Goal: Check status: Check status

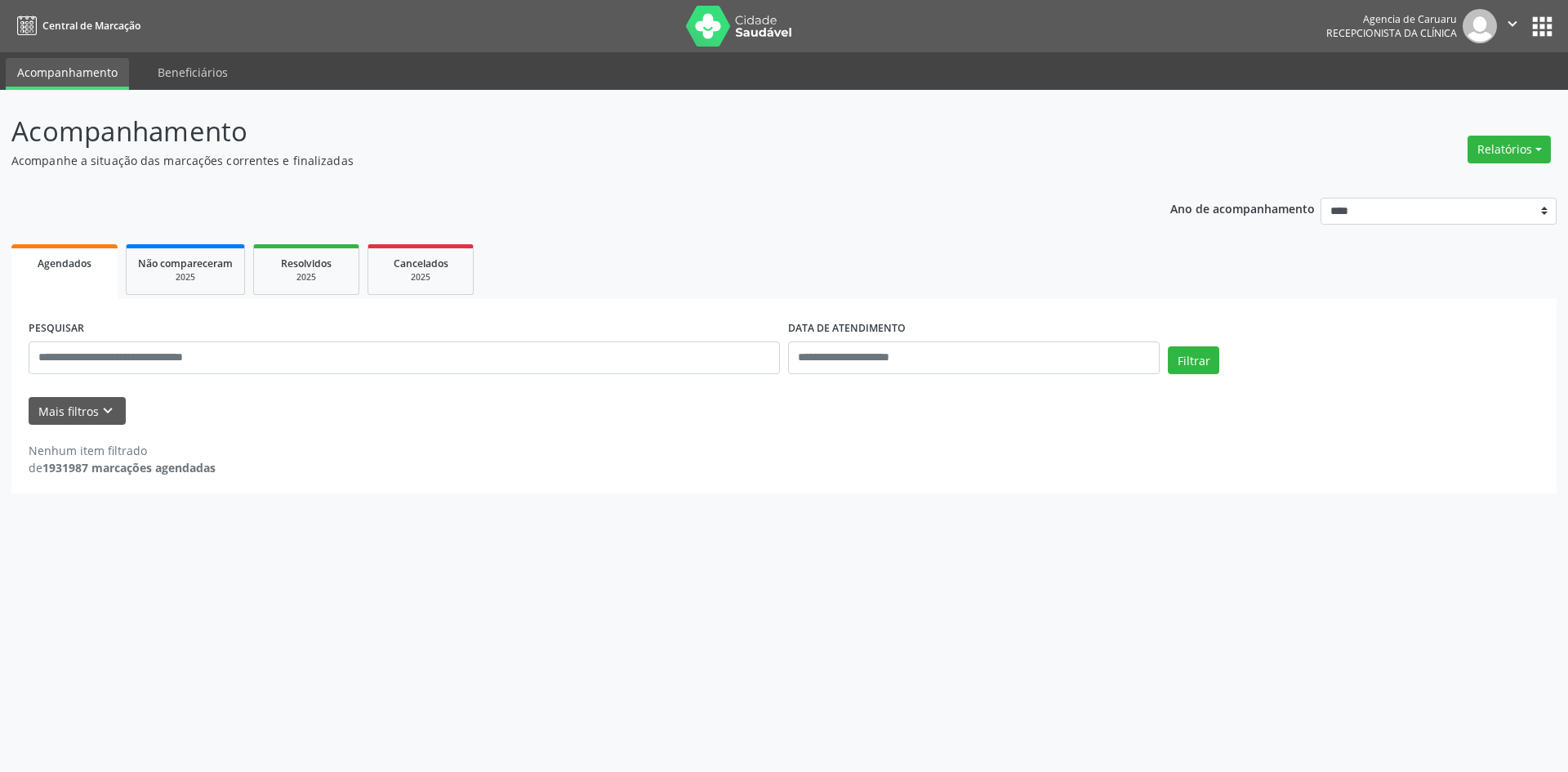
select select "*"
click at [89, 414] on button "Mais filtros keyboard_arrow_down" at bounding box center [77, 411] width 97 height 29
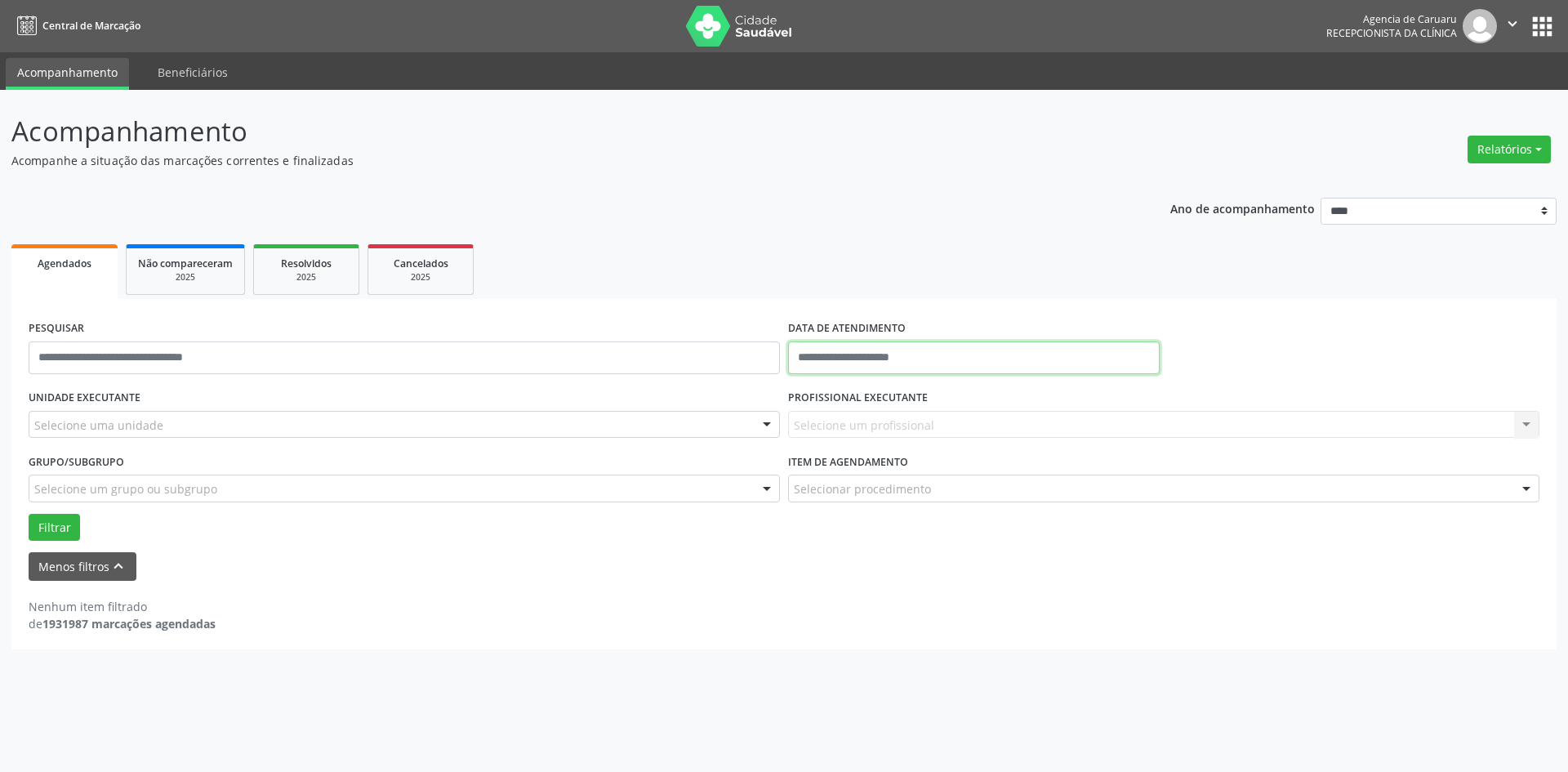
click at [916, 361] on input "text" at bounding box center [973, 358] width 372 height 33
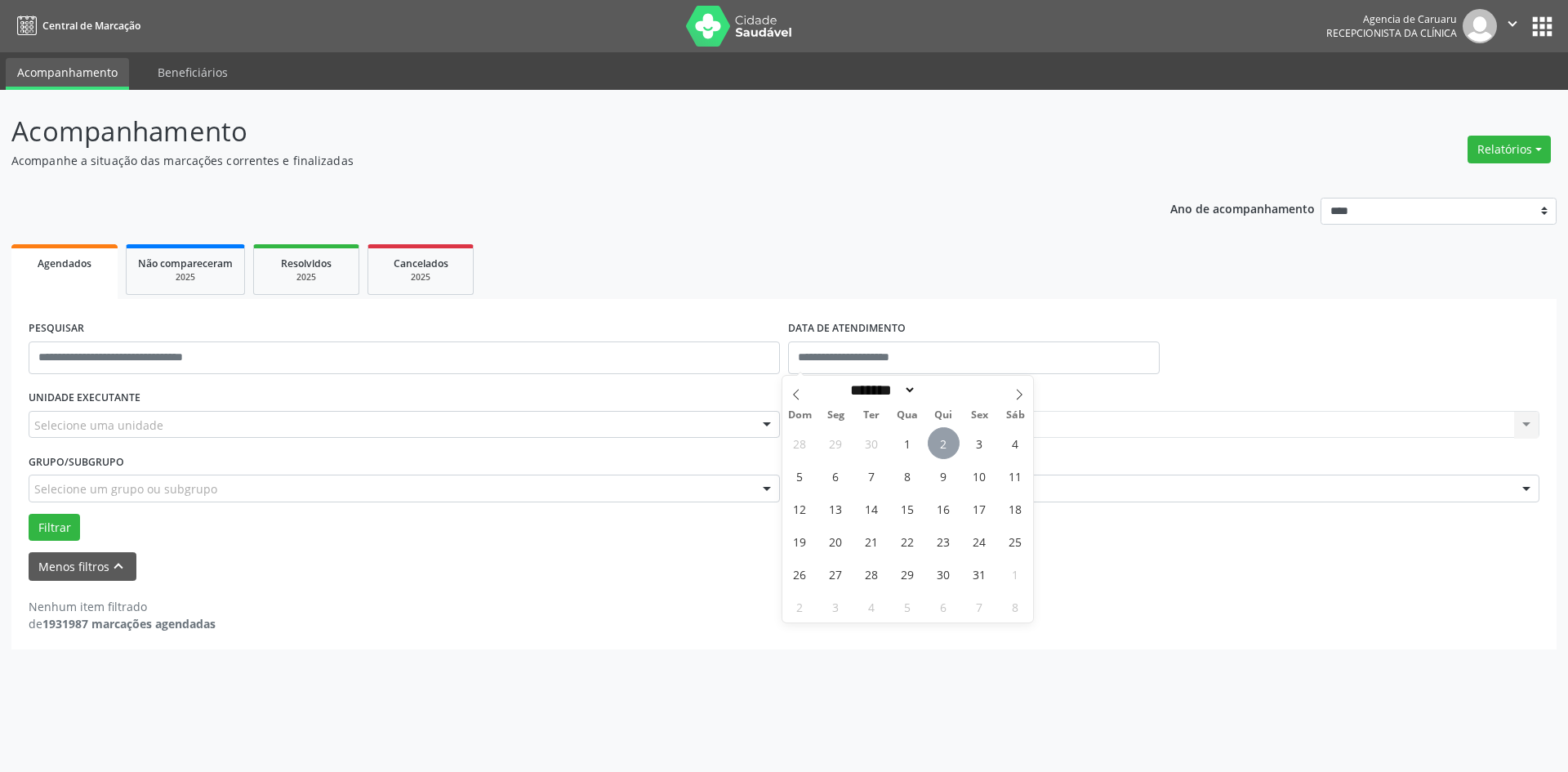
click at [939, 450] on span "2" at bounding box center [943, 442] width 32 height 32
type input "**********"
click at [939, 450] on span "2" at bounding box center [943, 442] width 32 height 32
click at [79, 411] on div "Selecione uma unidade" at bounding box center [404, 424] width 751 height 28
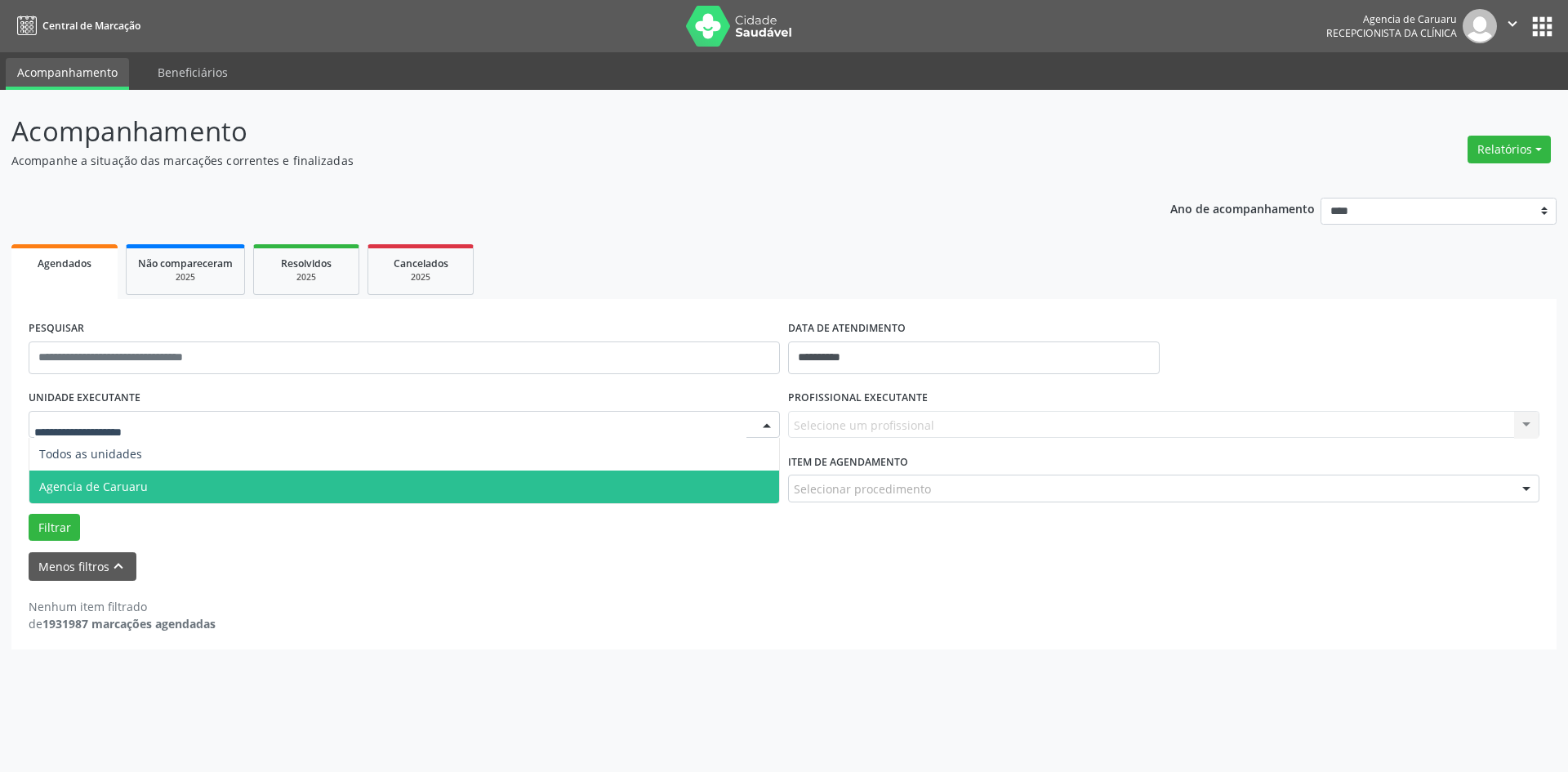
click at [87, 483] on span "Agencia de Caruaru" at bounding box center [93, 486] width 109 height 15
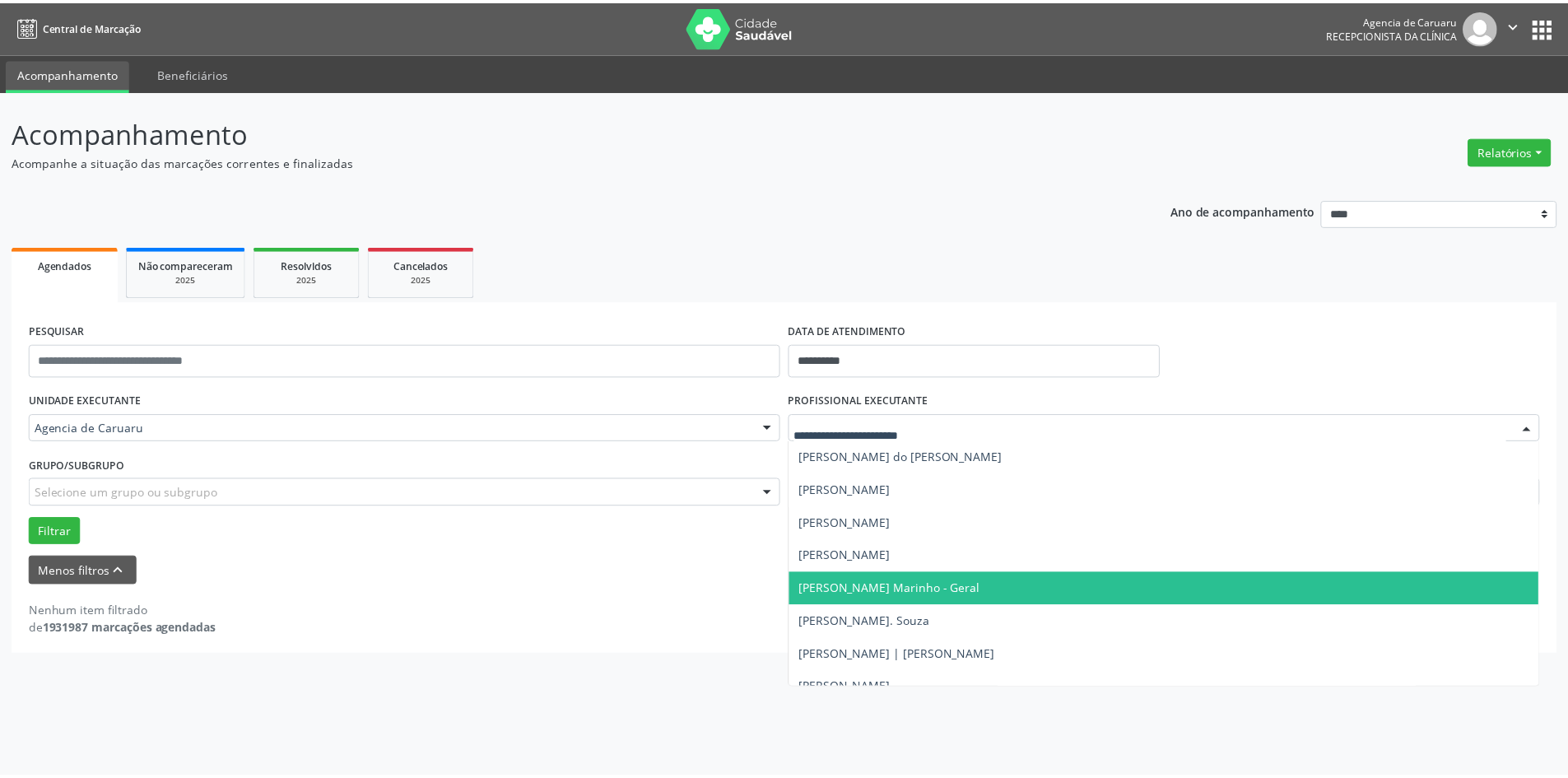
scroll to position [1039, 0]
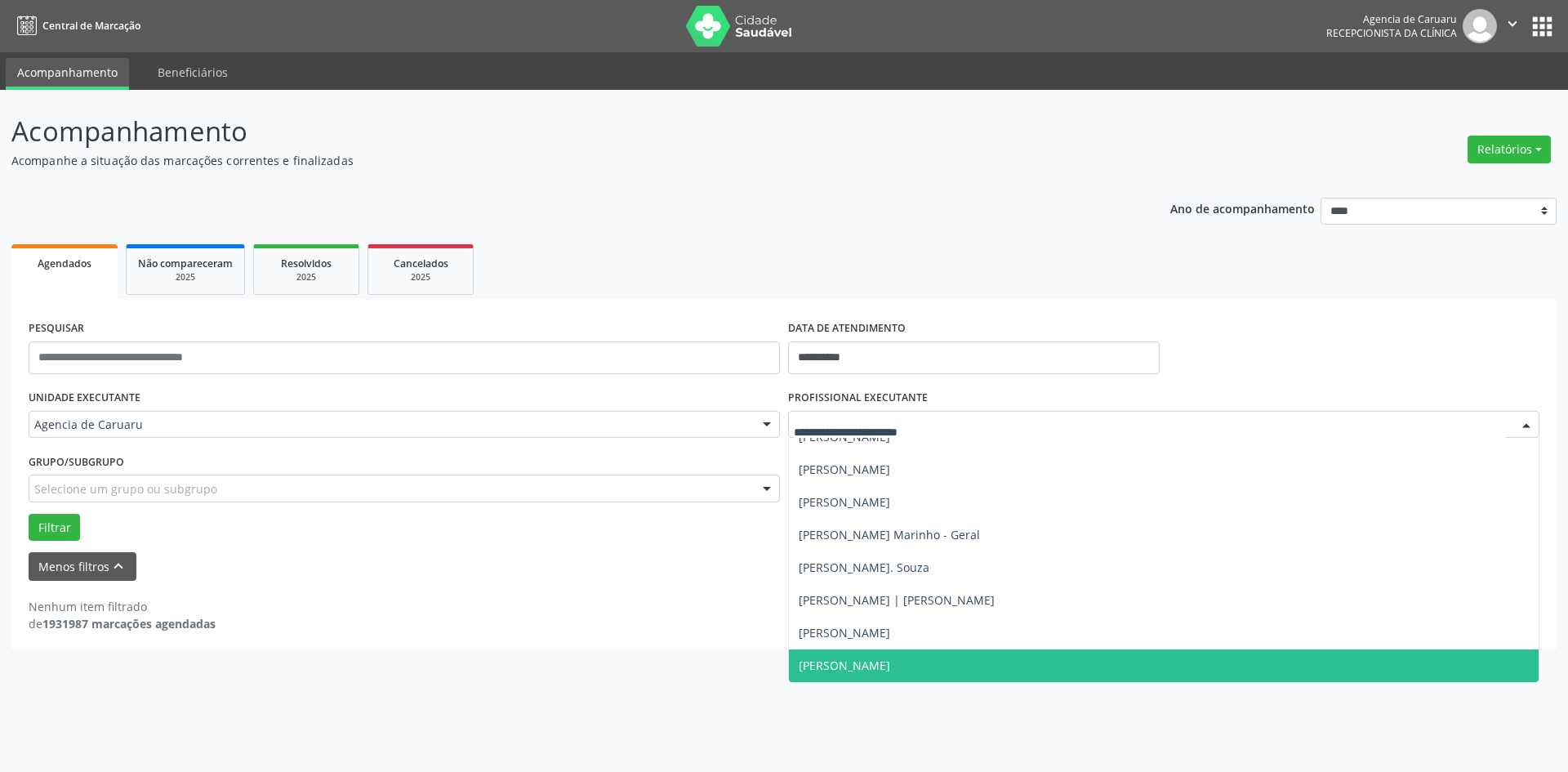
click at [817, 666] on span "[PERSON_NAME]" at bounding box center [844, 665] width 91 height 15
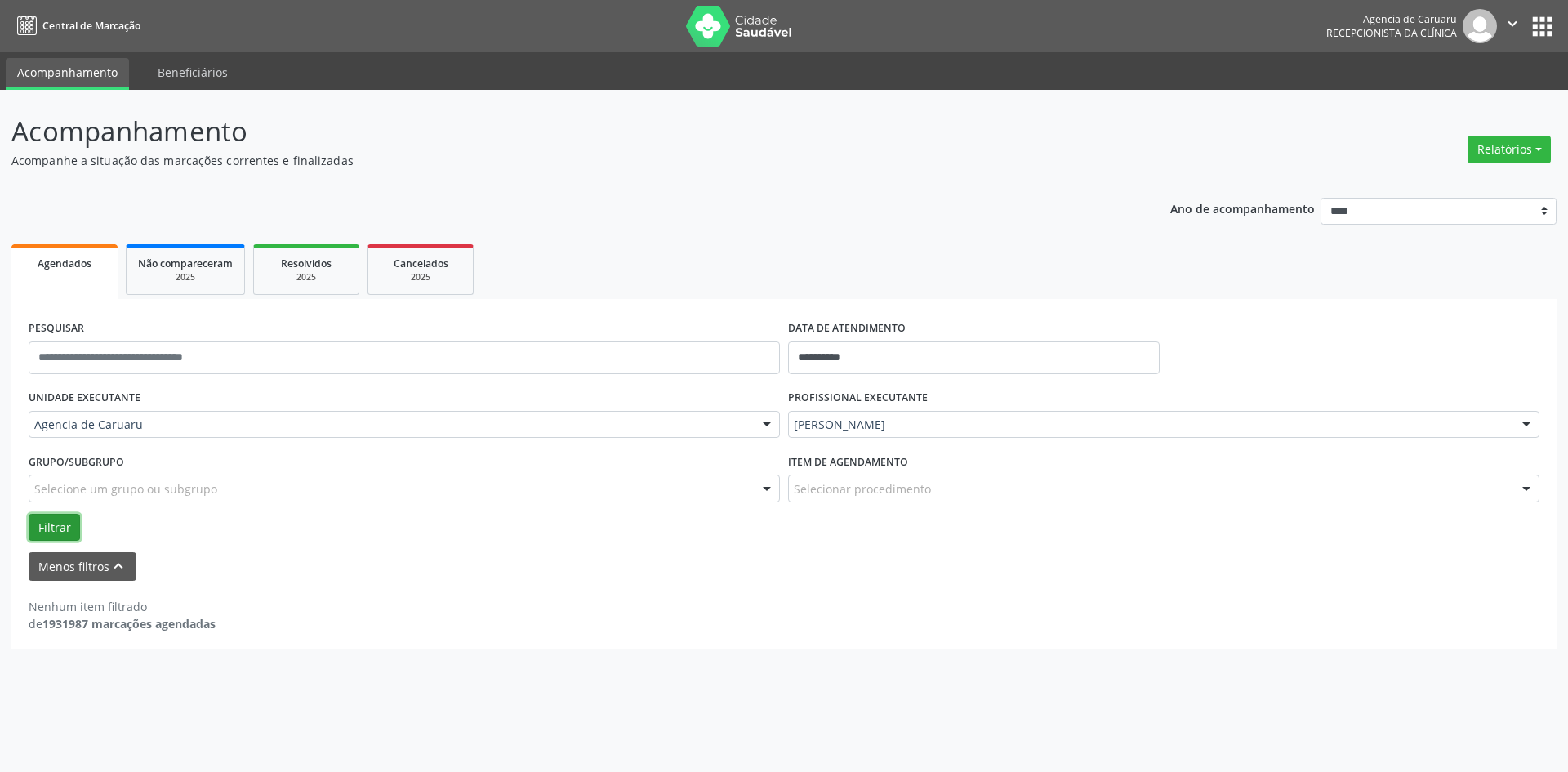
click at [53, 523] on button "Filtrar" at bounding box center [55, 527] width 52 height 28
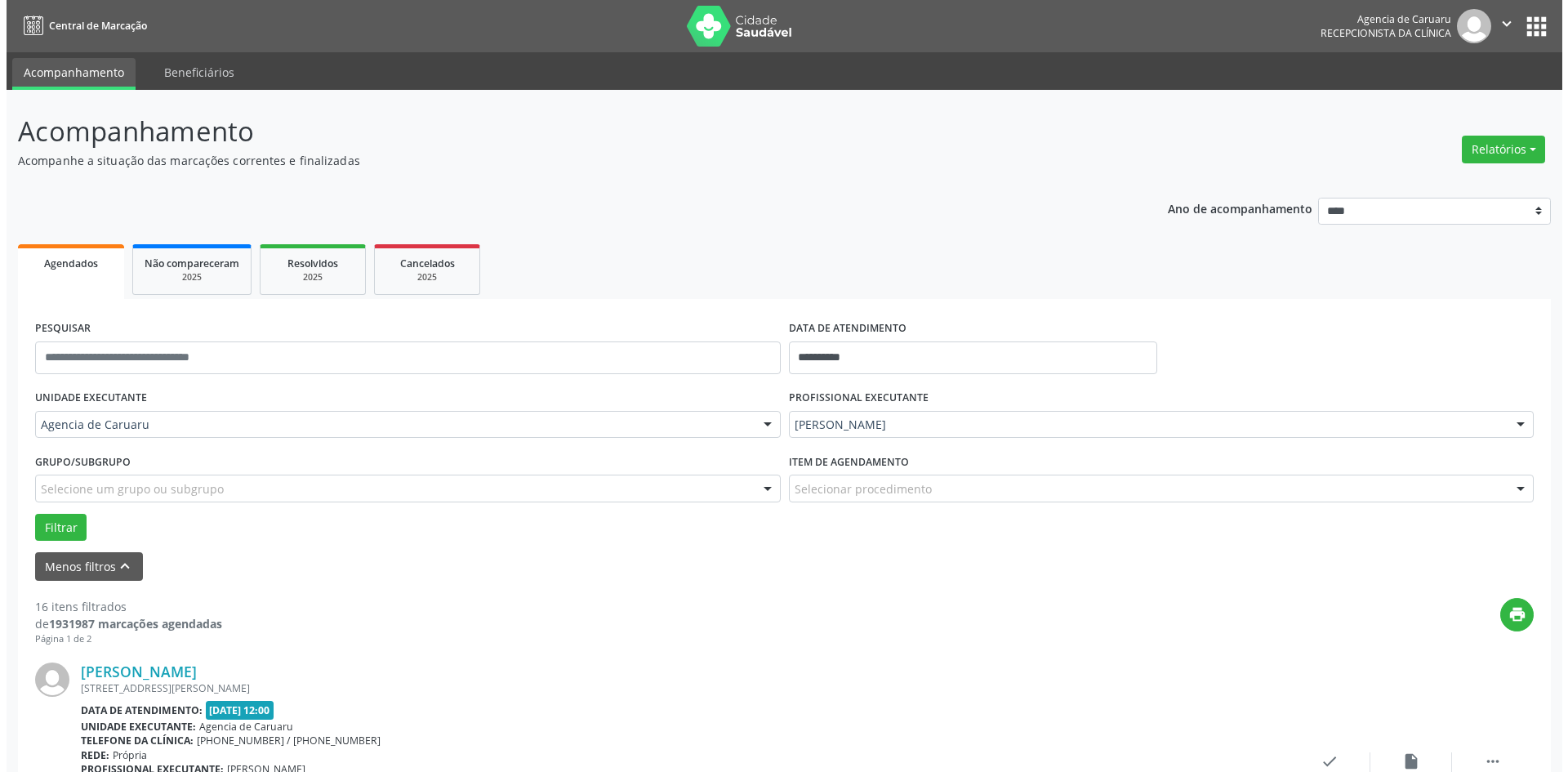
scroll to position [409, 0]
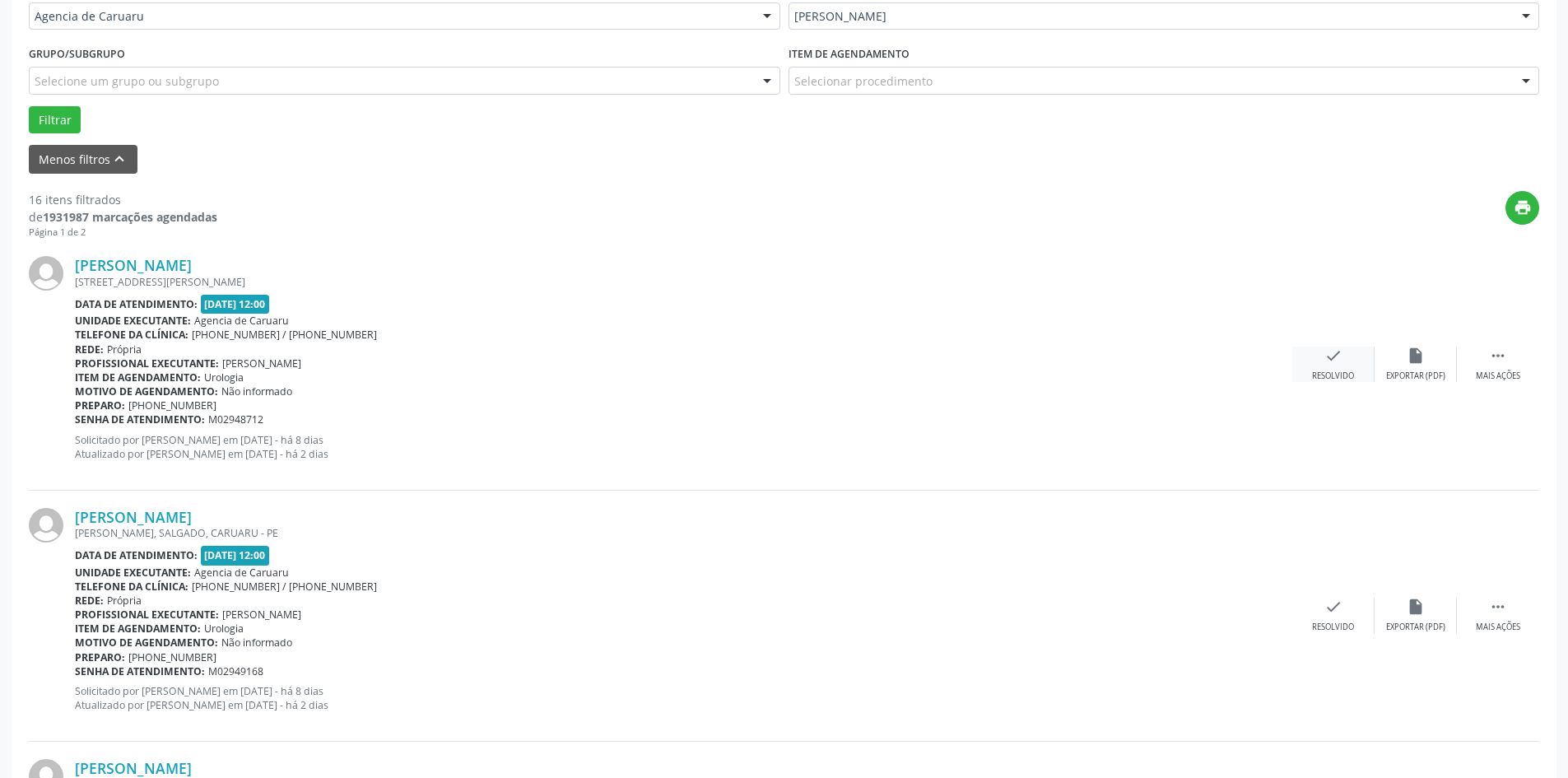
click at [1321, 355] on div "check Resolvido" at bounding box center [1333, 364] width 82 height 36
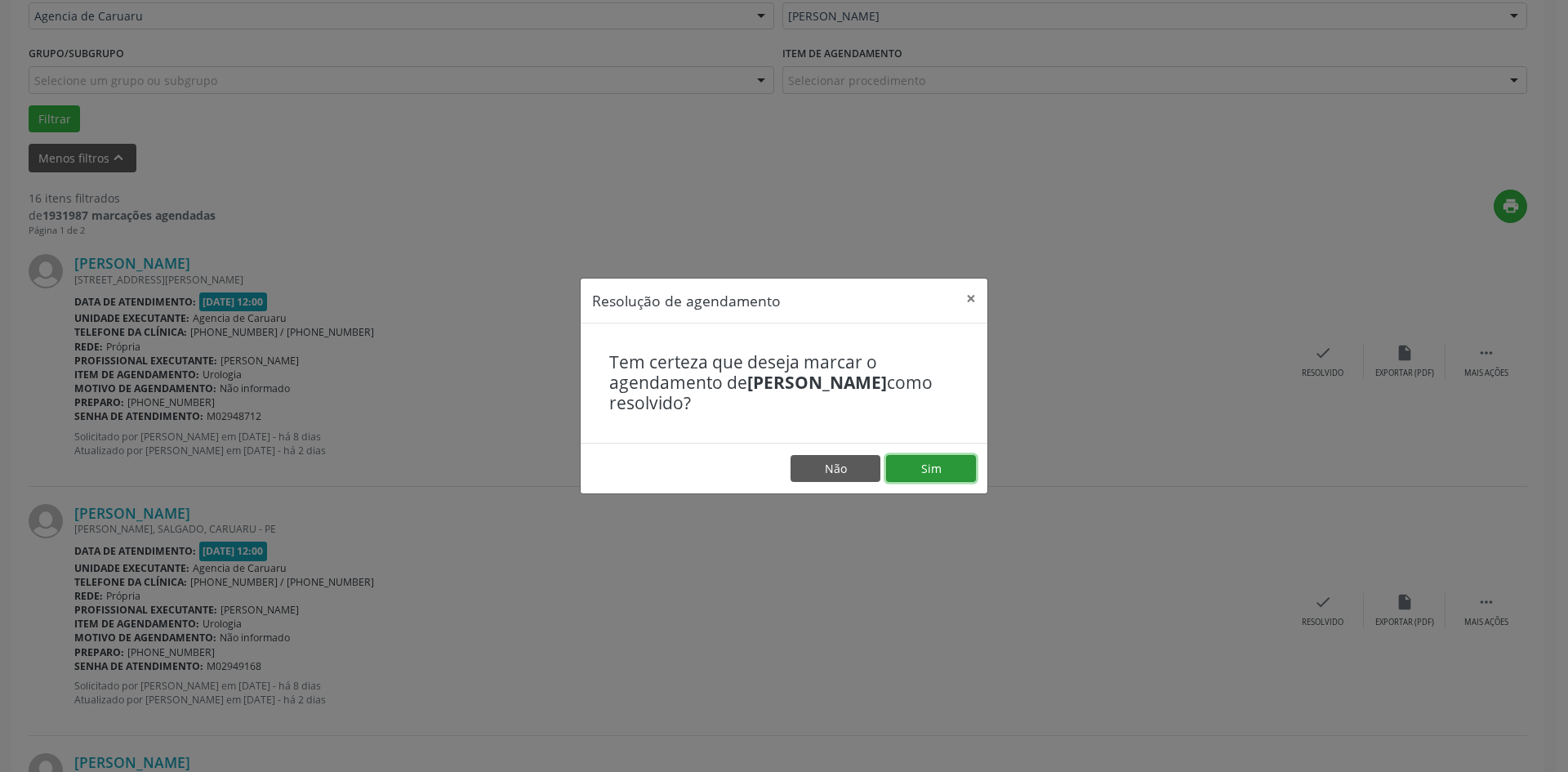
click at [899, 466] on button "Sim" at bounding box center [930, 468] width 89 height 28
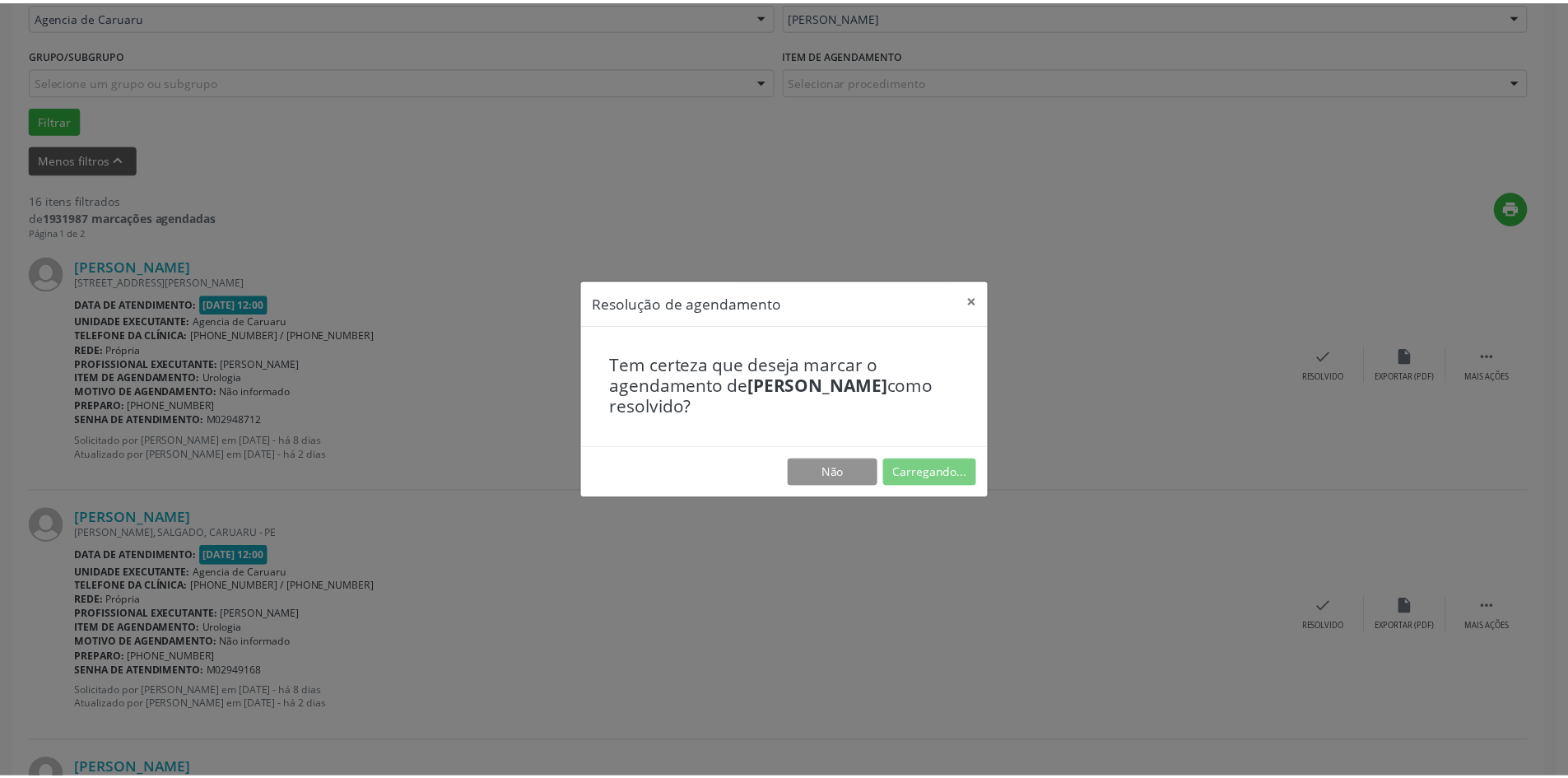
scroll to position [0, 0]
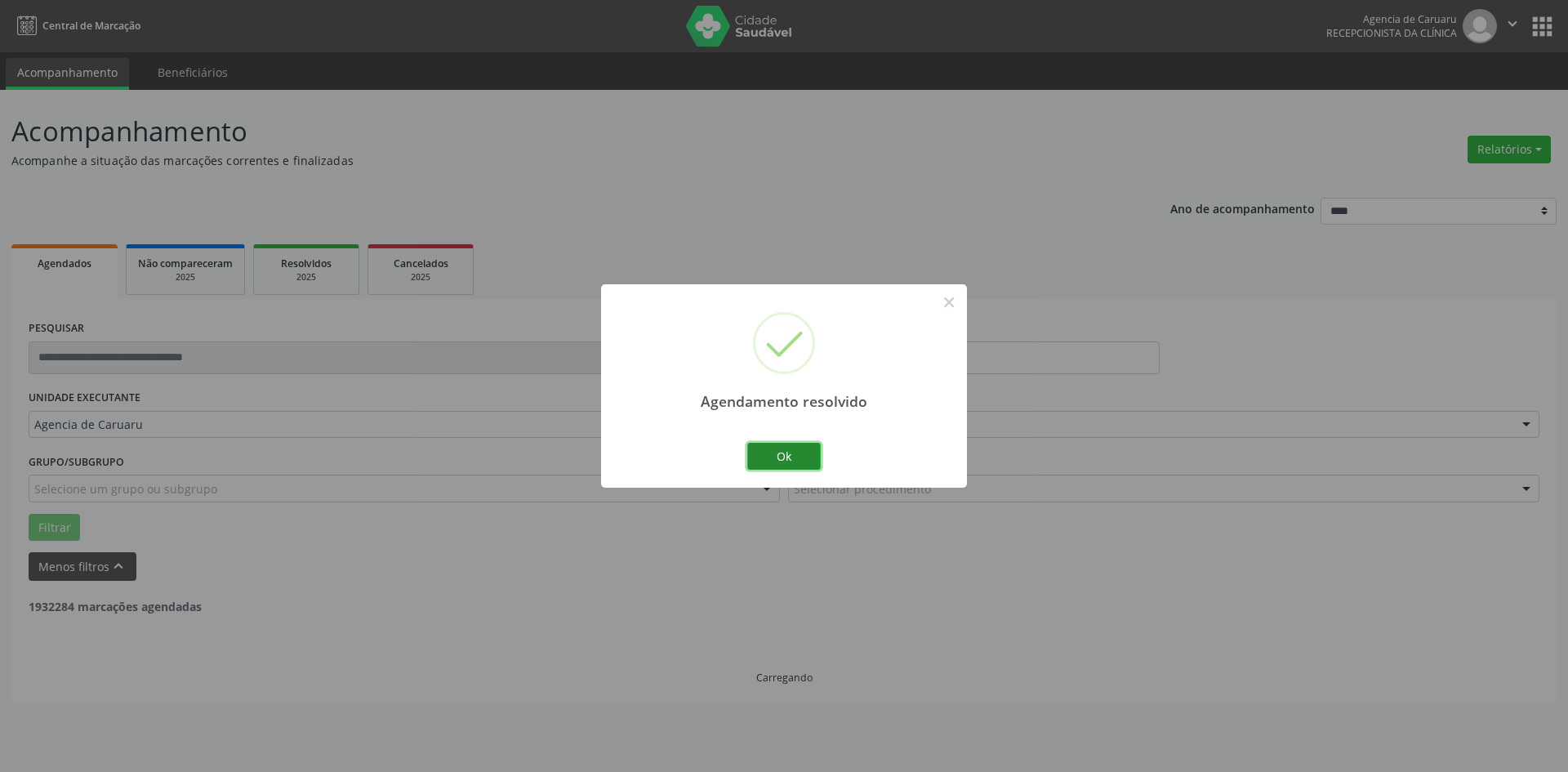
click at [792, 461] on button "Ok" at bounding box center [784, 457] width 73 height 28
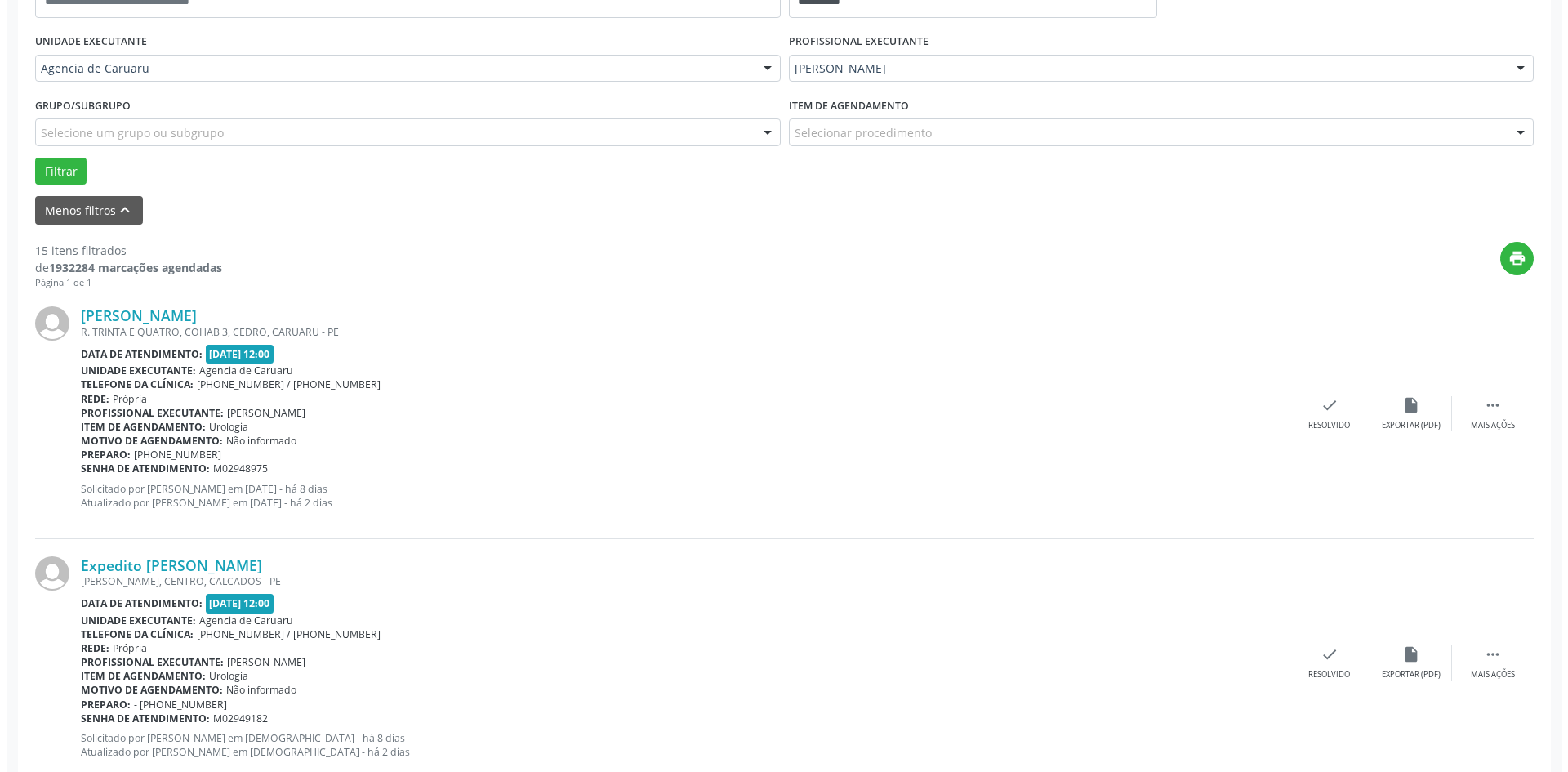
scroll to position [409, 0]
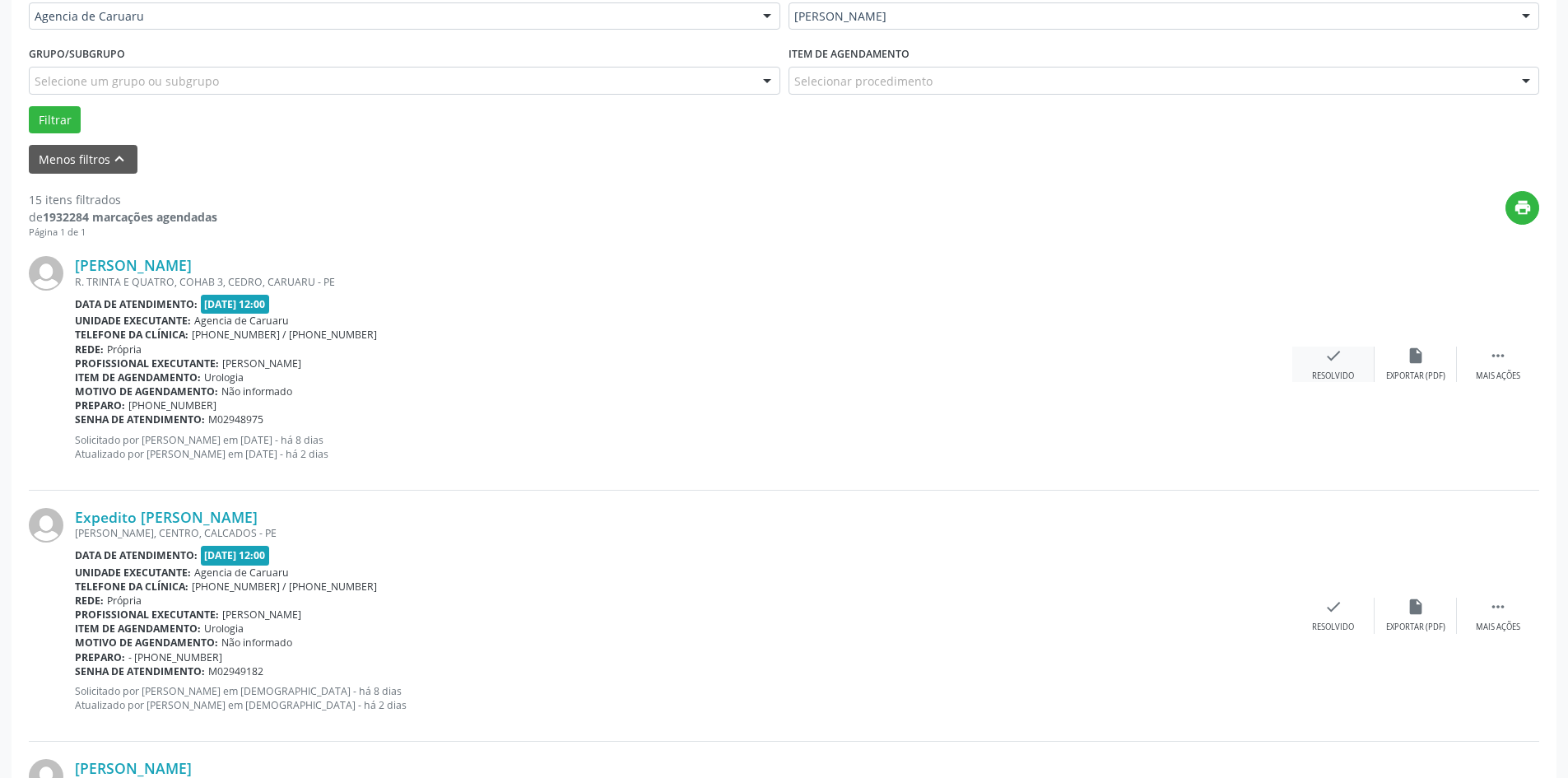
click at [1311, 360] on div "check Resolvido" at bounding box center [1333, 364] width 82 height 36
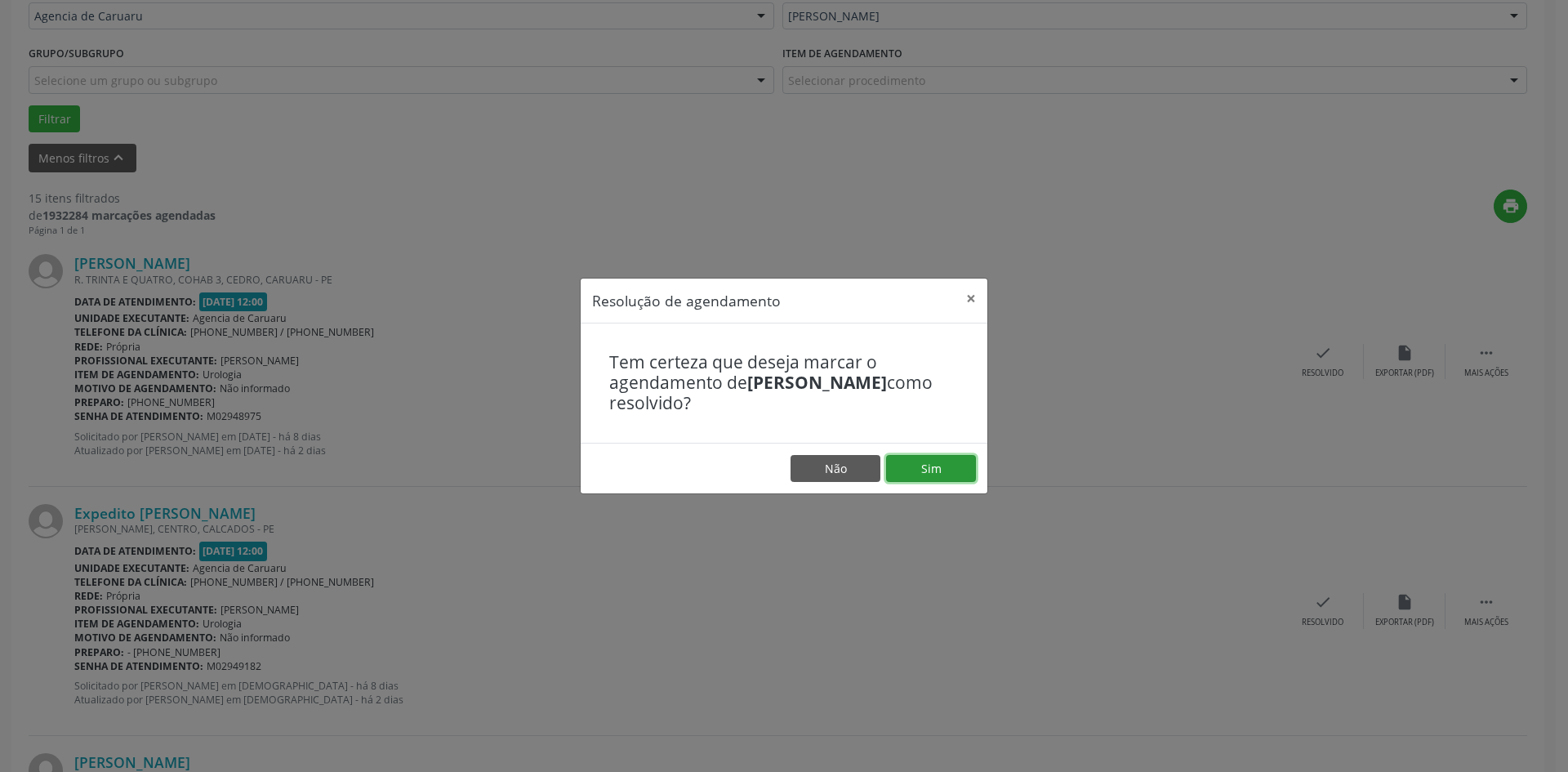
click at [935, 465] on button "Sim" at bounding box center [930, 468] width 89 height 28
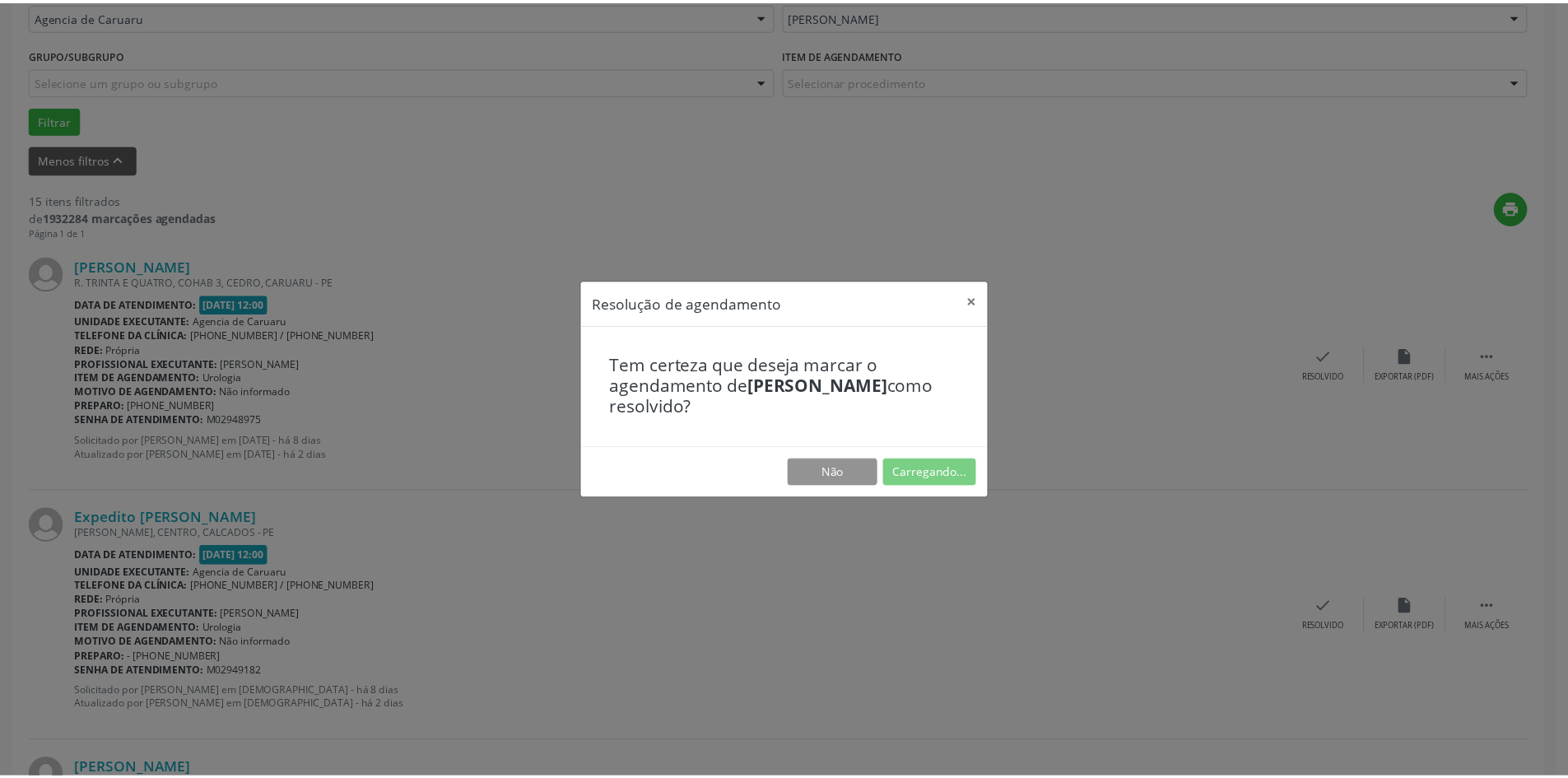
scroll to position [0, 0]
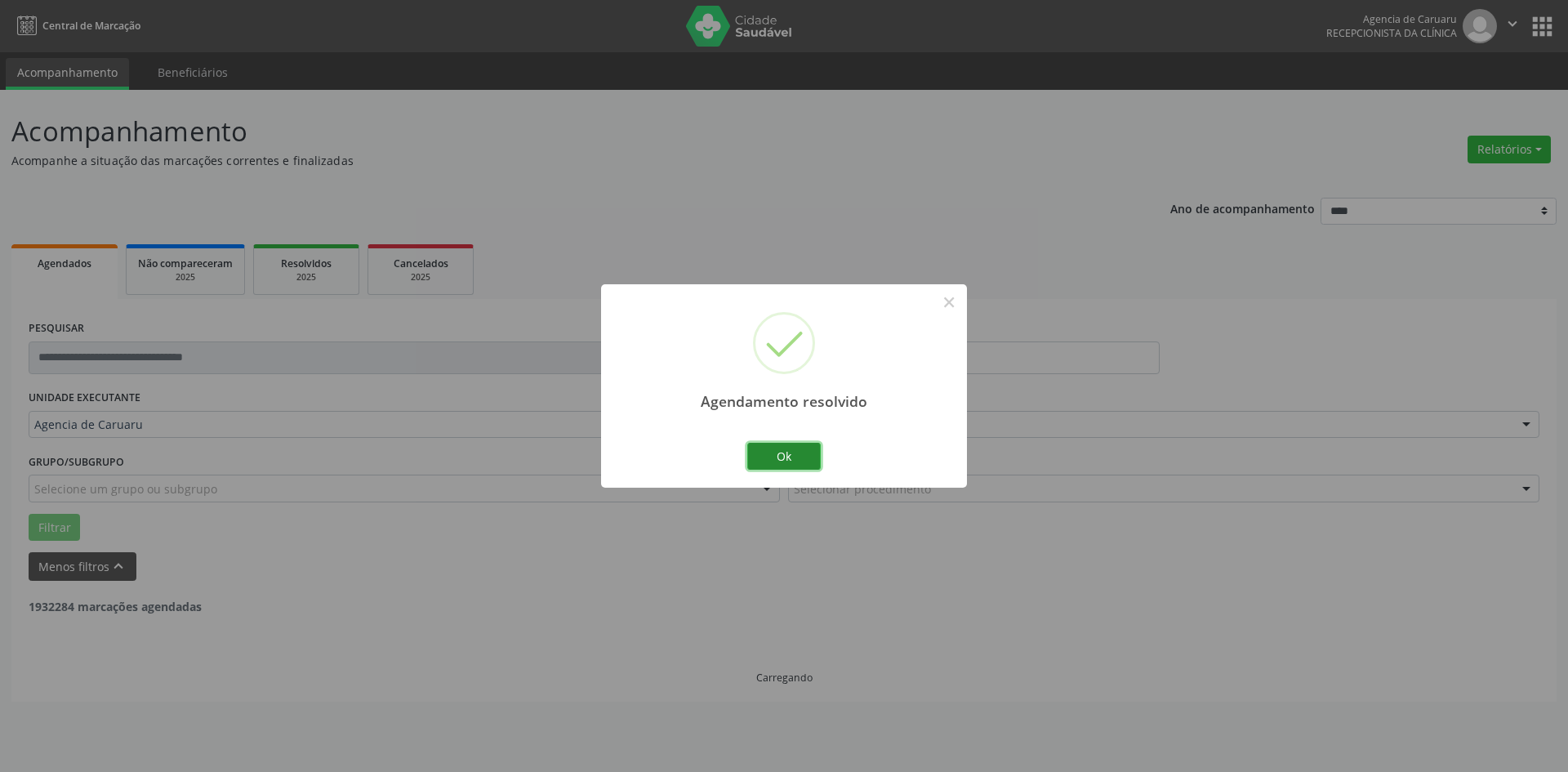
click at [772, 461] on button "Ok" at bounding box center [784, 457] width 73 height 28
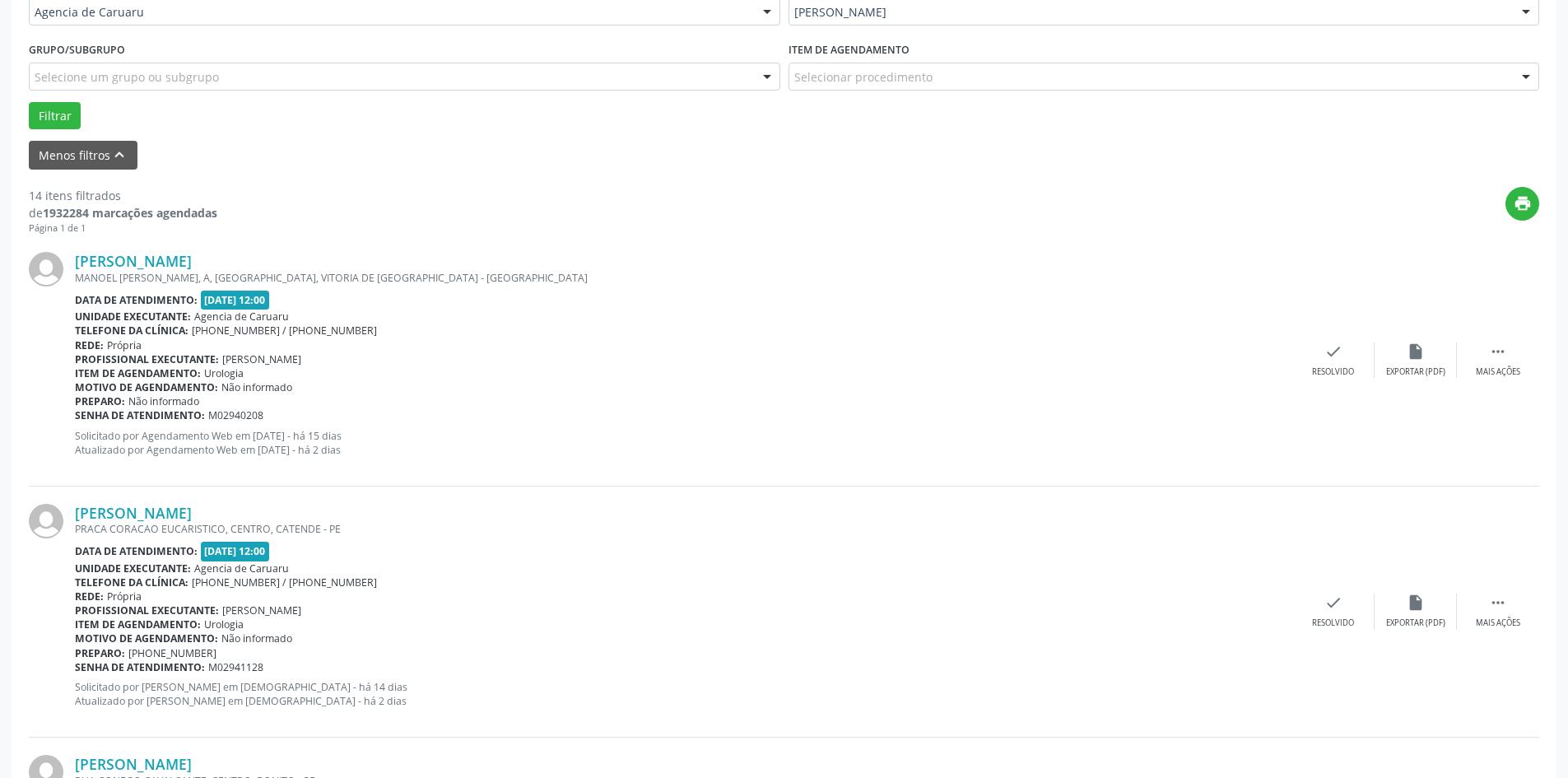
scroll to position [494, 0]
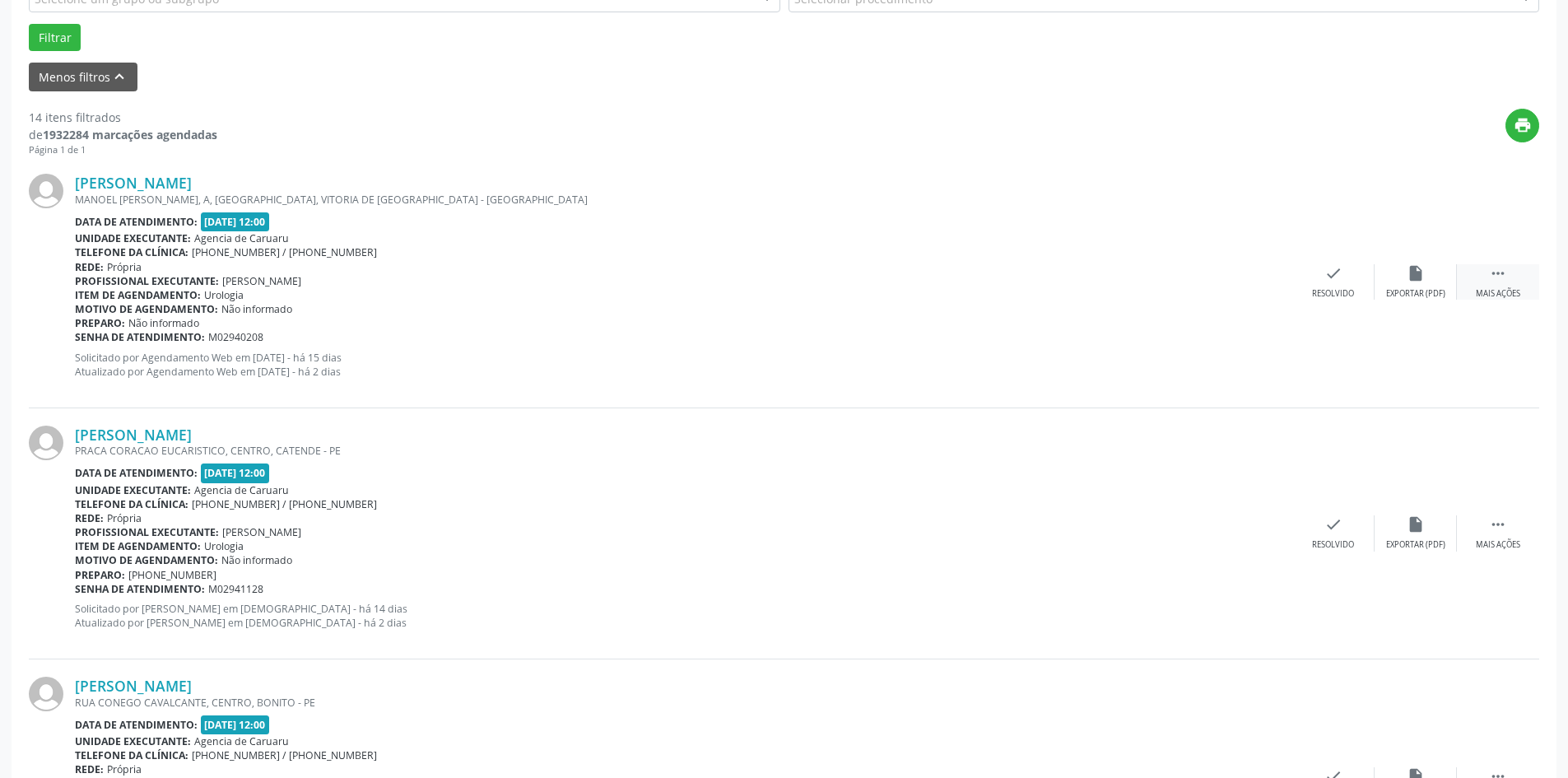
click at [1493, 296] on div "Mais ações" at bounding box center [1498, 294] width 45 height 12
click at [1414, 285] on div "alarm_off Não compareceu" at bounding box center [1415, 282] width 82 height 36
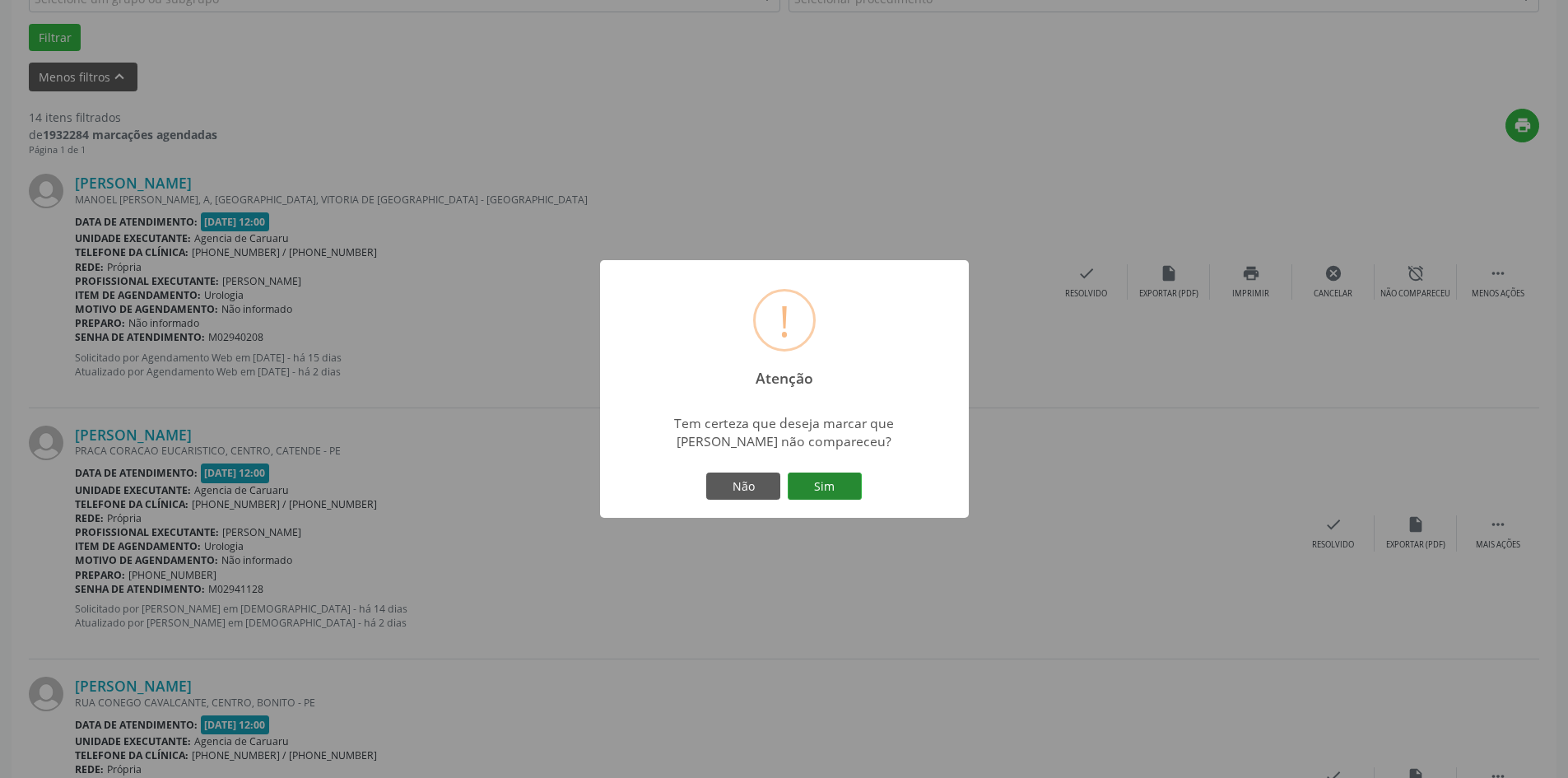
click at [808, 492] on button "Sim" at bounding box center [824, 486] width 74 height 28
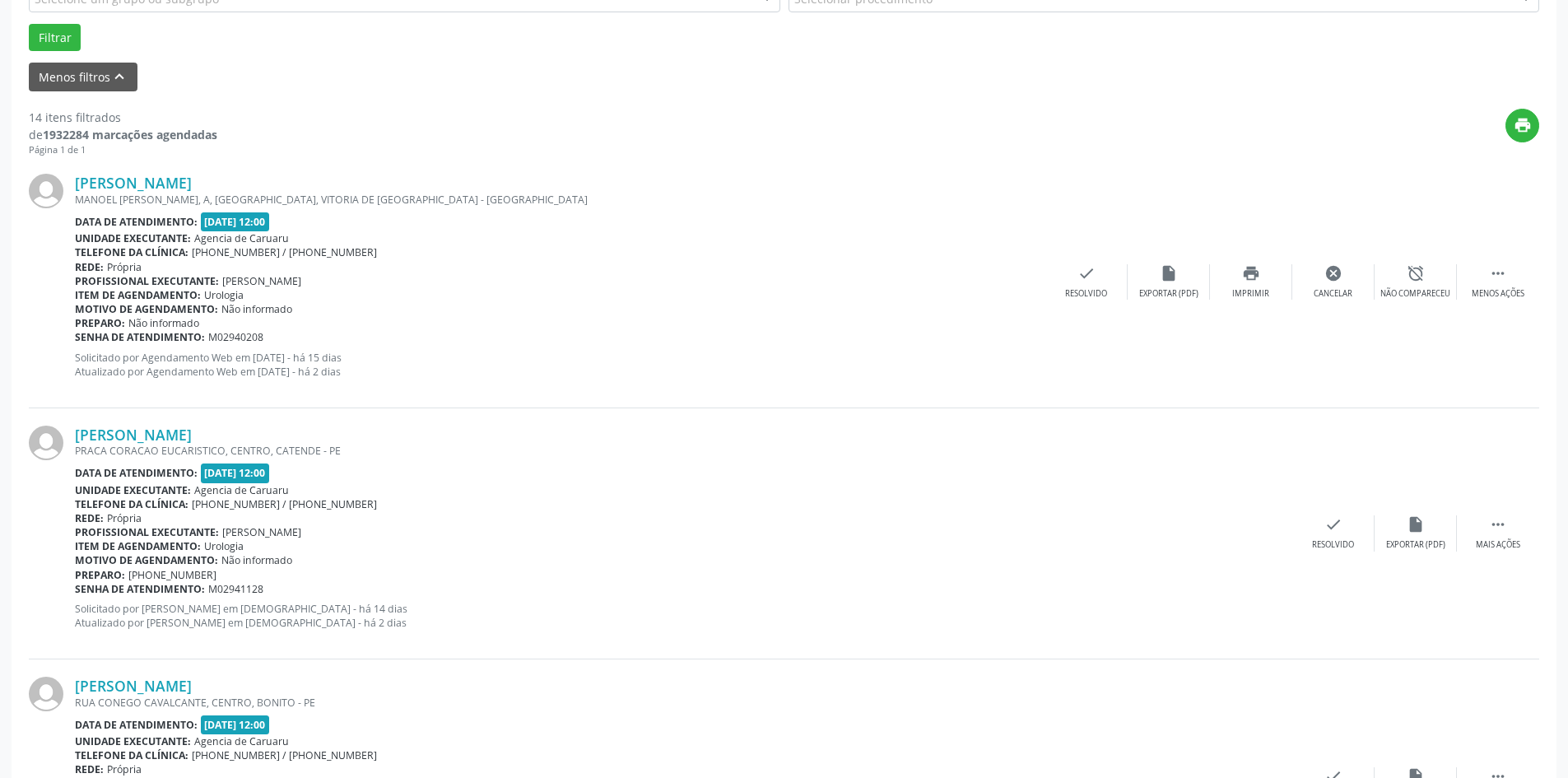
scroll to position [0, 0]
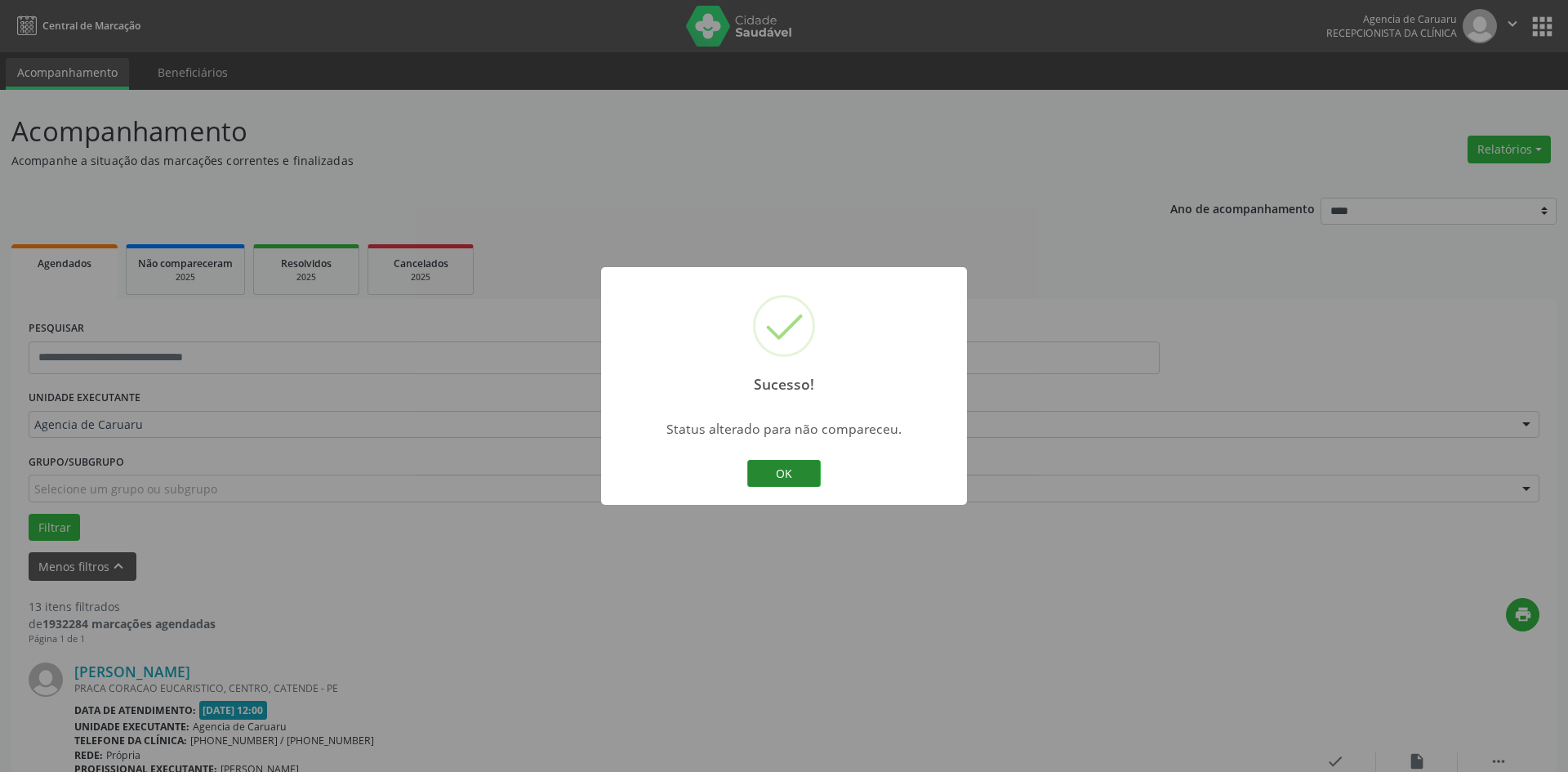
click at [791, 480] on button "OK" at bounding box center [784, 473] width 73 height 28
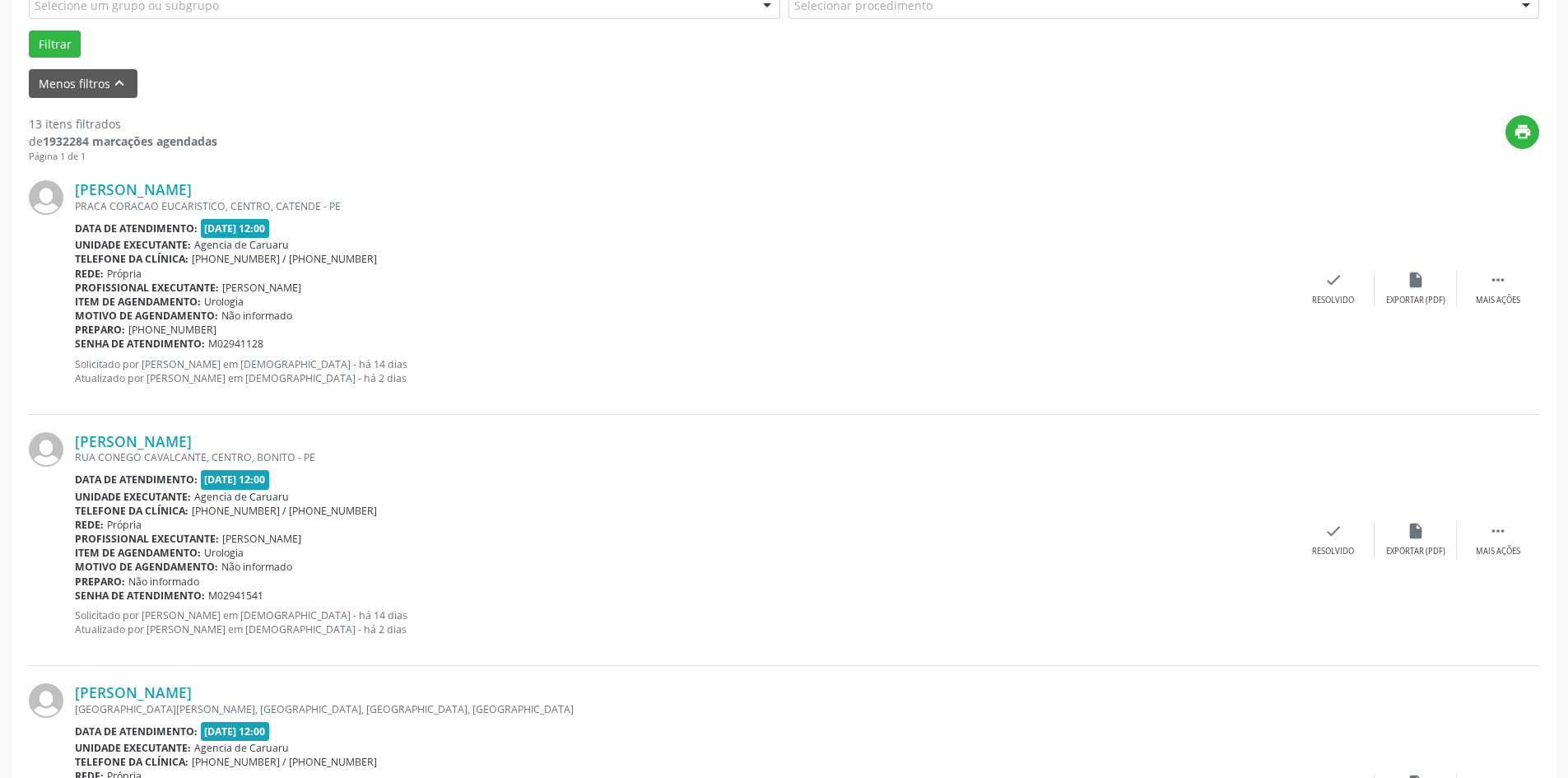
scroll to position [494, 0]
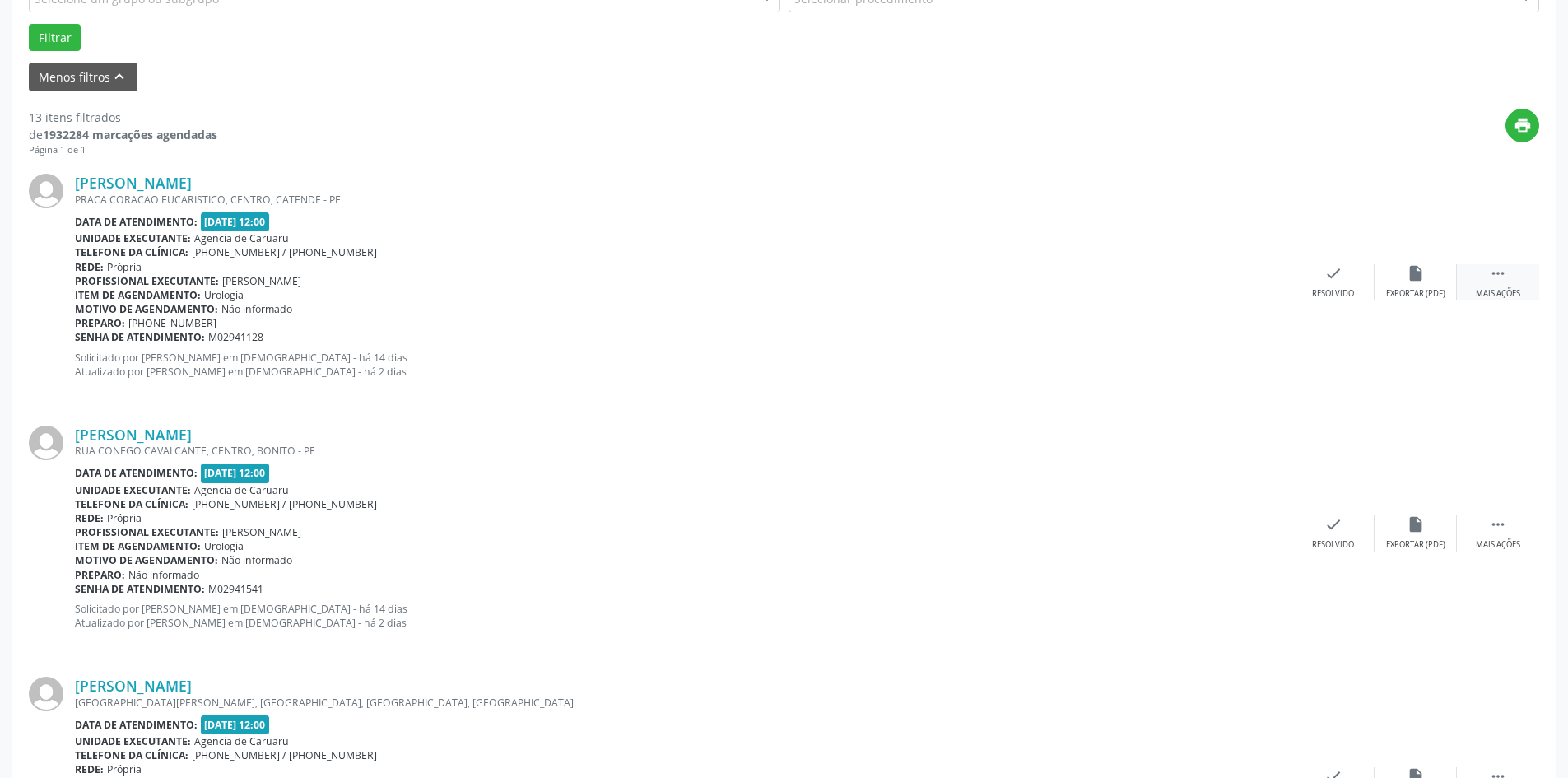
click at [1492, 291] on div "Mais ações" at bounding box center [1498, 294] width 45 height 12
click at [1393, 290] on div "Não compareceu" at bounding box center [1415, 294] width 70 height 12
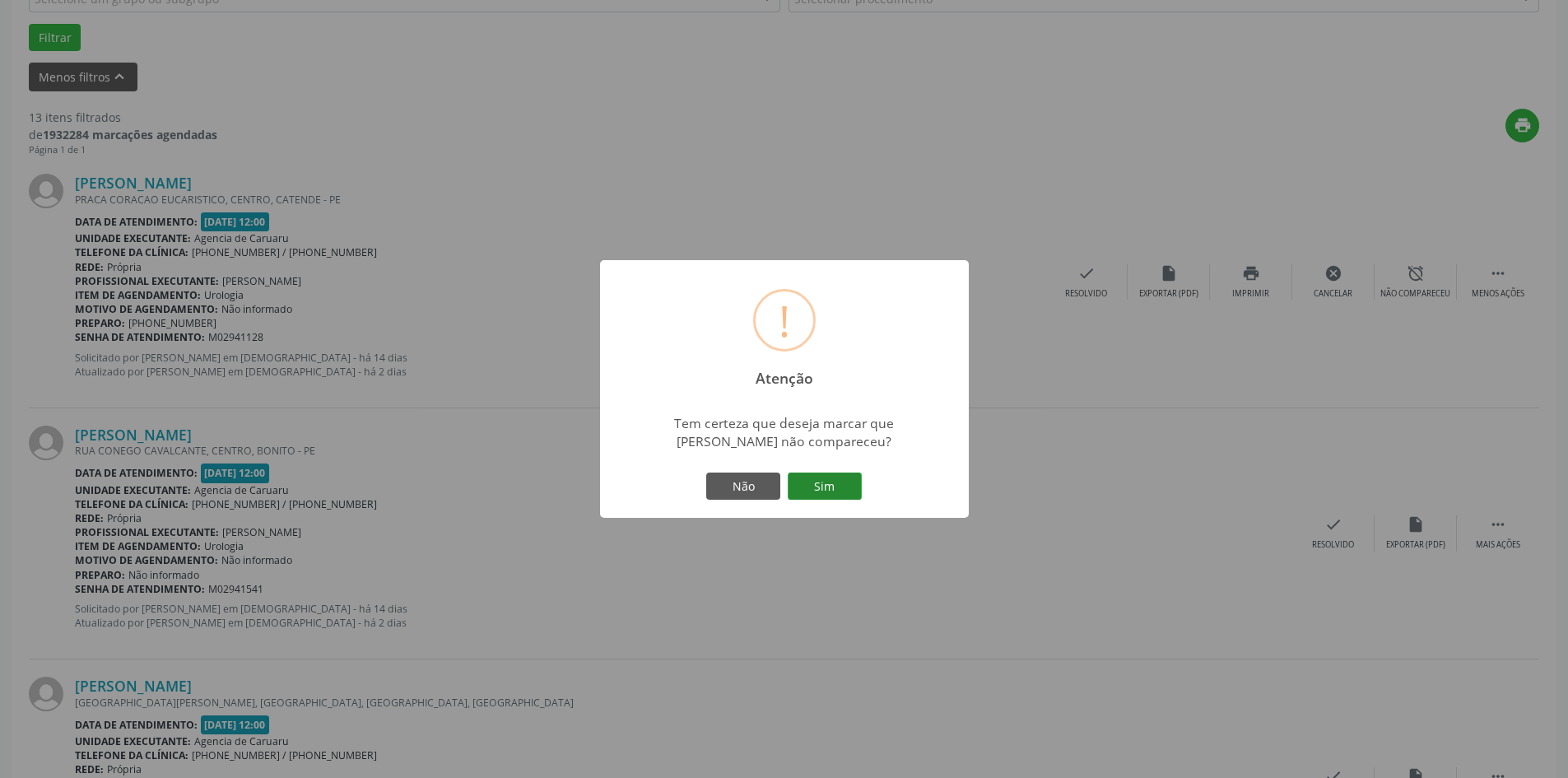
click at [843, 482] on button "Sim" at bounding box center [824, 486] width 74 height 28
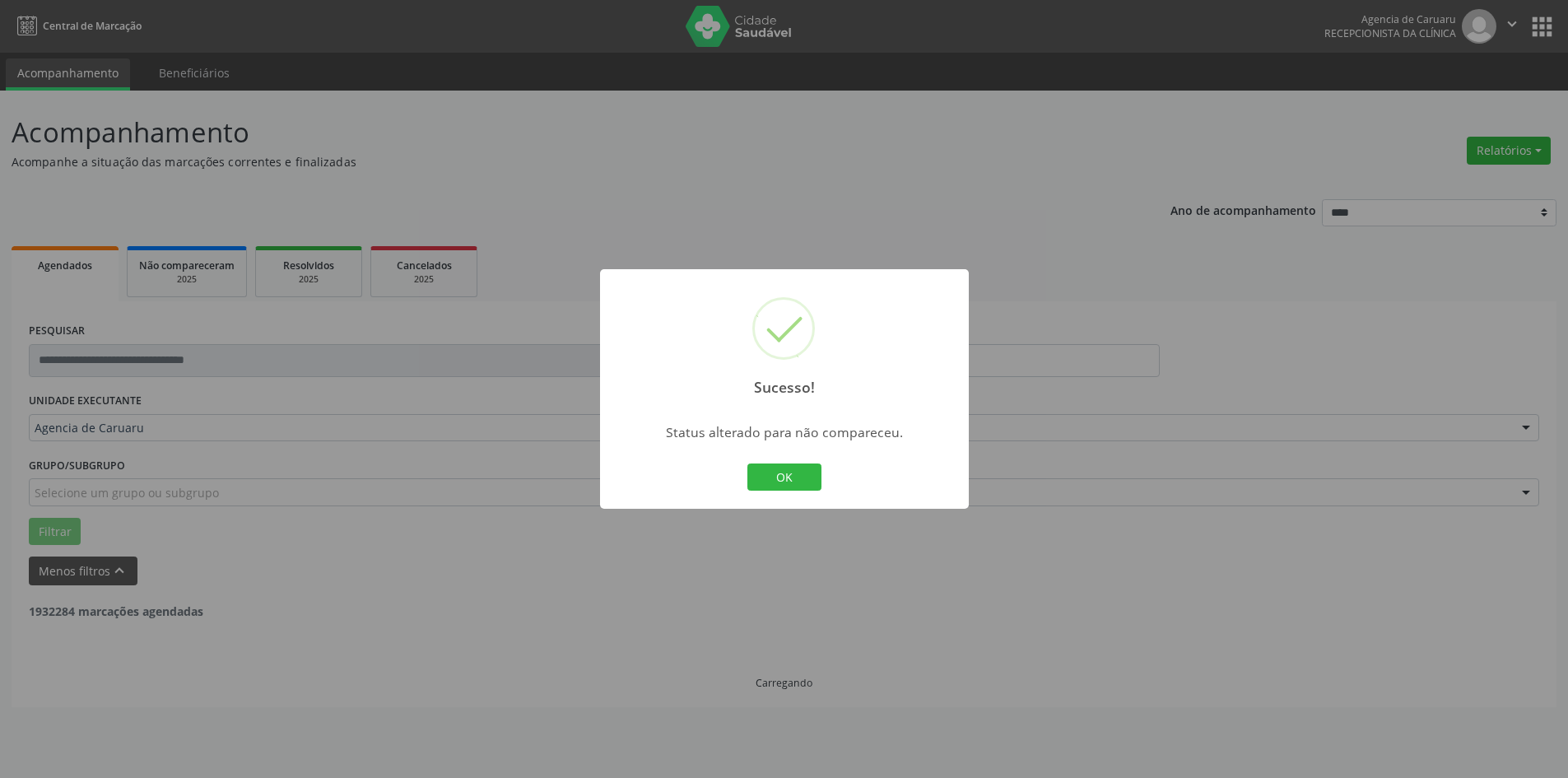
scroll to position [0, 0]
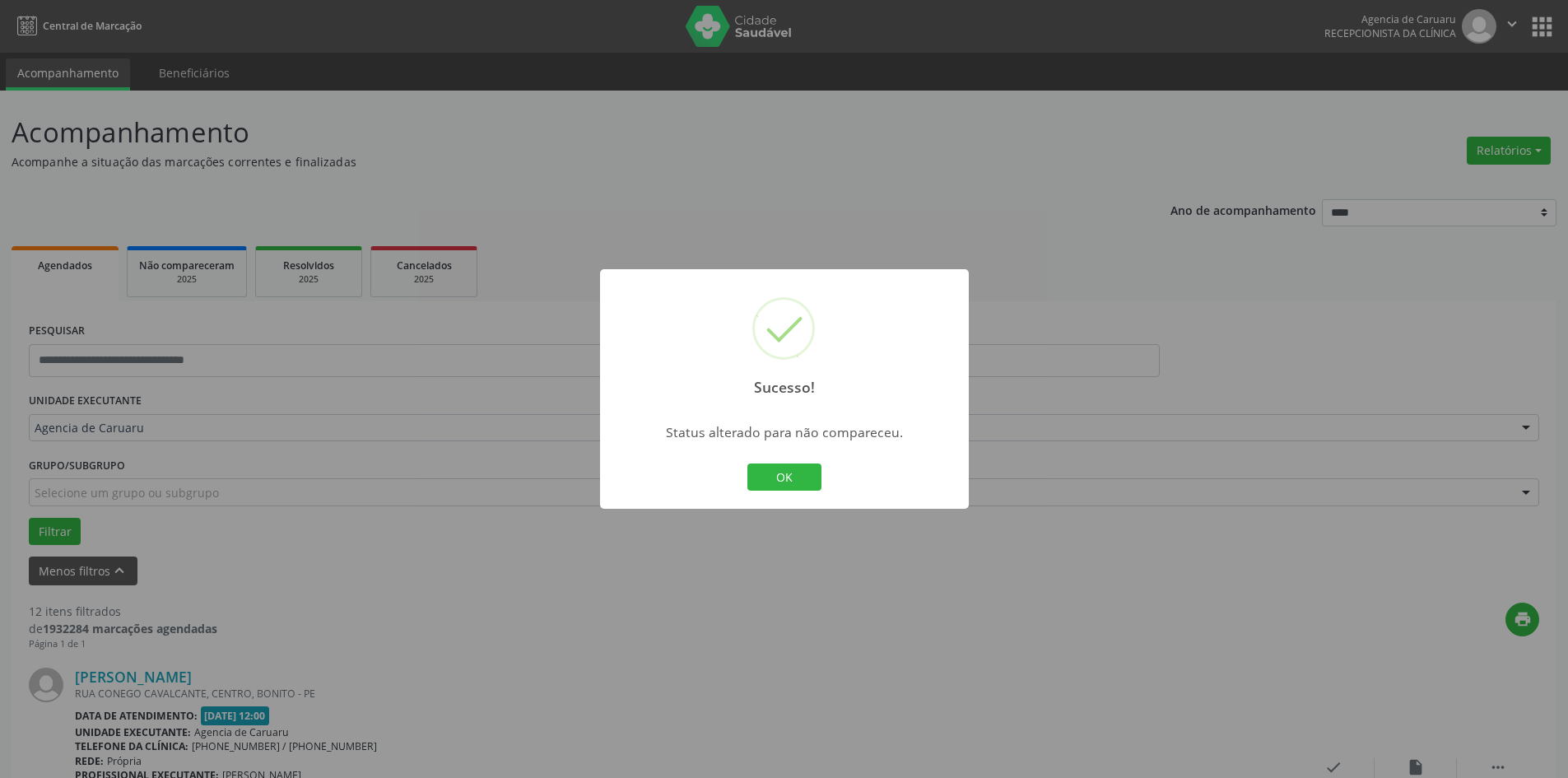
click at [791, 471] on button "OK" at bounding box center [784, 477] width 74 height 28
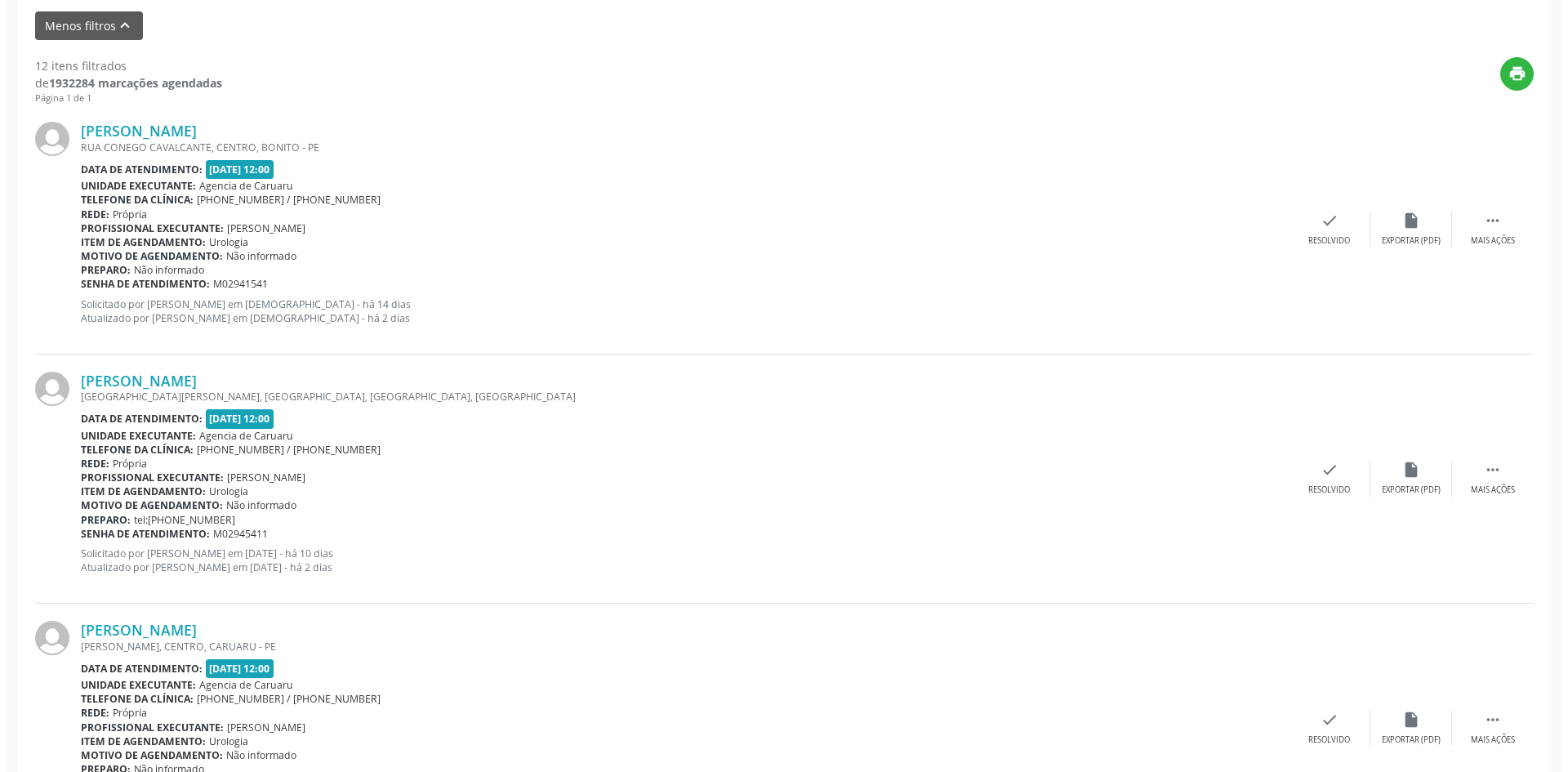
scroll to position [572, 0]
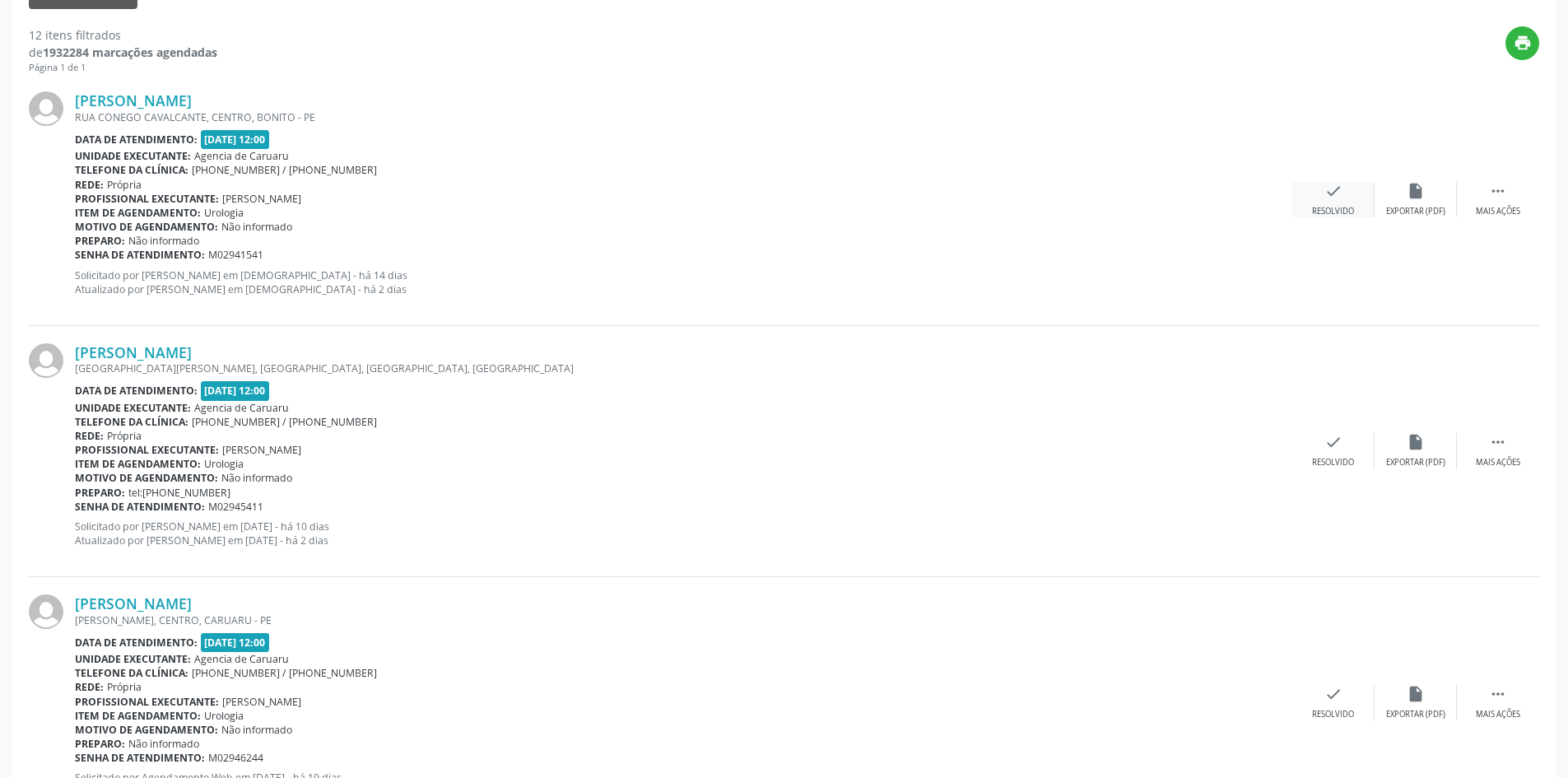
click at [1343, 197] on div "check Resolvido" at bounding box center [1333, 200] width 82 height 36
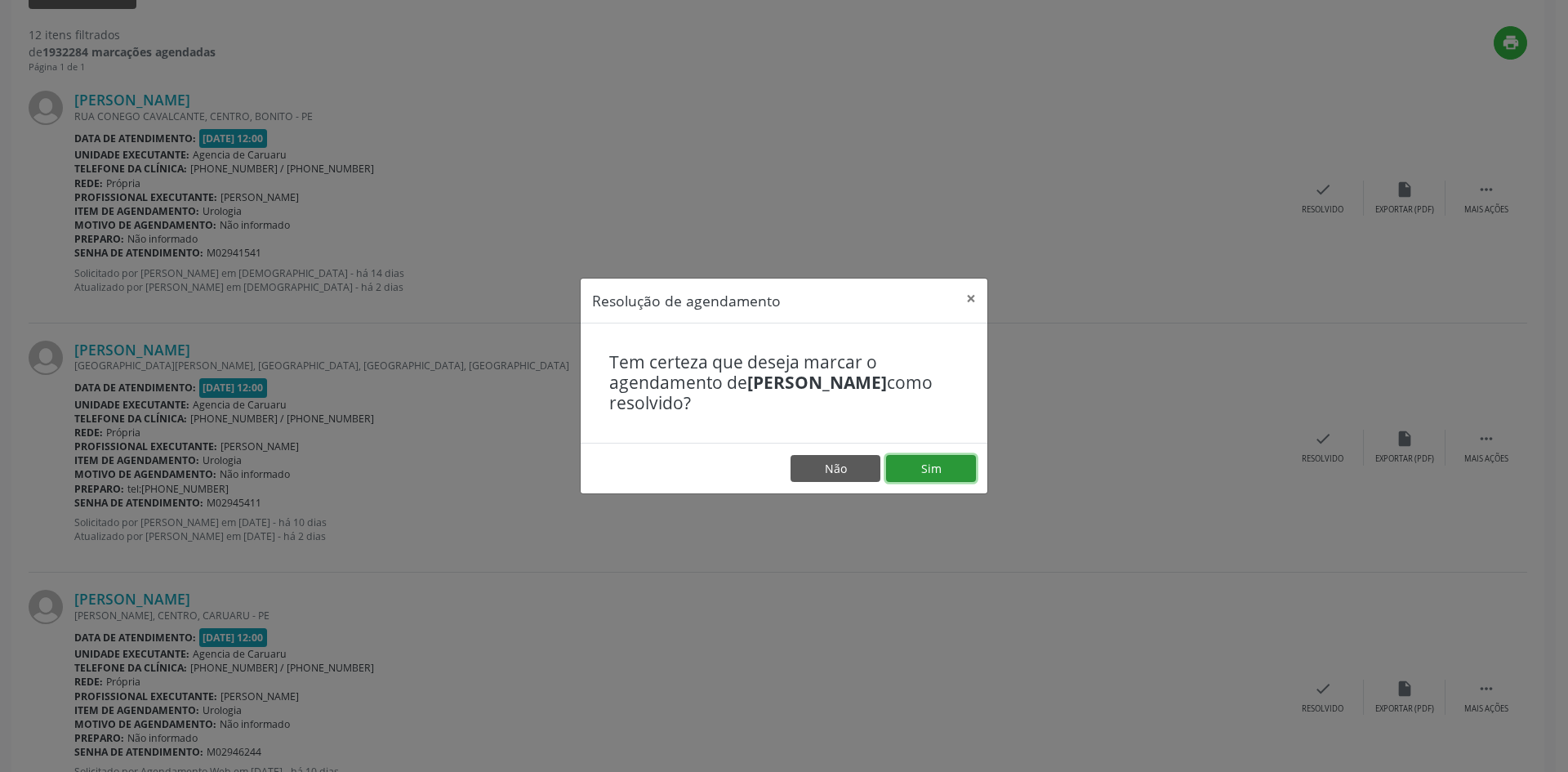
click at [919, 479] on button "Sim" at bounding box center [930, 468] width 89 height 28
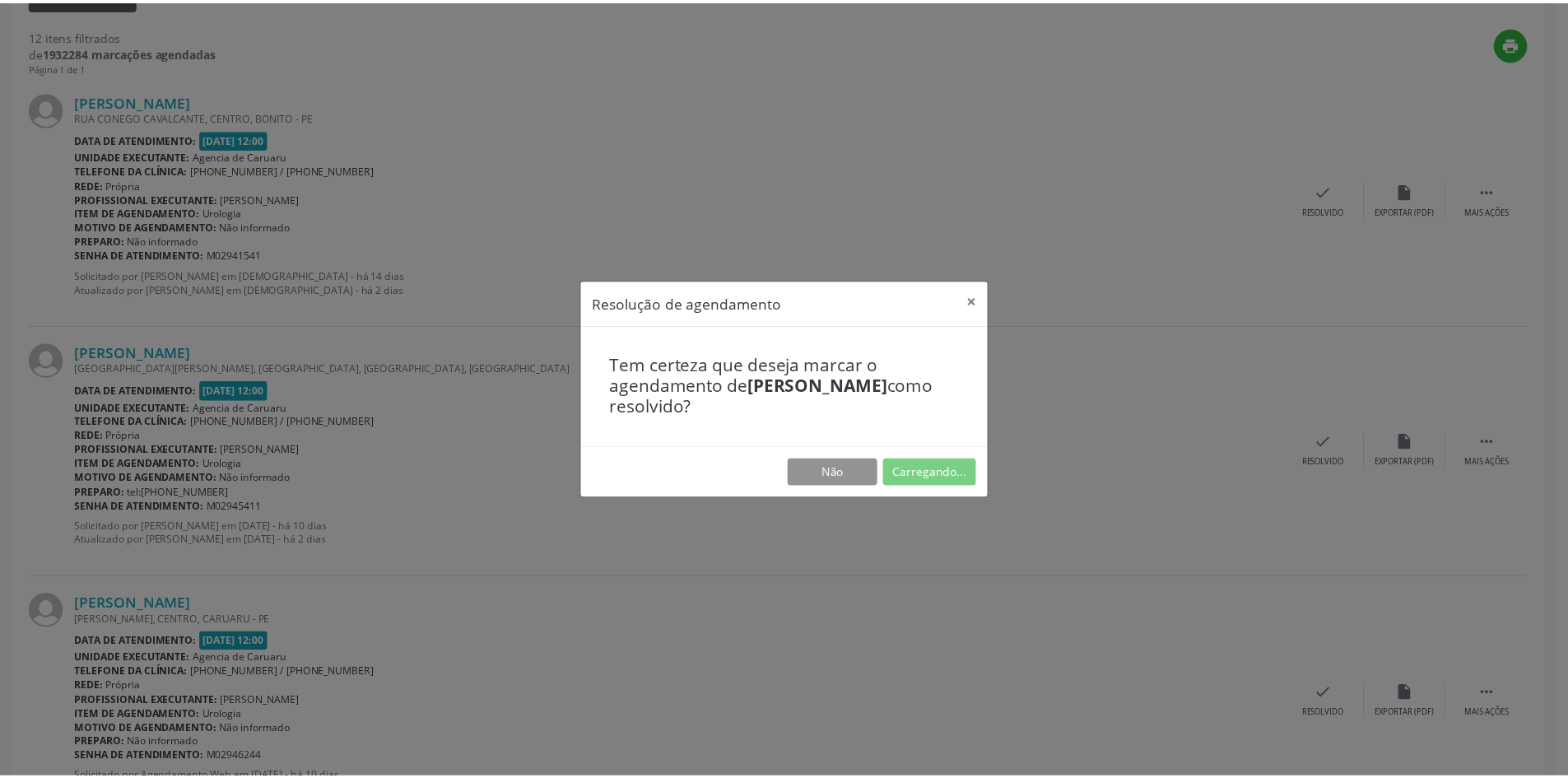
scroll to position [0, 0]
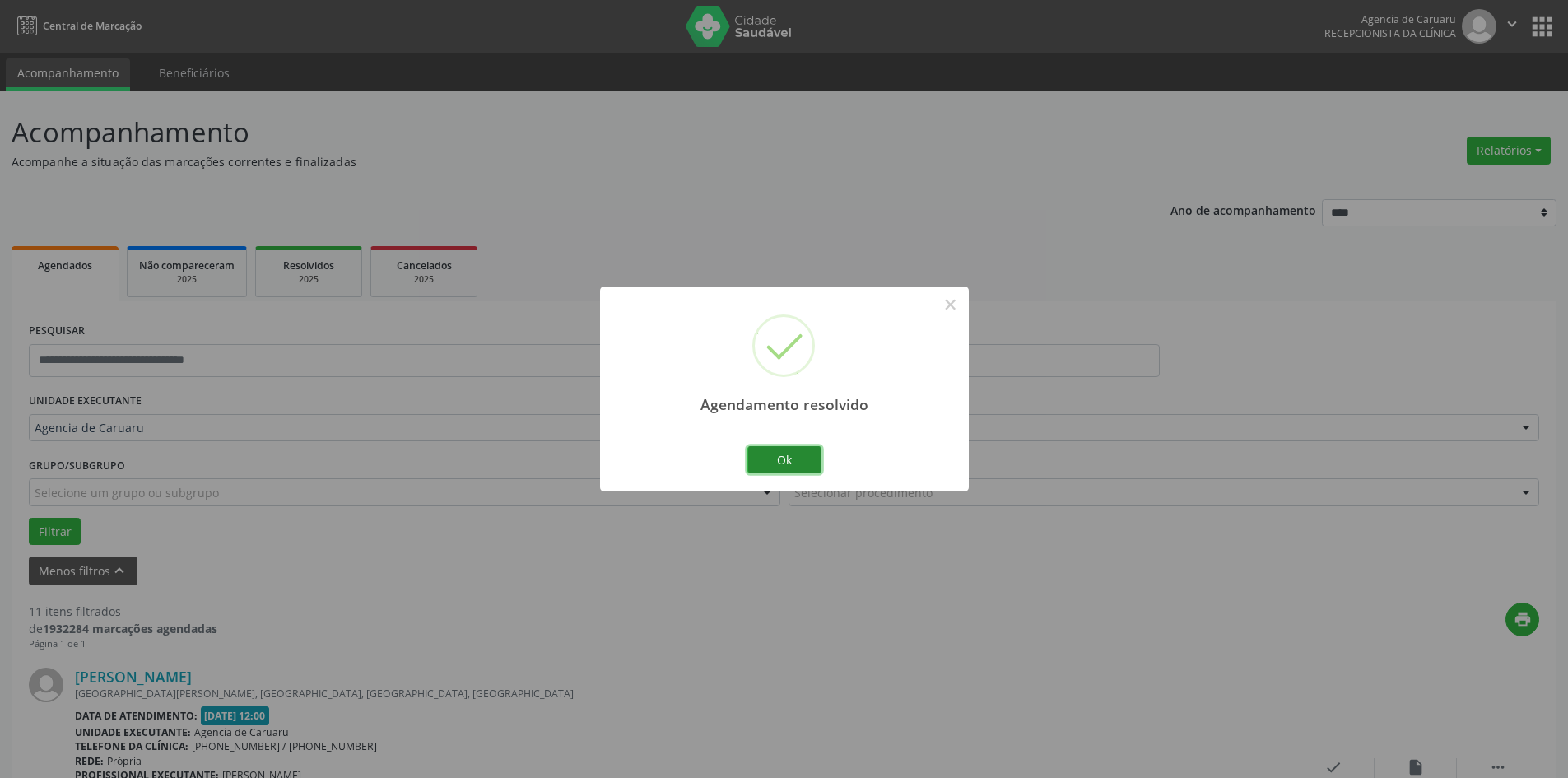
click at [791, 450] on button "Ok" at bounding box center [784, 460] width 74 height 28
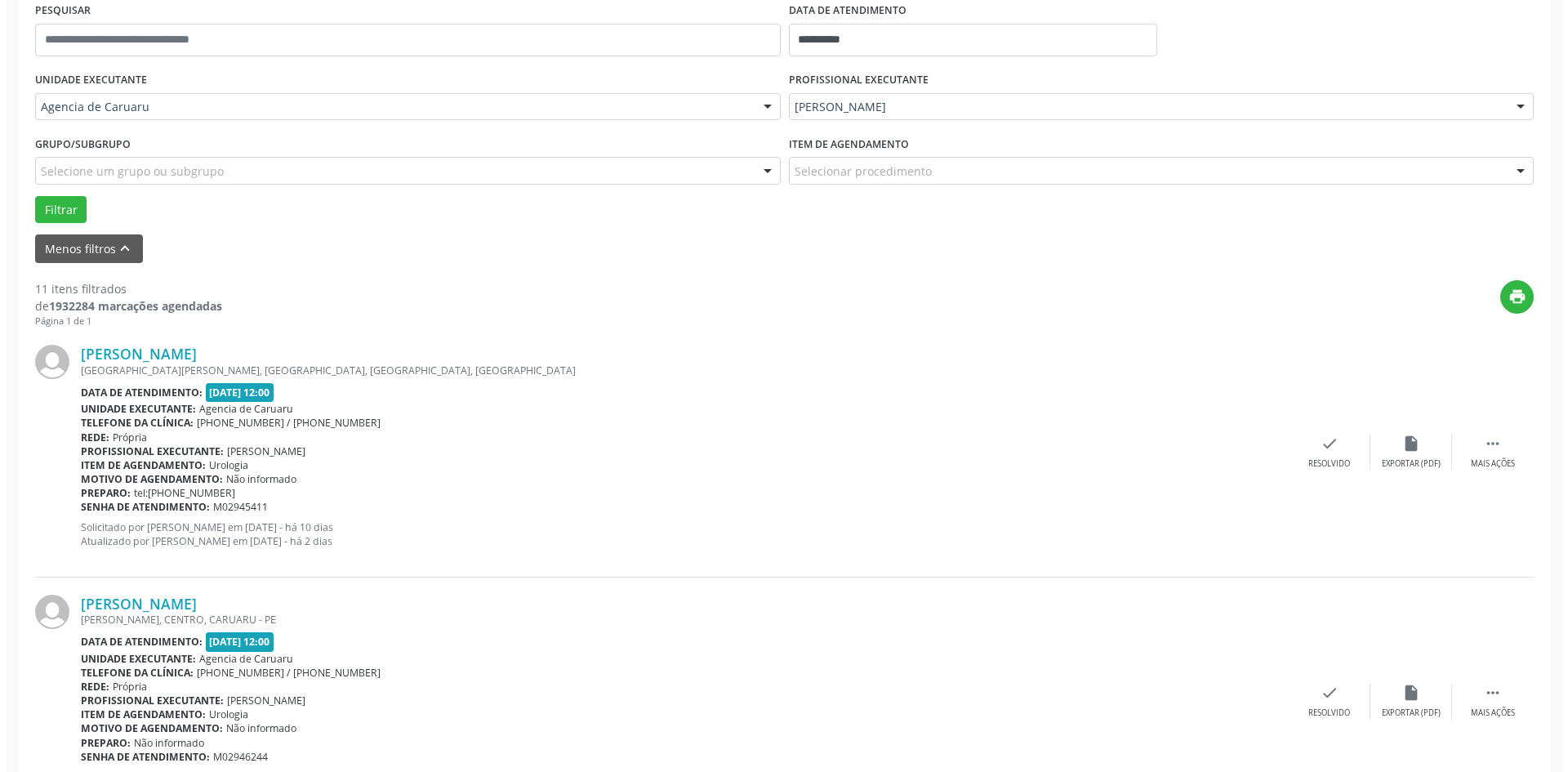
scroll to position [490, 0]
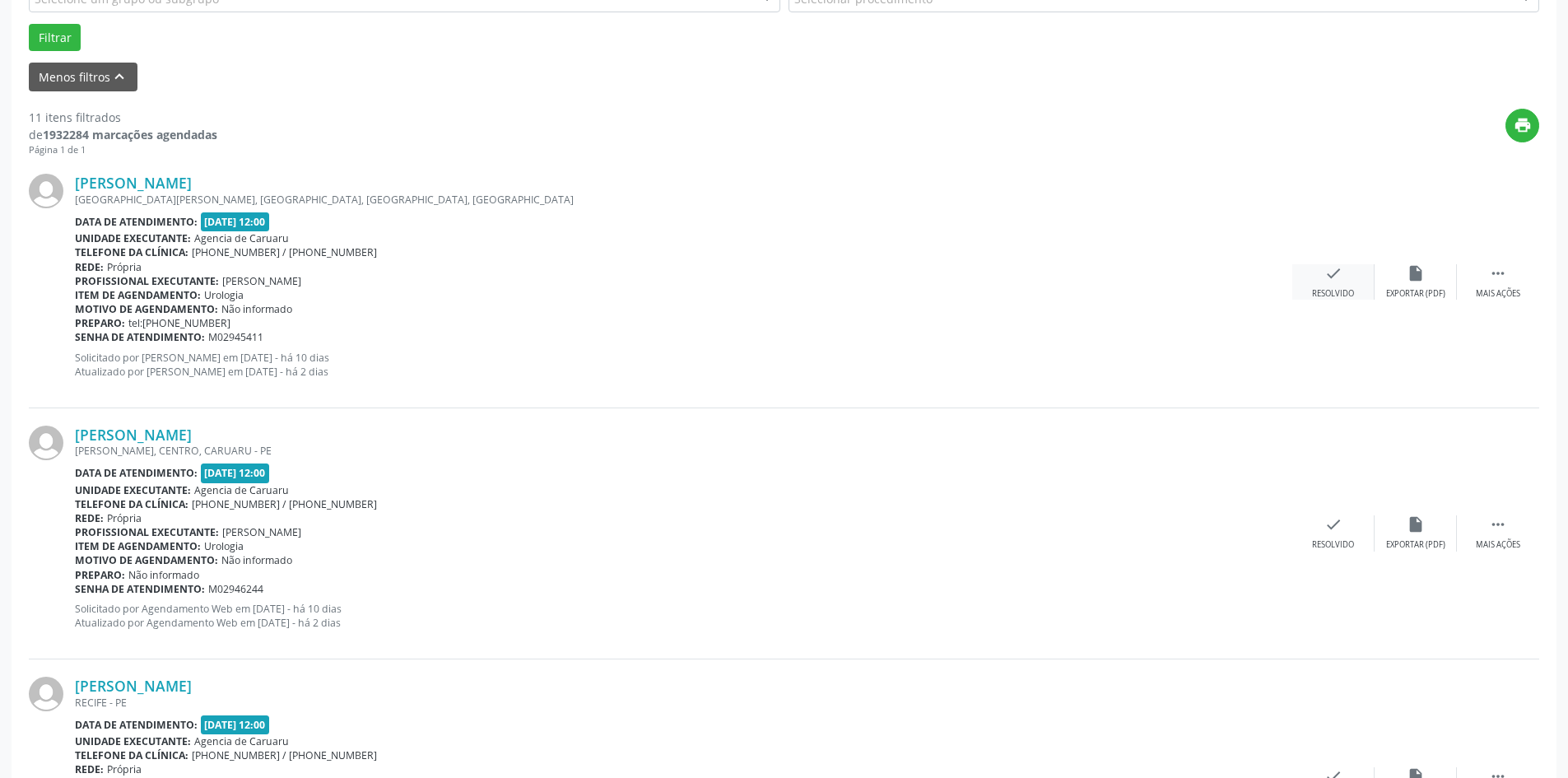
click at [1329, 283] on div "check Resolvido" at bounding box center [1333, 282] width 82 height 36
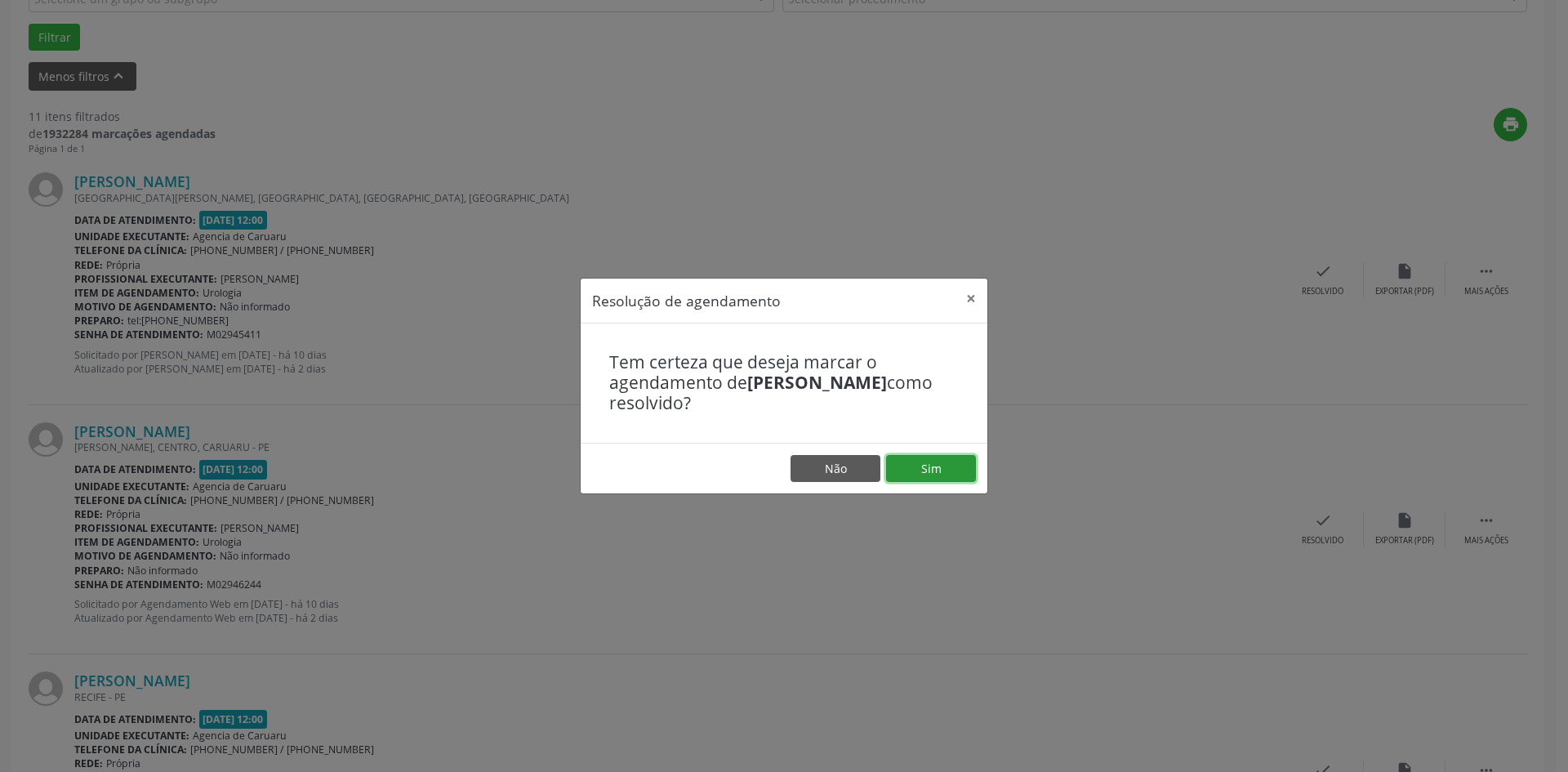
click at [928, 465] on button "Sim" at bounding box center [930, 468] width 89 height 28
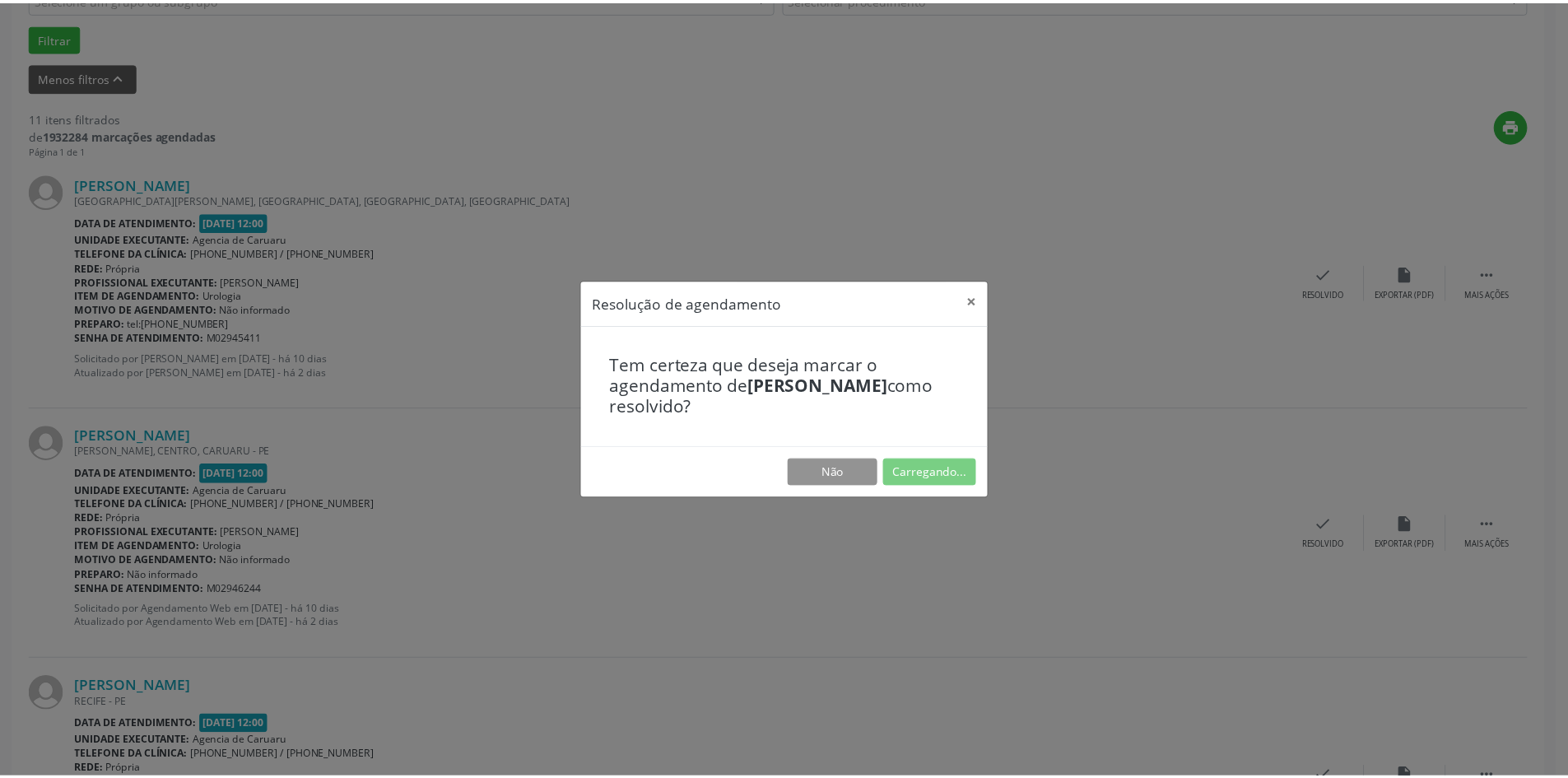
scroll to position [0, 0]
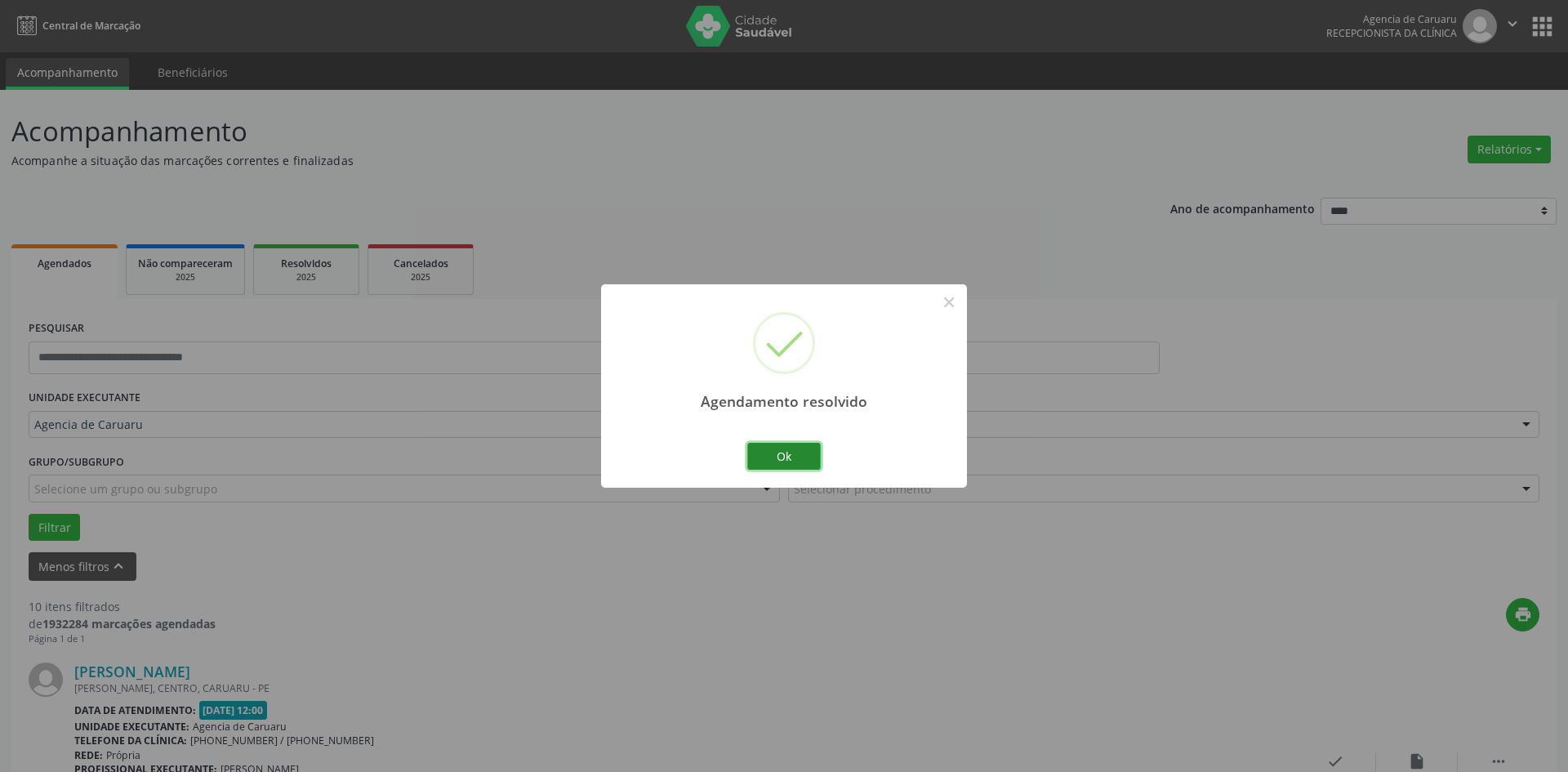
click at [775, 459] on button "Ok" at bounding box center [784, 457] width 73 height 28
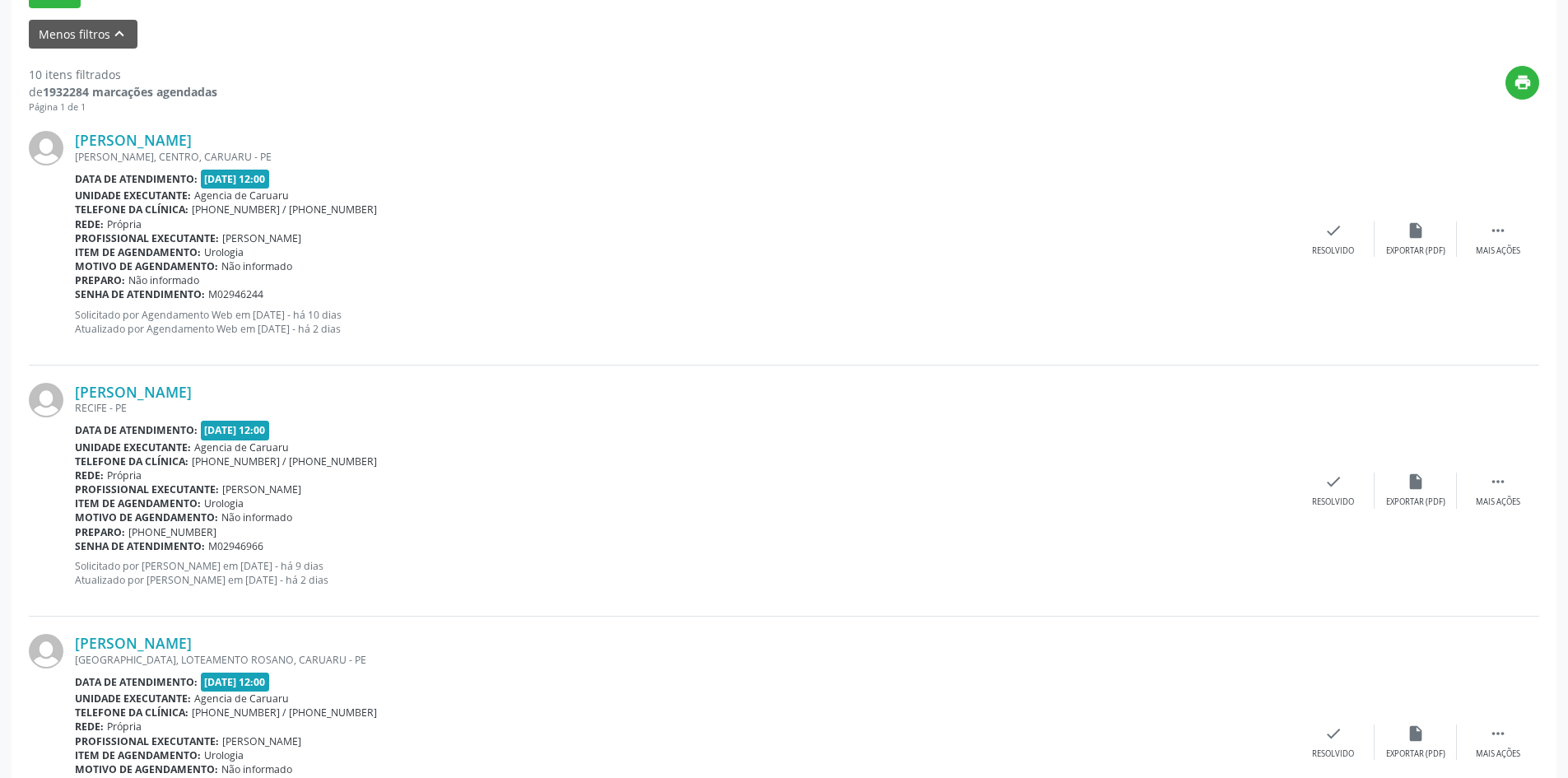
scroll to position [576, 0]
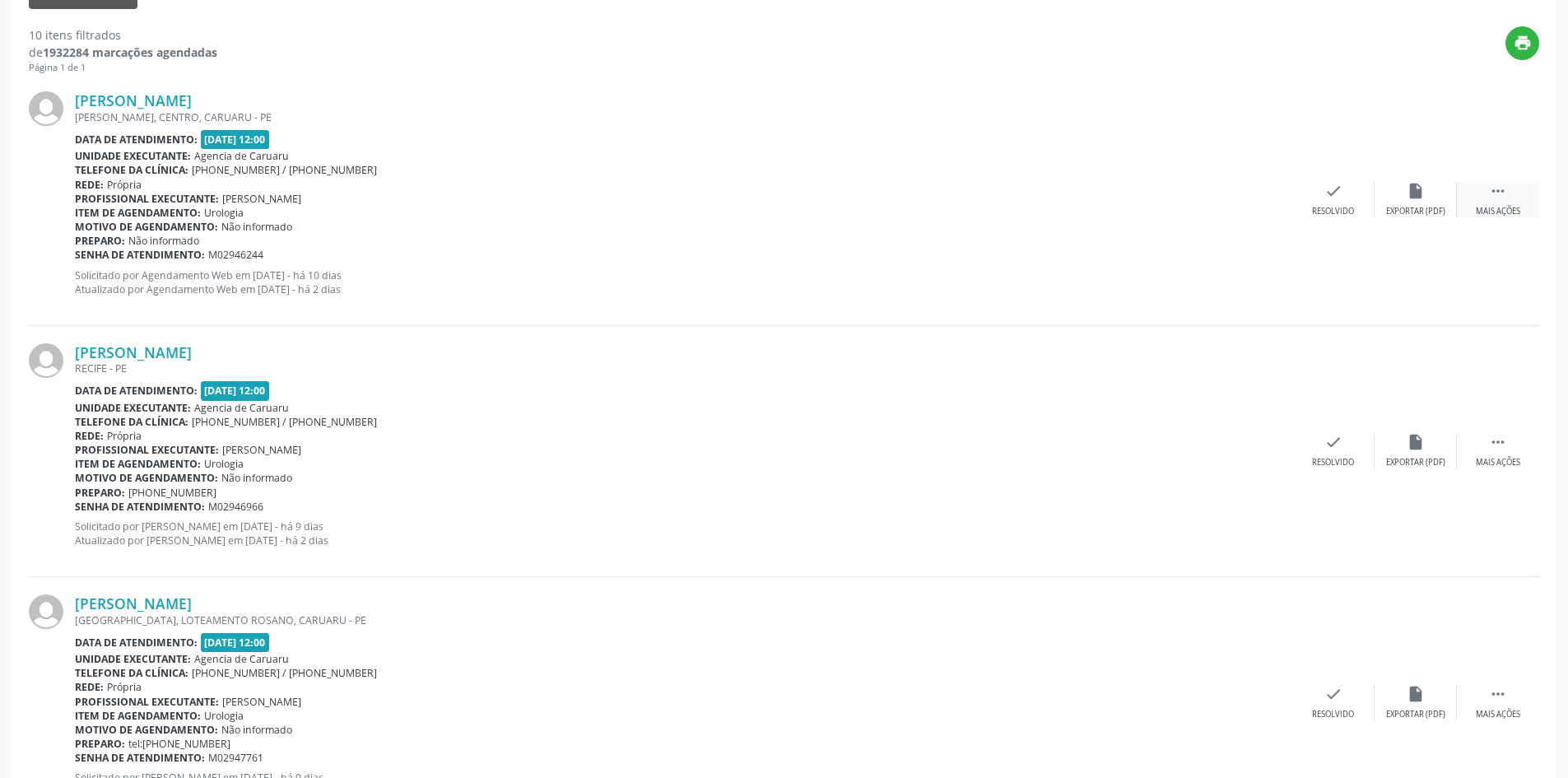
click at [1498, 197] on icon "" at bounding box center [1497, 191] width 18 height 18
click at [1401, 197] on div "alarm_off Não compareceu" at bounding box center [1415, 200] width 82 height 36
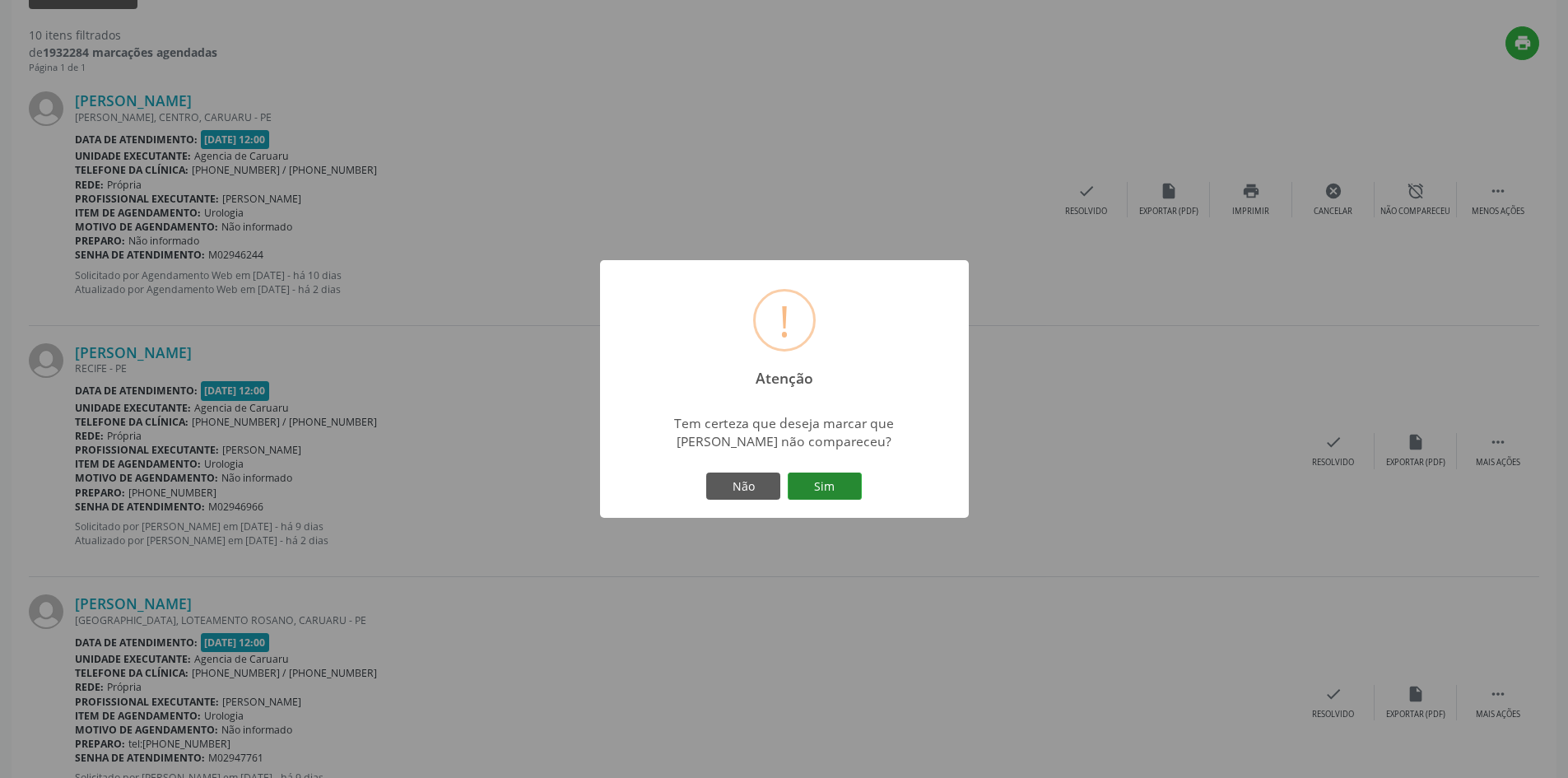
click at [839, 482] on button "Sim" at bounding box center [824, 486] width 74 height 28
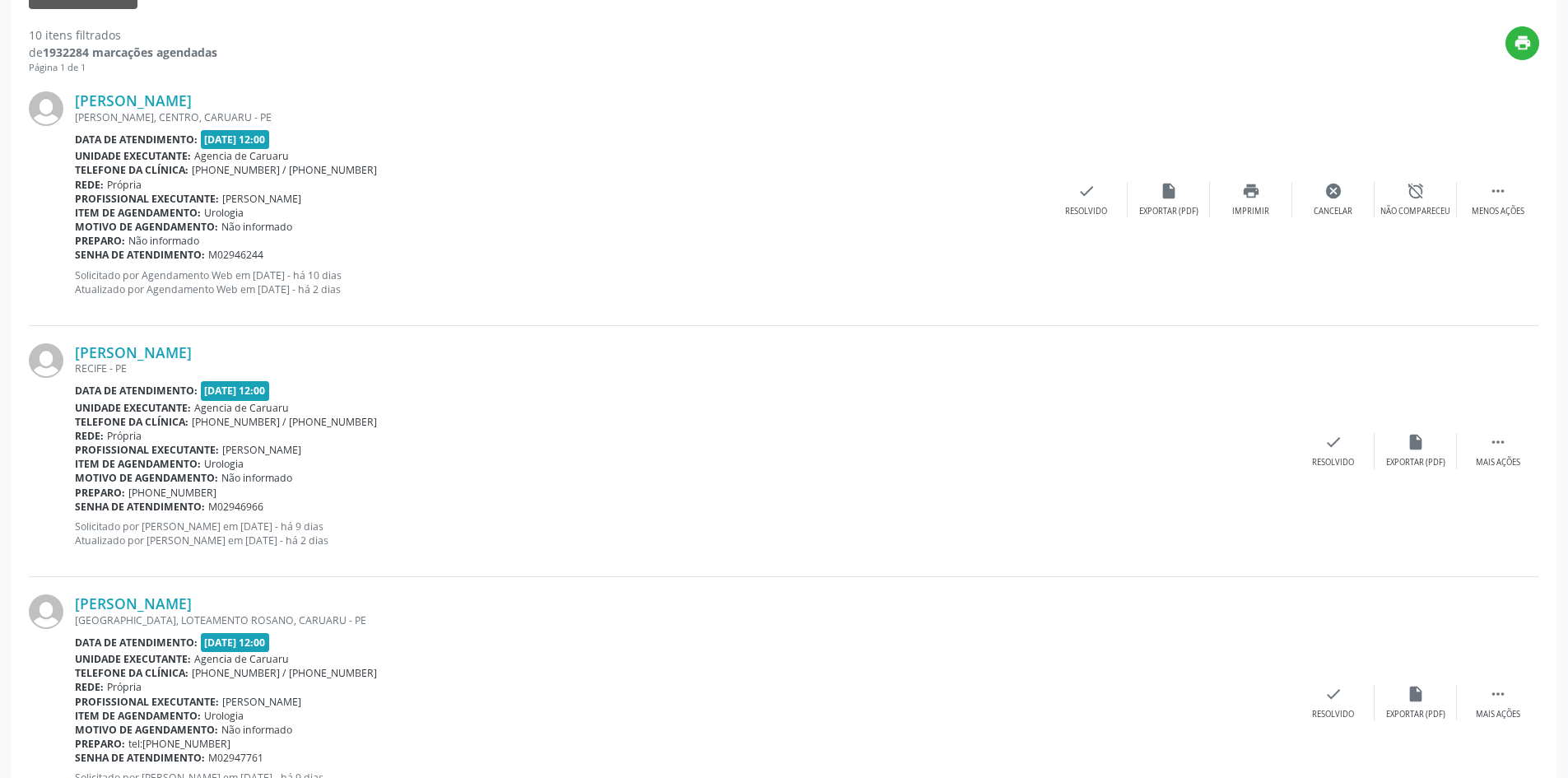
scroll to position [0, 0]
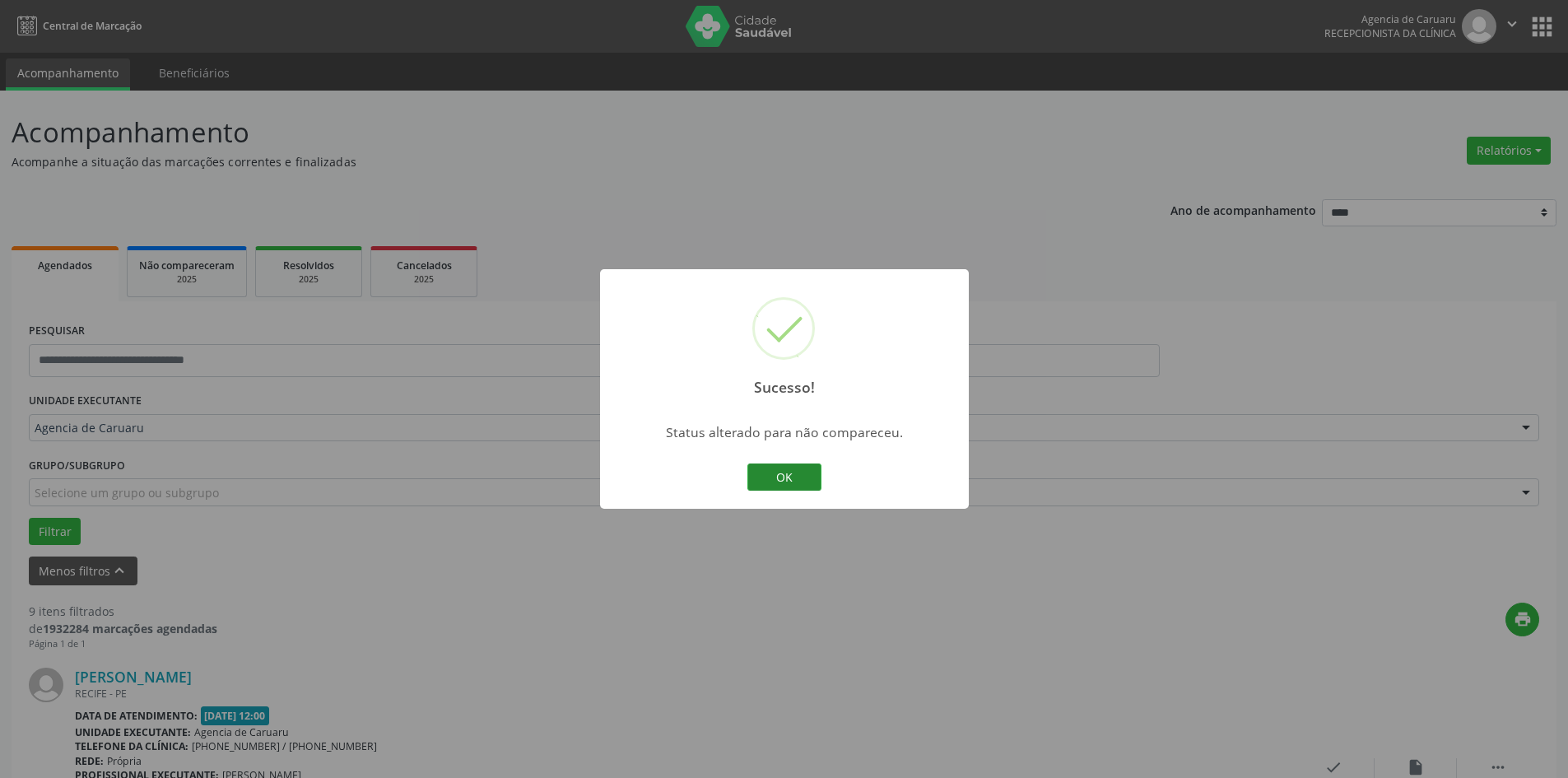
click at [799, 484] on button "OK" at bounding box center [784, 477] width 74 height 28
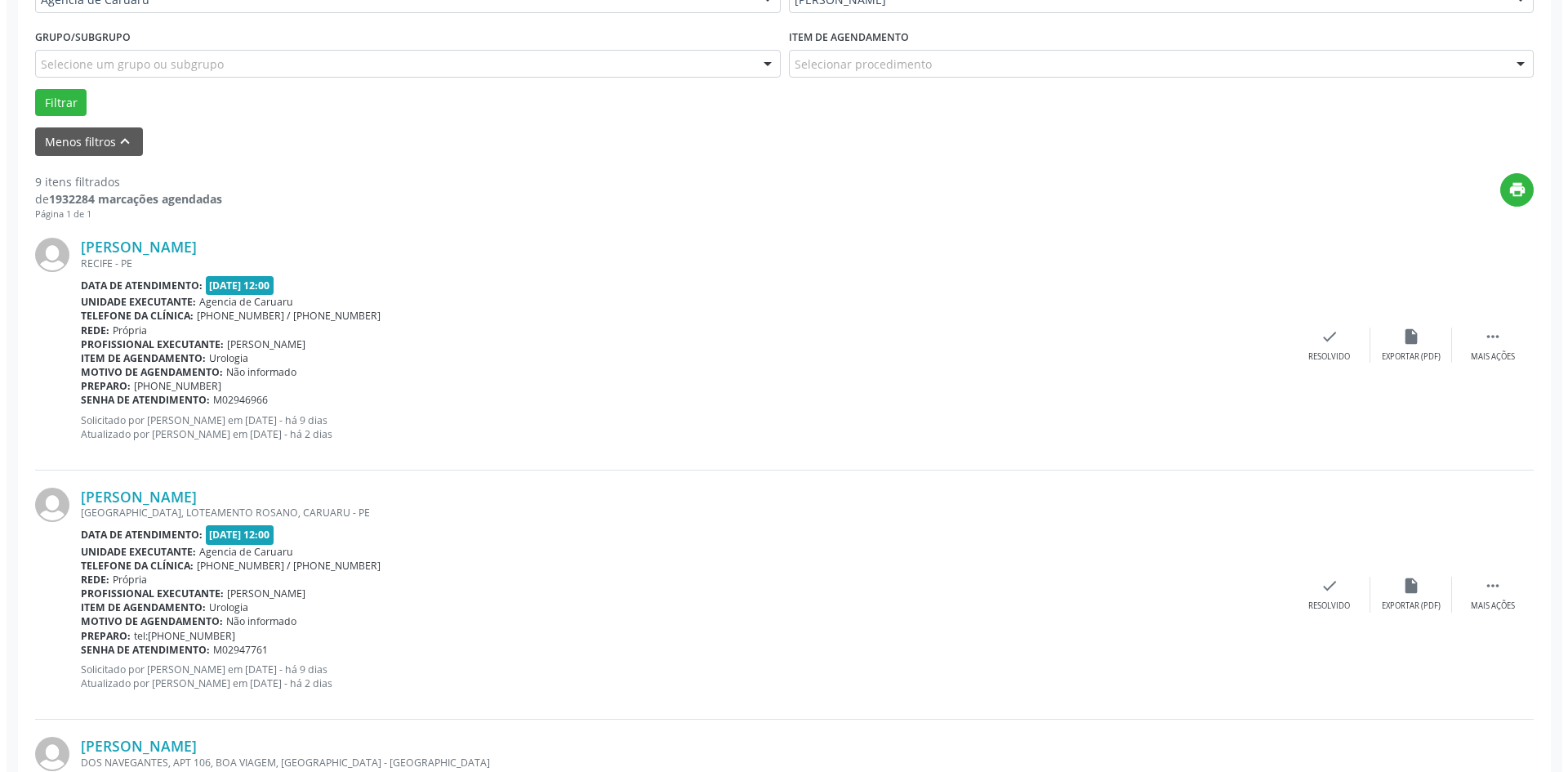
scroll to position [490, 0]
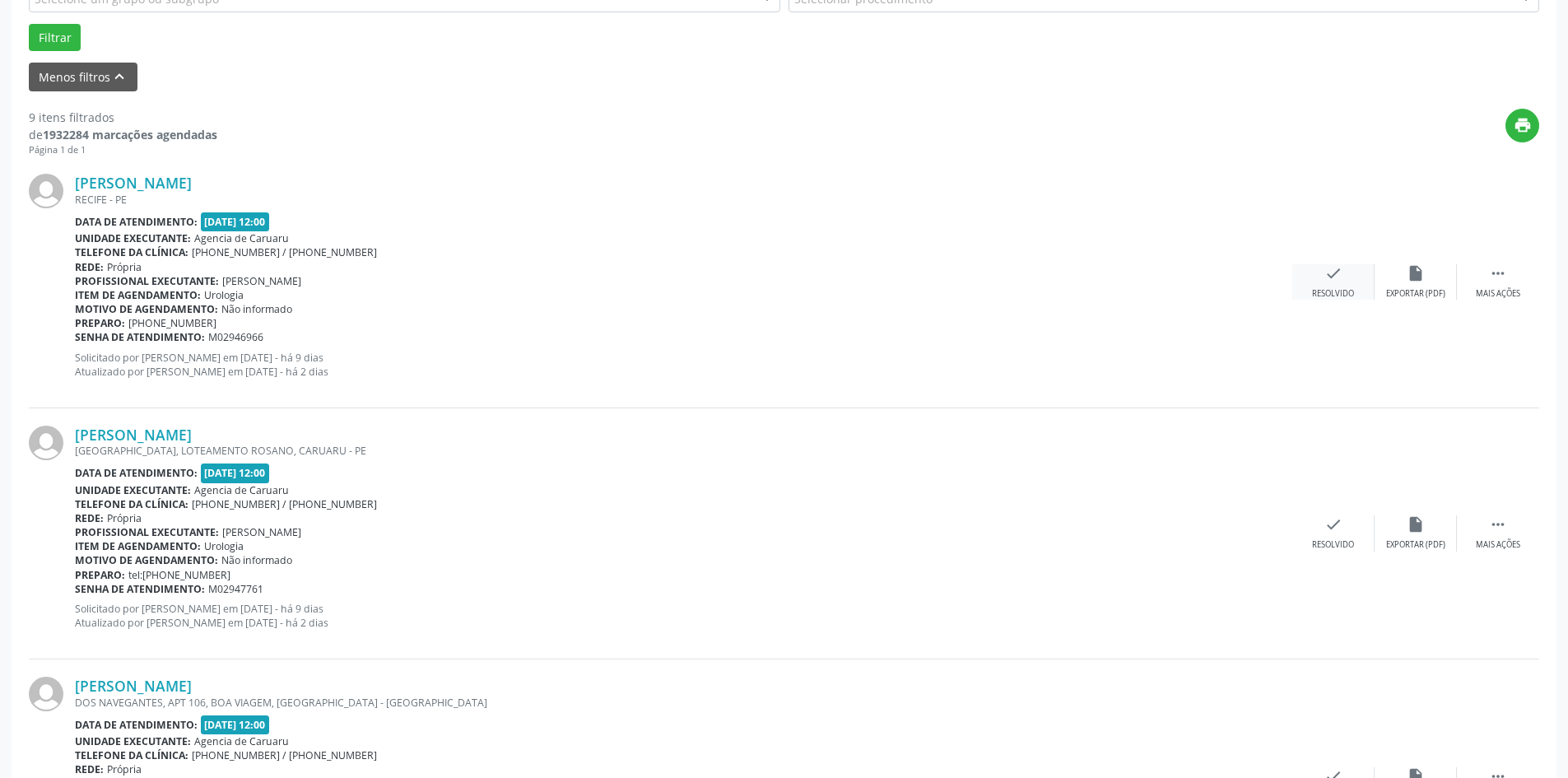
click at [1335, 286] on div "check Resolvido" at bounding box center [1333, 282] width 82 height 36
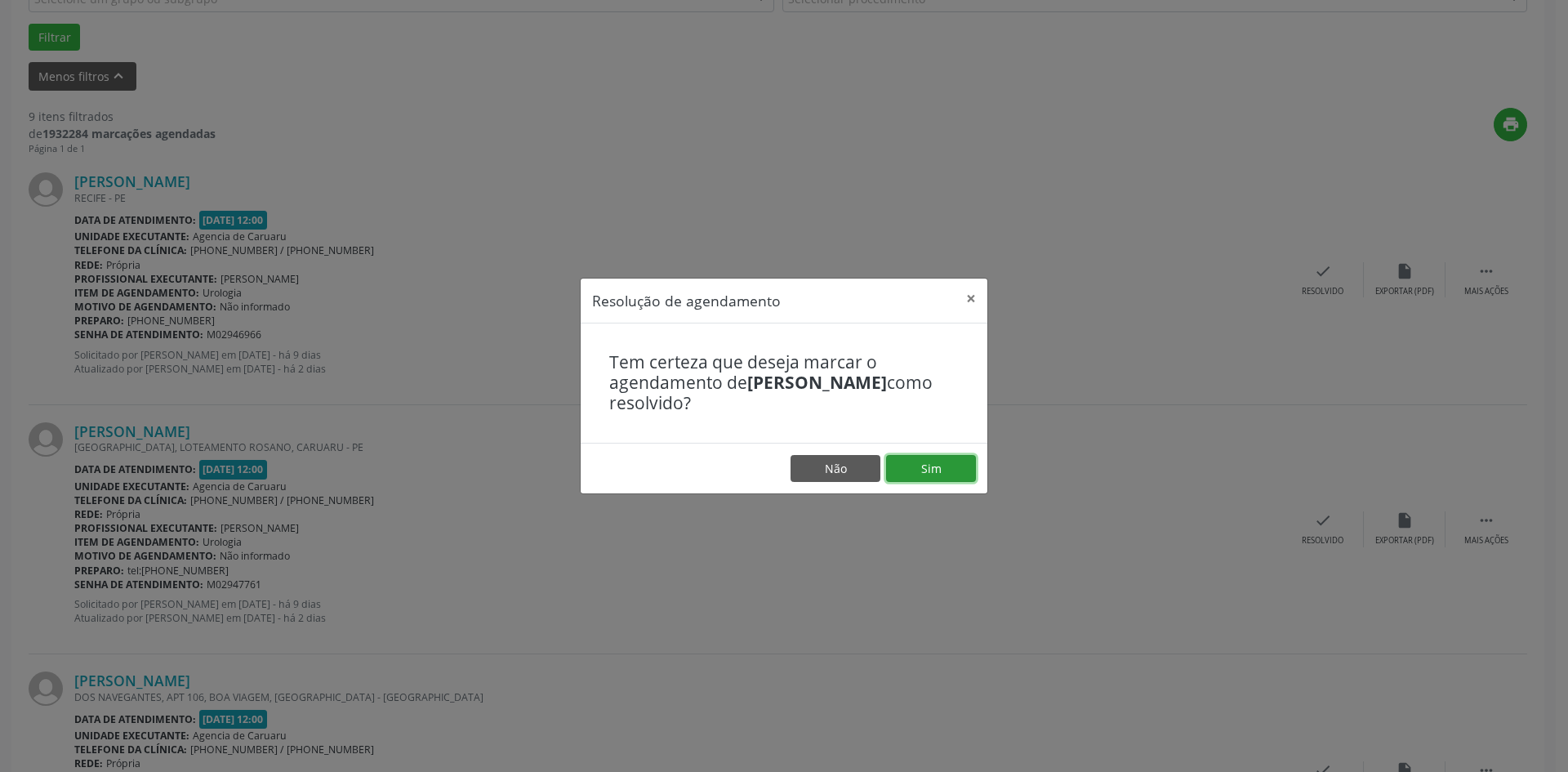
click at [925, 466] on button "Sim" at bounding box center [930, 468] width 89 height 28
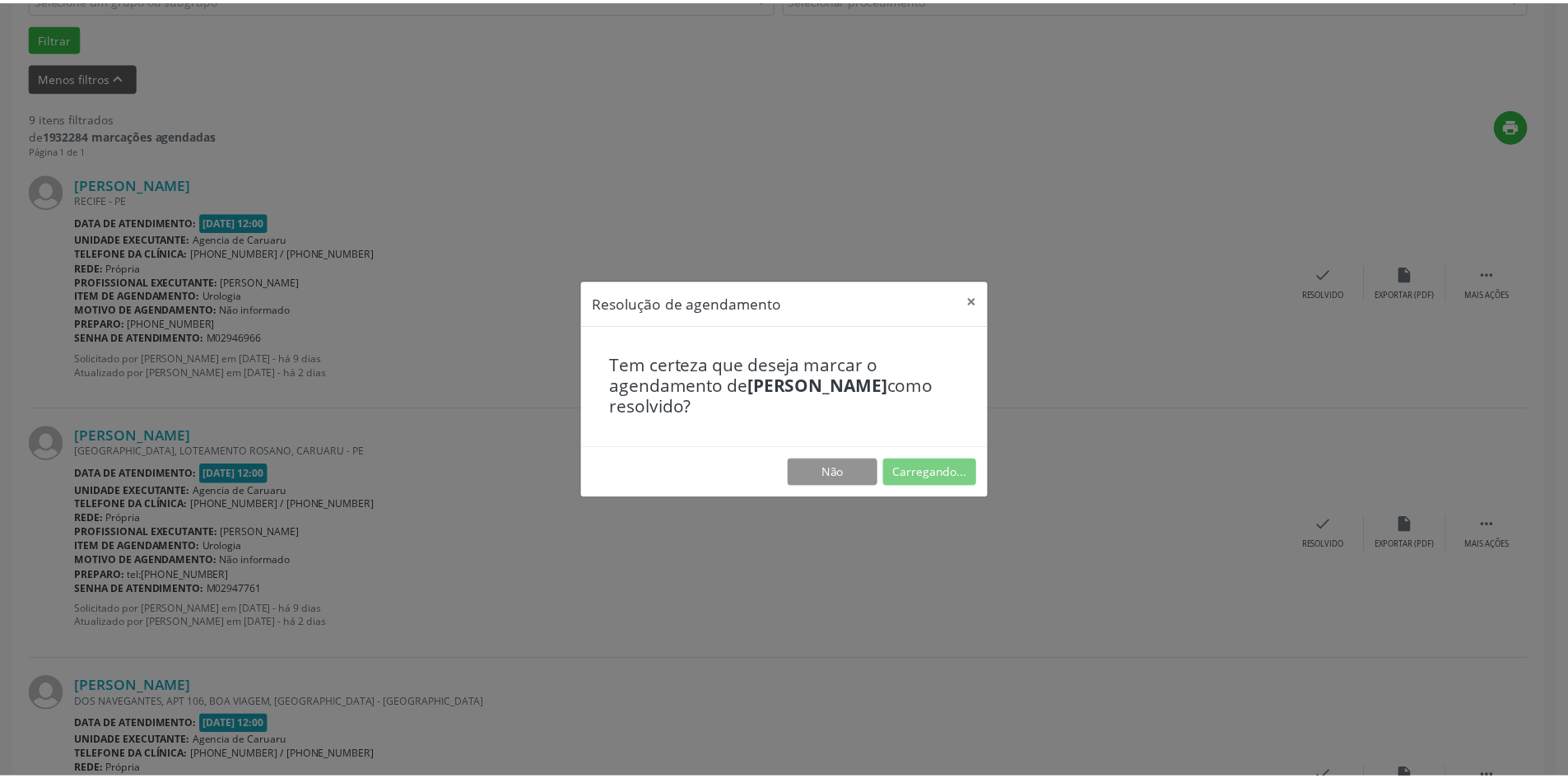
scroll to position [0, 0]
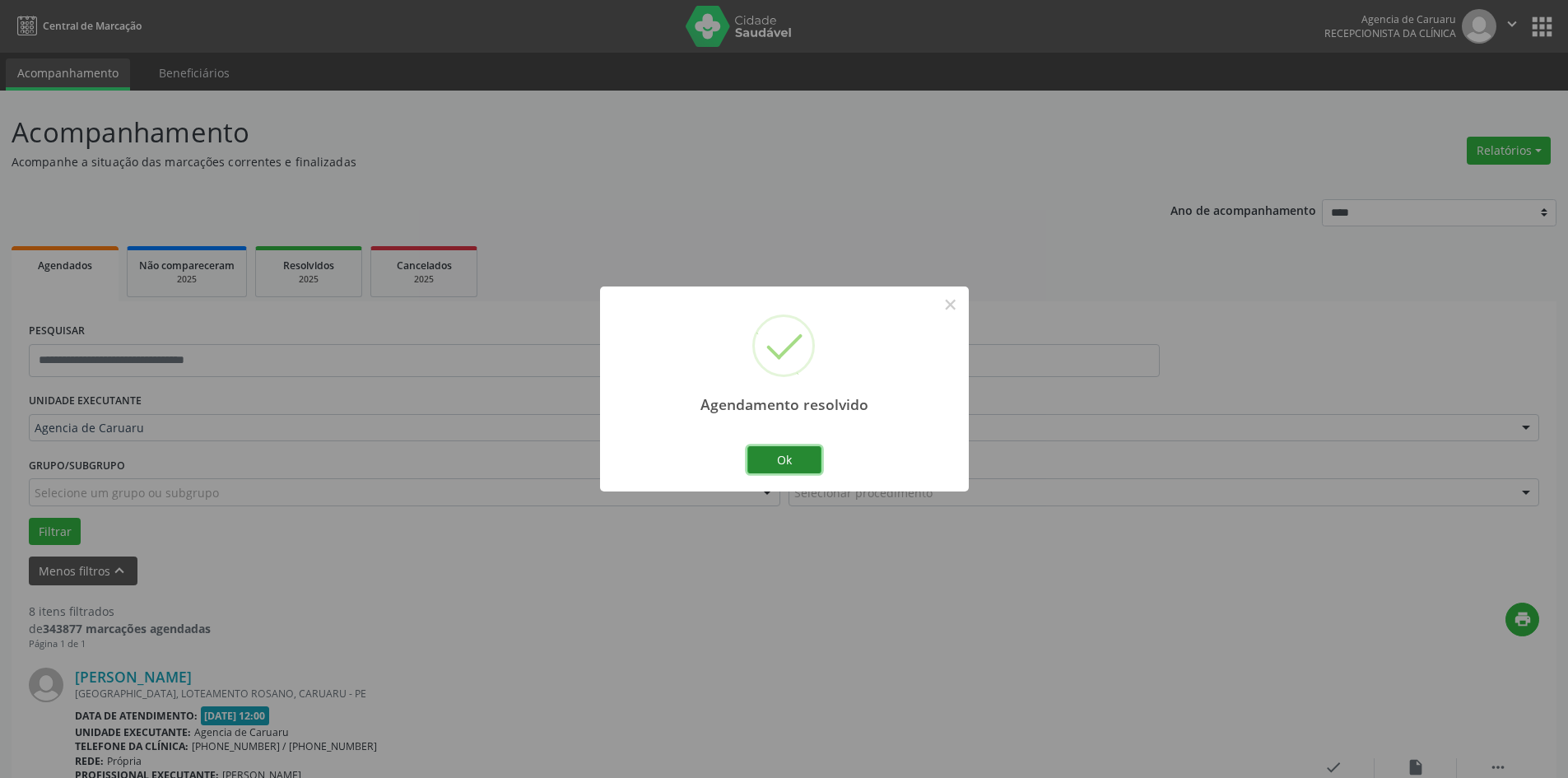
click at [772, 454] on button "Ok" at bounding box center [784, 460] width 74 height 28
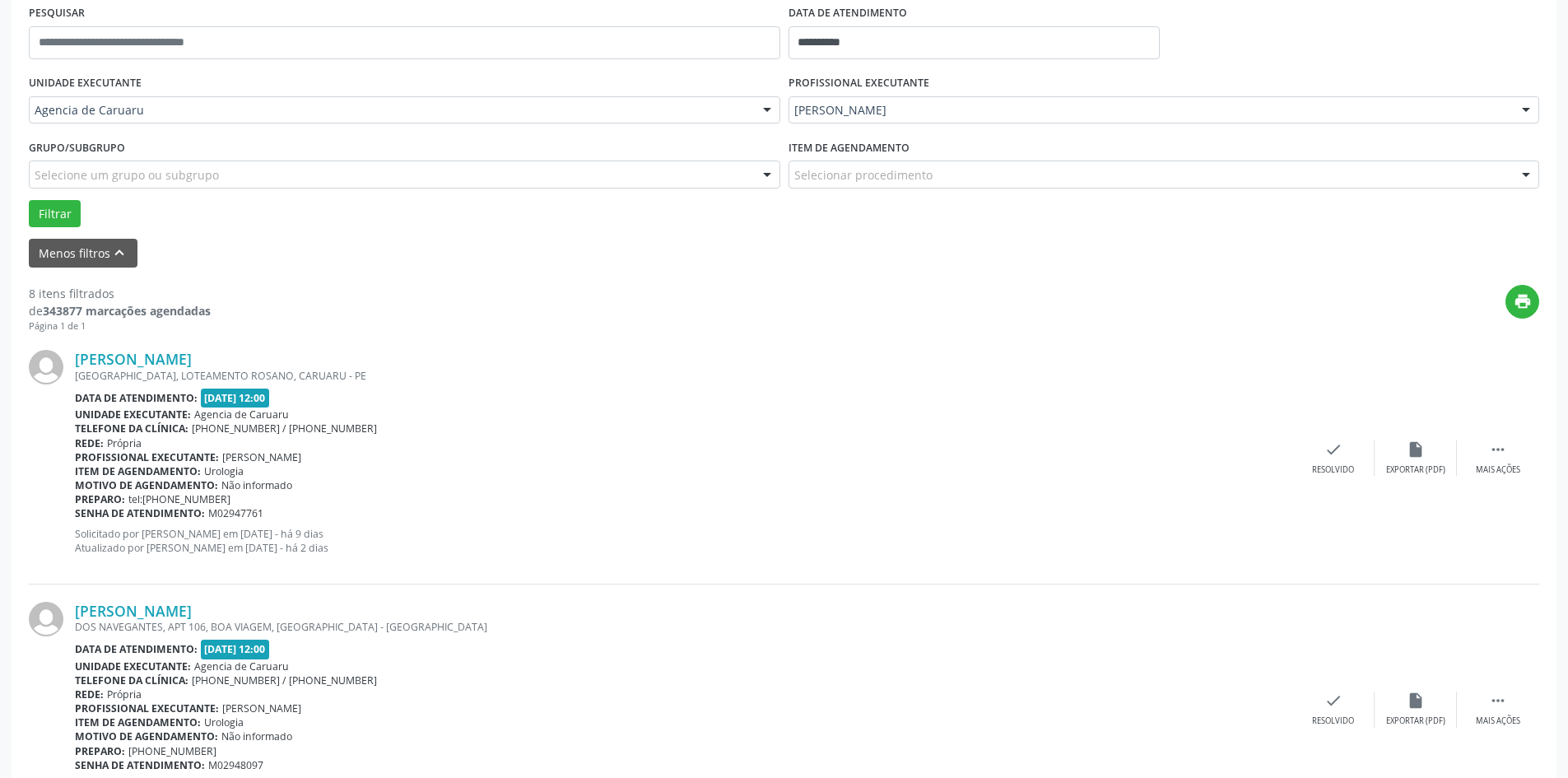
scroll to position [412, 0]
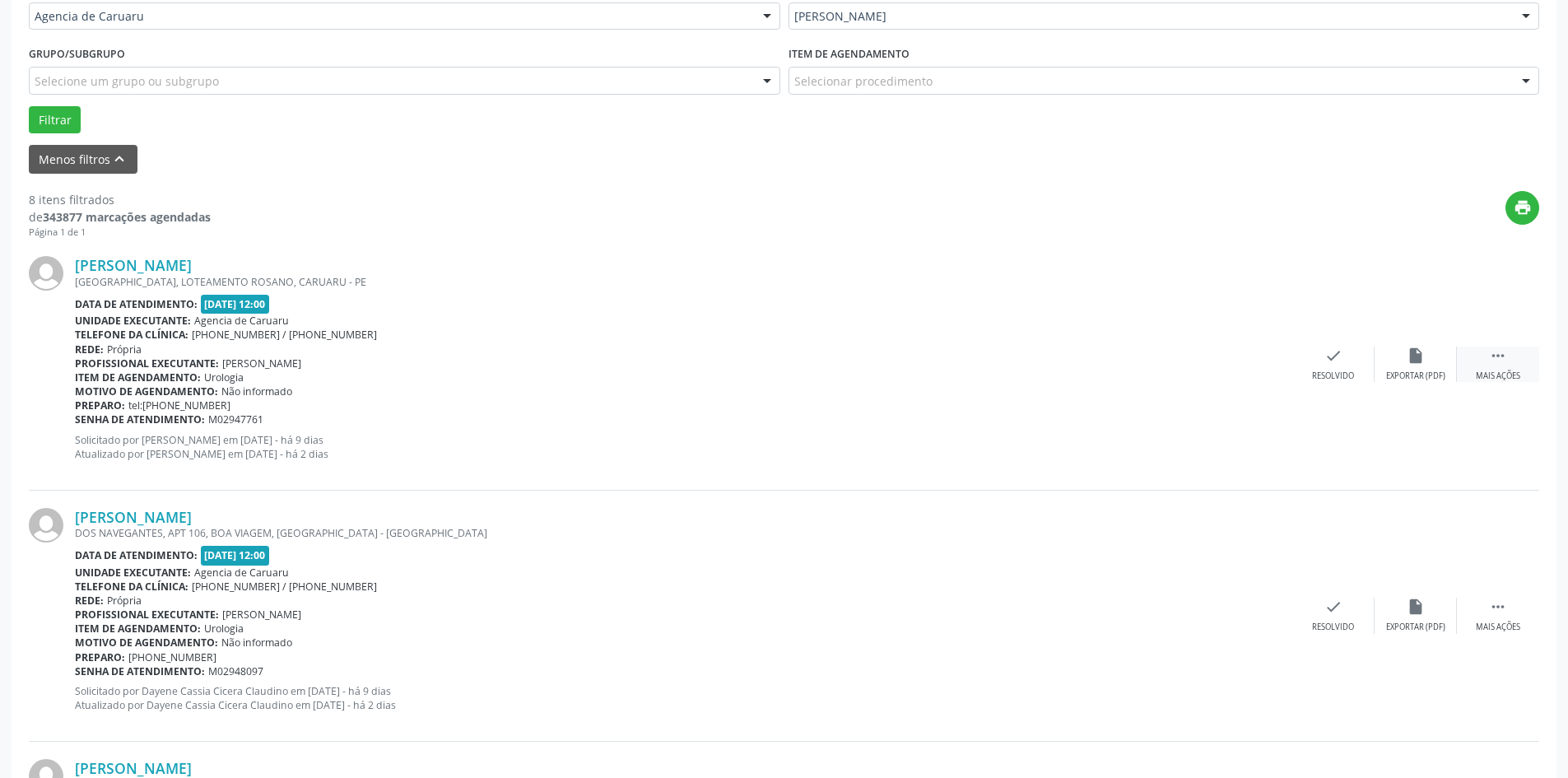
click at [1491, 359] on icon "" at bounding box center [1497, 356] width 18 height 18
click at [1421, 371] on div "Não compareceu" at bounding box center [1415, 376] width 70 height 12
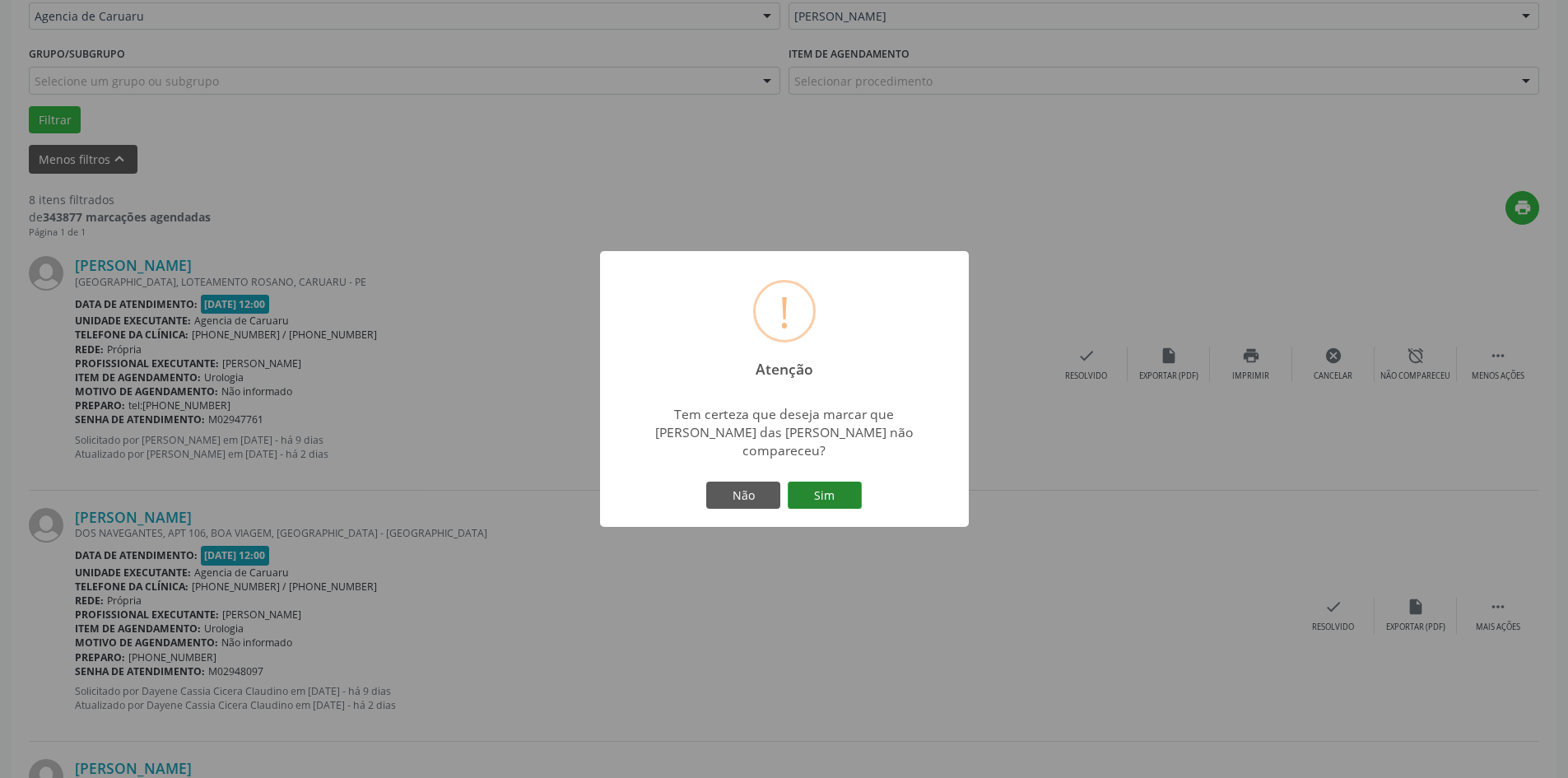
click at [819, 482] on button "Sim" at bounding box center [824, 495] width 74 height 28
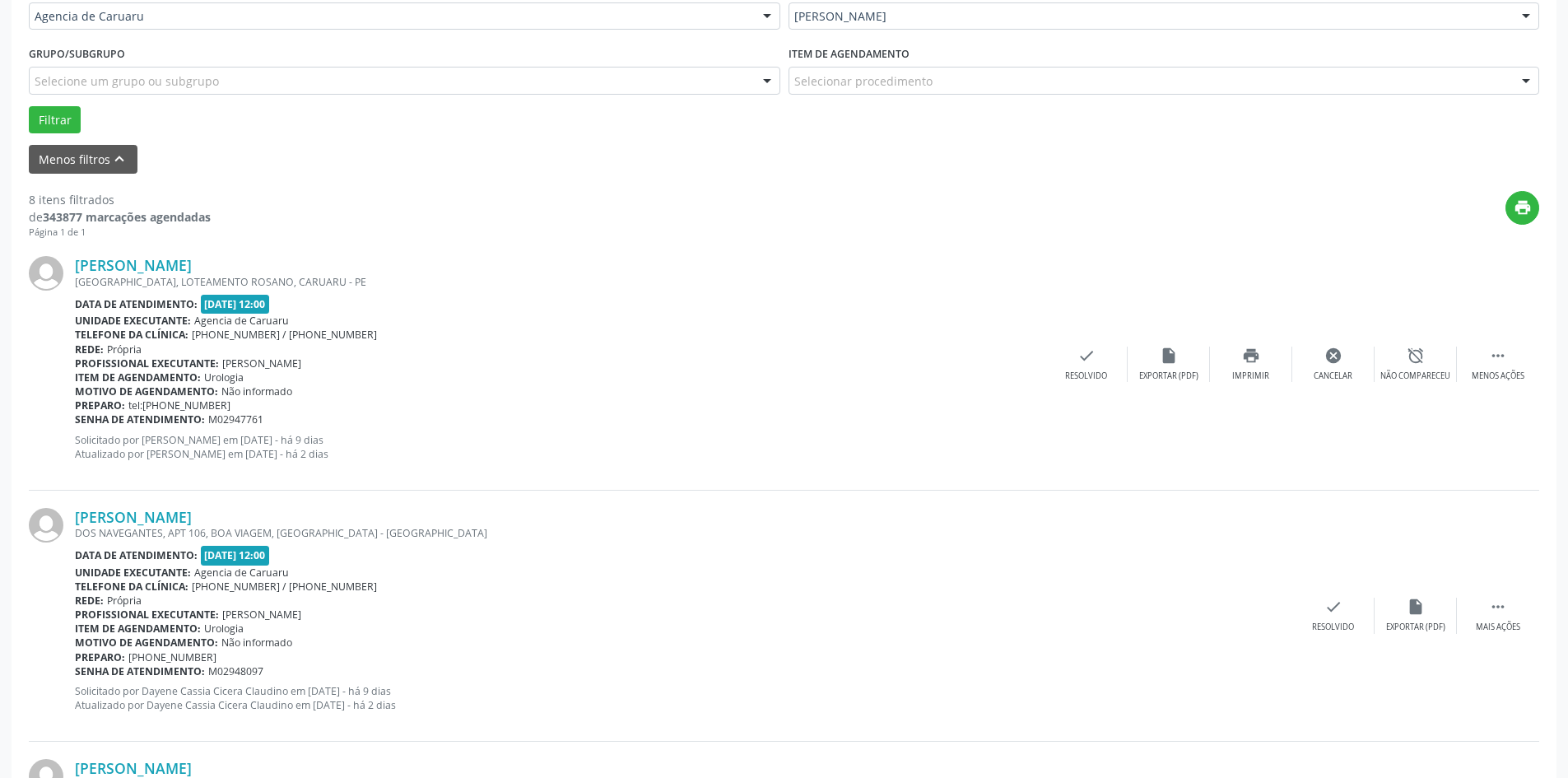
scroll to position [0, 0]
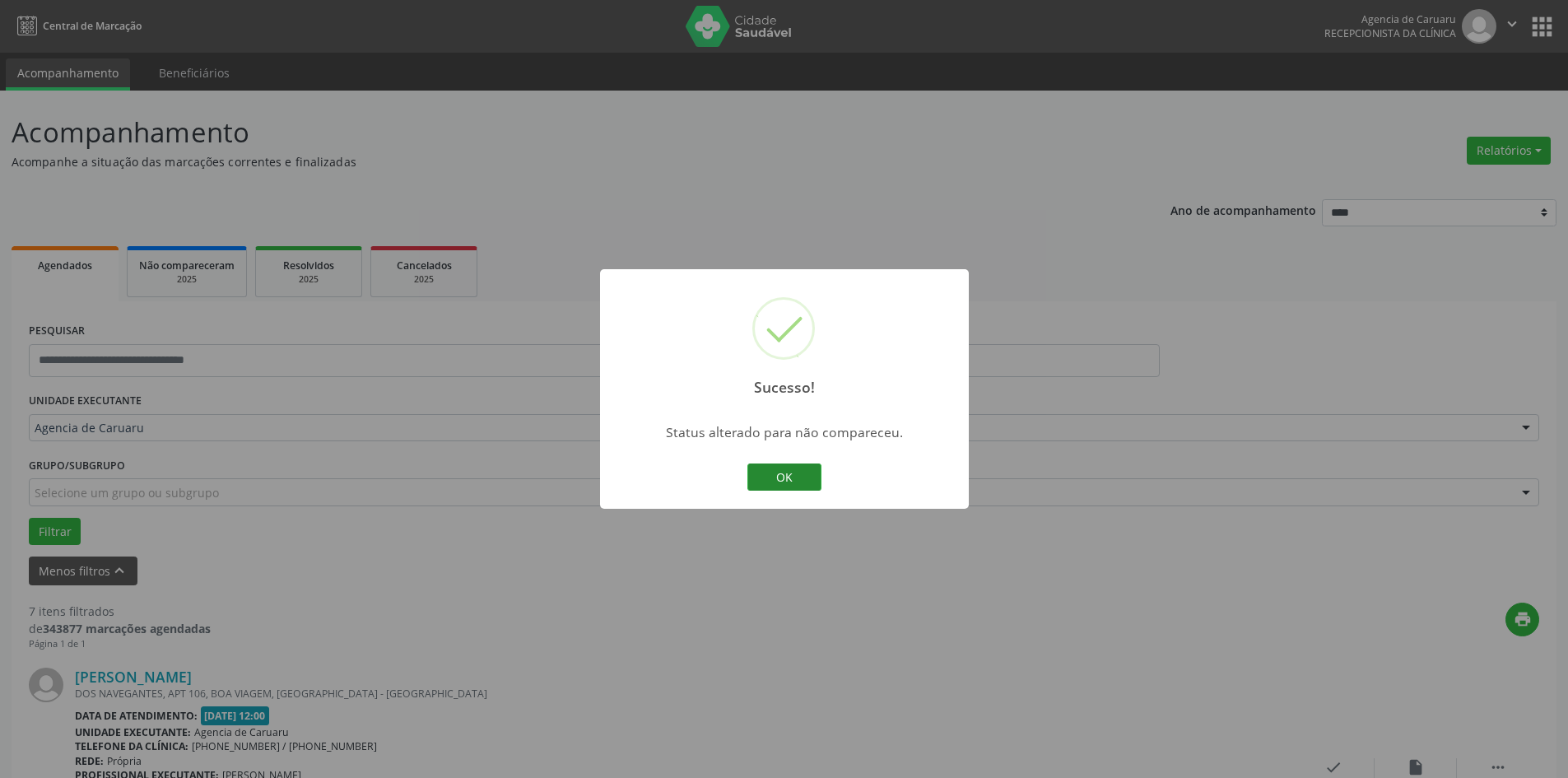
click at [763, 480] on button "OK" at bounding box center [784, 477] width 74 height 28
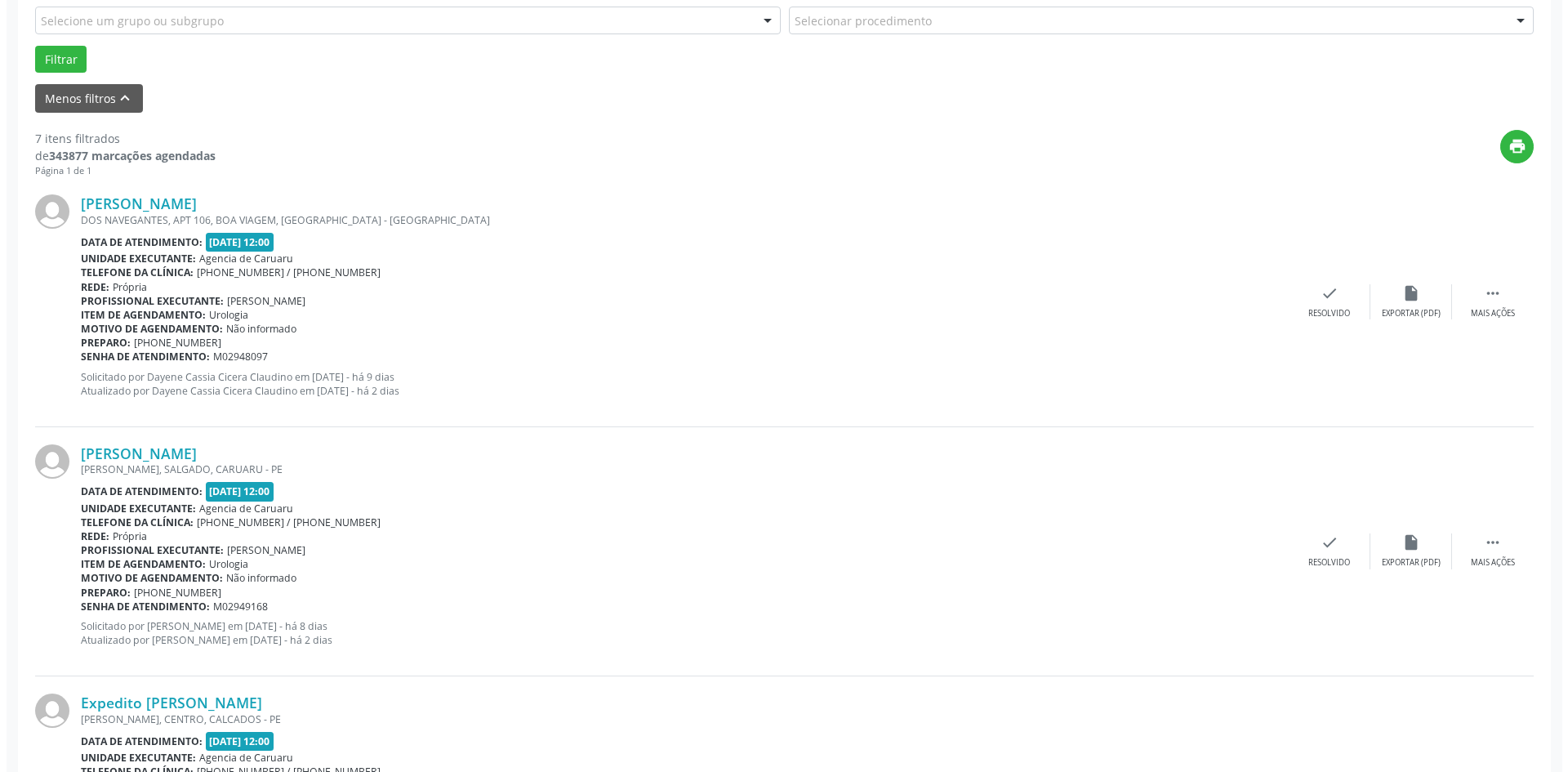
scroll to position [490, 0]
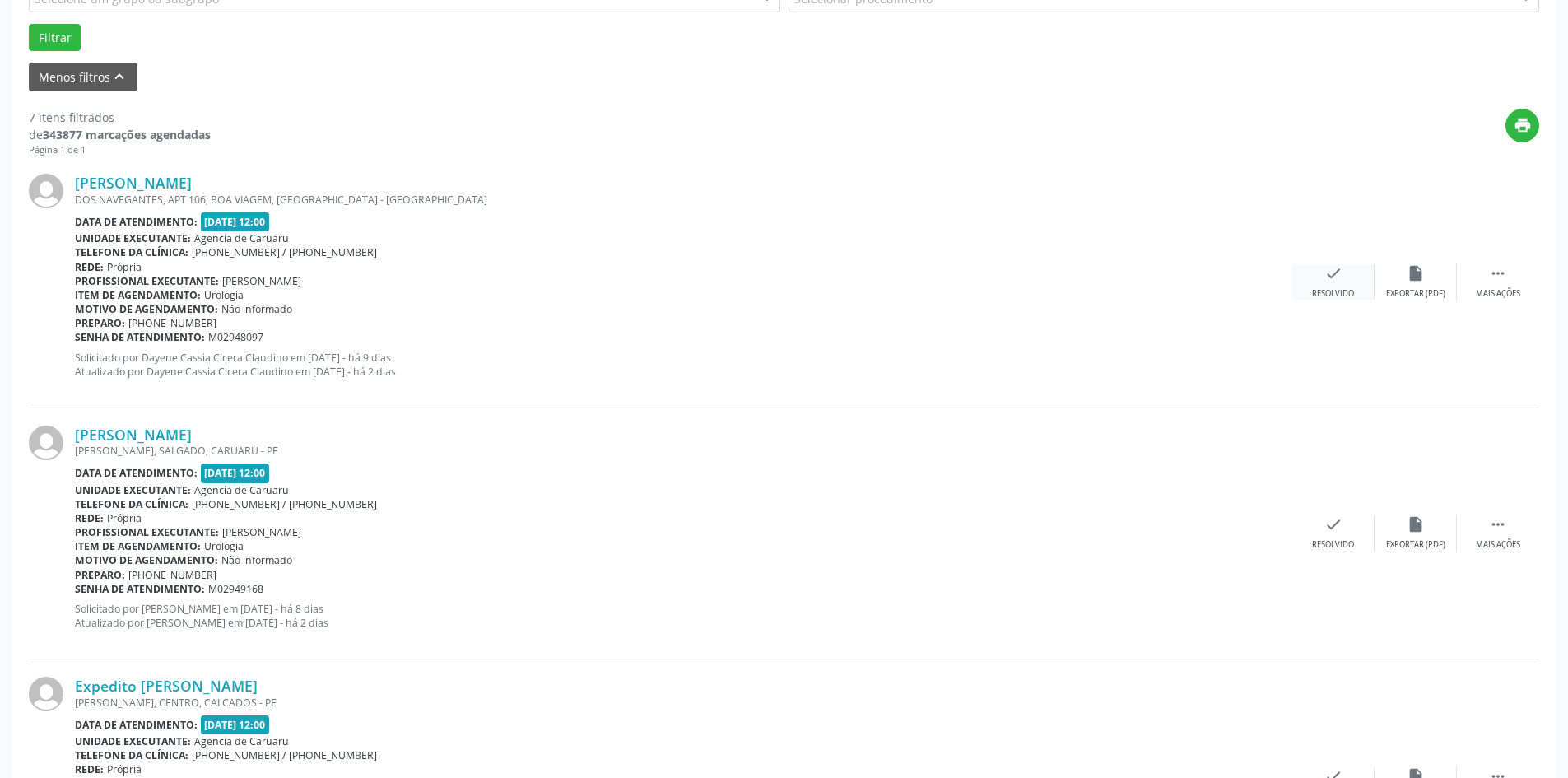
click at [1350, 287] on div "check Resolvido" at bounding box center [1333, 282] width 82 height 36
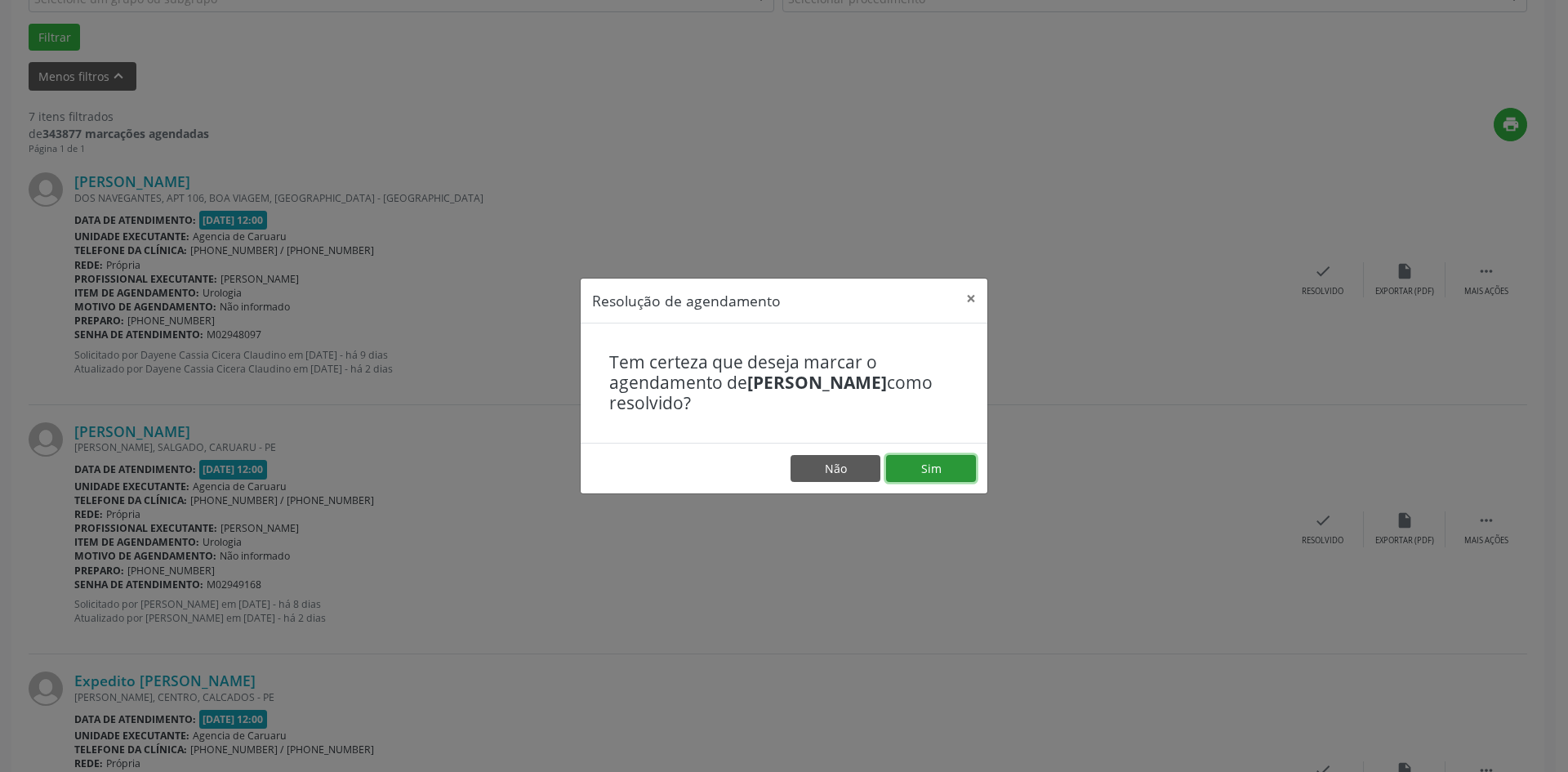
click at [915, 471] on button "Sim" at bounding box center [930, 468] width 89 height 28
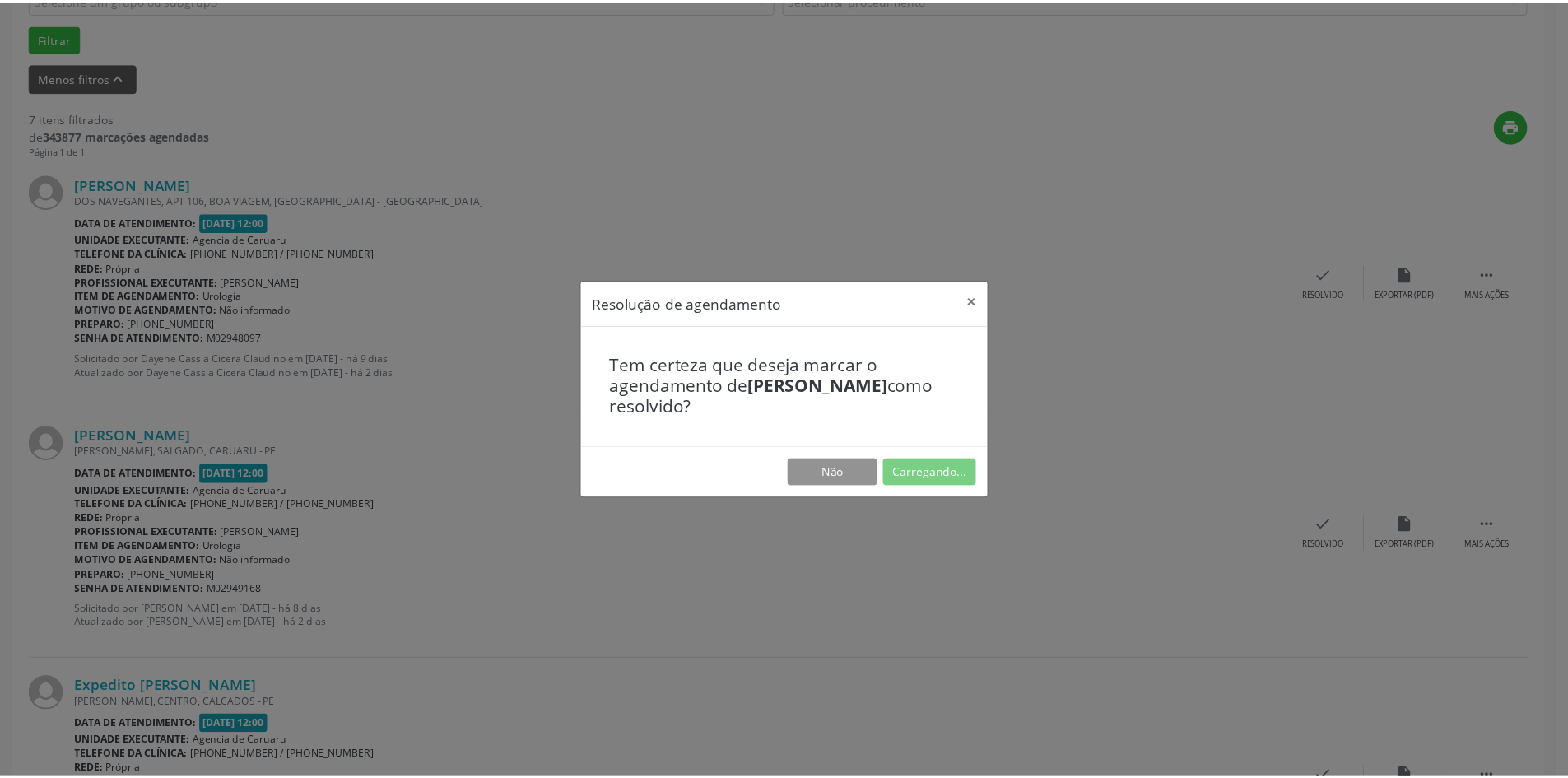
scroll to position [0, 0]
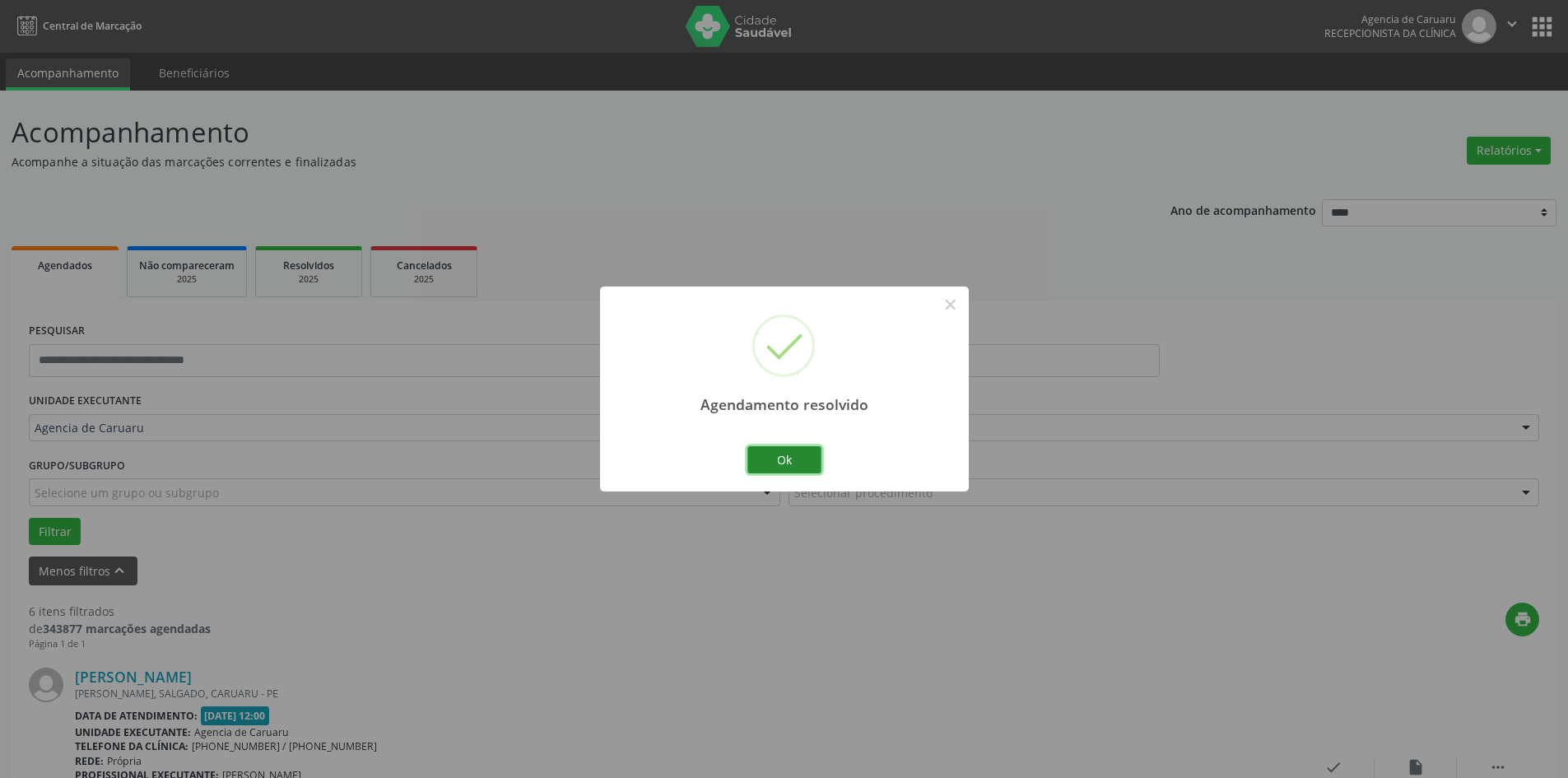
click at [806, 466] on button "Ok" at bounding box center [784, 460] width 74 height 28
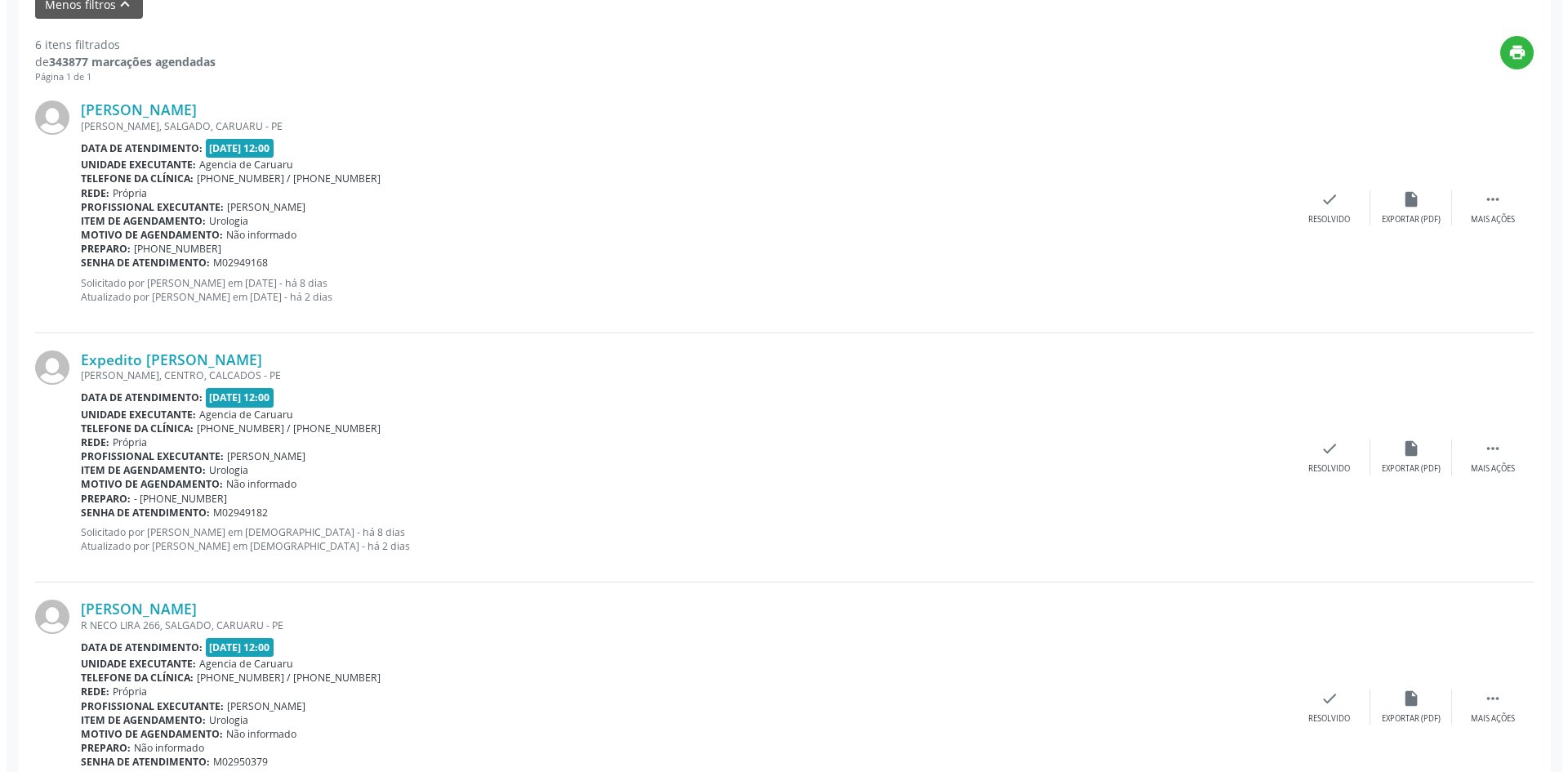
scroll to position [572, 0]
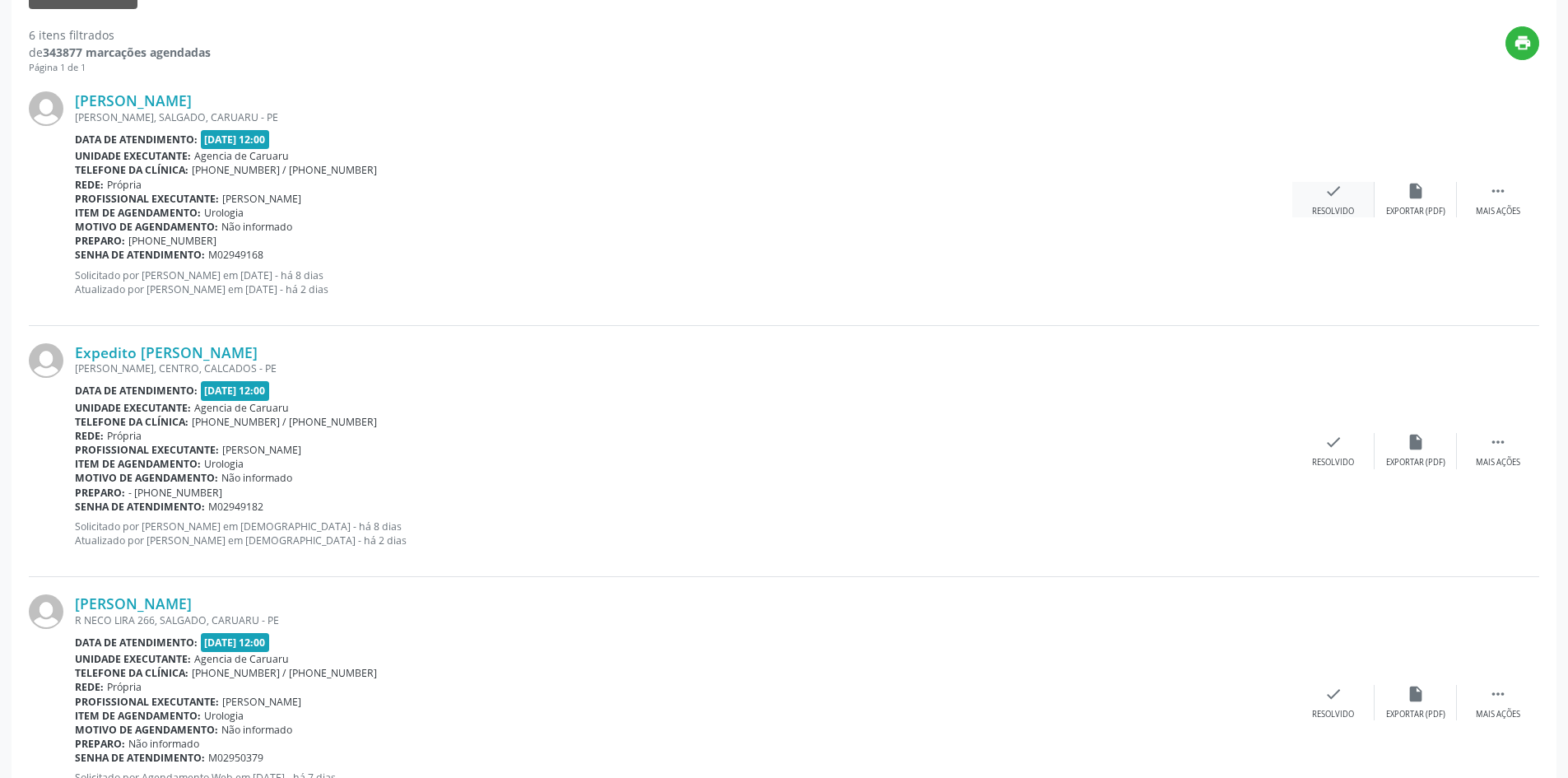
click at [1349, 191] on div "check Resolvido" at bounding box center [1333, 200] width 82 height 36
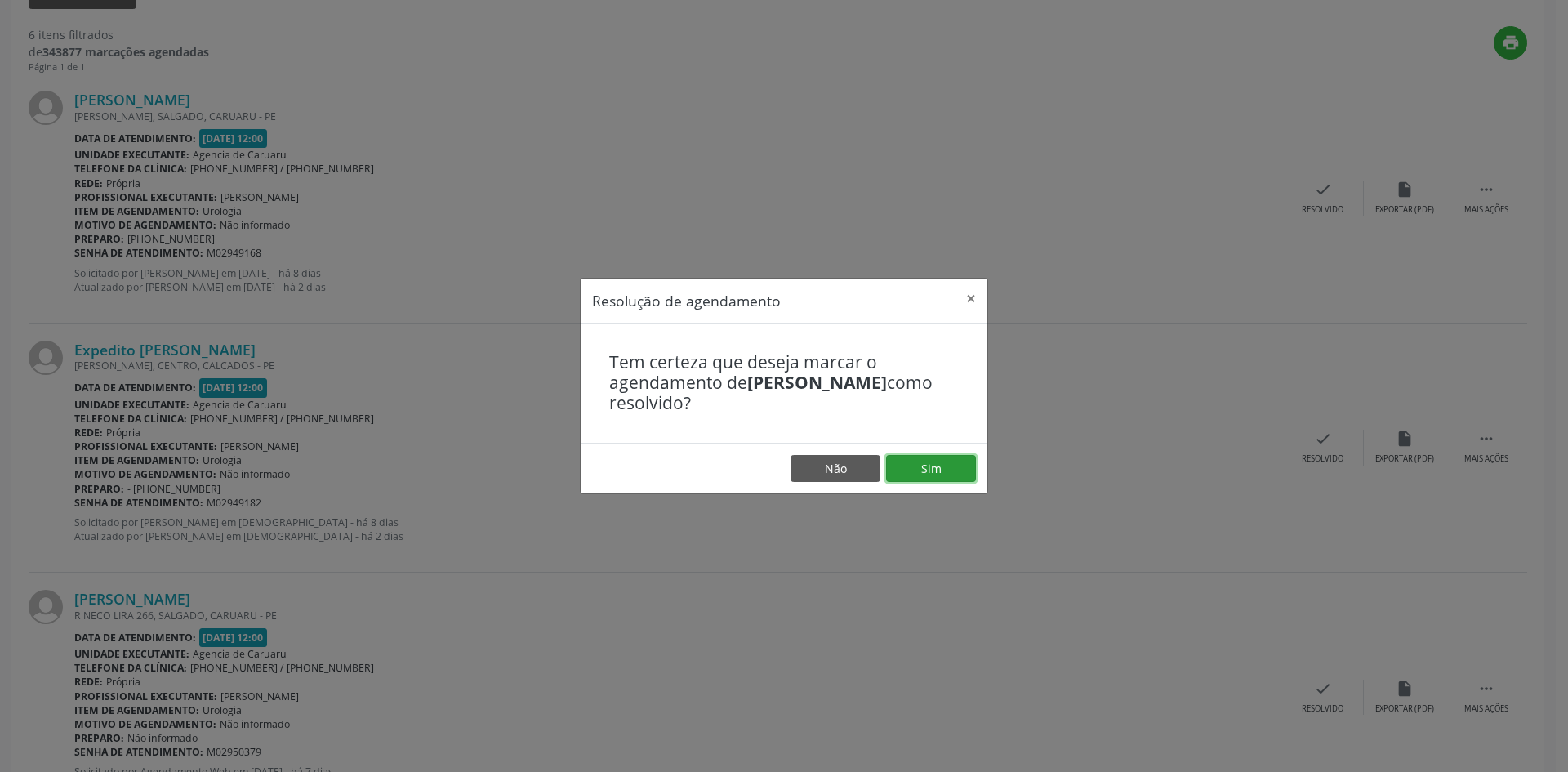
click at [922, 476] on button "Sim" at bounding box center [930, 468] width 89 height 28
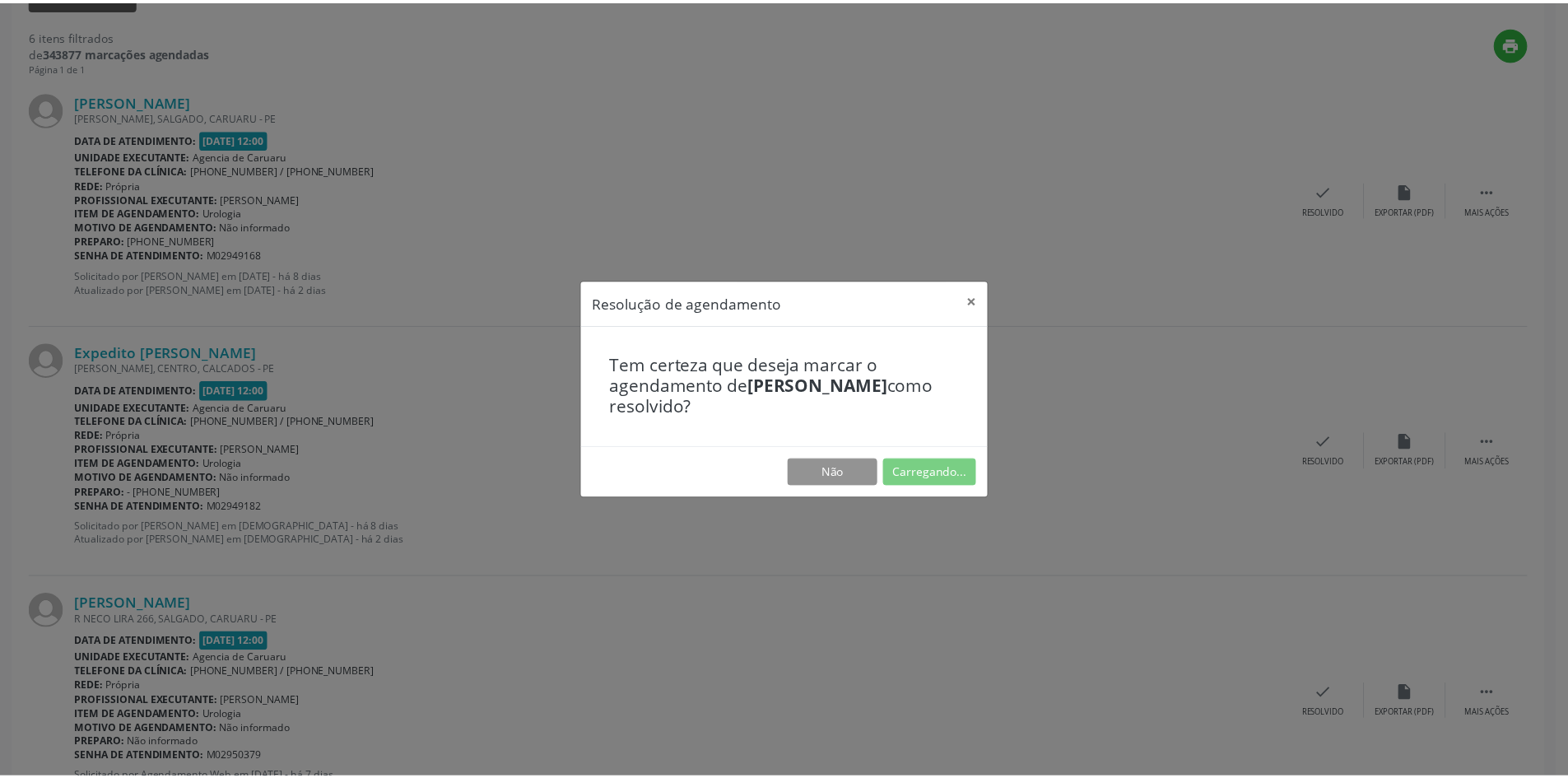
scroll to position [0, 0]
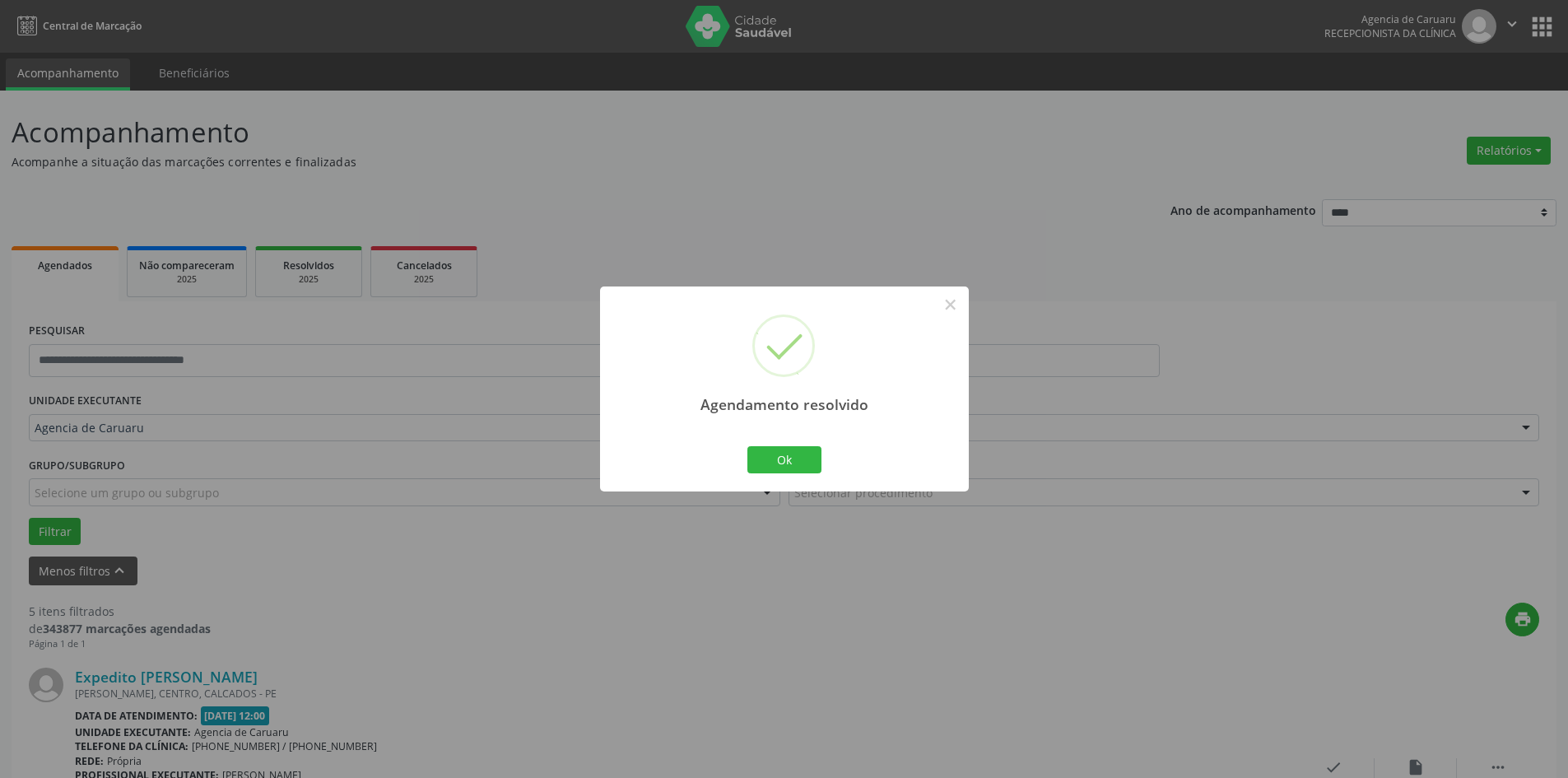
click at [822, 471] on div "Ok Cancel" at bounding box center [784, 459] width 81 height 35
click at [797, 464] on button "Ok" at bounding box center [784, 460] width 74 height 28
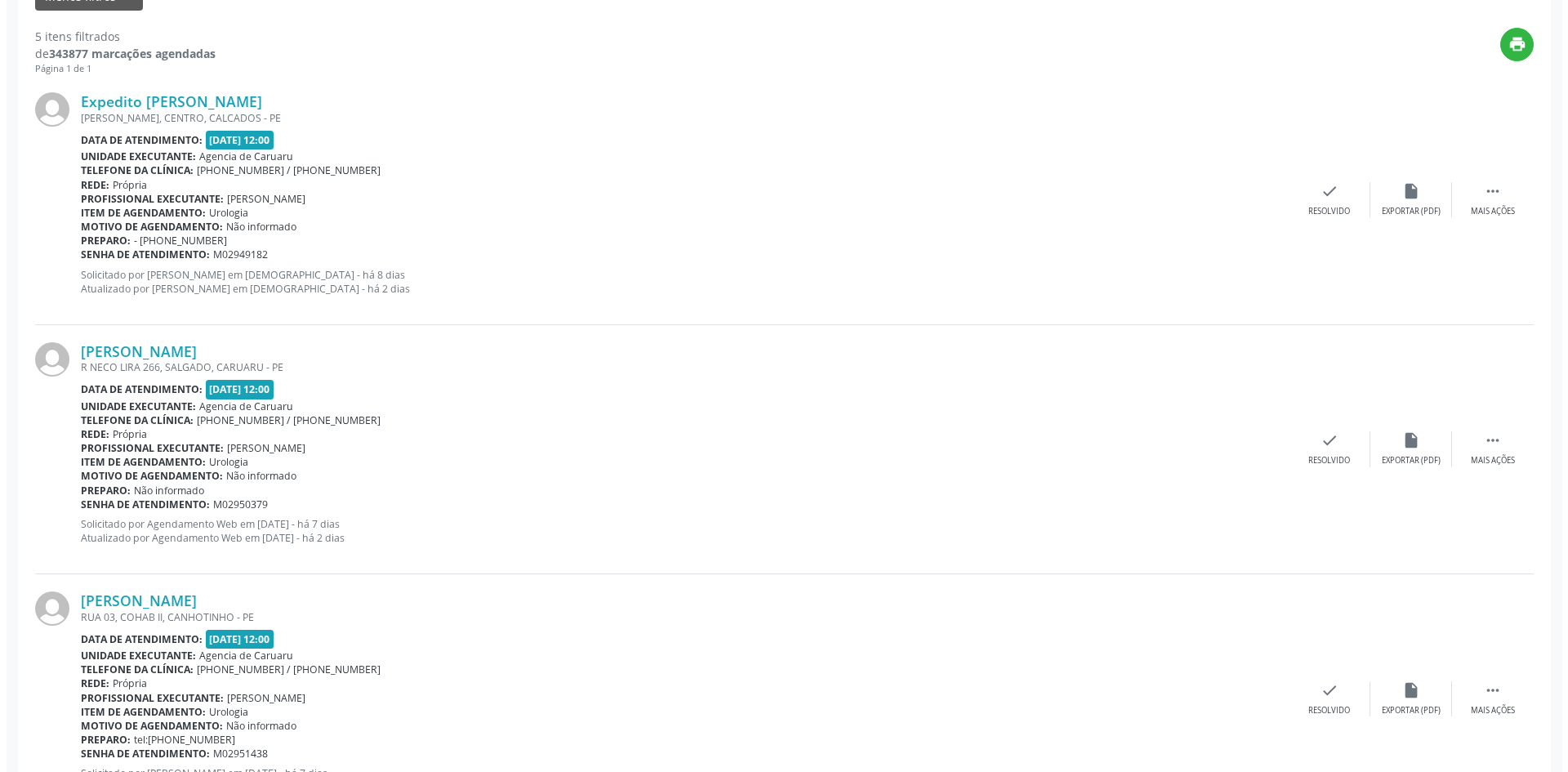
scroll to position [572, 0]
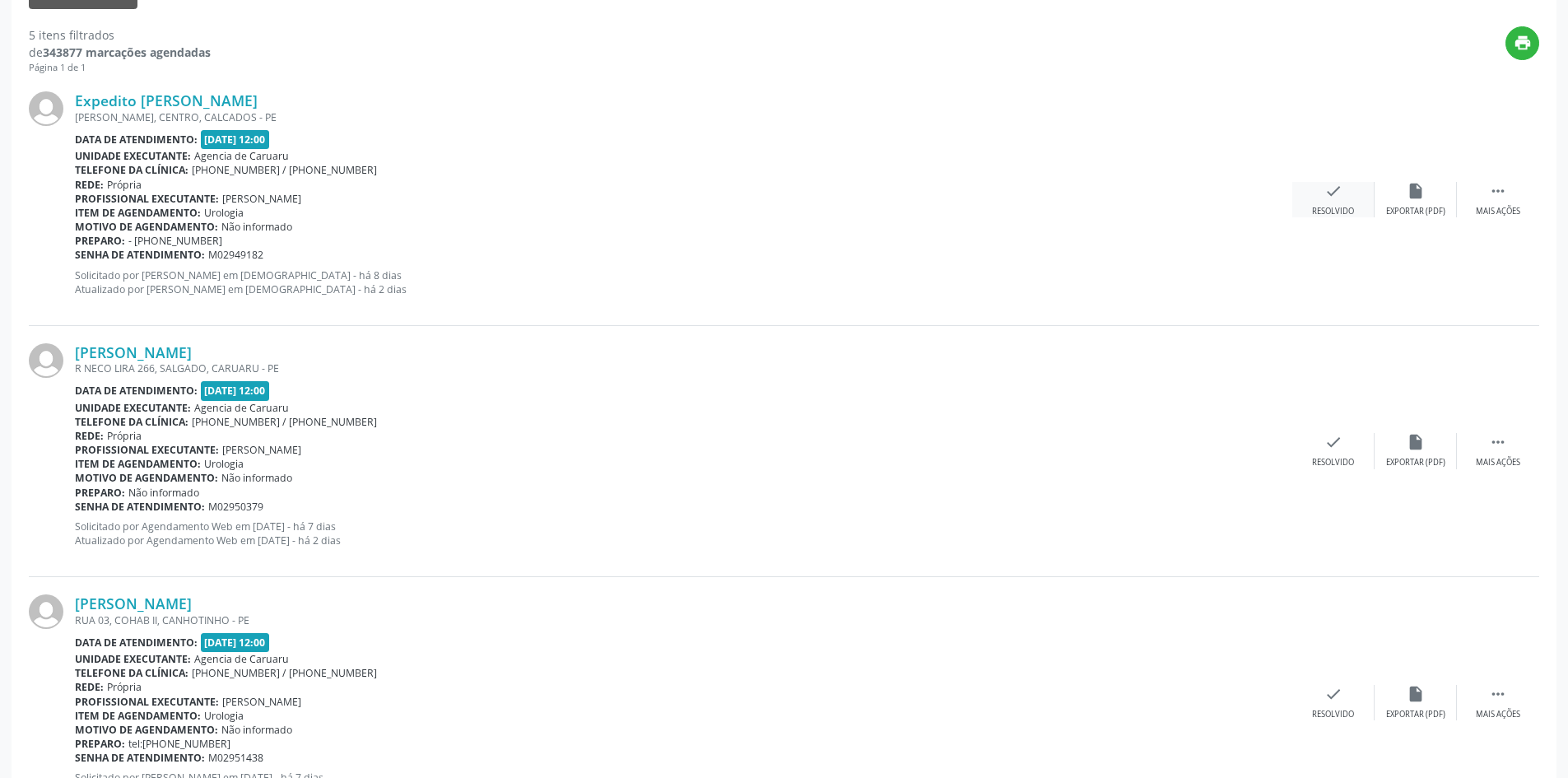
click at [1327, 198] on icon "check" at bounding box center [1333, 191] width 18 height 18
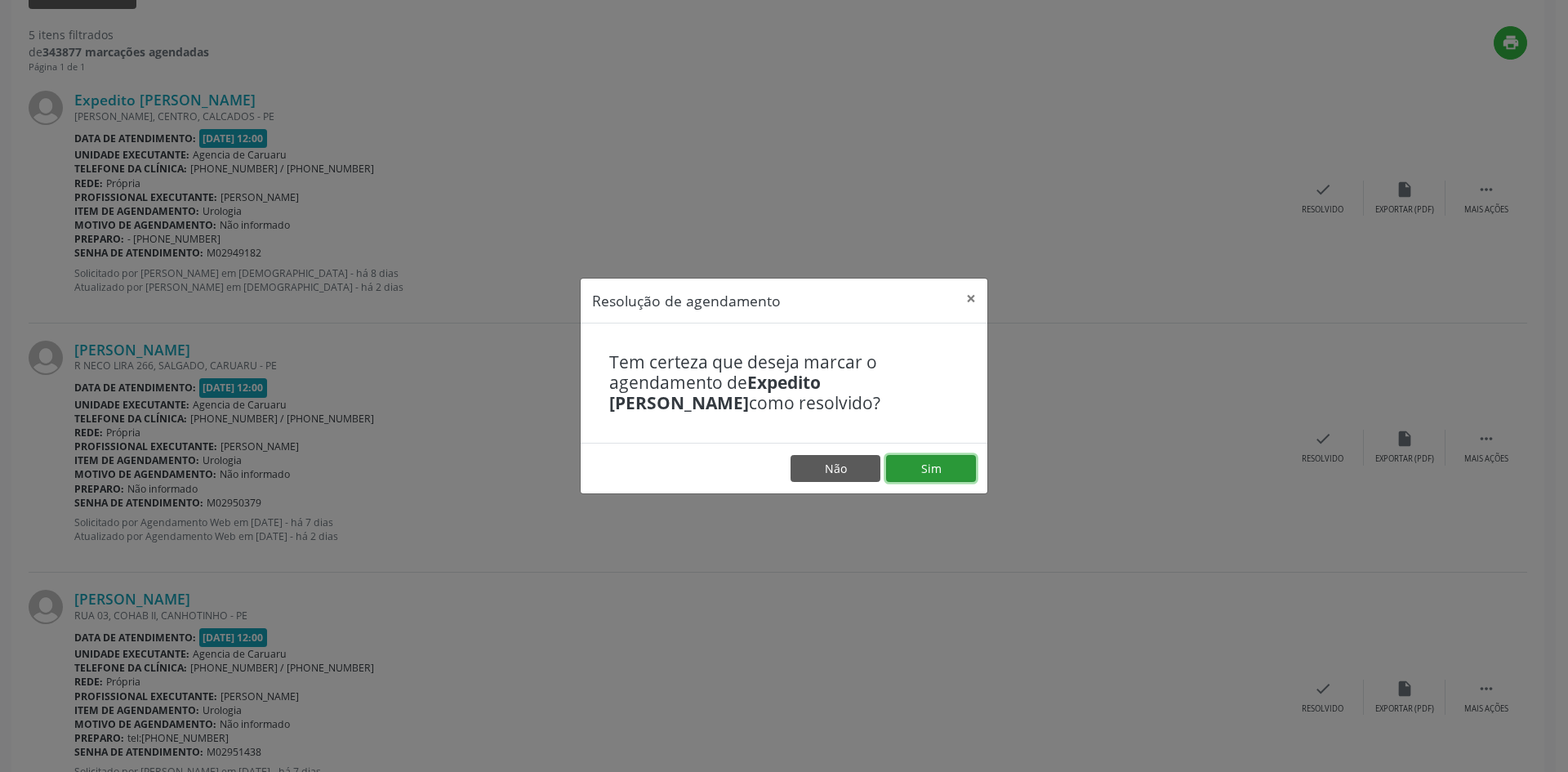
click at [948, 476] on button "Sim" at bounding box center [930, 468] width 89 height 28
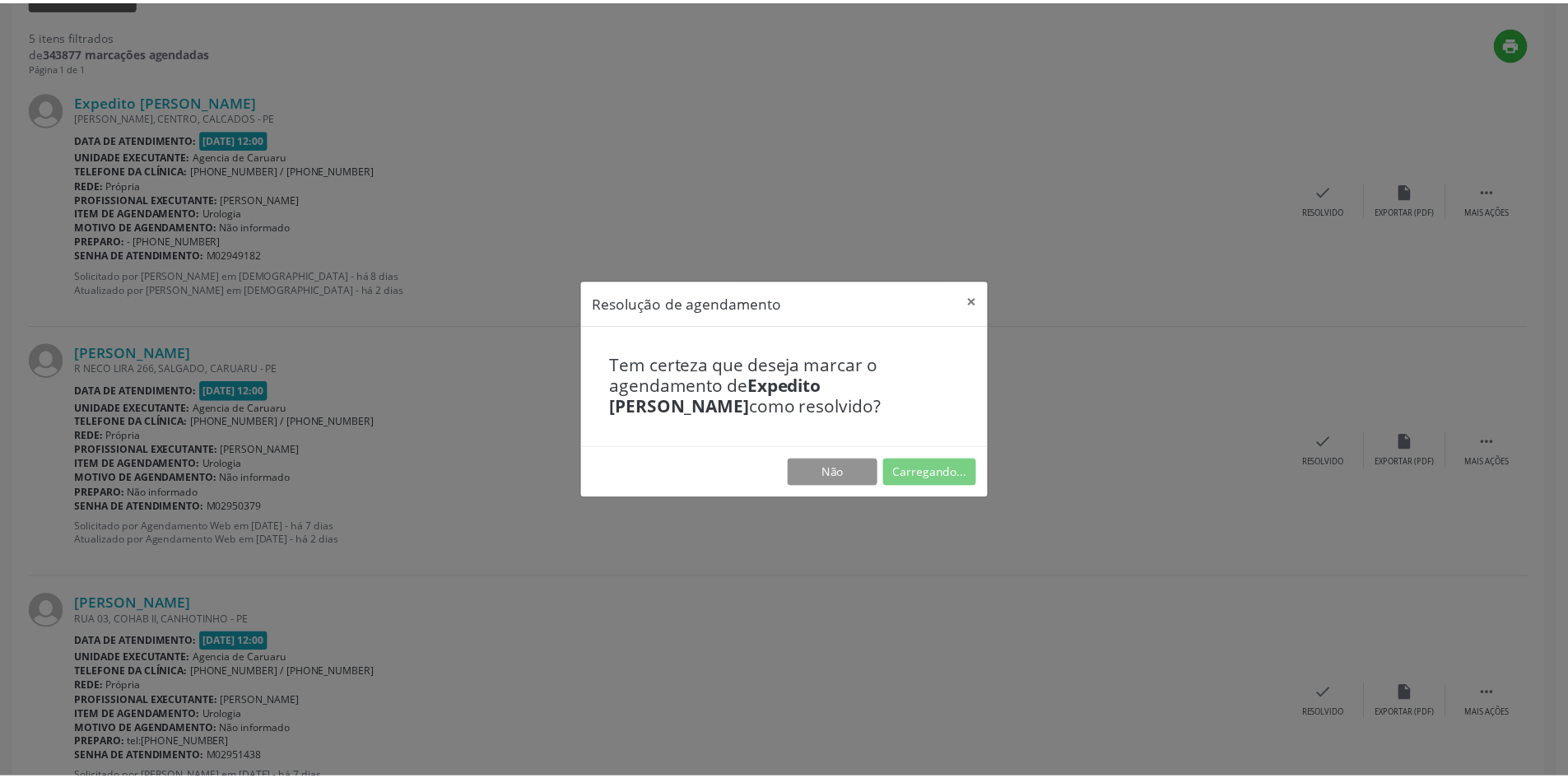
scroll to position [0, 0]
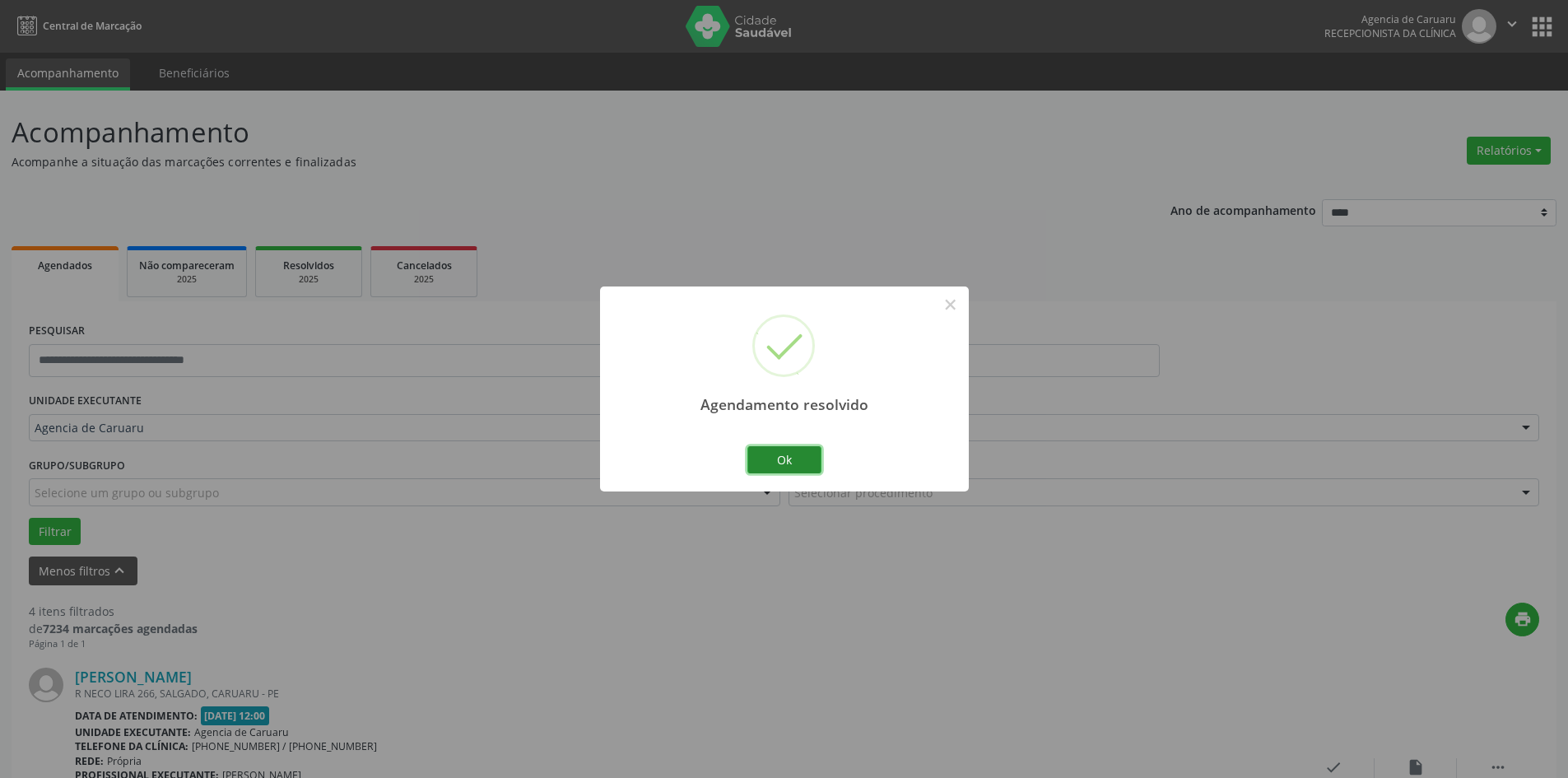
click at [789, 463] on button "Ok" at bounding box center [784, 460] width 74 height 28
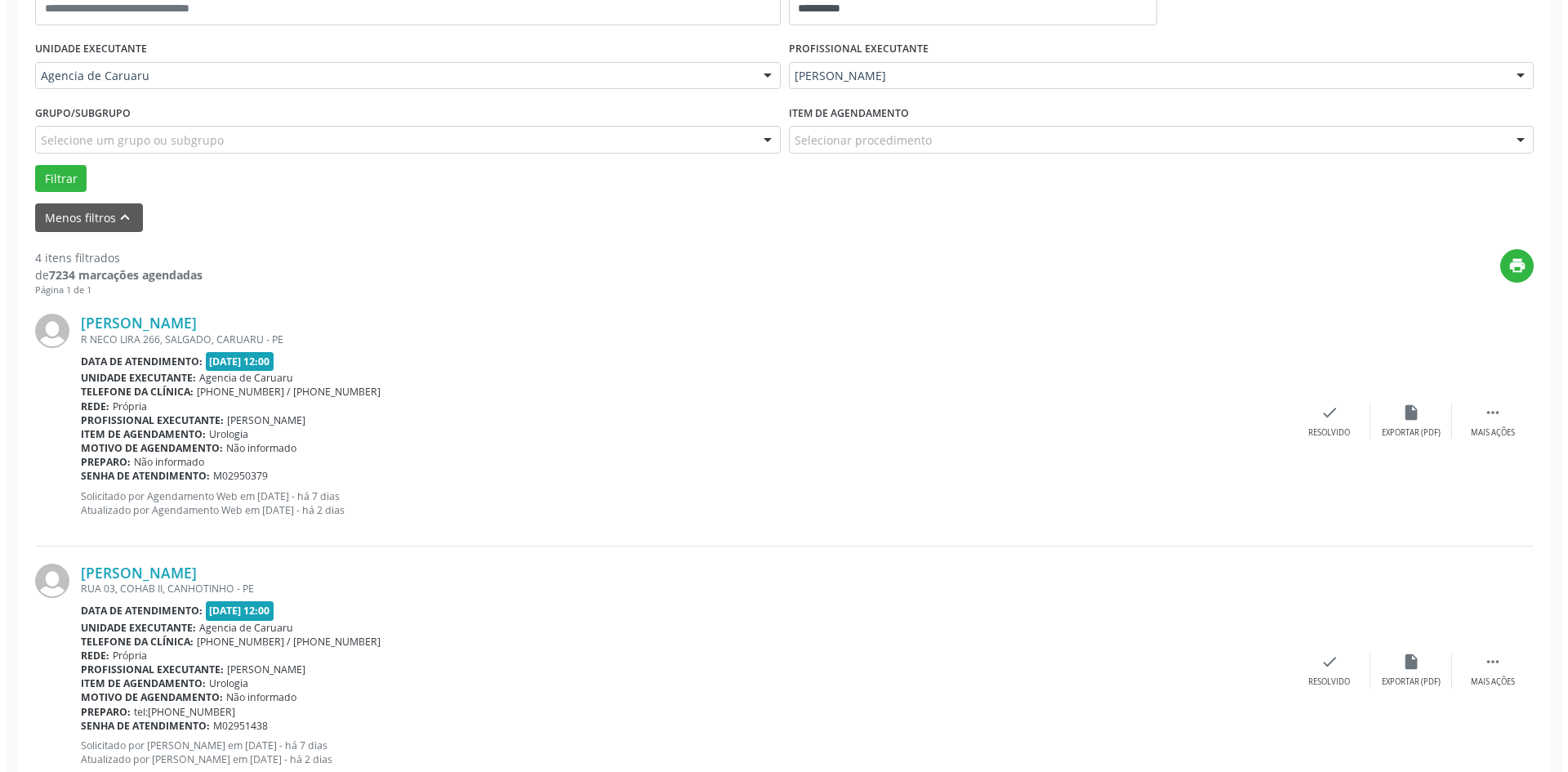
scroll to position [490, 0]
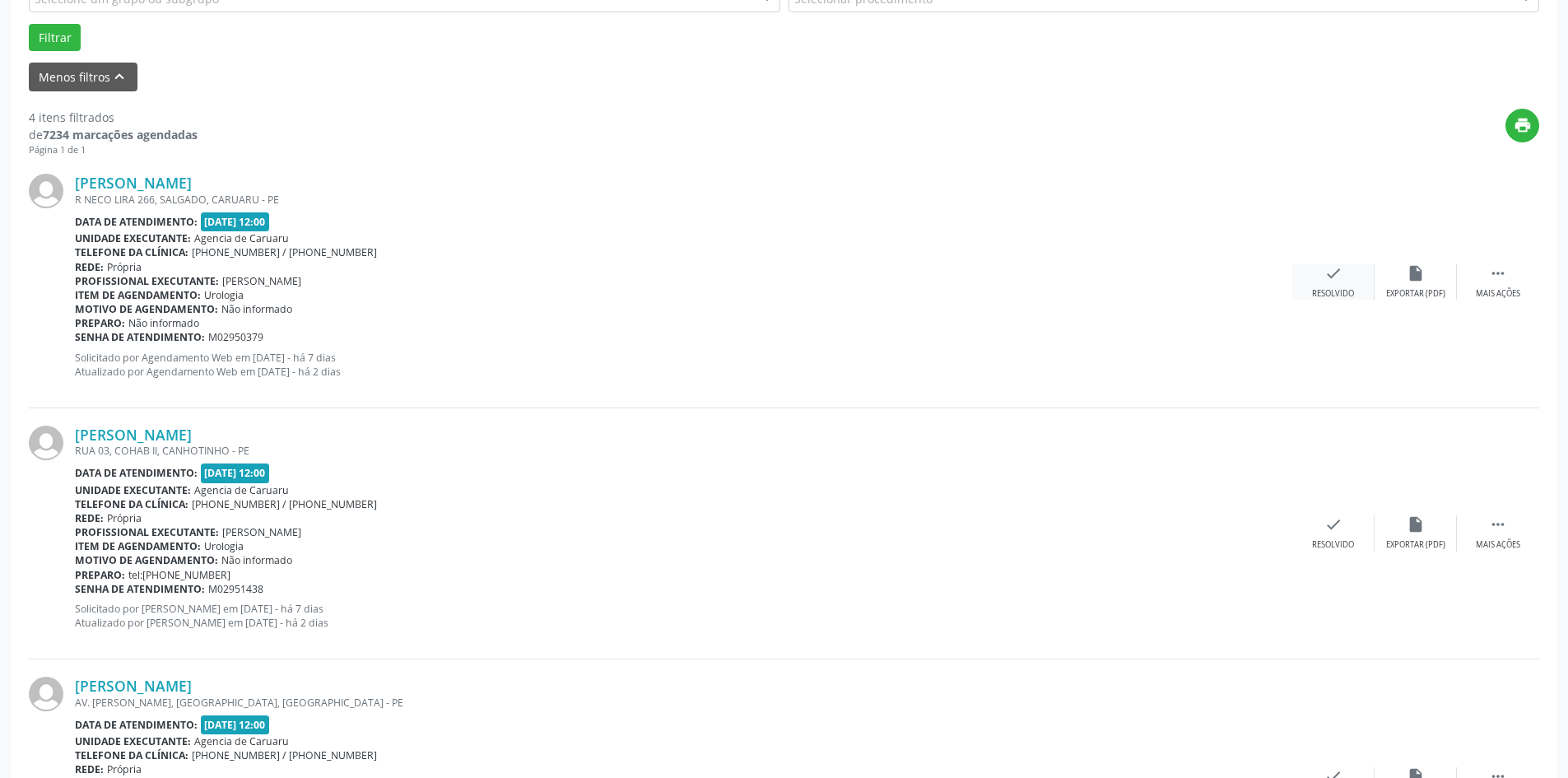
click at [1324, 288] on div "Resolvido" at bounding box center [1333, 294] width 42 height 12
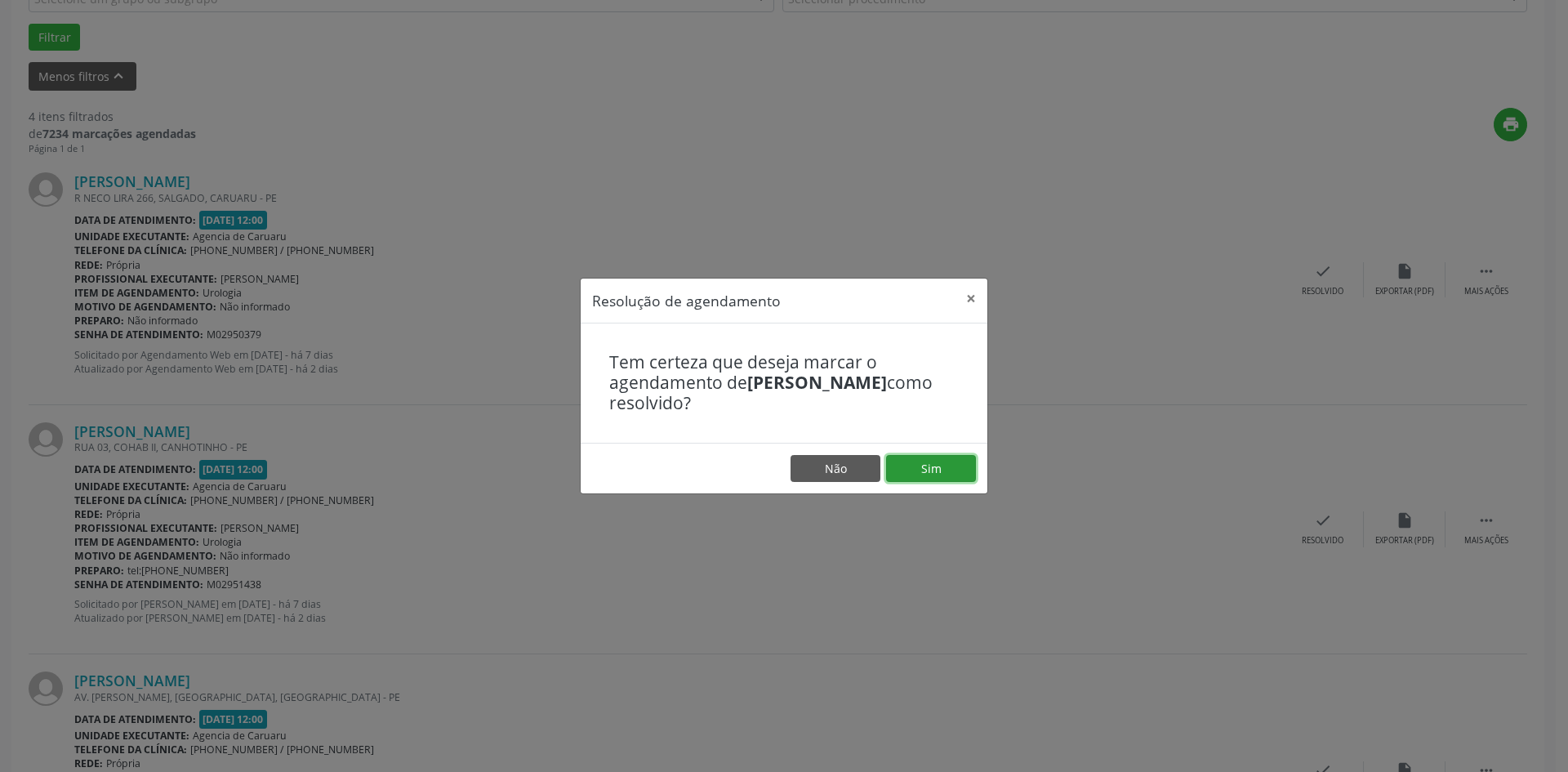
click at [904, 468] on button "Sim" at bounding box center [930, 468] width 89 height 28
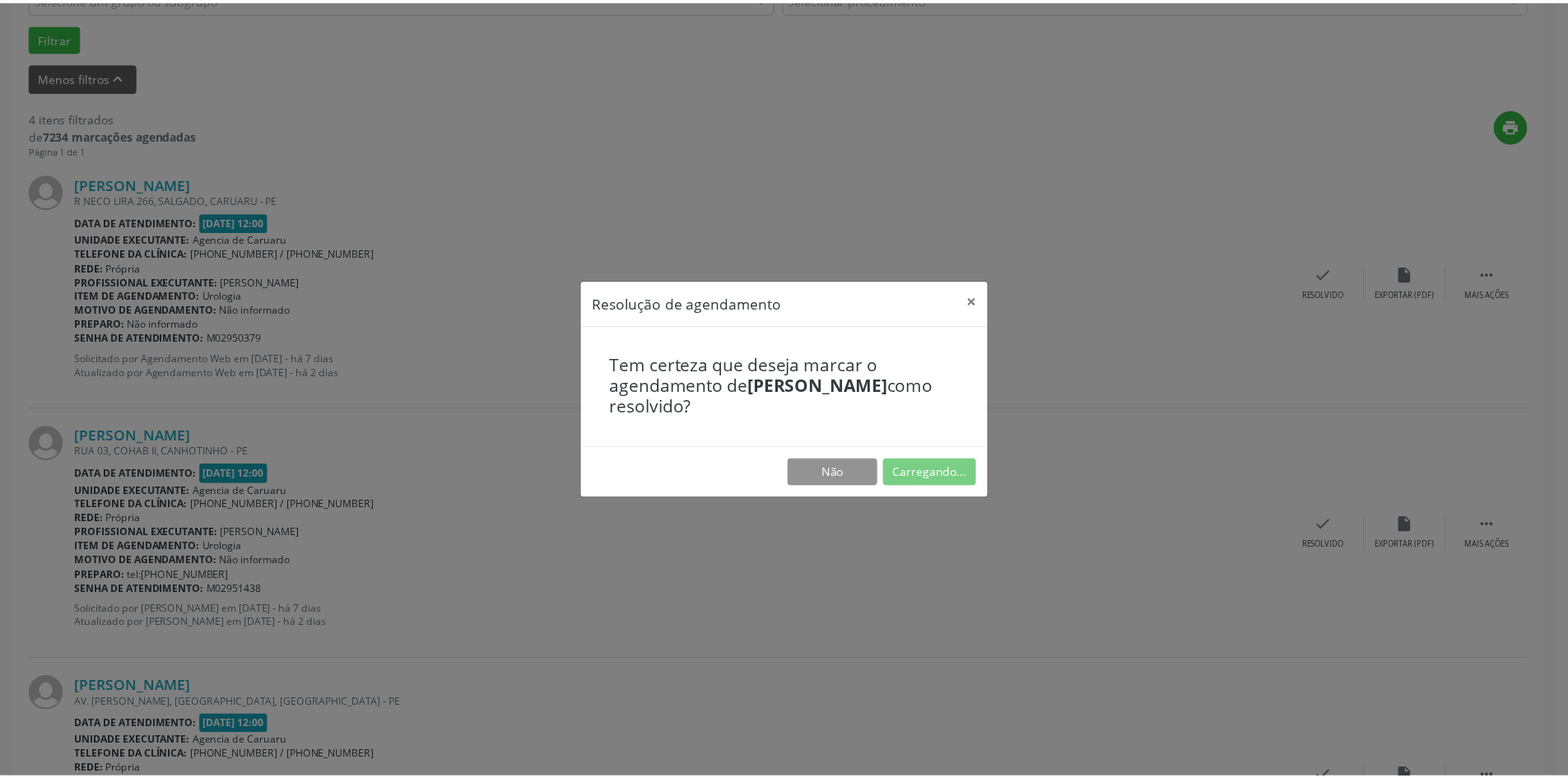
scroll to position [0, 0]
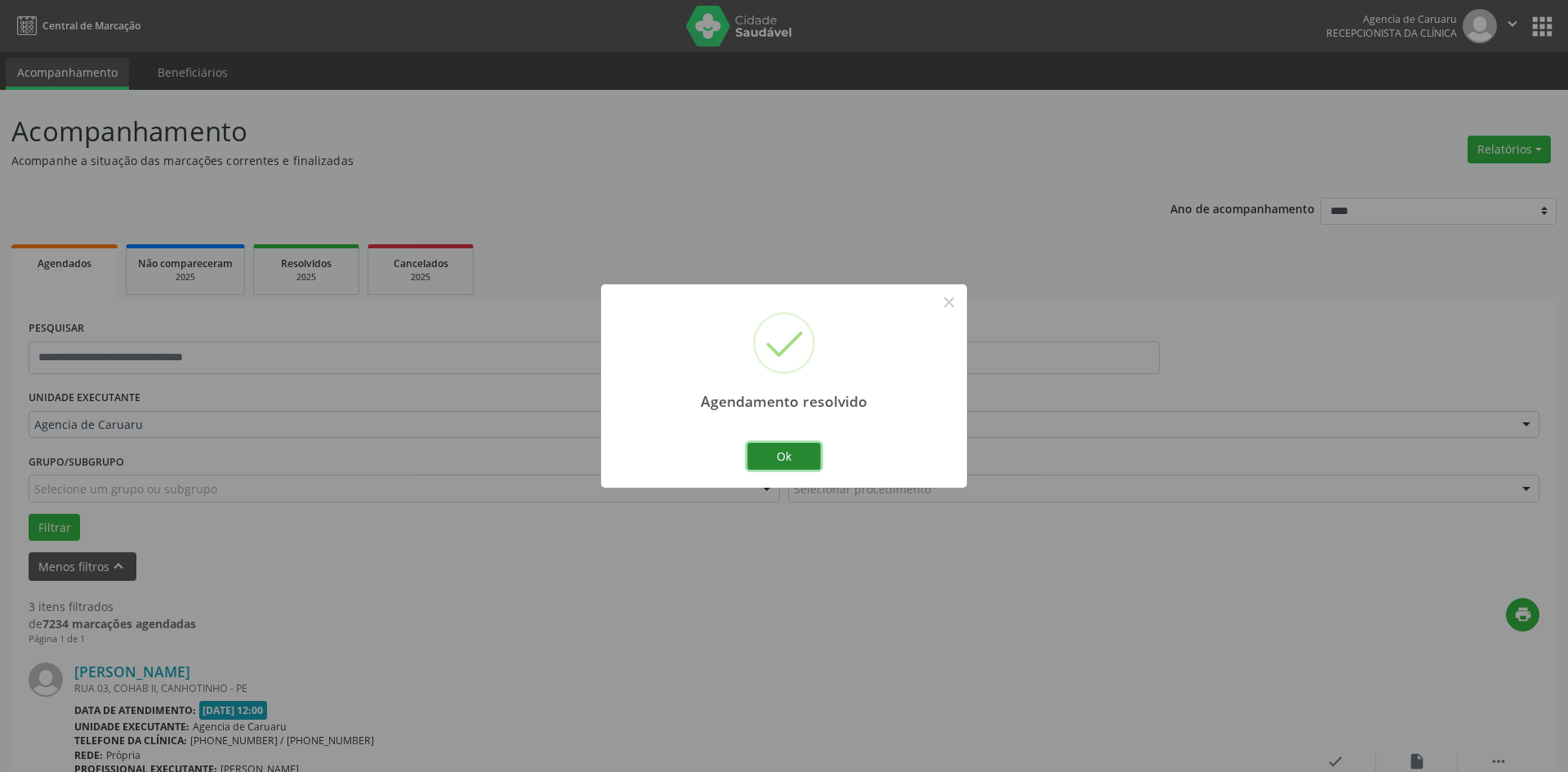
click at [773, 460] on button "Ok" at bounding box center [784, 457] width 73 height 28
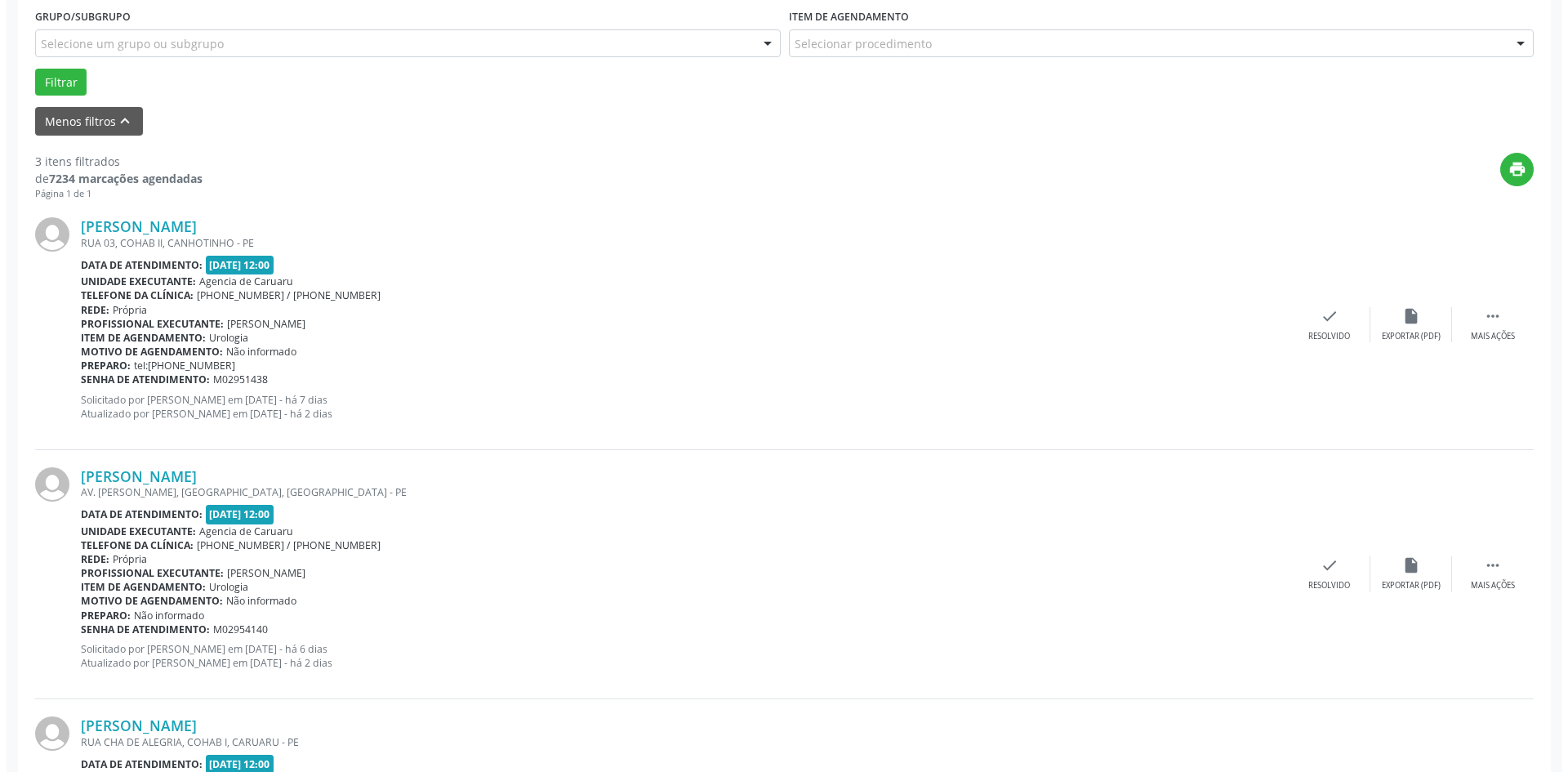
scroll to position [572, 0]
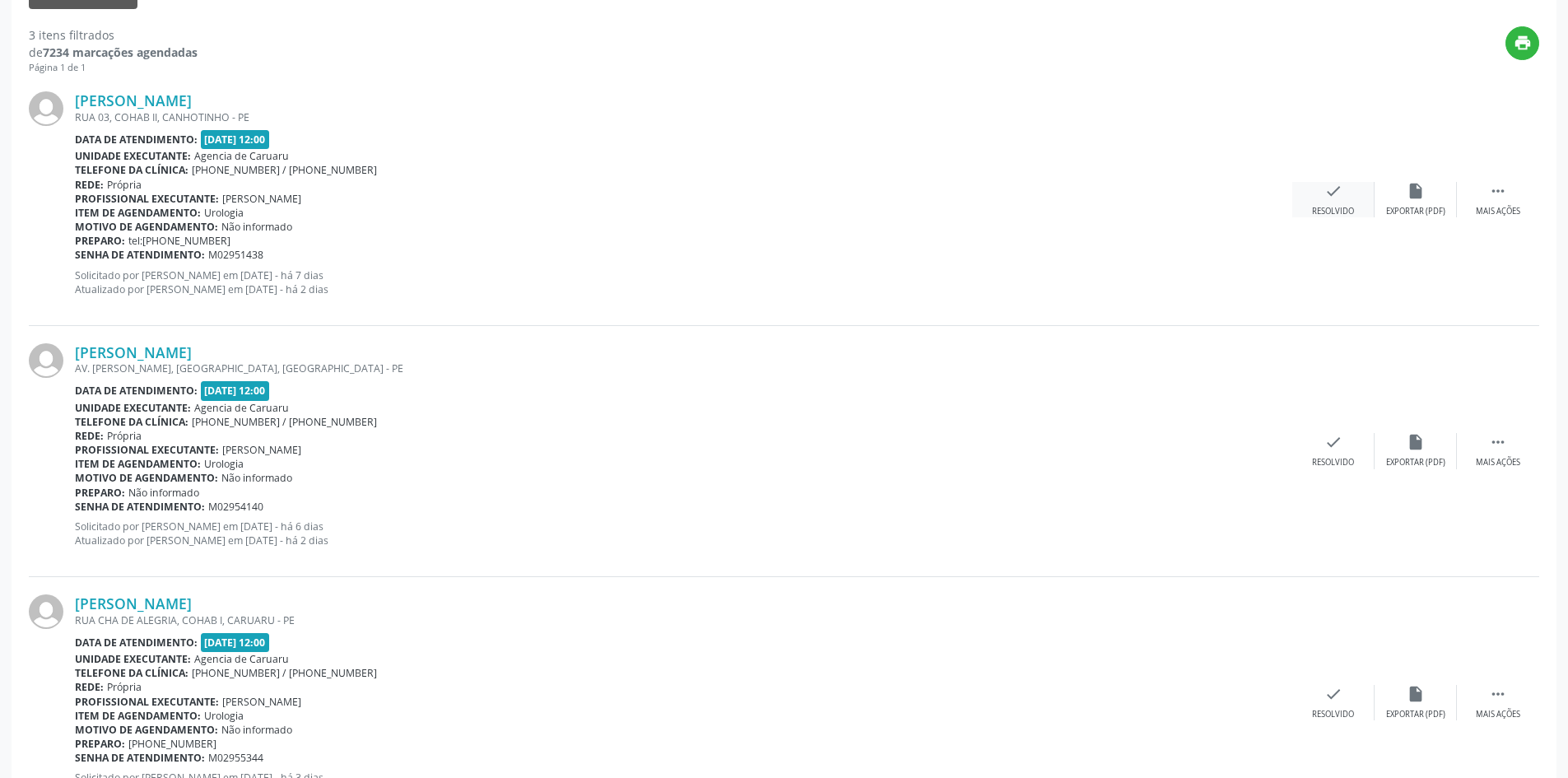
click at [1310, 185] on div "check Resolvido" at bounding box center [1333, 200] width 82 height 36
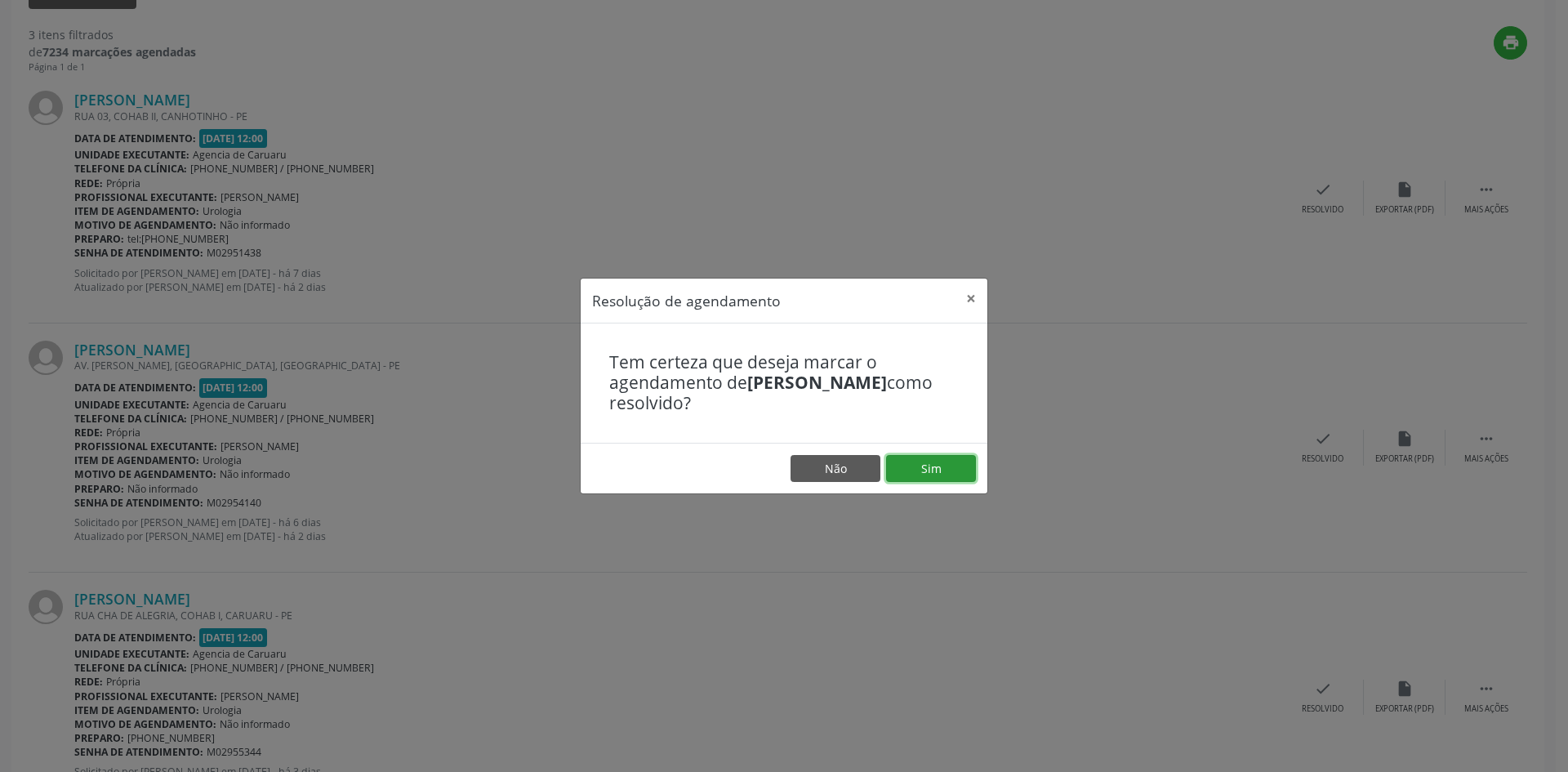
click at [915, 461] on button "Sim" at bounding box center [930, 468] width 89 height 28
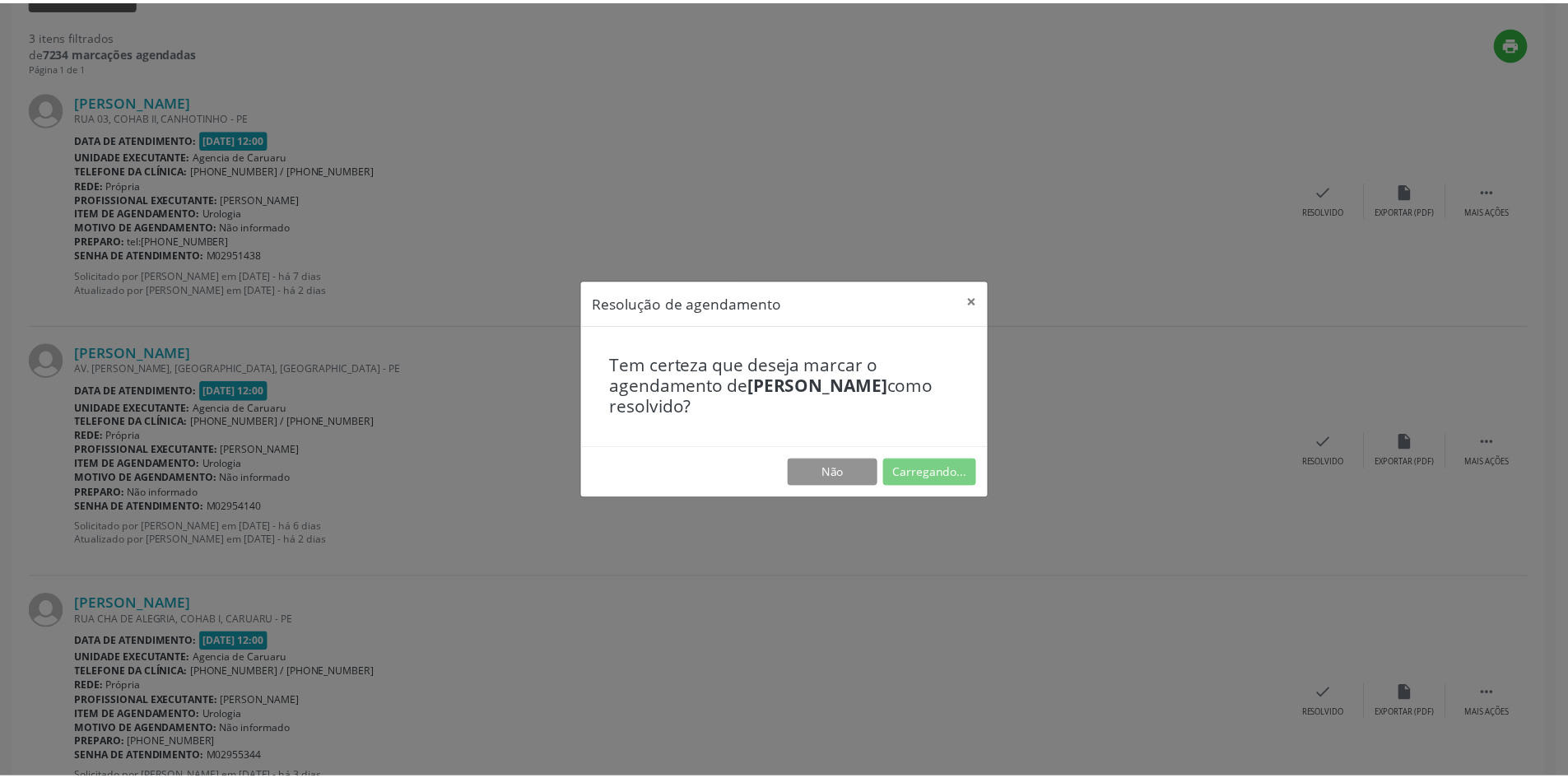
scroll to position [0, 0]
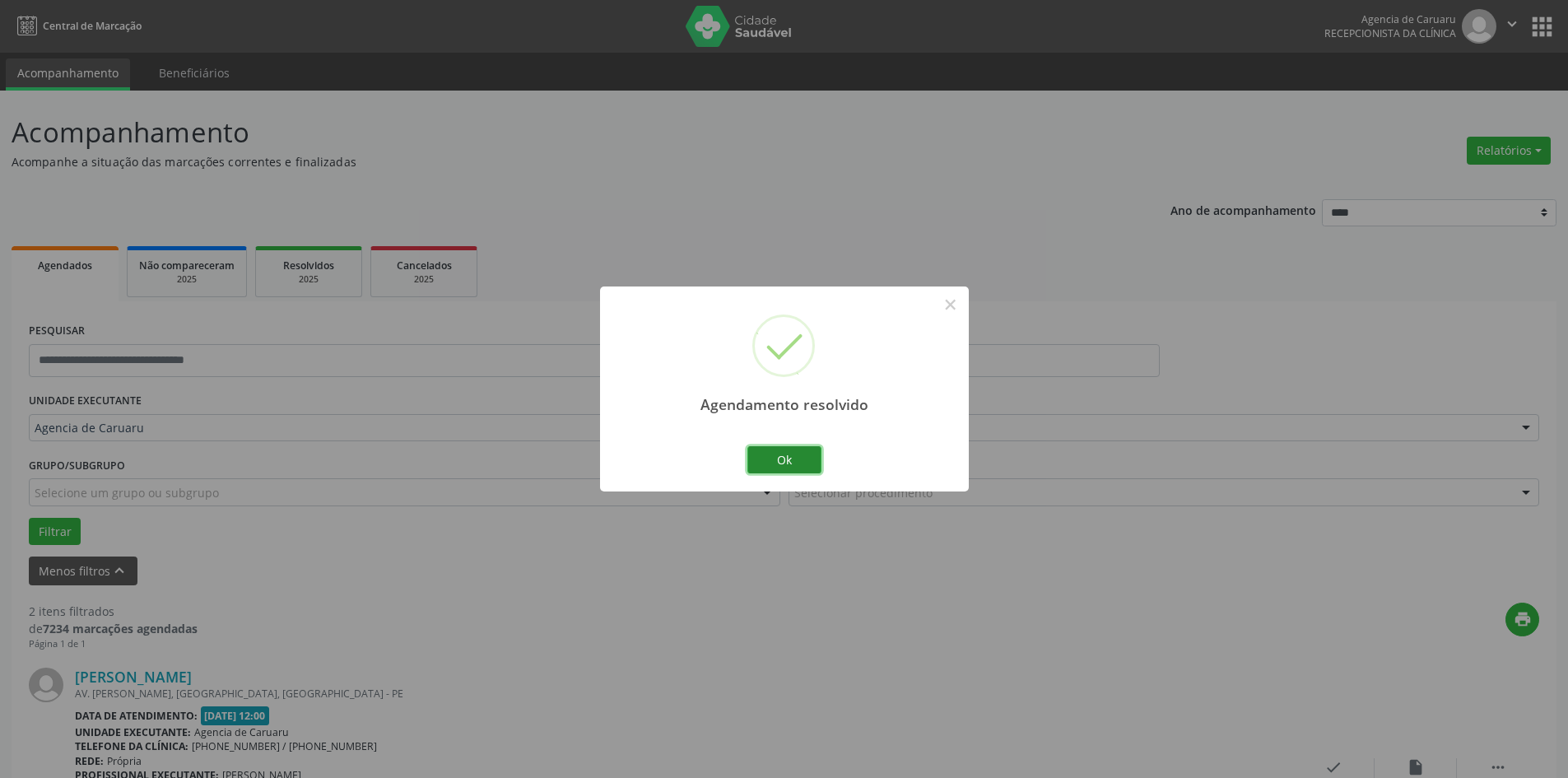
click at [769, 465] on button "Ok" at bounding box center [784, 460] width 74 height 28
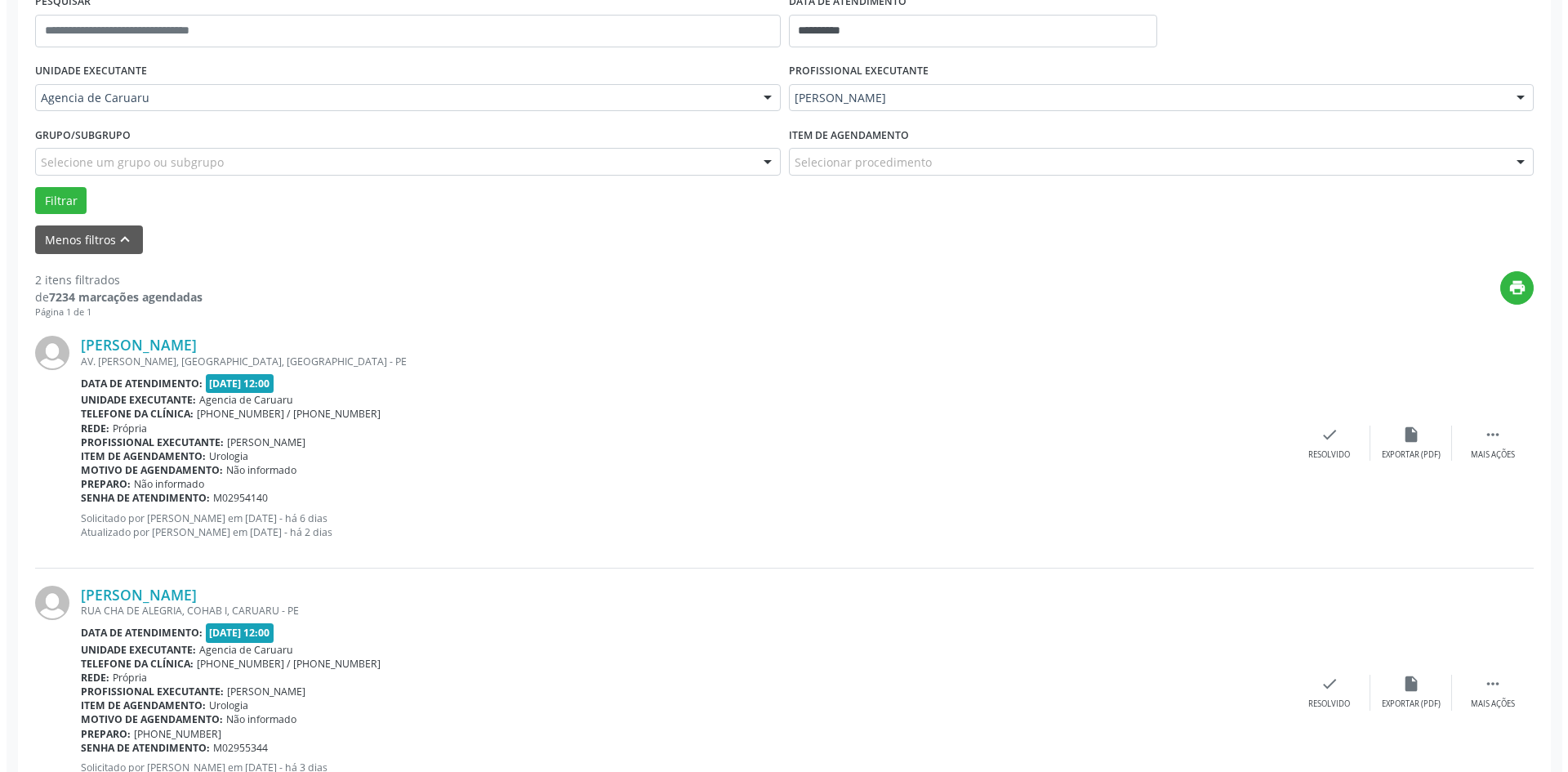
scroll to position [400, 0]
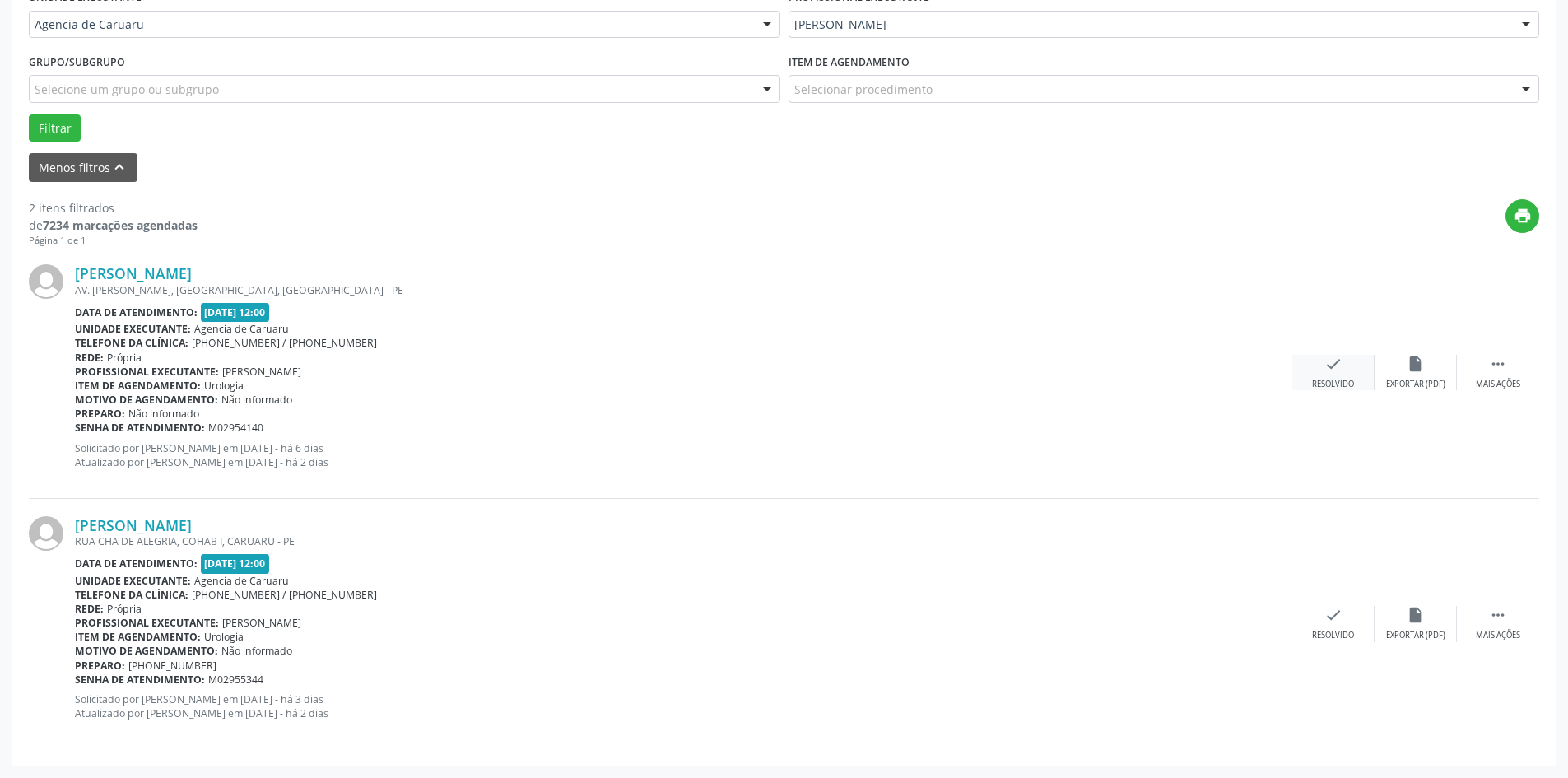
click at [1338, 379] on div "Resolvido" at bounding box center [1333, 385] width 42 height 12
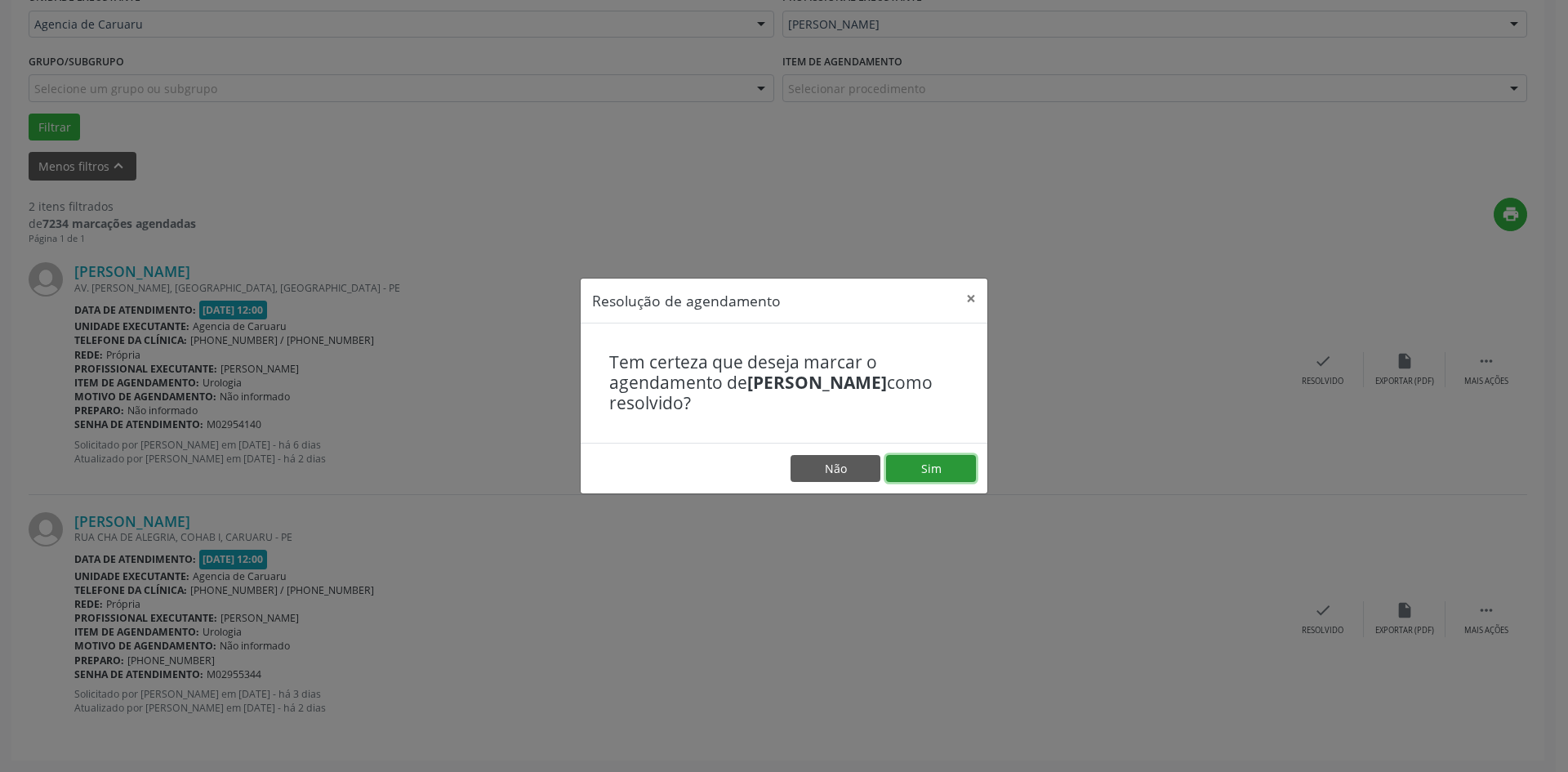
click at [912, 466] on button "Sim" at bounding box center [930, 468] width 89 height 28
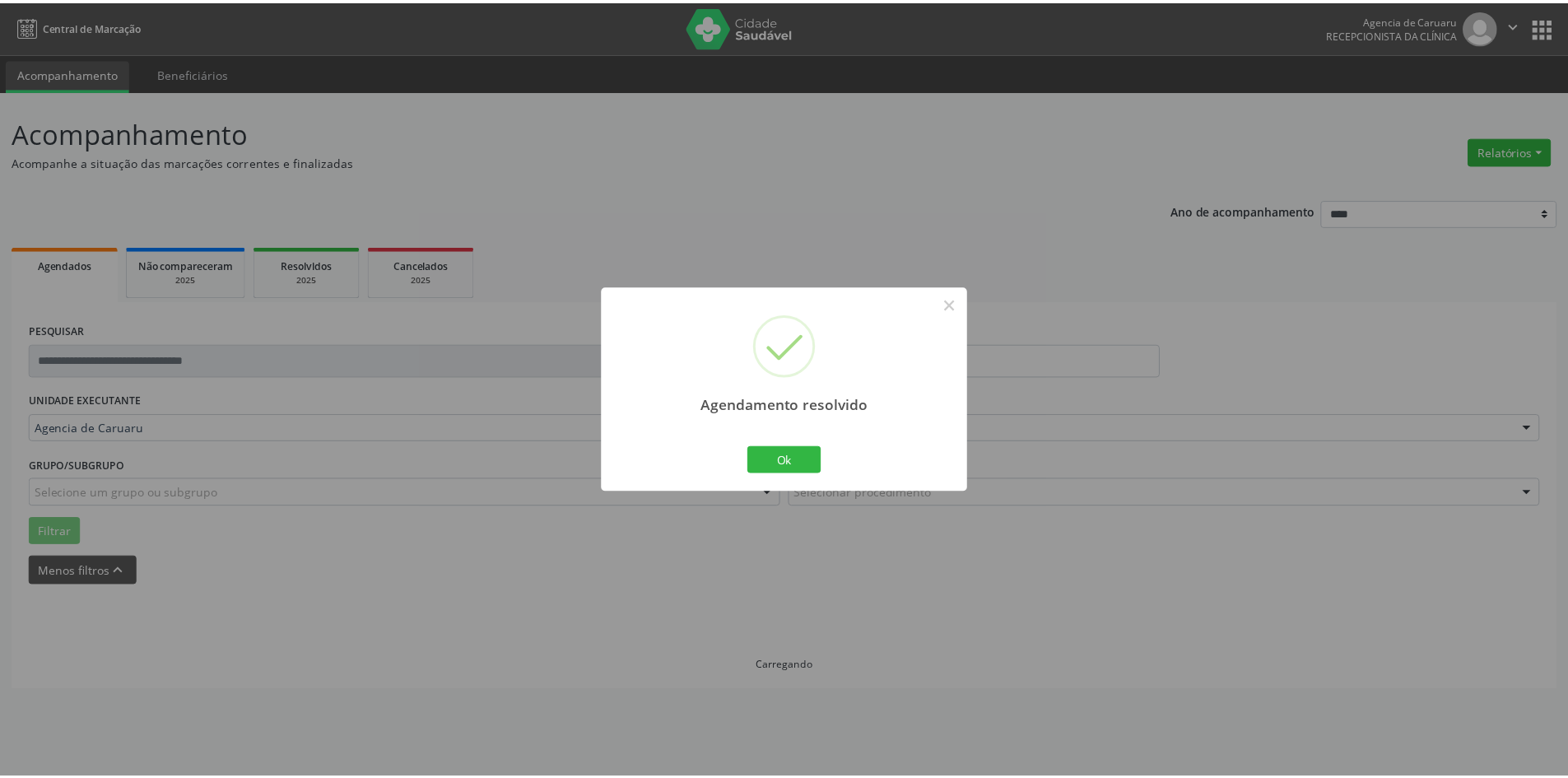
scroll to position [0, 0]
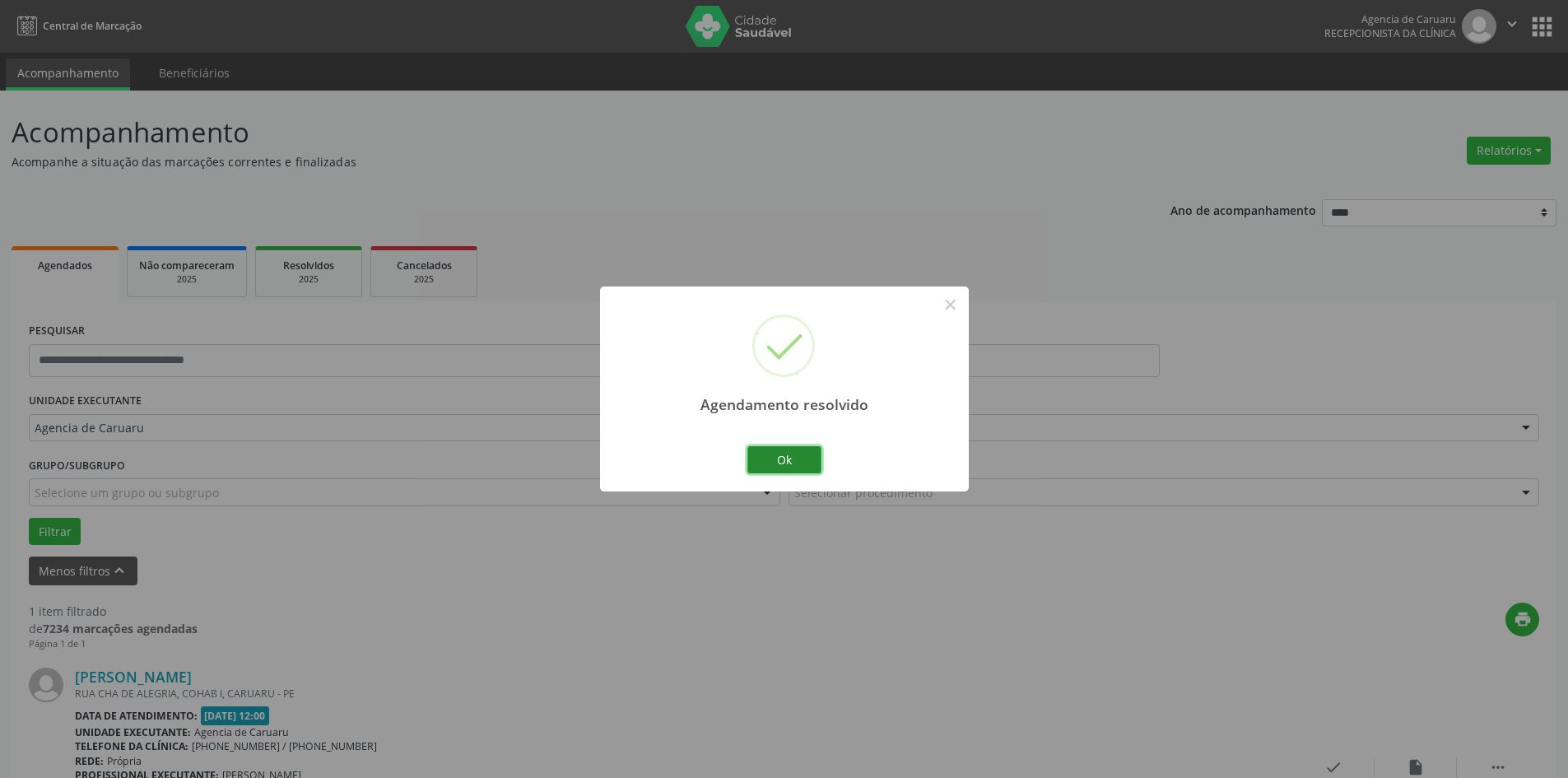
click at [816, 470] on button "Ok" at bounding box center [784, 460] width 74 height 28
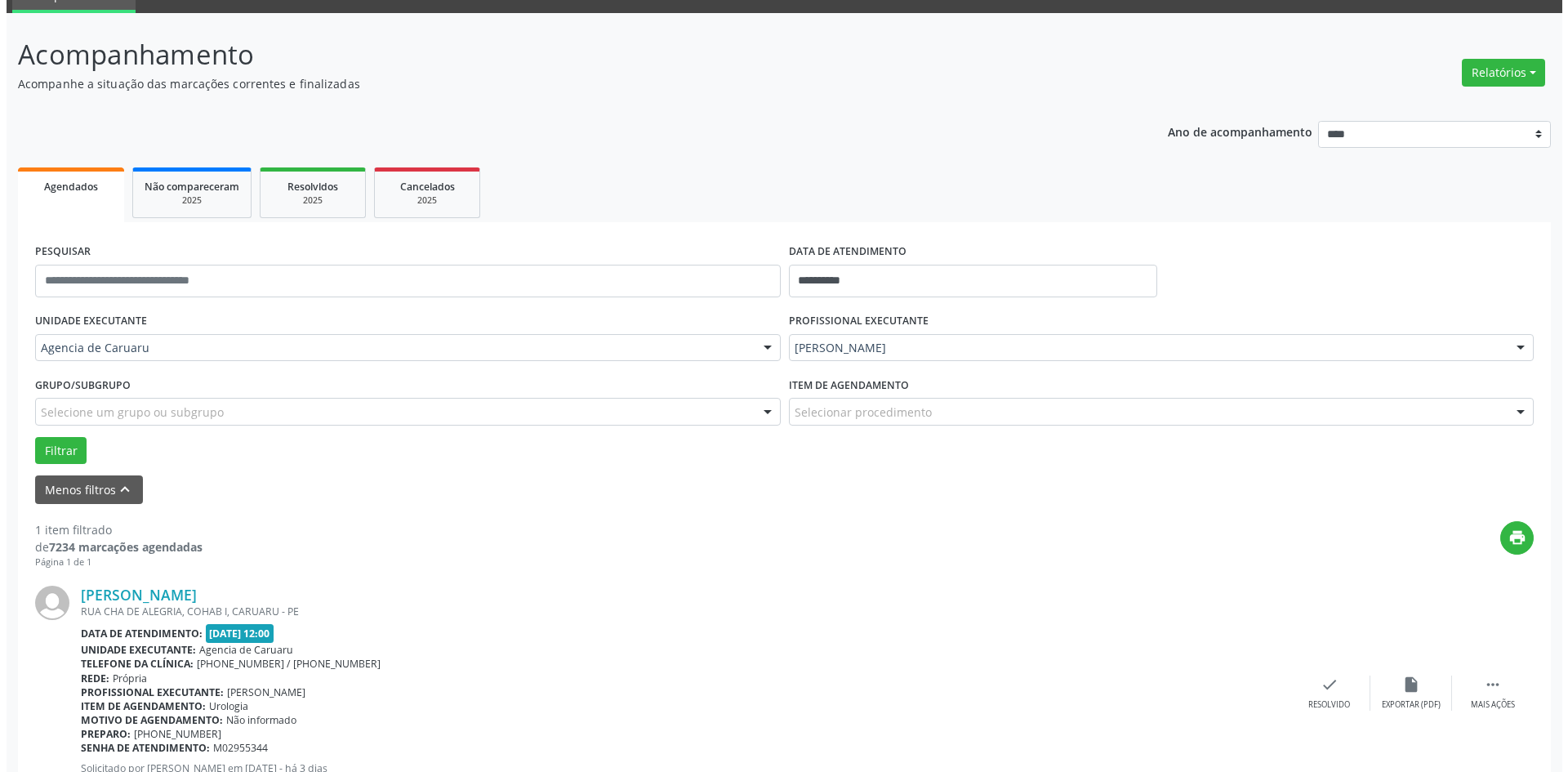
scroll to position [151, 0]
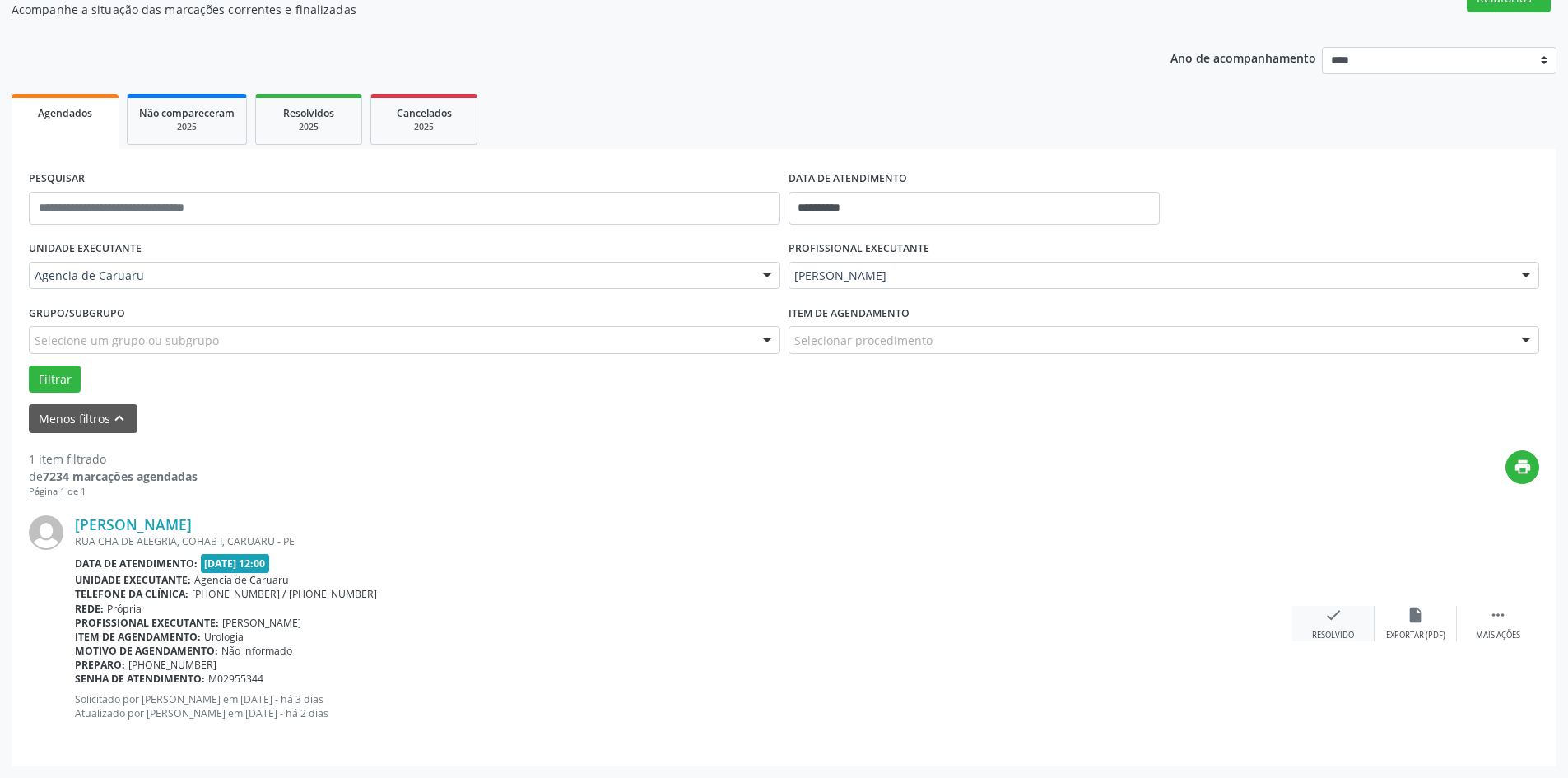
click at [1345, 612] on div "check Resolvido" at bounding box center [1333, 623] width 82 height 36
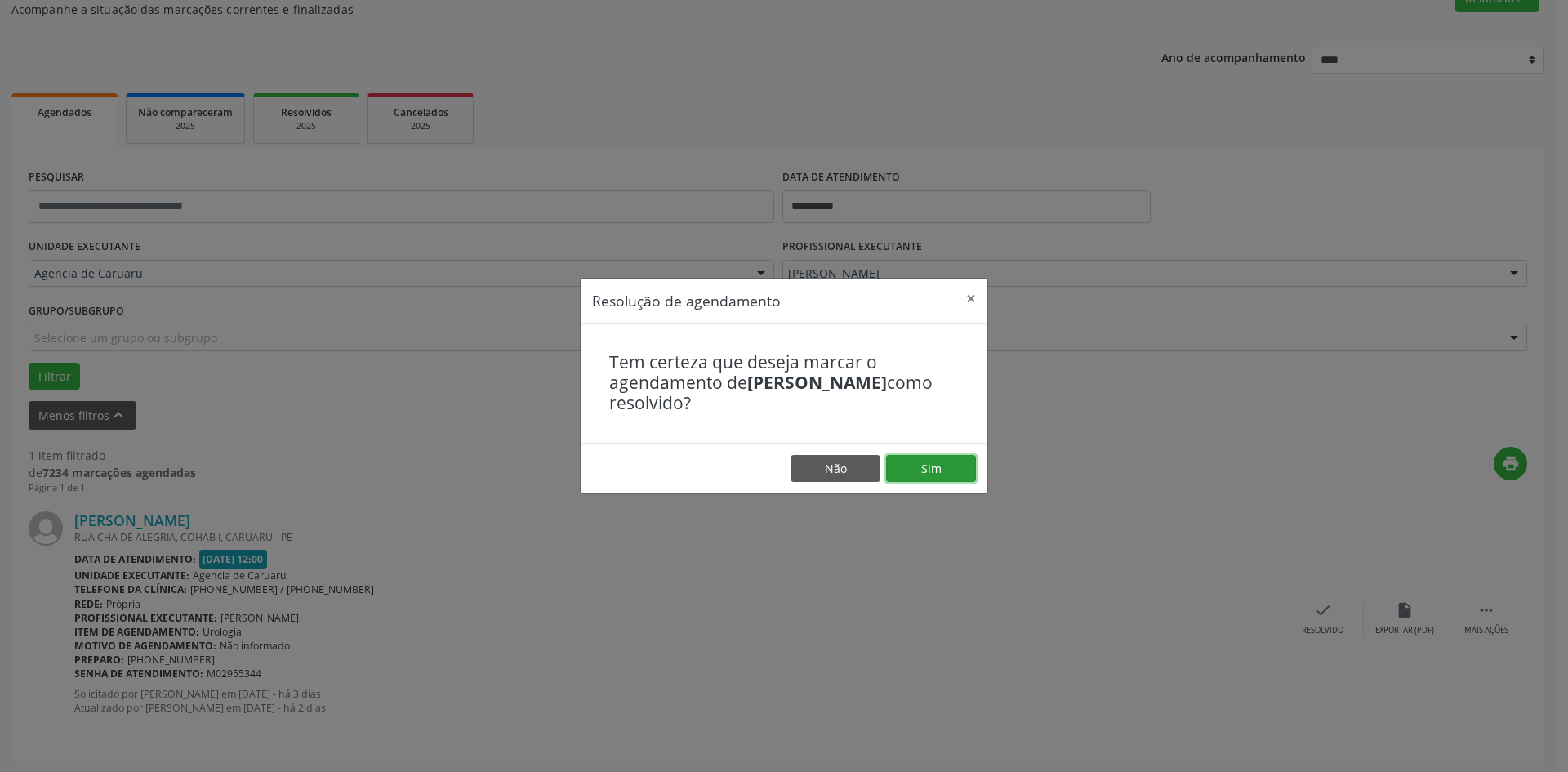
click at [946, 476] on button "Sim" at bounding box center [930, 468] width 89 height 28
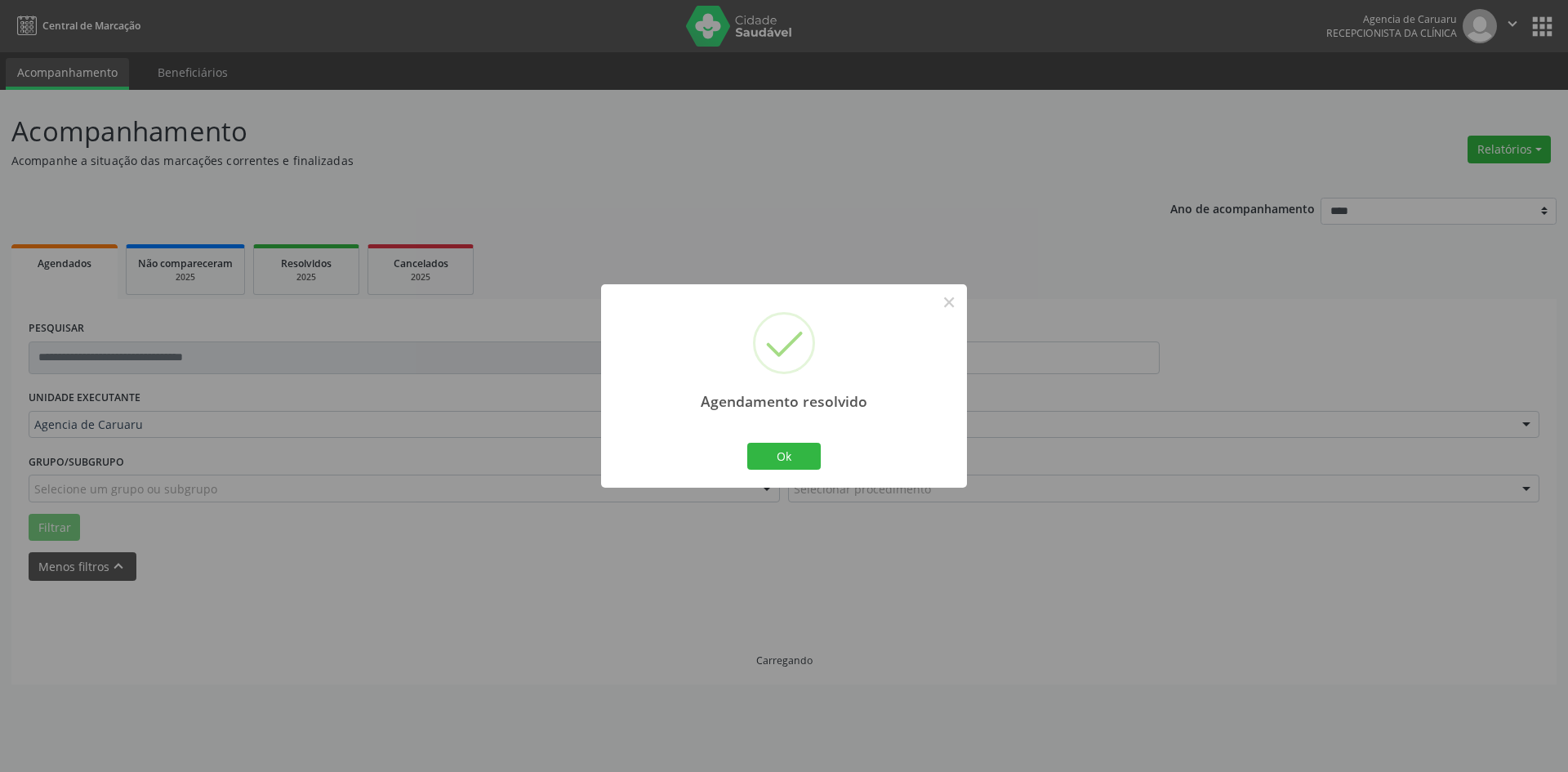
scroll to position [0, 0]
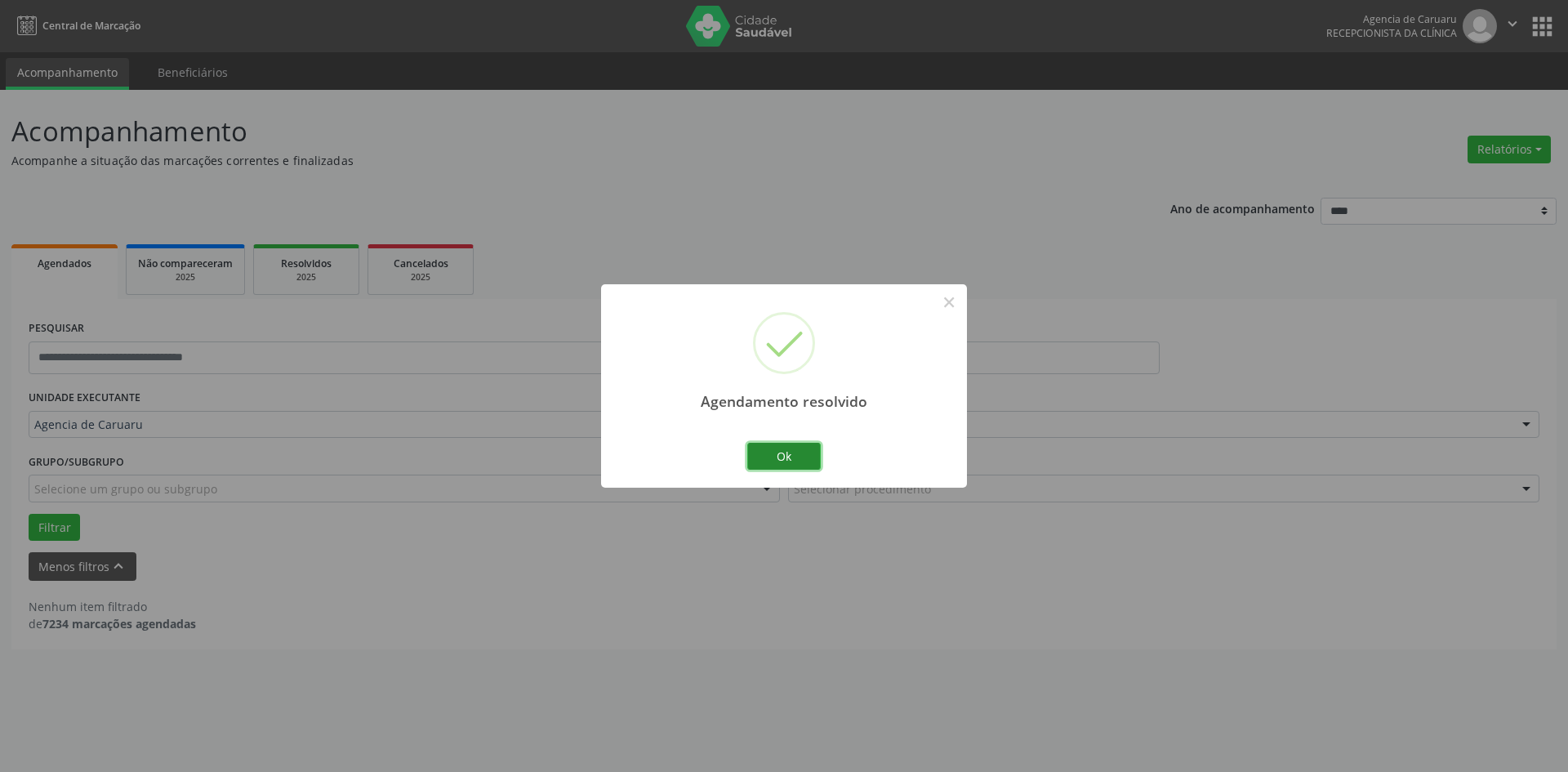
click at [764, 463] on button "Ok" at bounding box center [784, 457] width 73 height 28
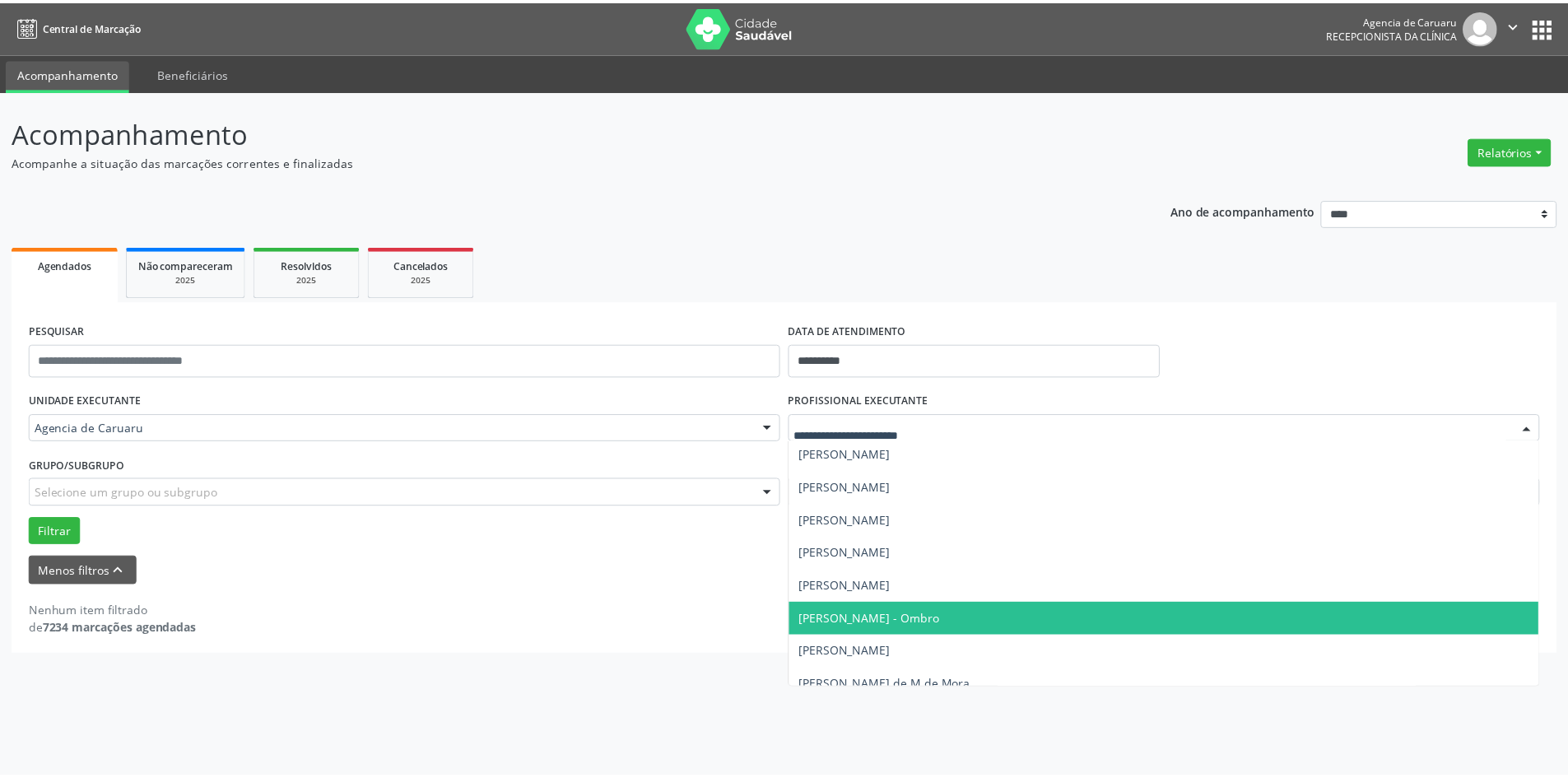
scroll to position [545, 0]
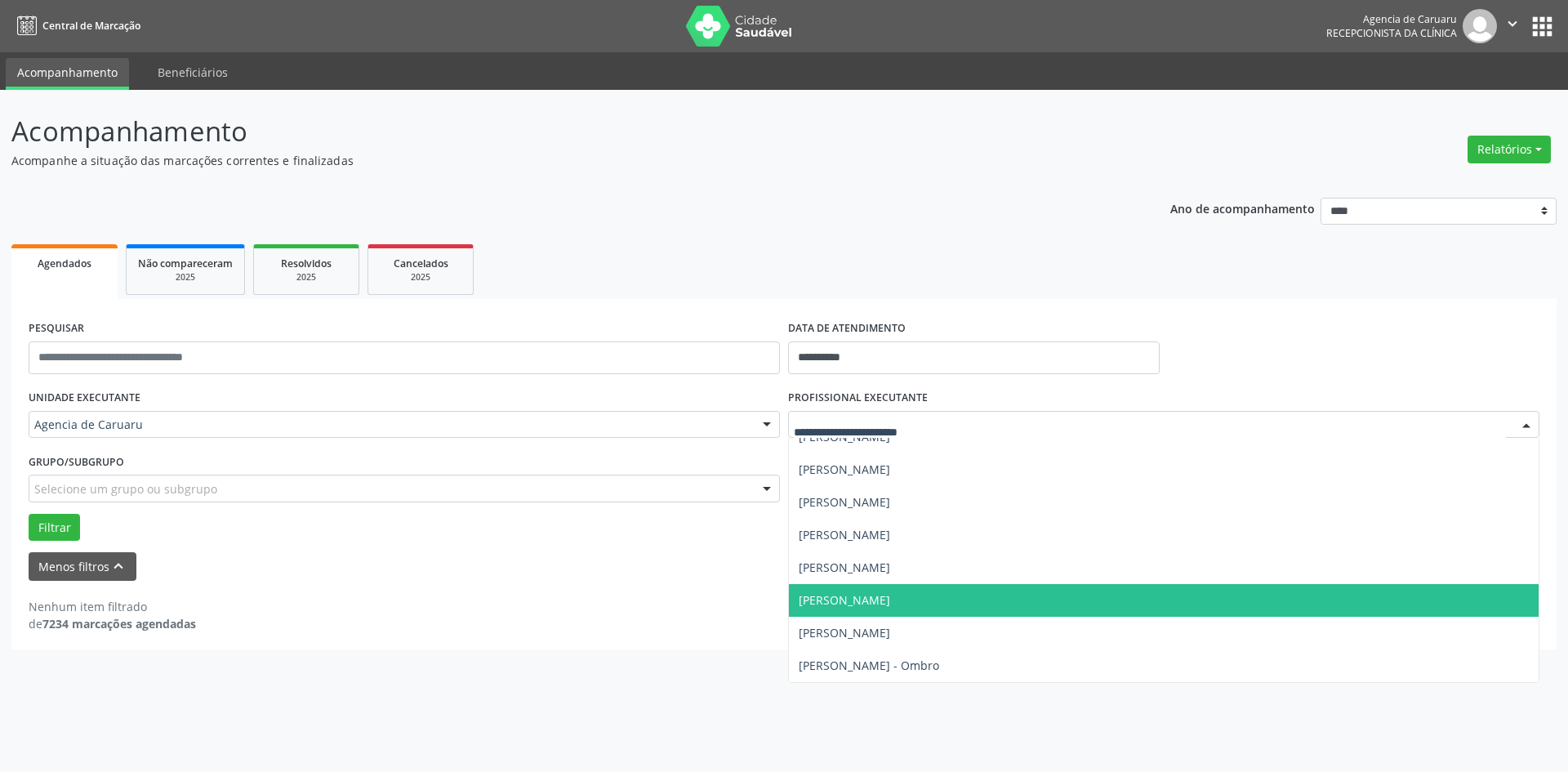
click at [890, 596] on span "[PERSON_NAME]" at bounding box center [844, 600] width 91 height 15
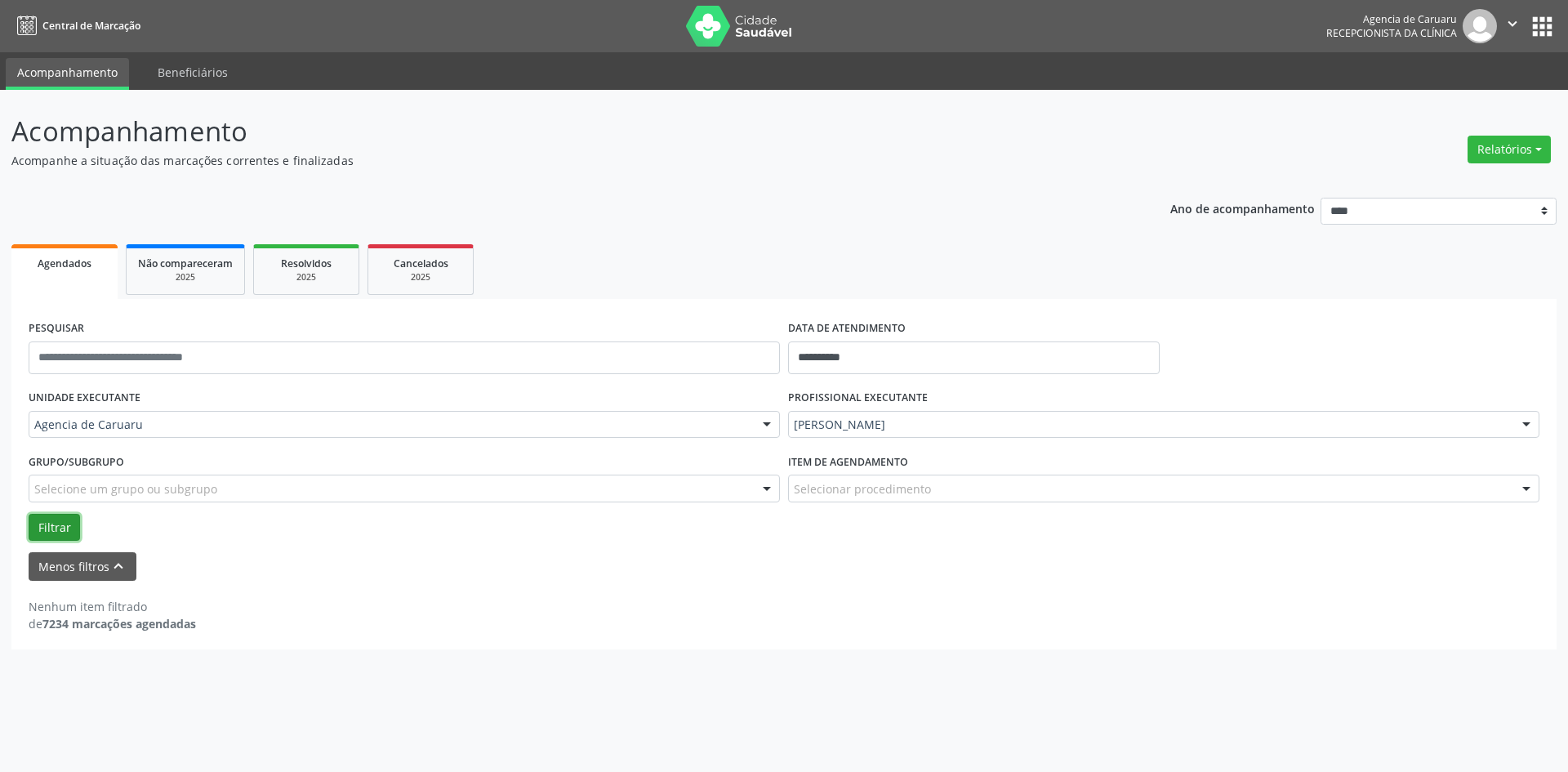
click at [32, 530] on button "Filtrar" at bounding box center [55, 527] width 52 height 28
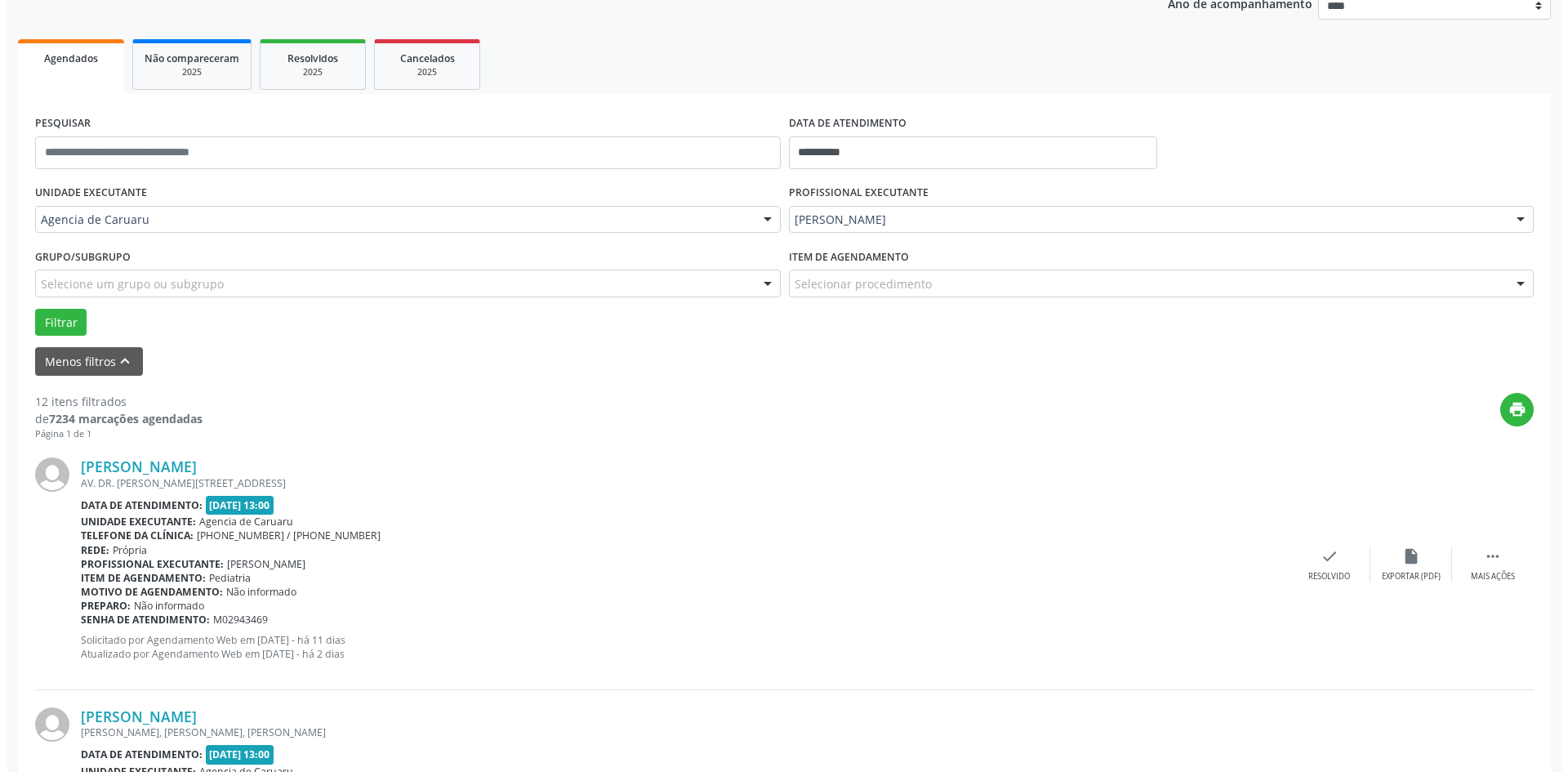
scroll to position [327, 0]
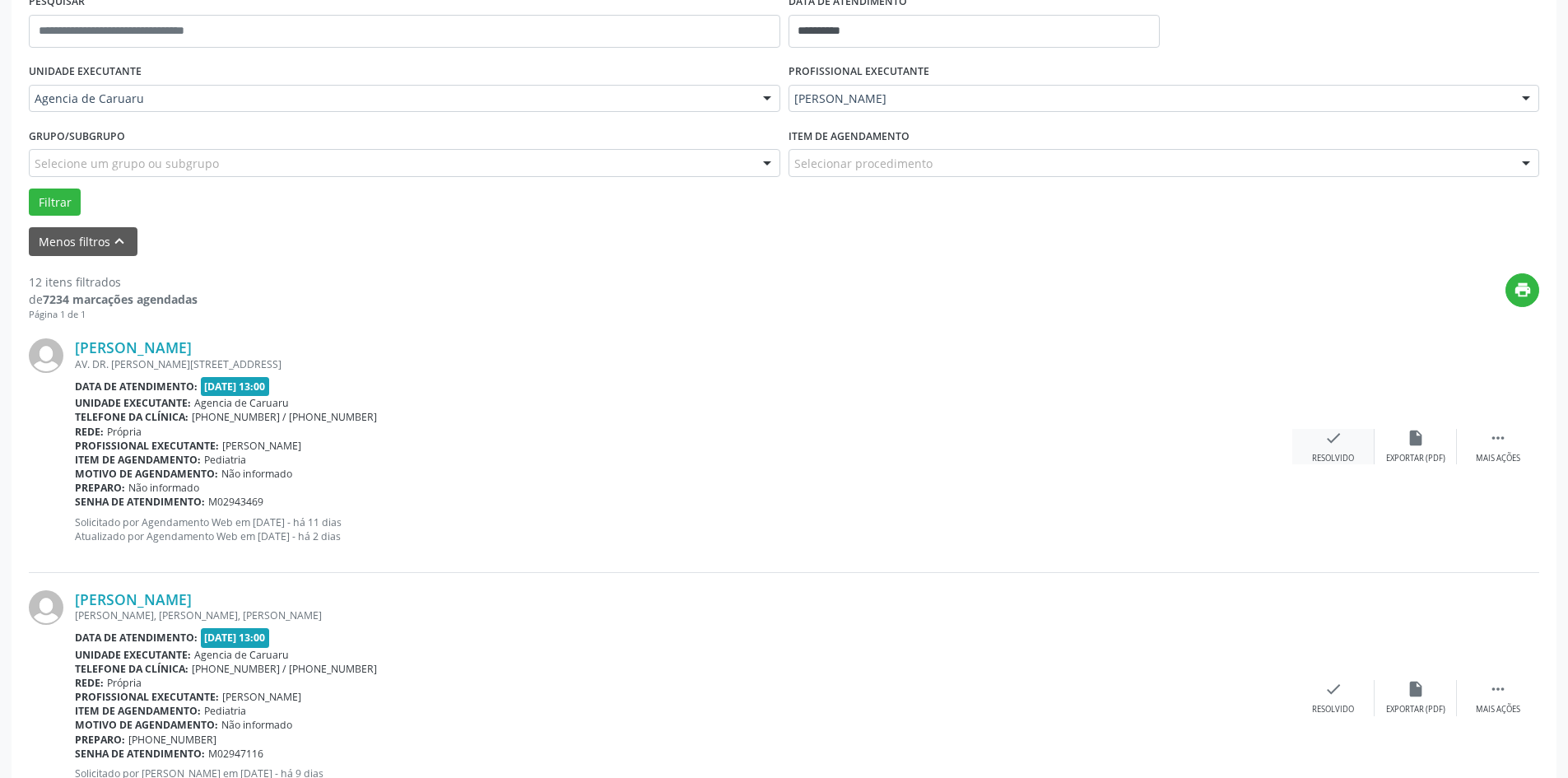
click at [1354, 459] on div "Resolvido" at bounding box center [1333, 458] width 42 height 12
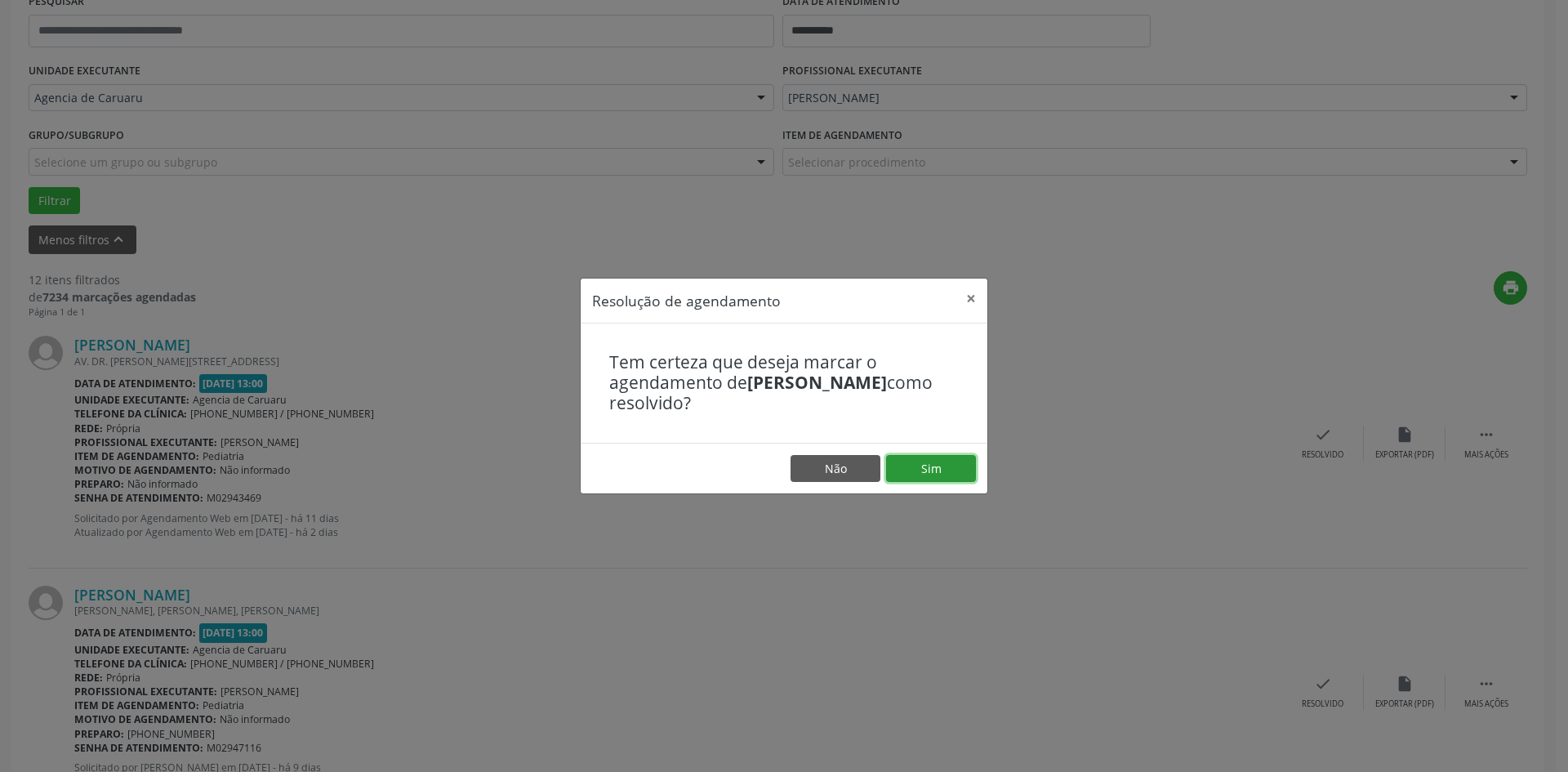
click at [888, 472] on button "Sim" at bounding box center [930, 468] width 89 height 28
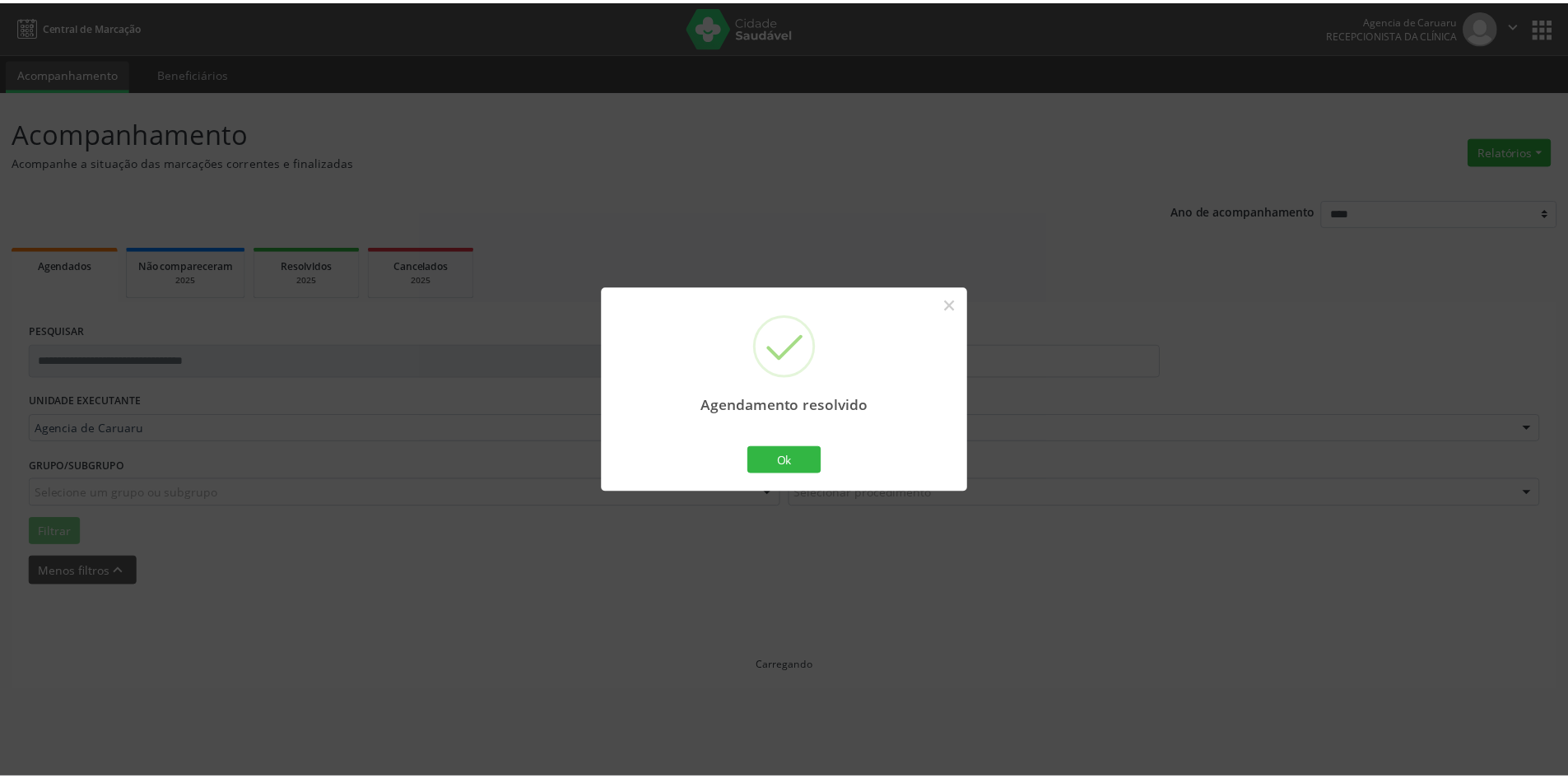
scroll to position [0, 0]
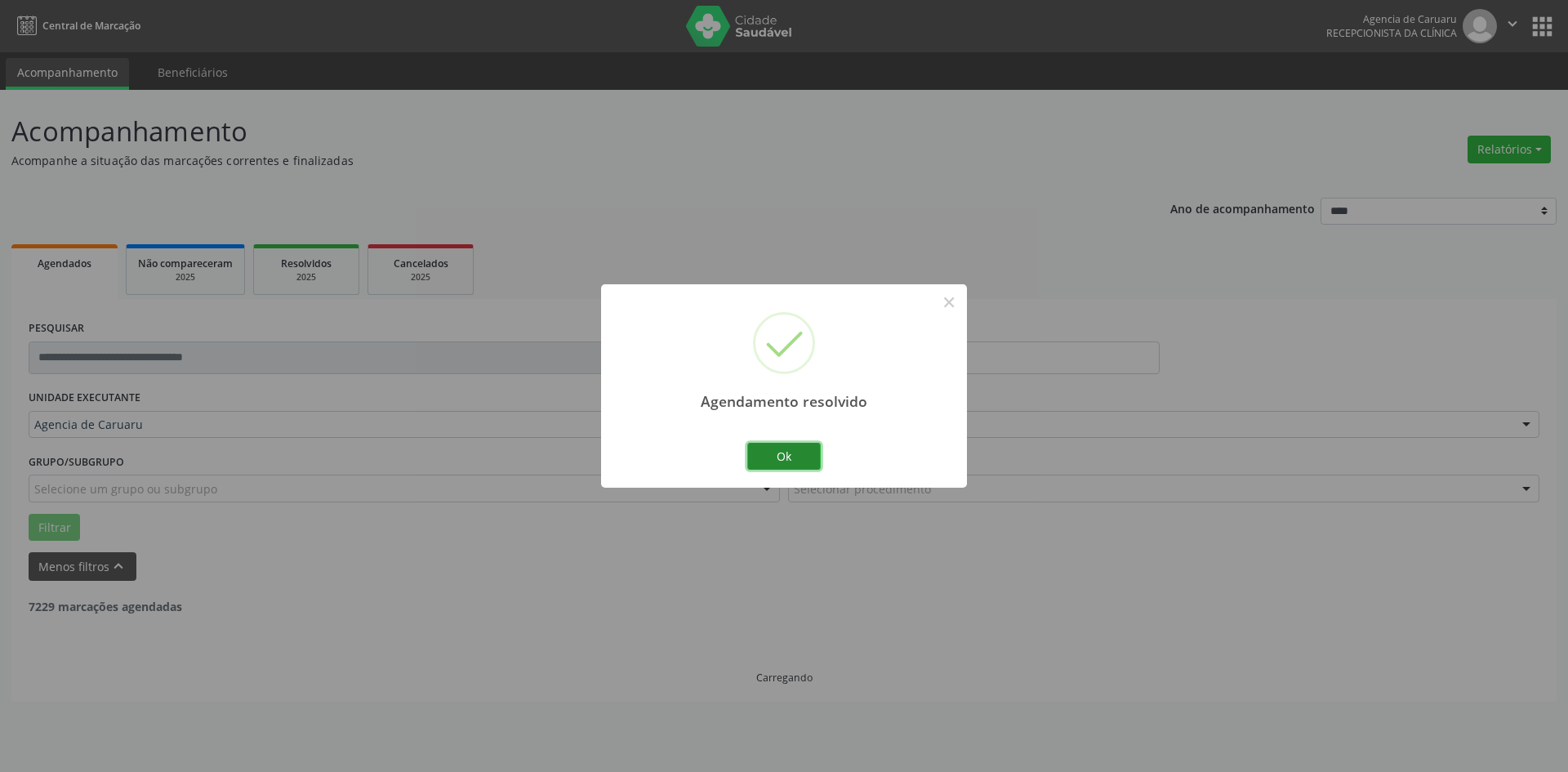
click at [791, 451] on button "Ok" at bounding box center [784, 457] width 73 height 28
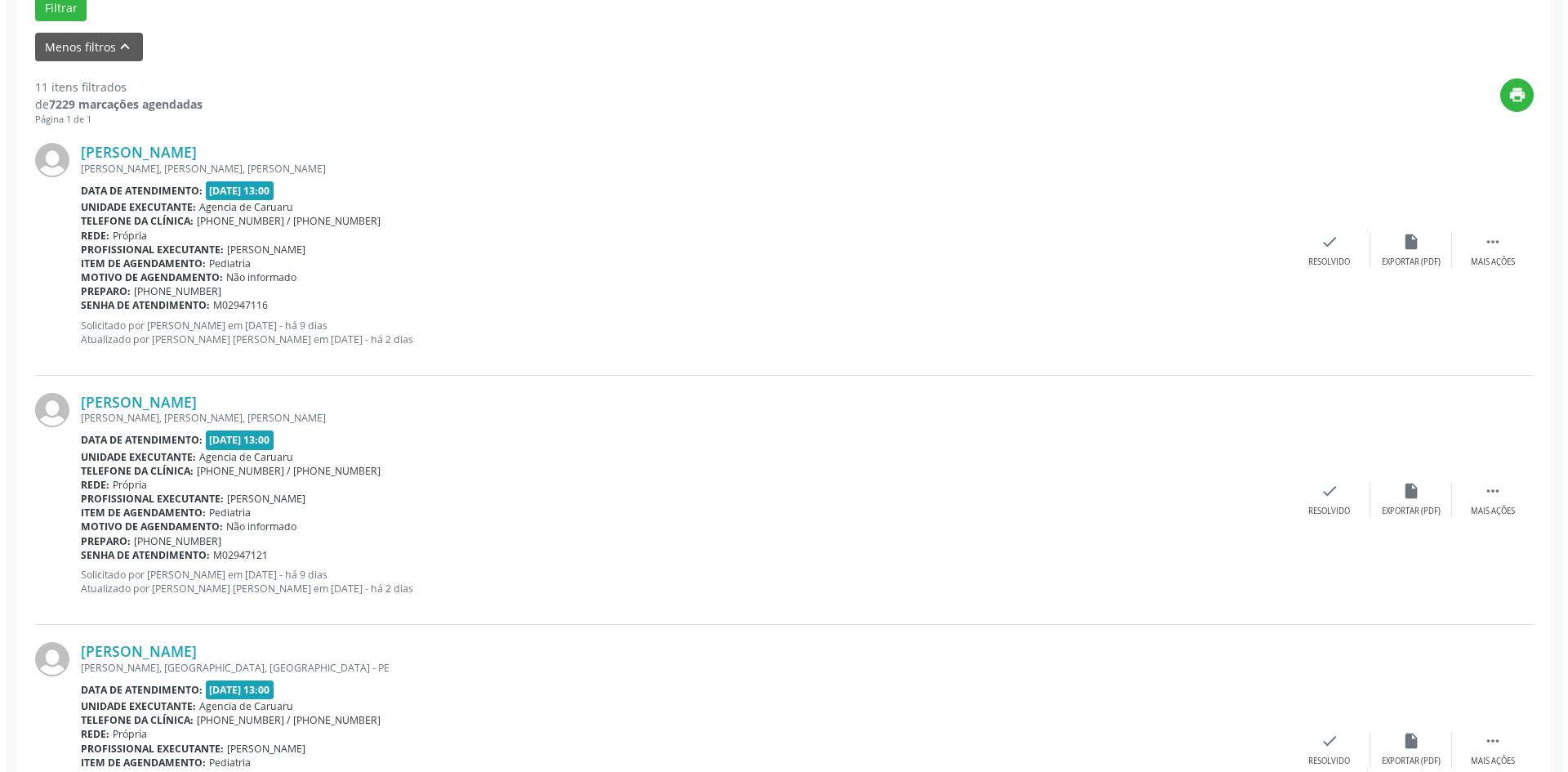
scroll to position [490, 0]
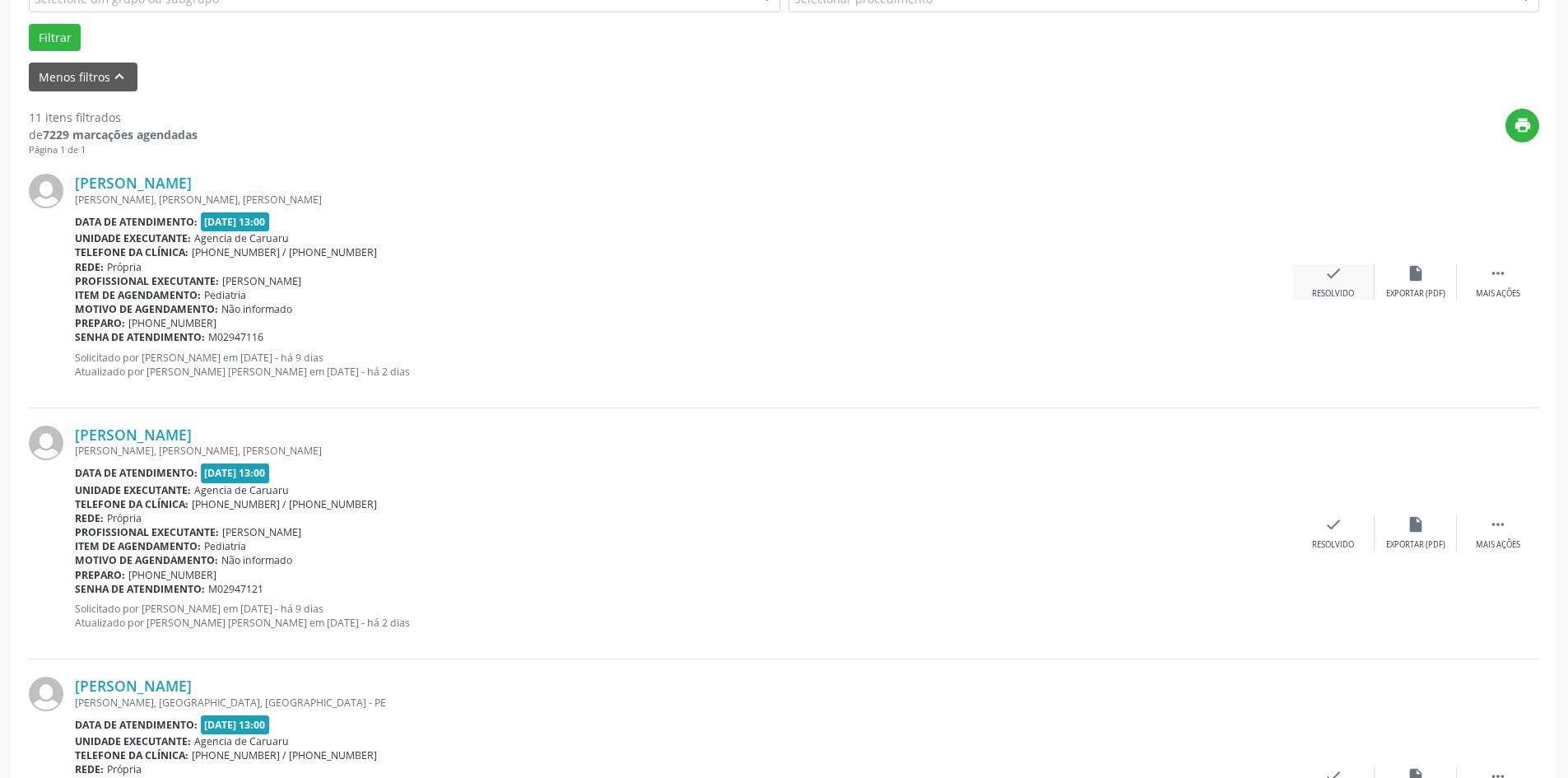
click at [1340, 278] on icon "check" at bounding box center [1333, 273] width 18 height 18
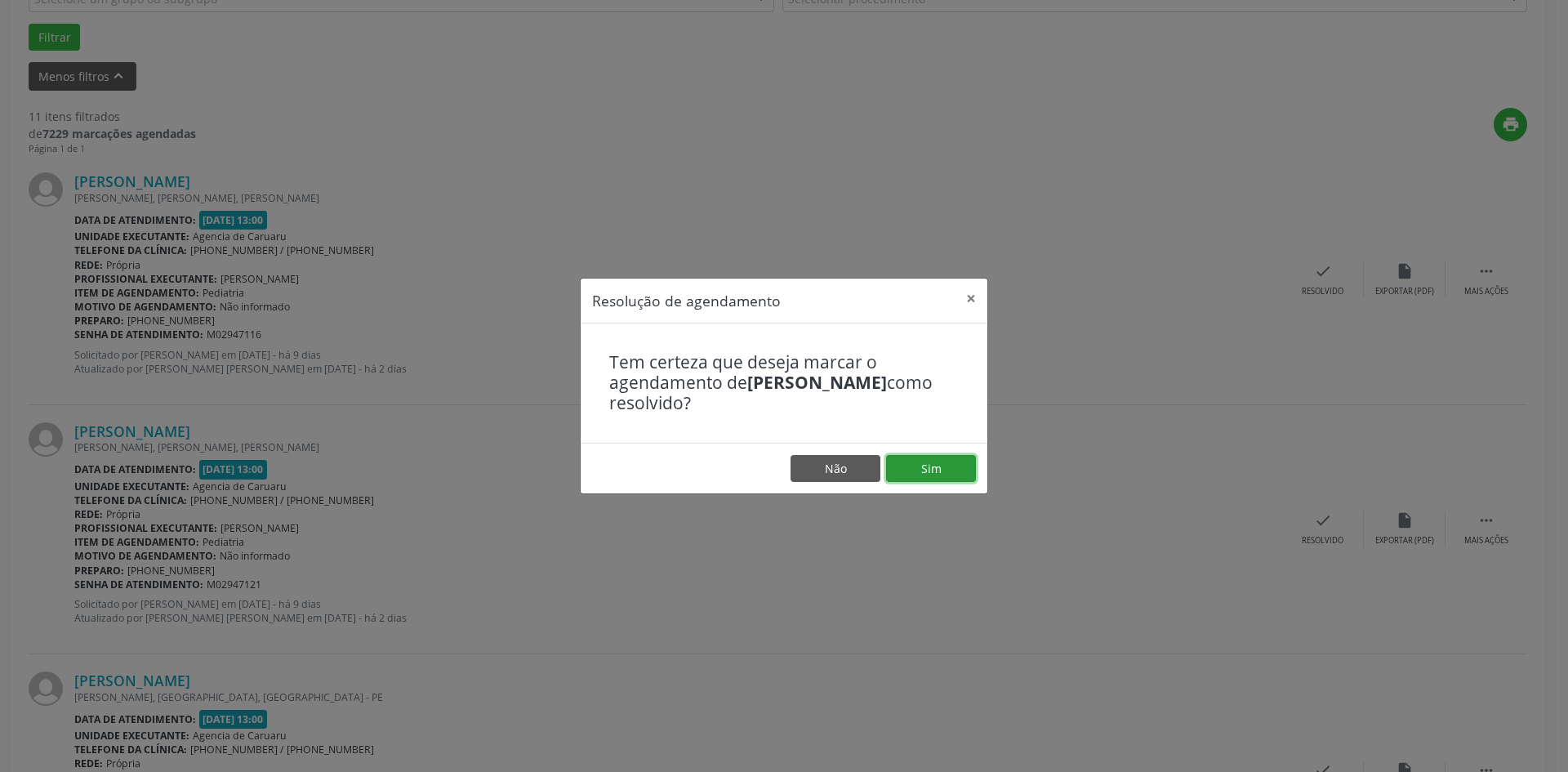
click at [960, 476] on button "Sim" at bounding box center [930, 468] width 89 height 28
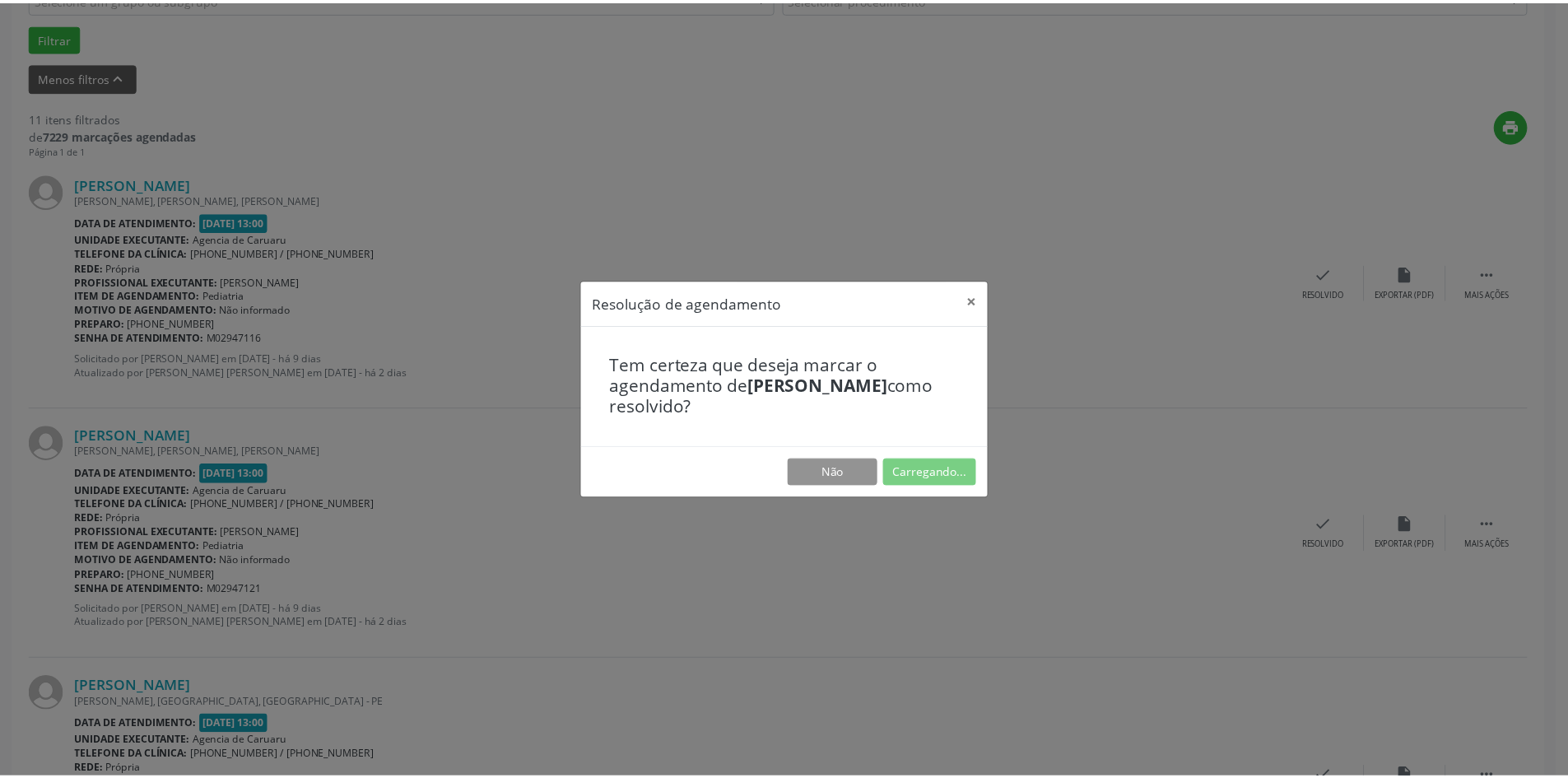
scroll to position [0, 0]
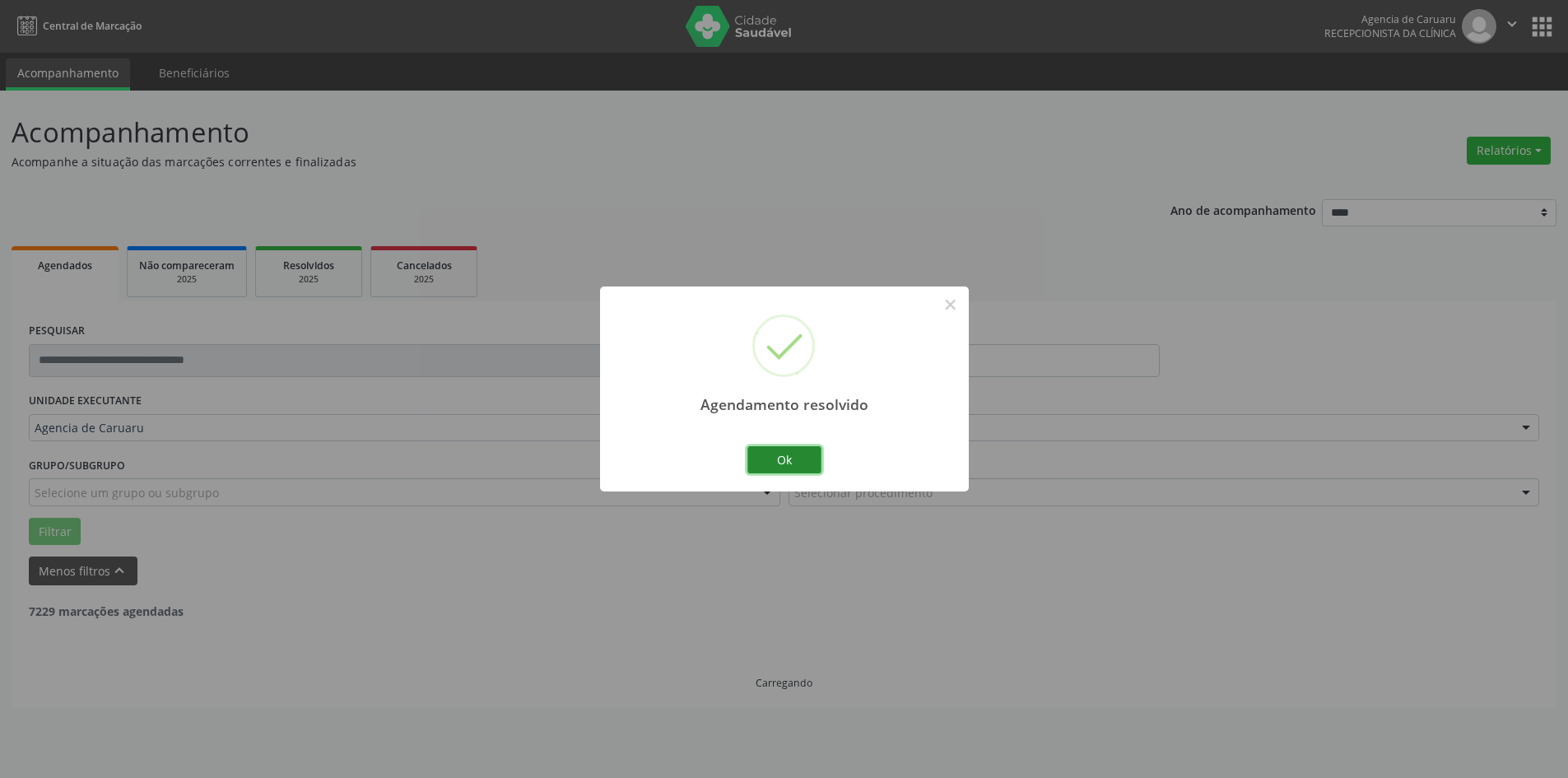
click at [770, 458] on button "Ok" at bounding box center [784, 460] width 74 height 28
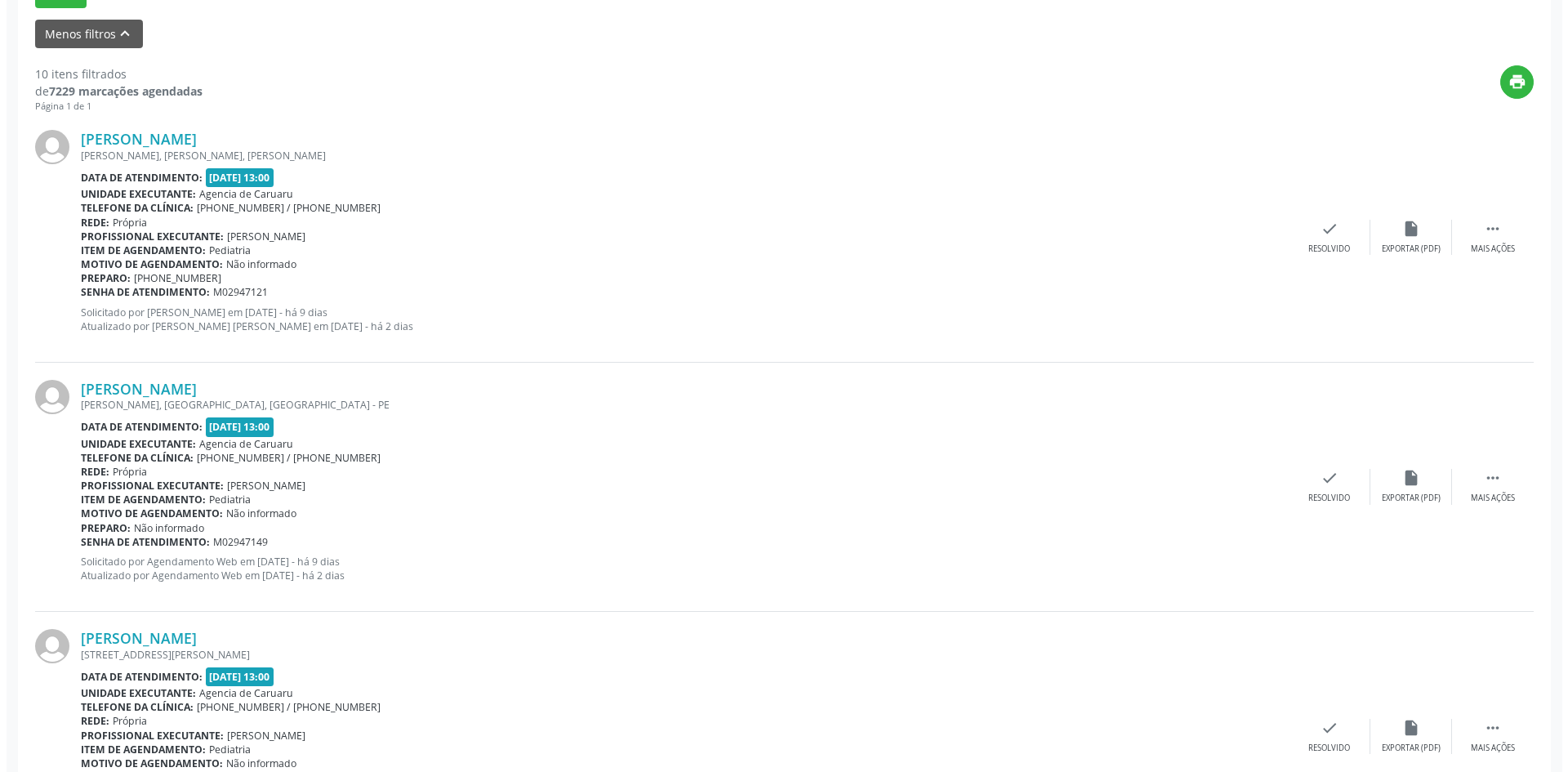
scroll to position [572, 0]
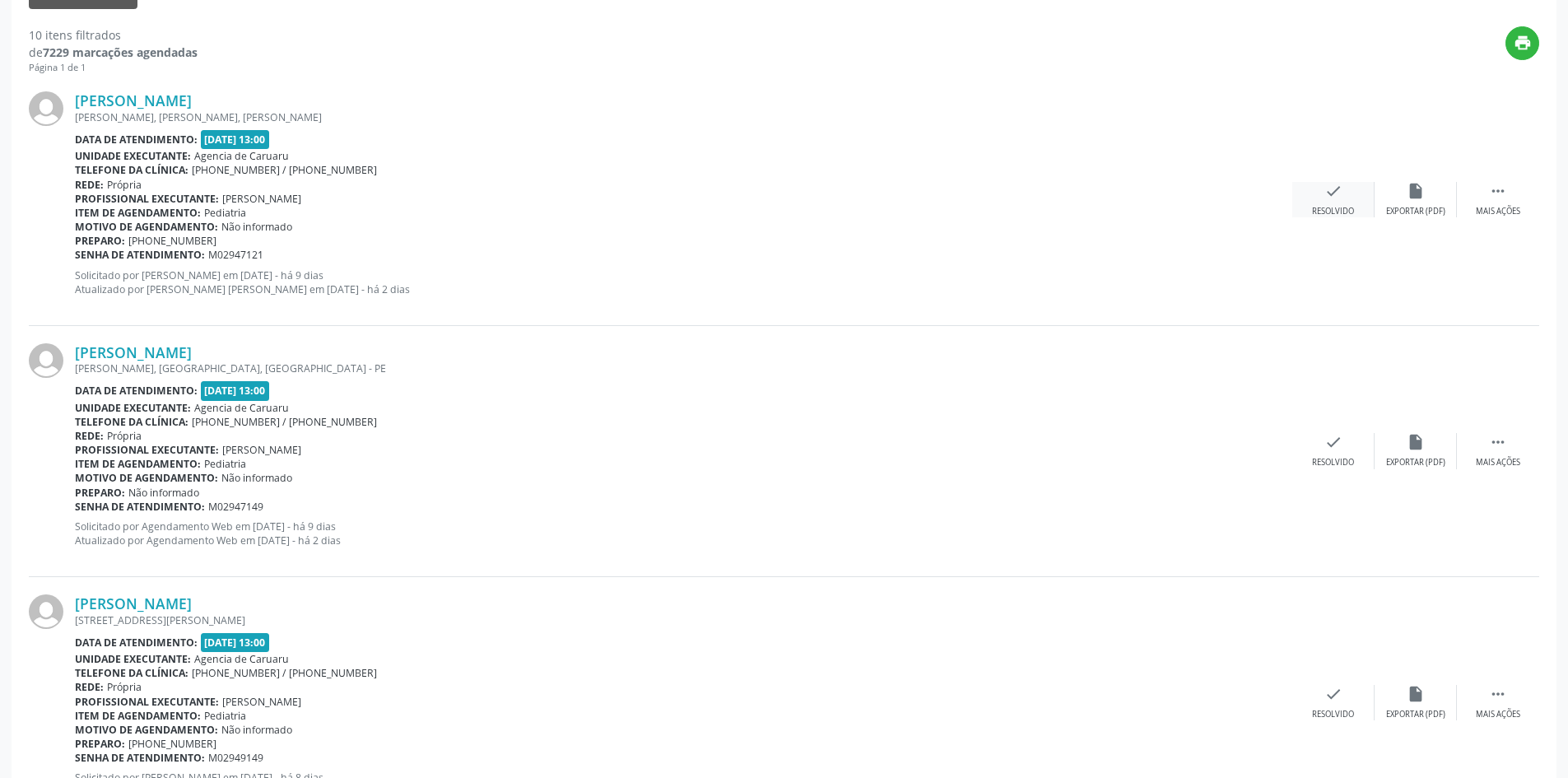
click at [1343, 197] on div "check Resolvido" at bounding box center [1333, 200] width 82 height 36
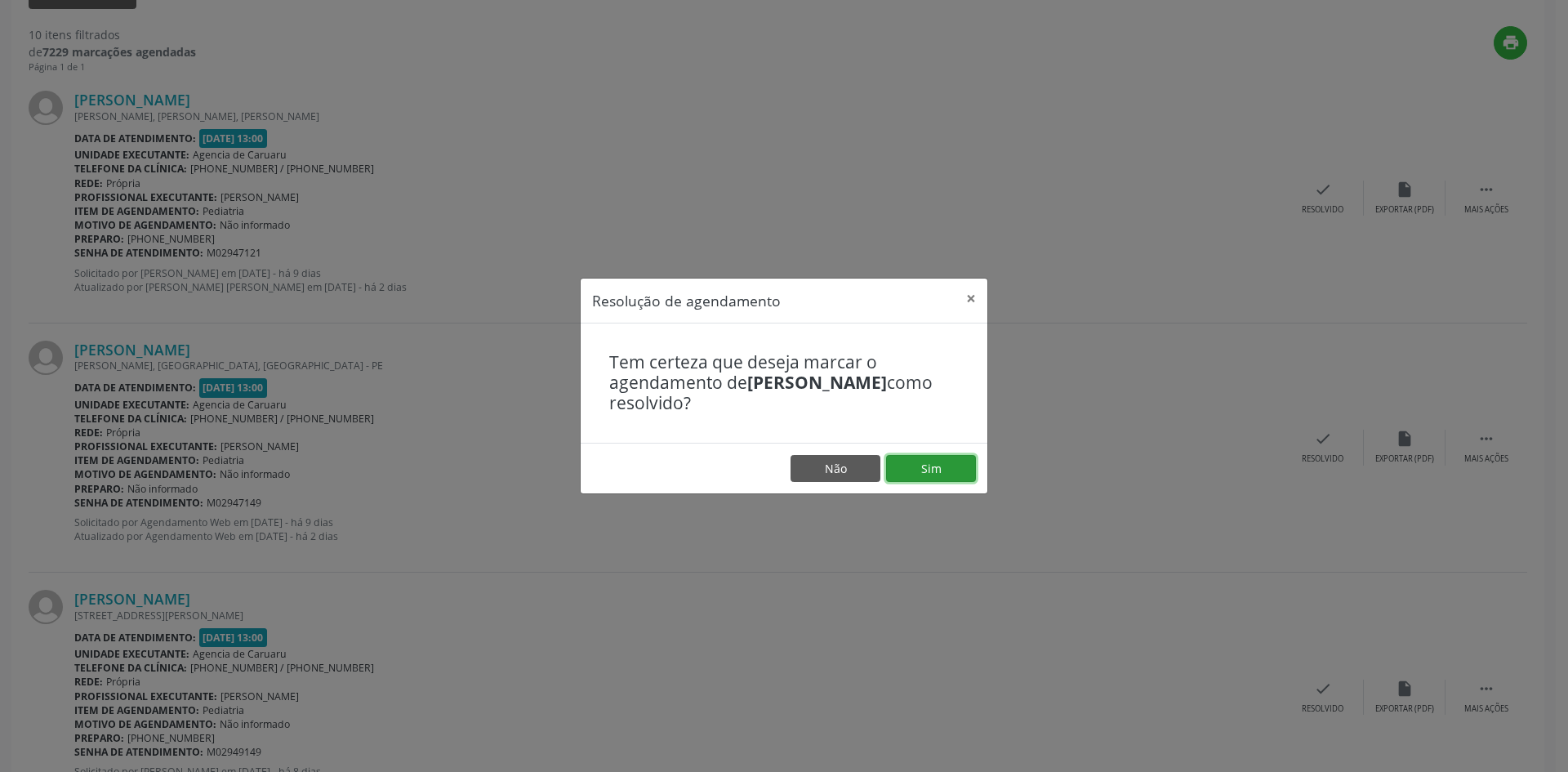
click at [963, 470] on button "Sim" at bounding box center [930, 468] width 89 height 28
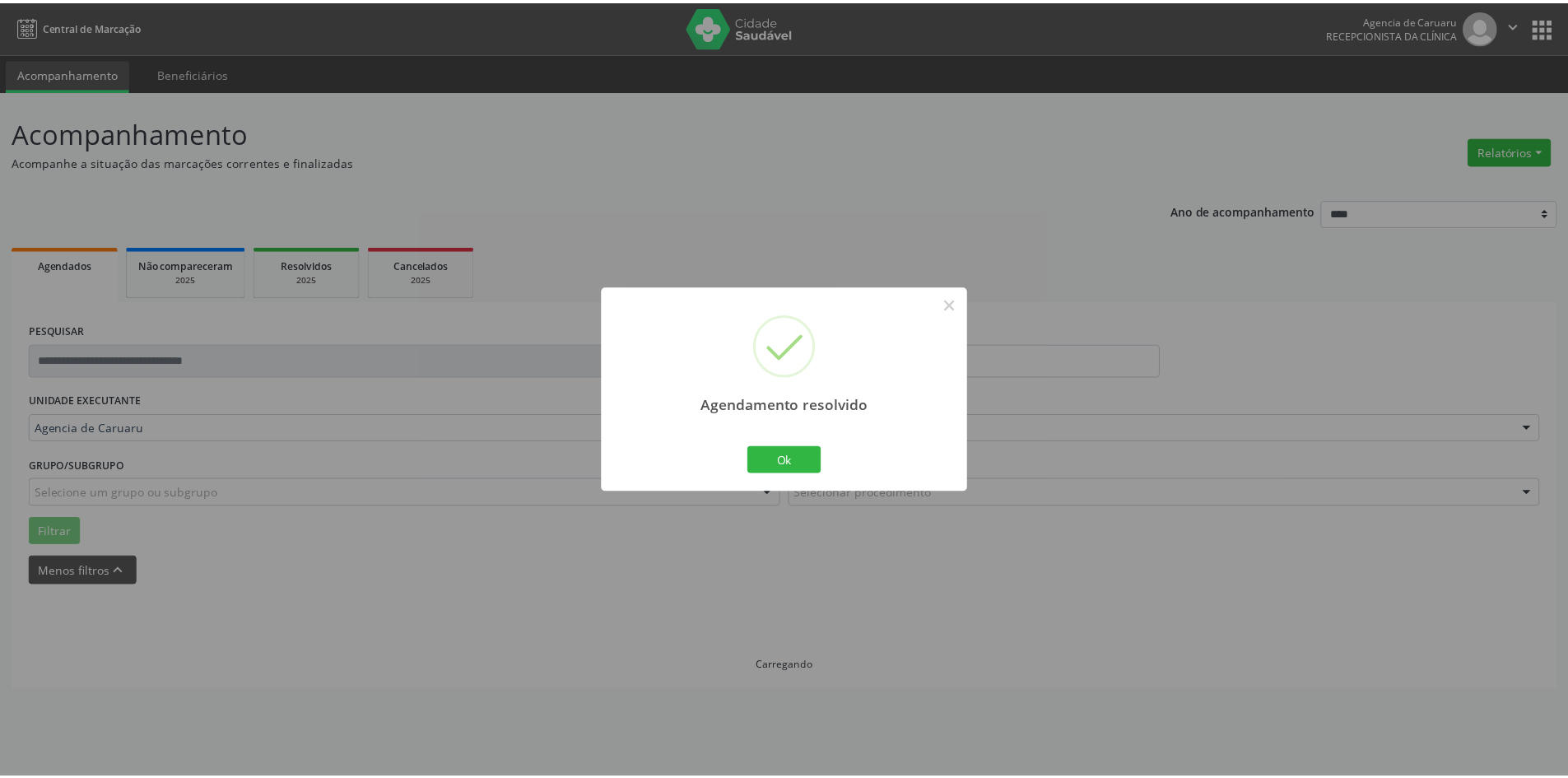
scroll to position [0, 0]
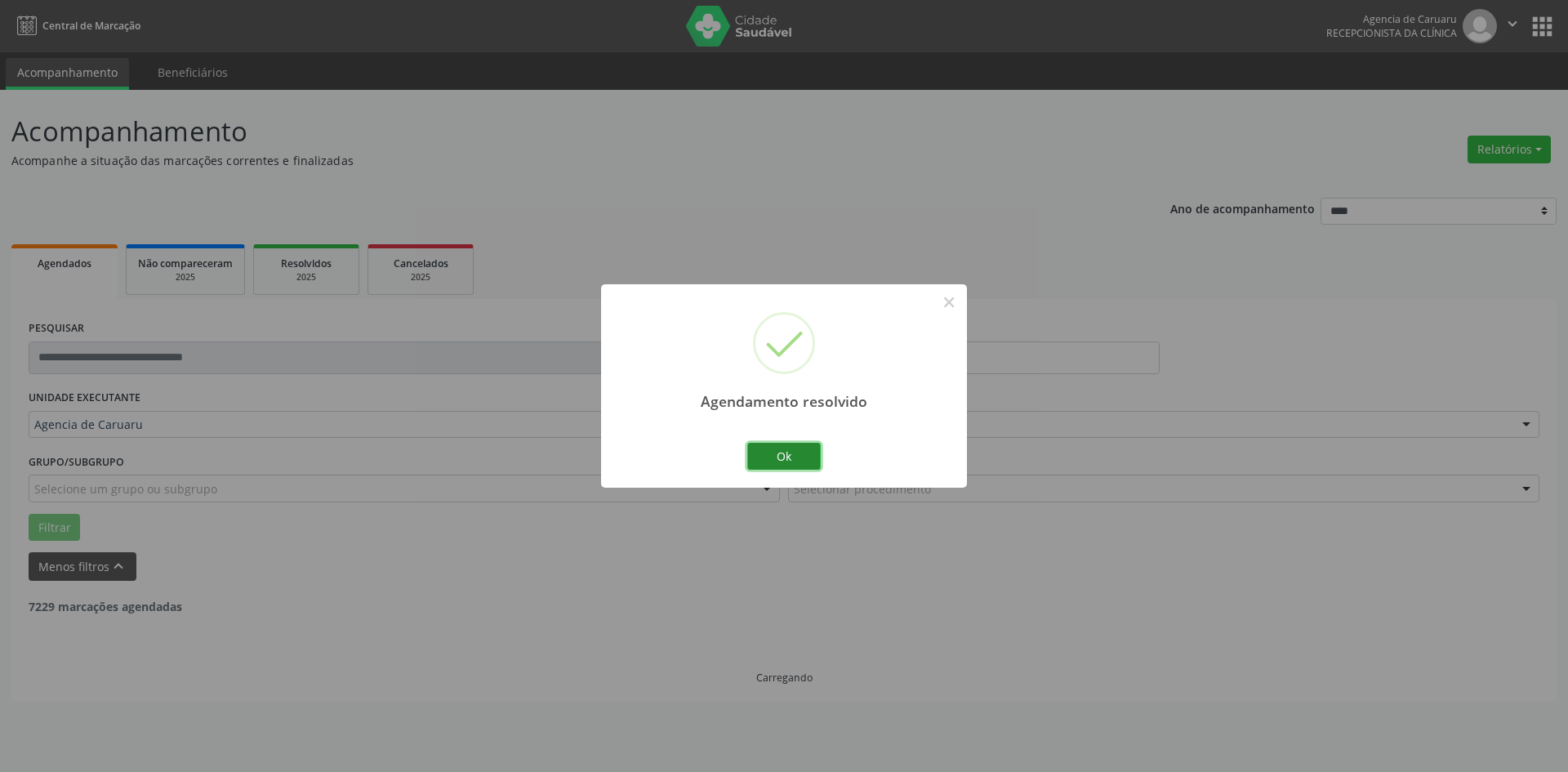
click at [780, 451] on button "Ok" at bounding box center [784, 457] width 73 height 28
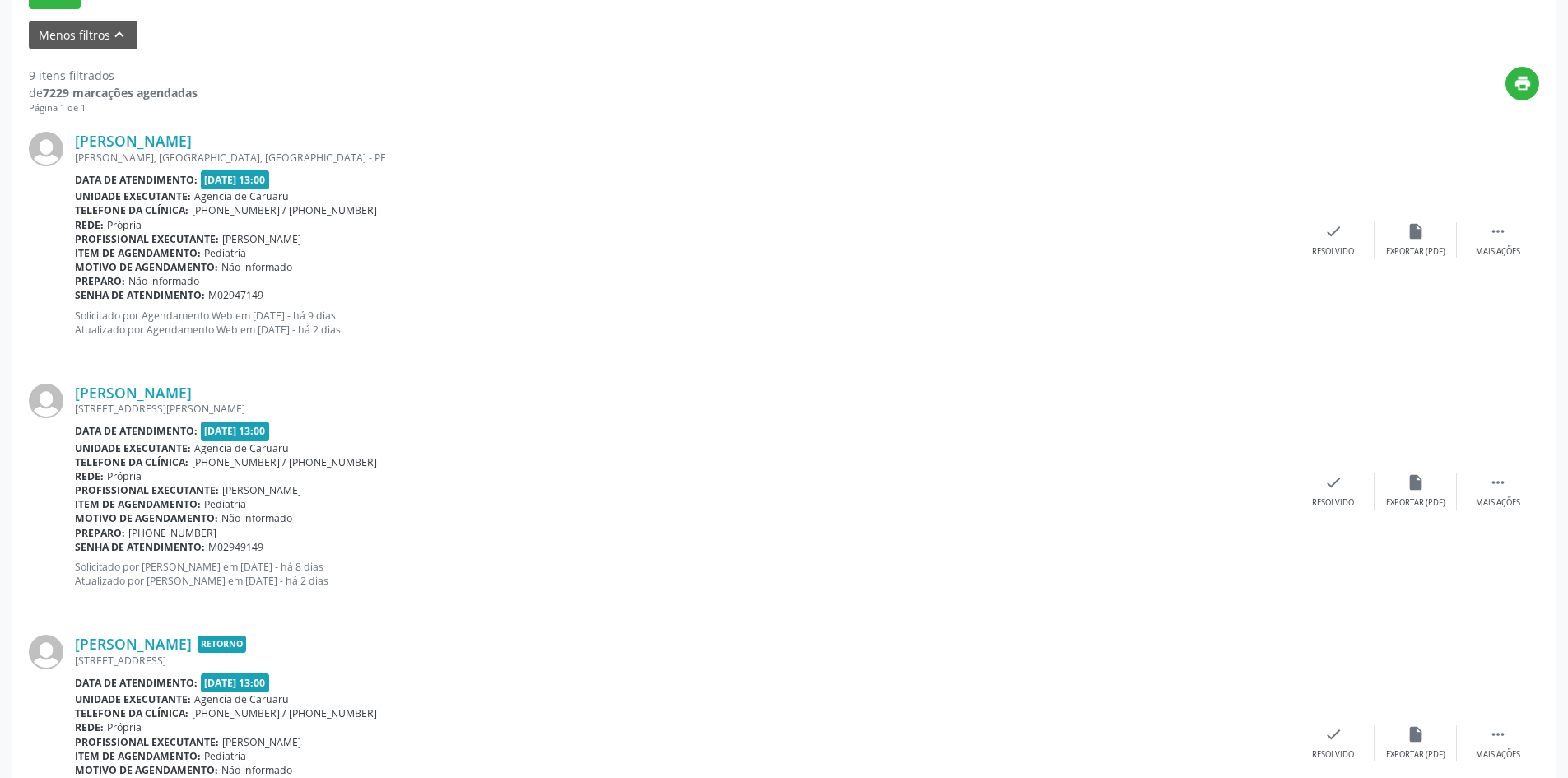
scroll to position [576, 0]
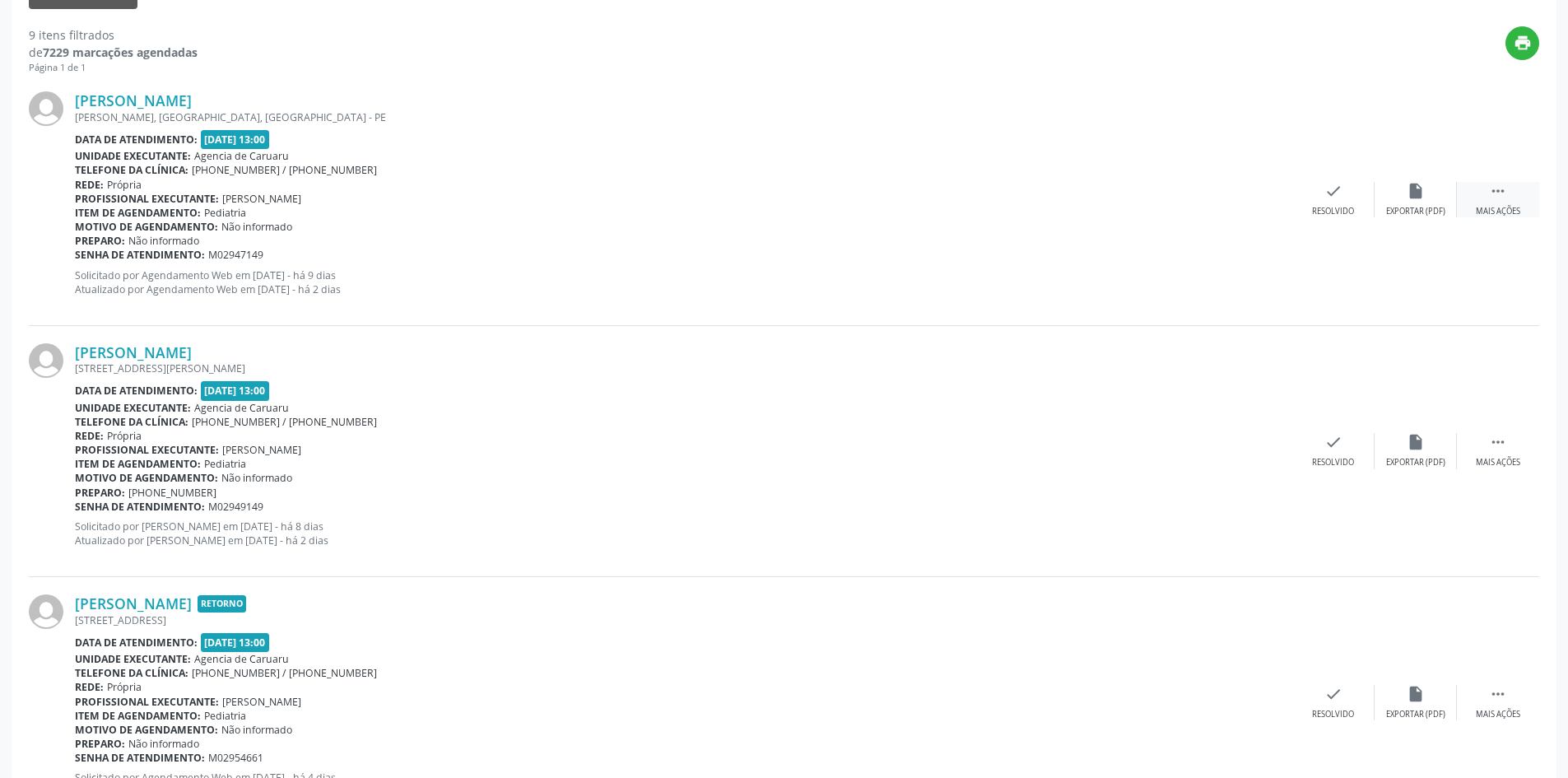
click at [1484, 202] on div " Mais ações" at bounding box center [1497, 200] width 82 height 36
click at [1401, 200] on div "alarm_off Não compareceu" at bounding box center [1415, 200] width 82 height 36
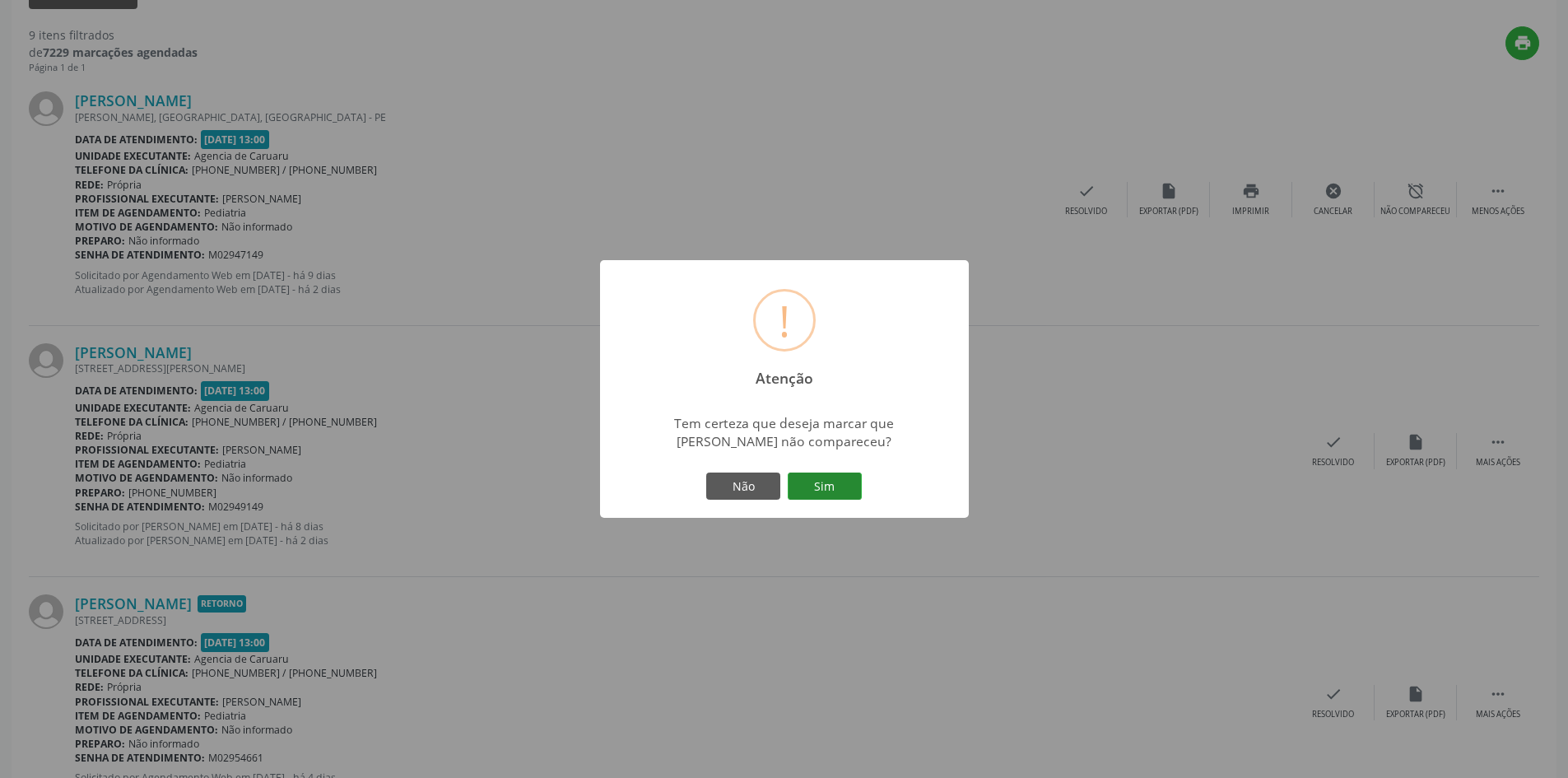
click at [846, 477] on button "Sim" at bounding box center [824, 486] width 74 height 28
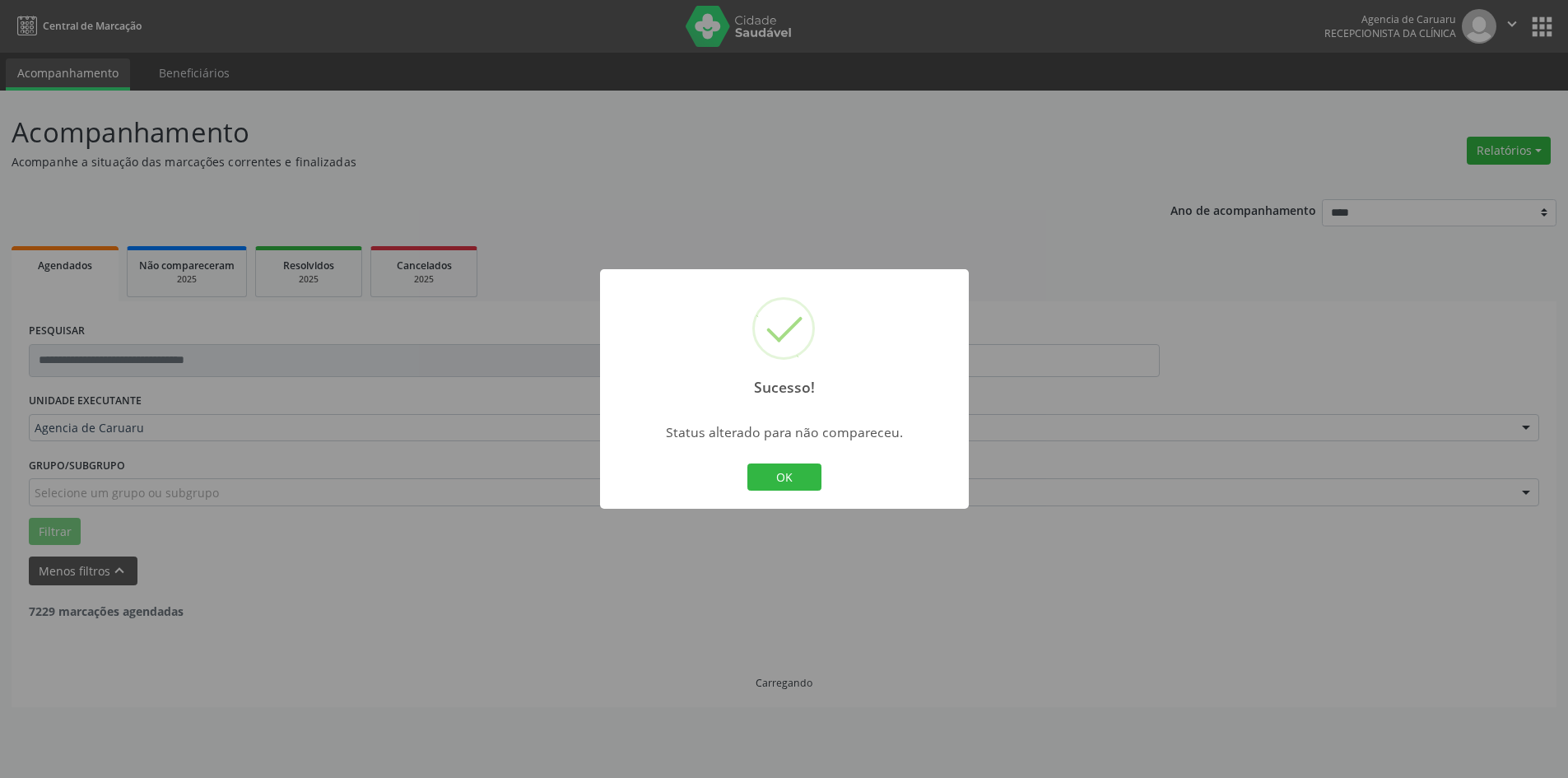
scroll to position [0, 0]
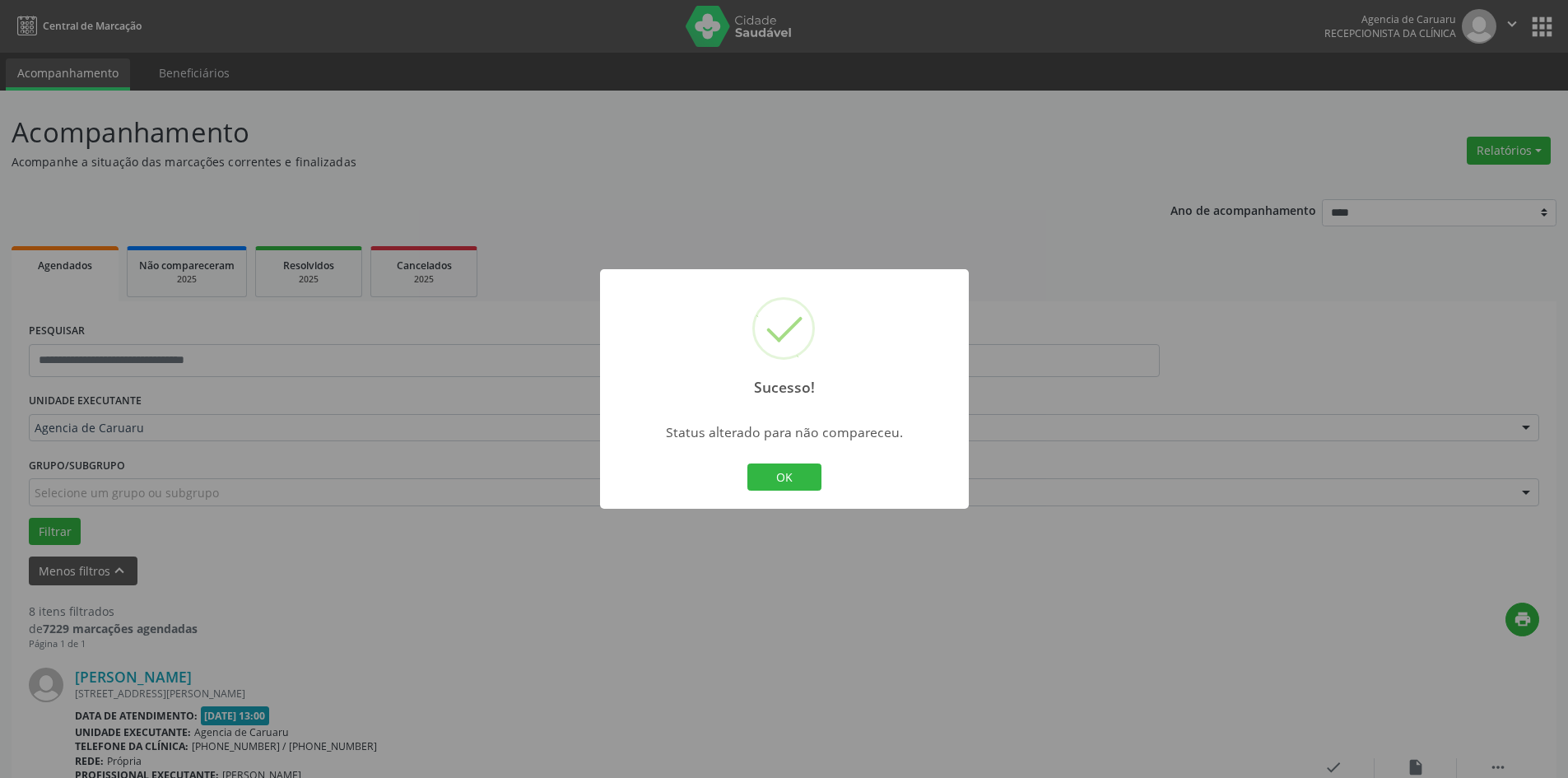
click at [830, 478] on div "Sucesso! × Status alterado para não compareceu. OK Cancel" at bounding box center [784, 389] width 369 height 240
click at [807, 480] on button "OK" at bounding box center [784, 477] width 74 height 28
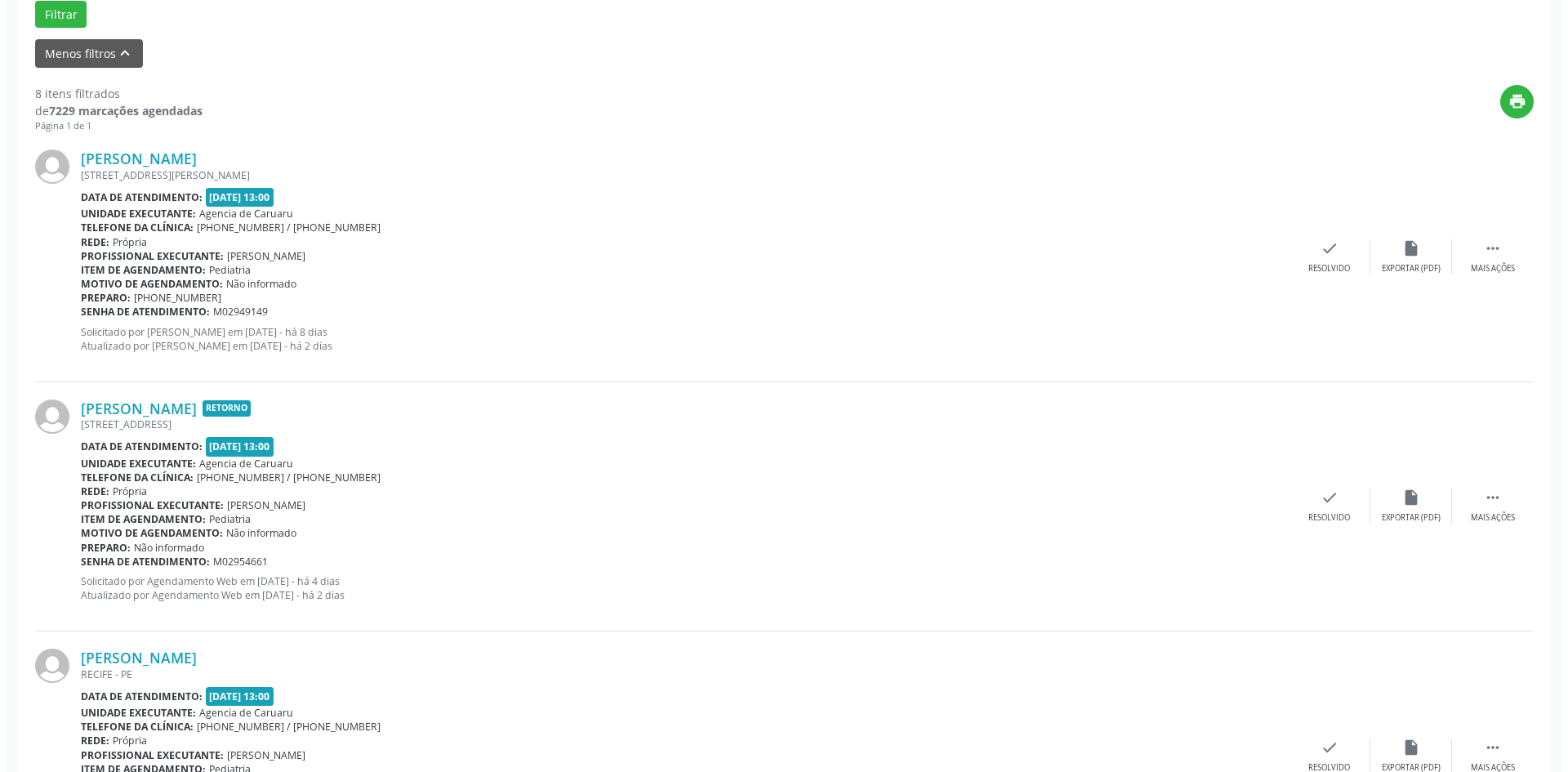
scroll to position [572, 0]
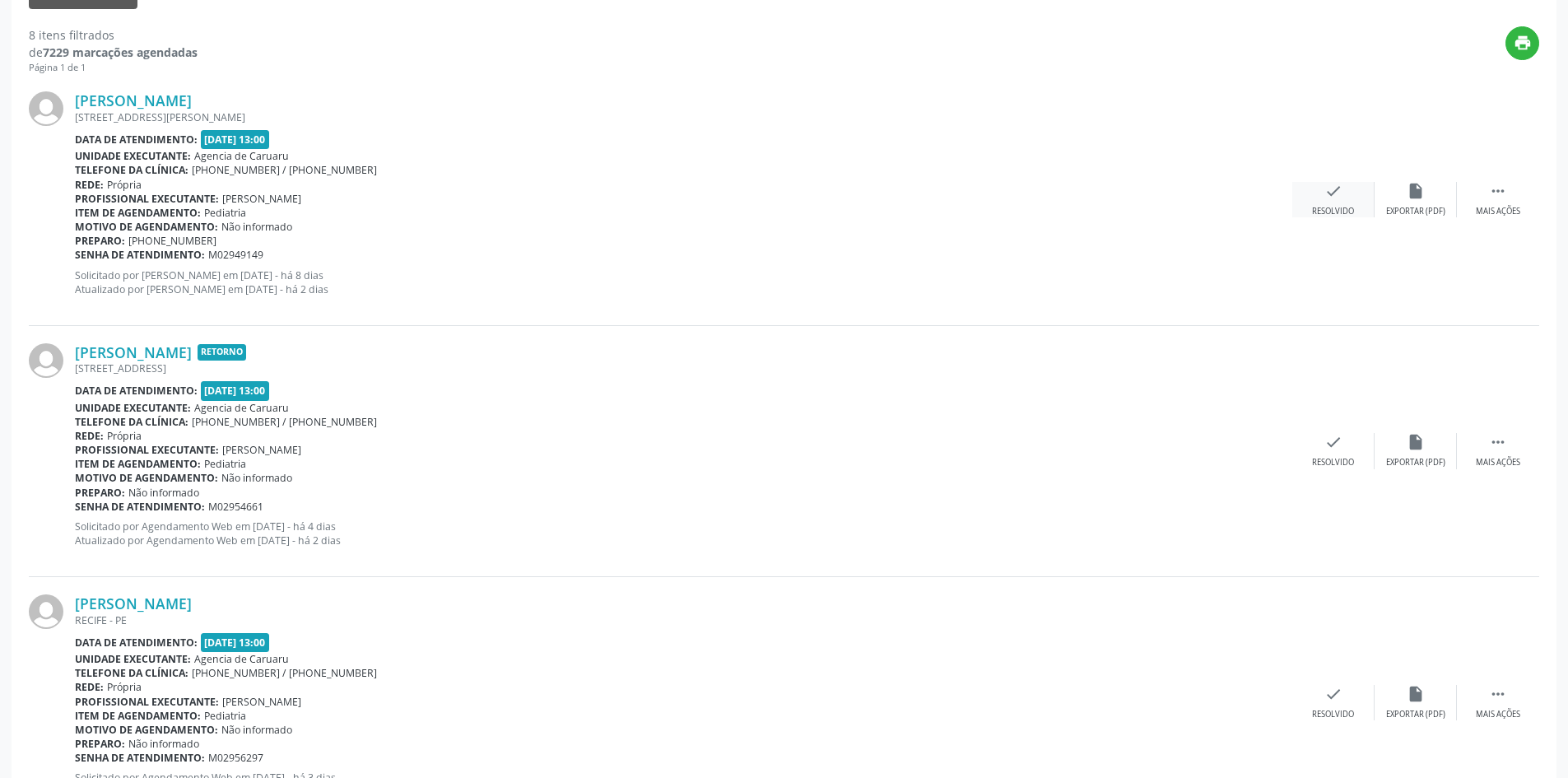
click at [1319, 203] on div "check Resolvido" at bounding box center [1333, 200] width 82 height 36
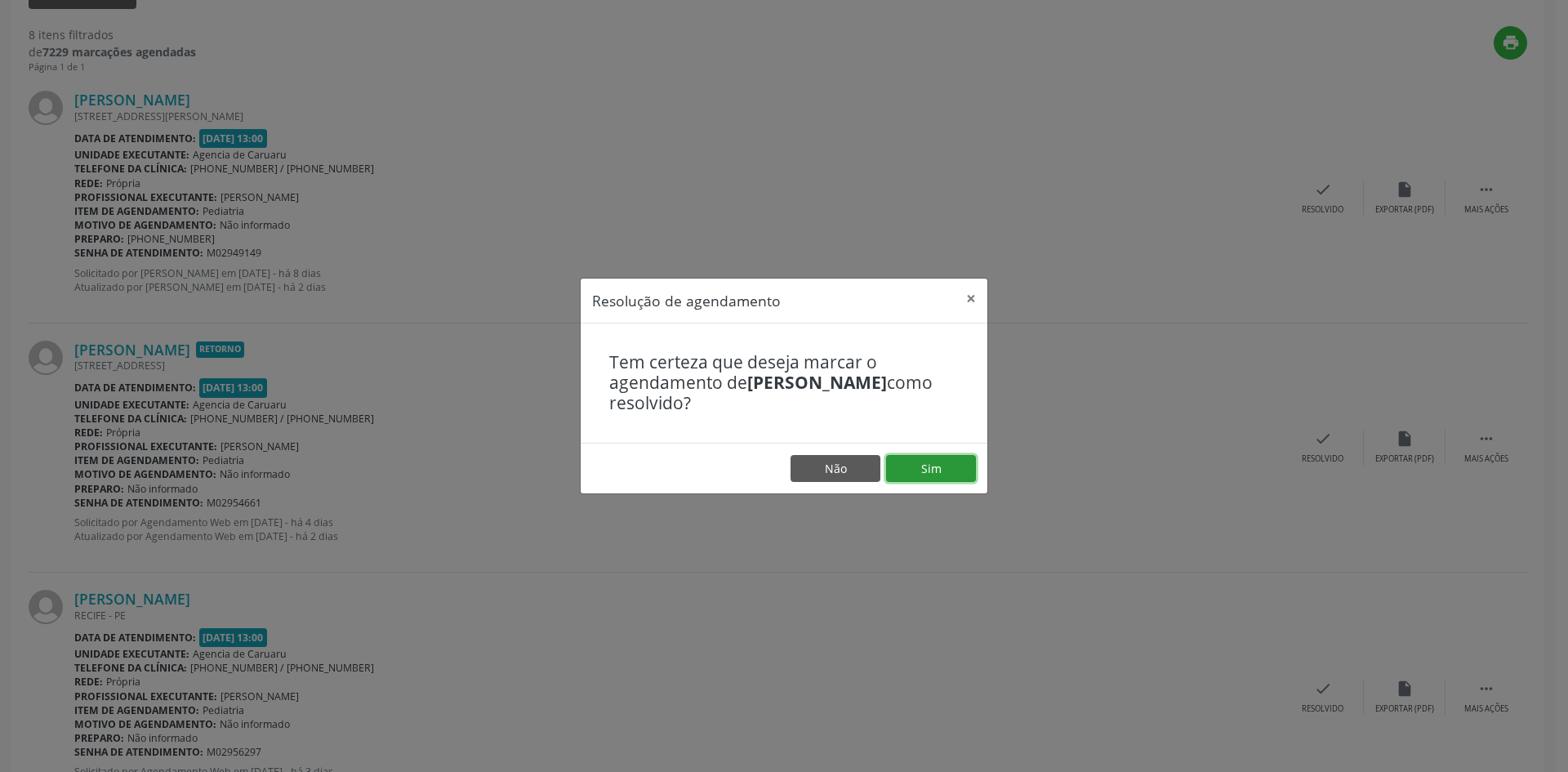
click at [937, 465] on button "Sim" at bounding box center [930, 468] width 89 height 28
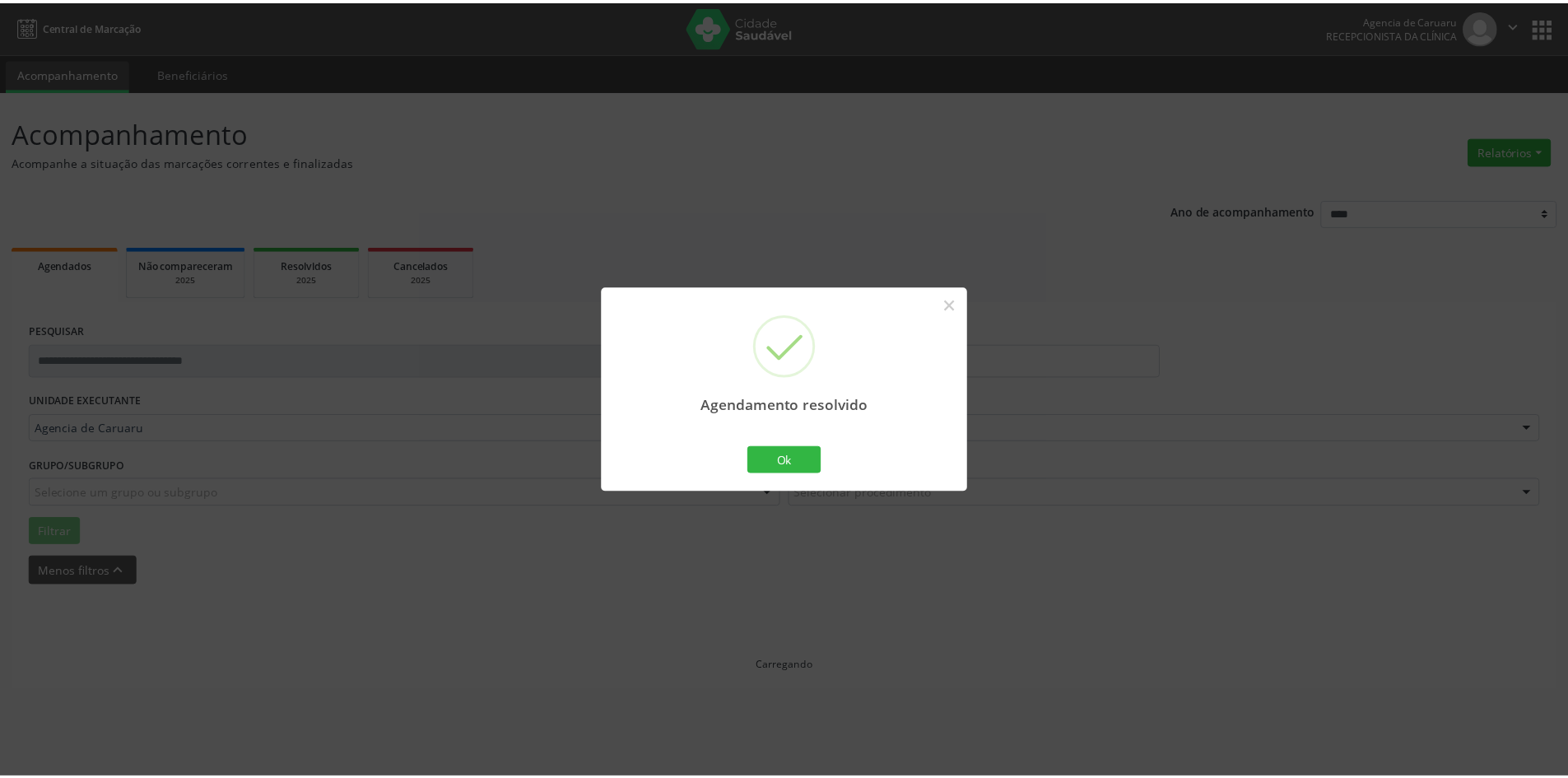
scroll to position [0, 0]
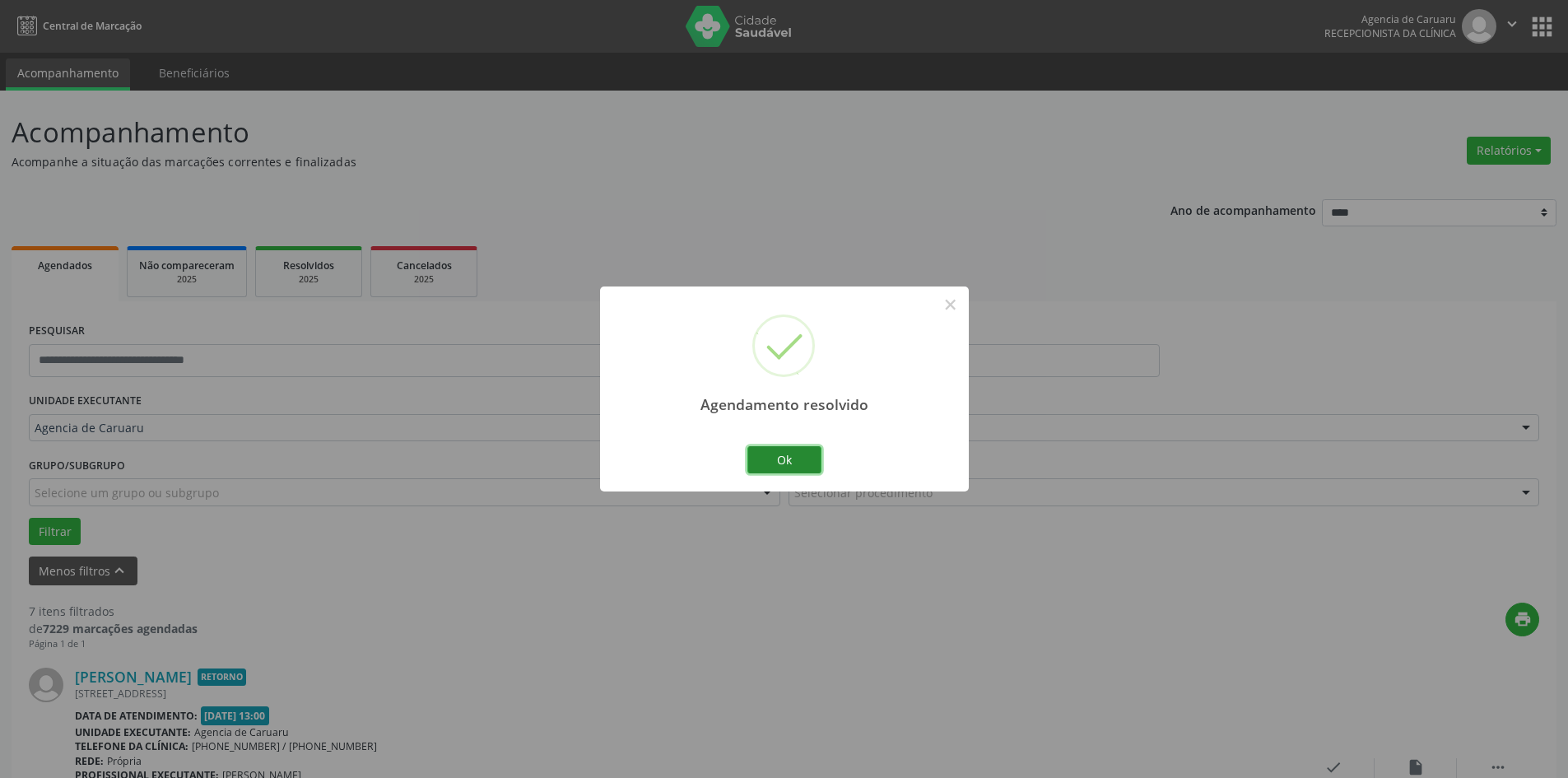
click at [815, 462] on button "Ok" at bounding box center [784, 460] width 74 height 28
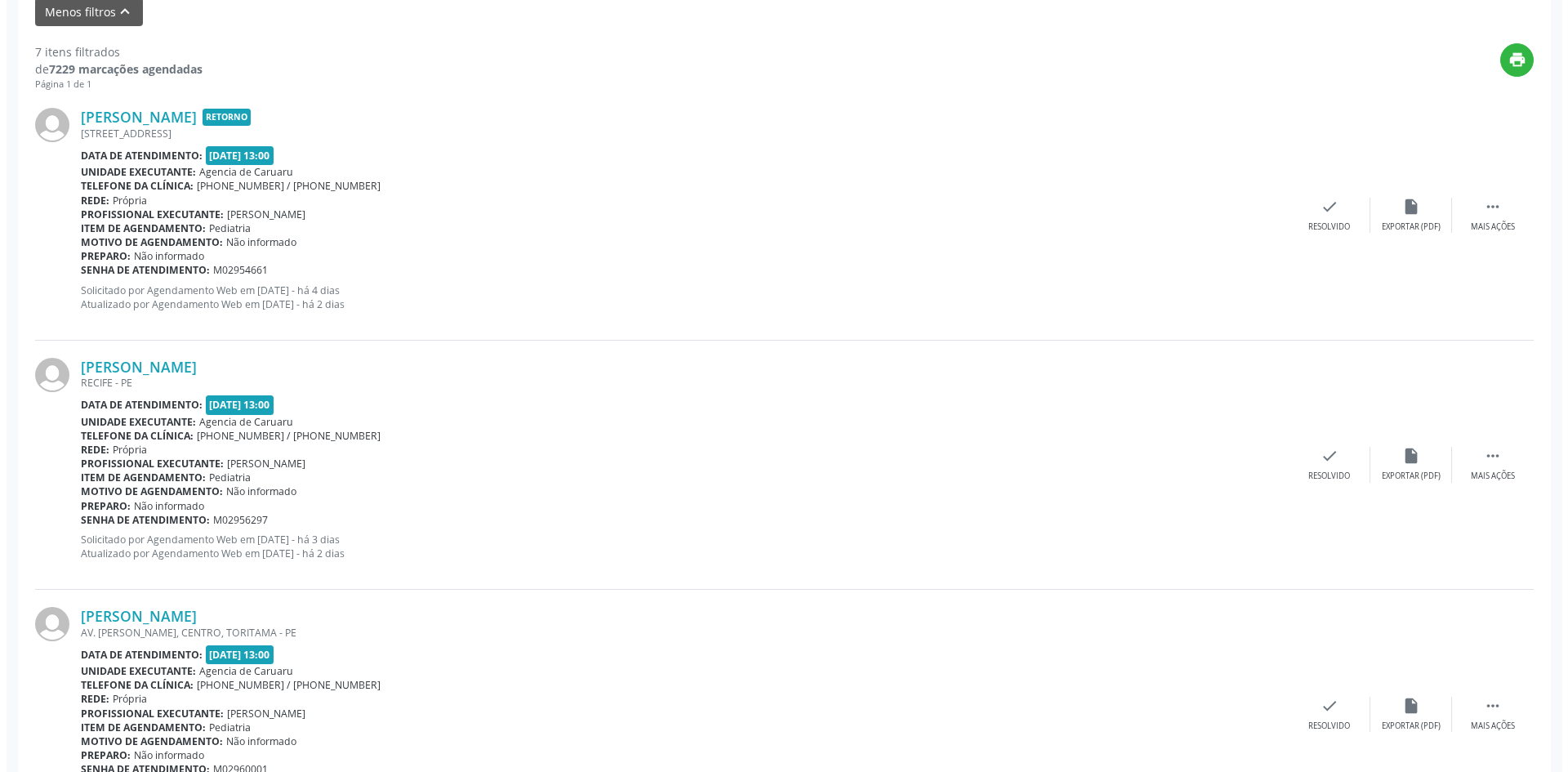
scroll to position [572, 0]
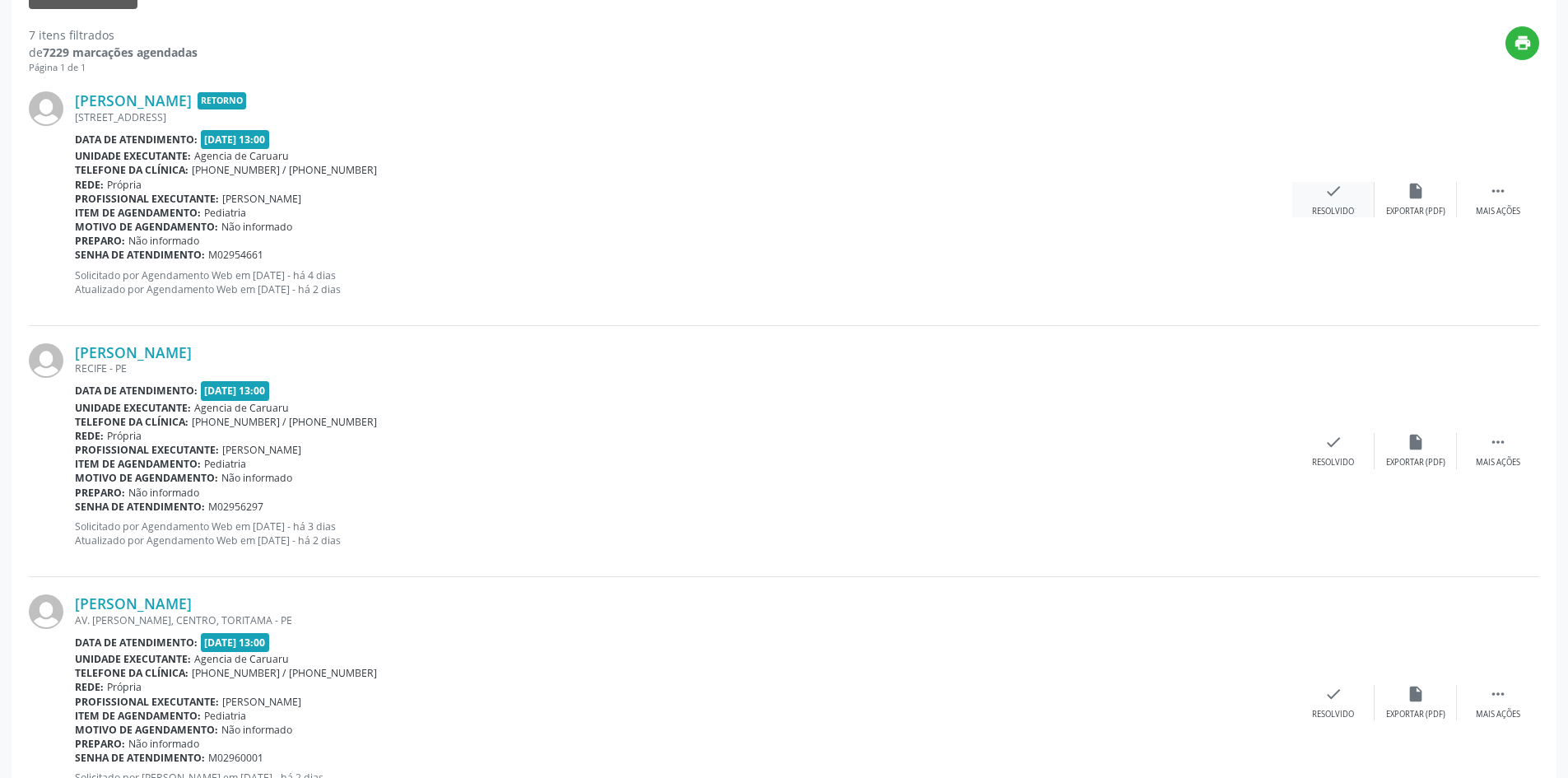
click at [1312, 209] on div "Resolvido" at bounding box center [1333, 211] width 42 height 12
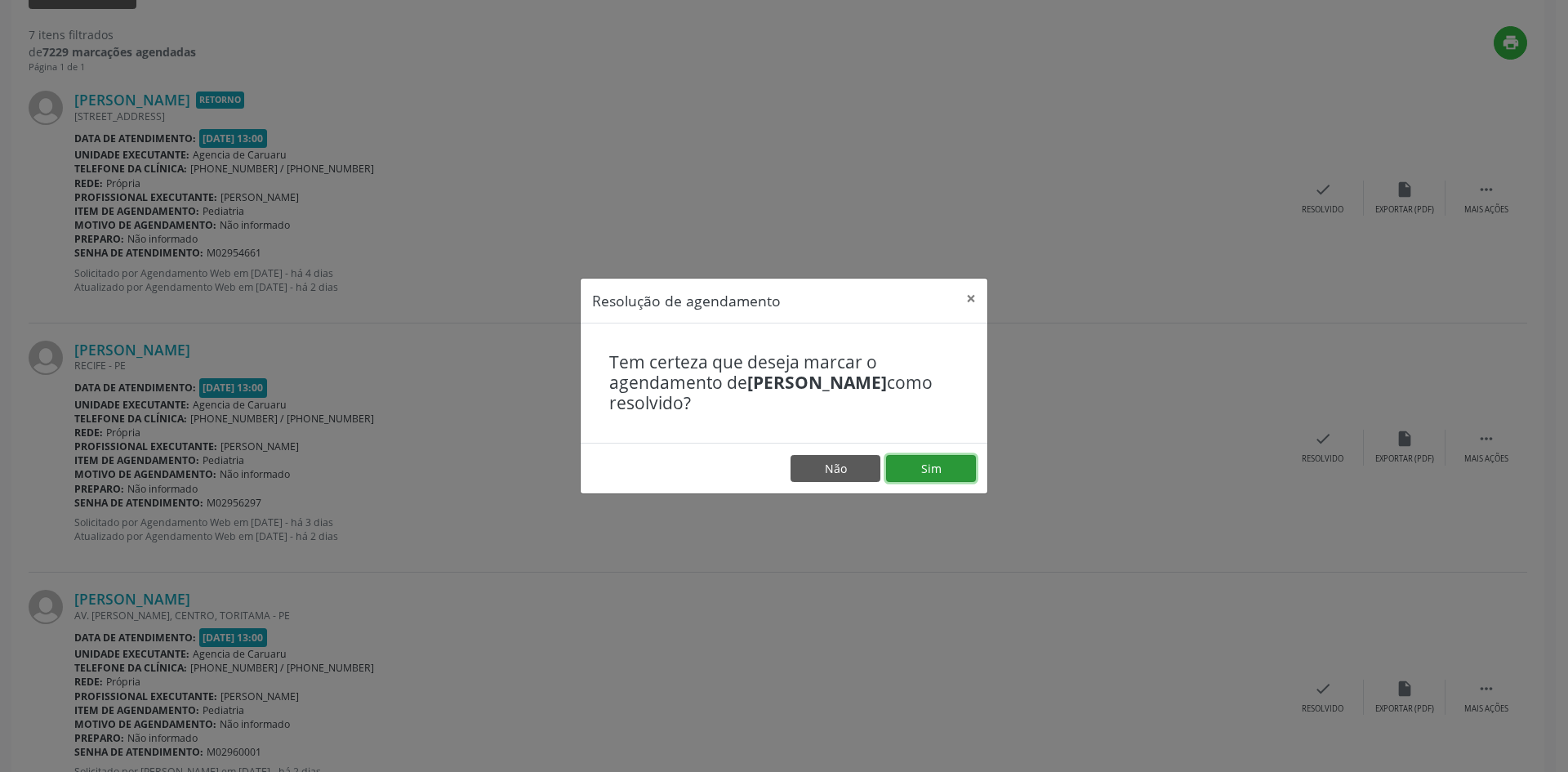
click at [926, 472] on button "Sim" at bounding box center [930, 468] width 89 height 28
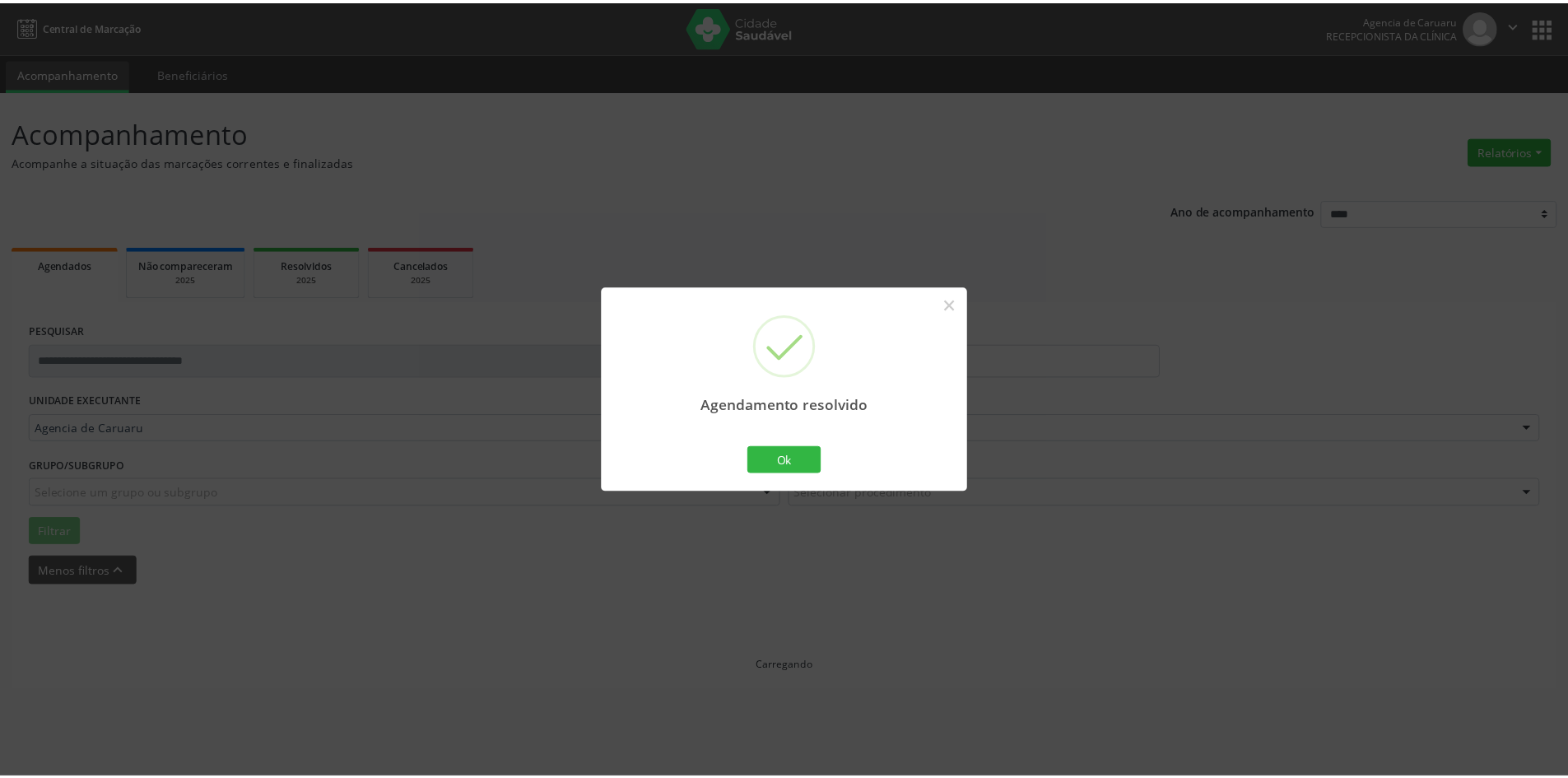
scroll to position [0, 0]
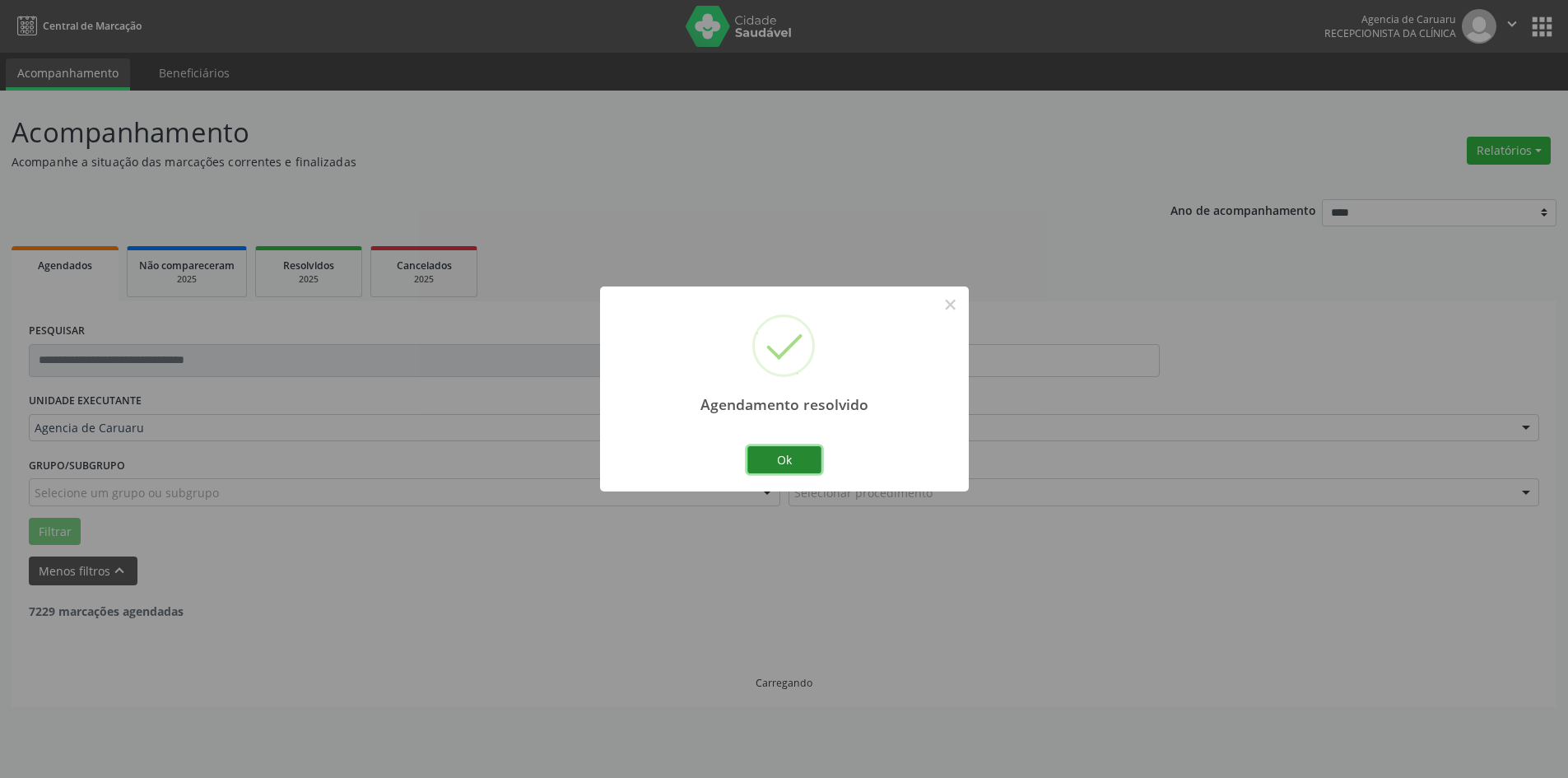
click at [798, 456] on button "Ok" at bounding box center [784, 460] width 74 height 28
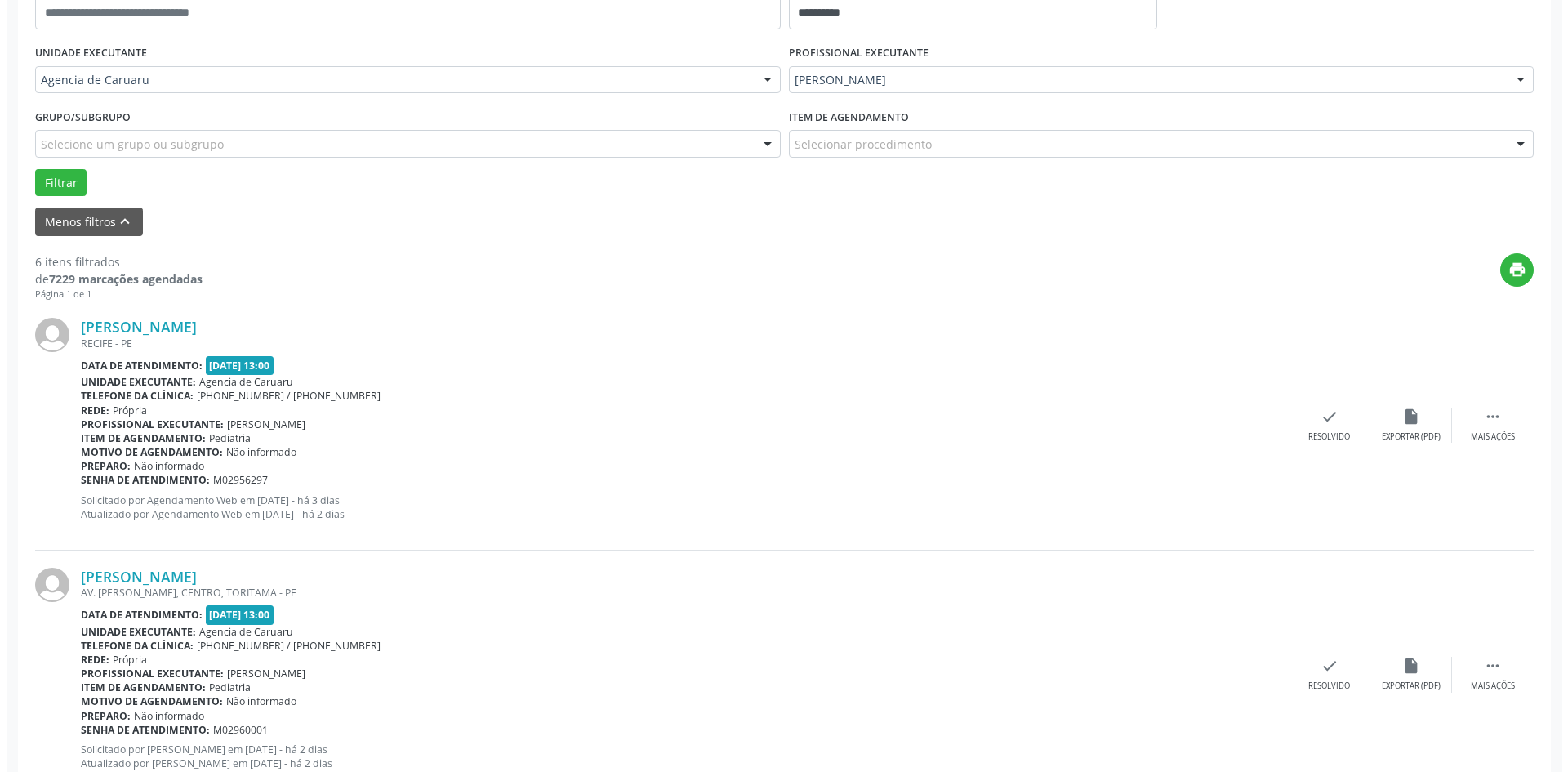
scroll to position [654, 0]
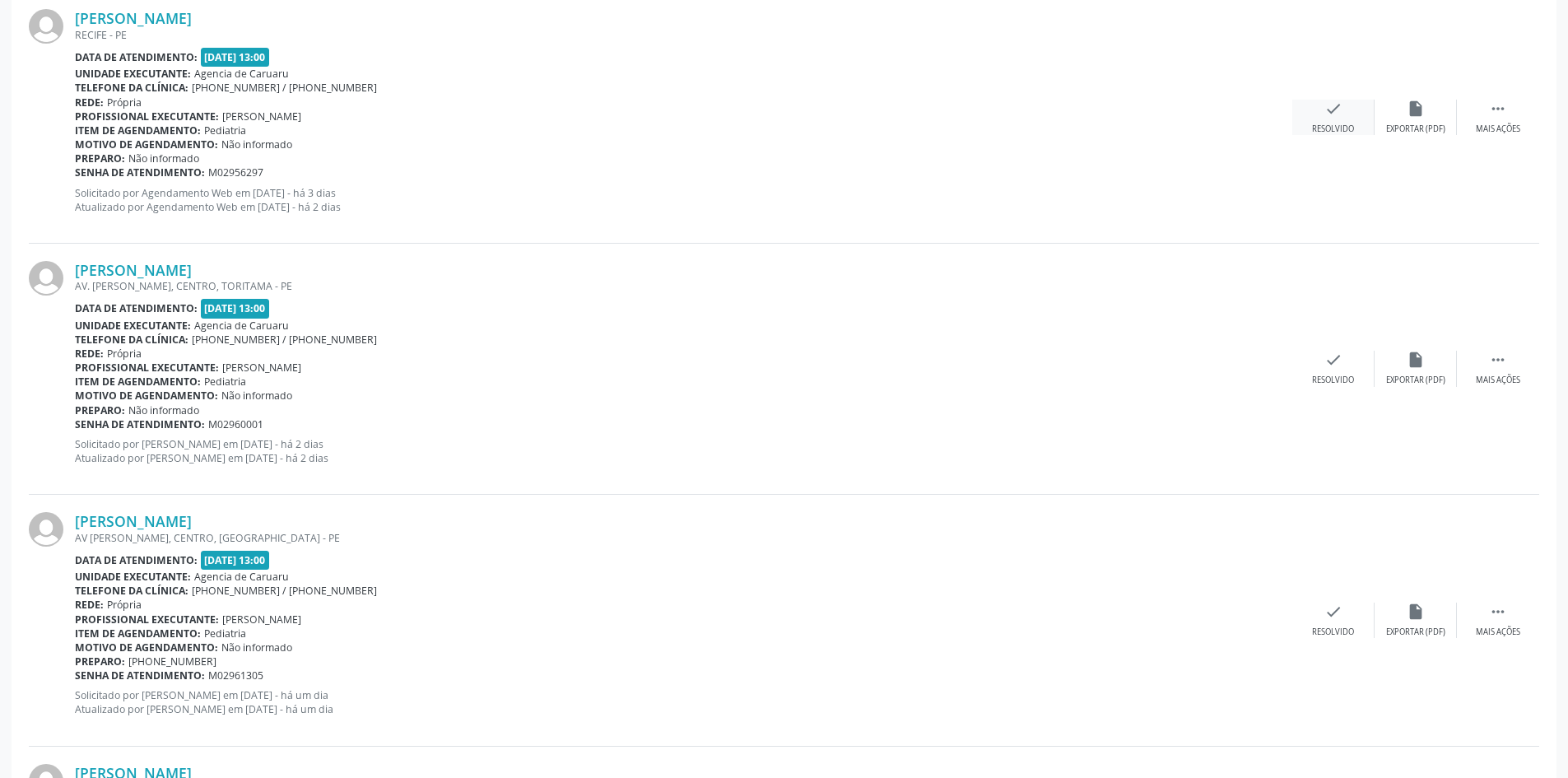
click at [1329, 114] on icon "check" at bounding box center [1333, 109] width 18 height 18
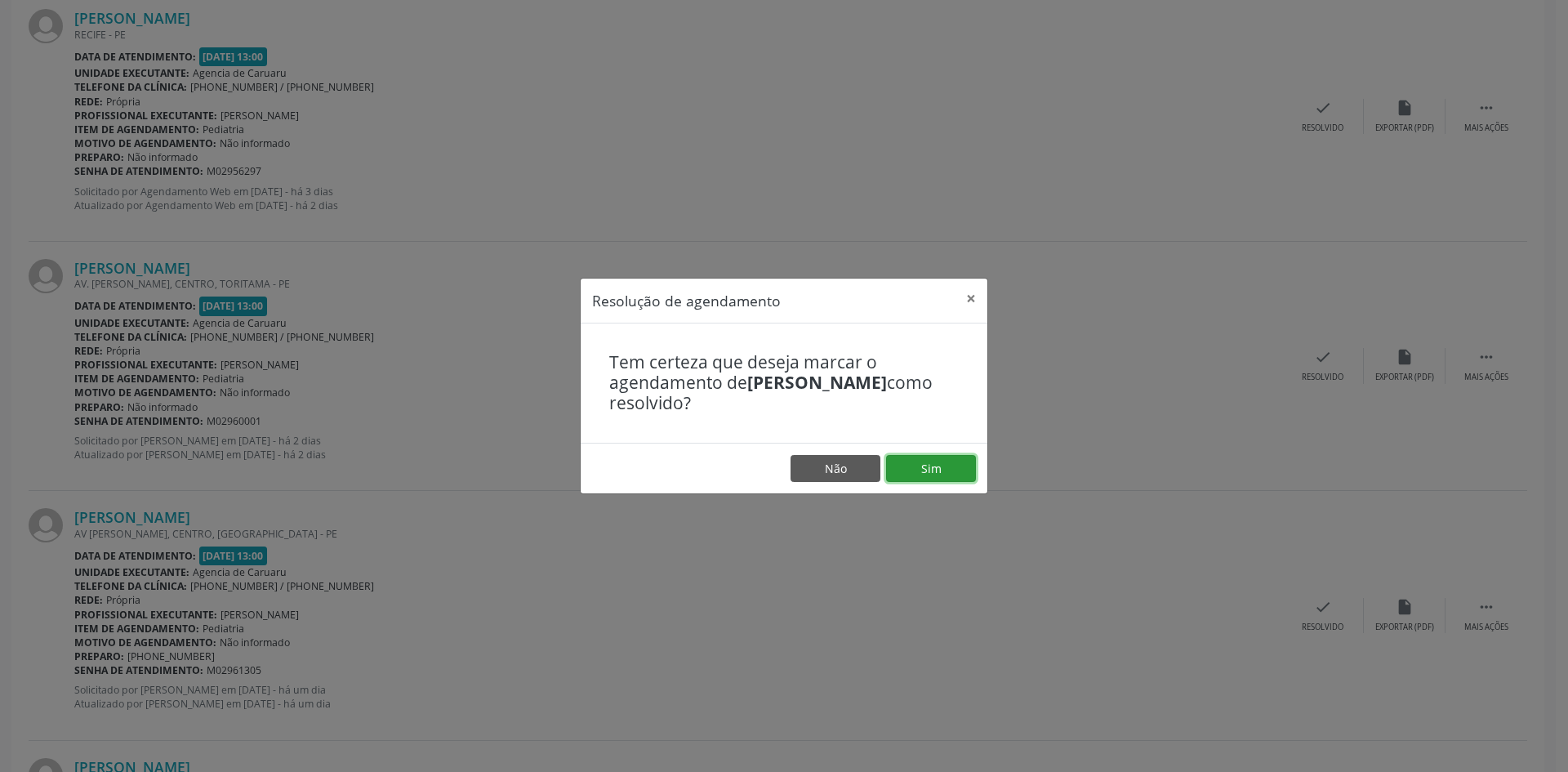
click at [920, 468] on button "Sim" at bounding box center [930, 468] width 89 height 28
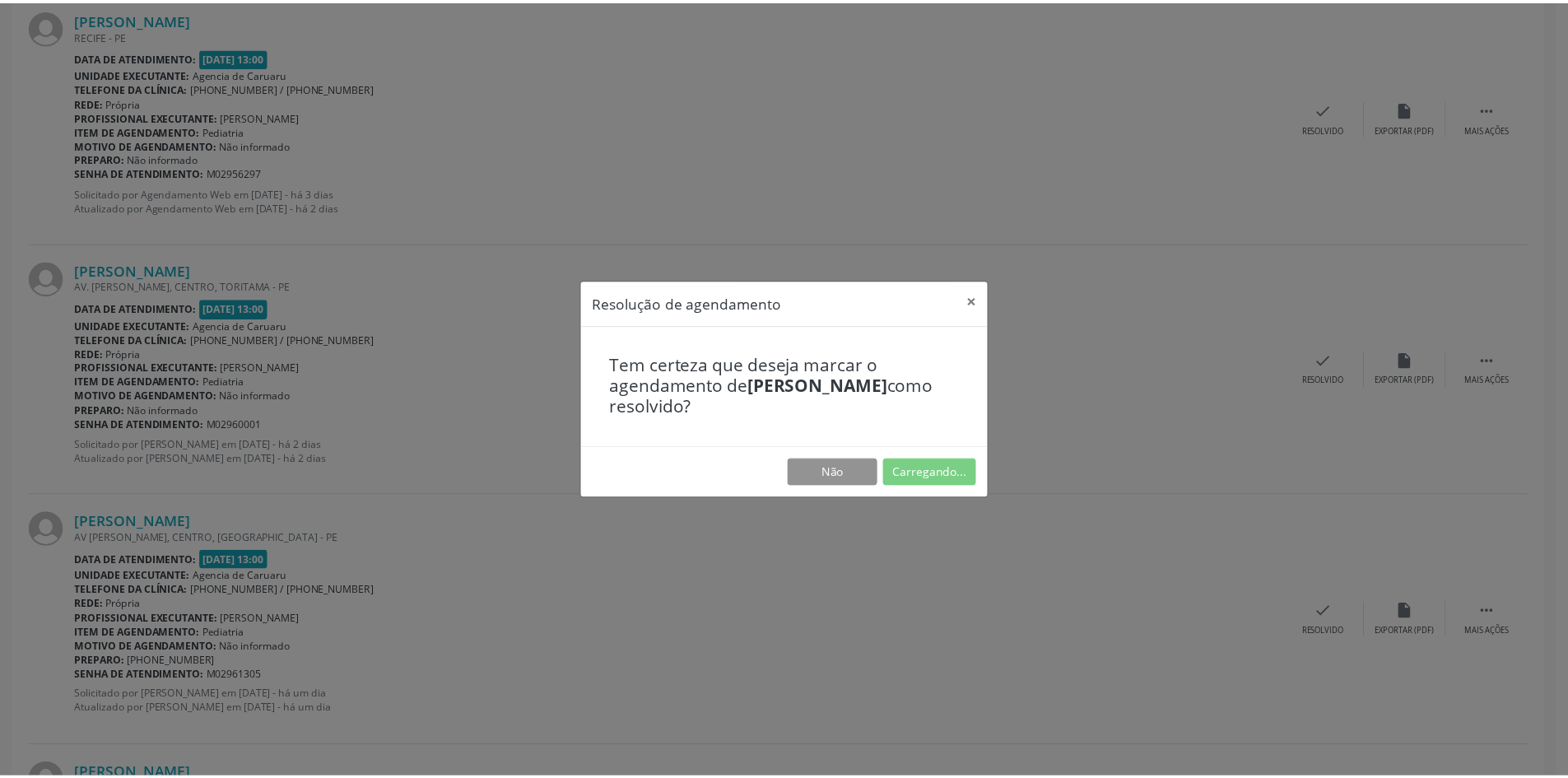
scroll to position [0, 0]
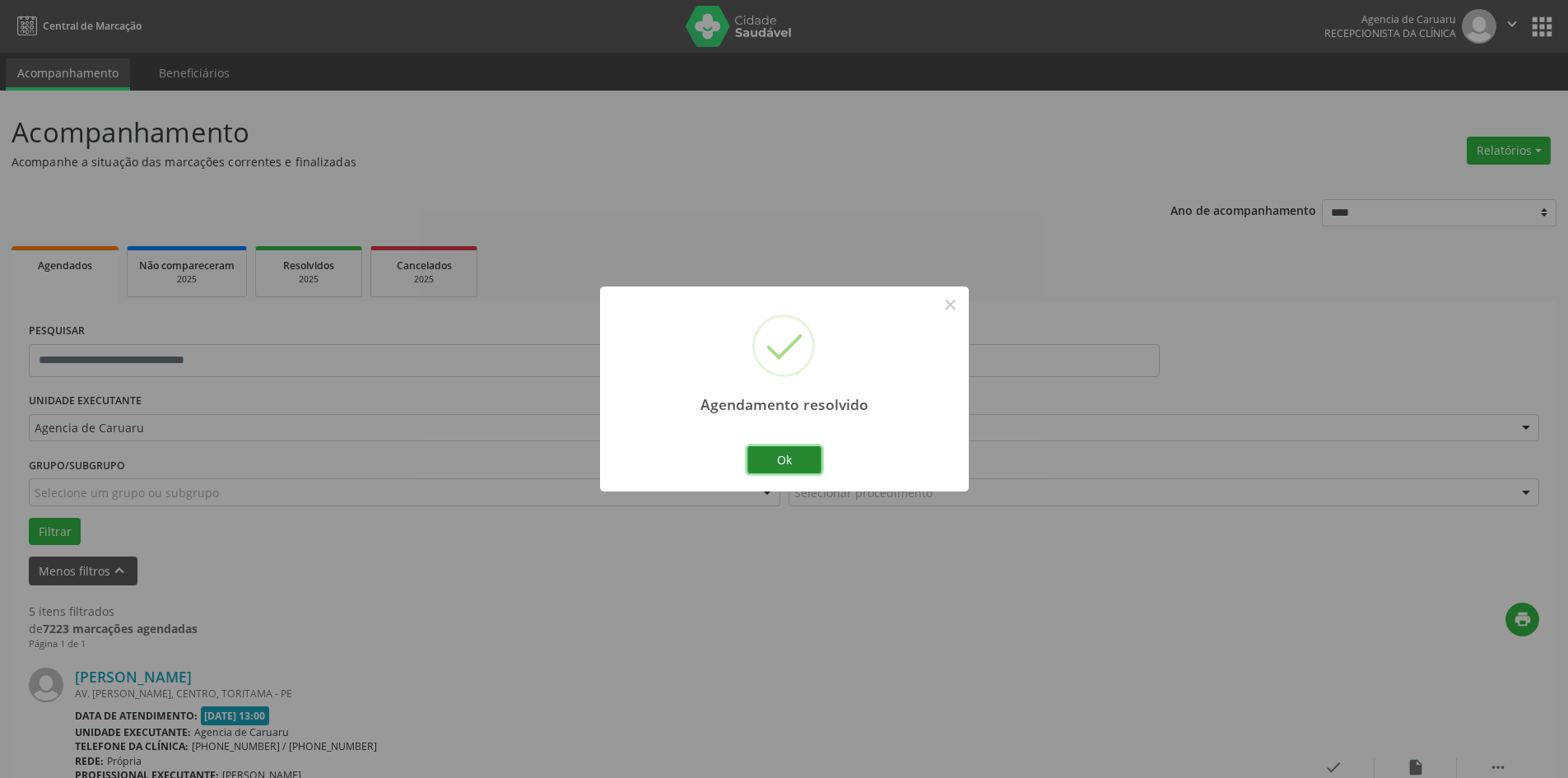
click at [790, 451] on button "Ok" at bounding box center [784, 460] width 74 height 28
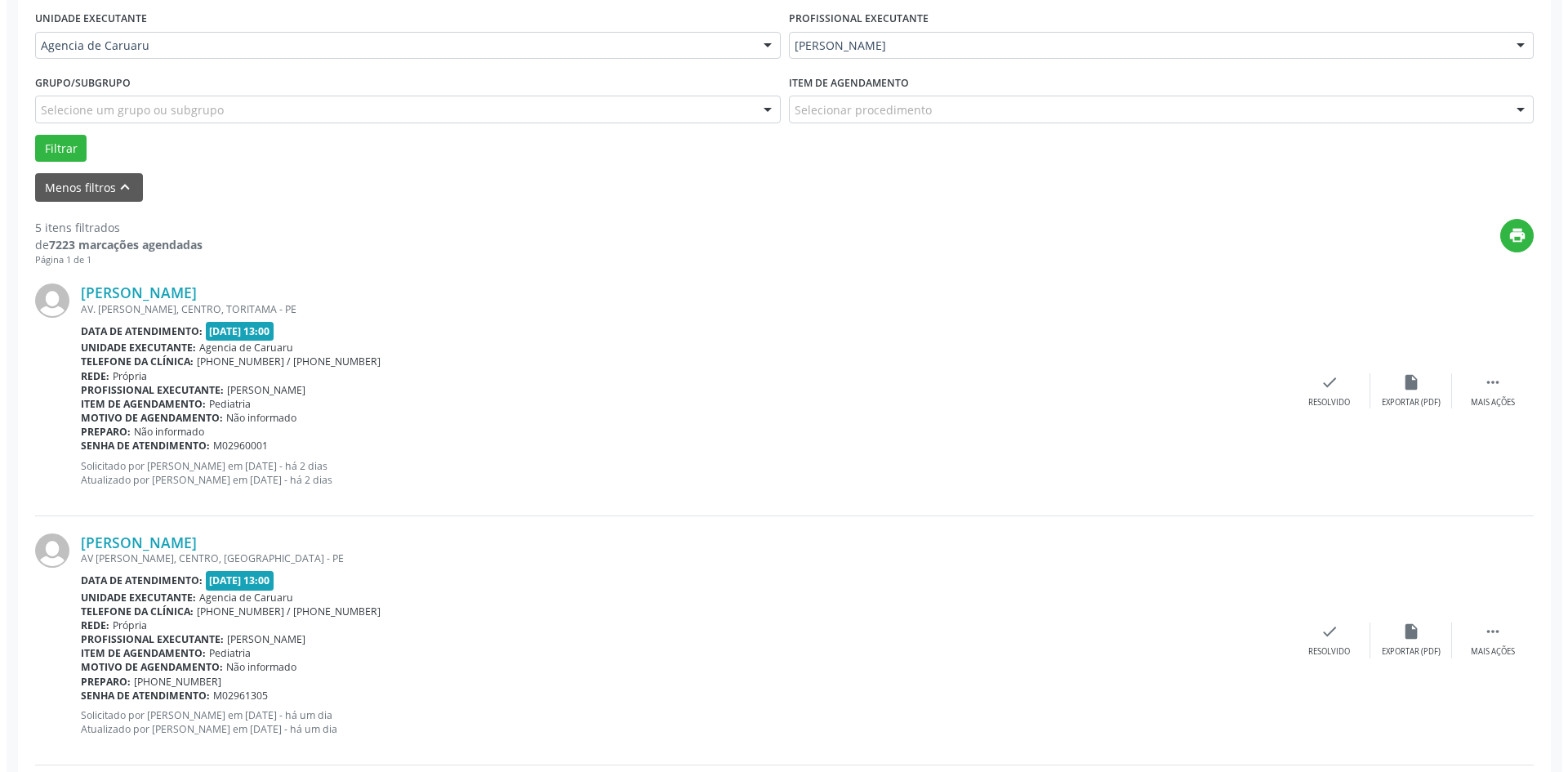
scroll to position [409, 0]
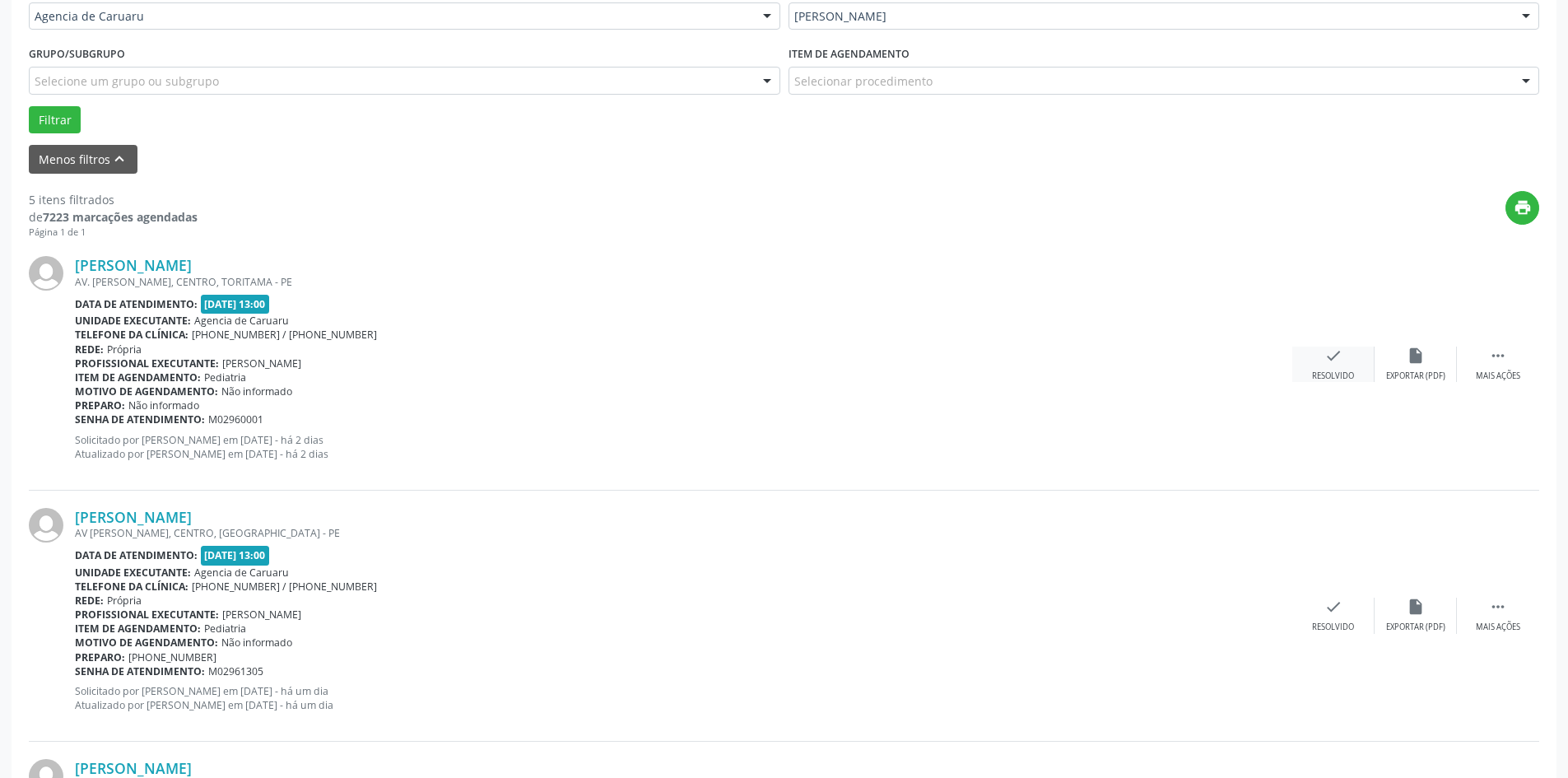
click at [1317, 362] on div "check Resolvido" at bounding box center [1333, 364] width 82 height 36
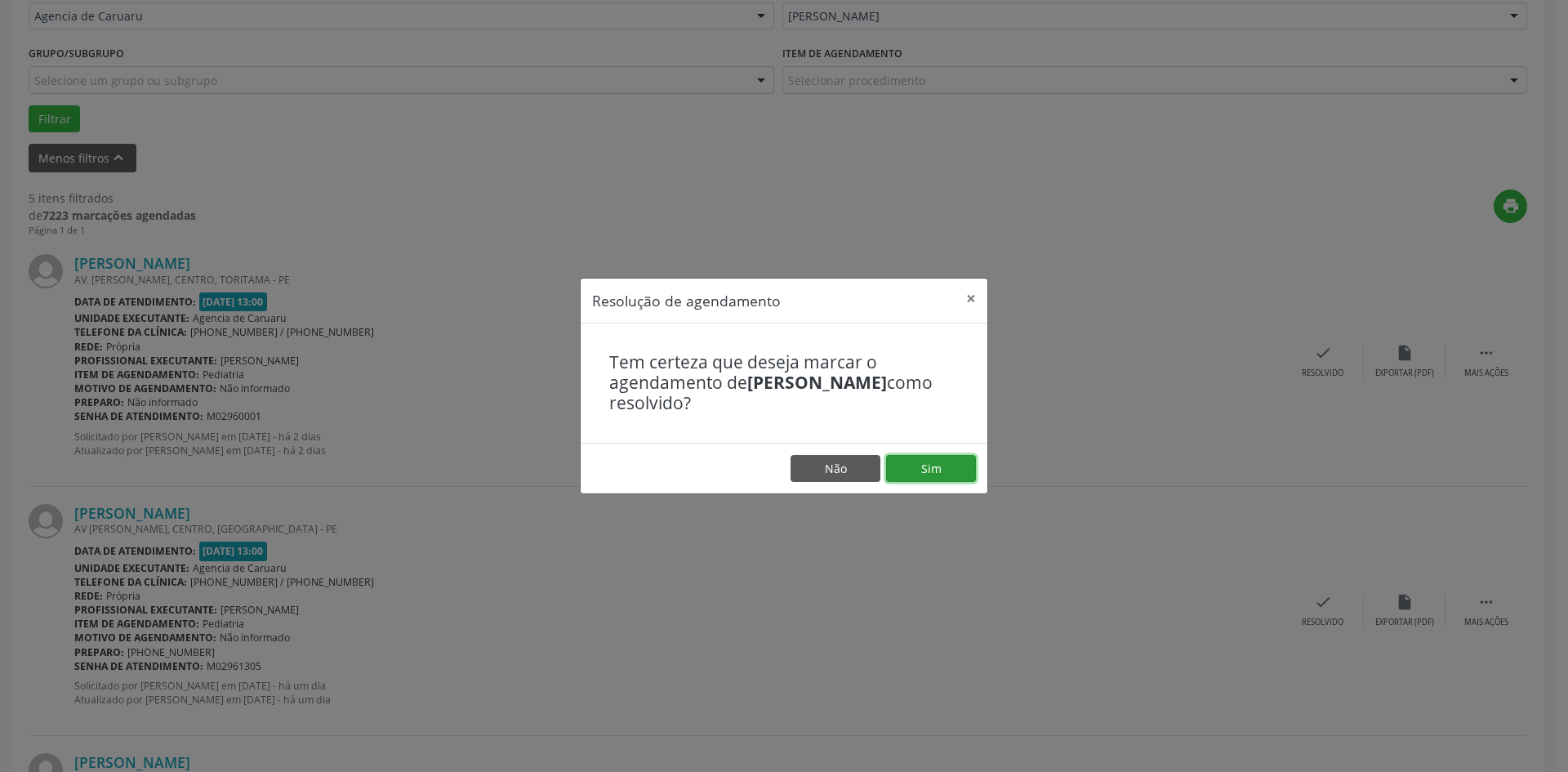
click at [890, 461] on button "Sim" at bounding box center [930, 468] width 89 height 28
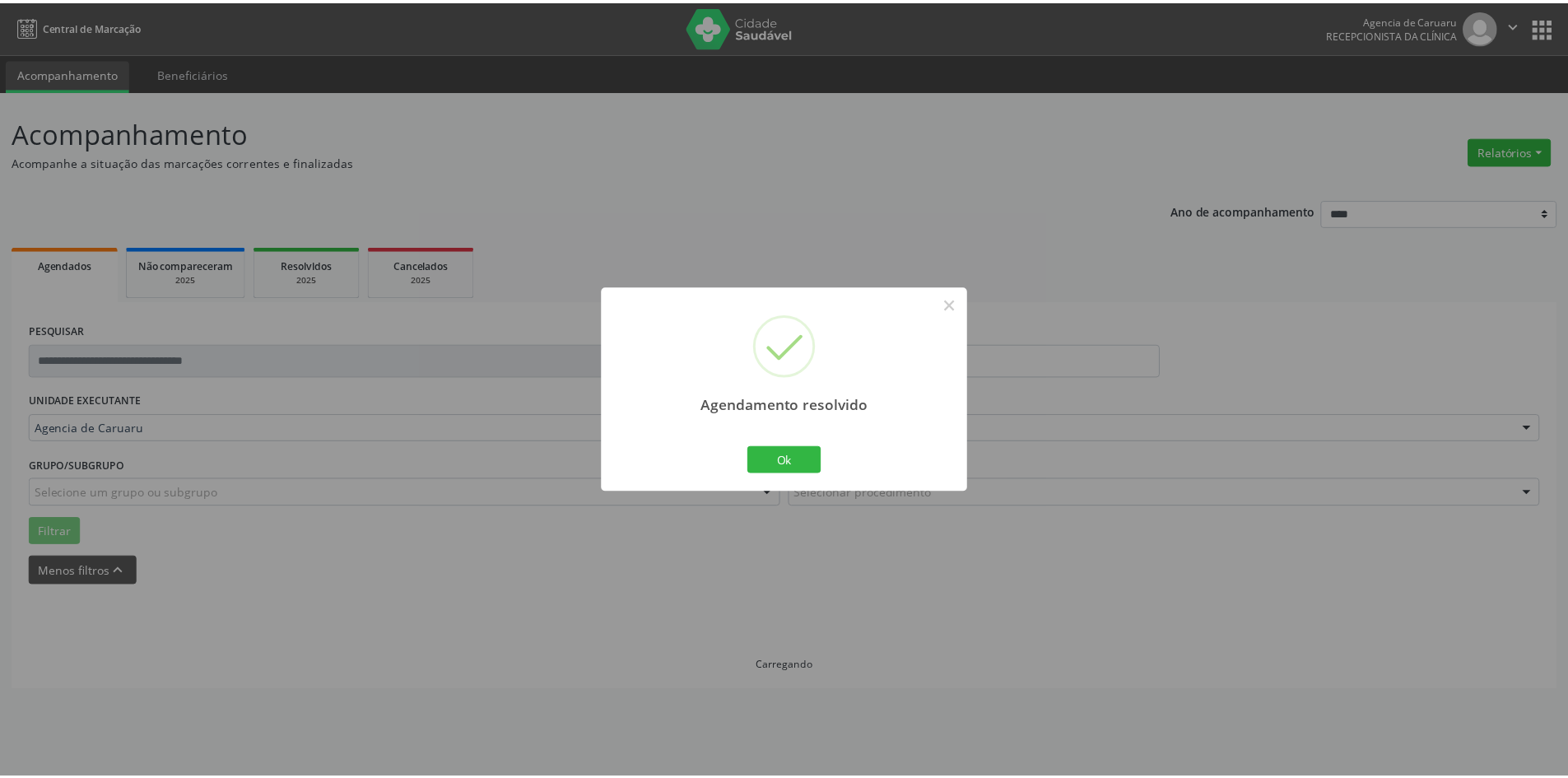
scroll to position [0, 0]
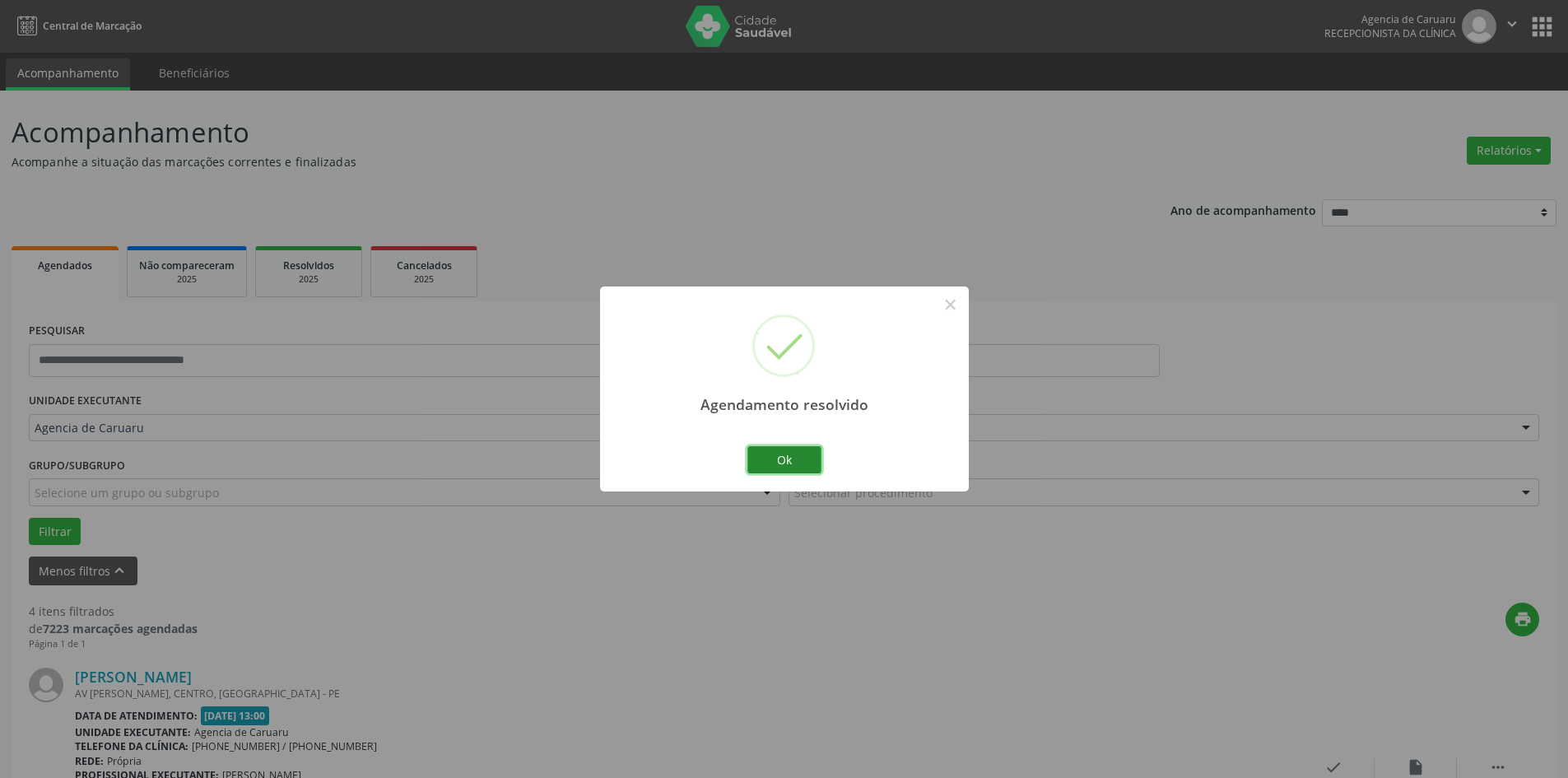
click at [798, 456] on button "Ok" at bounding box center [784, 460] width 74 height 28
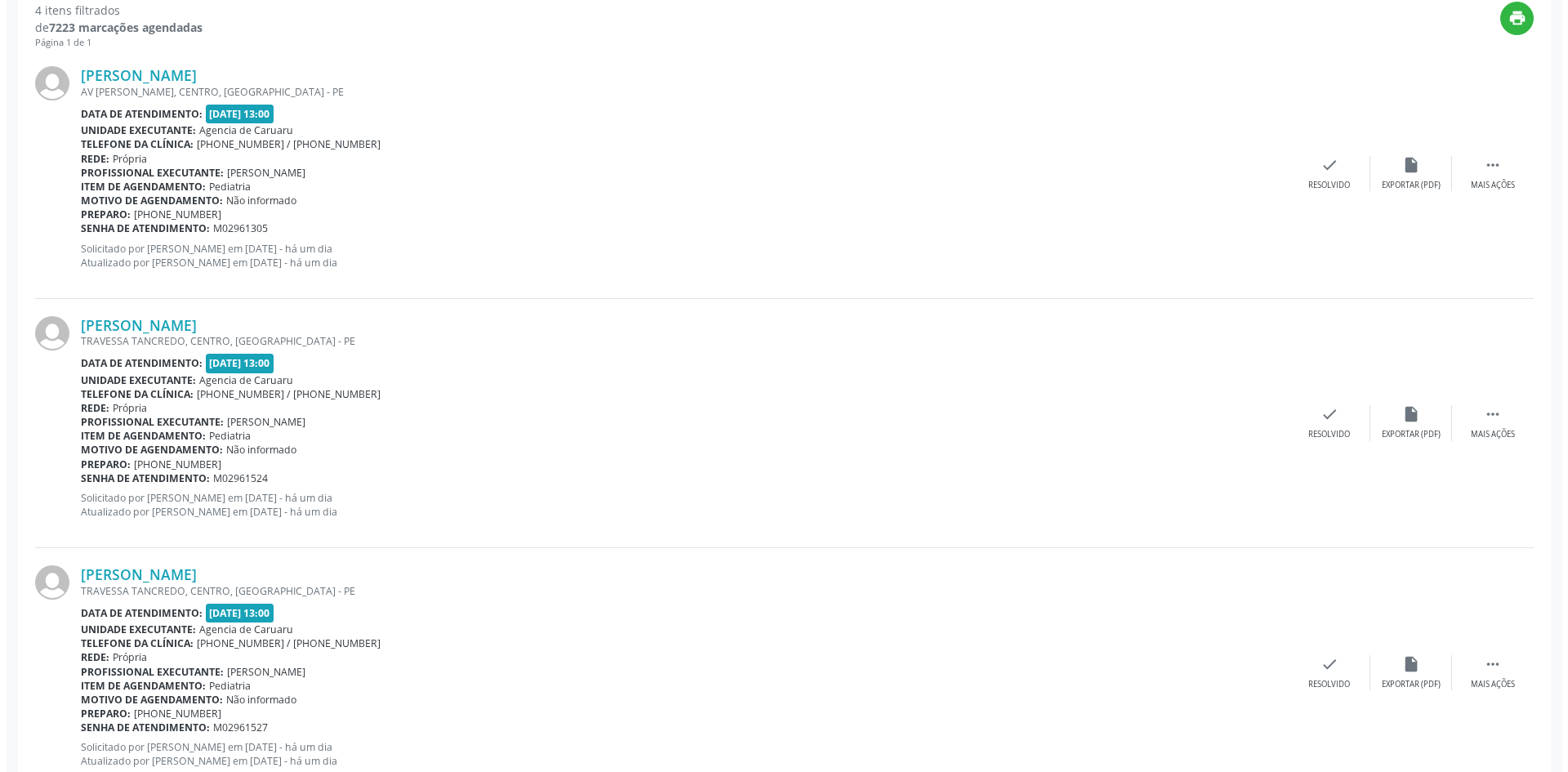
scroll to position [654, 0]
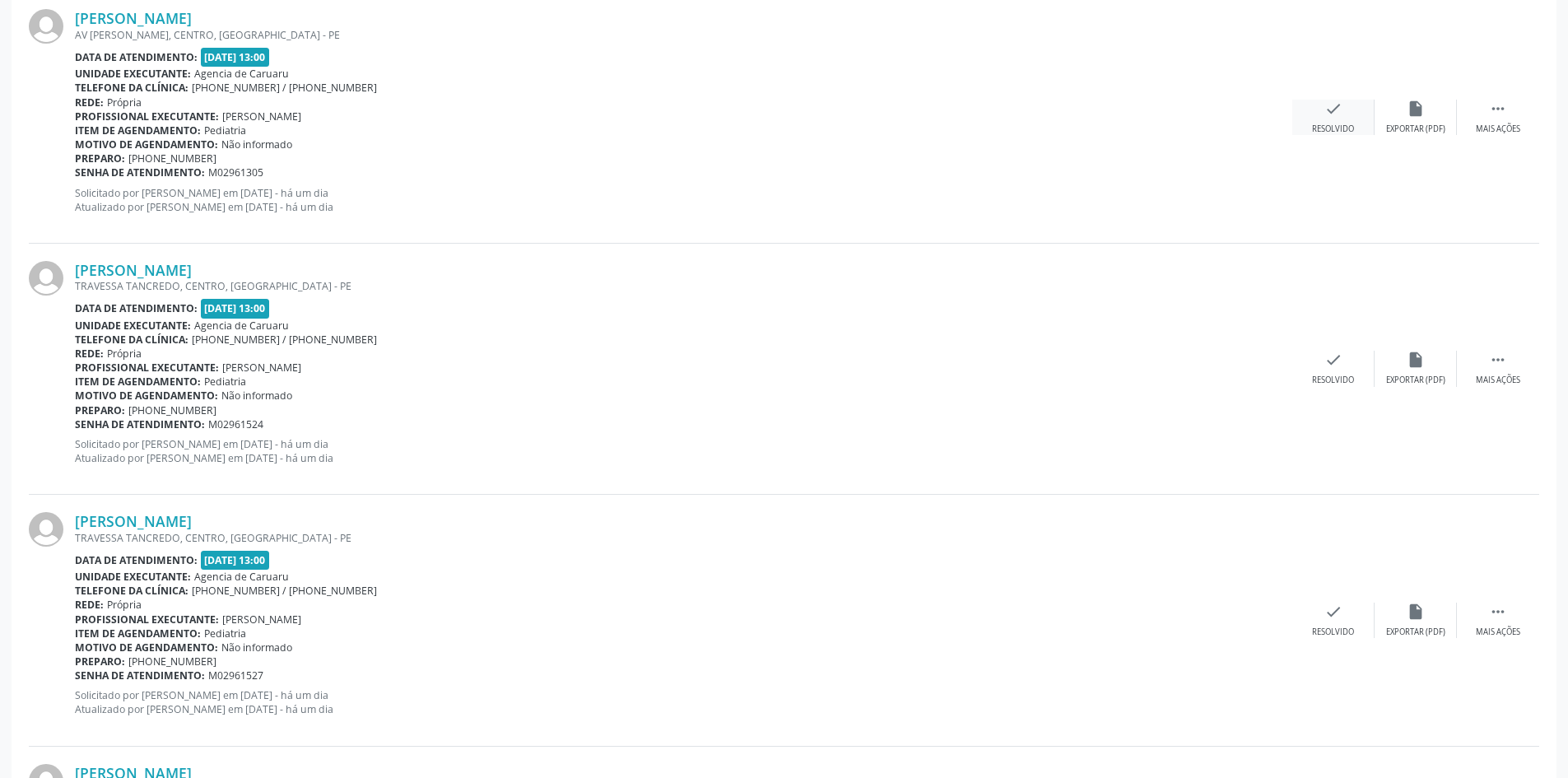
click at [1315, 133] on div "Resolvido" at bounding box center [1333, 129] width 42 height 12
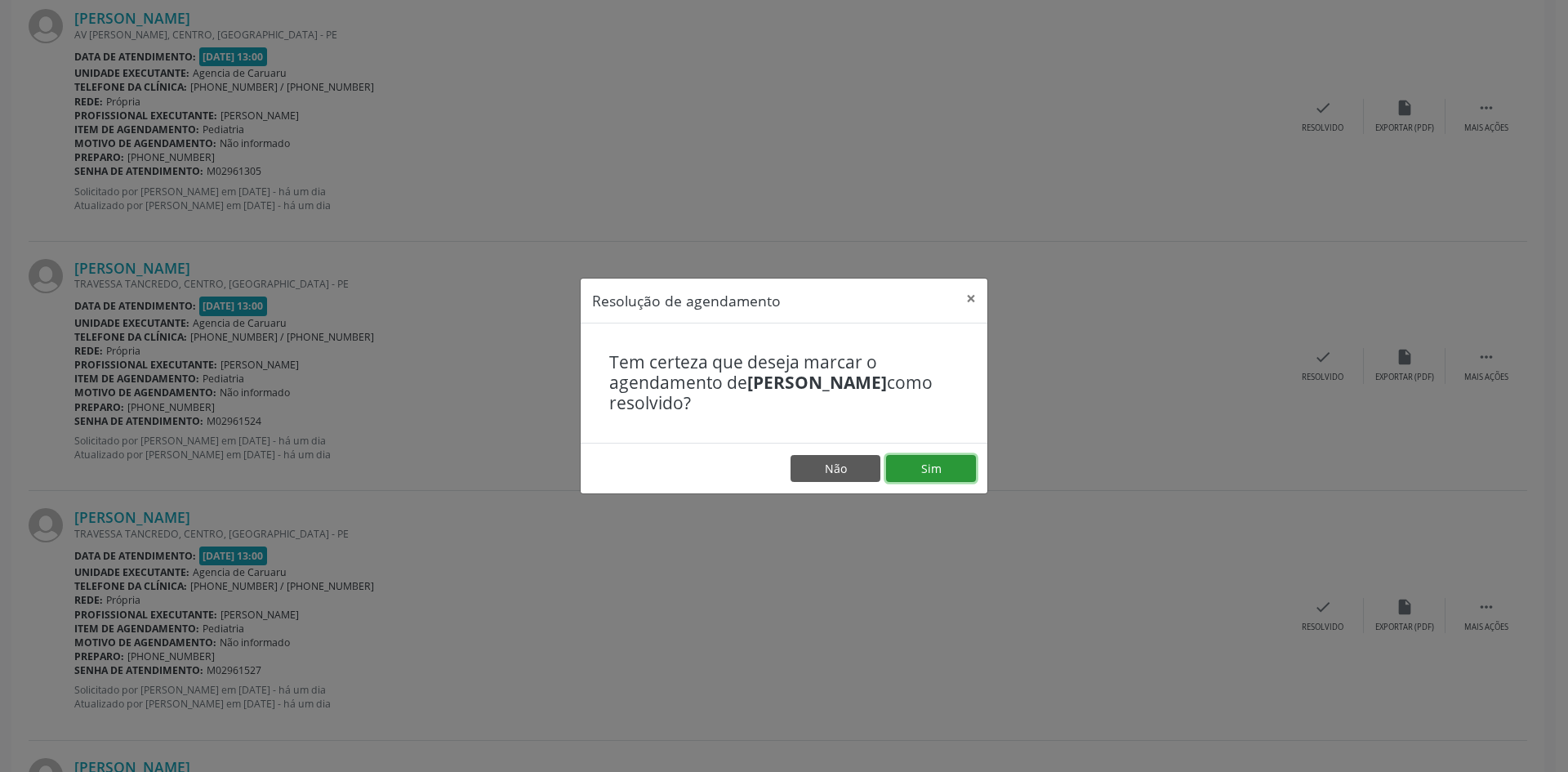
click at [917, 478] on button "Sim" at bounding box center [930, 468] width 89 height 28
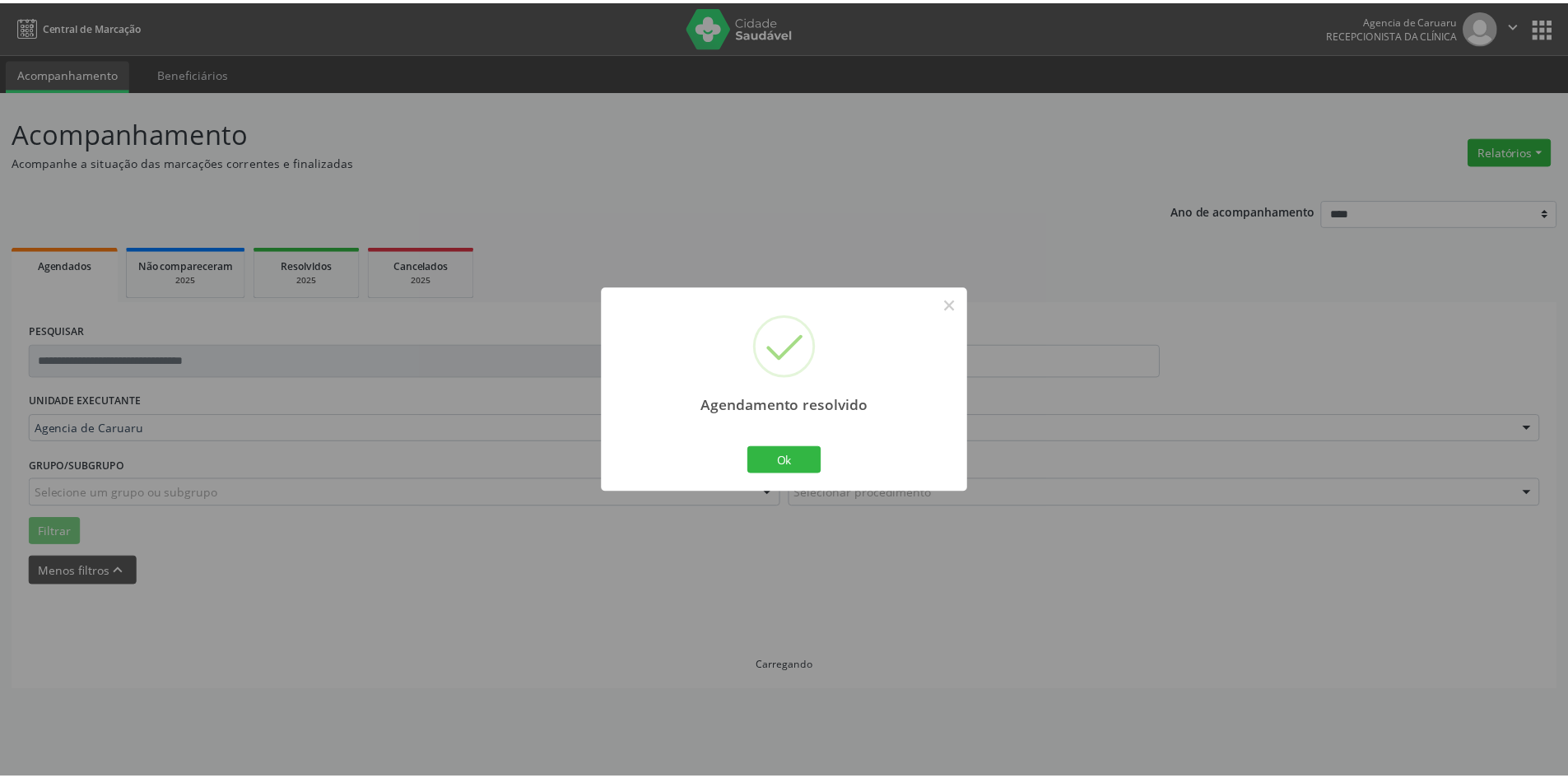
scroll to position [0, 0]
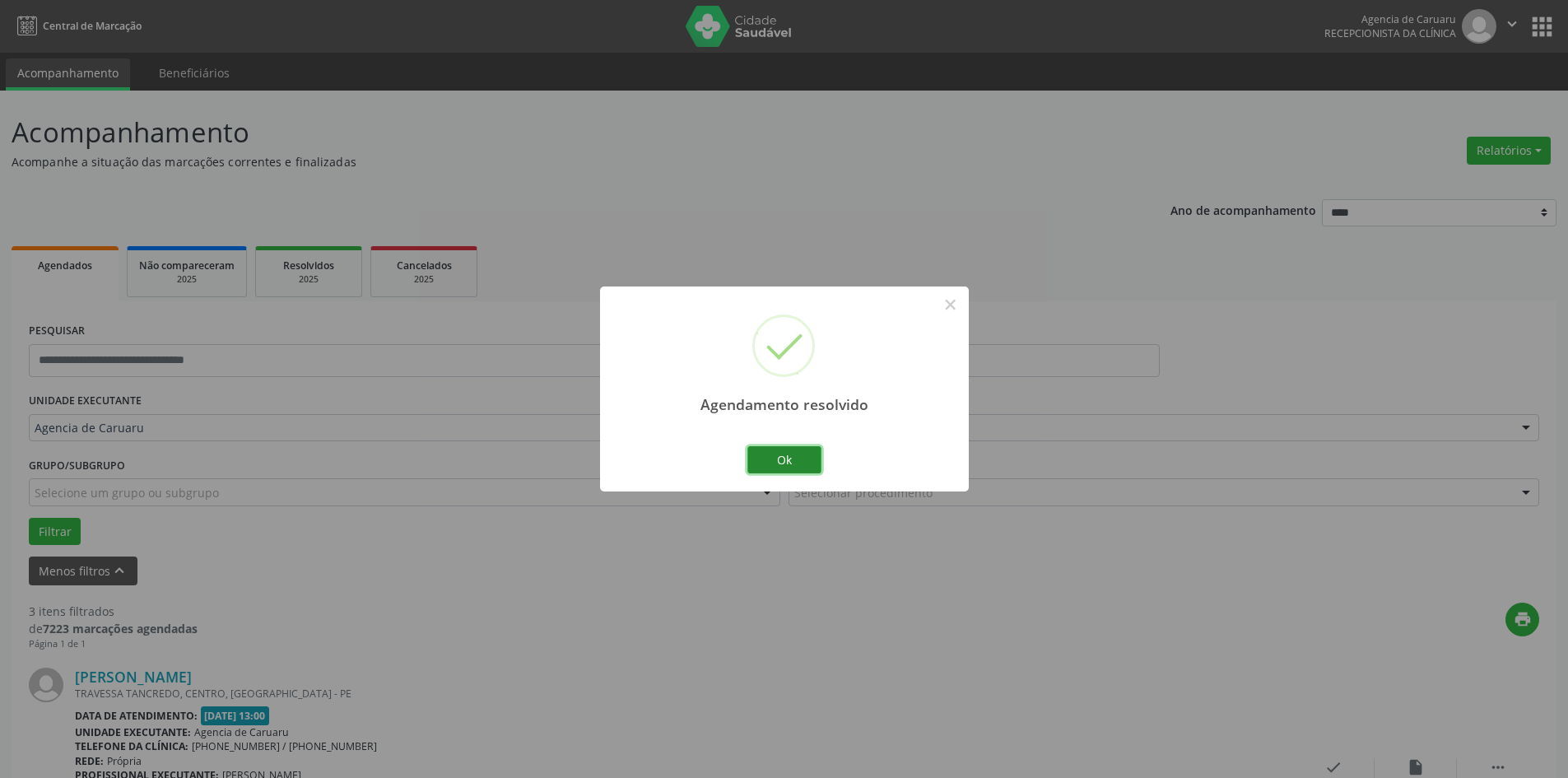
click at [786, 465] on button "Ok" at bounding box center [784, 460] width 74 height 28
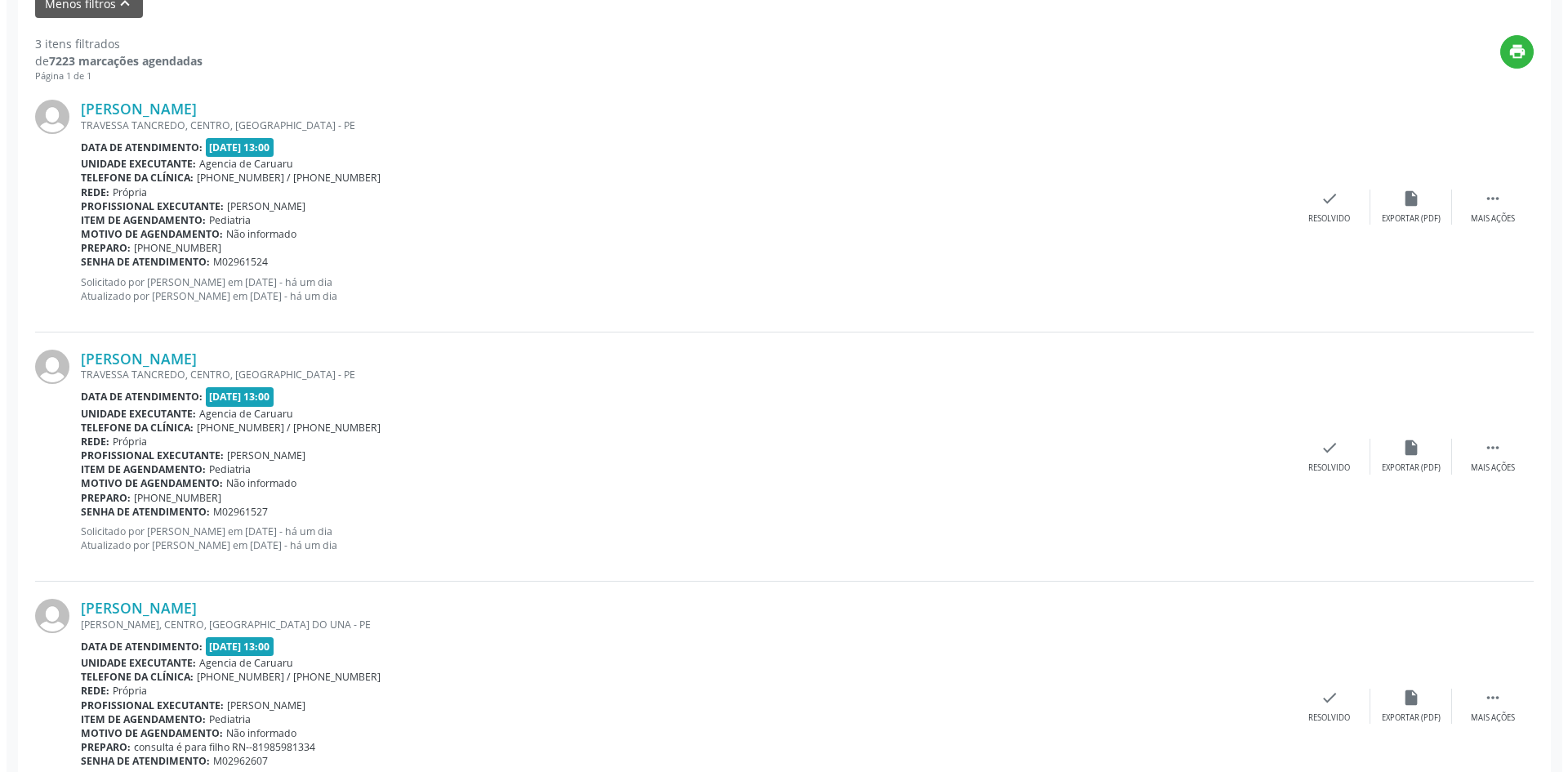
scroll to position [650, 0]
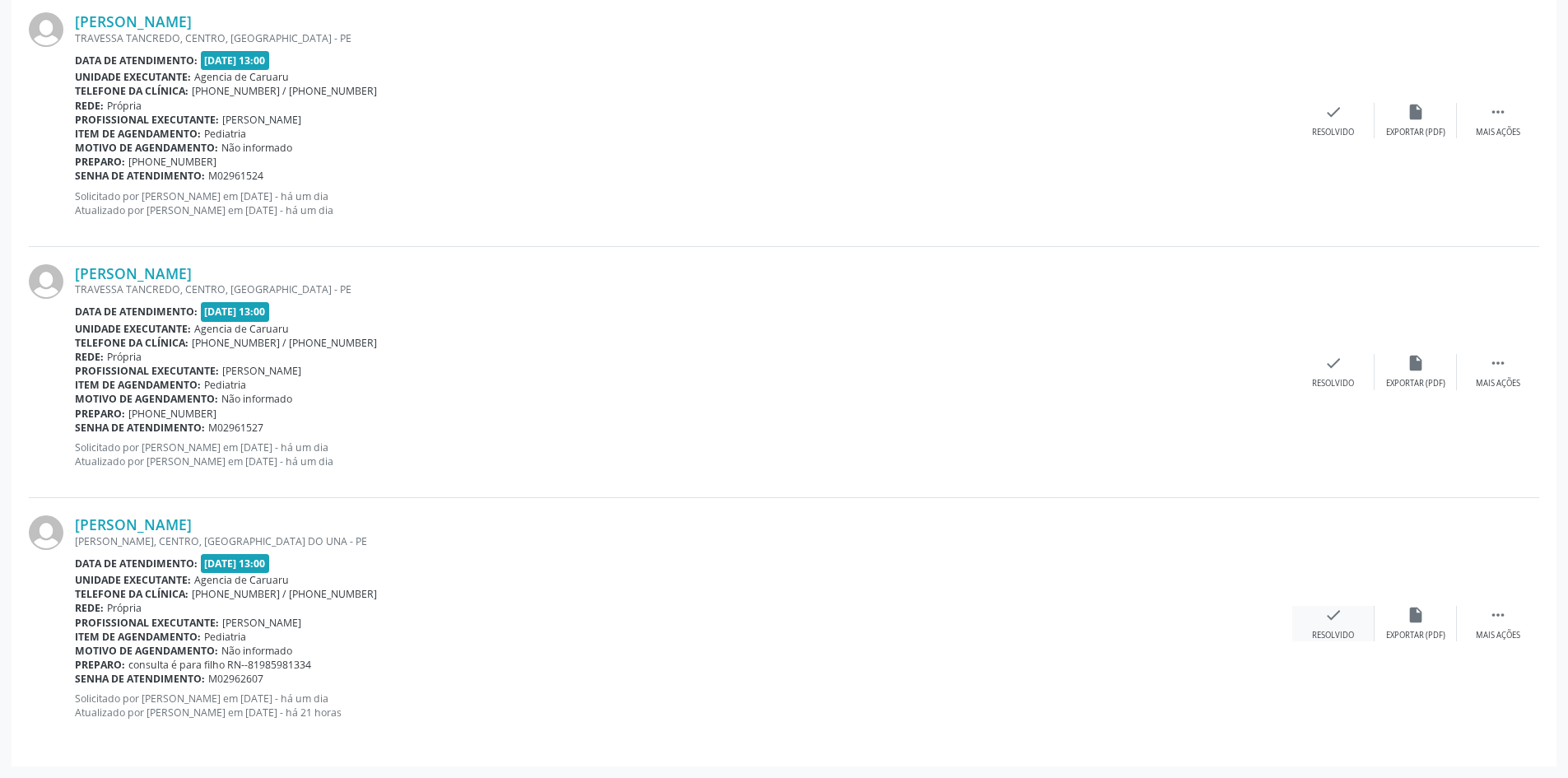
click at [1323, 628] on div "check Resolvido" at bounding box center [1333, 623] width 82 height 36
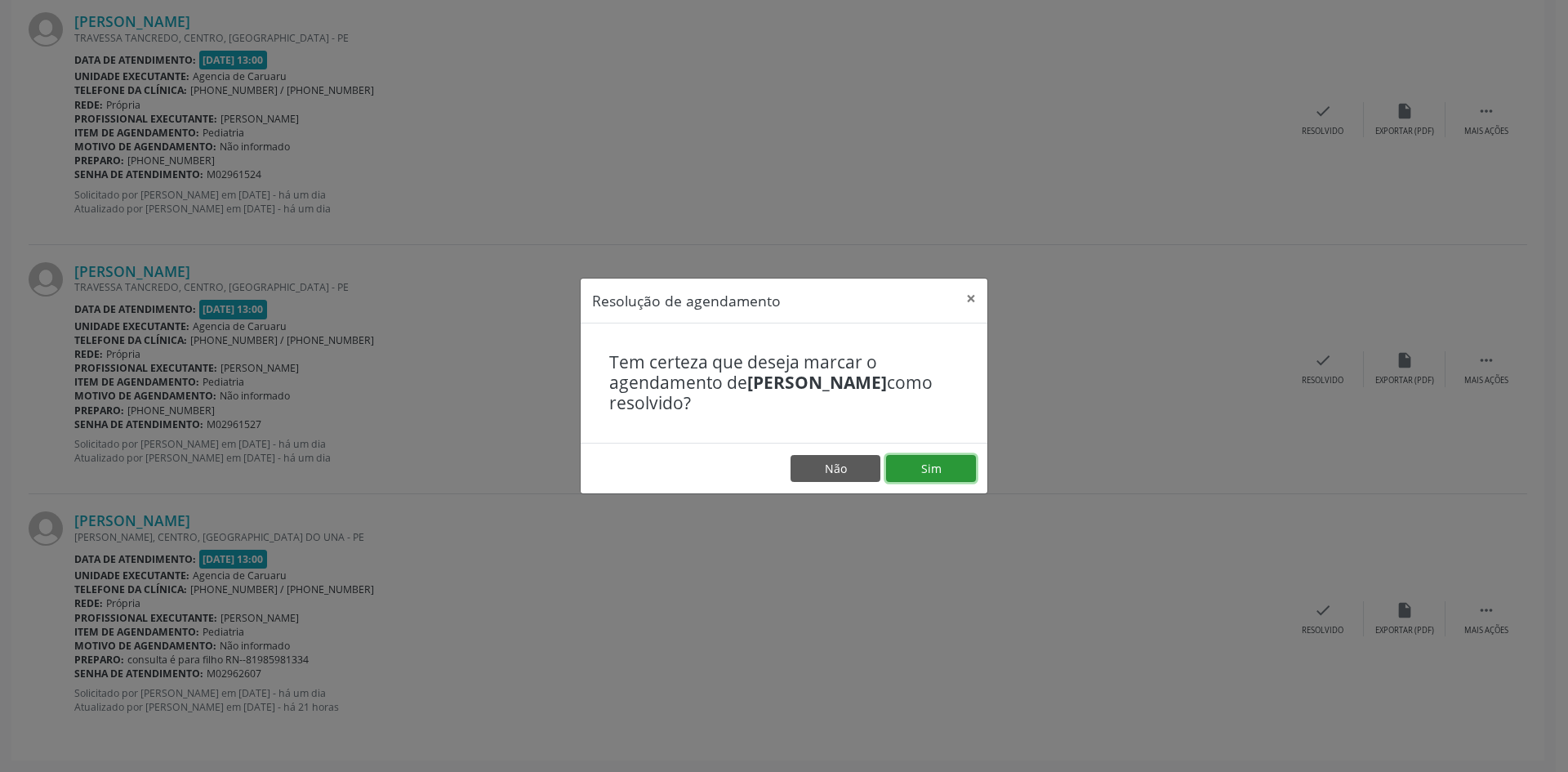
click at [903, 473] on button "Sim" at bounding box center [930, 468] width 89 height 28
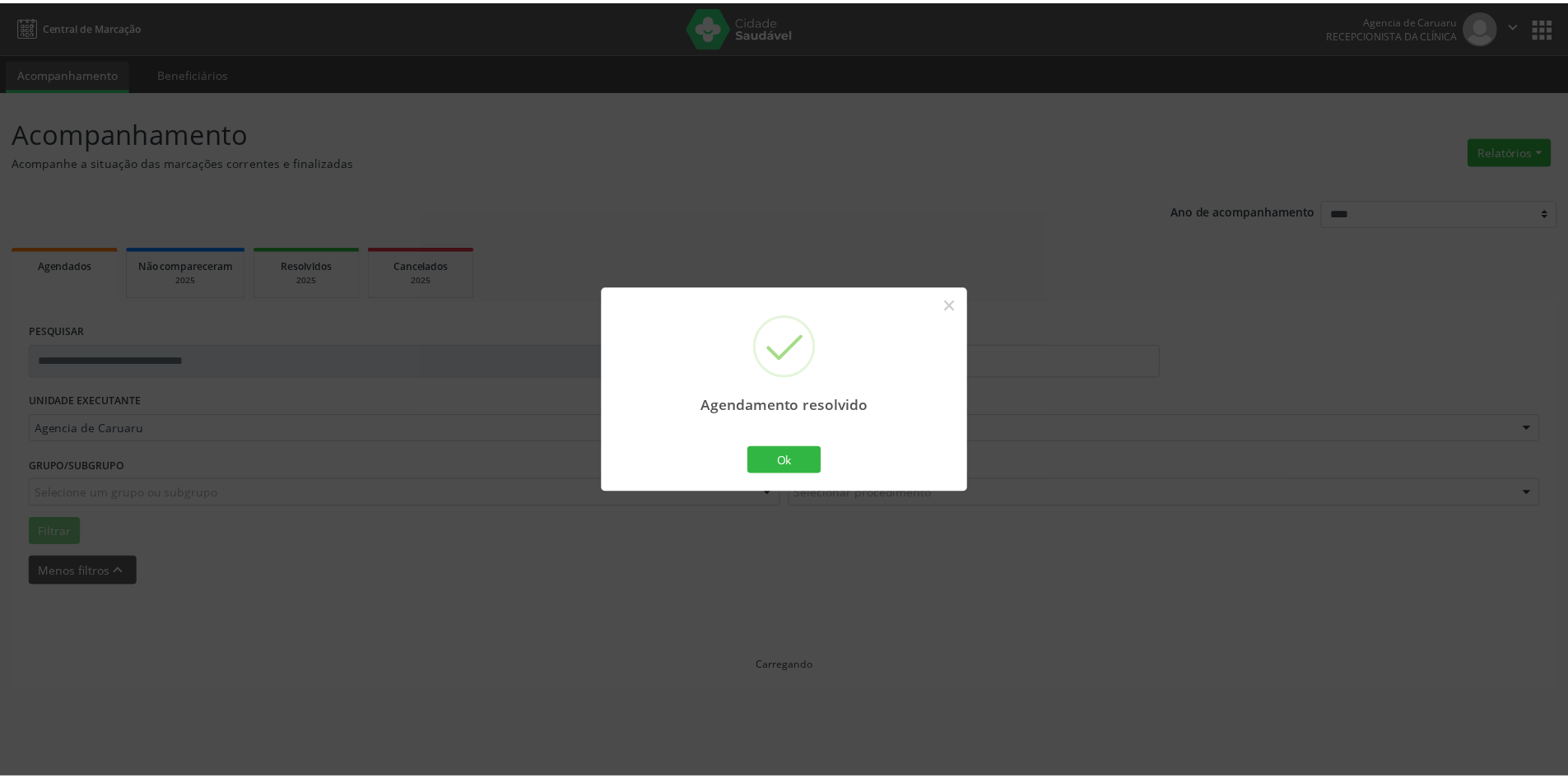
scroll to position [0, 0]
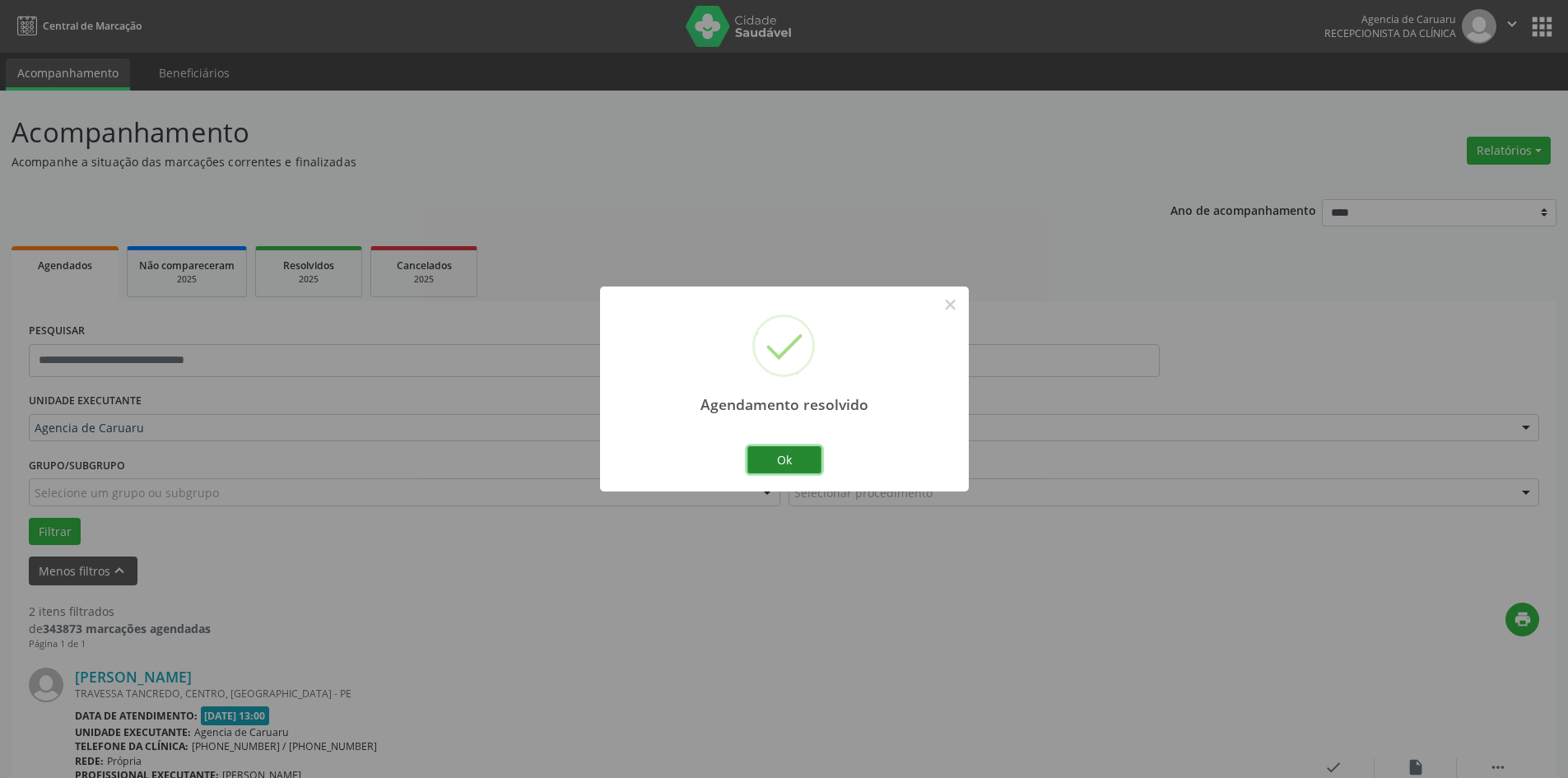
click at [815, 472] on button "Ok" at bounding box center [784, 460] width 74 height 28
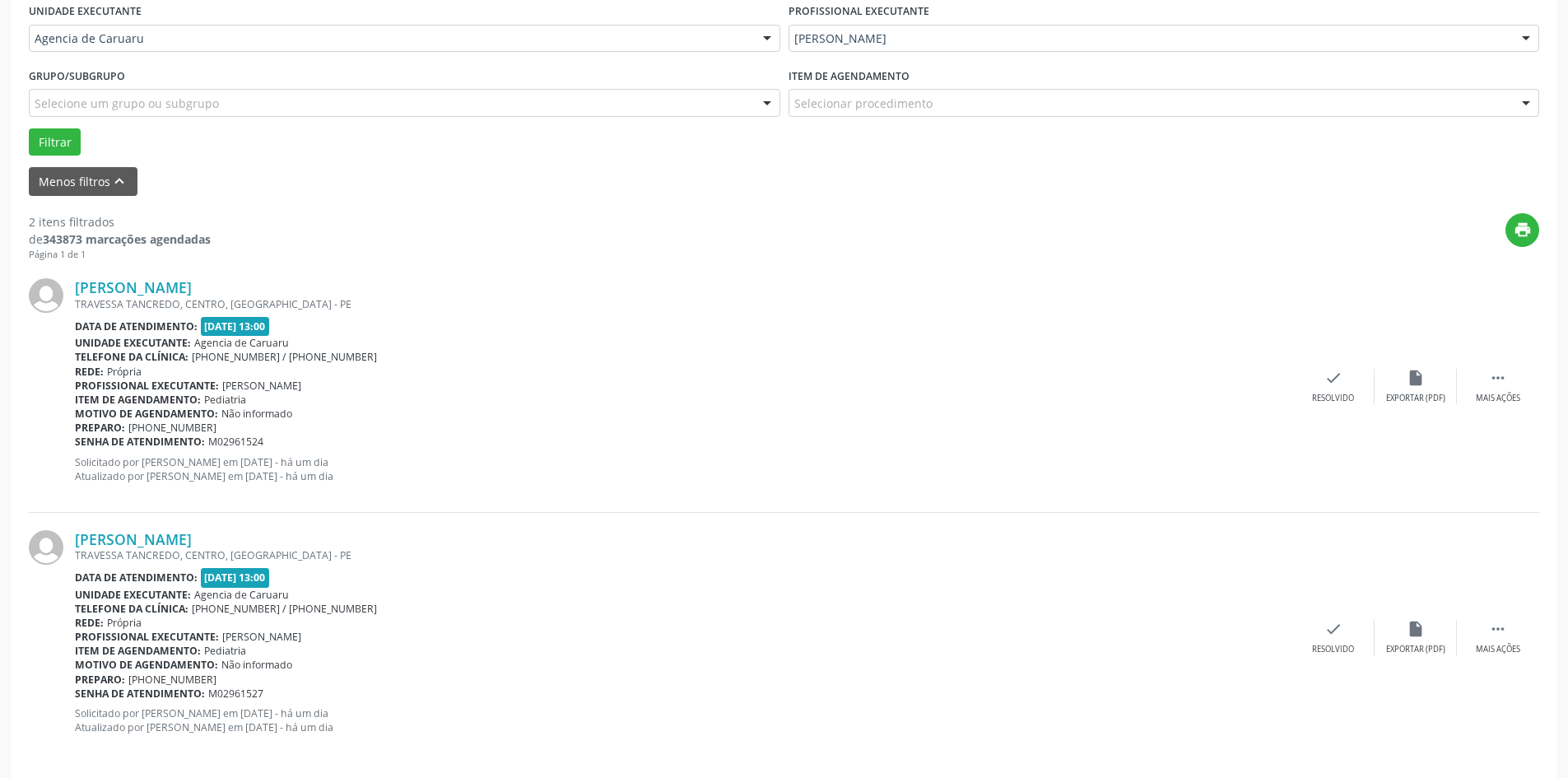
scroll to position [403, 0]
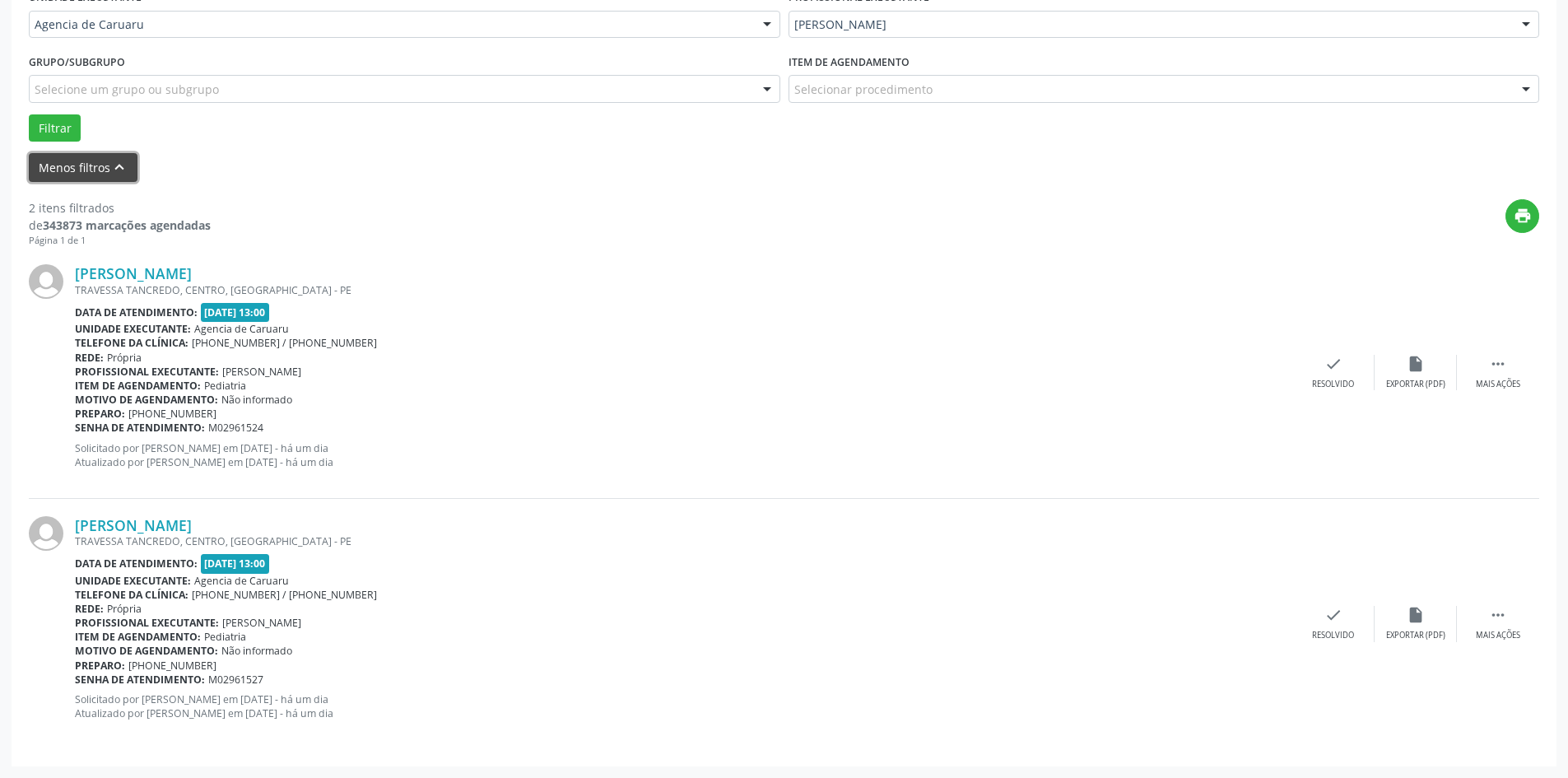
click at [78, 168] on button "Menos filtros keyboard_arrow_up" at bounding box center [83, 168] width 108 height 29
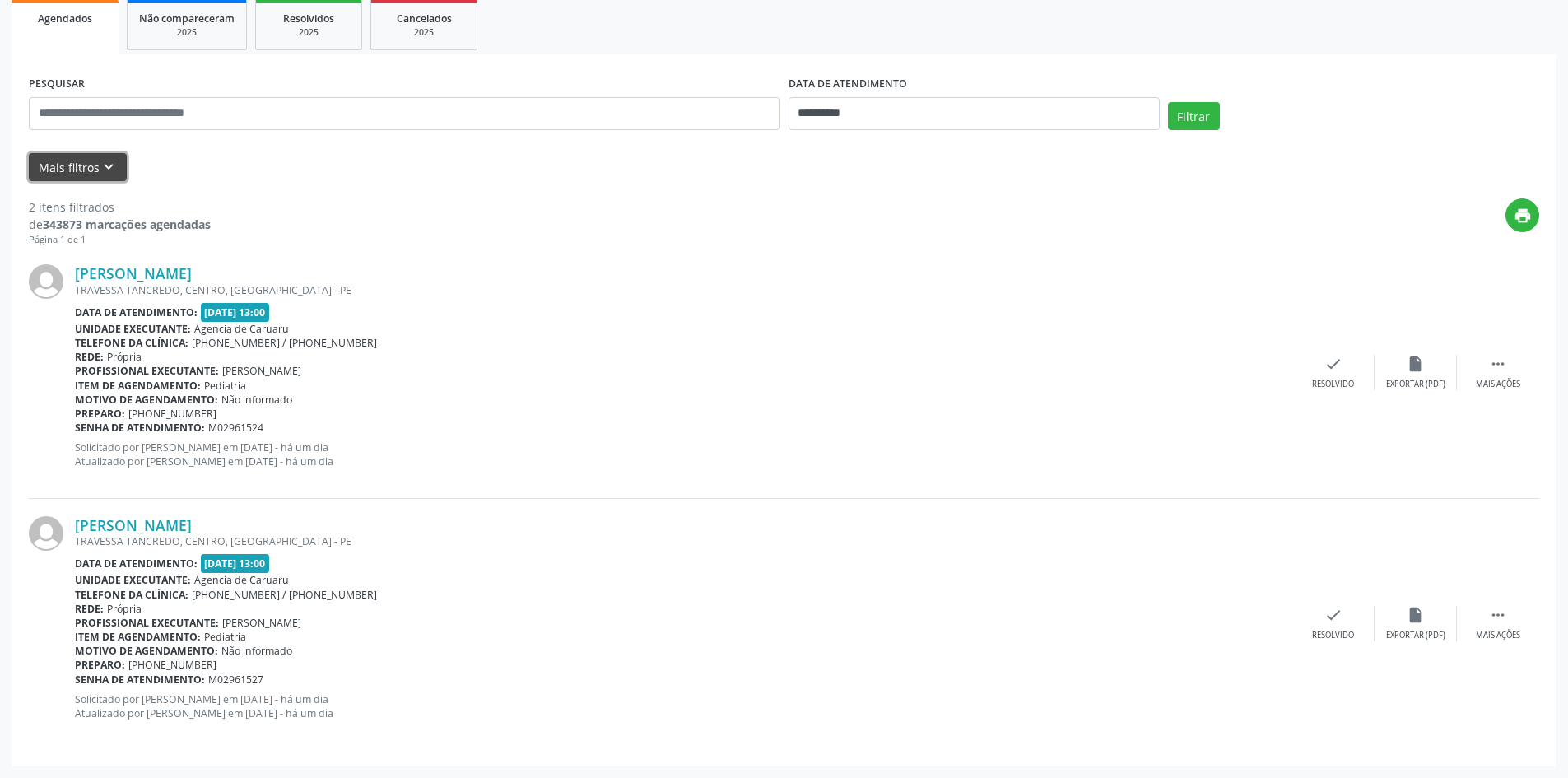
scroll to position [247, 0]
click at [55, 170] on button "Mais filtros keyboard_arrow_down" at bounding box center [77, 168] width 98 height 29
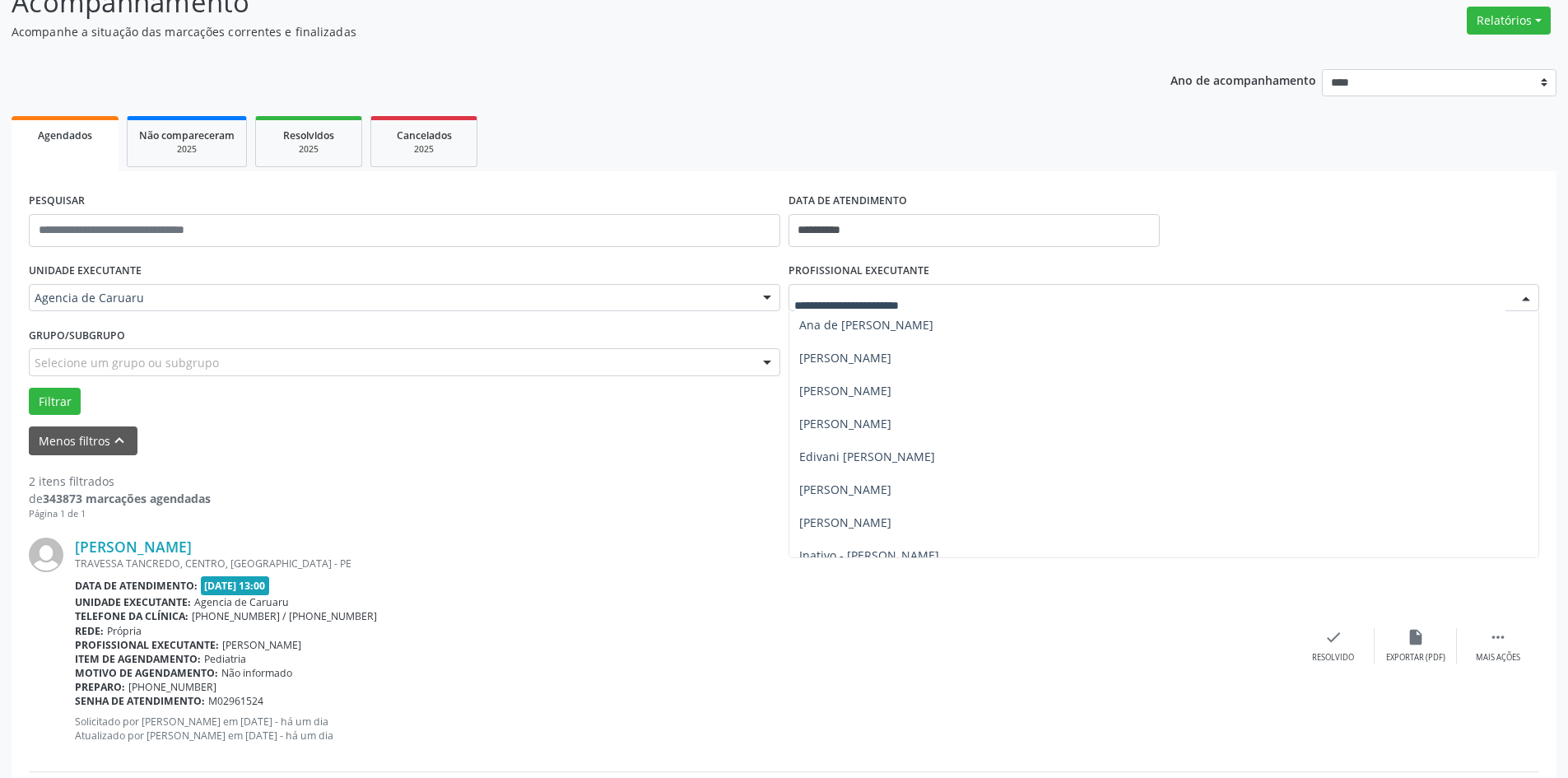
scroll to position [215, 0]
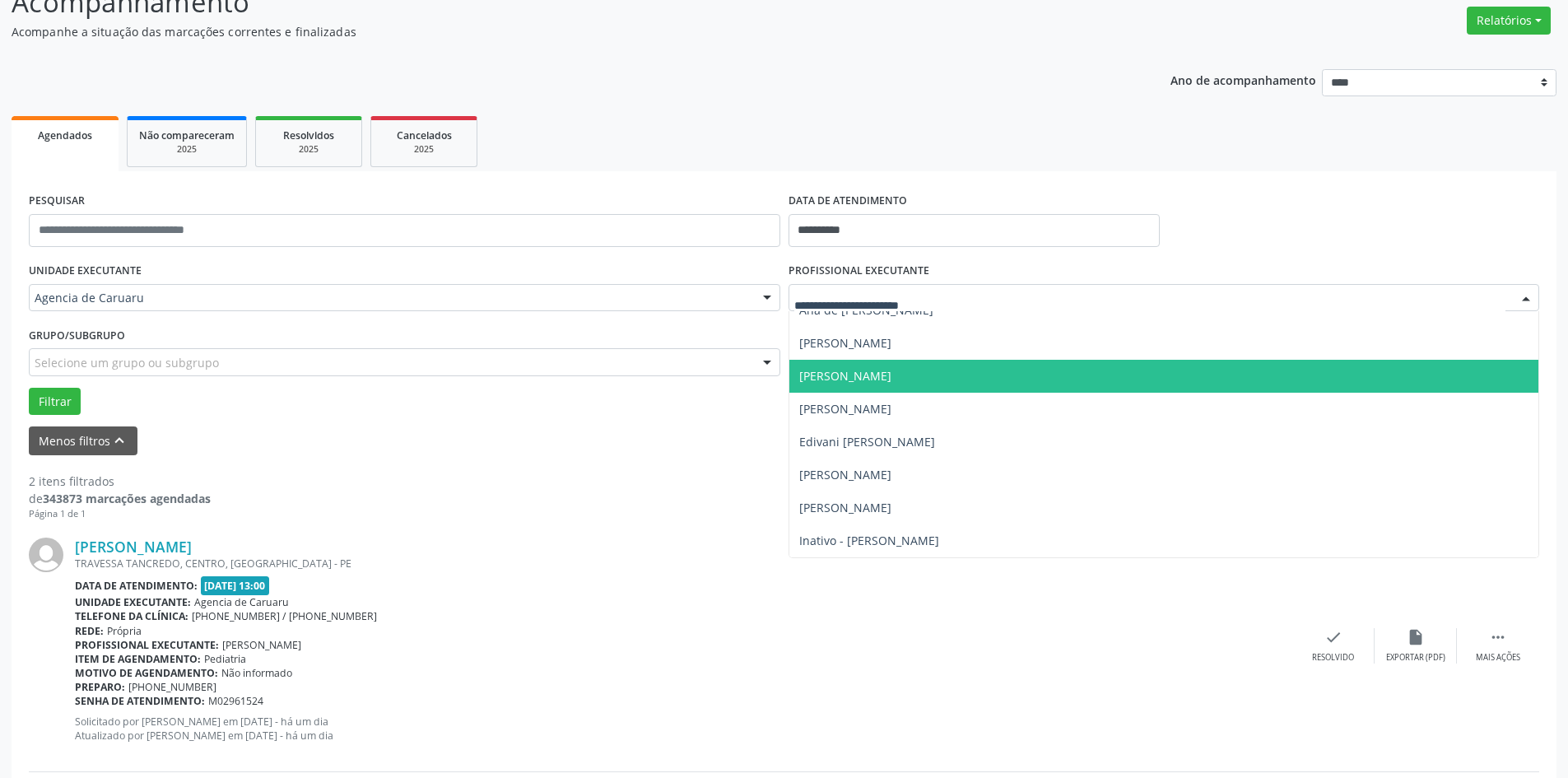
click at [859, 381] on span "[PERSON_NAME]" at bounding box center [845, 376] width 92 height 16
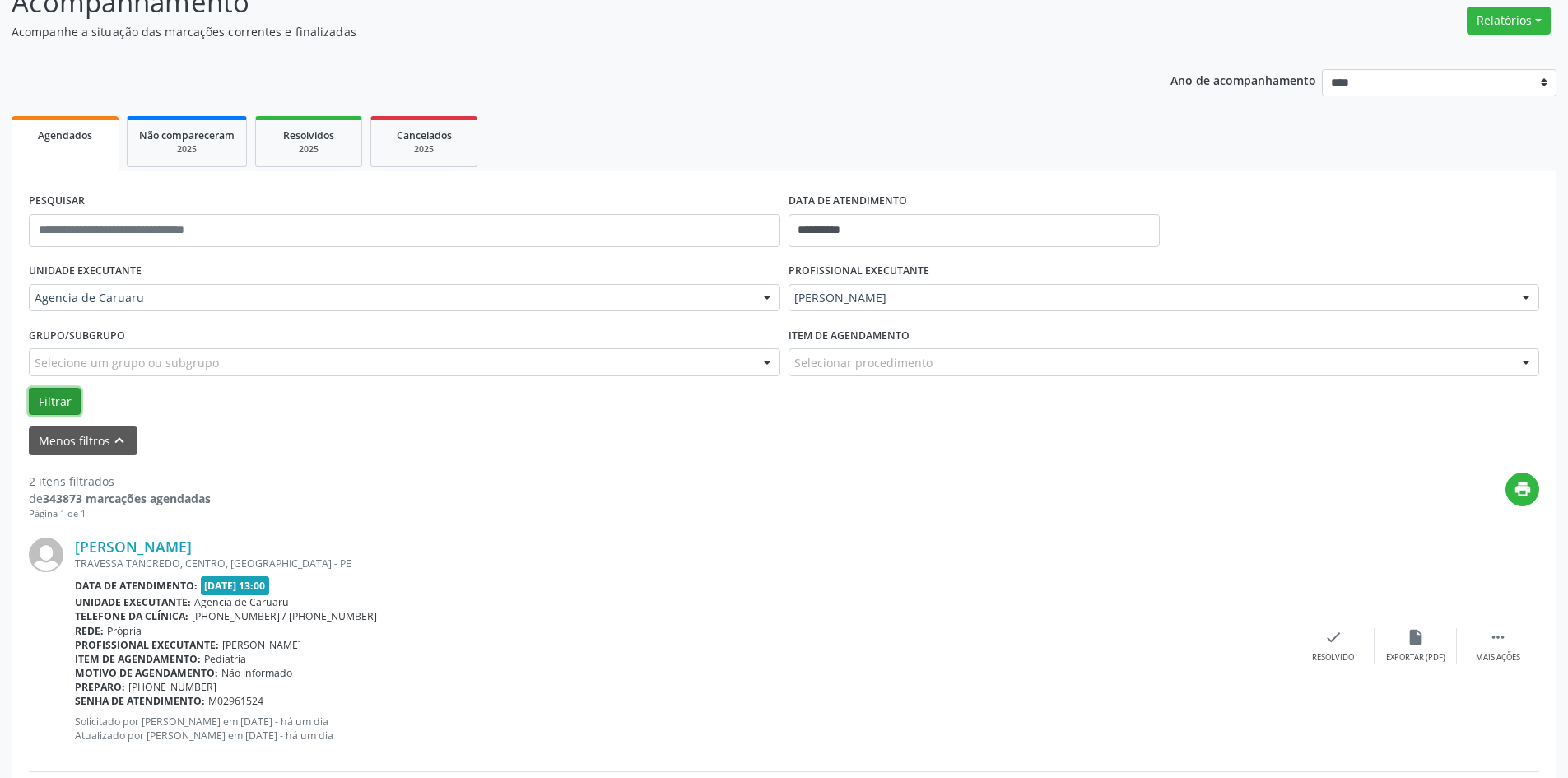
click at [49, 404] on button "Filtrar" at bounding box center [55, 401] width 52 height 28
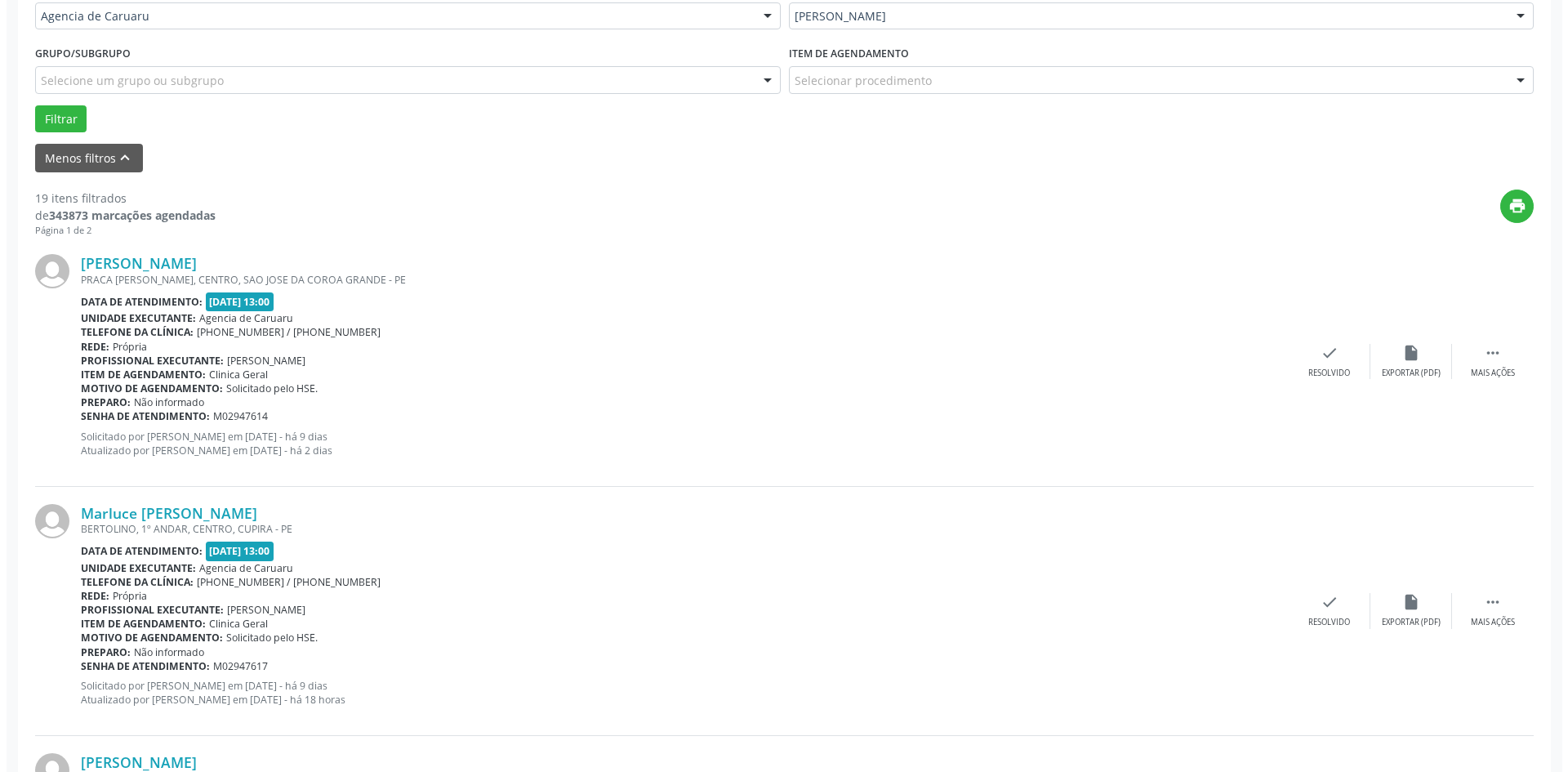
scroll to position [572, 0]
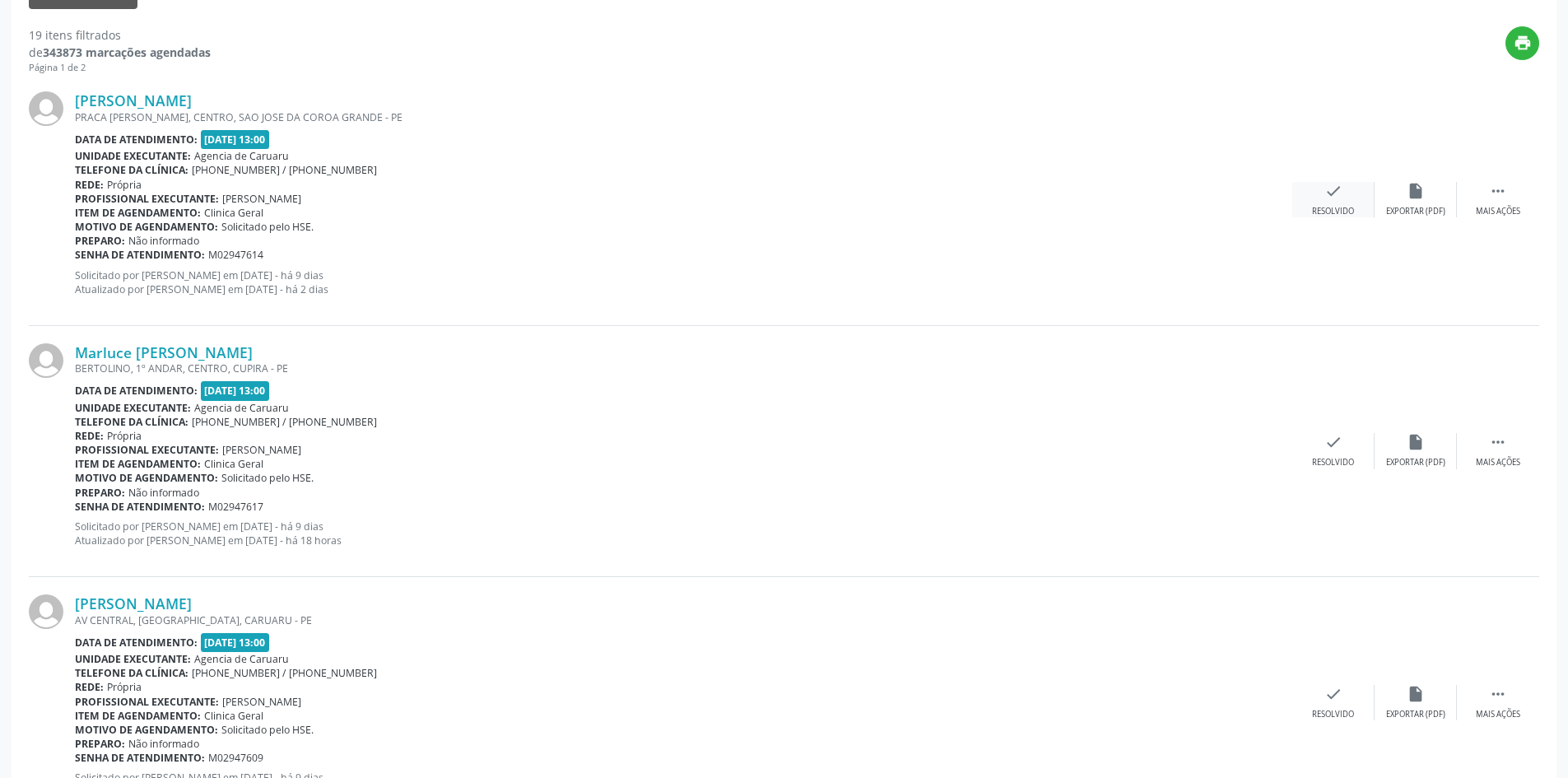
click at [1335, 195] on icon "check" at bounding box center [1333, 191] width 18 height 18
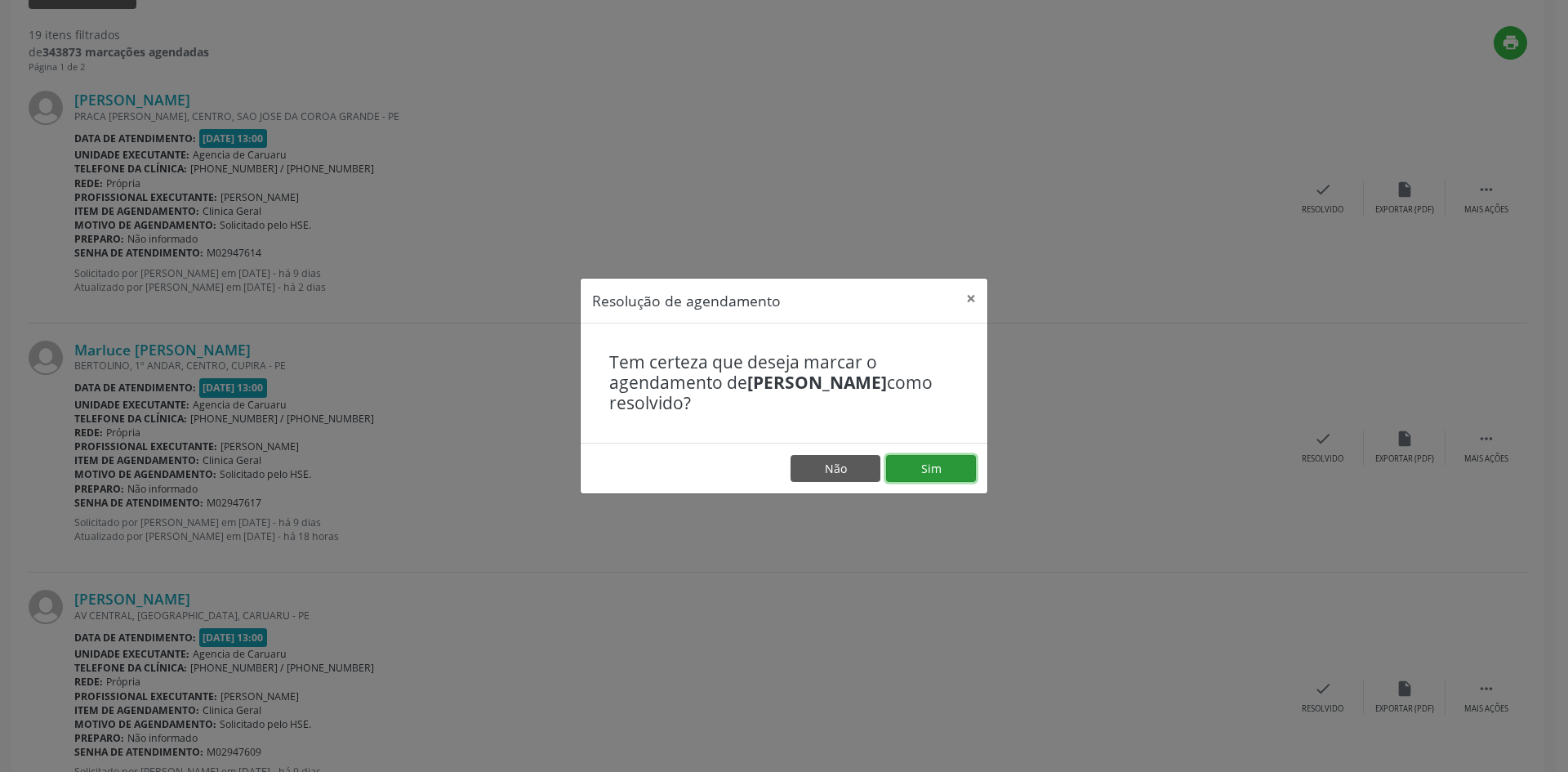
click at [942, 480] on button "Sim" at bounding box center [930, 468] width 89 height 28
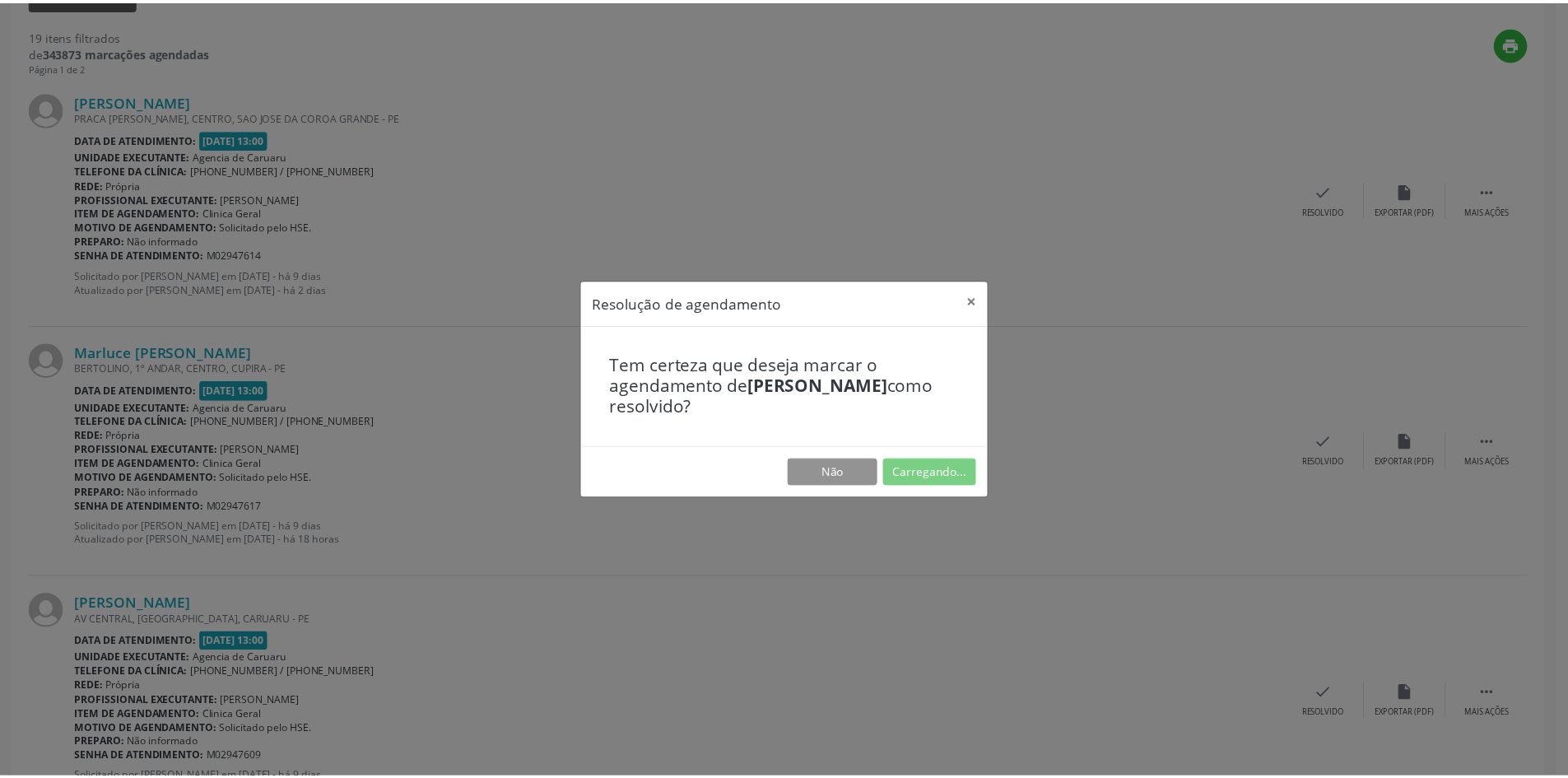
scroll to position [0, 0]
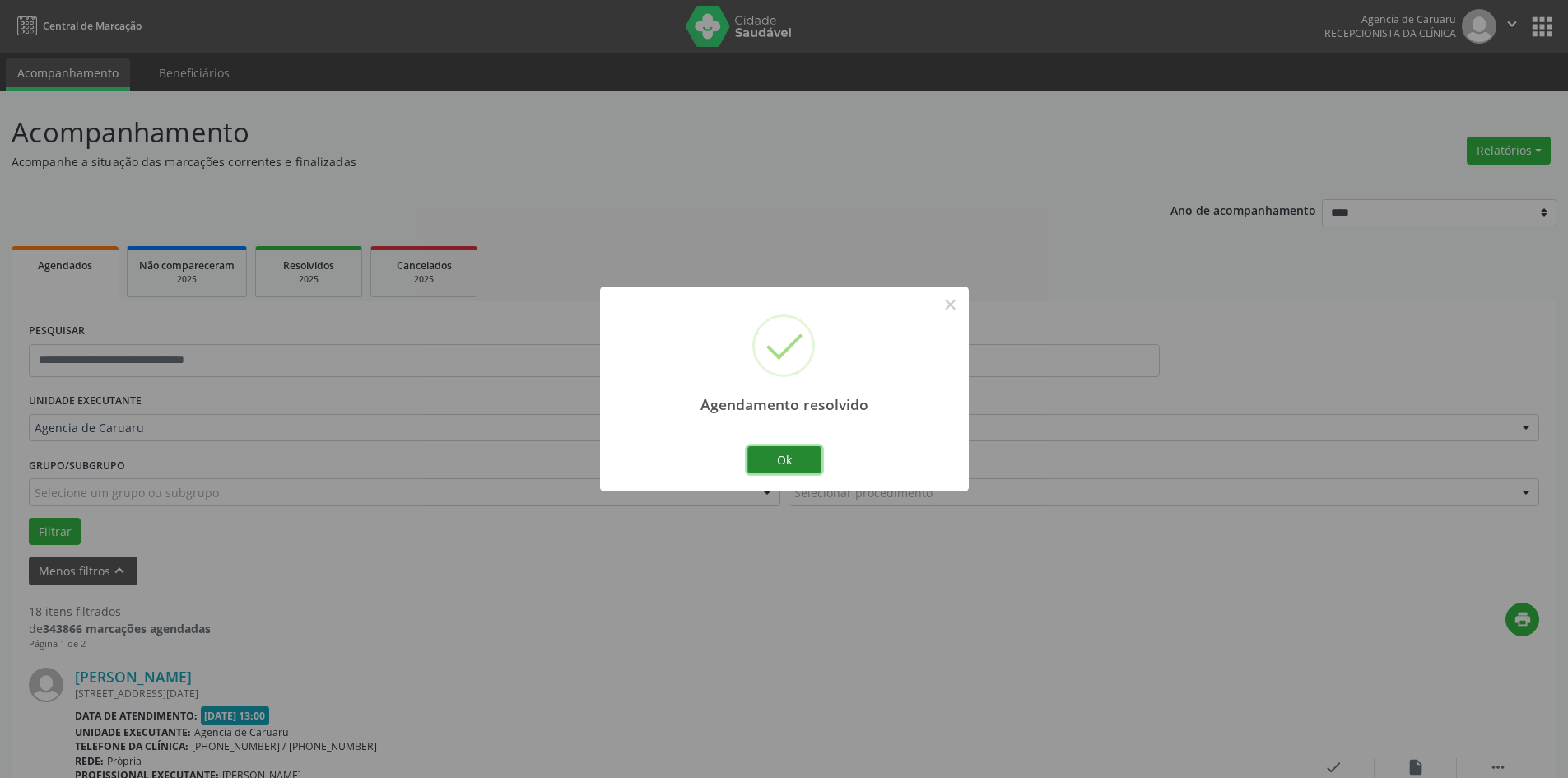
click at [786, 466] on button "Ok" at bounding box center [784, 460] width 74 height 28
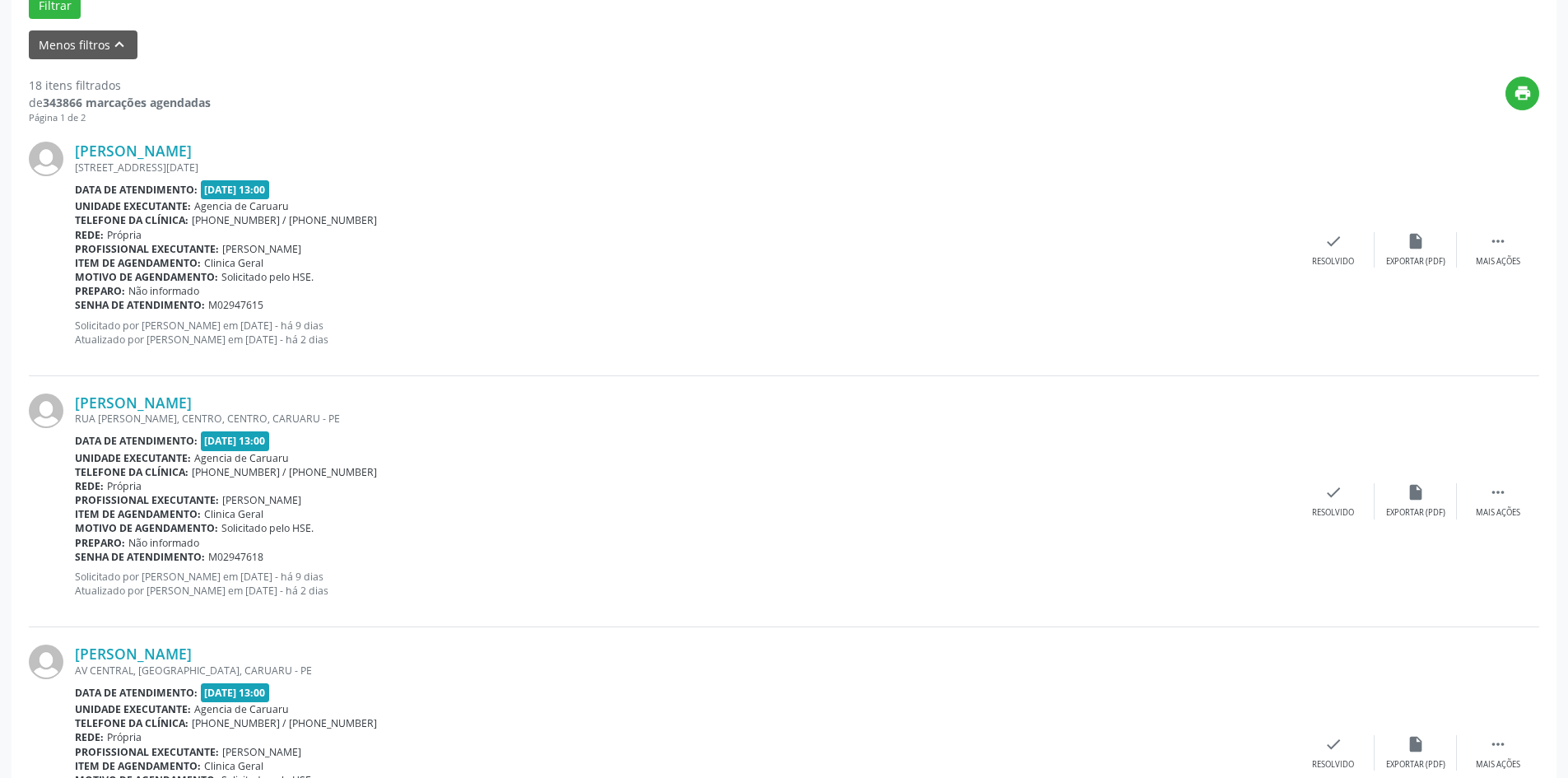
scroll to position [576, 0]
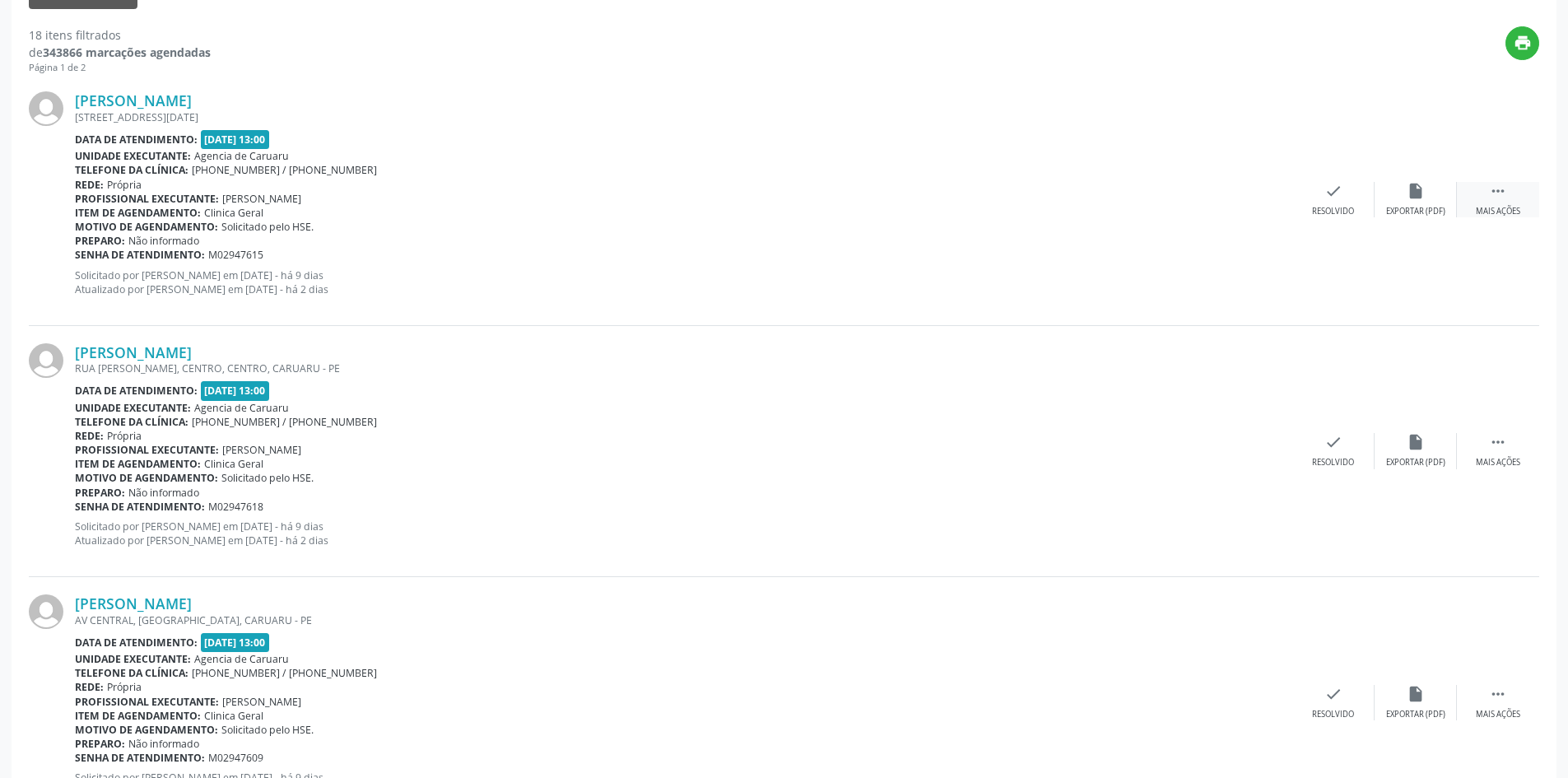
click at [1492, 200] on icon "" at bounding box center [1497, 191] width 18 height 18
click at [1404, 189] on div "alarm_off Não compareceu" at bounding box center [1415, 200] width 82 height 36
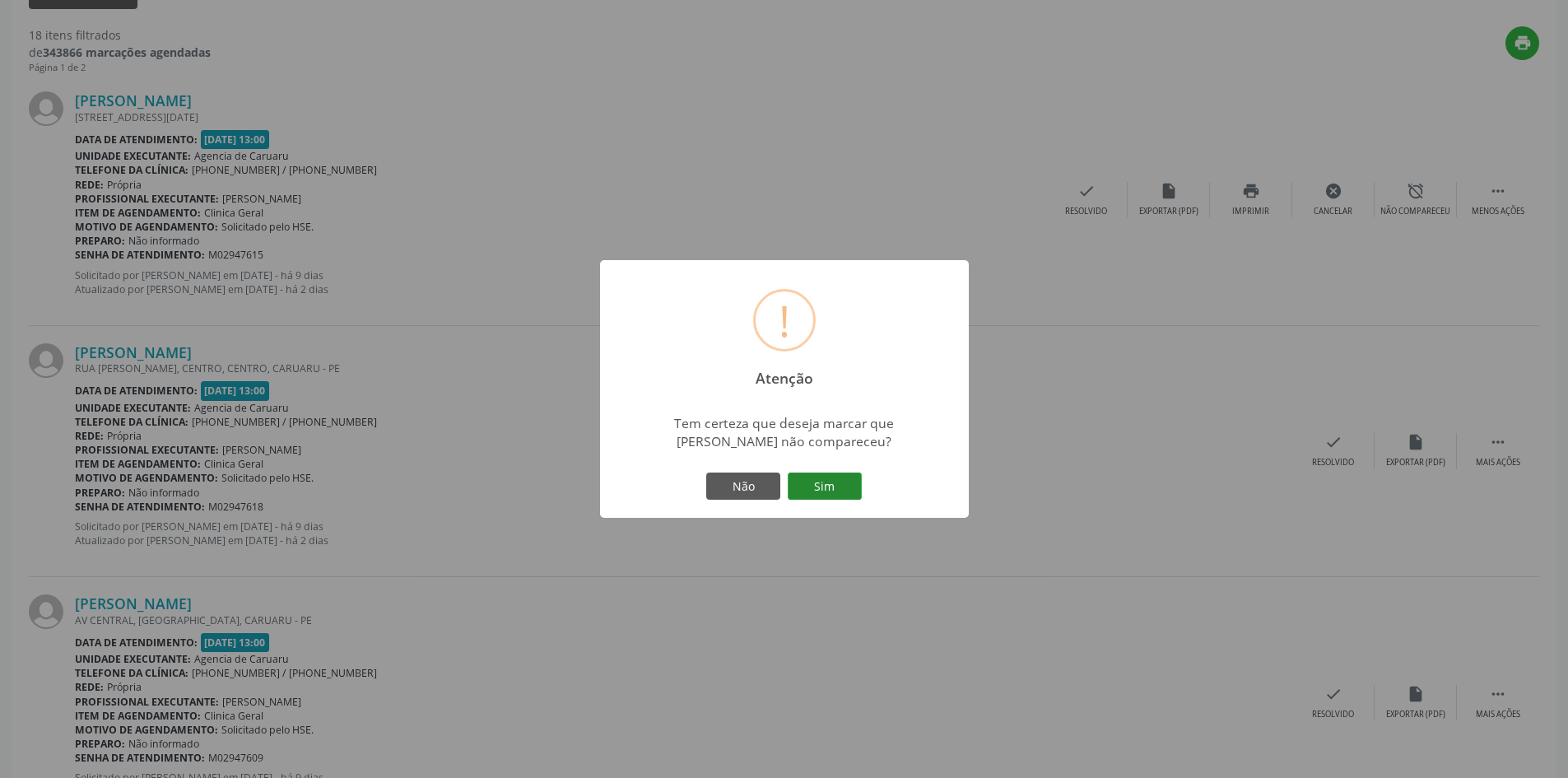
click at [817, 482] on button "Sim" at bounding box center [824, 486] width 74 height 28
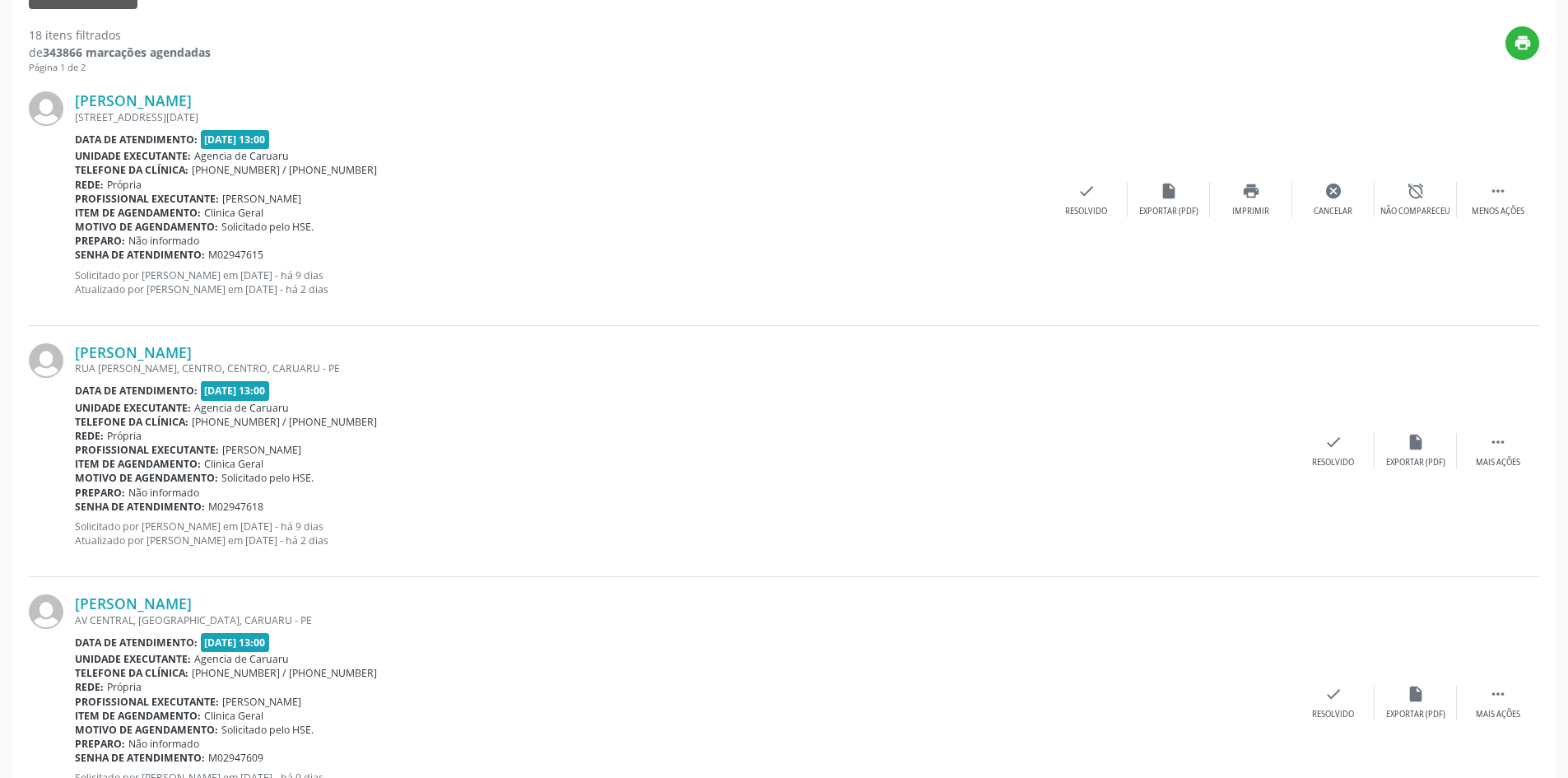
scroll to position [0, 0]
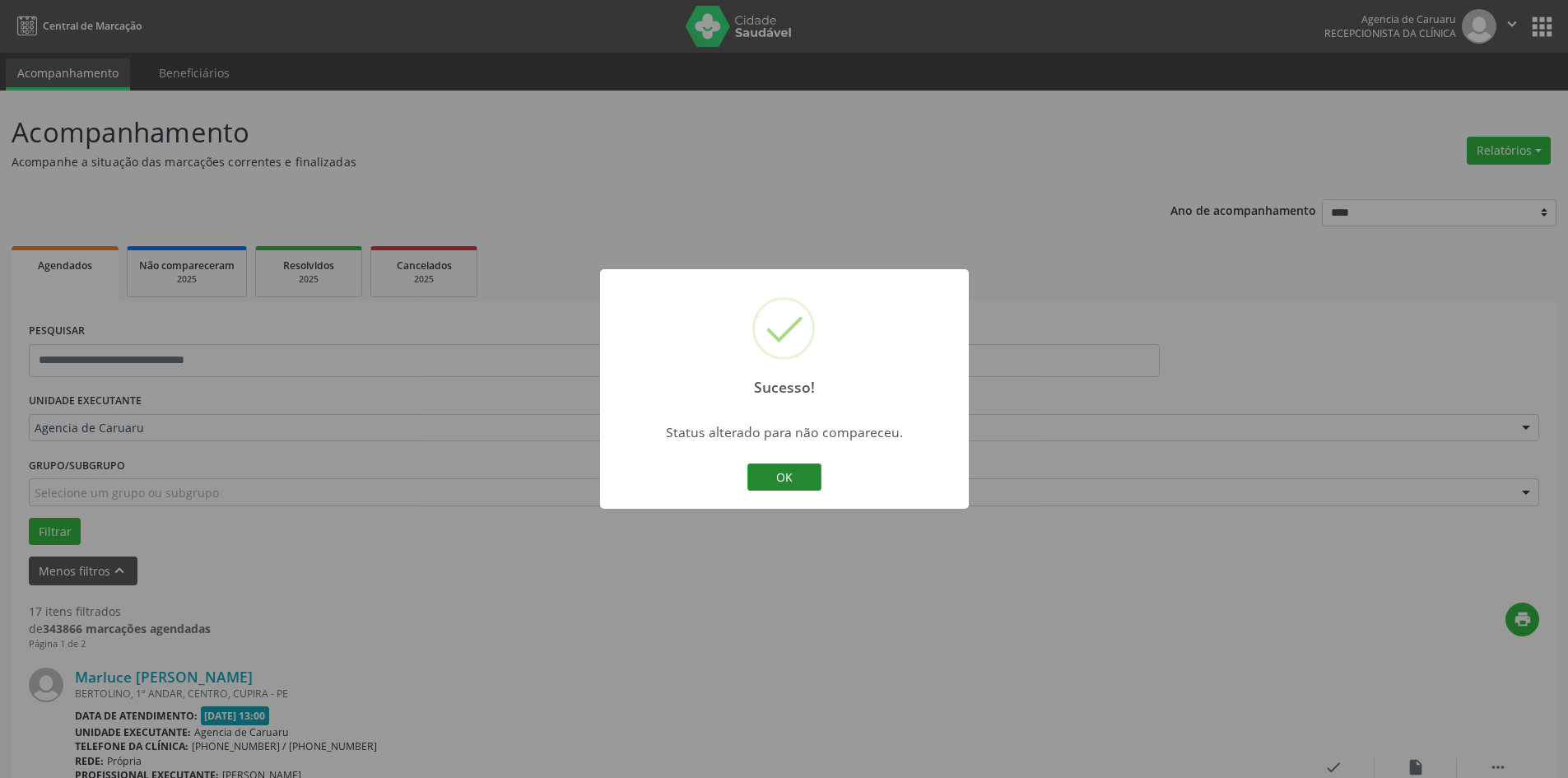
click at [764, 471] on button "OK" at bounding box center [784, 477] width 74 height 28
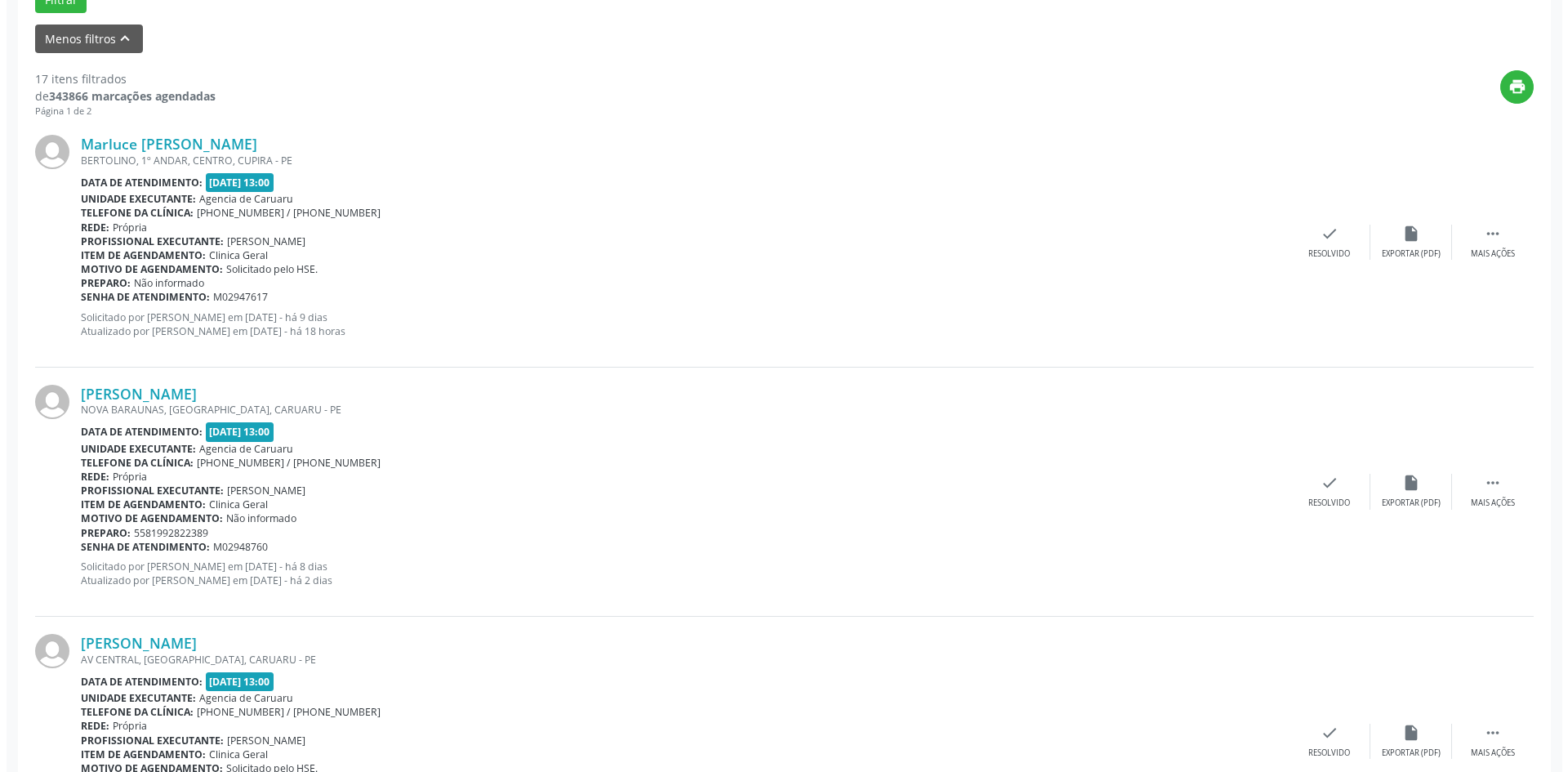
scroll to position [490, 0]
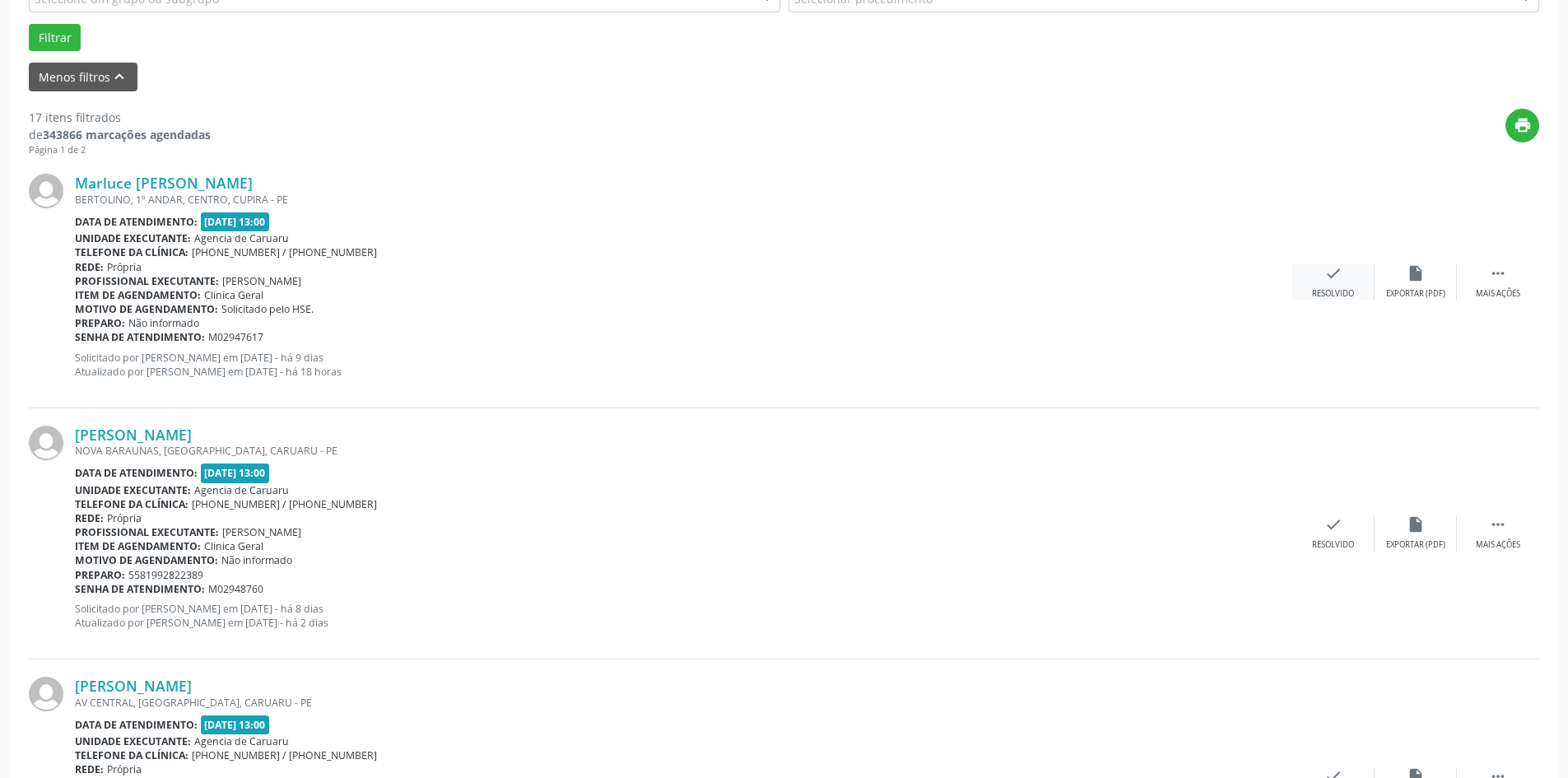
click at [1317, 282] on div "check Resolvido" at bounding box center [1333, 282] width 82 height 36
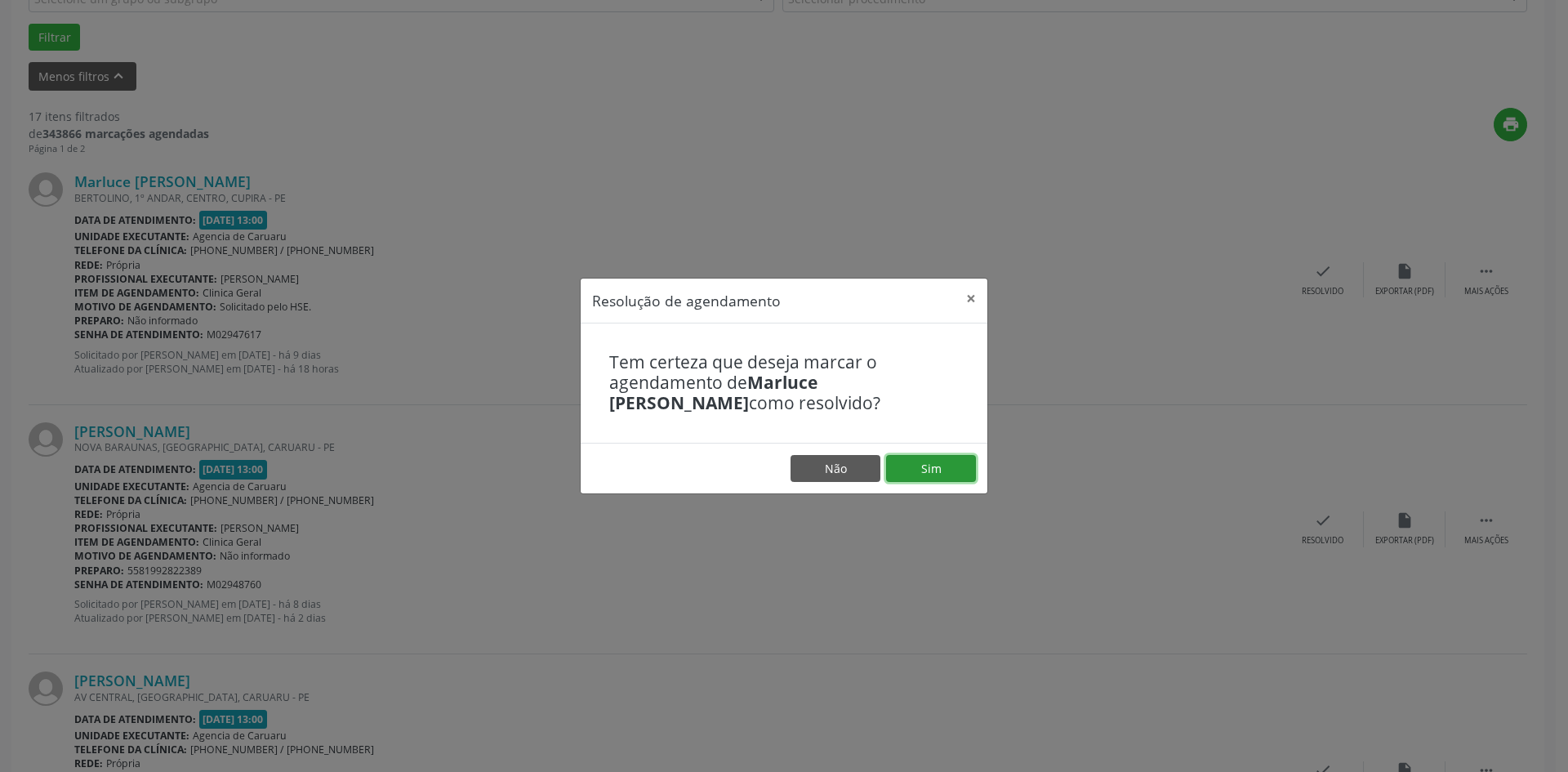
click at [948, 467] on button "Sim" at bounding box center [930, 468] width 89 height 28
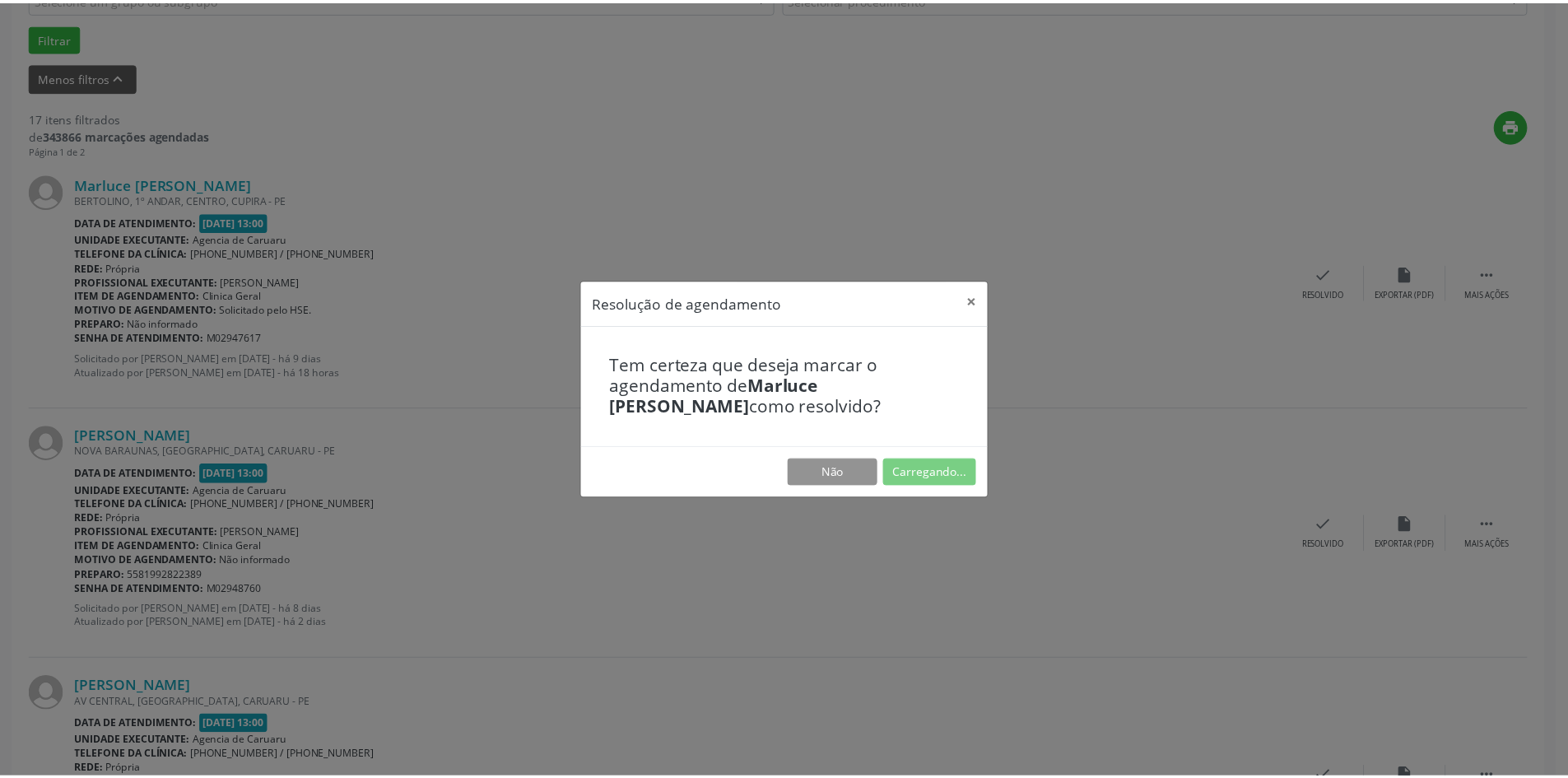
scroll to position [0, 0]
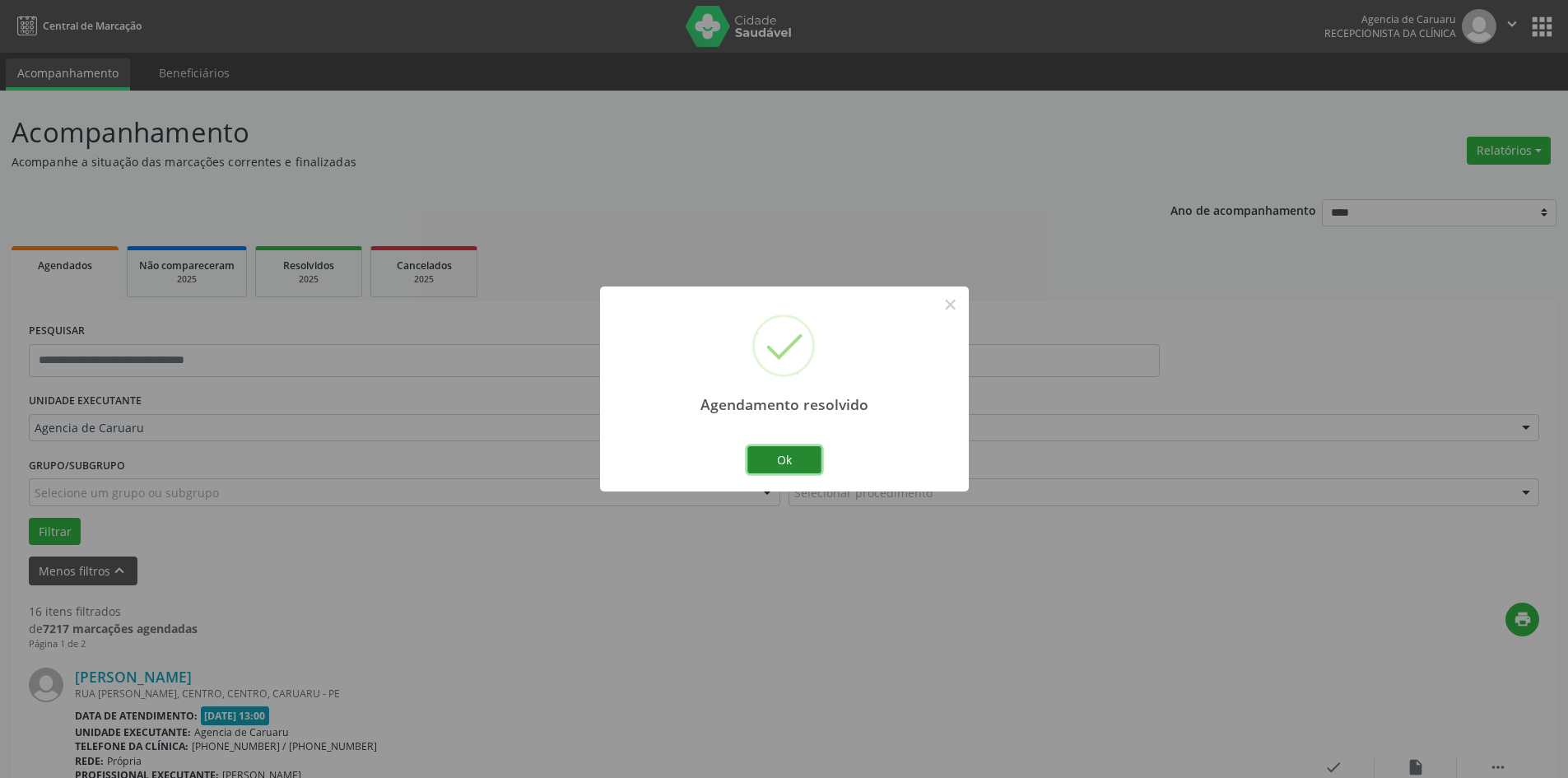
click at [779, 462] on button "Ok" at bounding box center [784, 460] width 74 height 28
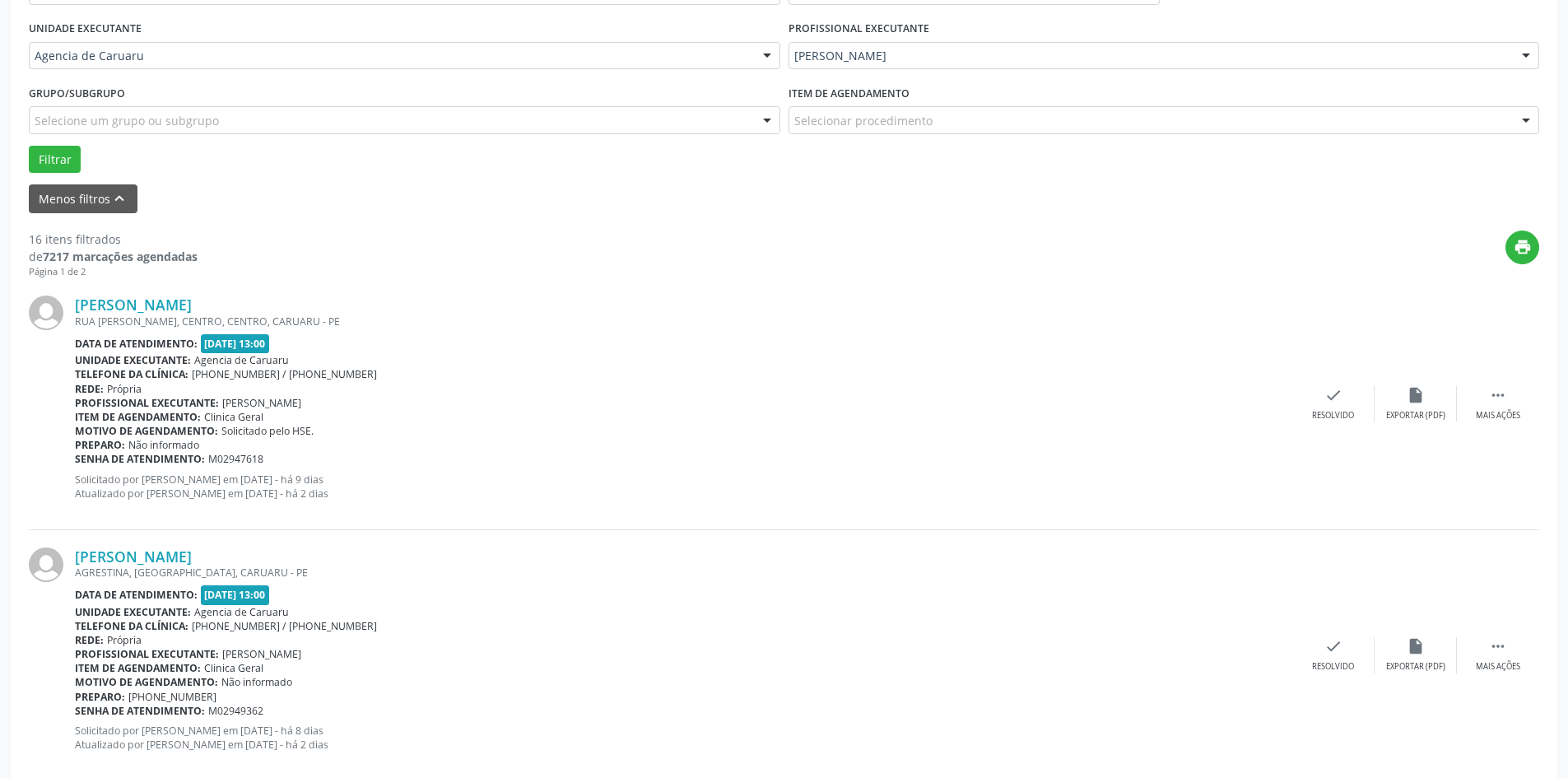
scroll to position [412, 0]
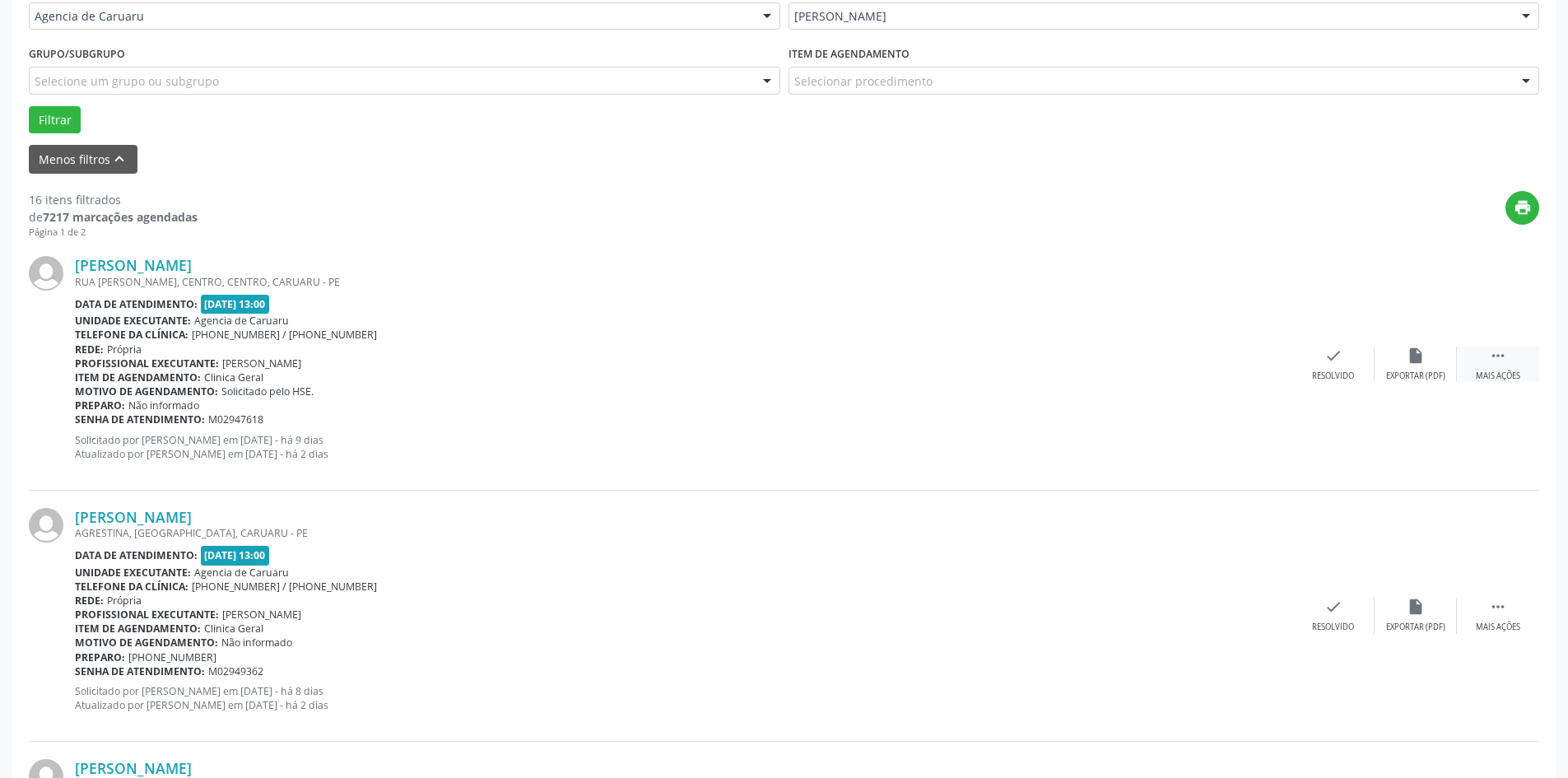
click at [1508, 364] on div " Mais ações" at bounding box center [1497, 364] width 82 height 36
click at [1413, 370] on div "Não compareceu" at bounding box center [1415, 376] width 70 height 12
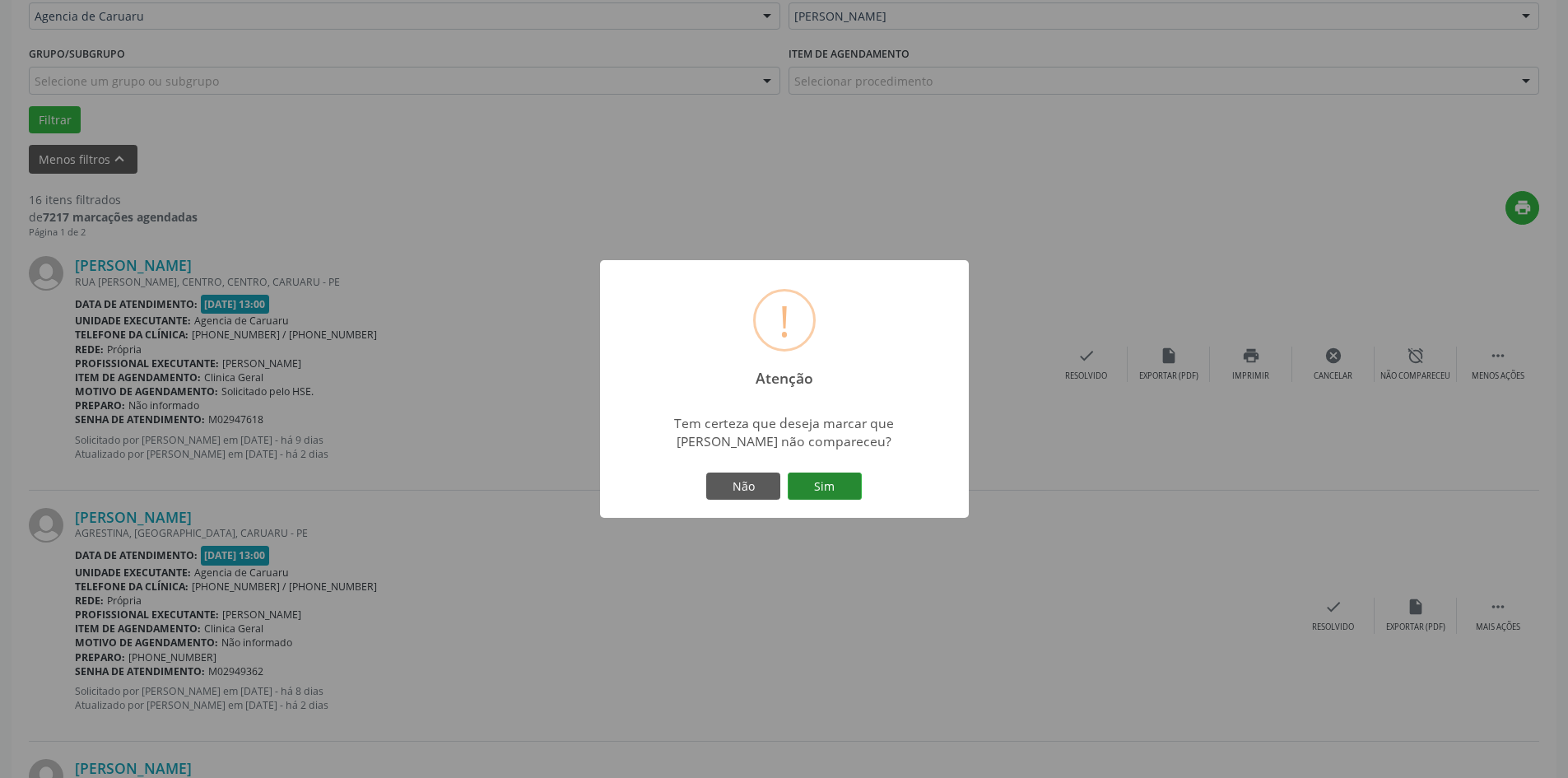
click at [819, 489] on button "Sim" at bounding box center [824, 486] width 74 height 28
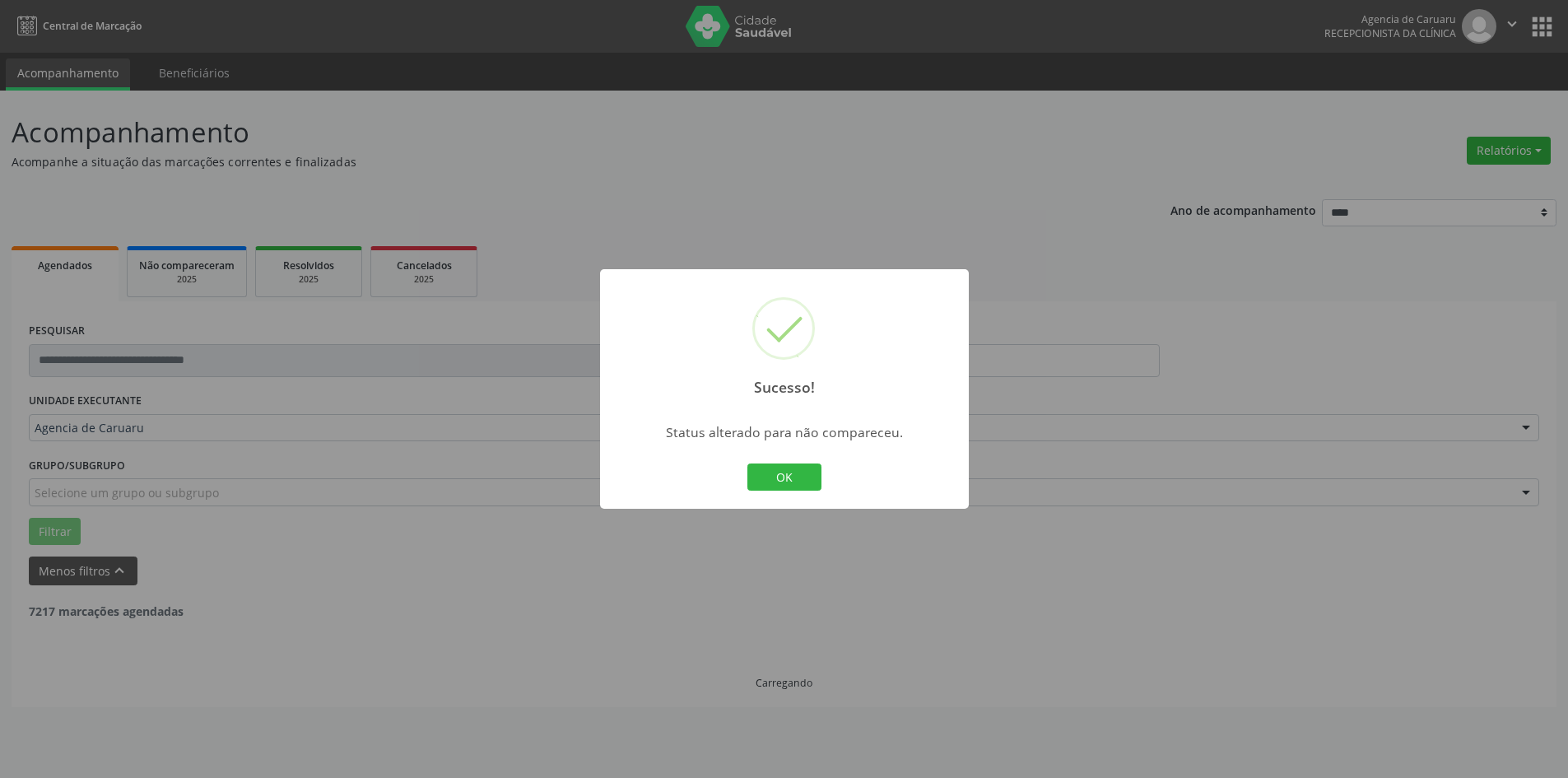
scroll to position [0, 0]
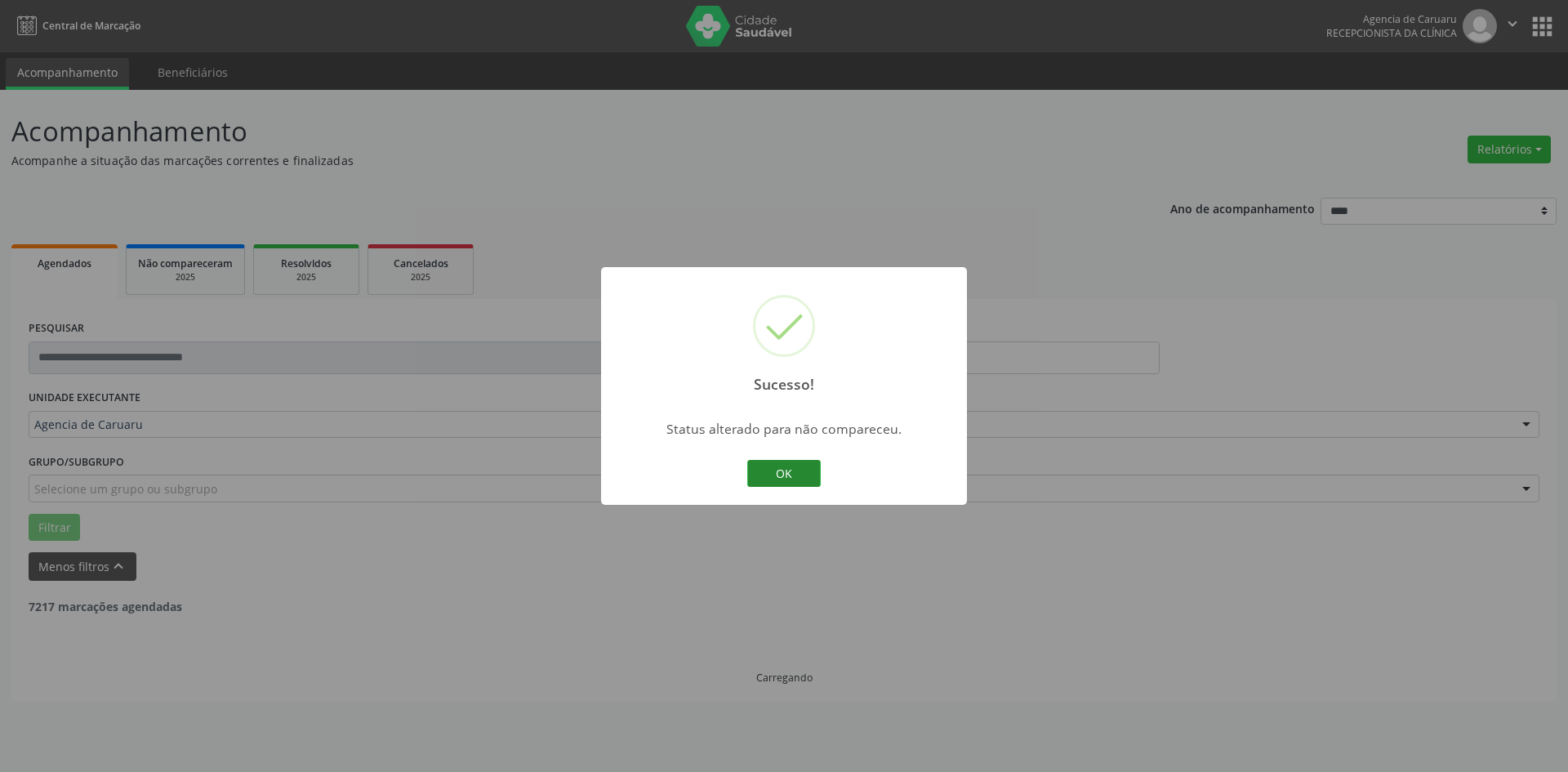
click at [805, 481] on button "OK" at bounding box center [784, 473] width 73 height 28
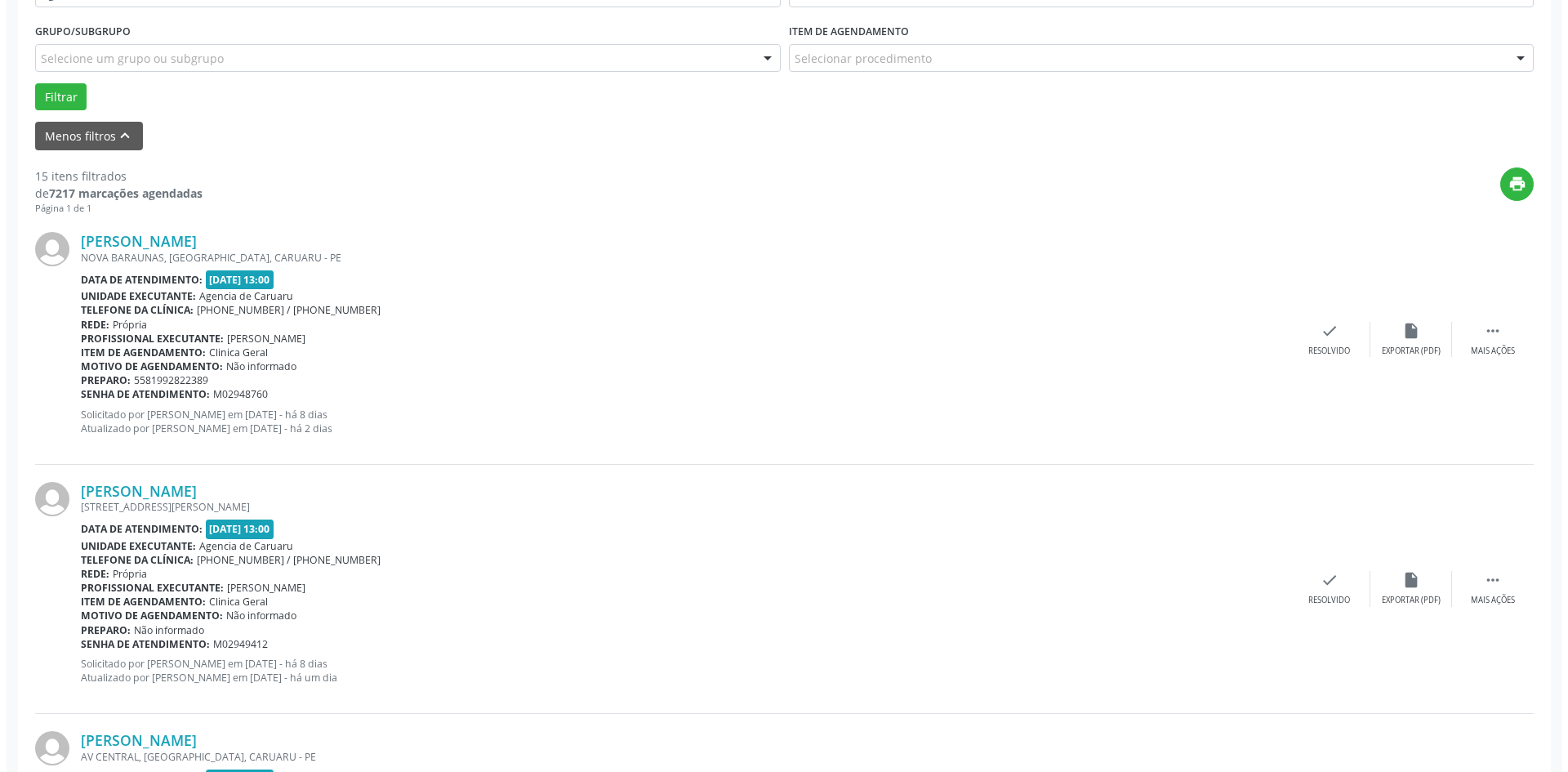
scroll to position [572, 0]
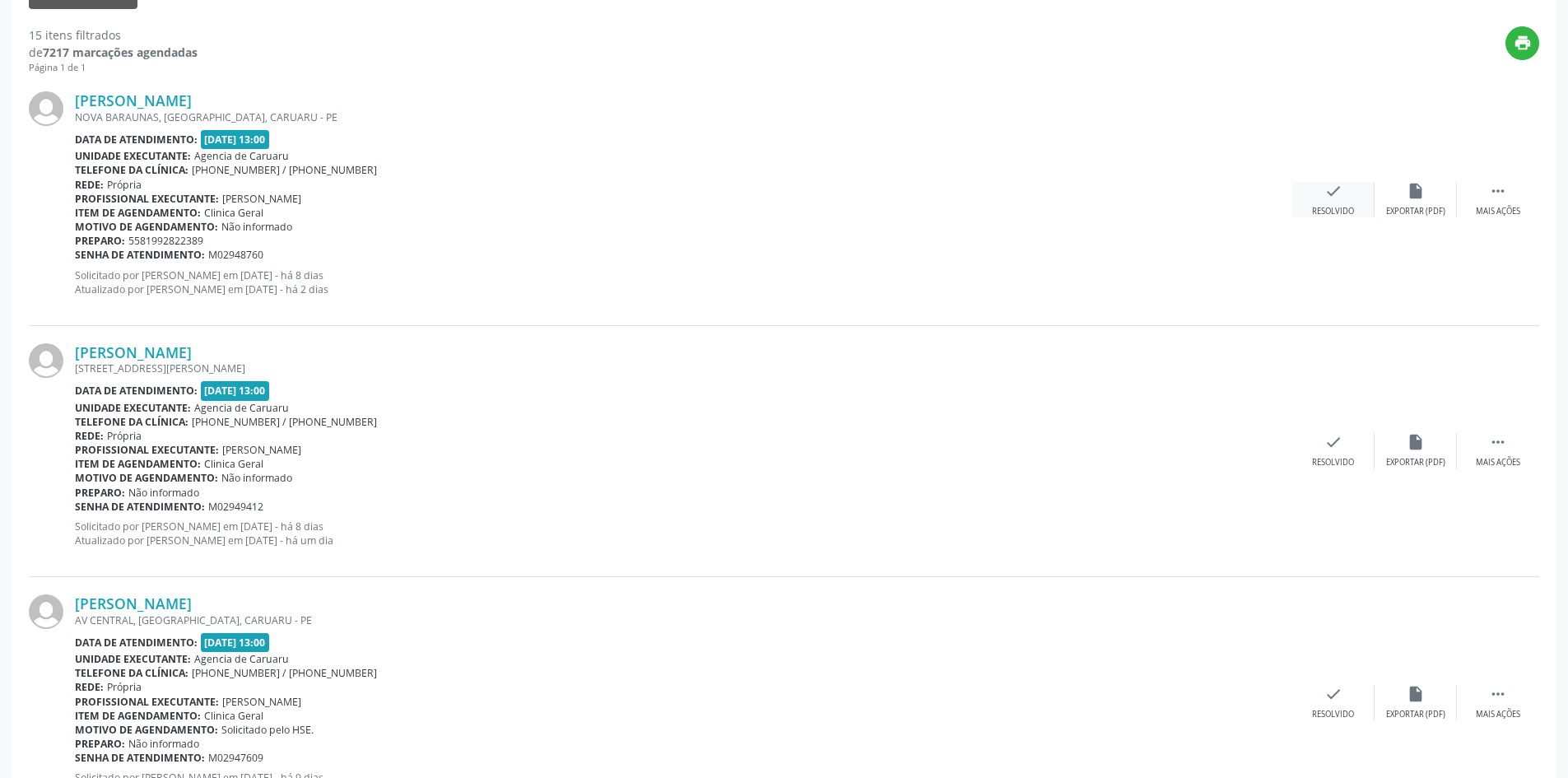
click at [1345, 207] on div "Resolvido" at bounding box center [1333, 211] width 42 height 12
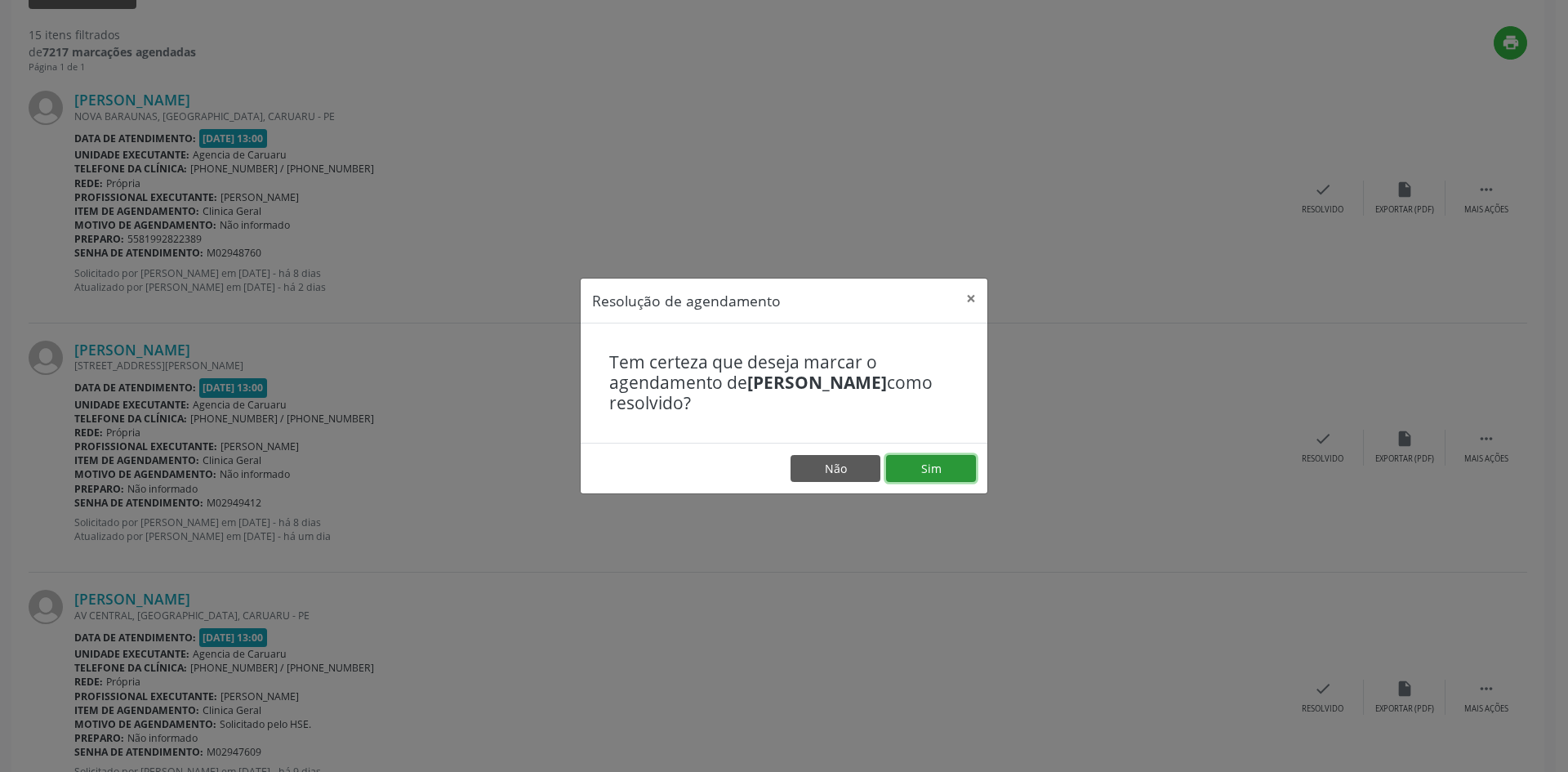
click at [910, 470] on button "Sim" at bounding box center [930, 468] width 89 height 28
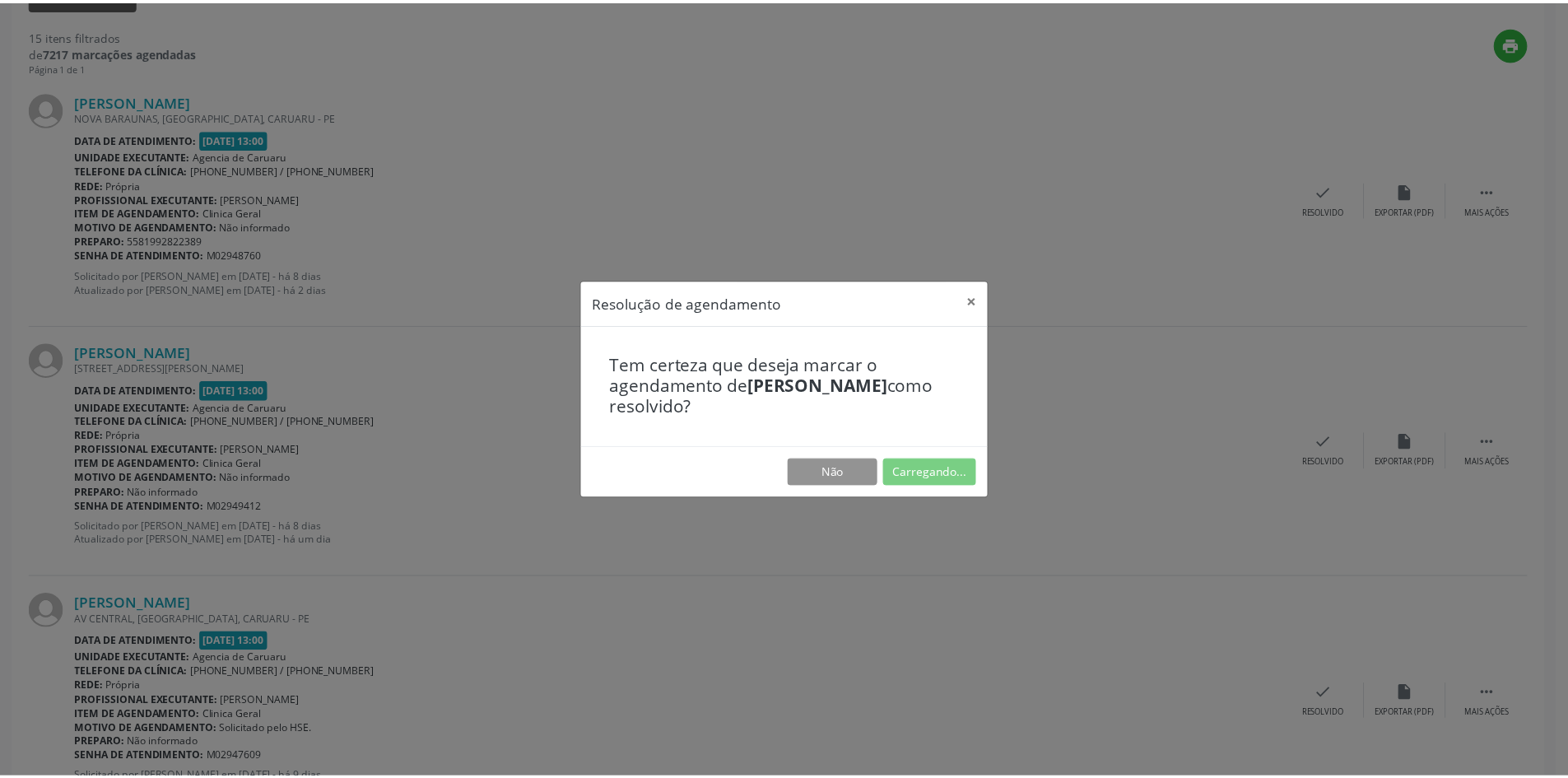
scroll to position [0, 0]
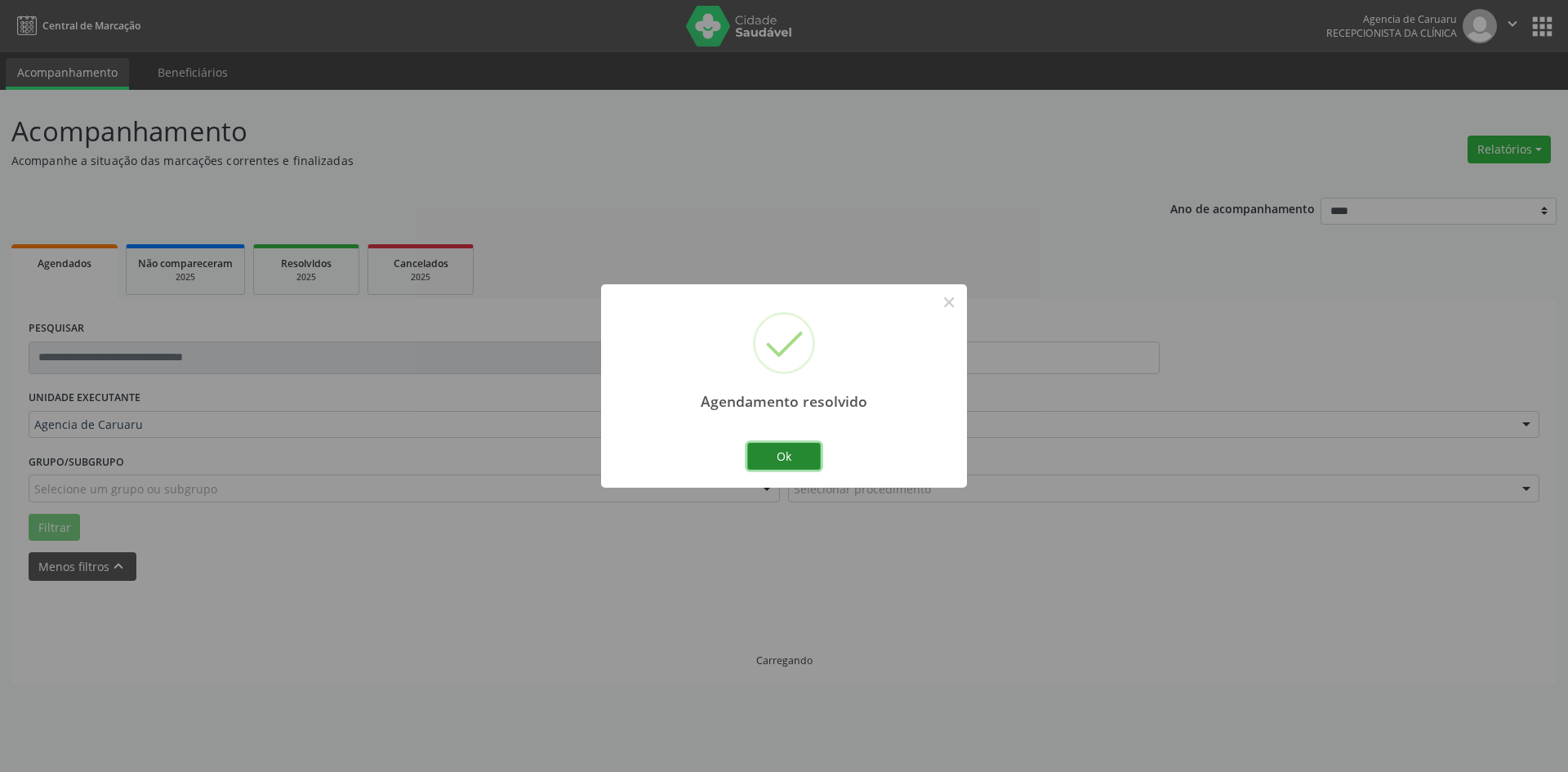
click at [785, 461] on button "Ok" at bounding box center [784, 457] width 73 height 28
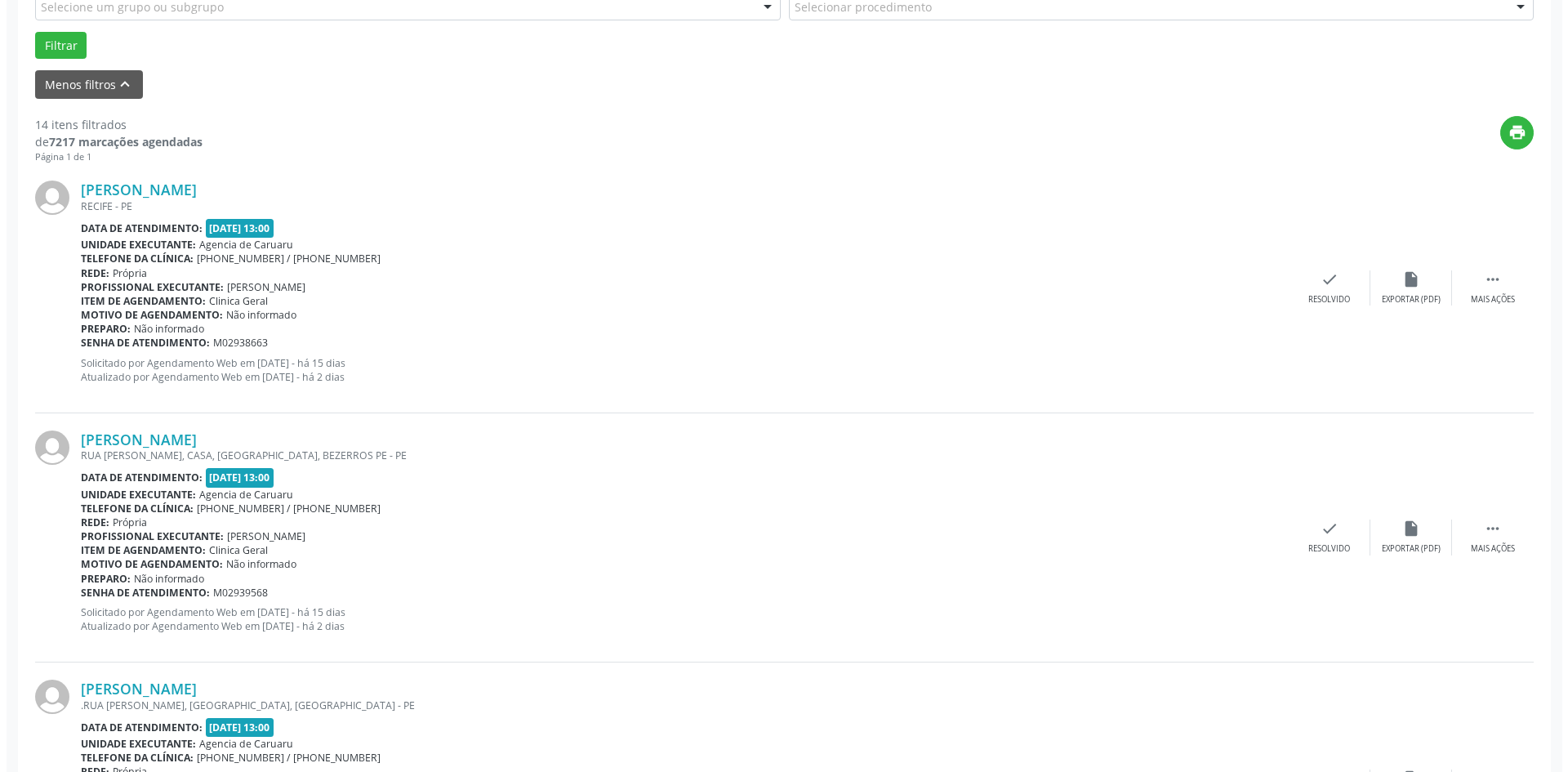
scroll to position [572, 0]
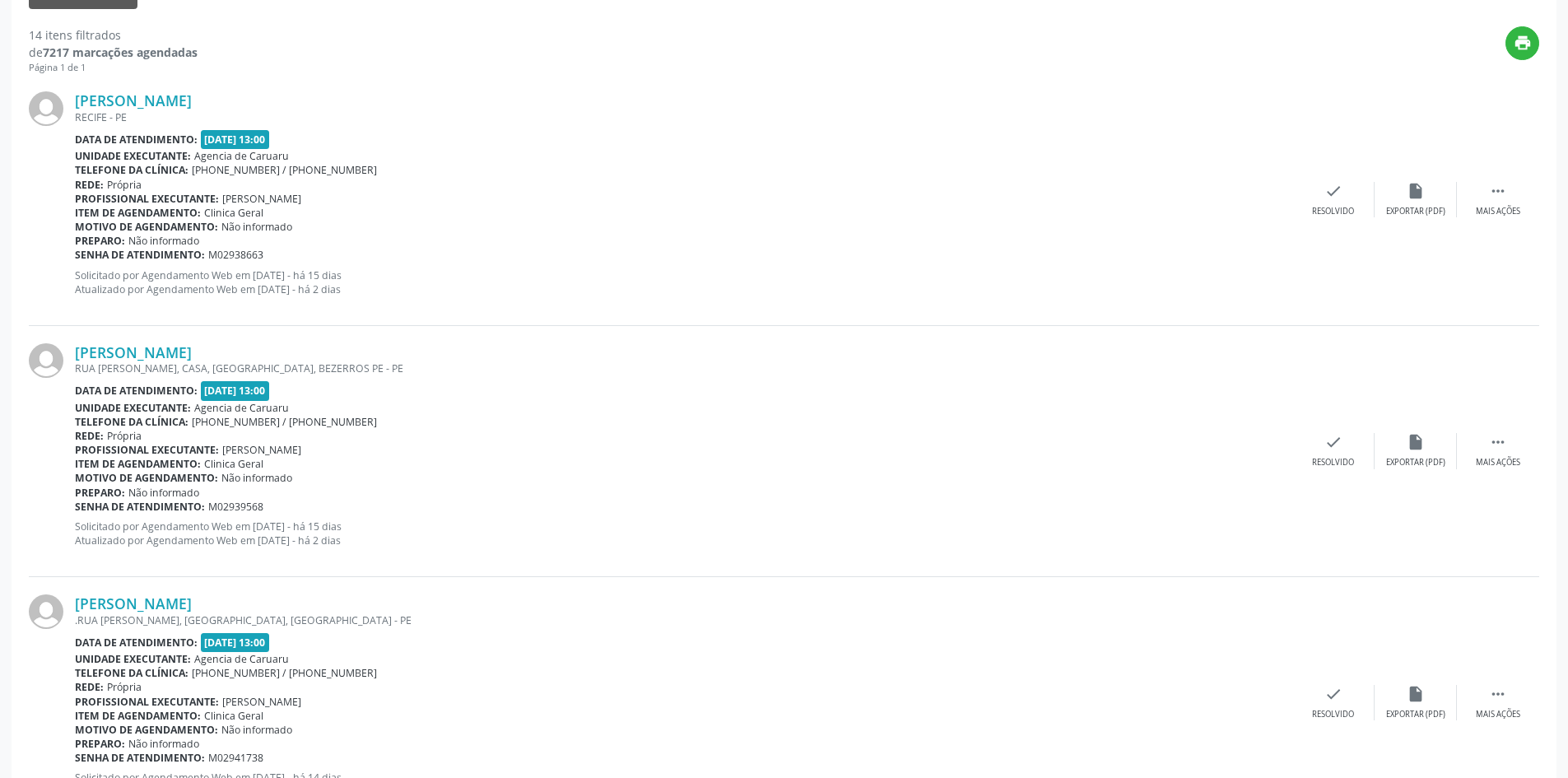
click at [1329, 181] on div "[PERSON_NAME] [GEOGRAPHIC_DATA] - [GEOGRAPHIC_DATA] Data de atendimento: [DATE]…" at bounding box center [784, 199] width 1510 height 251
click at [1326, 202] on div "check Resolvido" at bounding box center [1333, 200] width 82 height 36
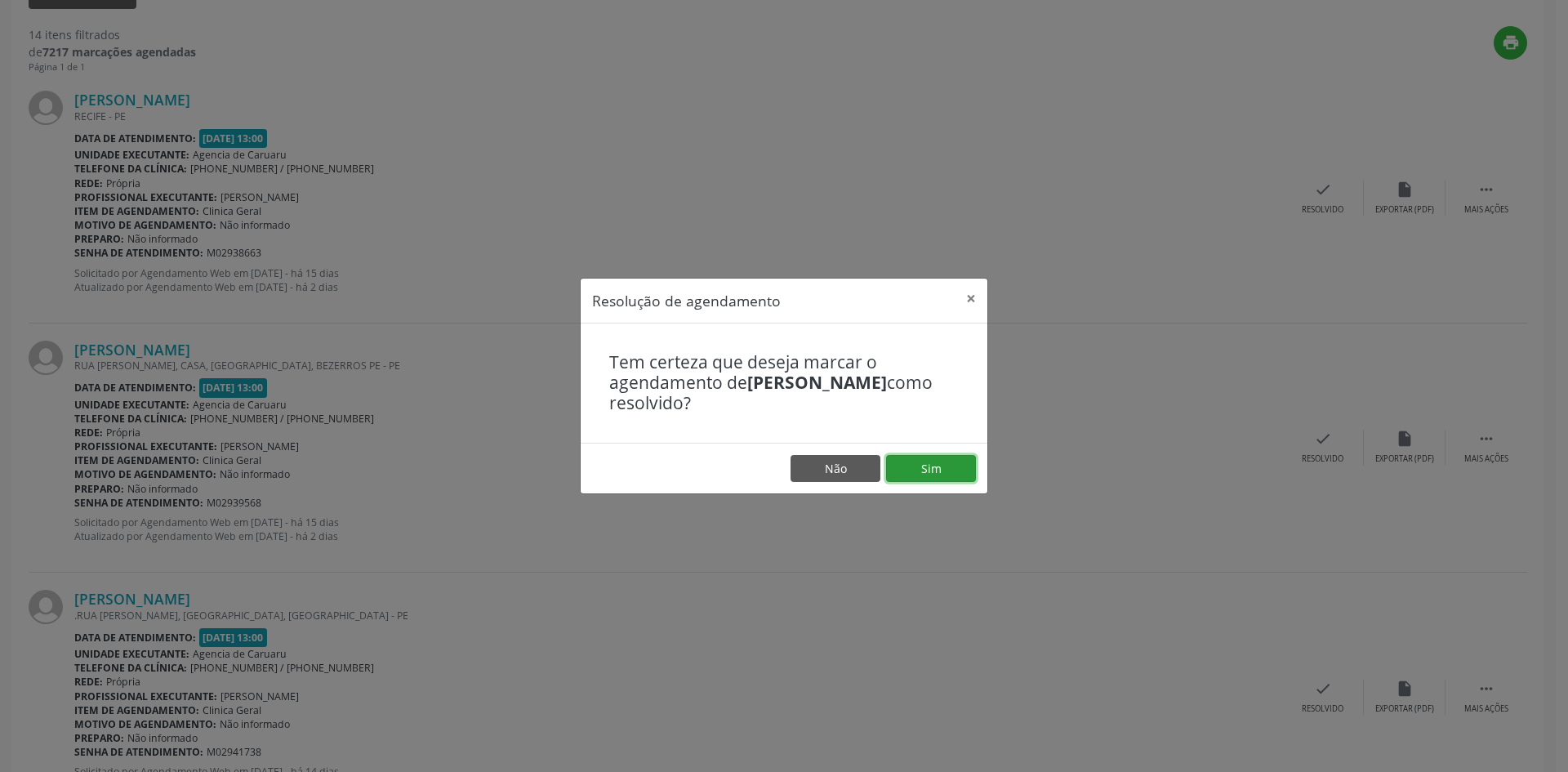
click at [933, 467] on button "Sim" at bounding box center [930, 468] width 89 height 28
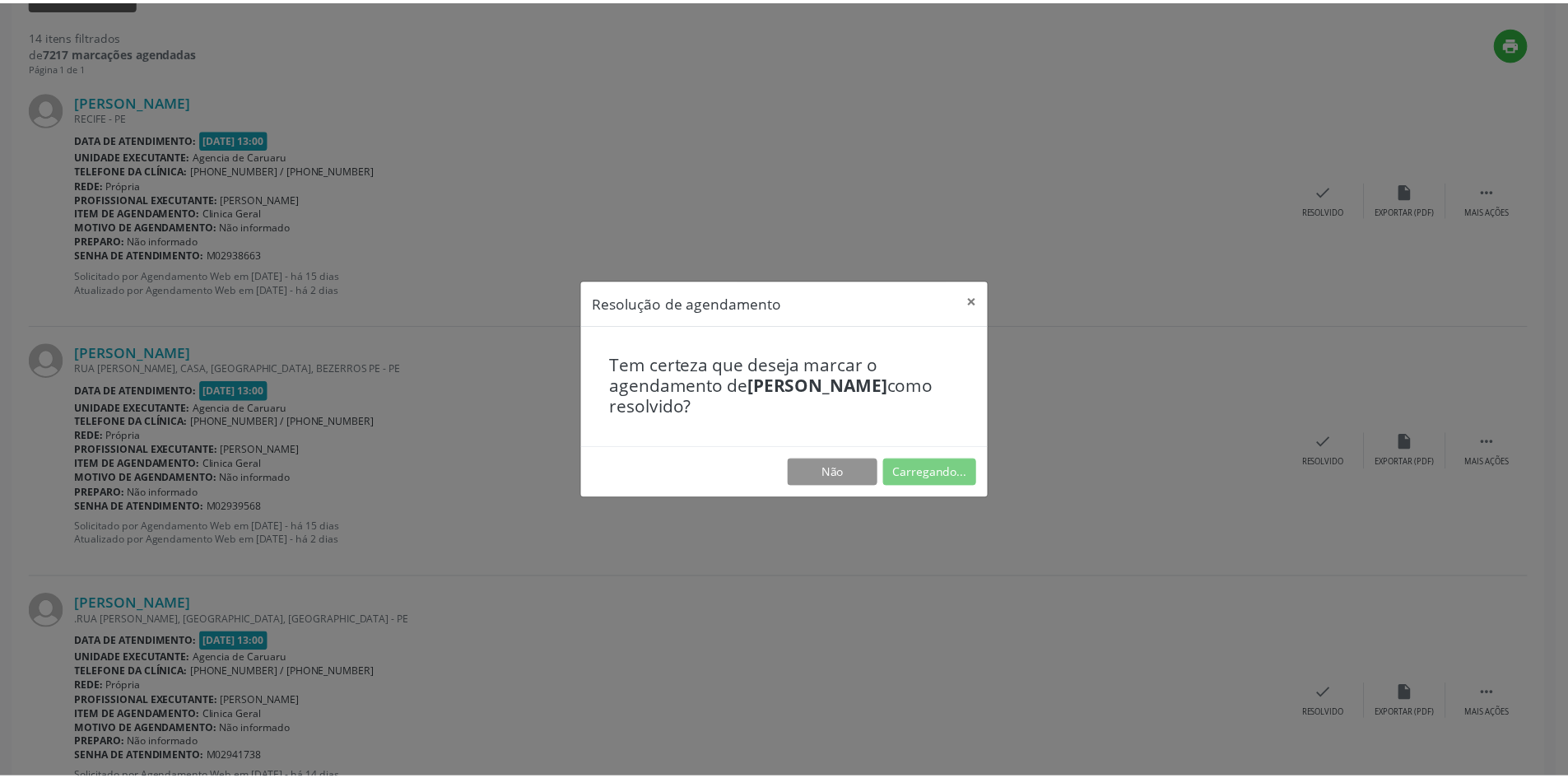
scroll to position [0, 0]
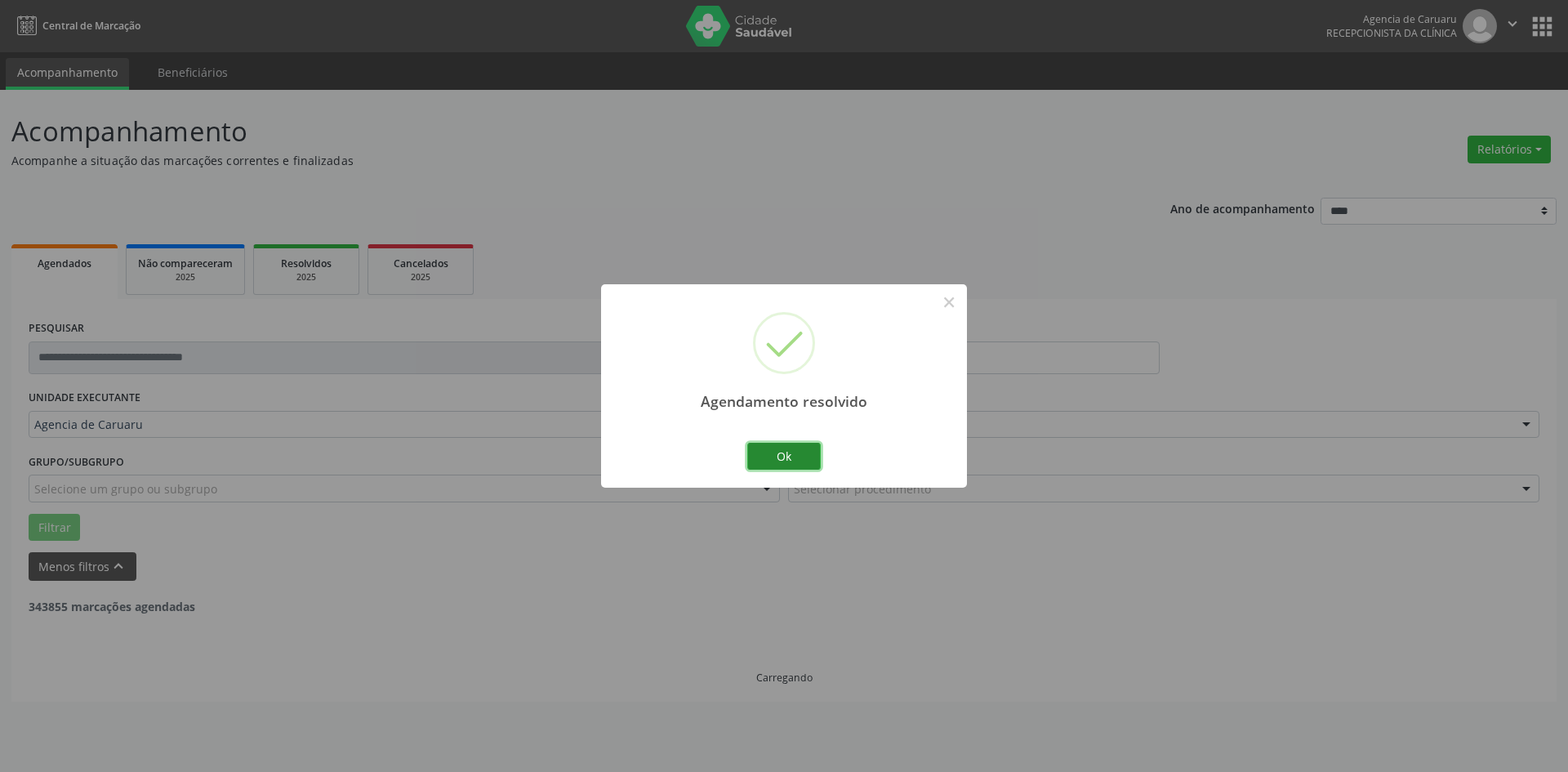
click at [793, 461] on button "Ok" at bounding box center [784, 457] width 73 height 28
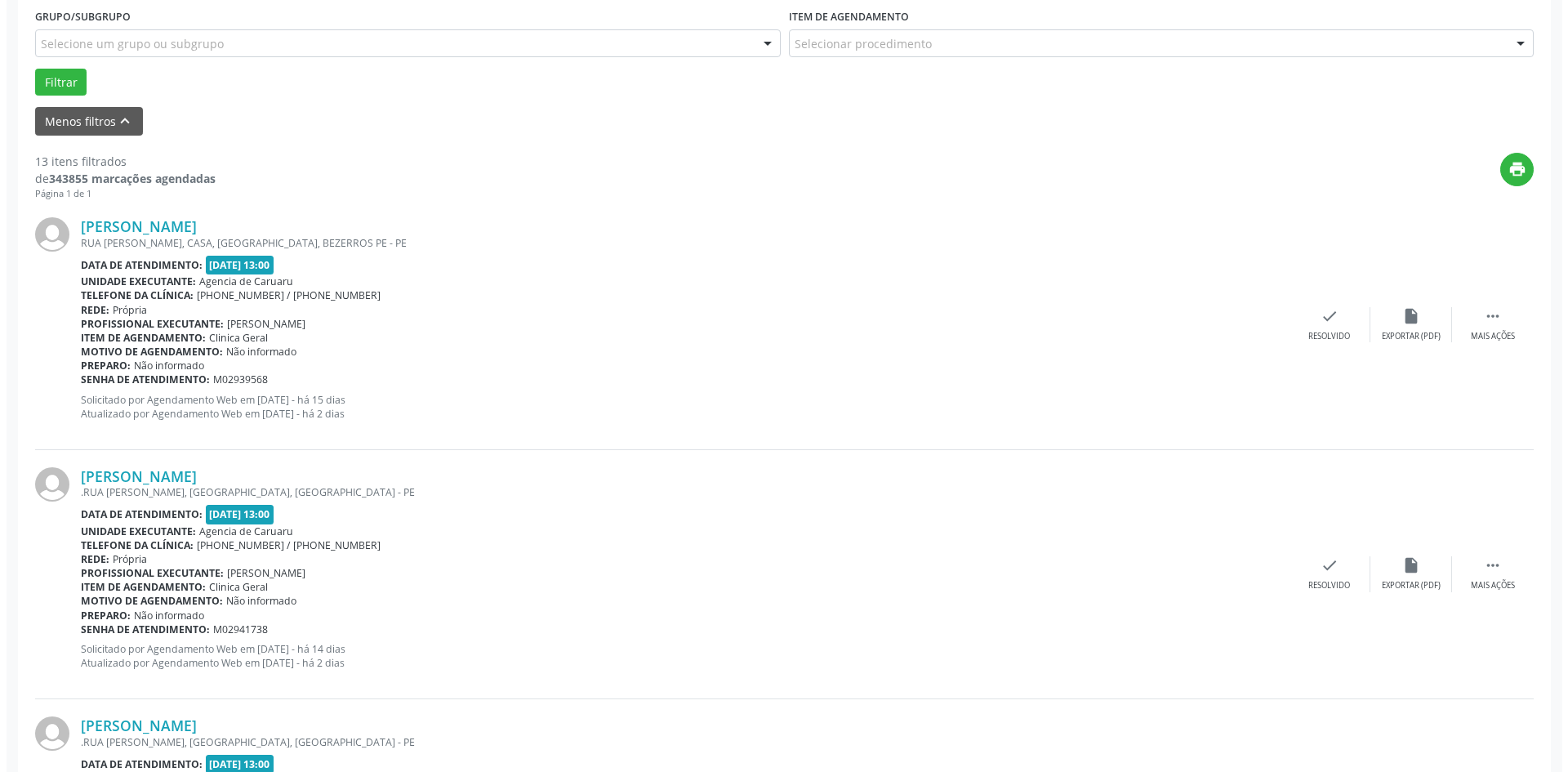
scroll to position [490, 0]
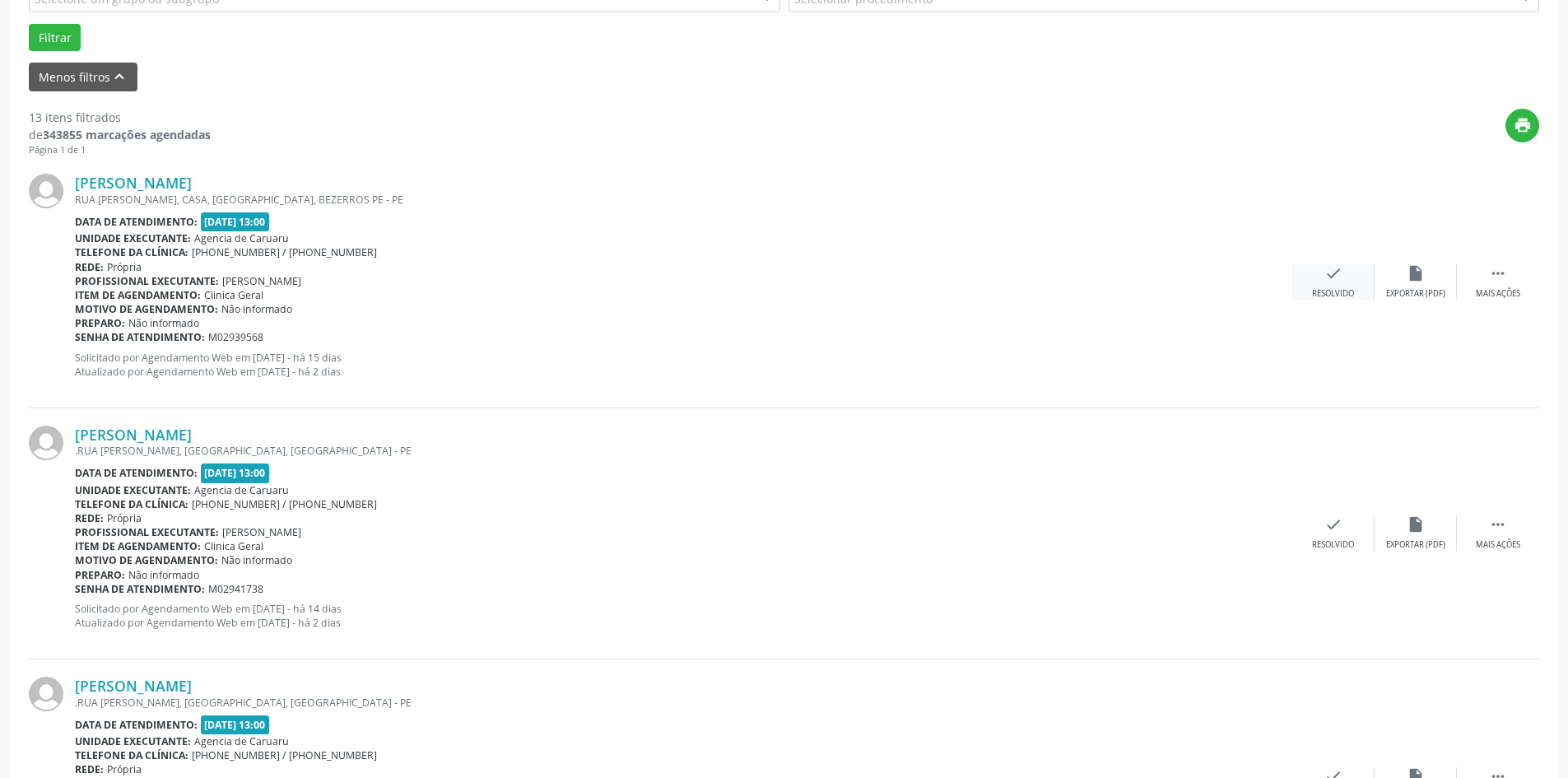
click at [1330, 274] on icon "check" at bounding box center [1333, 273] width 18 height 18
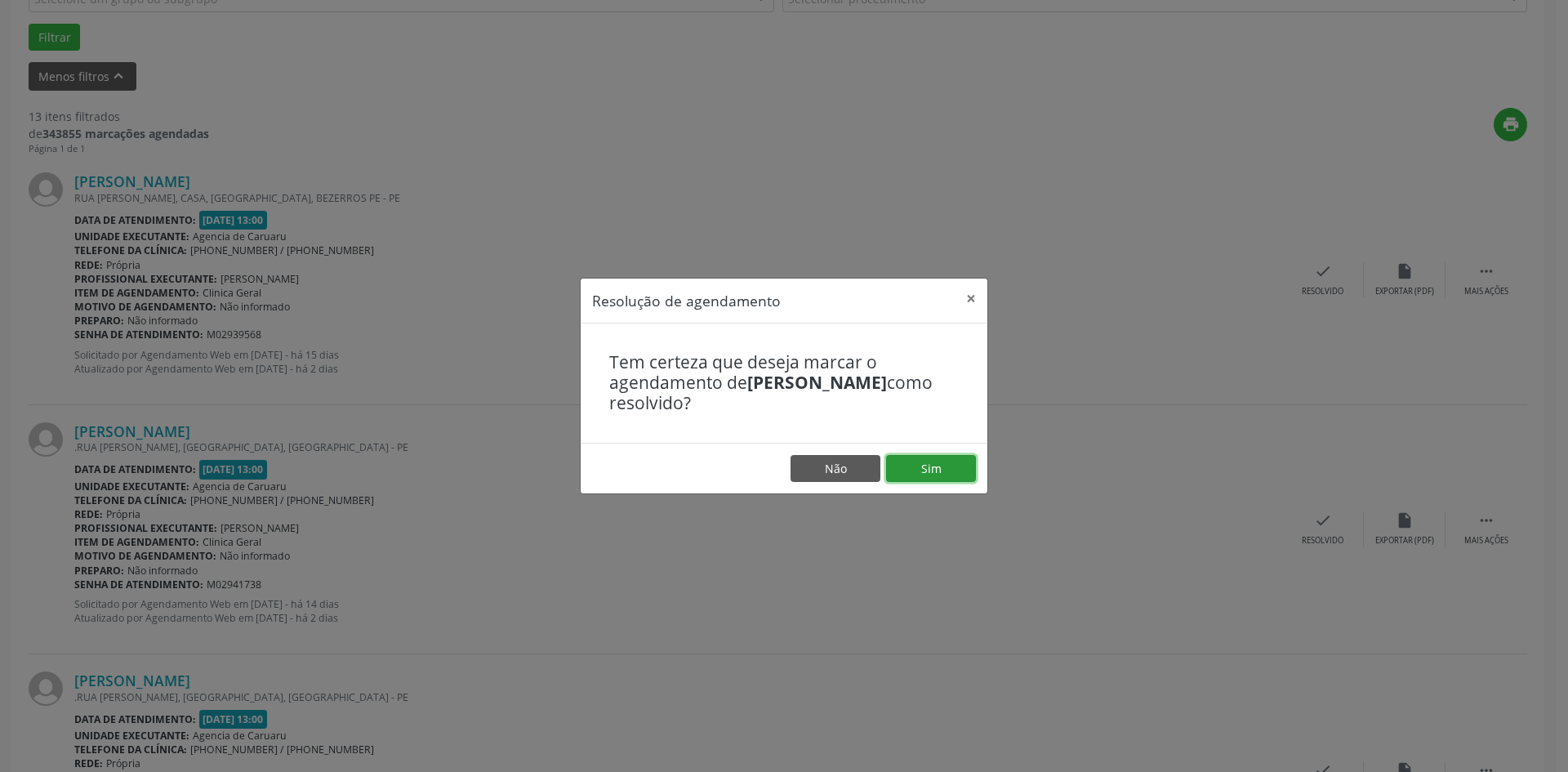
click at [919, 465] on button "Sim" at bounding box center [930, 468] width 89 height 28
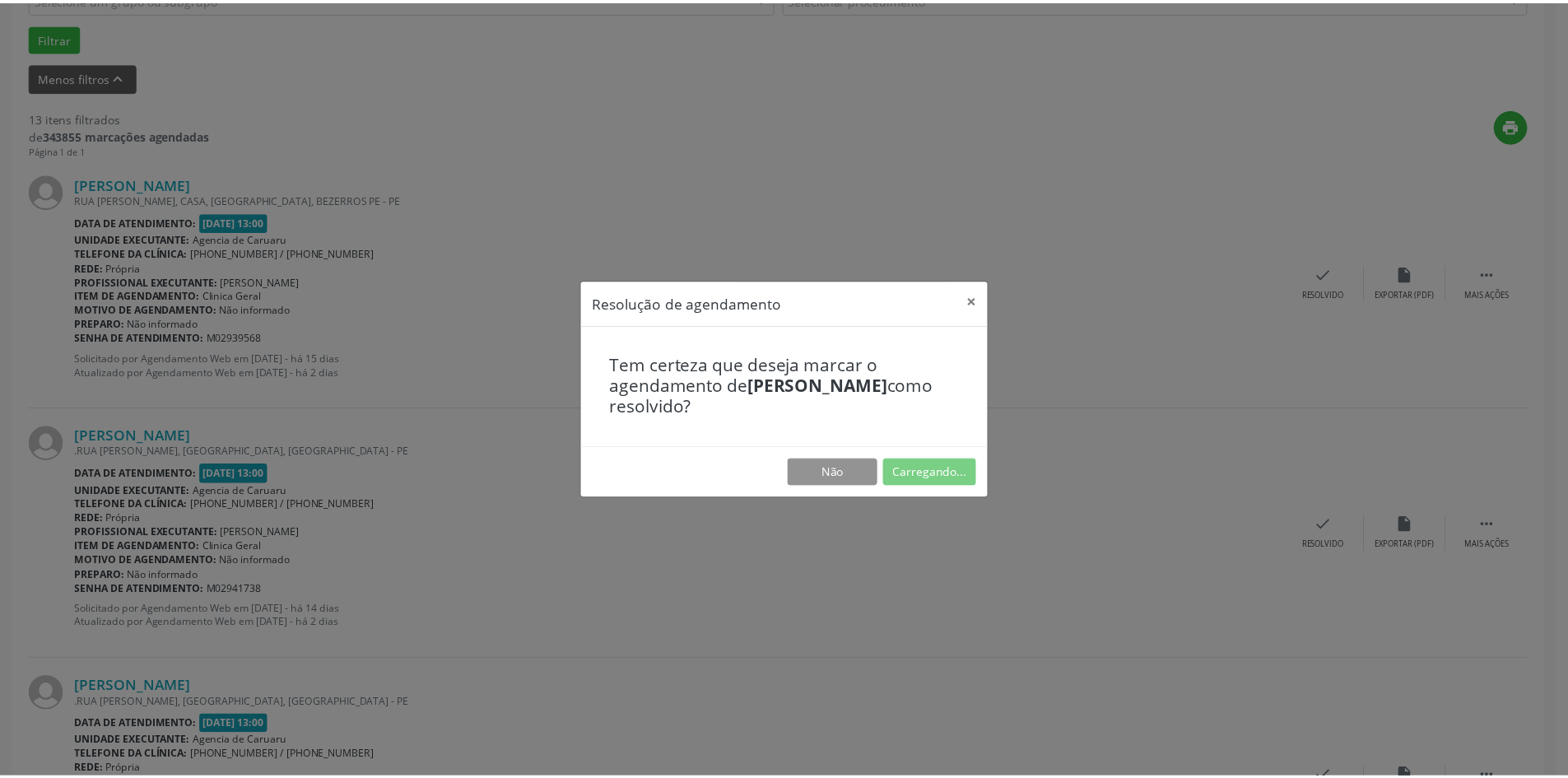
scroll to position [0, 0]
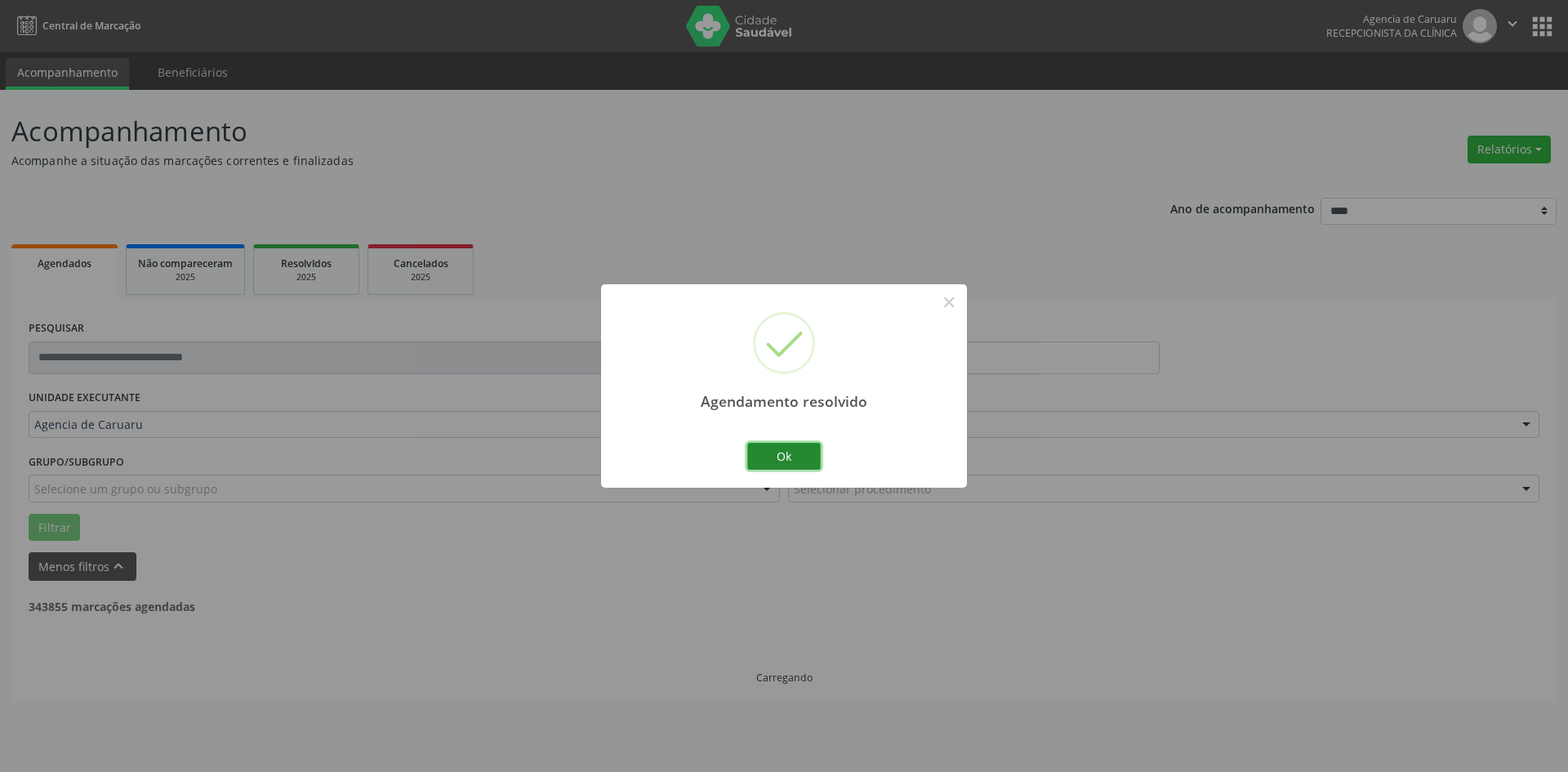
click at [751, 461] on button "Ok" at bounding box center [784, 457] width 73 height 28
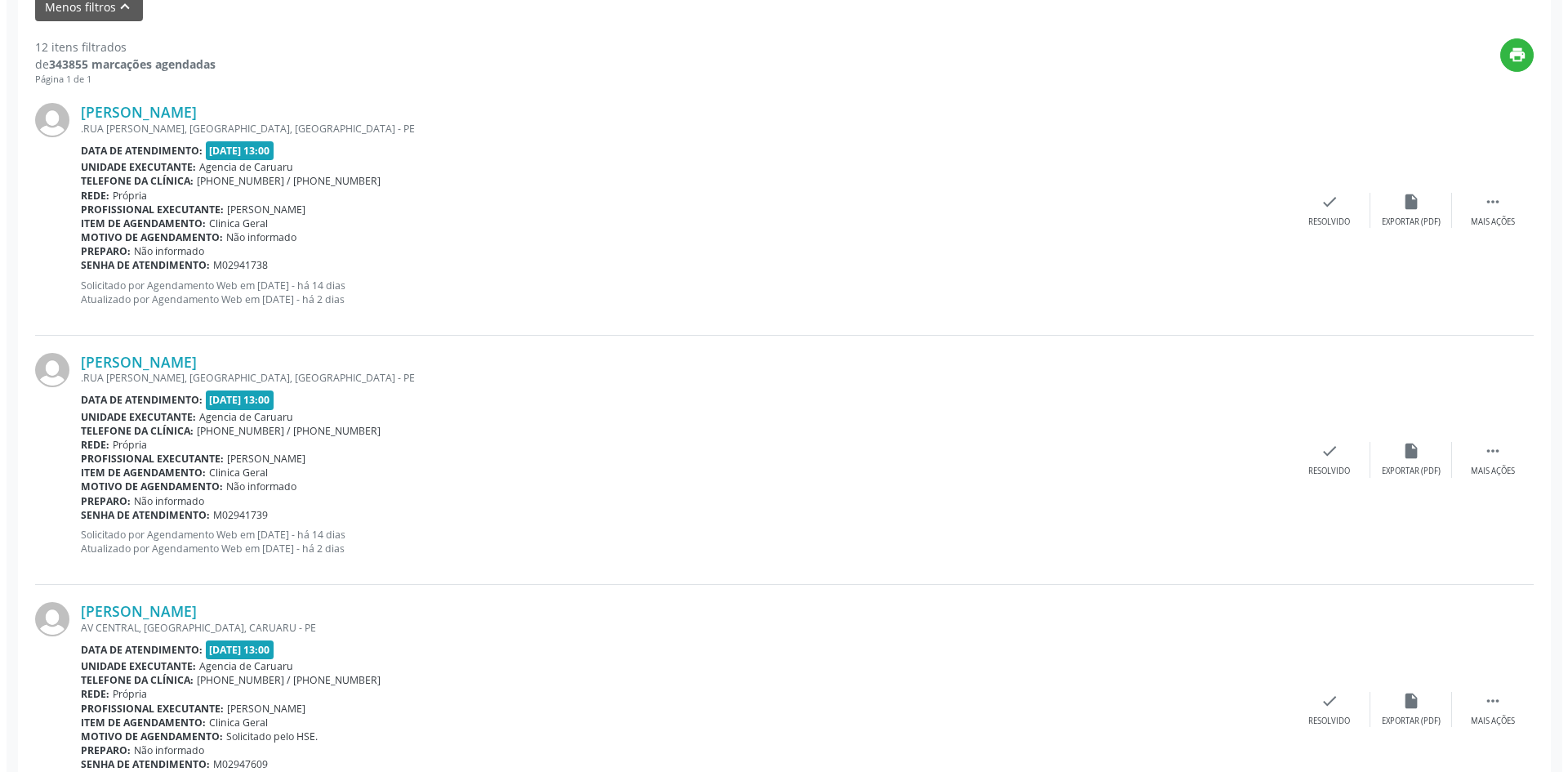
scroll to position [654, 0]
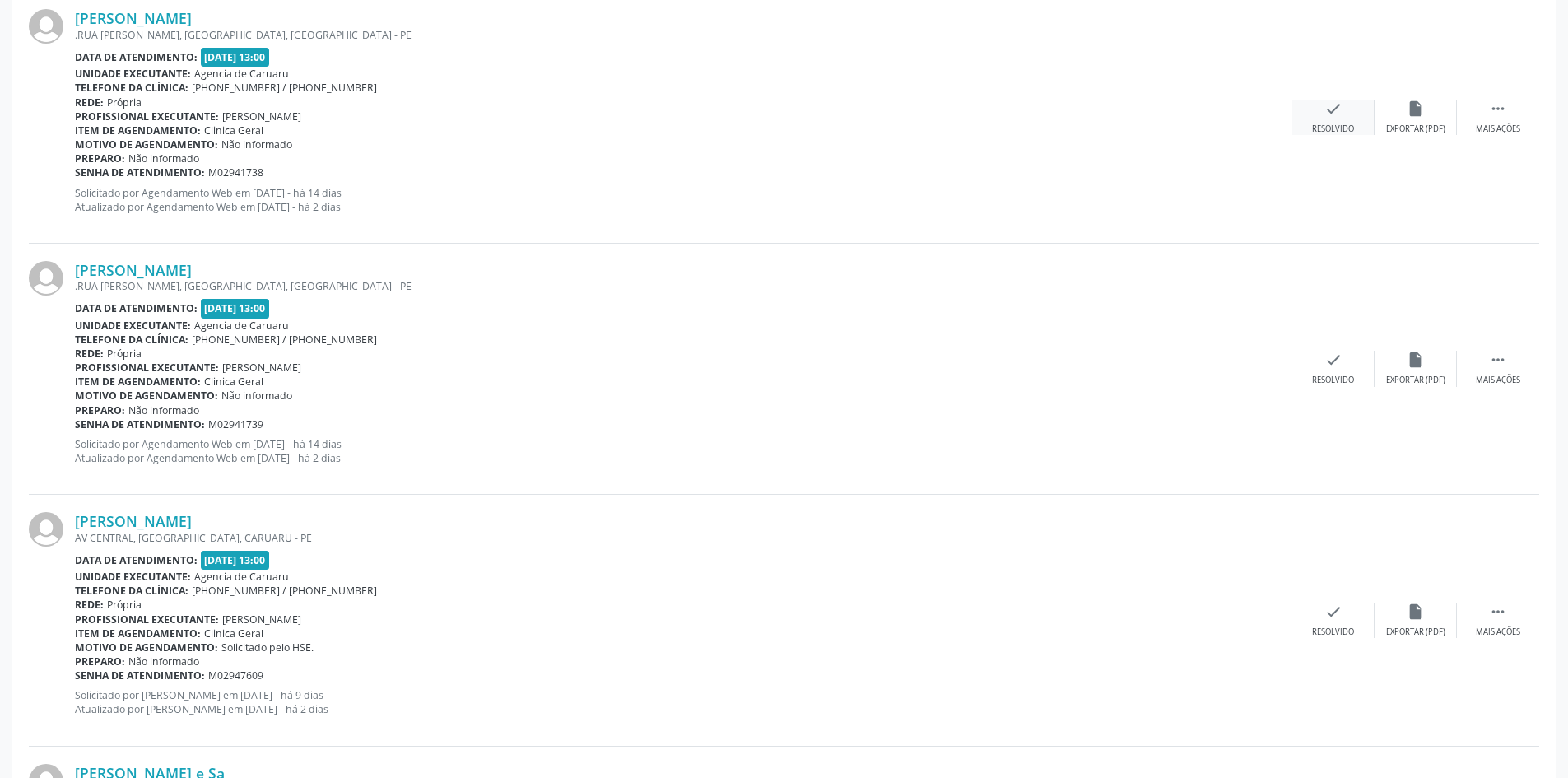
click at [1341, 115] on icon "check" at bounding box center [1333, 109] width 18 height 18
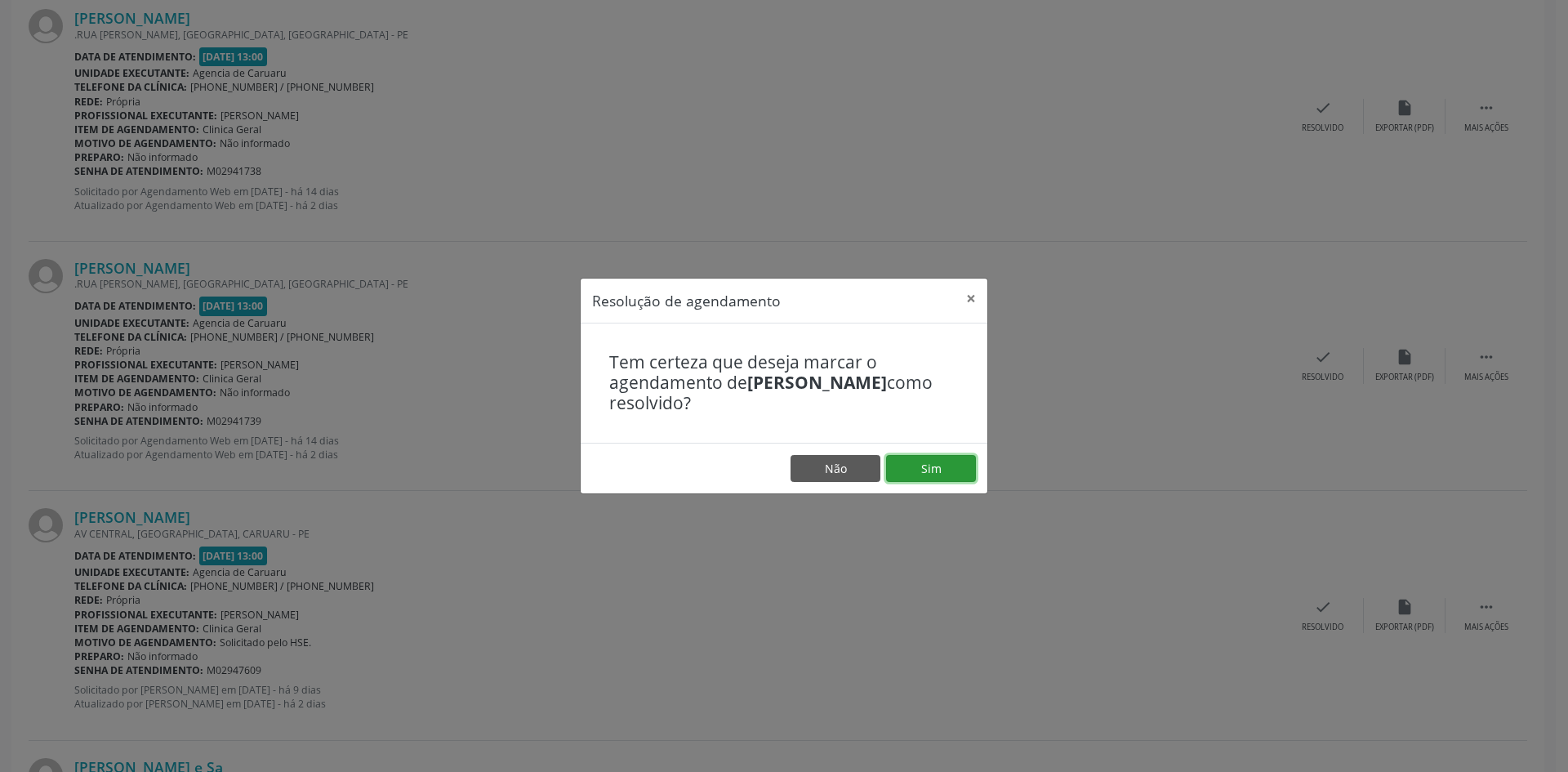
click at [944, 470] on button "Sim" at bounding box center [930, 468] width 89 height 28
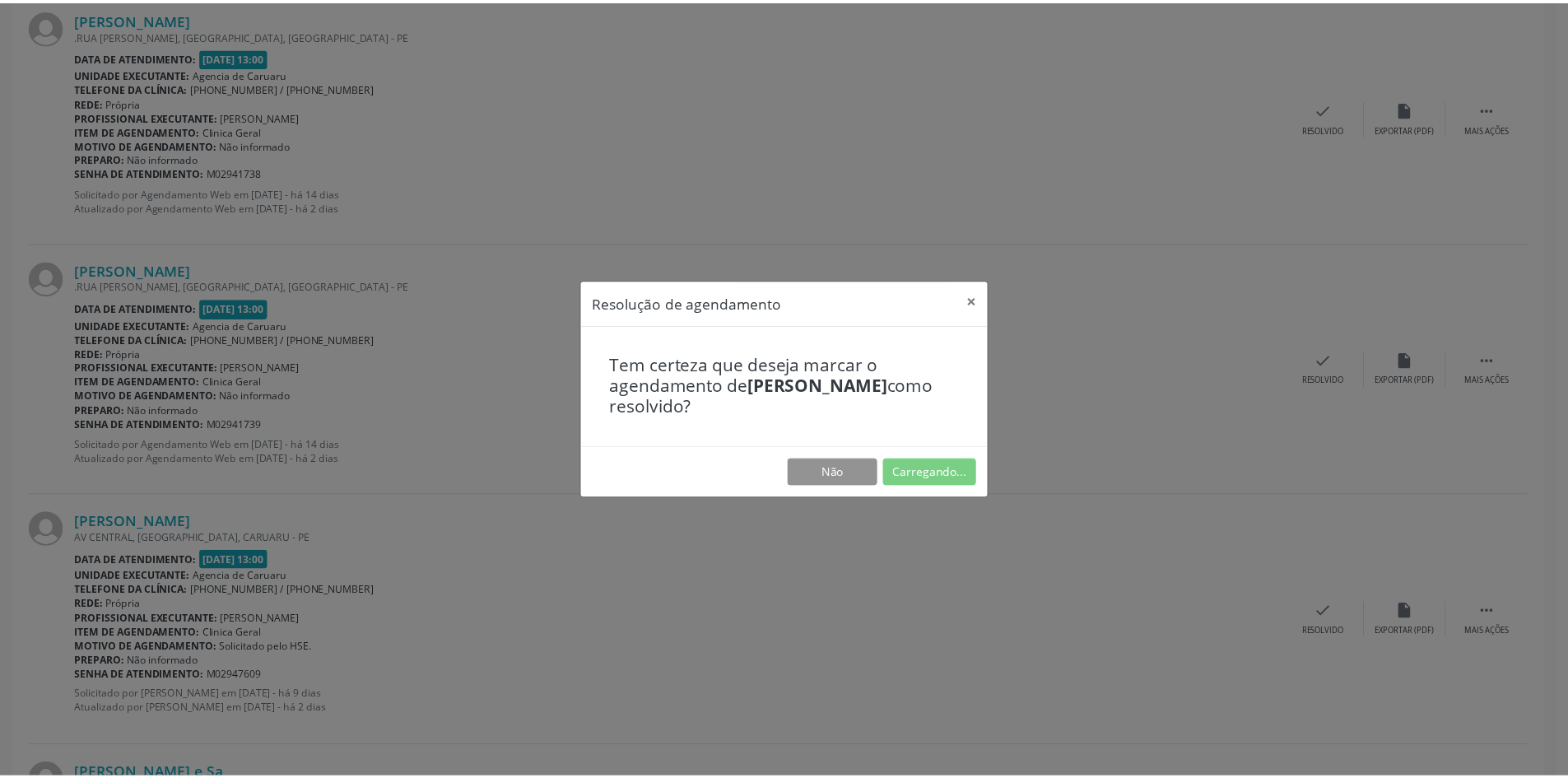
scroll to position [0, 0]
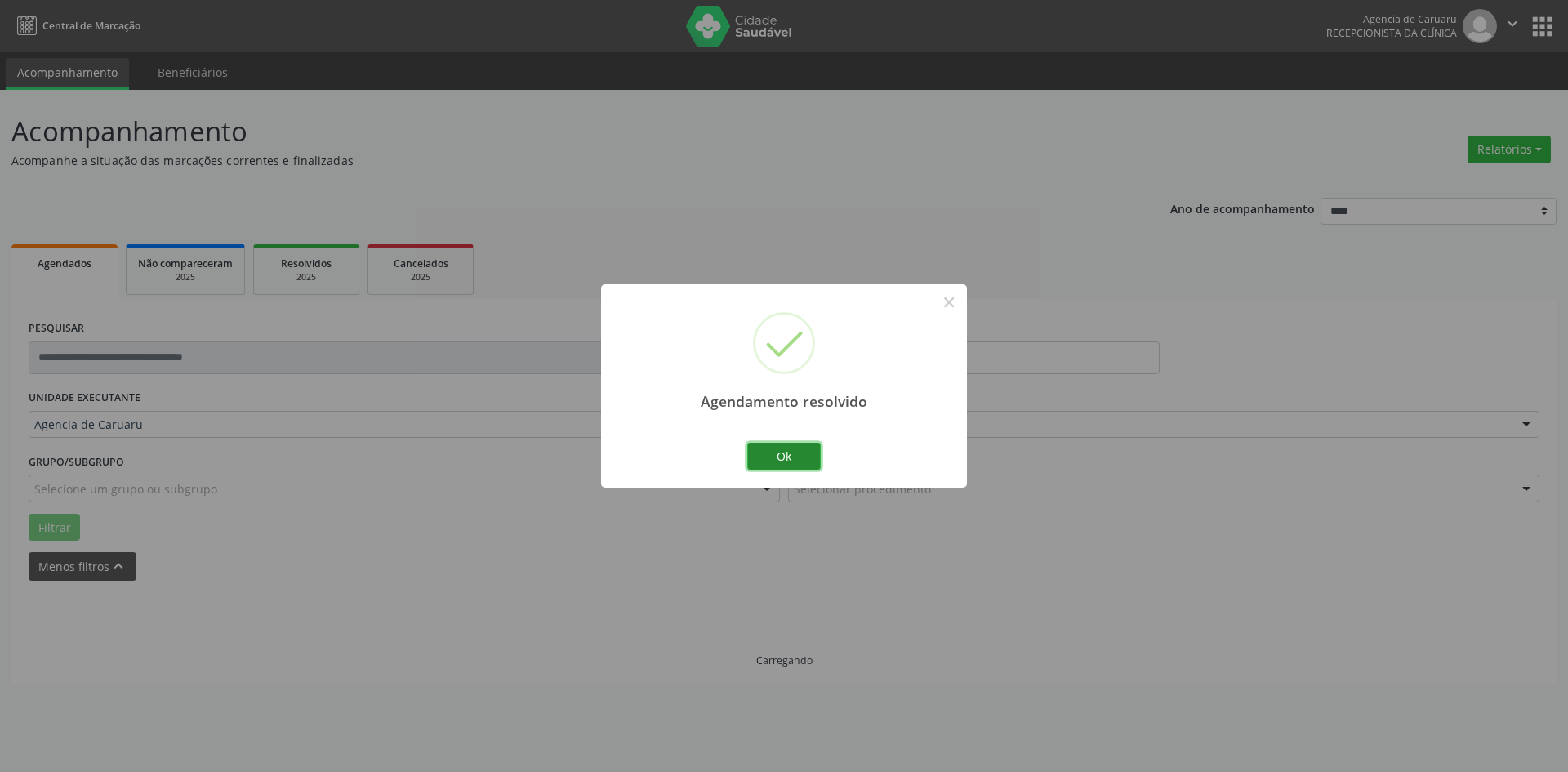
click at [783, 457] on button "Ok" at bounding box center [784, 457] width 73 height 28
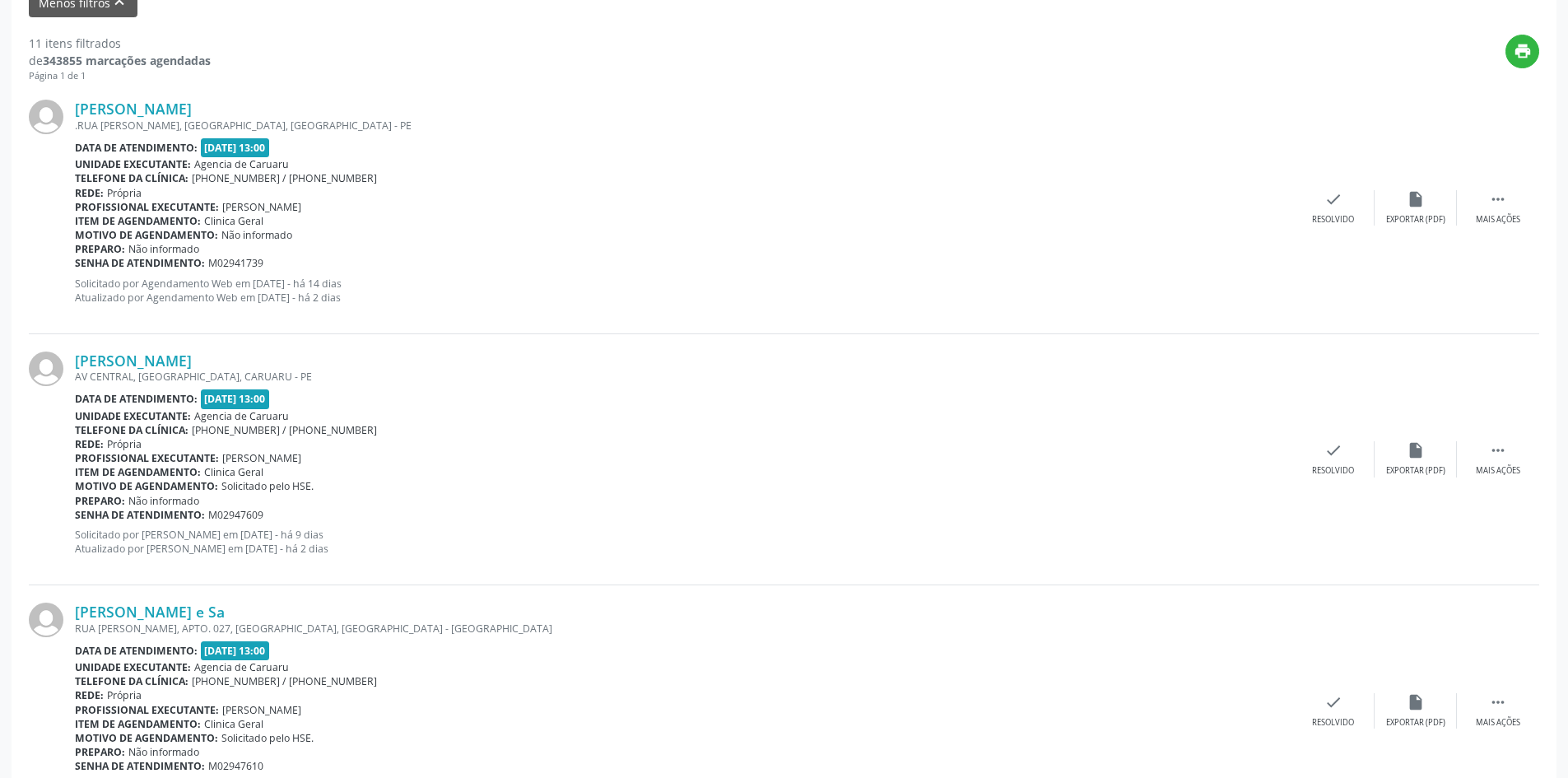
scroll to position [576, 0]
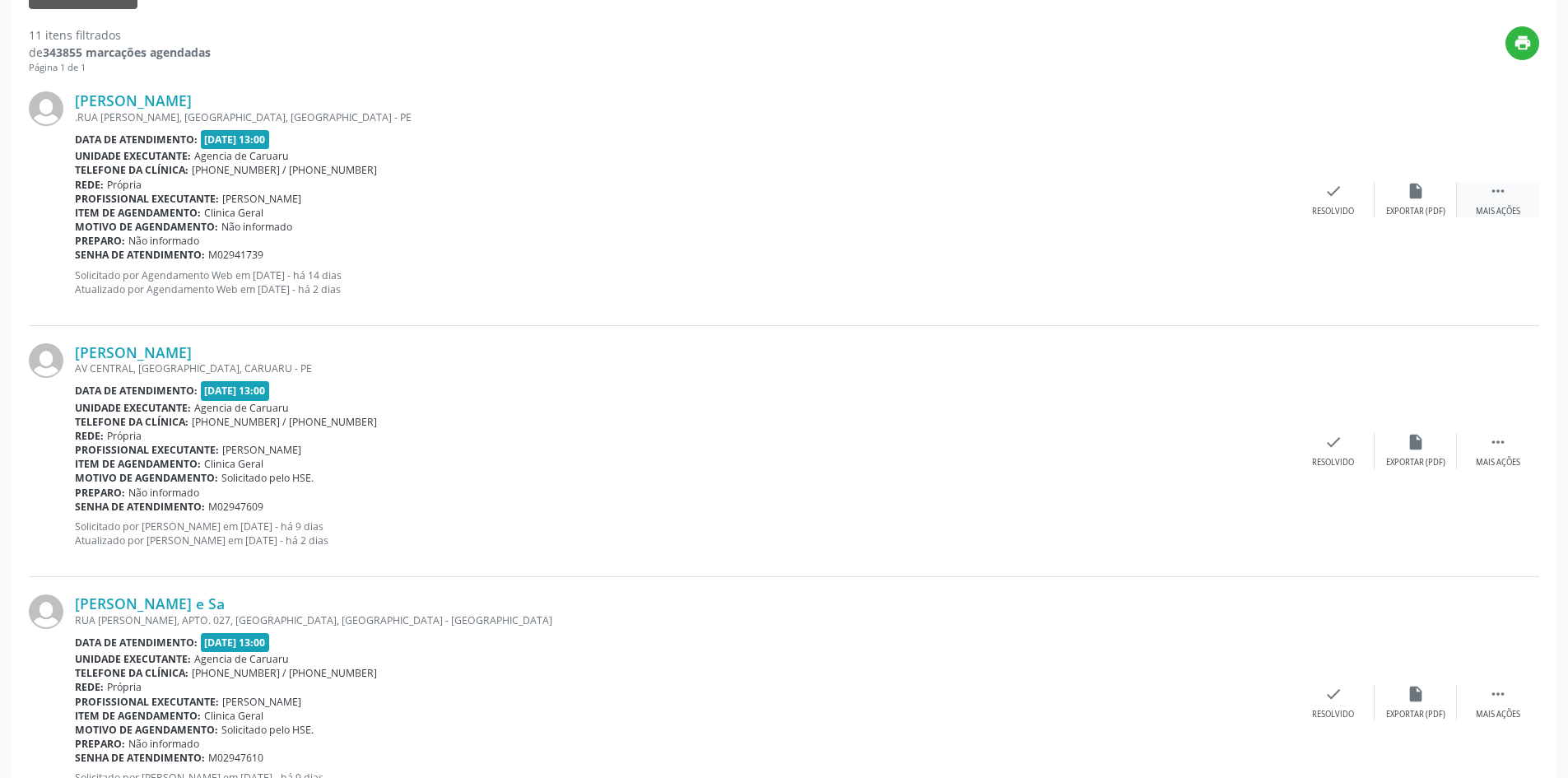
click at [1491, 201] on div " Mais ações" at bounding box center [1497, 200] width 82 height 36
click at [1399, 194] on div "alarm_off Não compareceu" at bounding box center [1415, 200] width 82 height 36
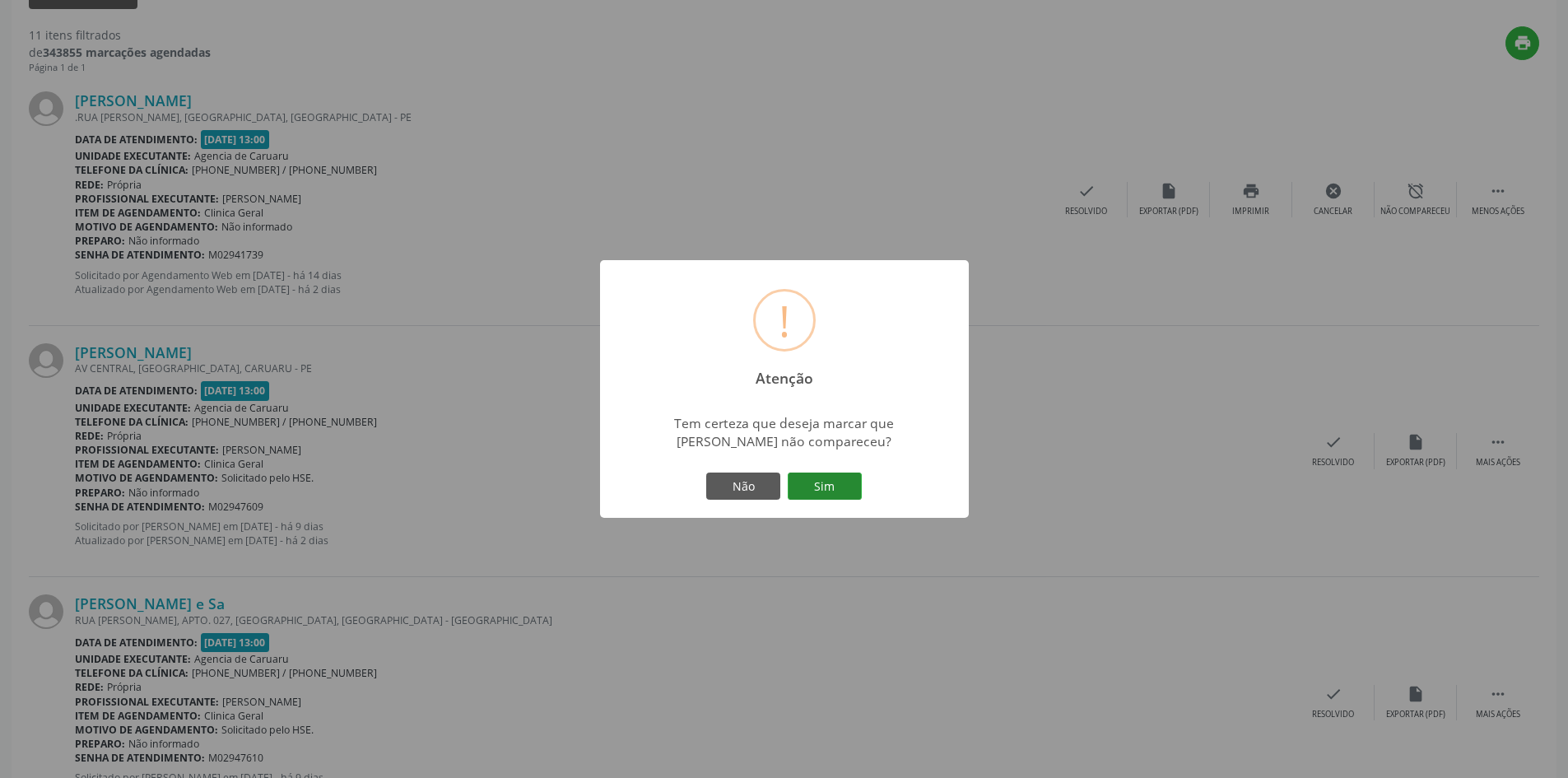
click at [824, 485] on button "Sim" at bounding box center [824, 486] width 74 height 28
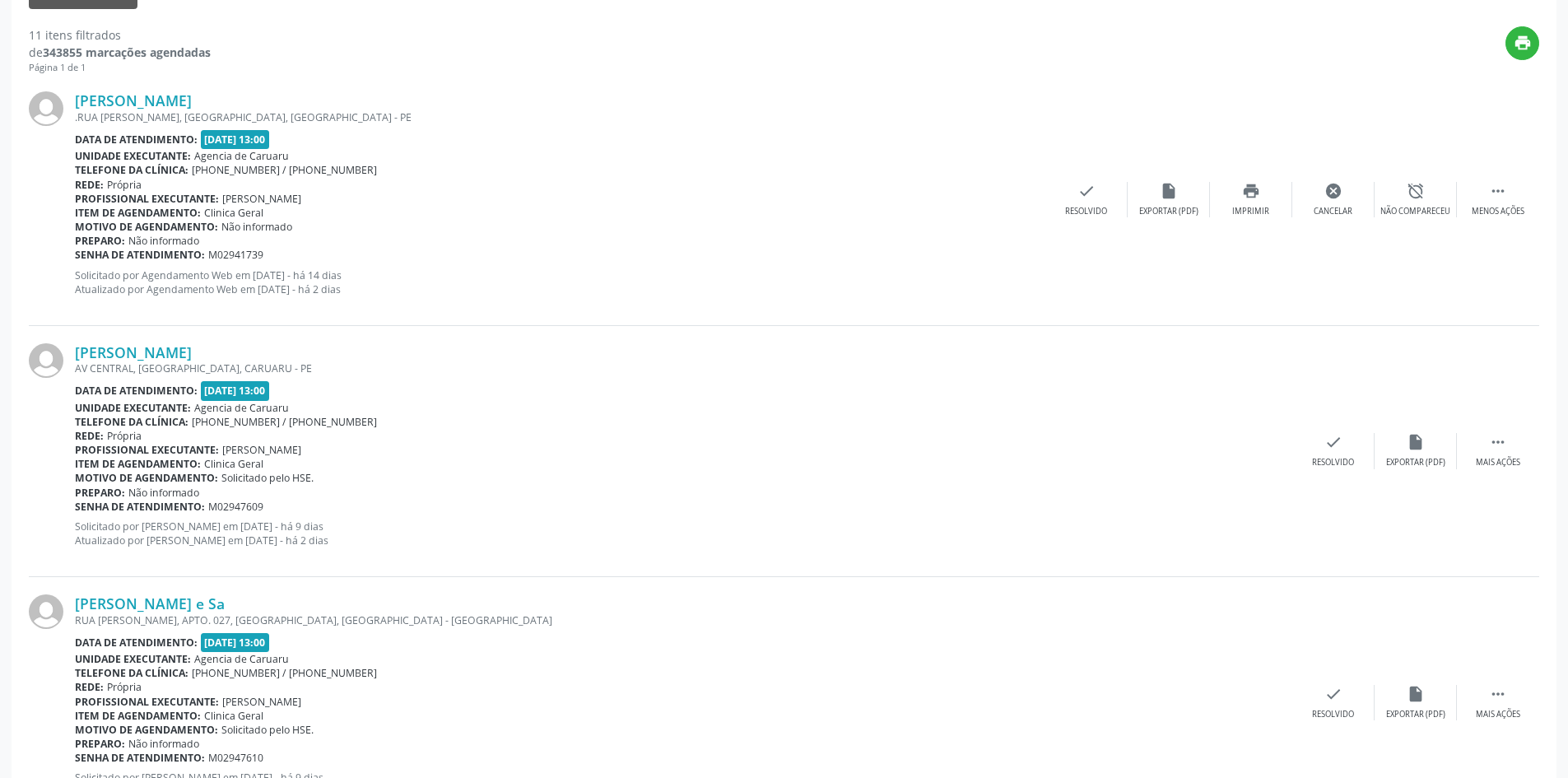
scroll to position [0, 0]
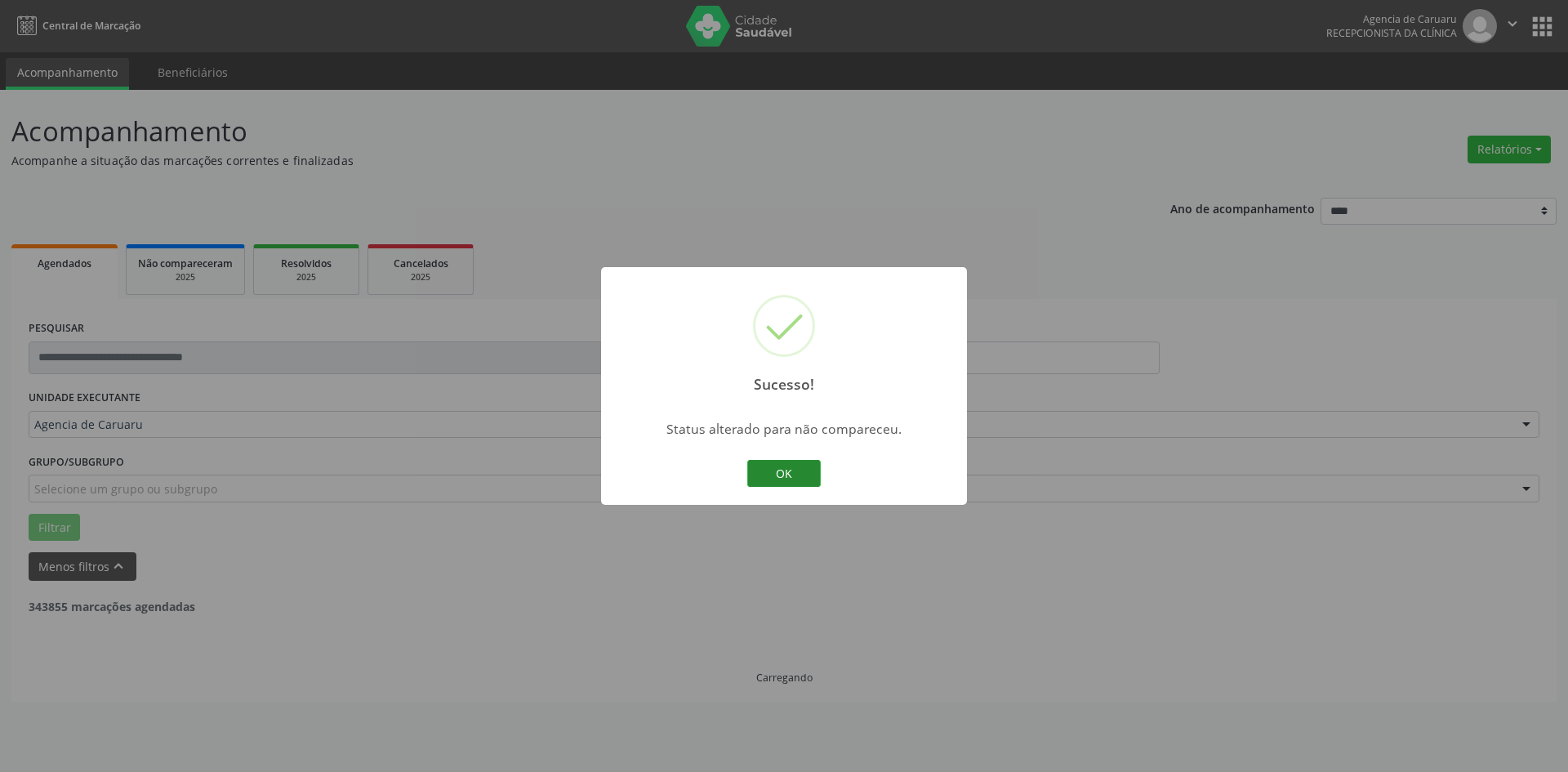
click at [797, 473] on button "OK" at bounding box center [784, 473] width 73 height 28
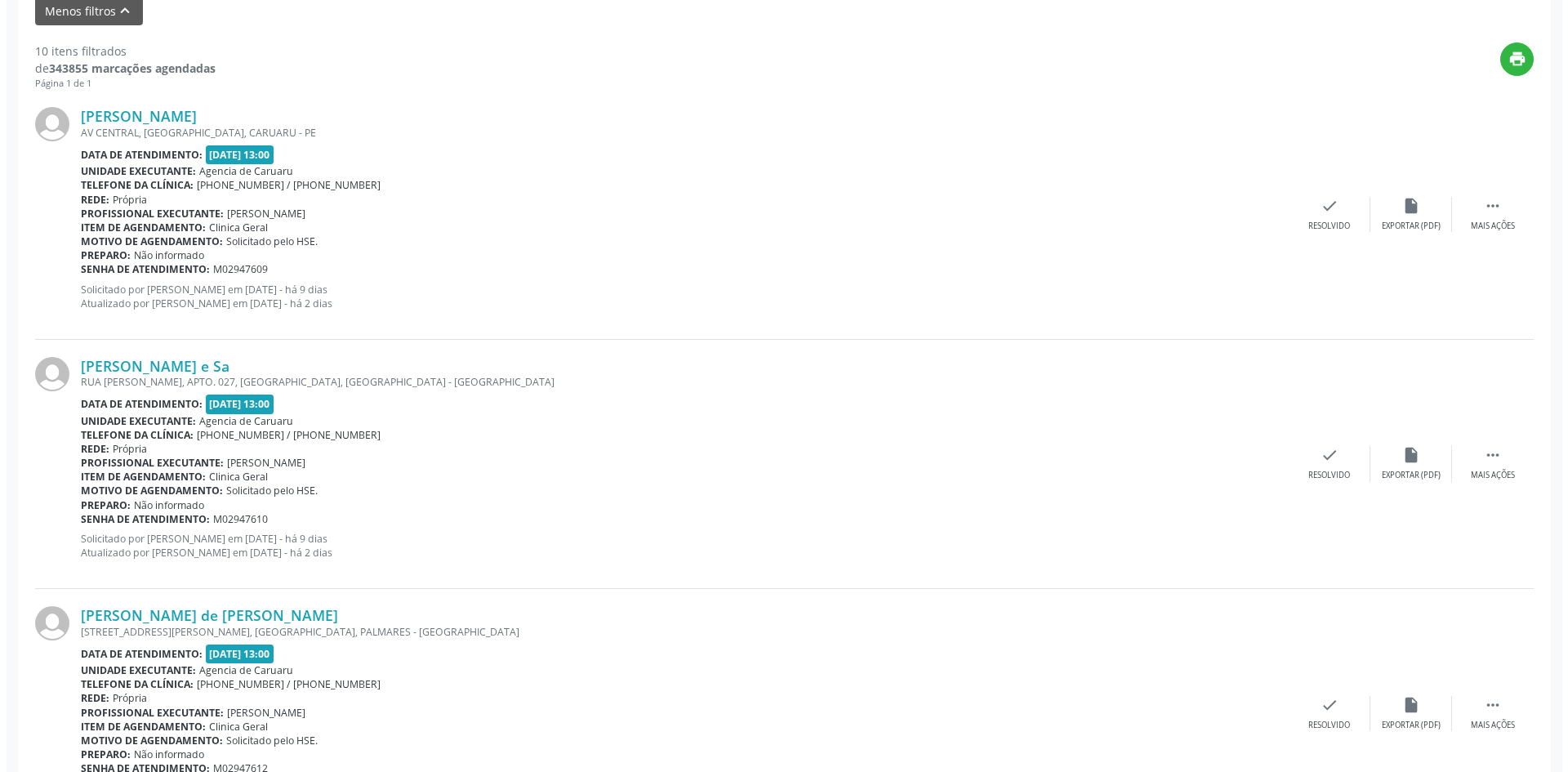
scroll to position [572, 0]
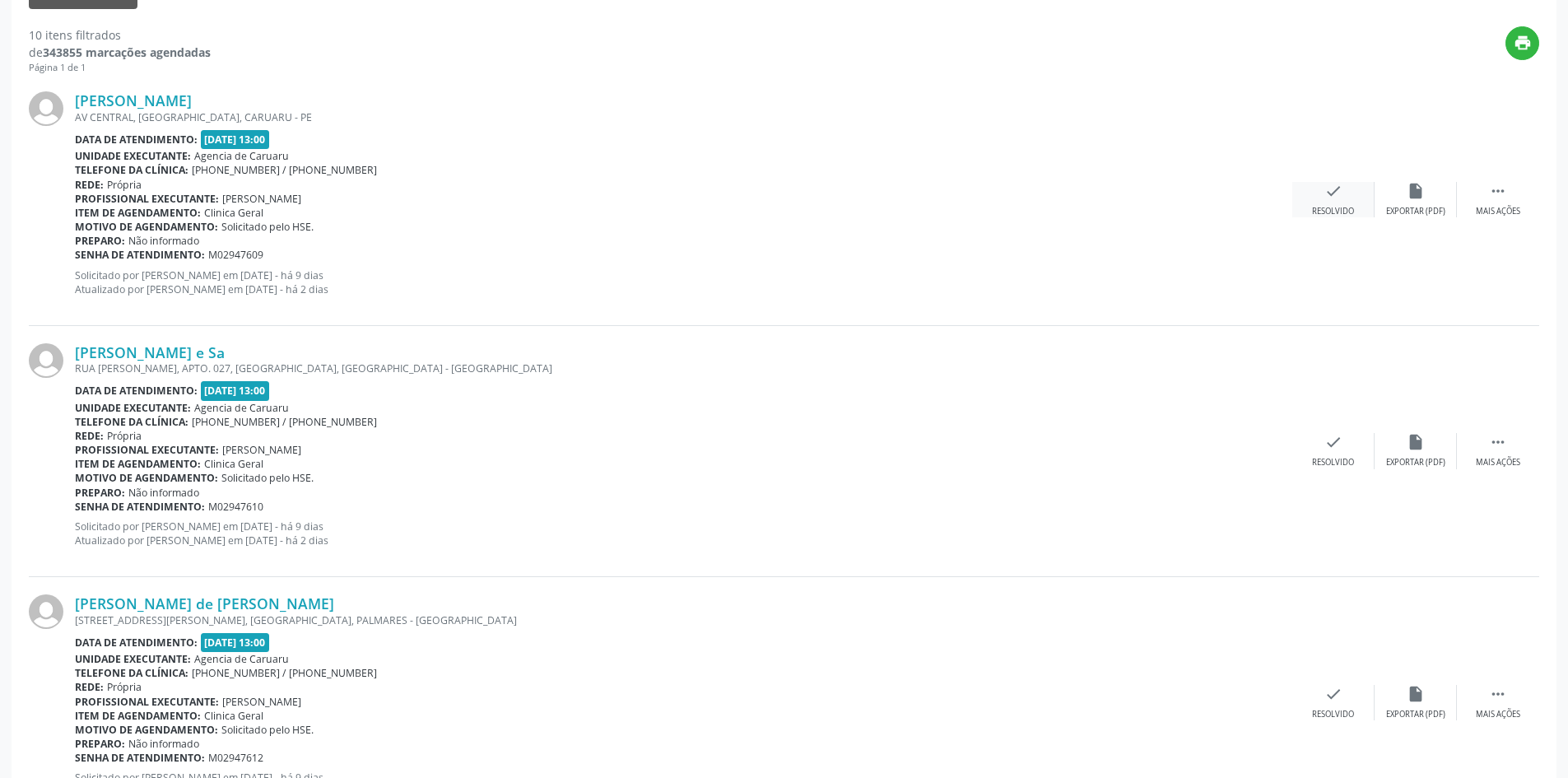
click at [1341, 203] on div "check Resolvido" at bounding box center [1333, 200] width 82 height 36
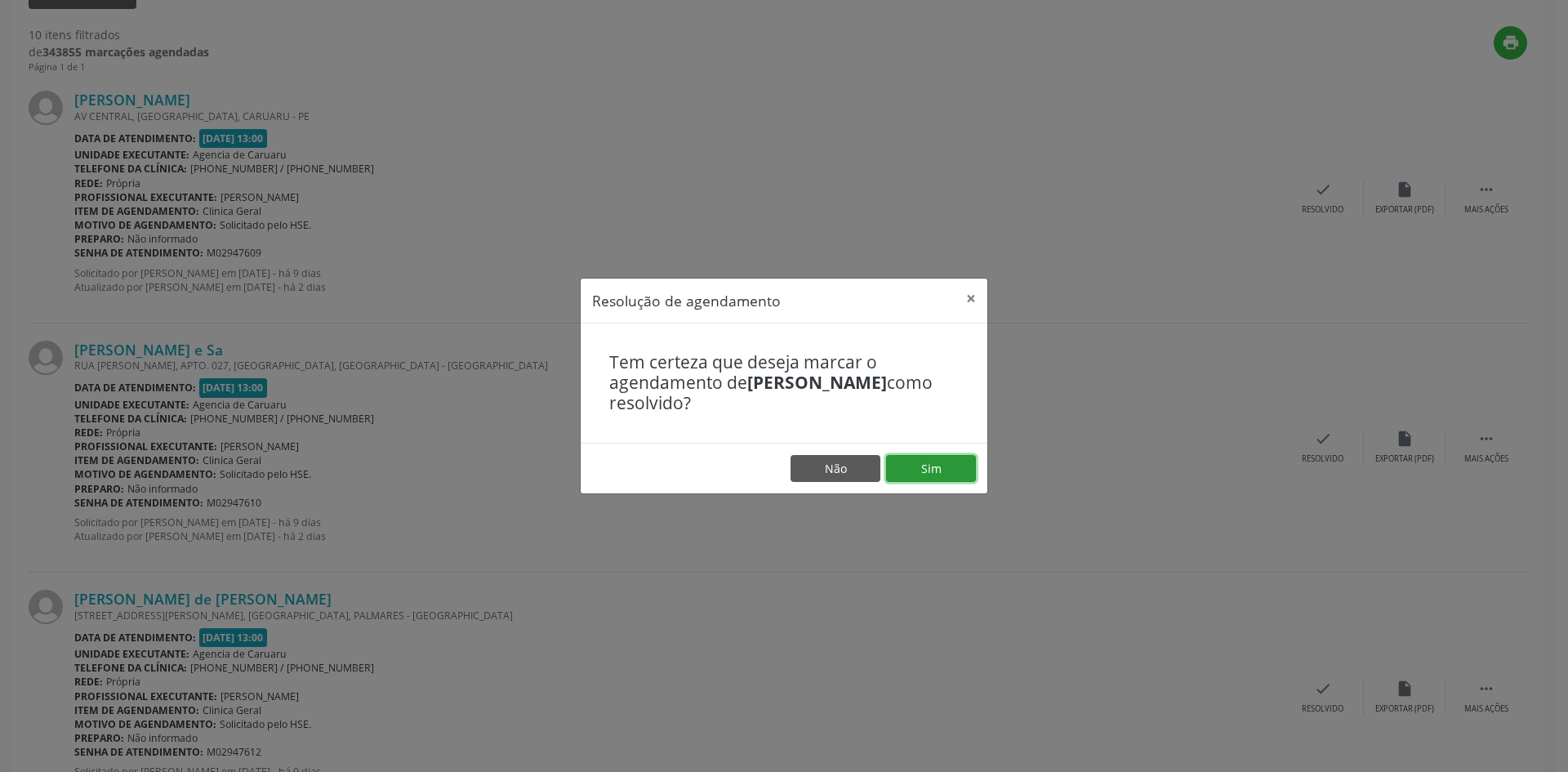
click at [920, 470] on button "Sim" at bounding box center [930, 468] width 89 height 28
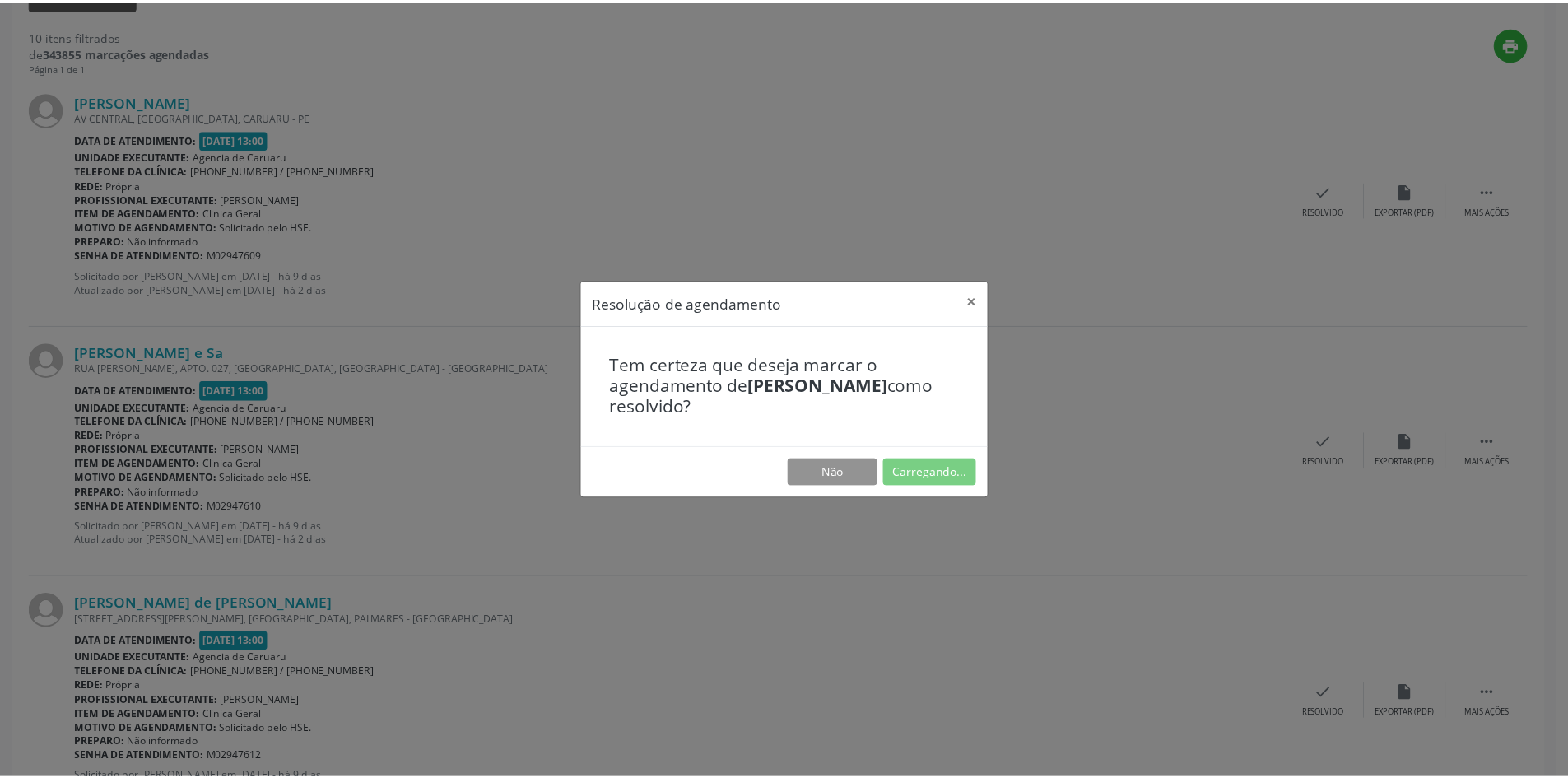
scroll to position [0, 0]
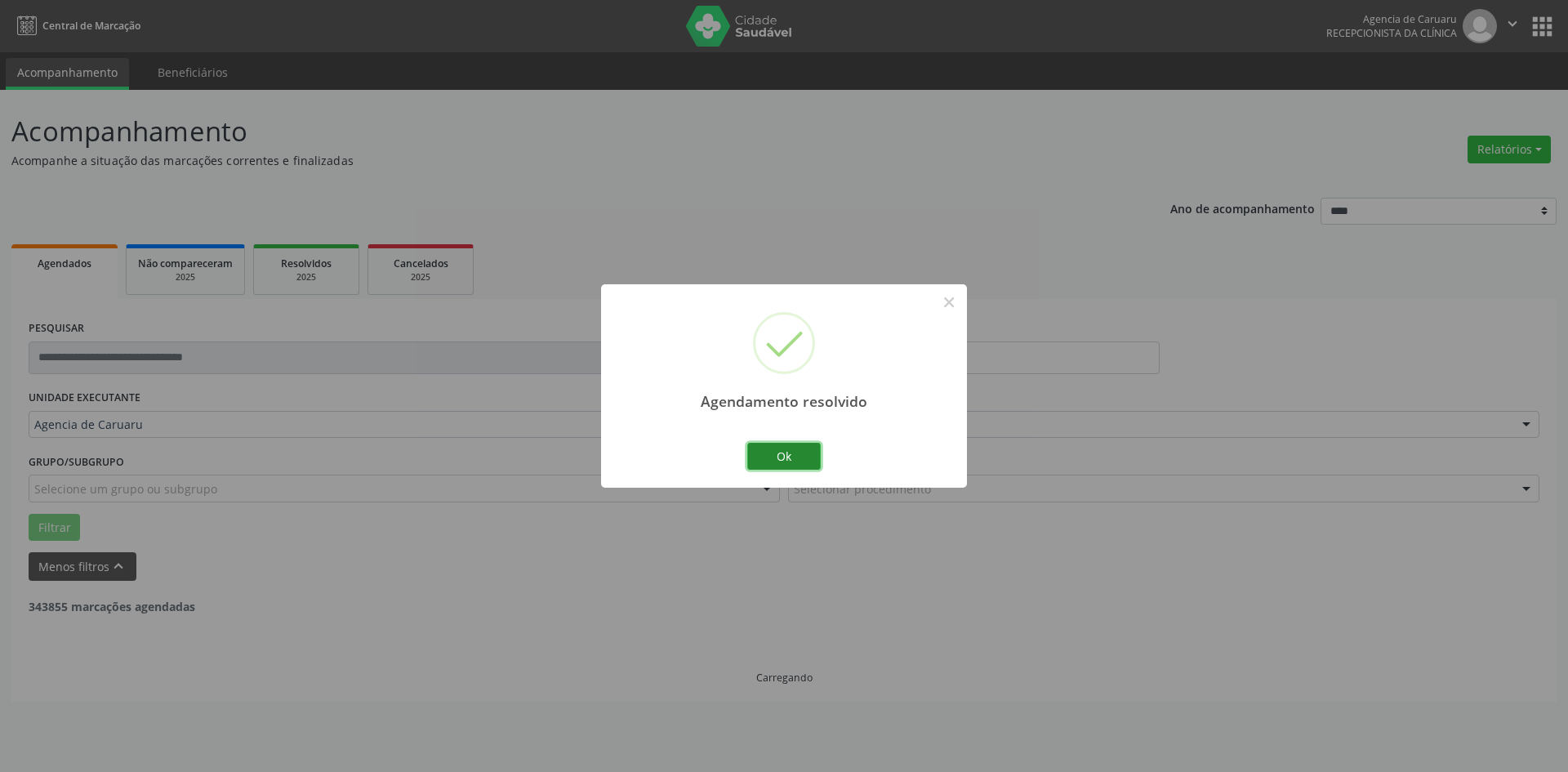
click at [785, 460] on button "Ok" at bounding box center [784, 457] width 73 height 28
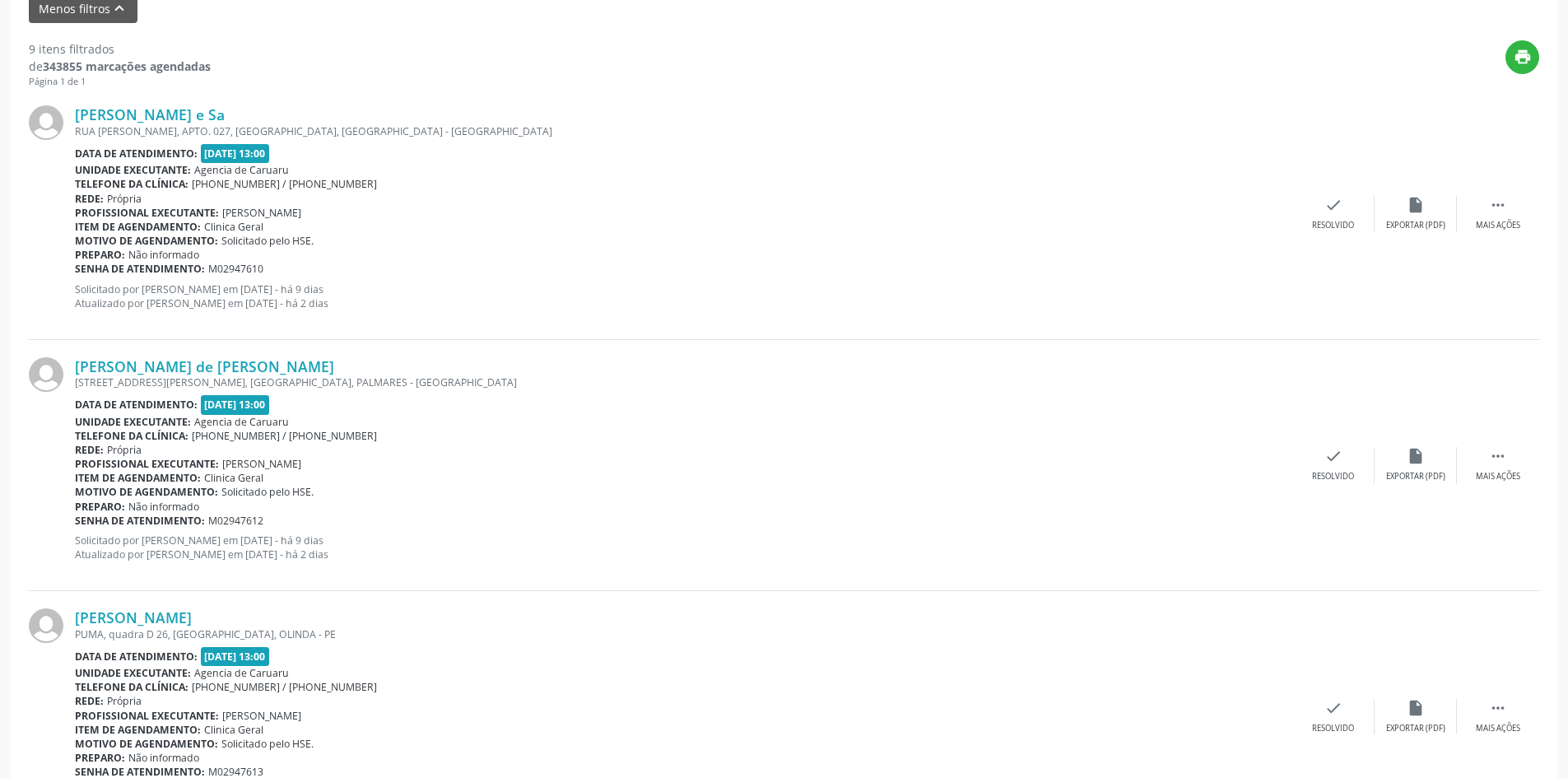
scroll to position [576, 0]
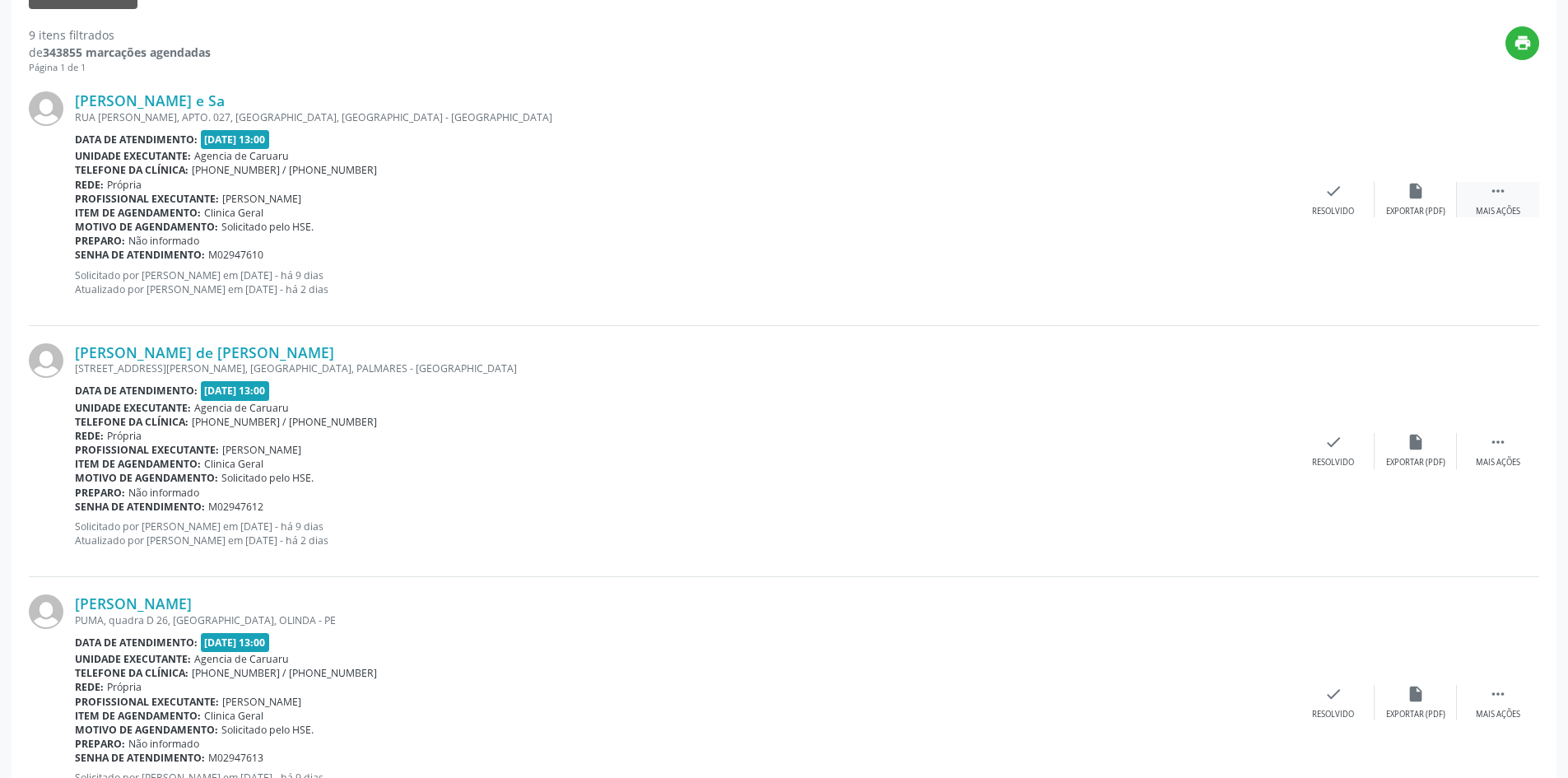
click at [1486, 195] on div " Mais ações" at bounding box center [1497, 200] width 82 height 36
click at [1392, 187] on div "alarm_off Não compareceu" at bounding box center [1415, 200] width 82 height 36
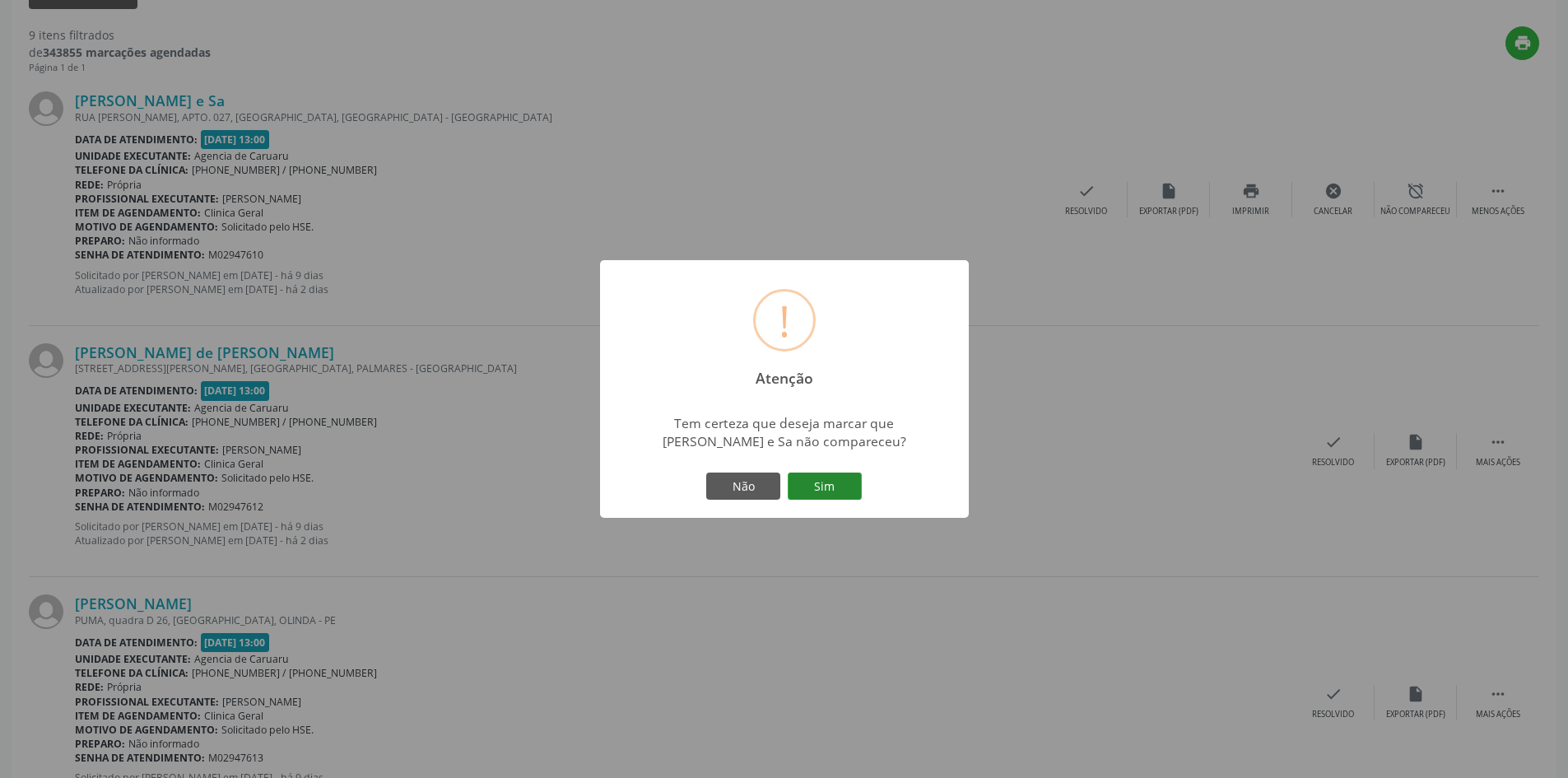
click at [808, 490] on button "Sim" at bounding box center [824, 486] width 74 height 28
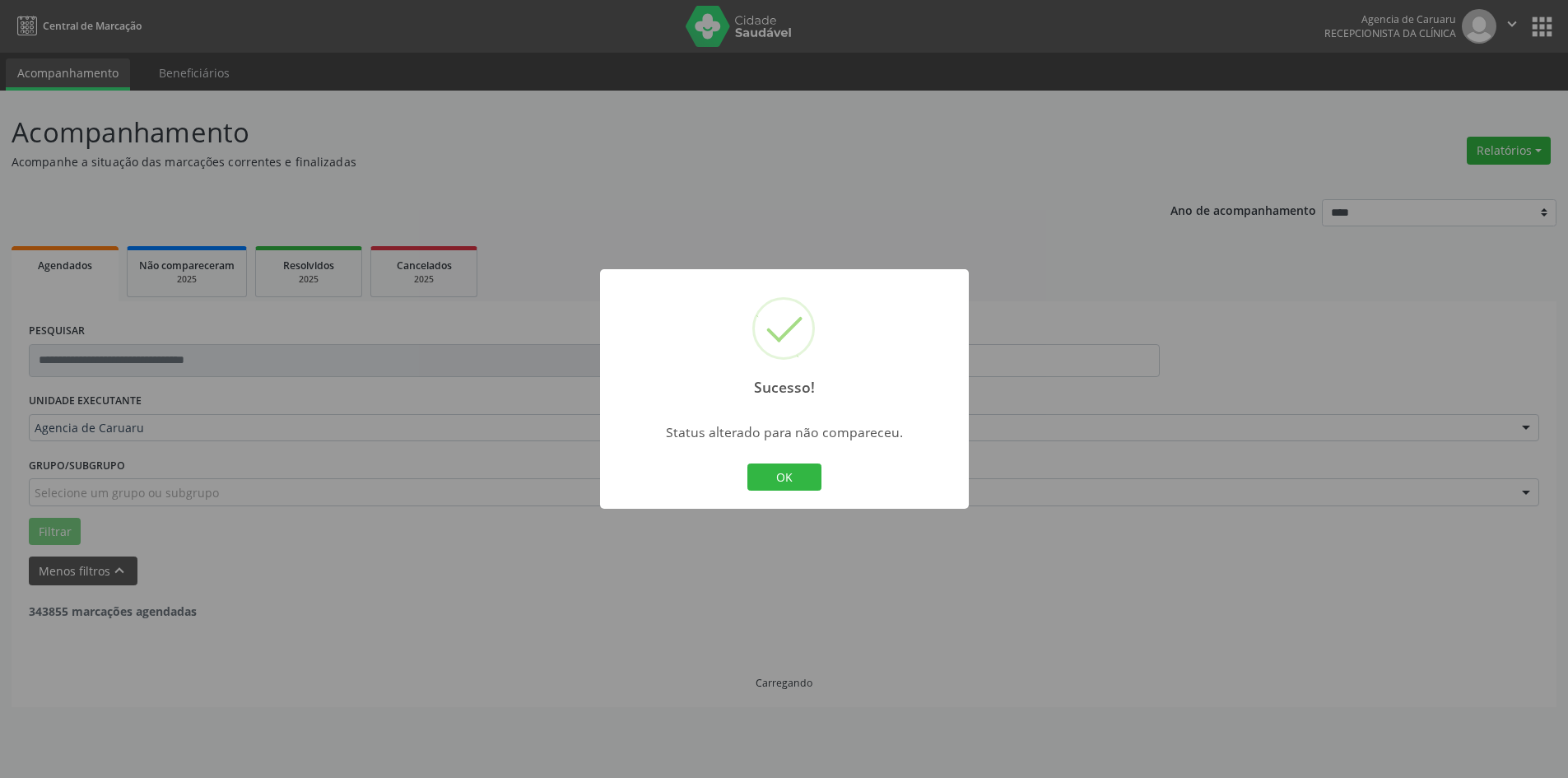
scroll to position [0, 0]
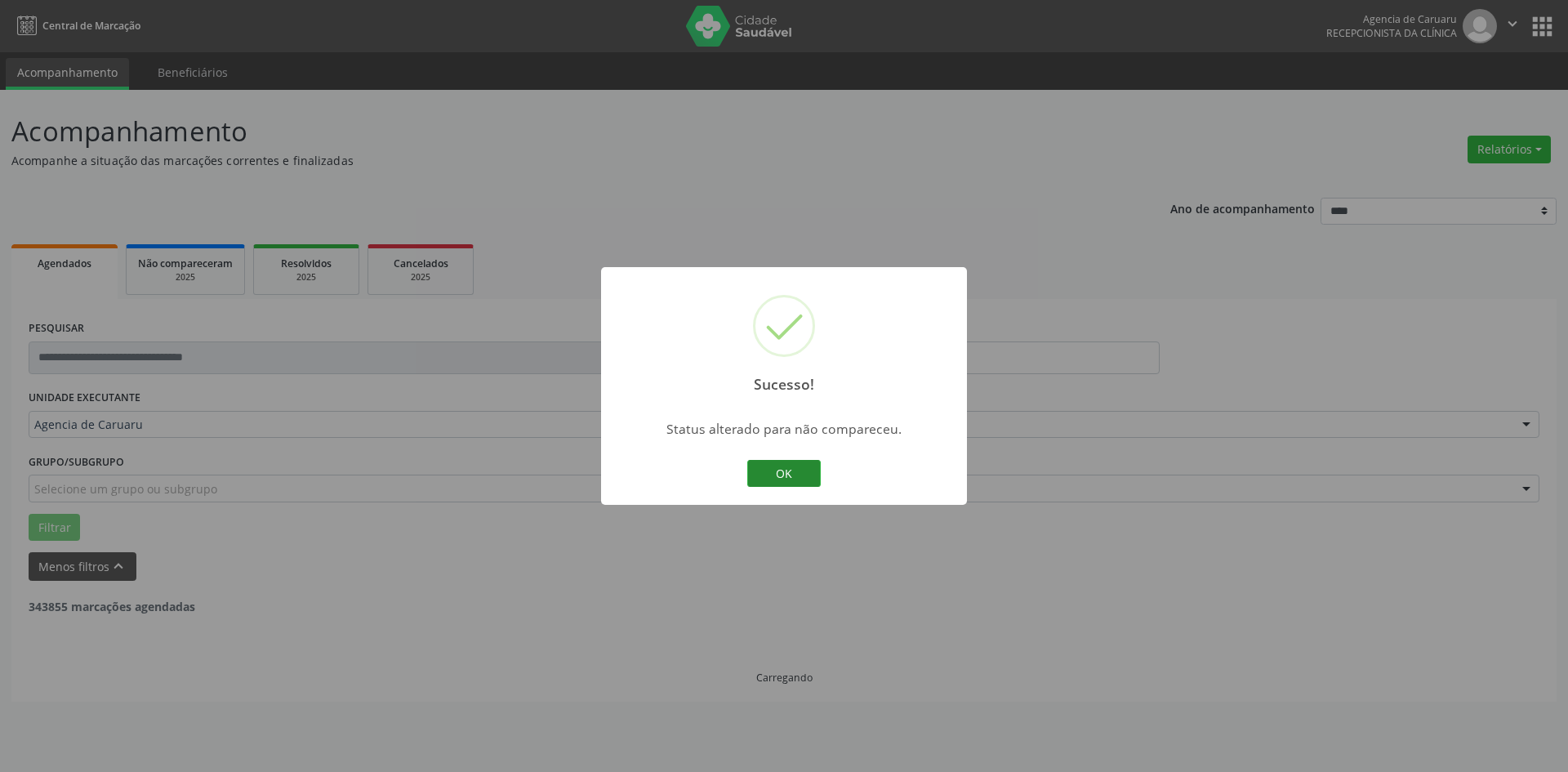
click at [798, 476] on button "OK" at bounding box center [784, 473] width 73 height 28
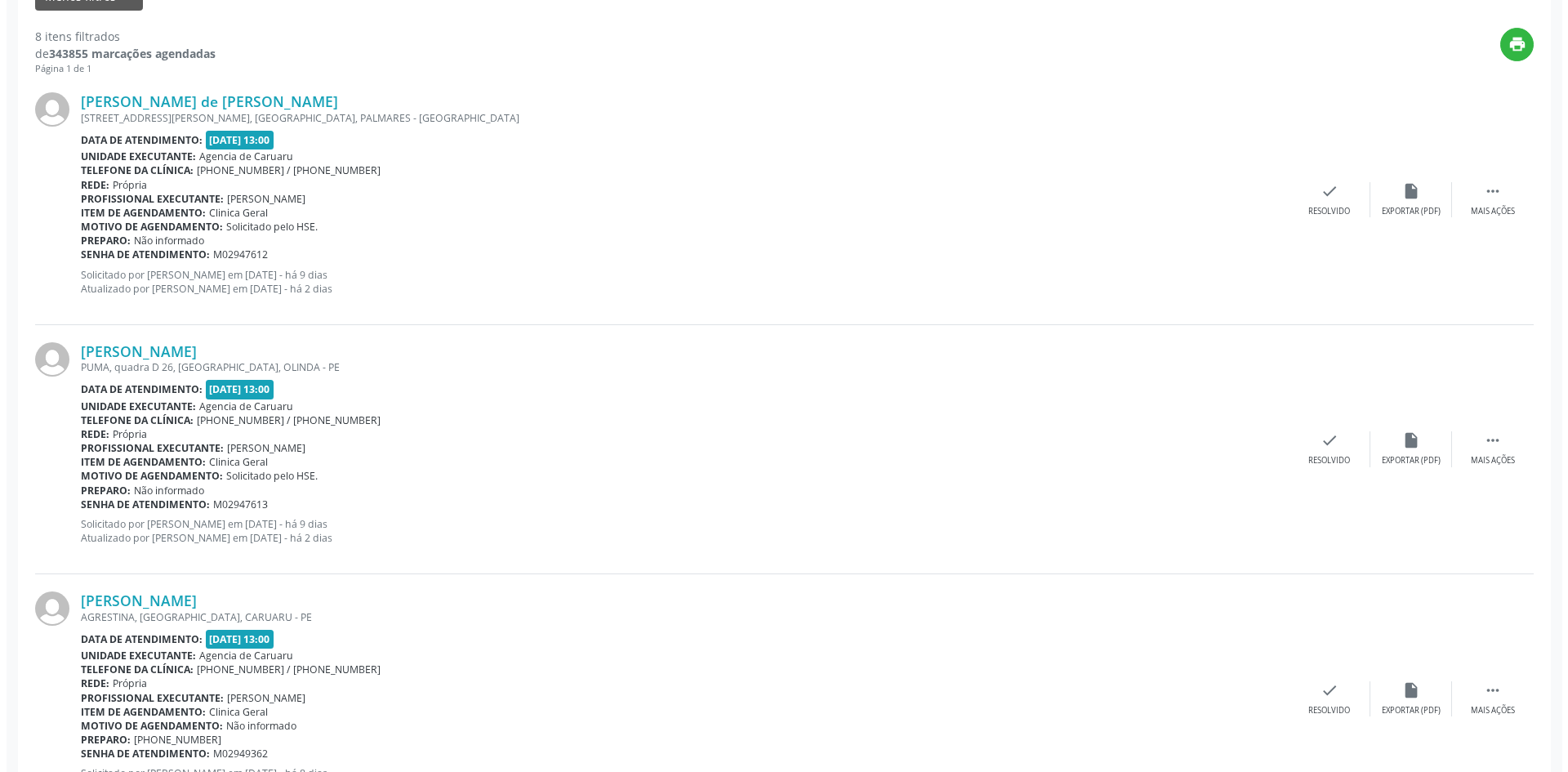
scroll to position [572, 0]
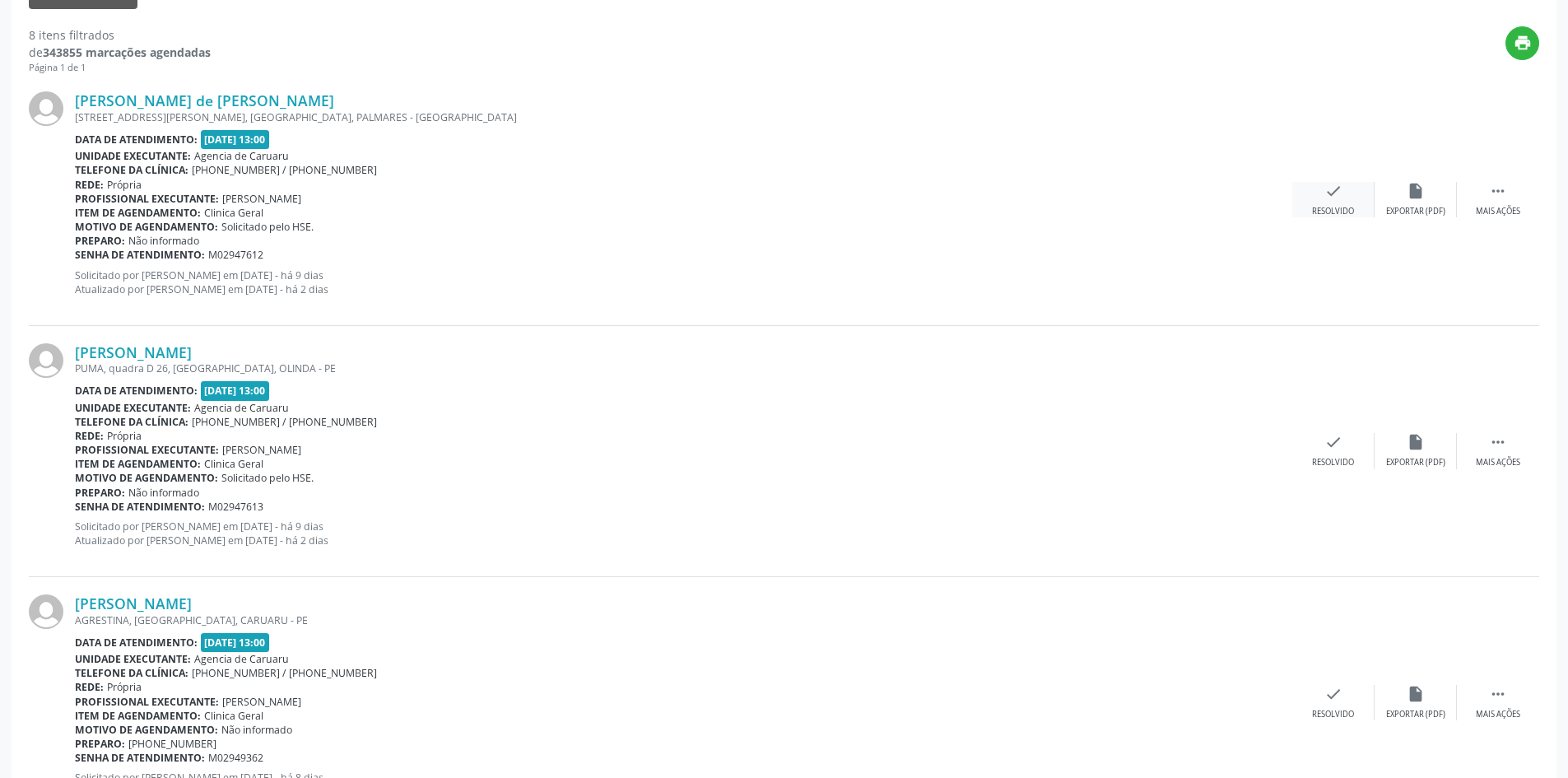
click at [1344, 209] on div "Resolvido" at bounding box center [1333, 211] width 42 height 12
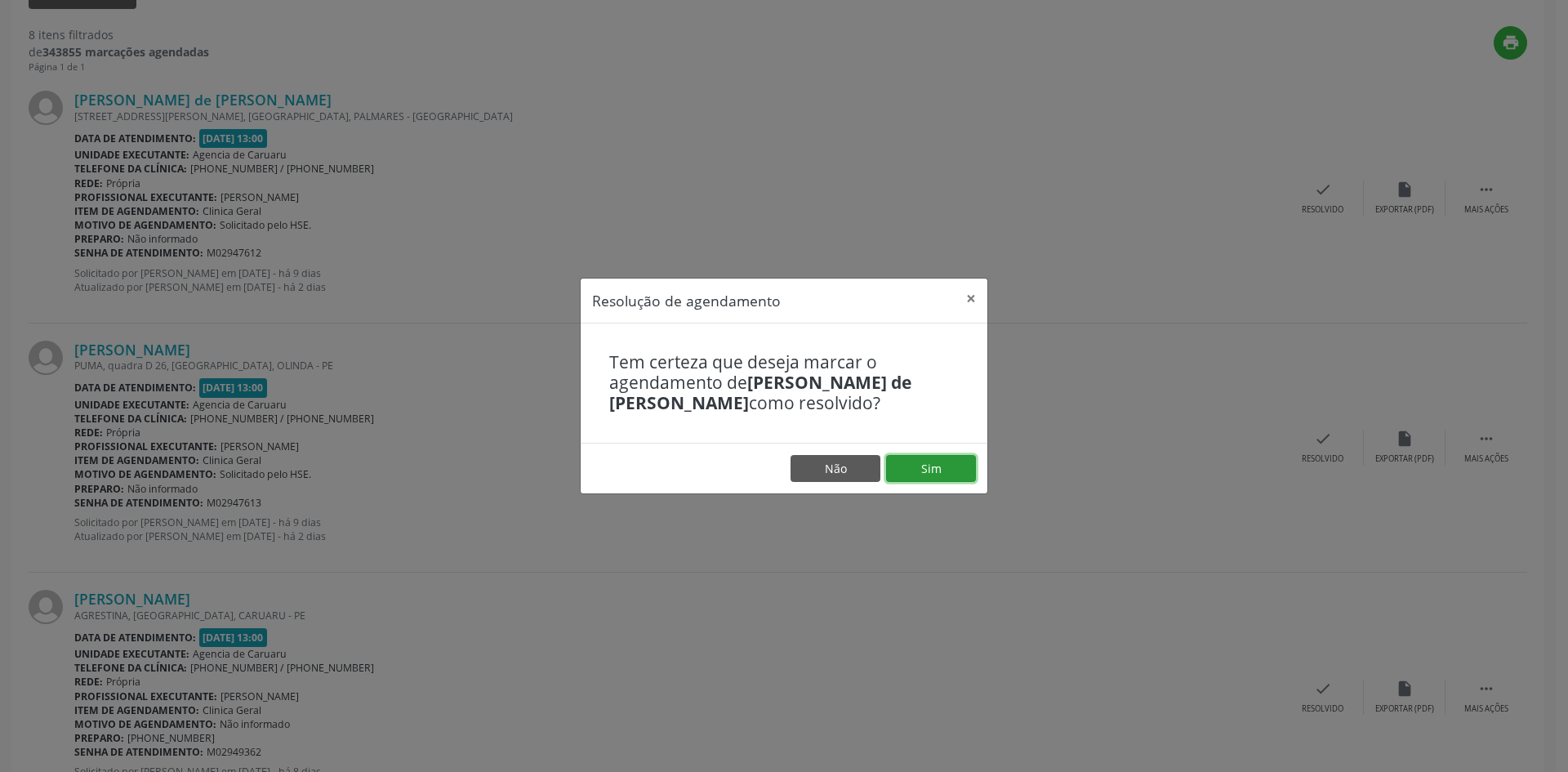
click at [908, 473] on button "Sim" at bounding box center [930, 468] width 89 height 28
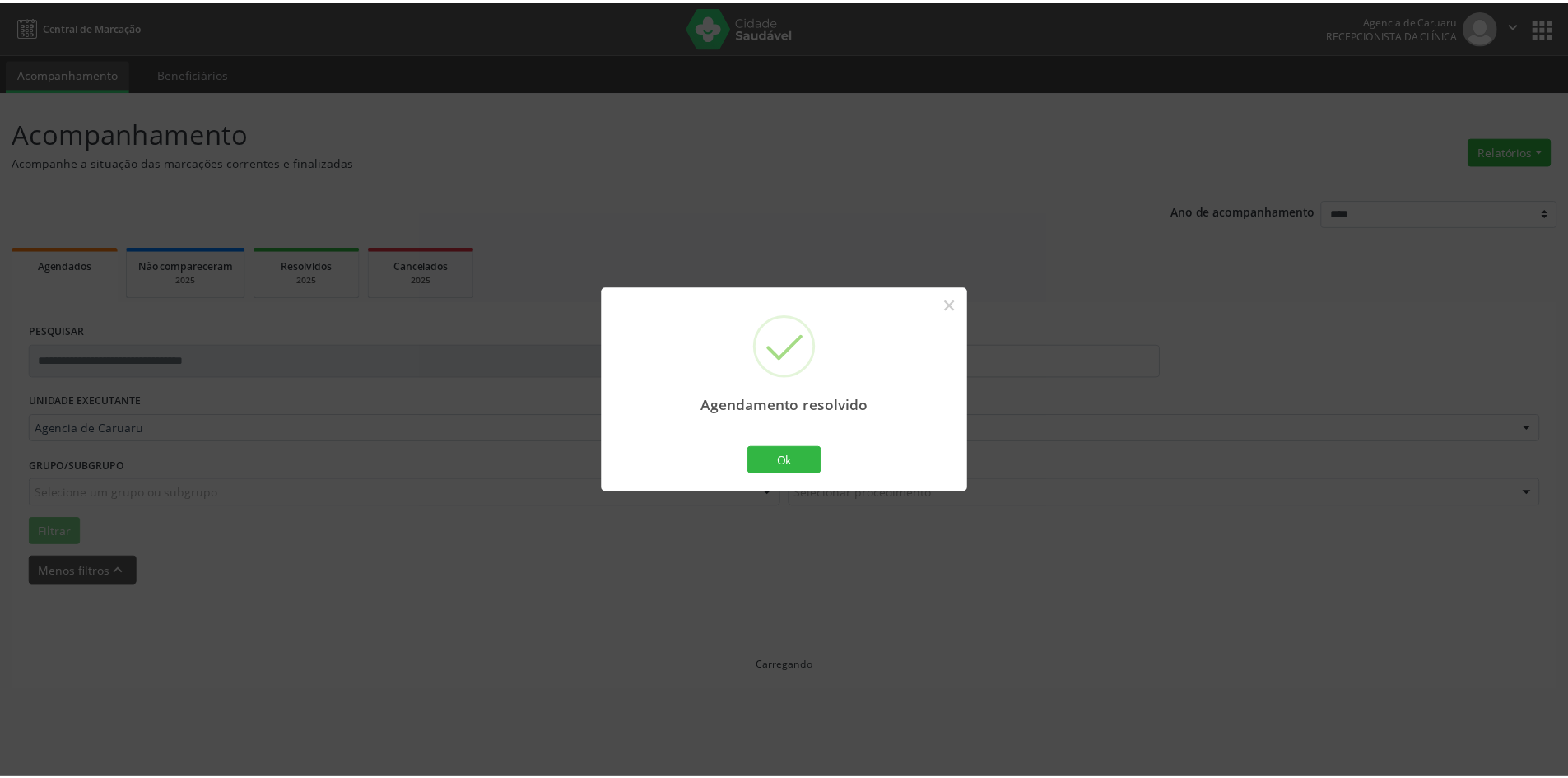
scroll to position [0, 0]
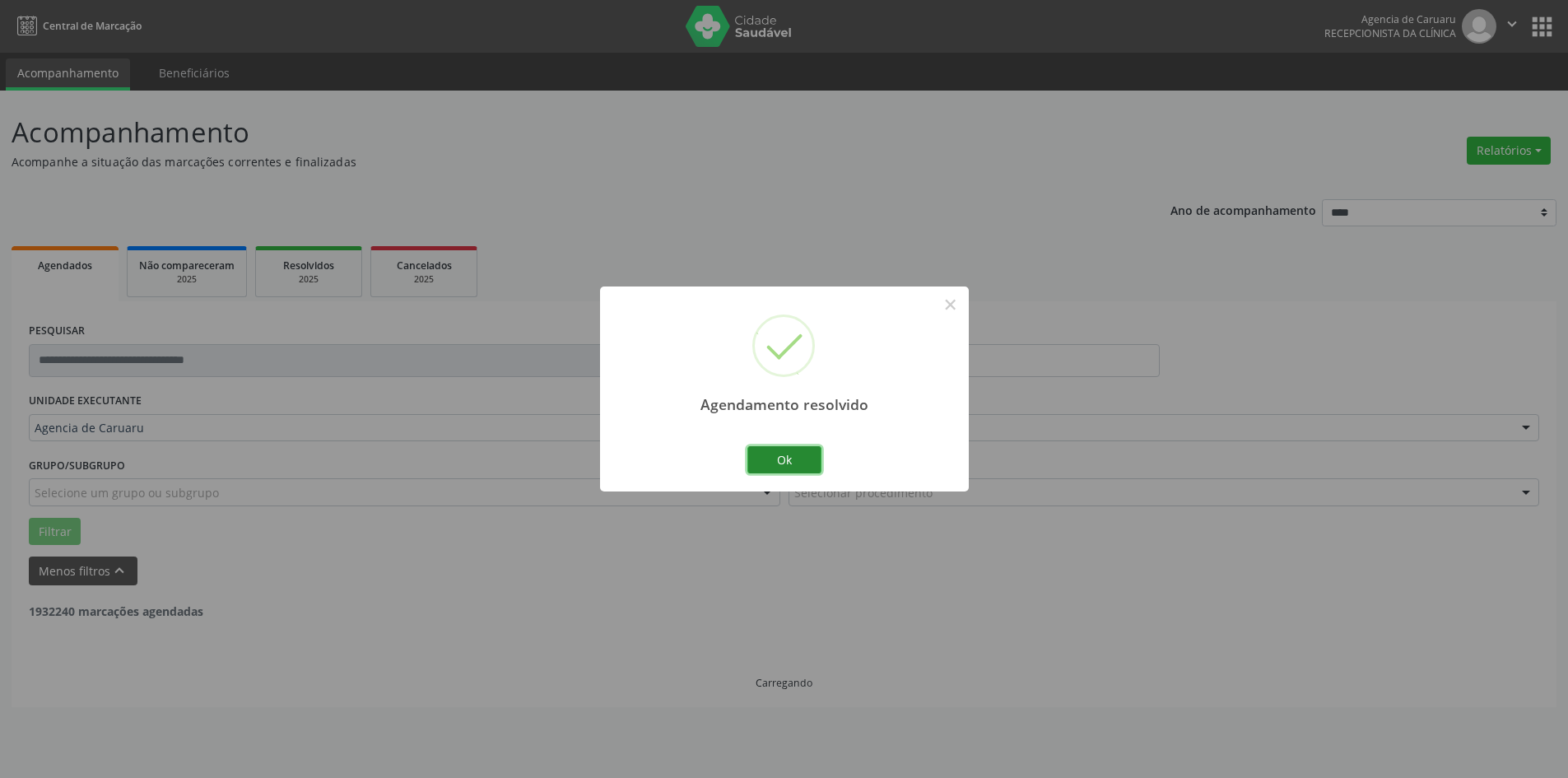
click at [811, 467] on button "Ok" at bounding box center [784, 460] width 74 height 28
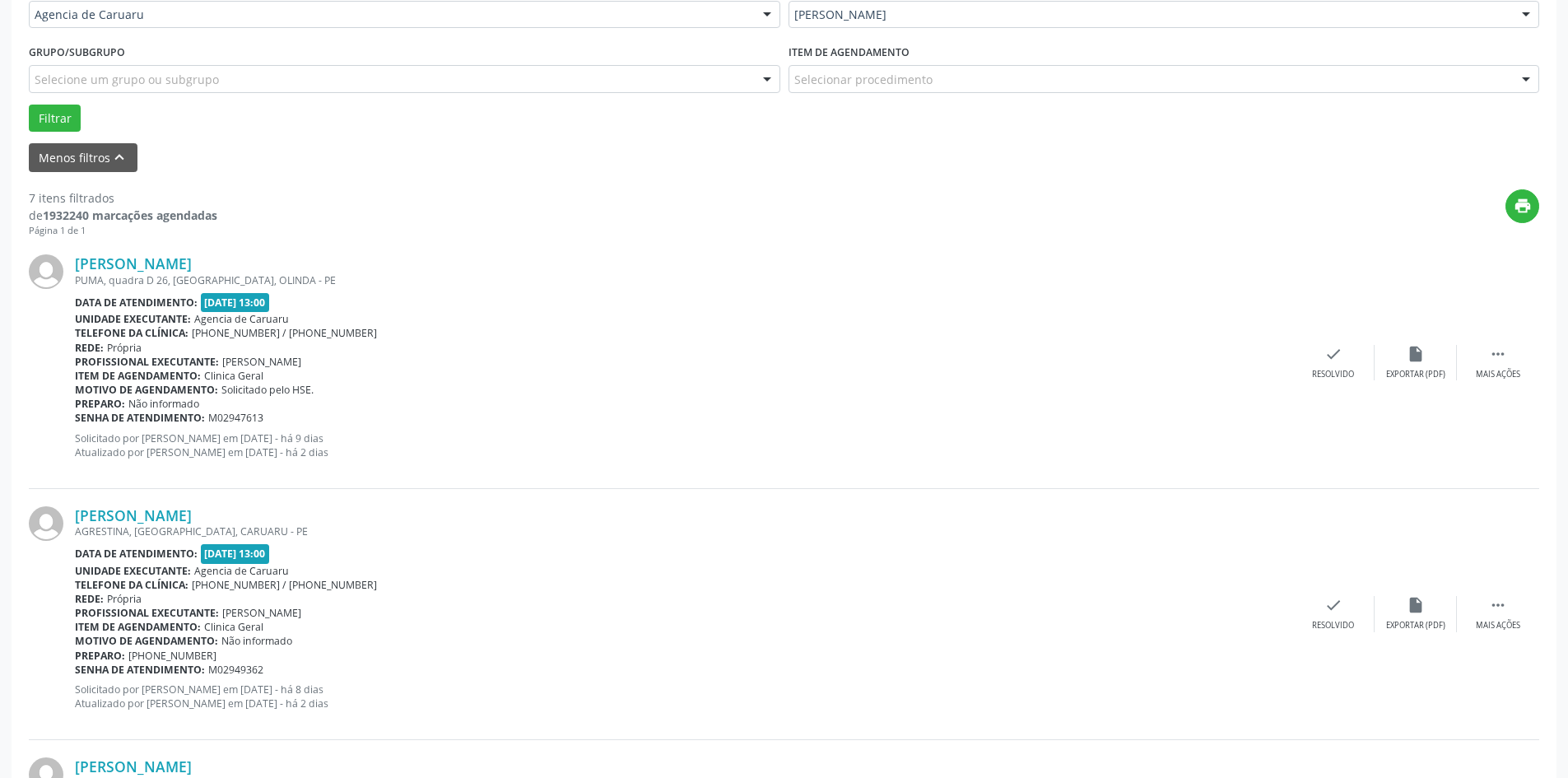
scroll to position [494, 0]
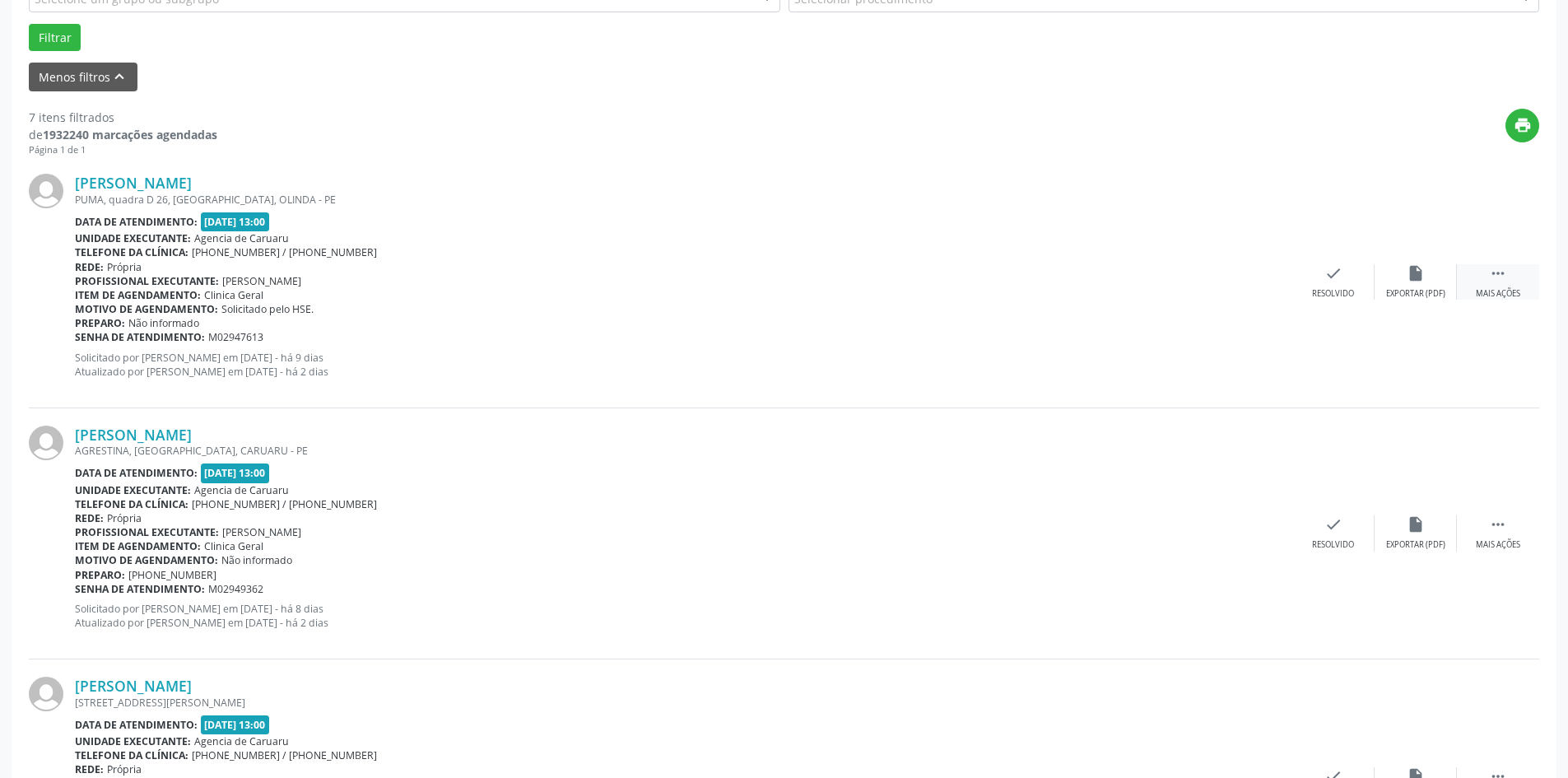
click at [1511, 288] on div " Mais ações" at bounding box center [1497, 282] width 82 height 36
click at [1416, 283] on div "alarm_off Não compareceu" at bounding box center [1415, 282] width 82 height 36
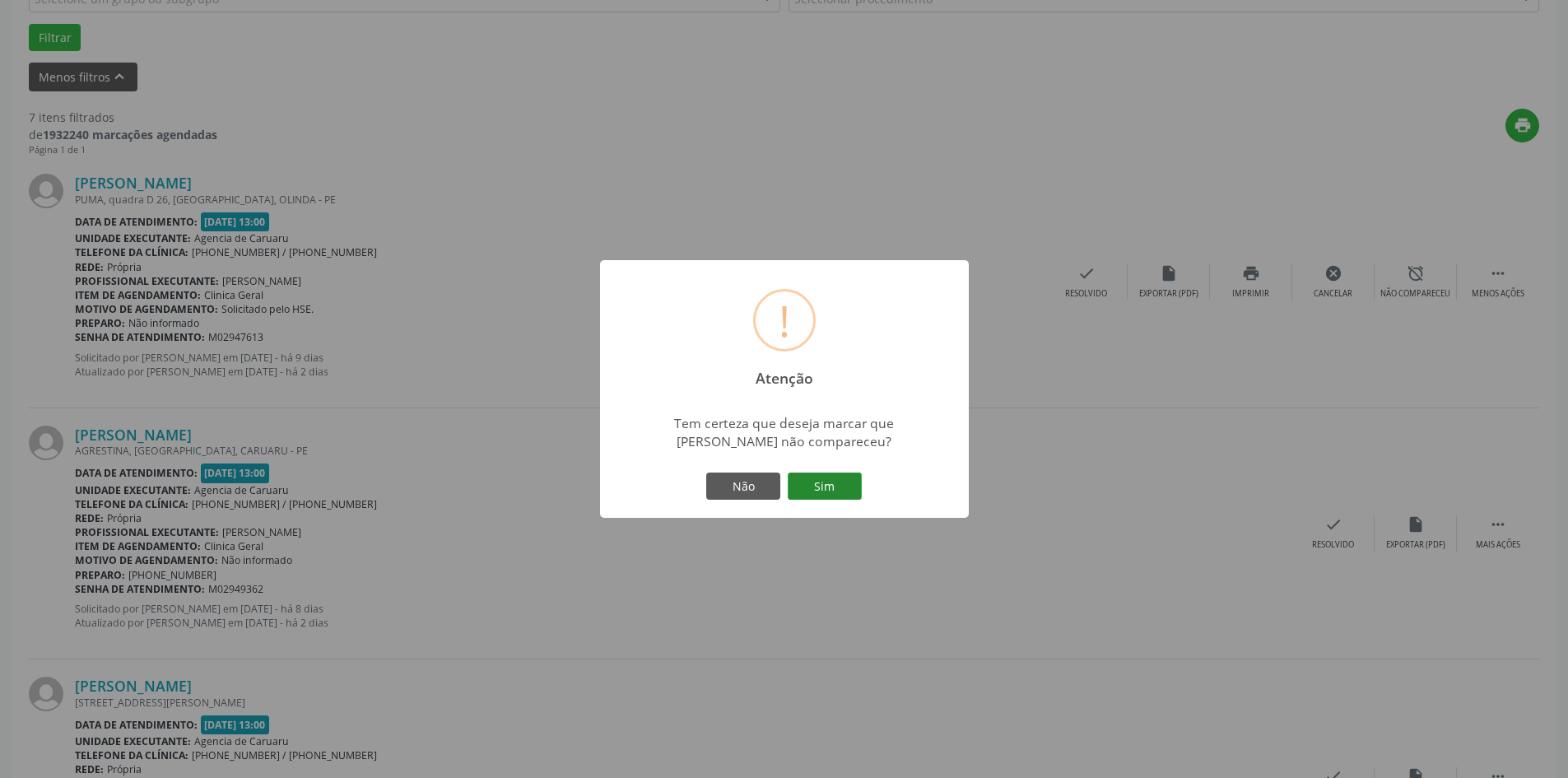
click at [808, 486] on button "Sim" at bounding box center [824, 486] width 74 height 28
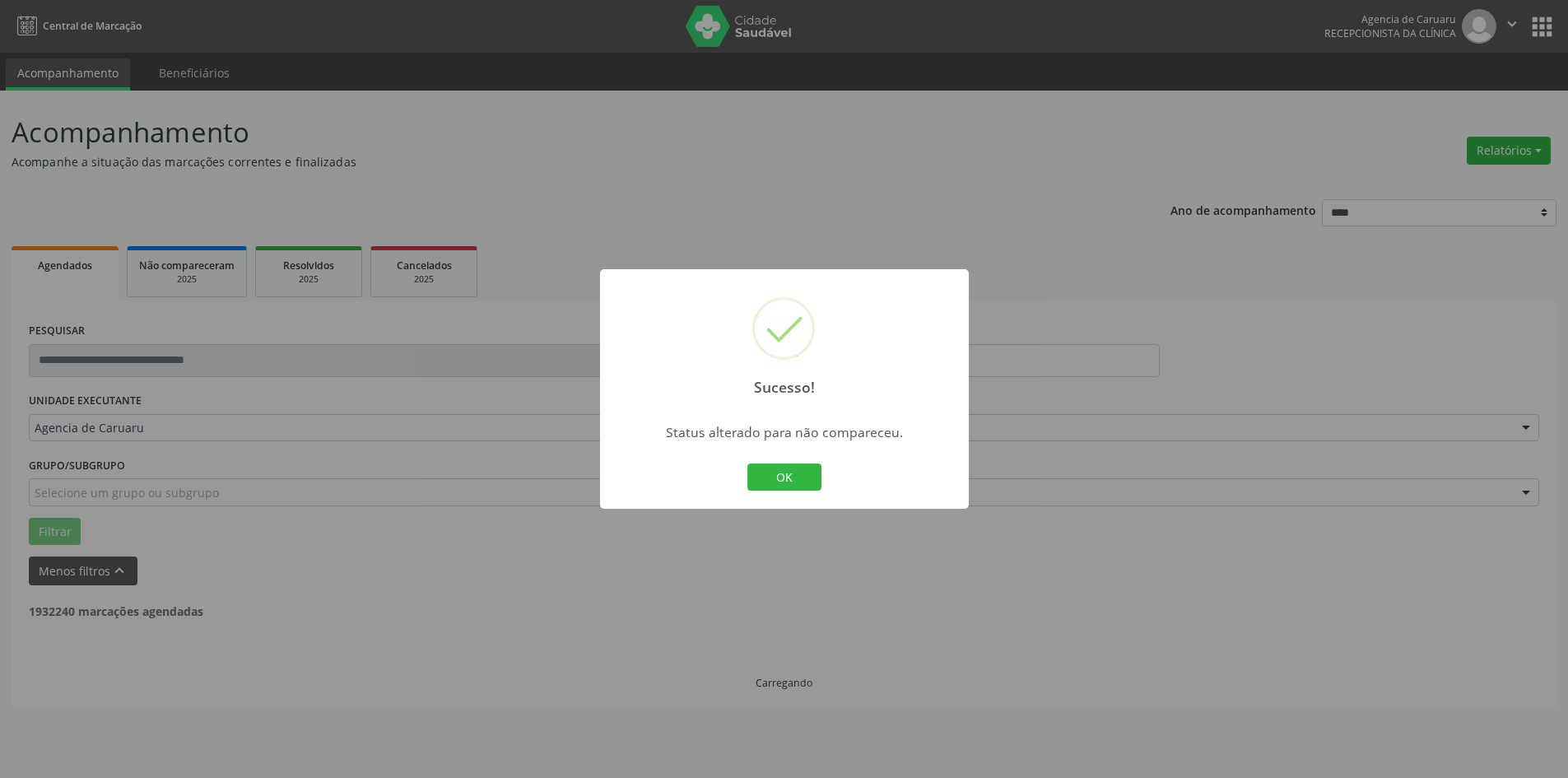
scroll to position [0, 0]
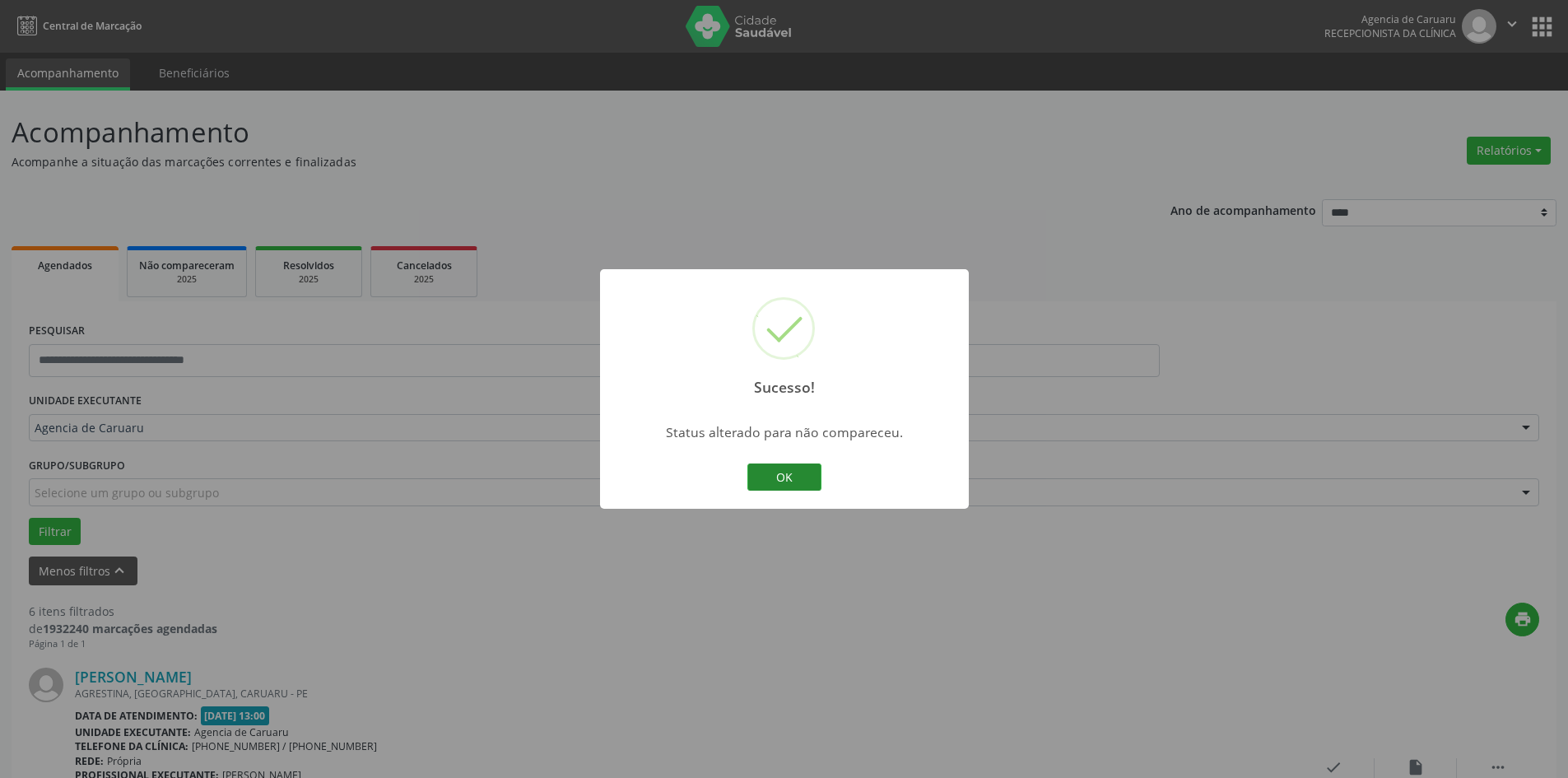
click at [805, 477] on button "OK" at bounding box center [784, 477] width 74 height 28
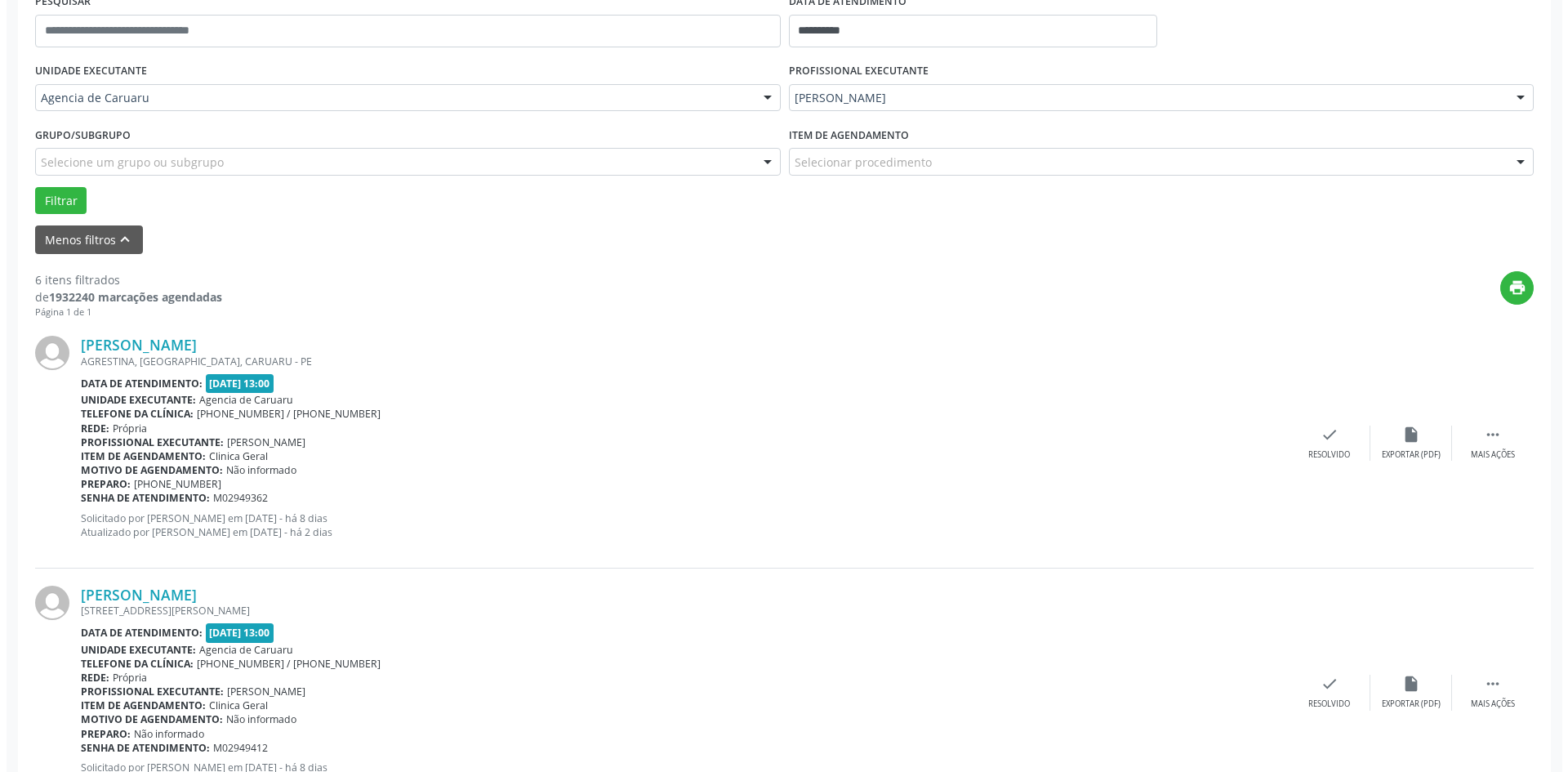
scroll to position [490, 0]
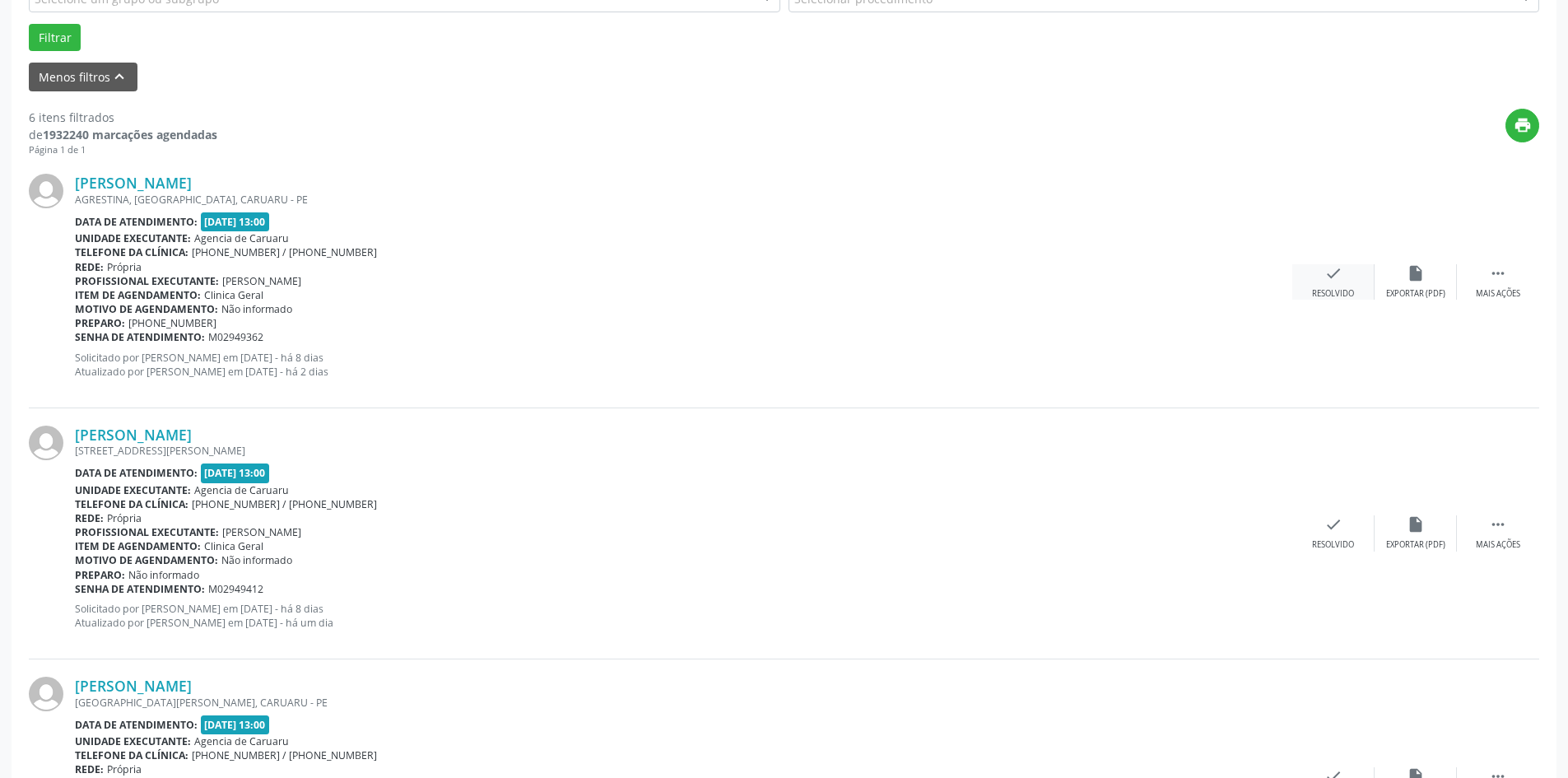
click at [1337, 284] on div "check Resolvido" at bounding box center [1333, 282] width 82 height 36
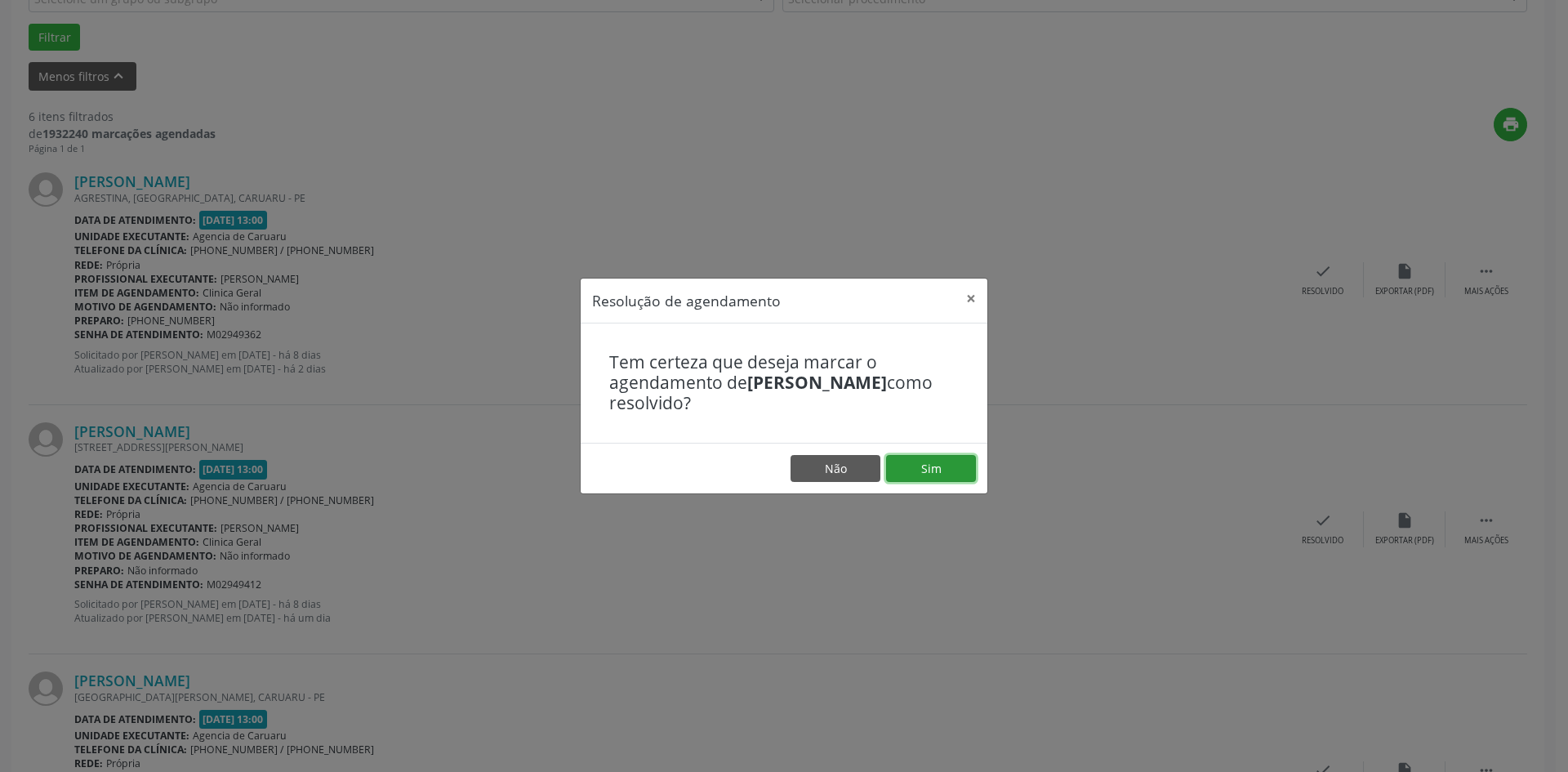
click at [951, 465] on button "Sim" at bounding box center [930, 468] width 89 height 28
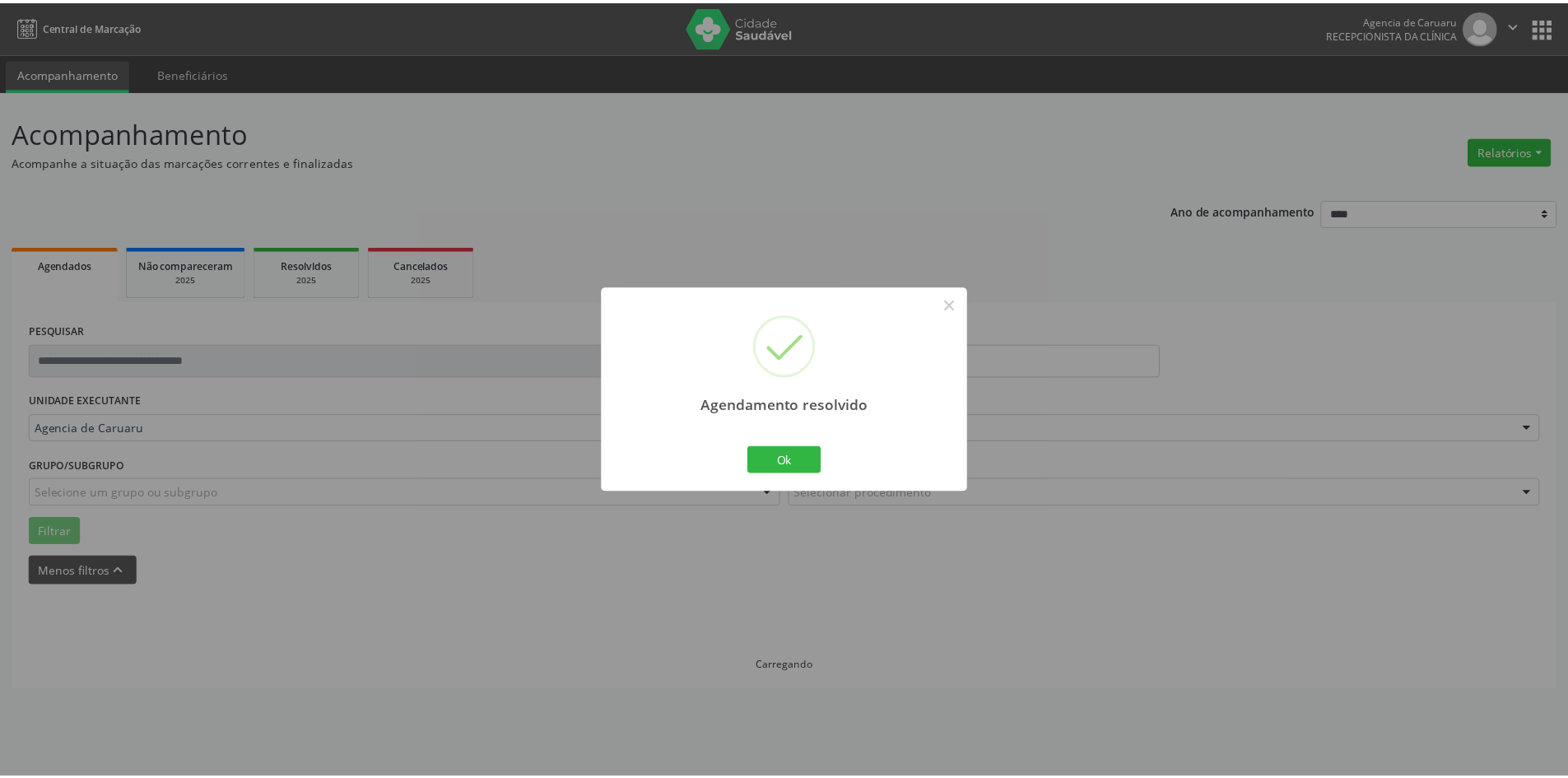
scroll to position [0, 0]
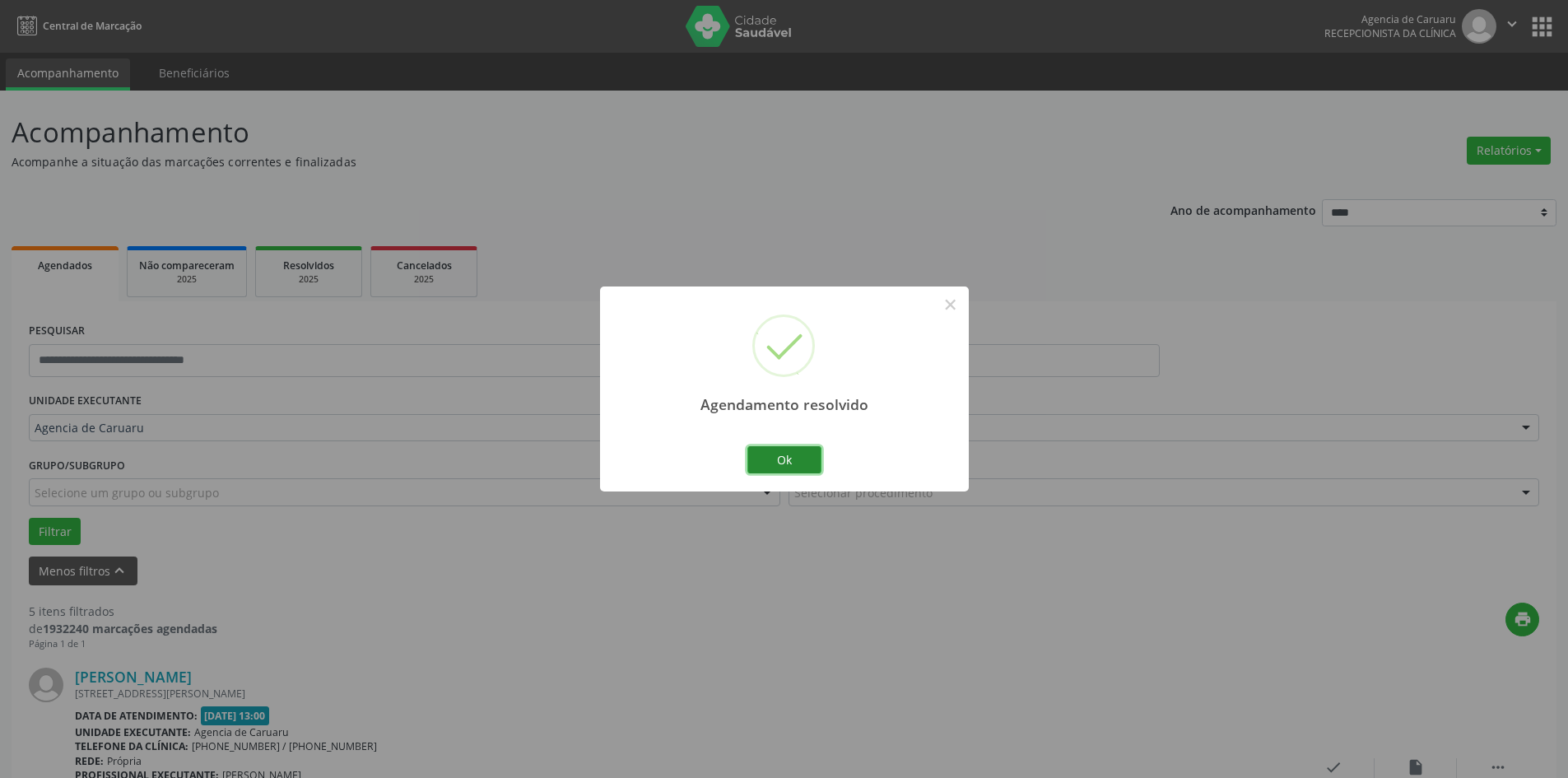
click at [803, 465] on button "Ok" at bounding box center [784, 460] width 74 height 28
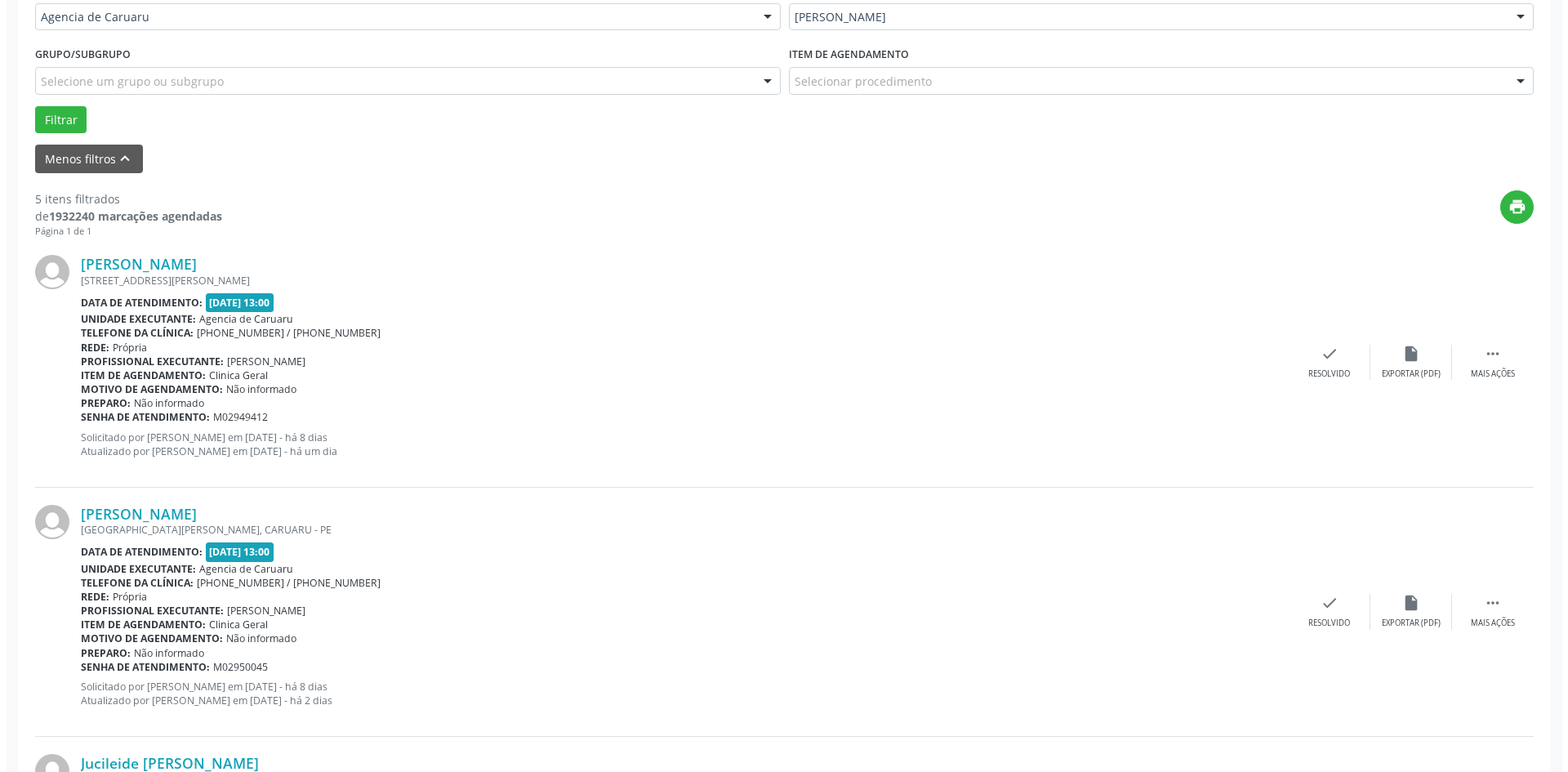
scroll to position [409, 0]
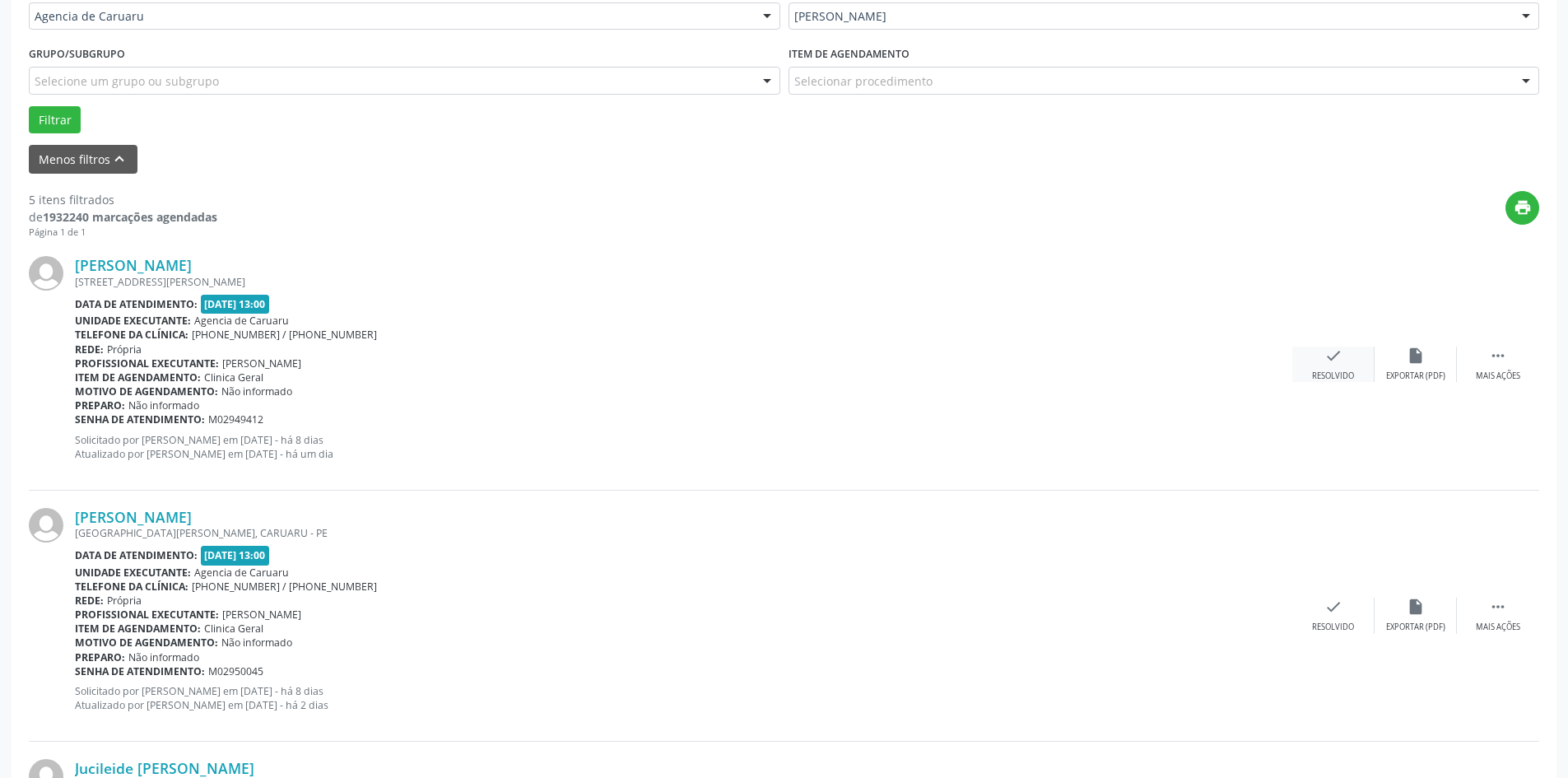
click at [1345, 375] on div "Resolvido" at bounding box center [1333, 376] width 42 height 12
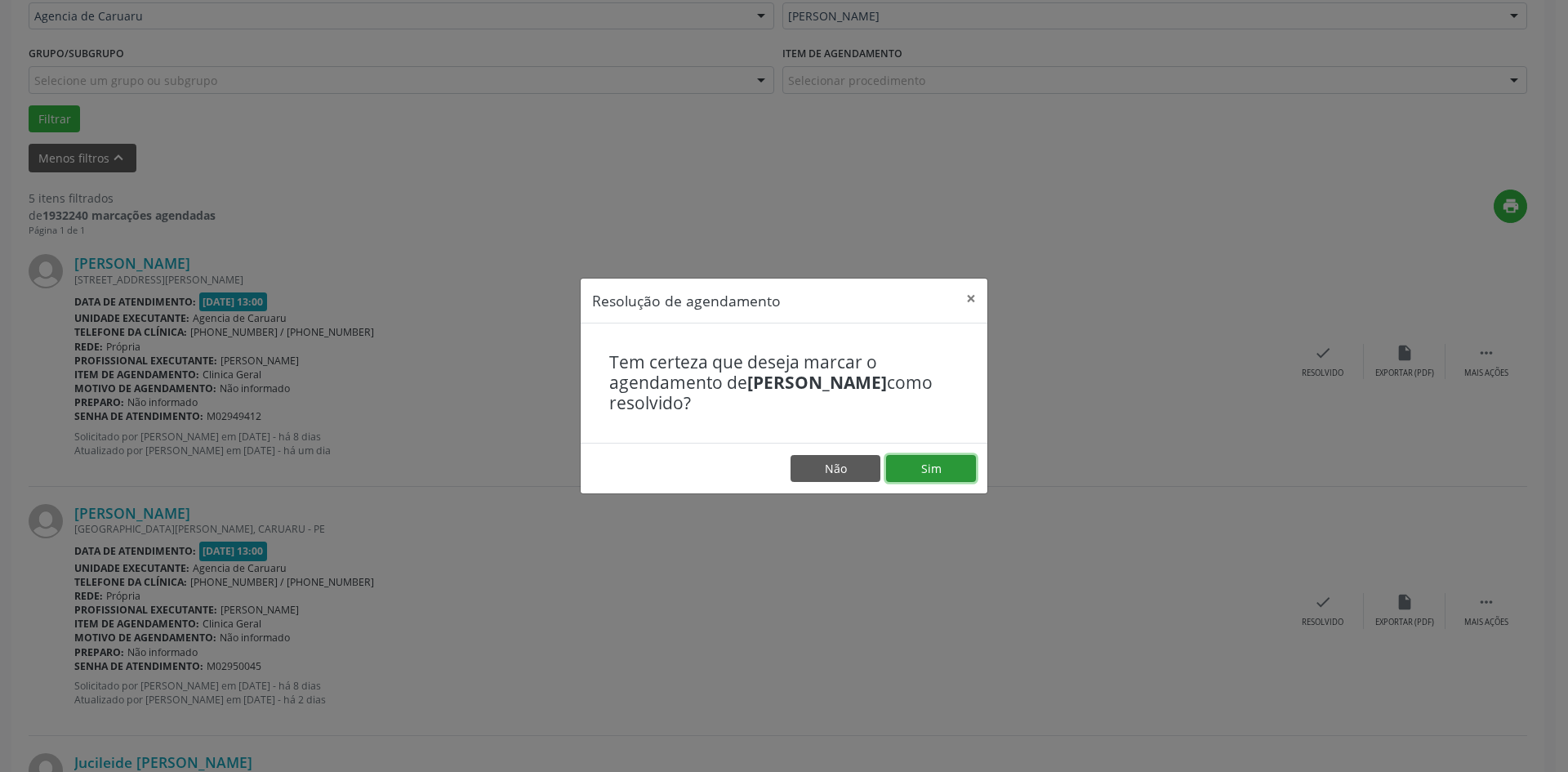
click at [905, 470] on button "Sim" at bounding box center [930, 468] width 89 height 28
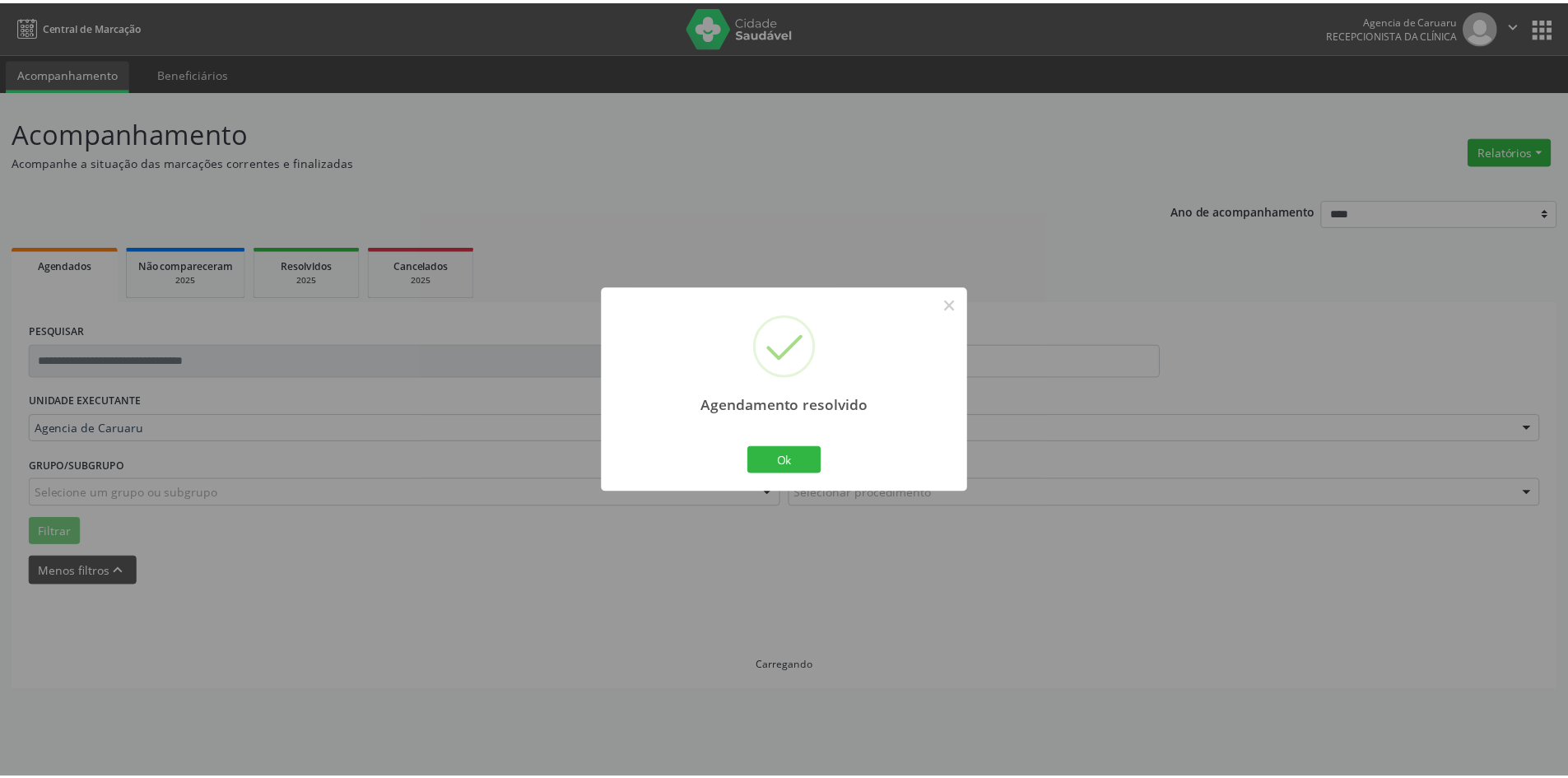
scroll to position [0, 0]
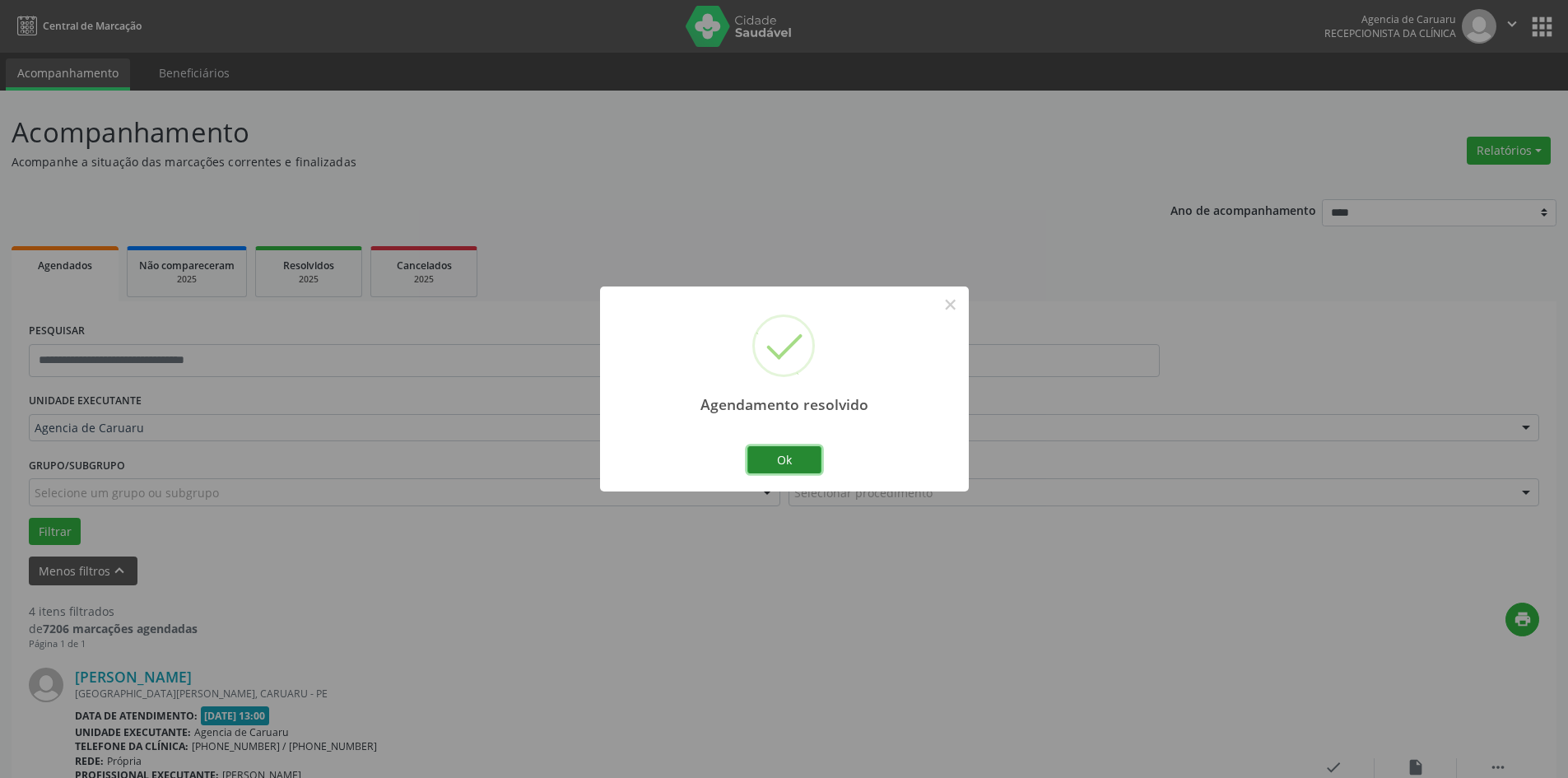
click at [801, 457] on button "Ok" at bounding box center [784, 460] width 74 height 28
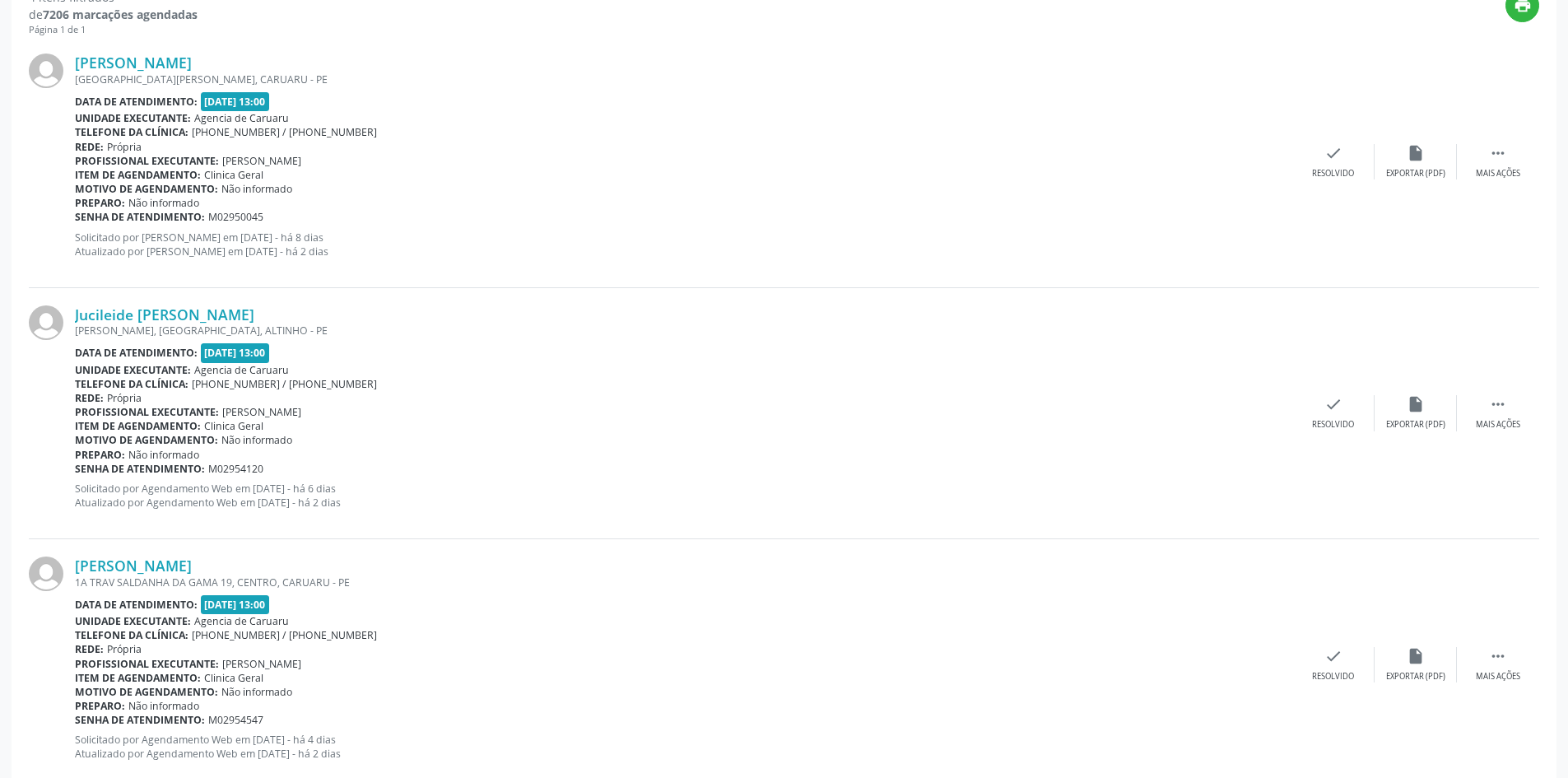
scroll to position [576, 0]
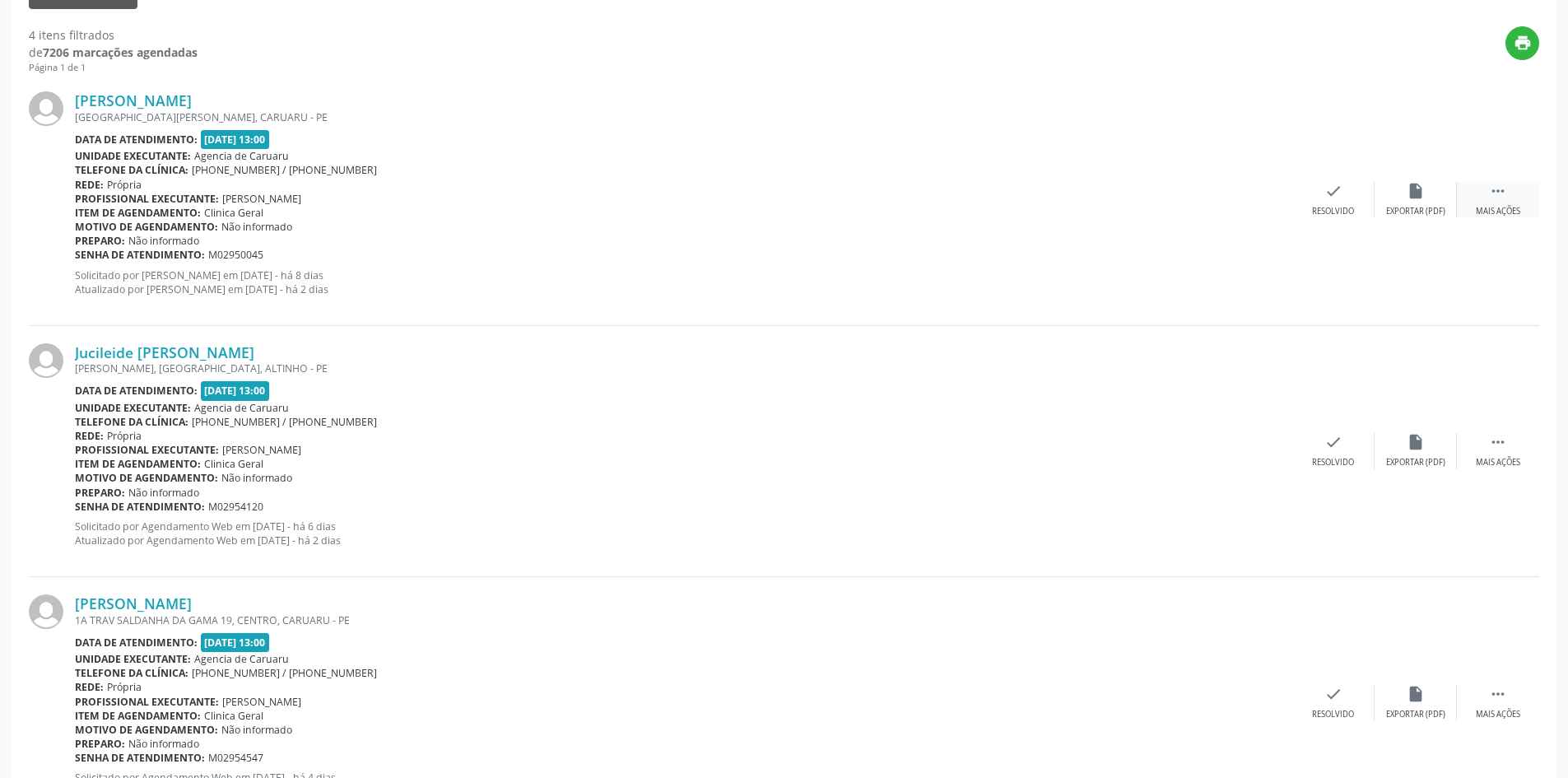
click at [1499, 202] on div " Mais ações" at bounding box center [1497, 200] width 82 height 36
click at [1395, 200] on div "alarm_off Não compareceu" at bounding box center [1415, 200] width 82 height 36
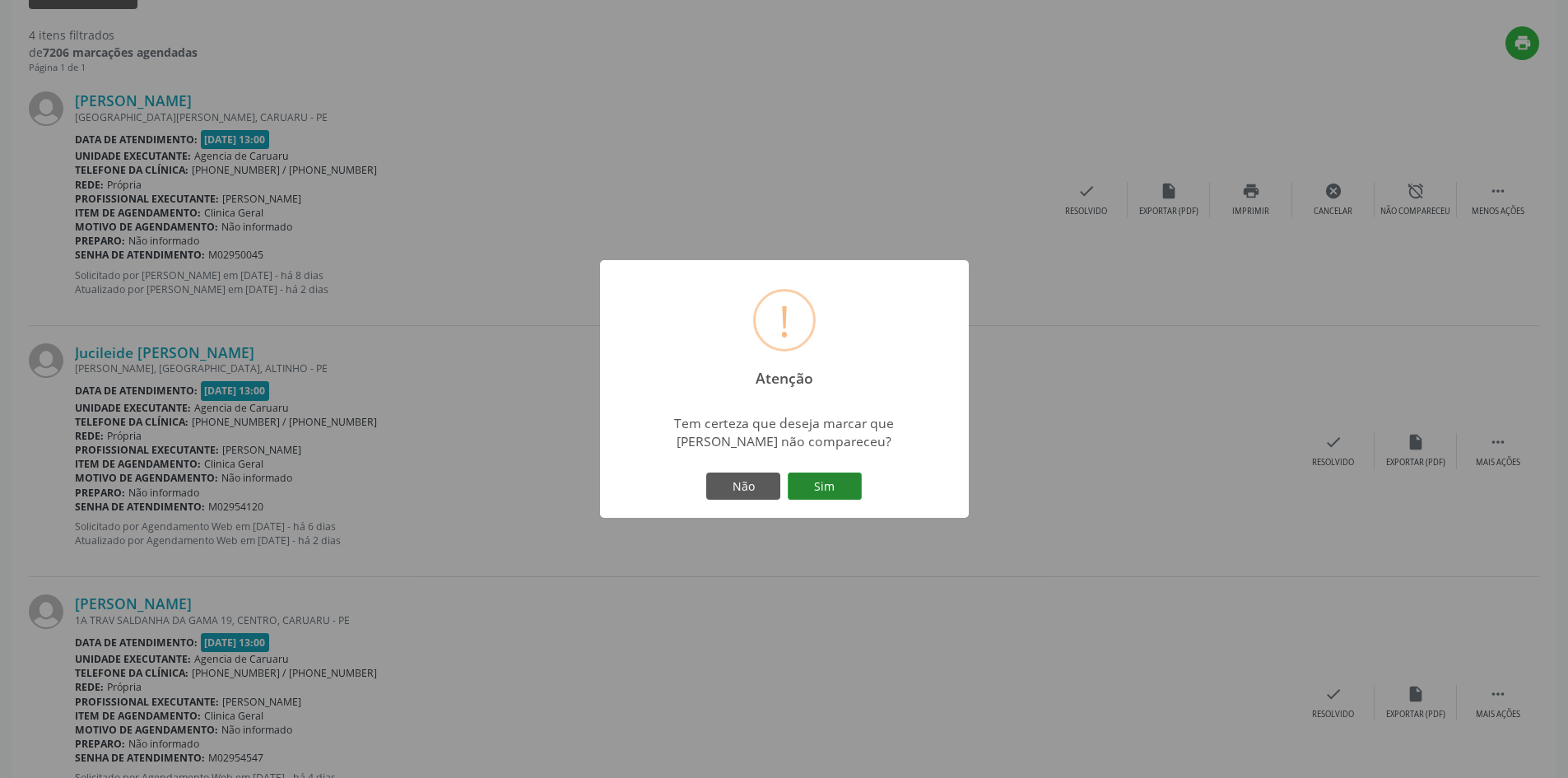
click at [843, 486] on button "Sim" at bounding box center [824, 486] width 74 height 28
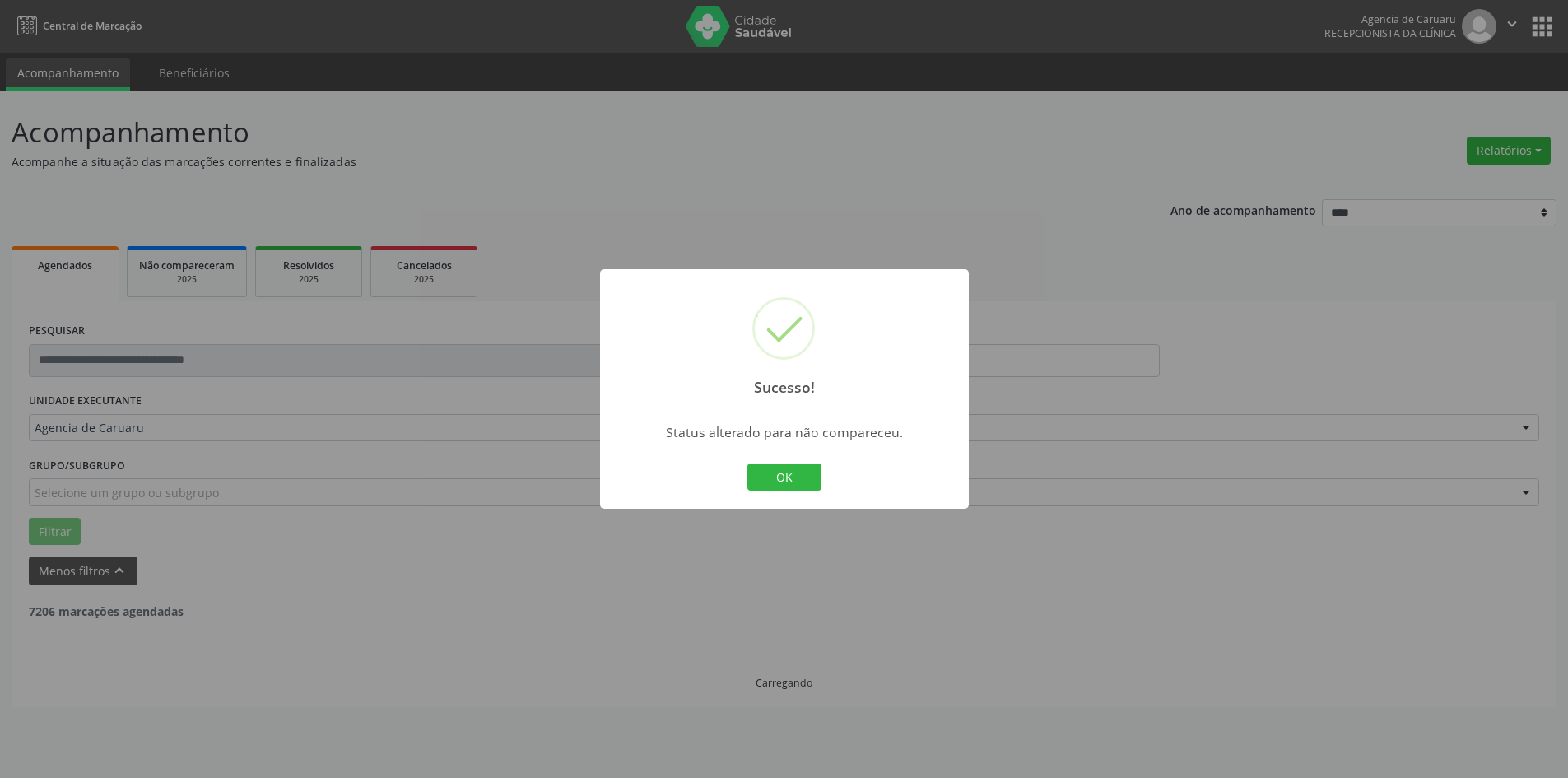
scroll to position [0, 0]
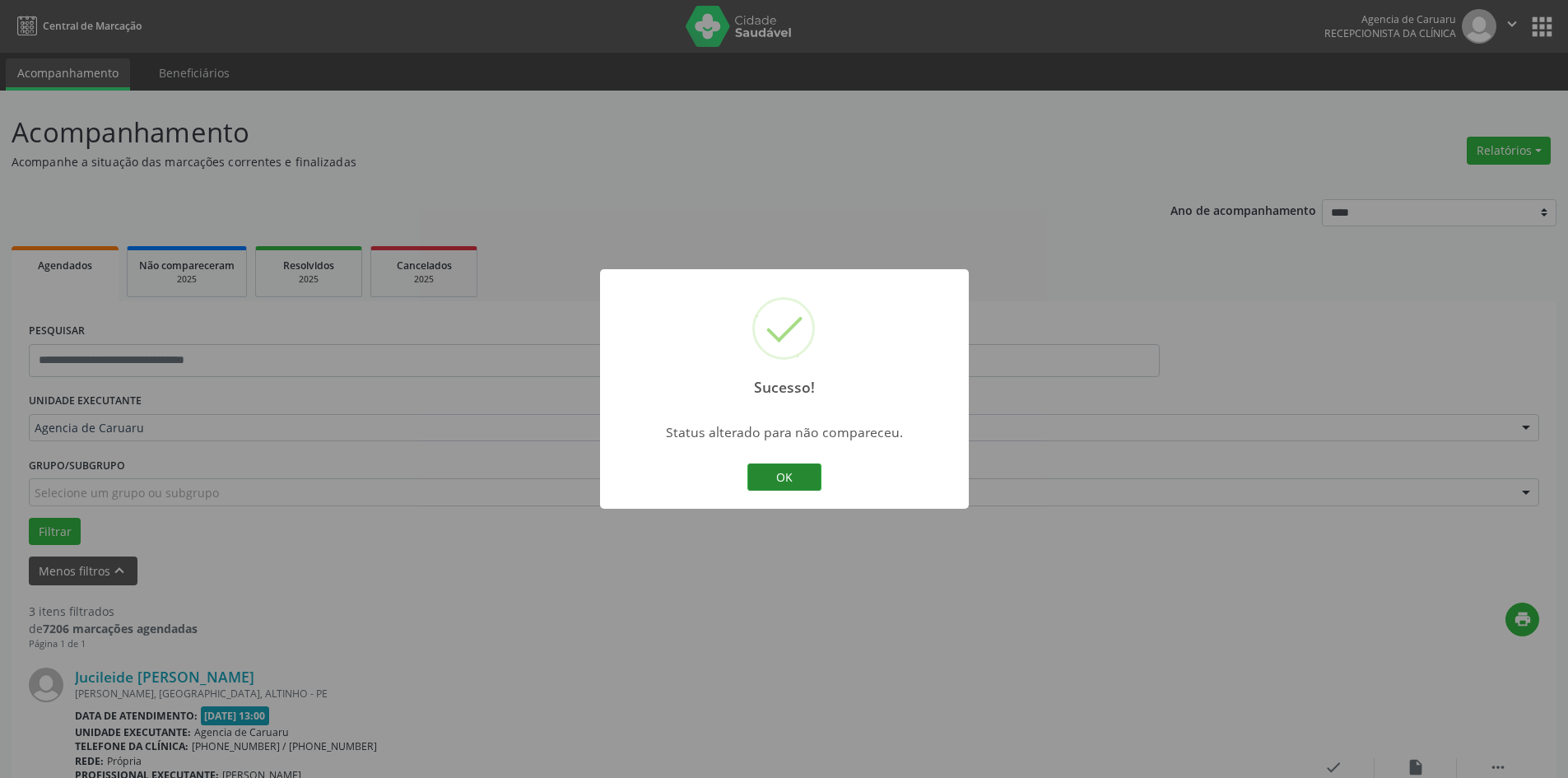
click at [778, 470] on button "OK" at bounding box center [784, 477] width 74 height 28
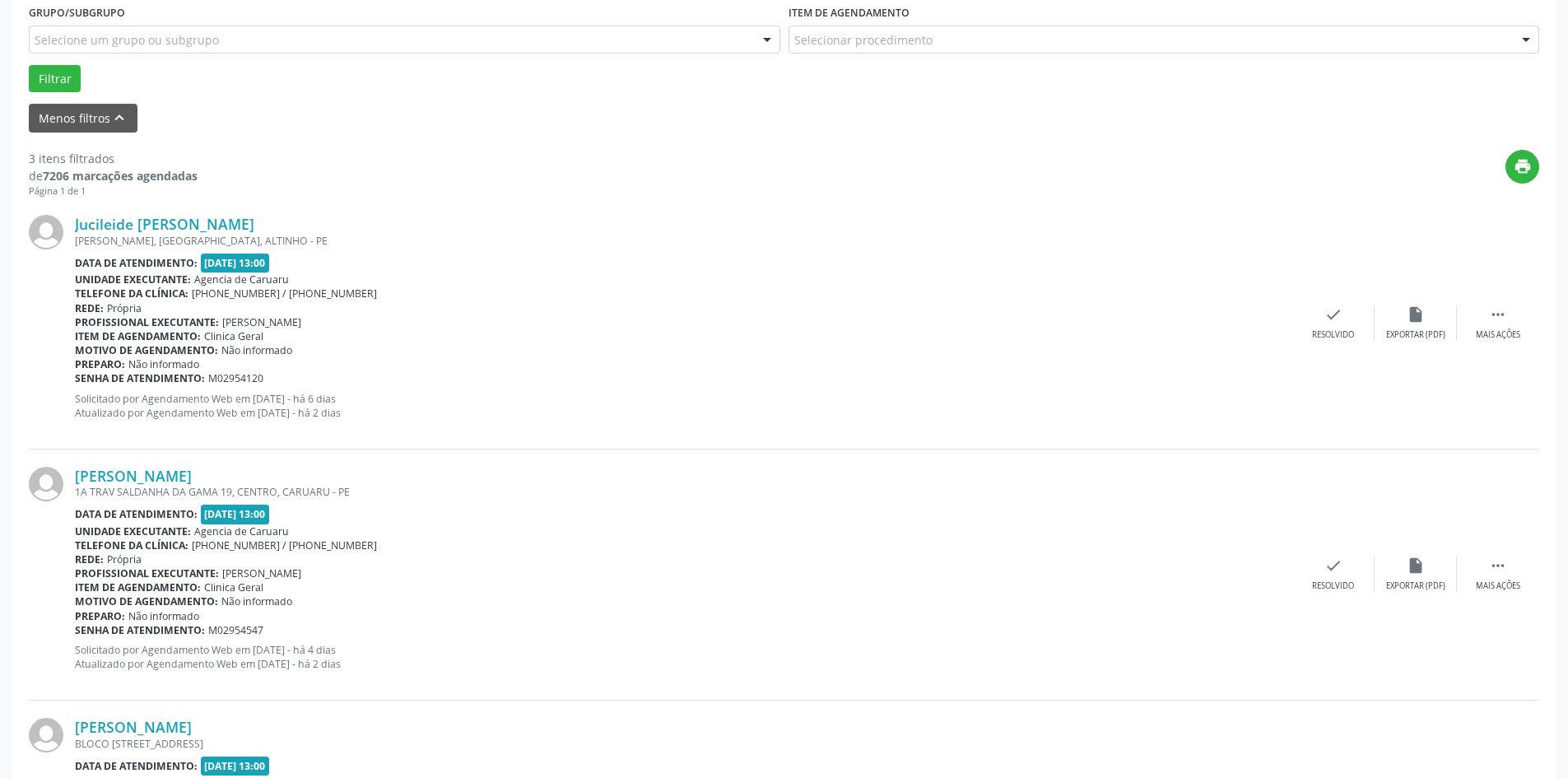
scroll to position [576, 0]
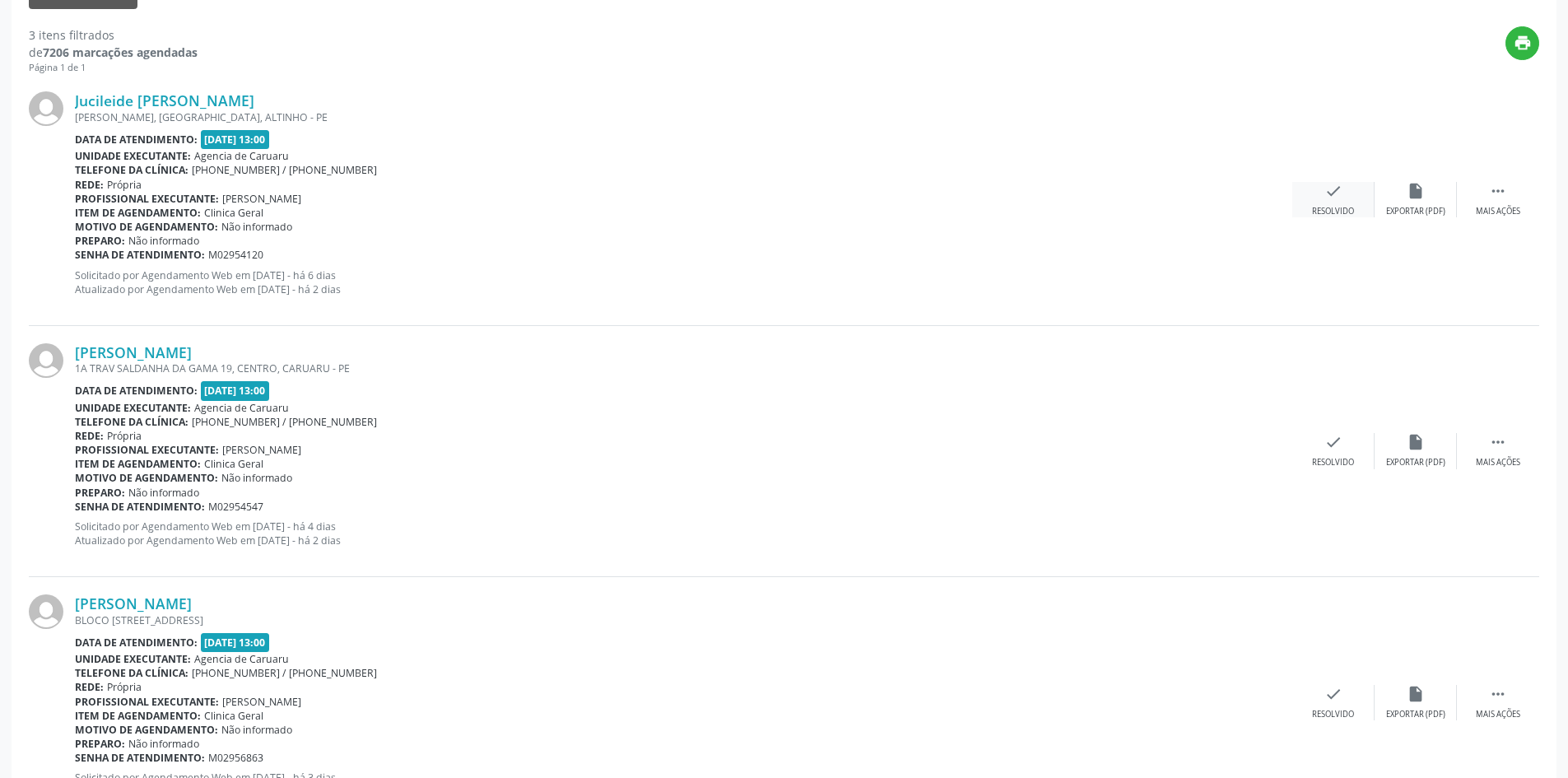
click at [1333, 205] on div "check Resolvido" at bounding box center [1333, 200] width 82 height 36
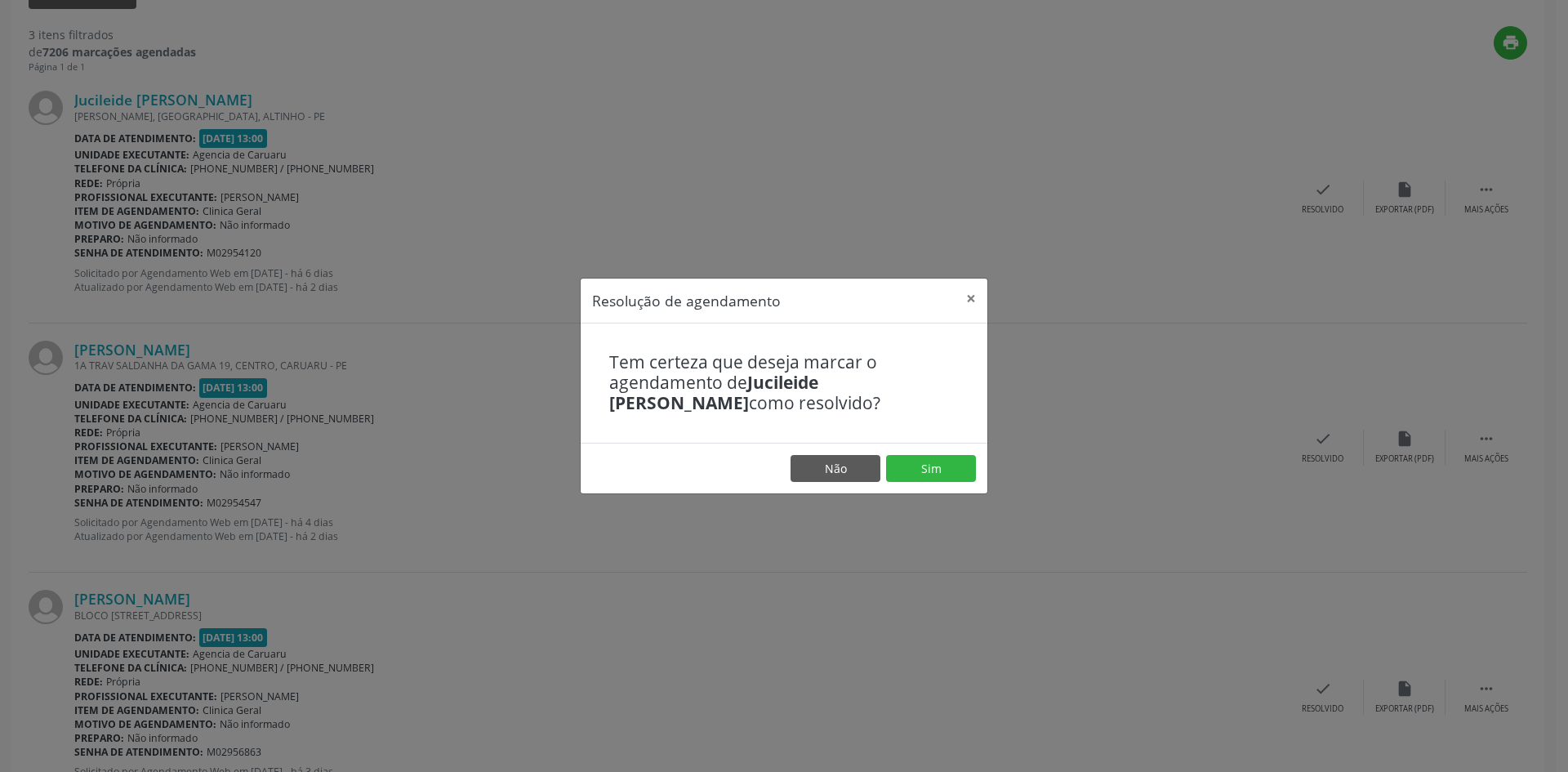
click at [1090, 198] on div "Resolução de agendamento × Tem certeza que deseja marcar o agendamento de Jucil…" at bounding box center [784, 386] width 1568 height 772
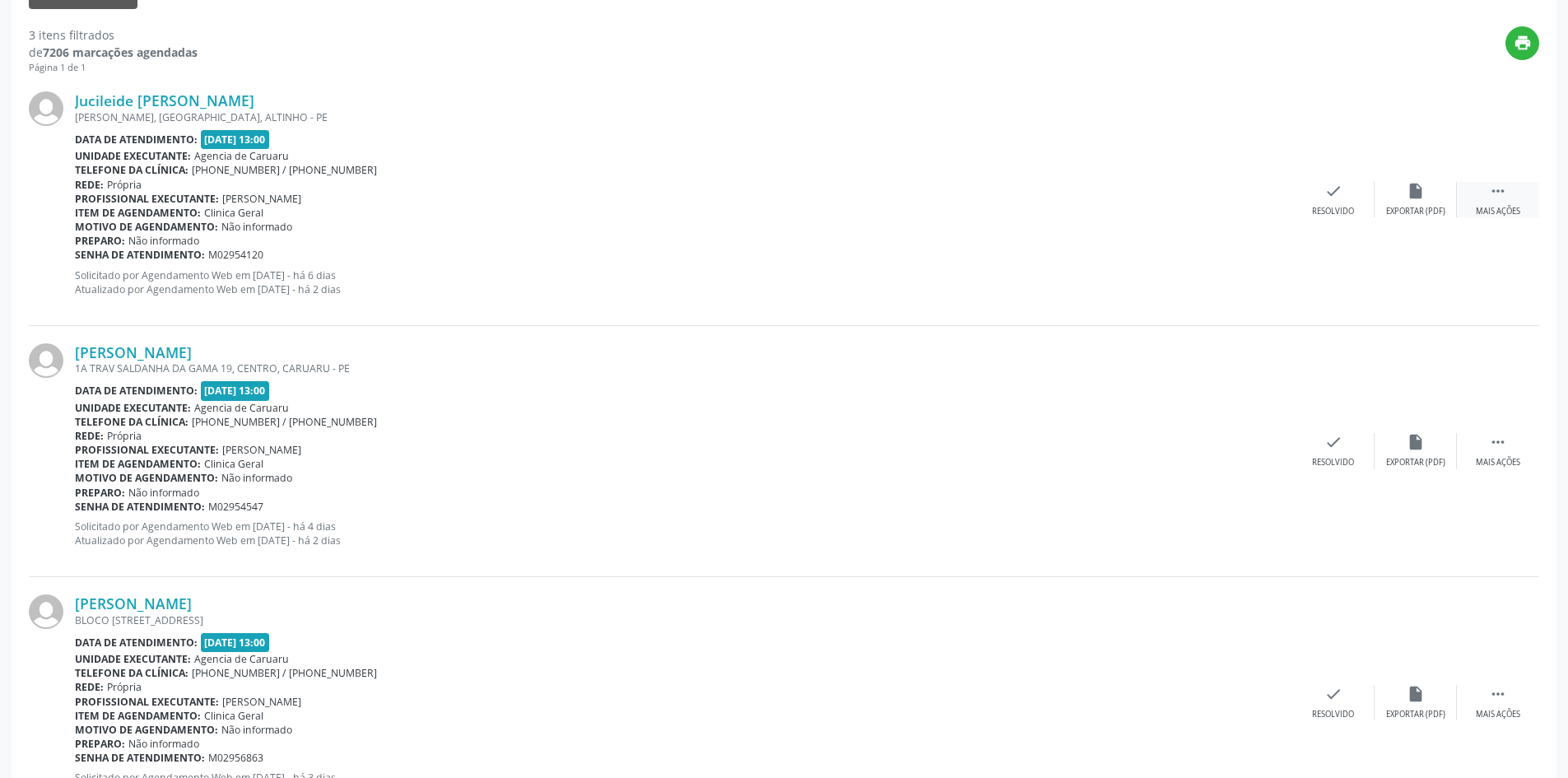
click at [1509, 194] on div " Mais ações" at bounding box center [1497, 200] width 82 height 36
click at [1403, 200] on div "alarm_off Não compareceu" at bounding box center [1415, 200] width 82 height 36
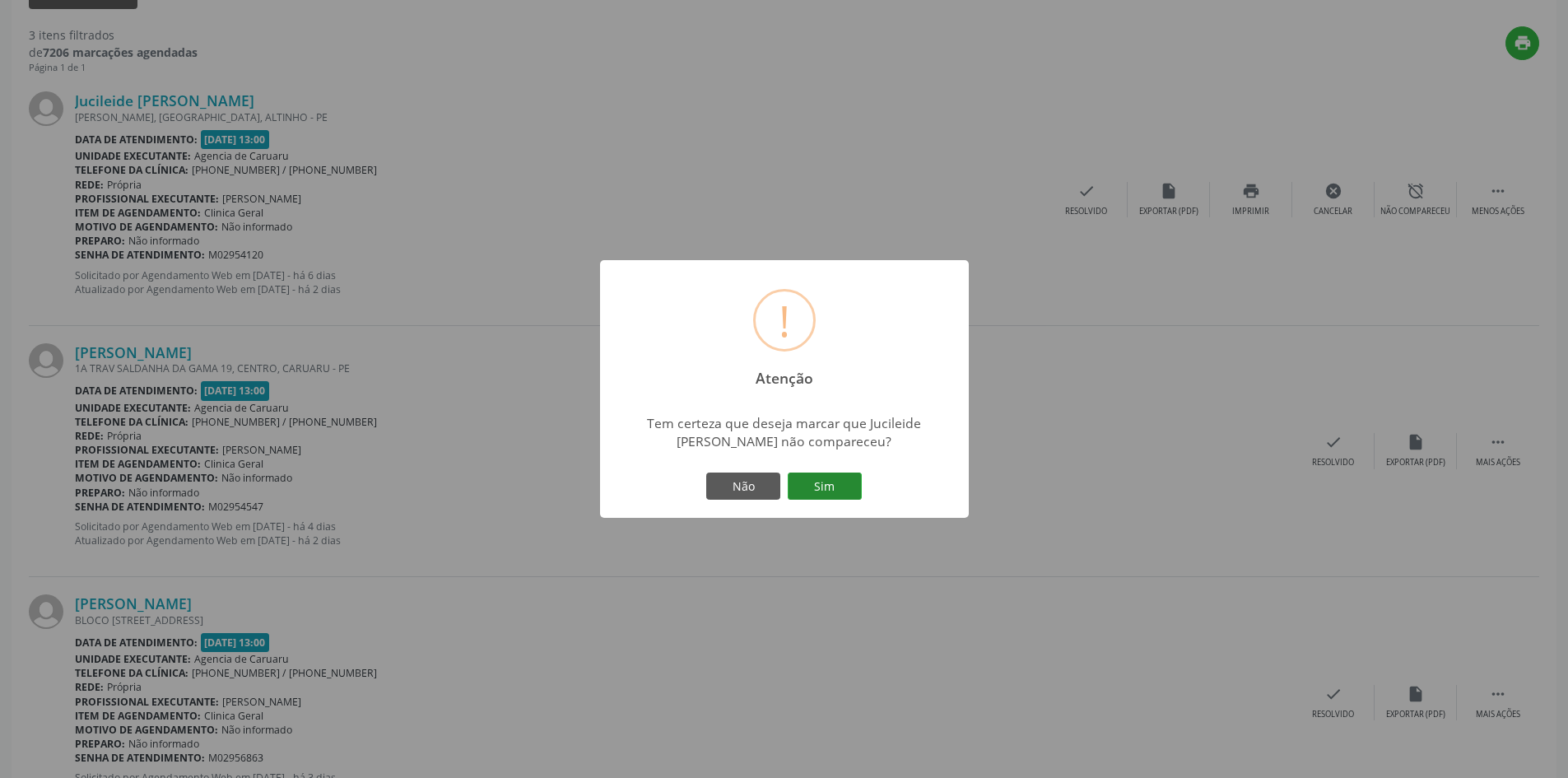
click at [846, 477] on button "Sim" at bounding box center [824, 486] width 74 height 28
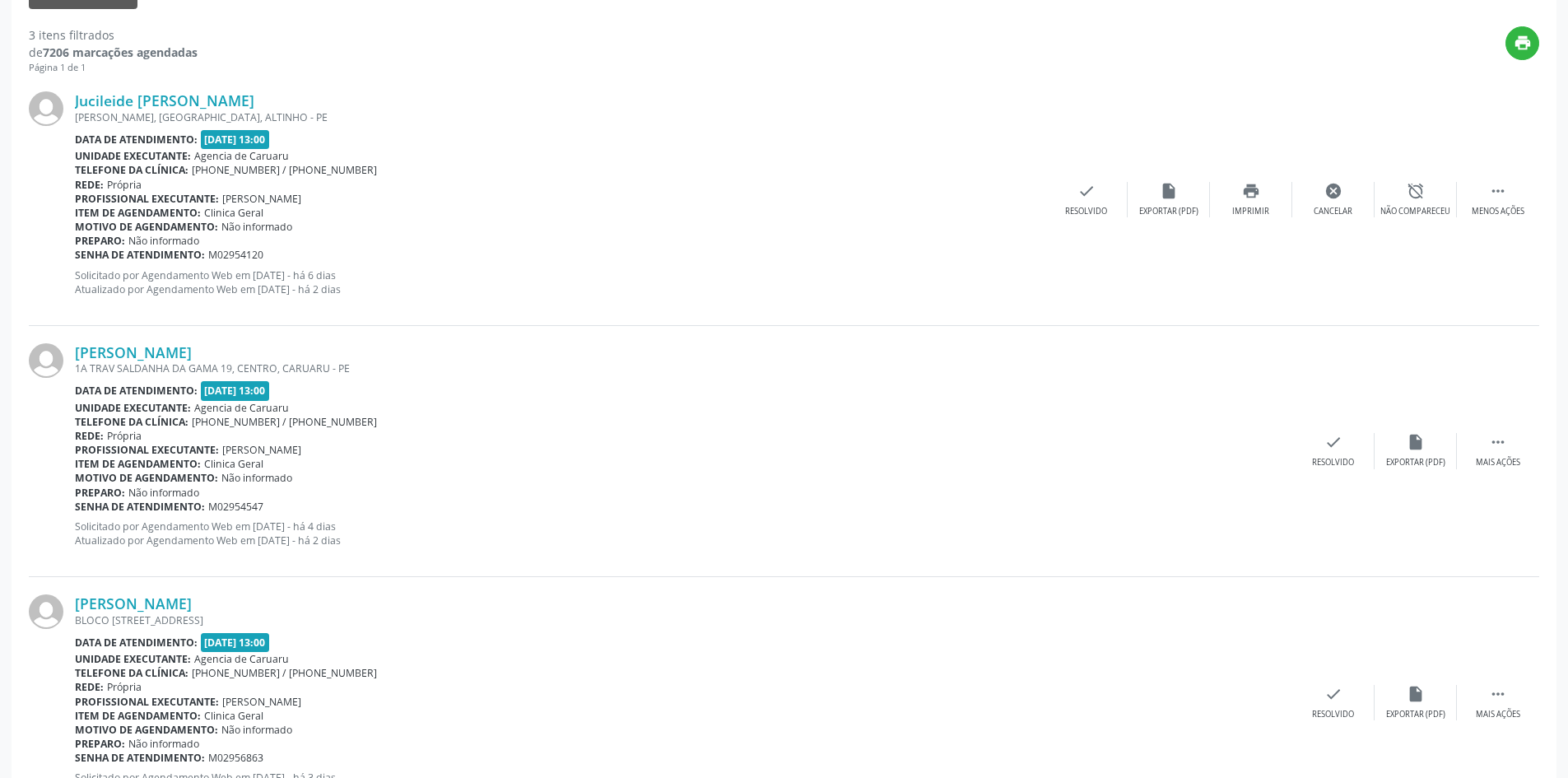
scroll to position [0, 0]
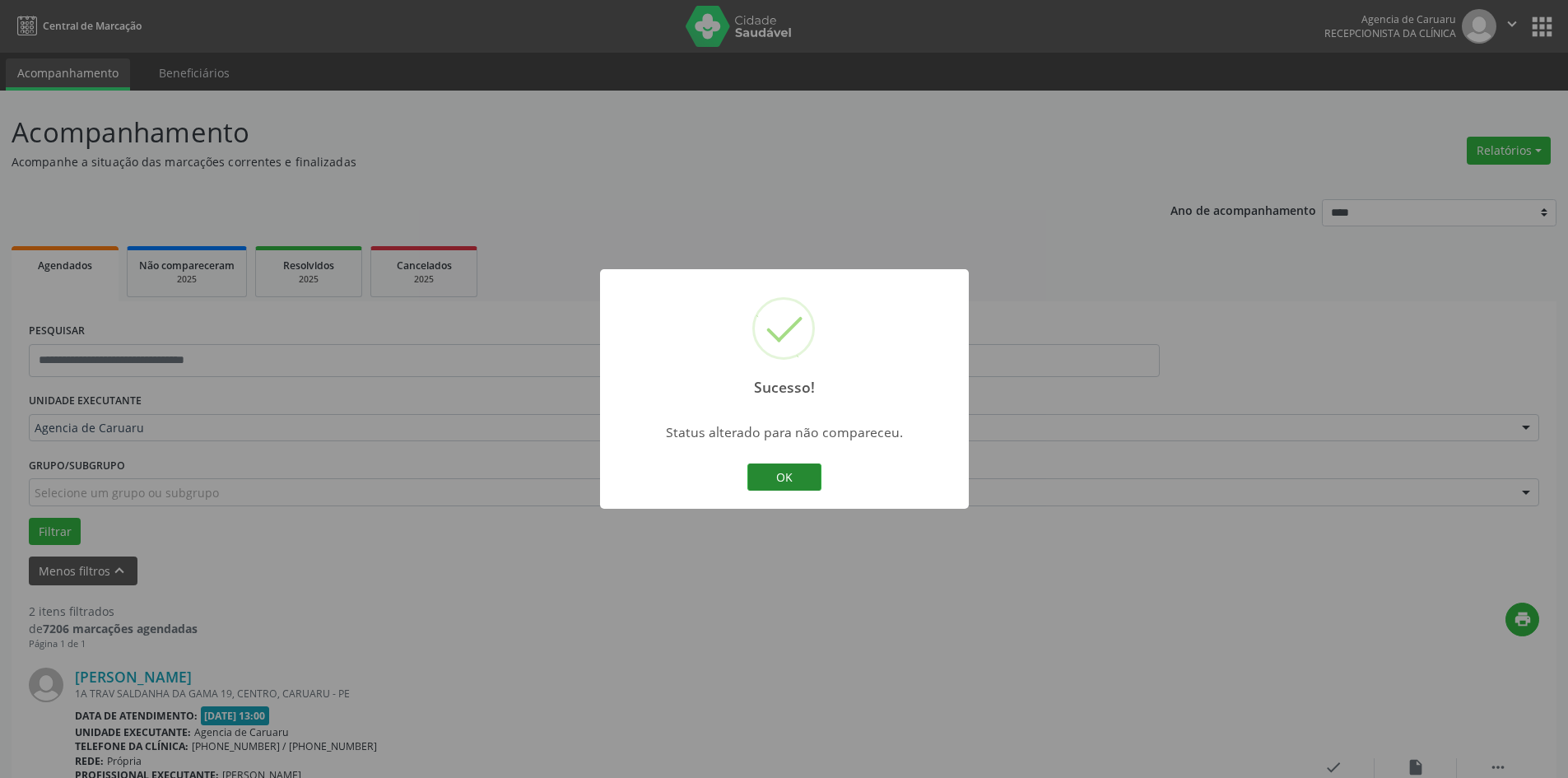
click at [808, 481] on button "OK" at bounding box center [784, 477] width 74 height 28
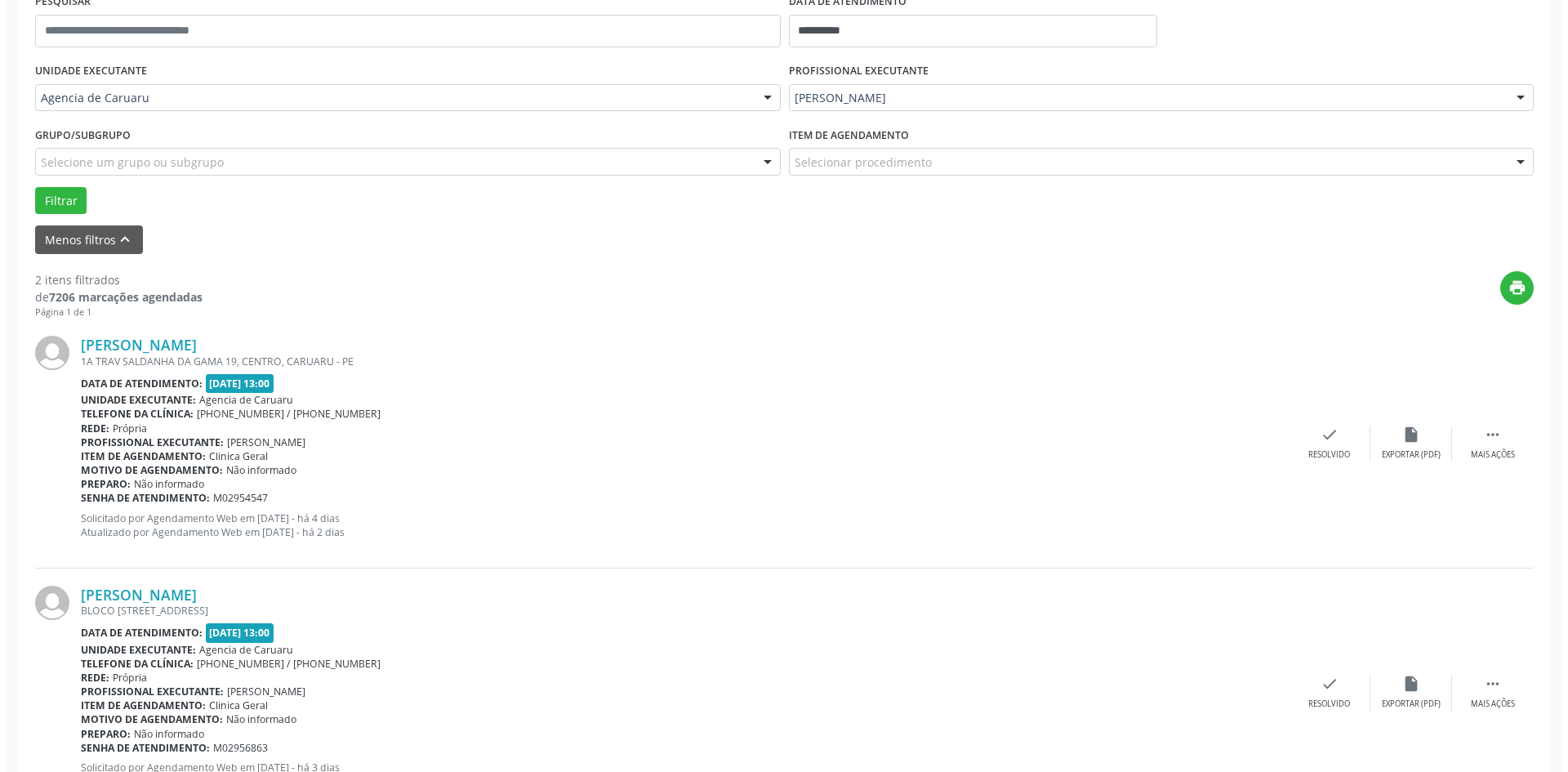
scroll to position [400, 0]
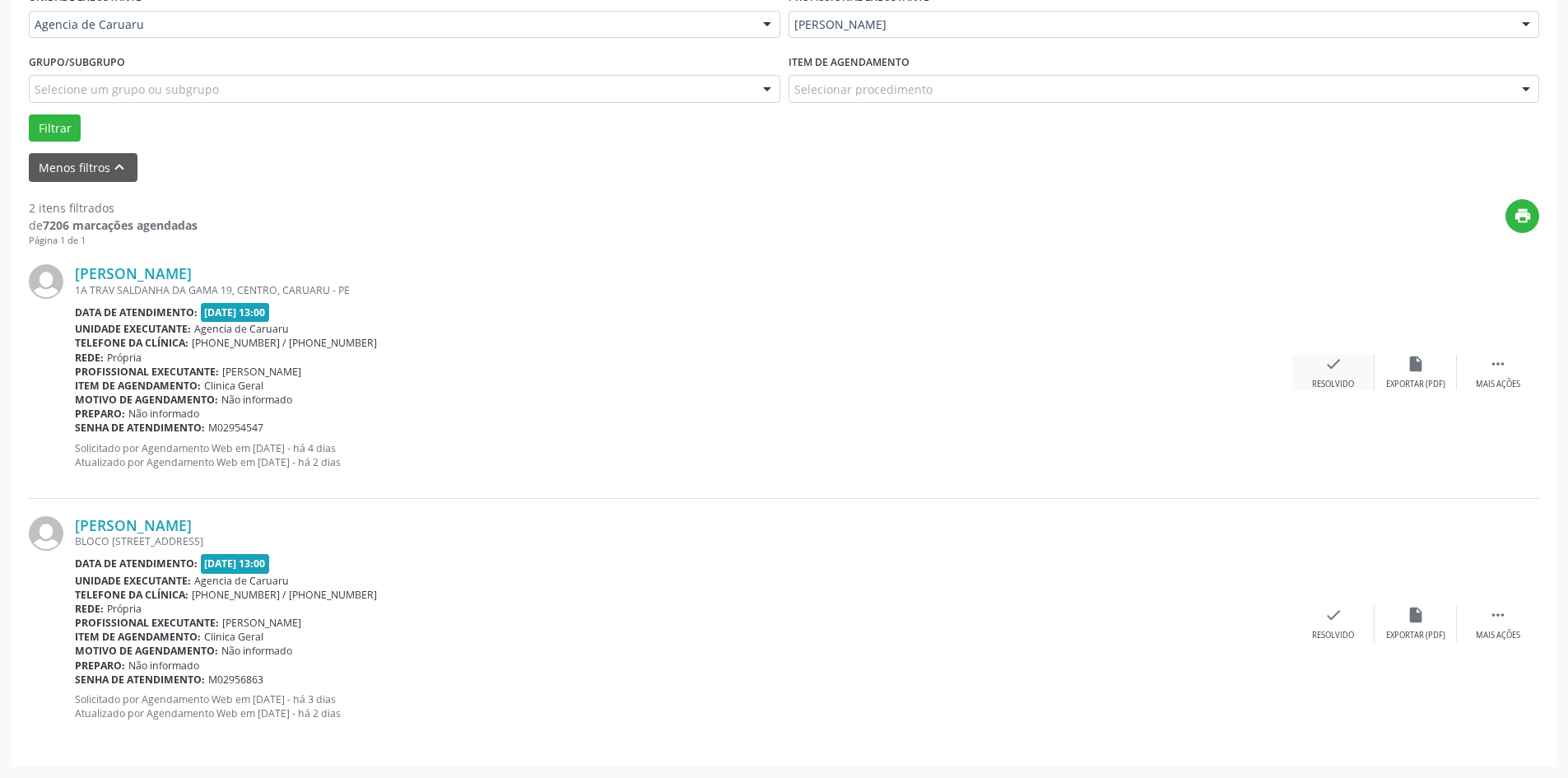
click at [1343, 371] on div "check Resolvido" at bounding box center [1333, 372] width 82 height 36
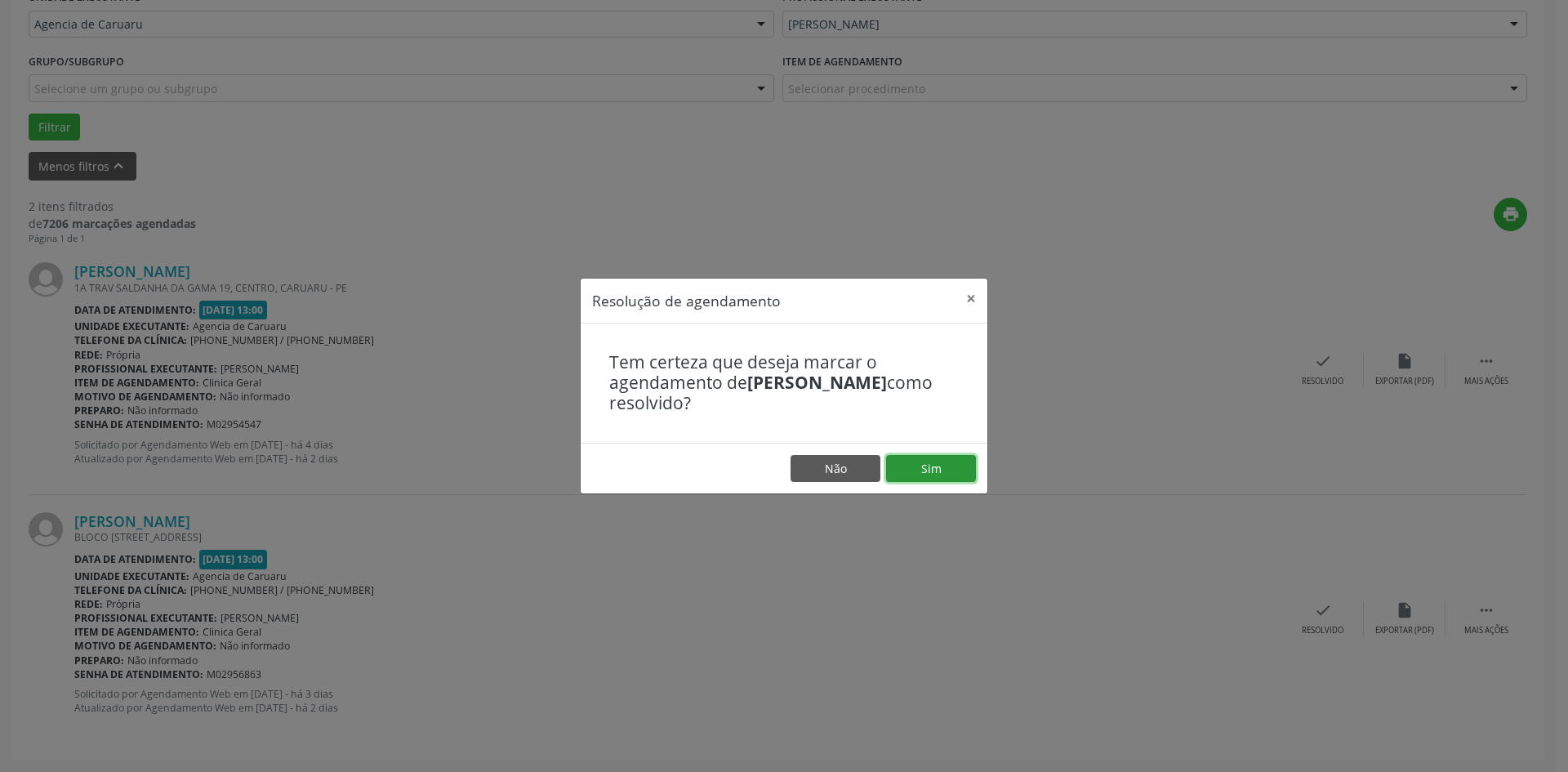
click at [932, 468] on button "Sim" at bounding box center [930, 468] width 89 height 28
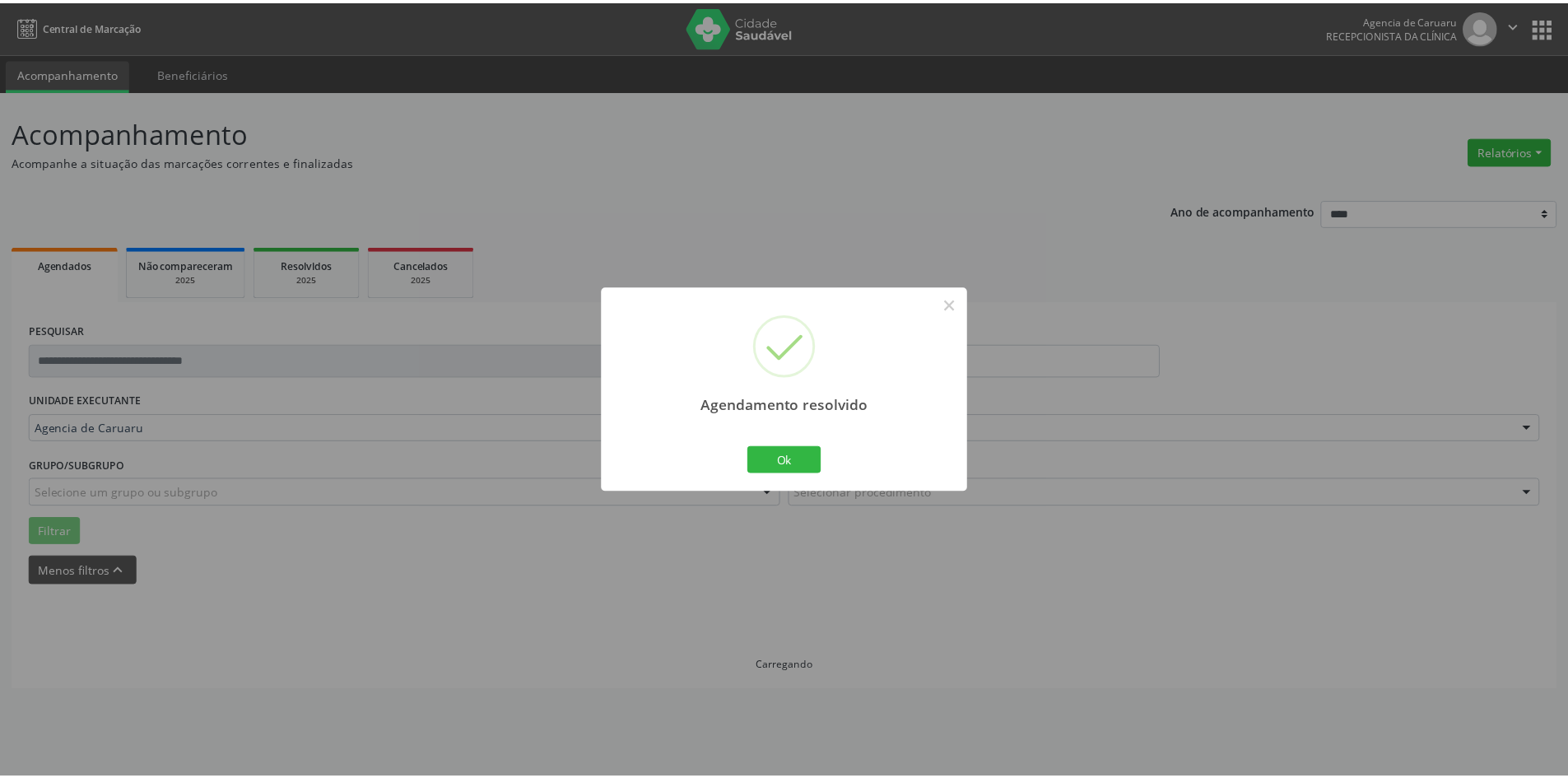
scroll to position [0, 0]
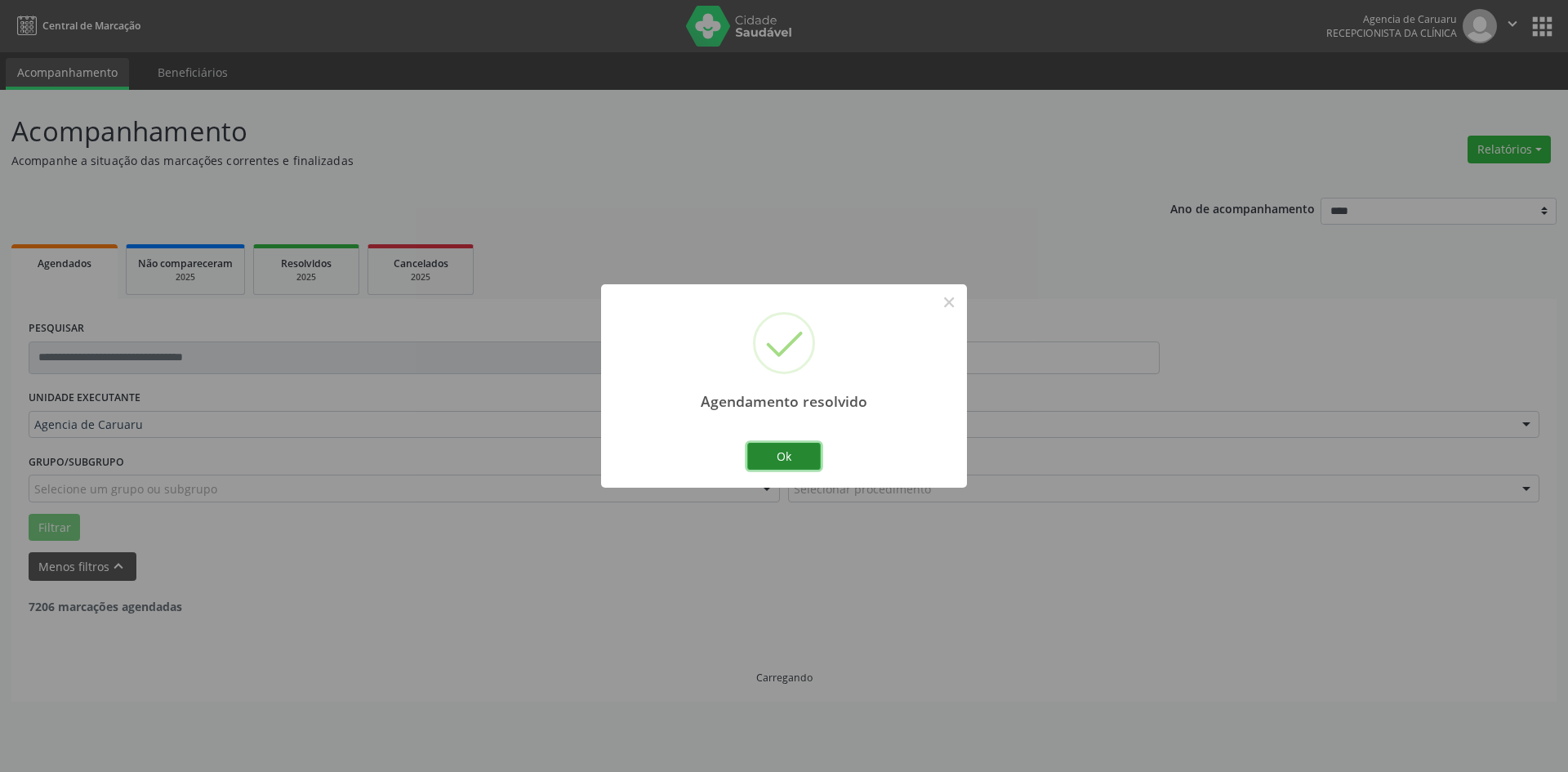
click at [796, 460] on button "Ok" at bounding box center [784, 457] width 73 height 28
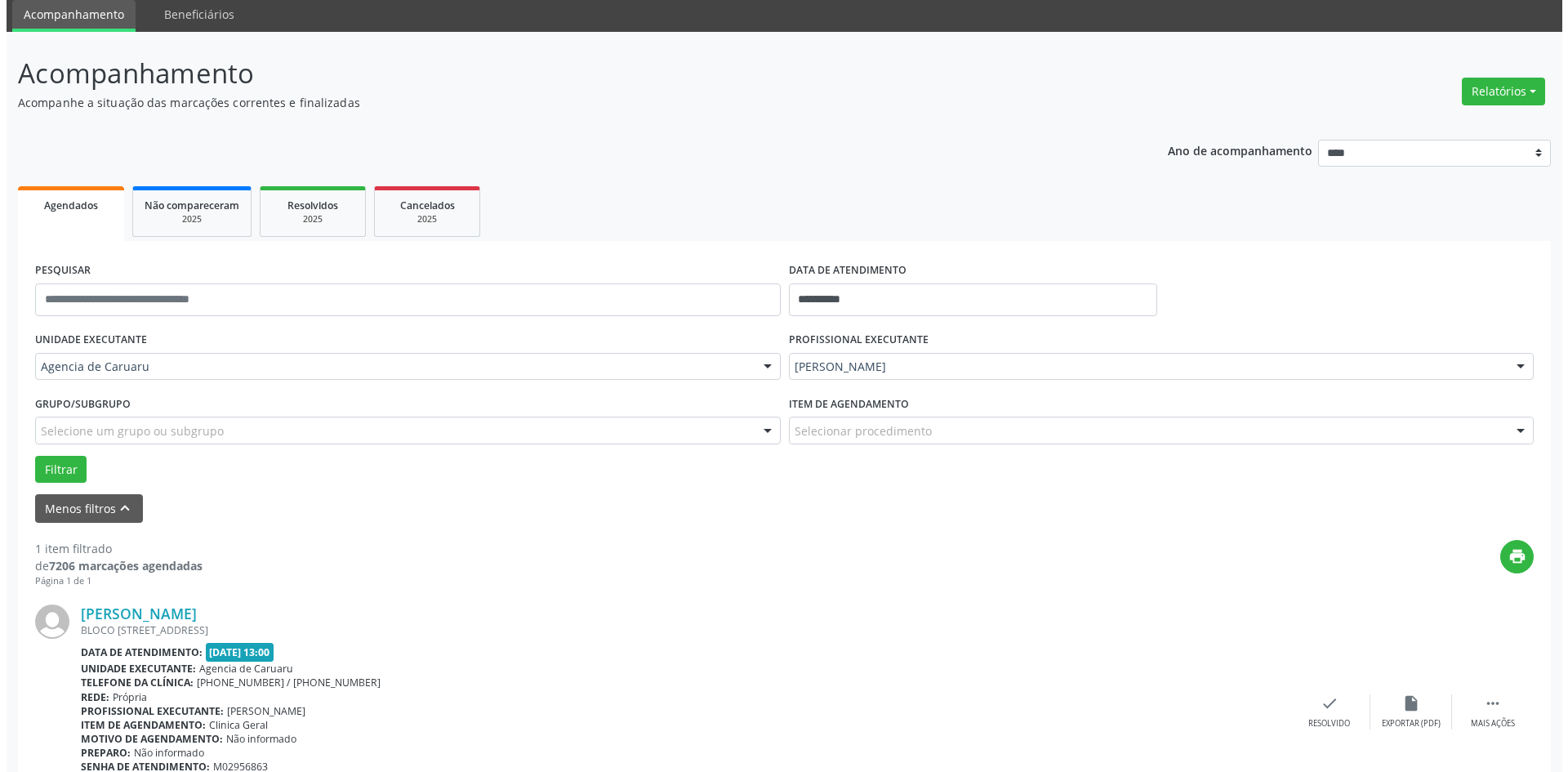
scroll to position [151, 0]
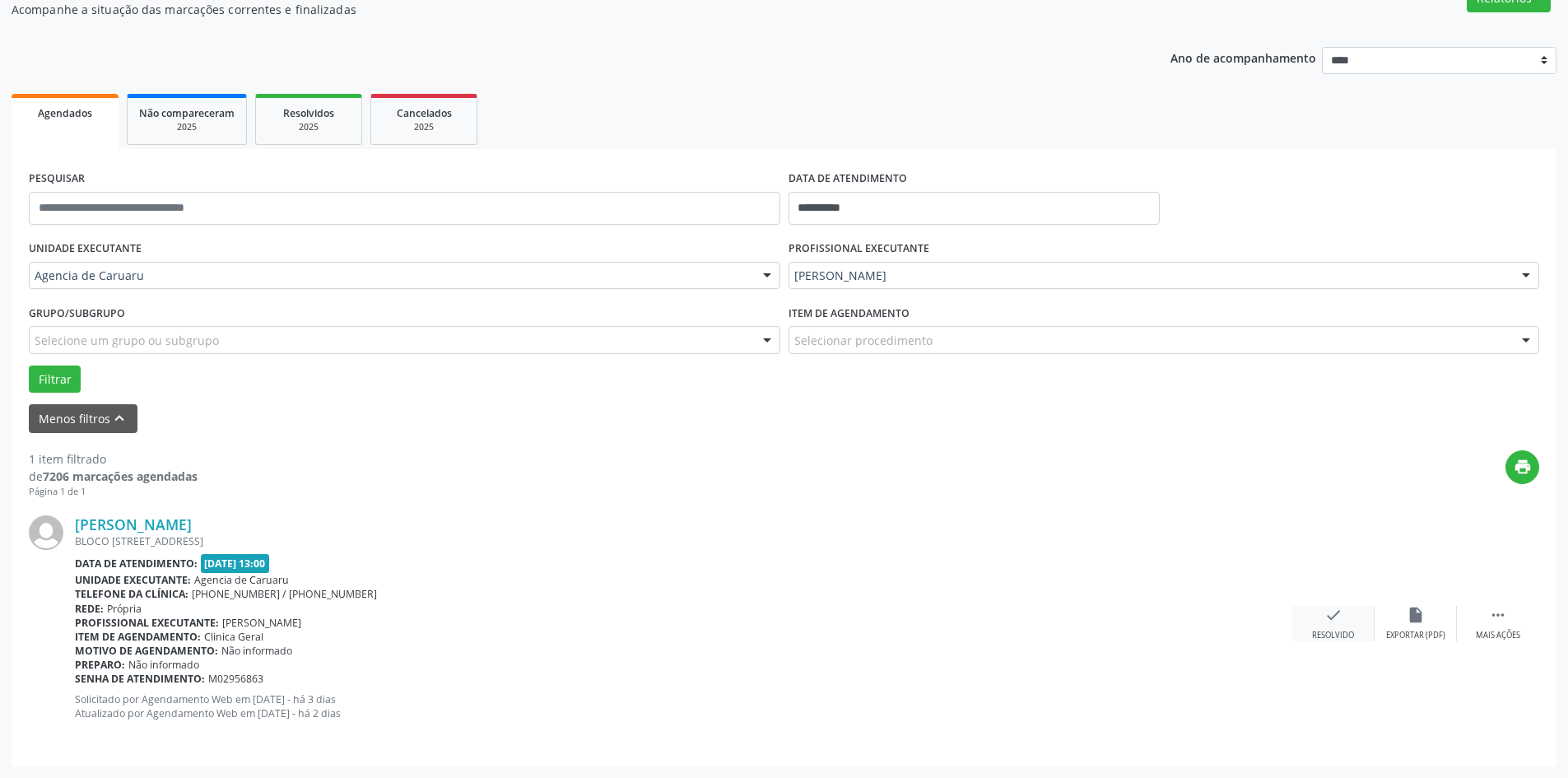
click at [1334, 616] on icon "check" at bounding box center [1333, 614] width 18 height 18
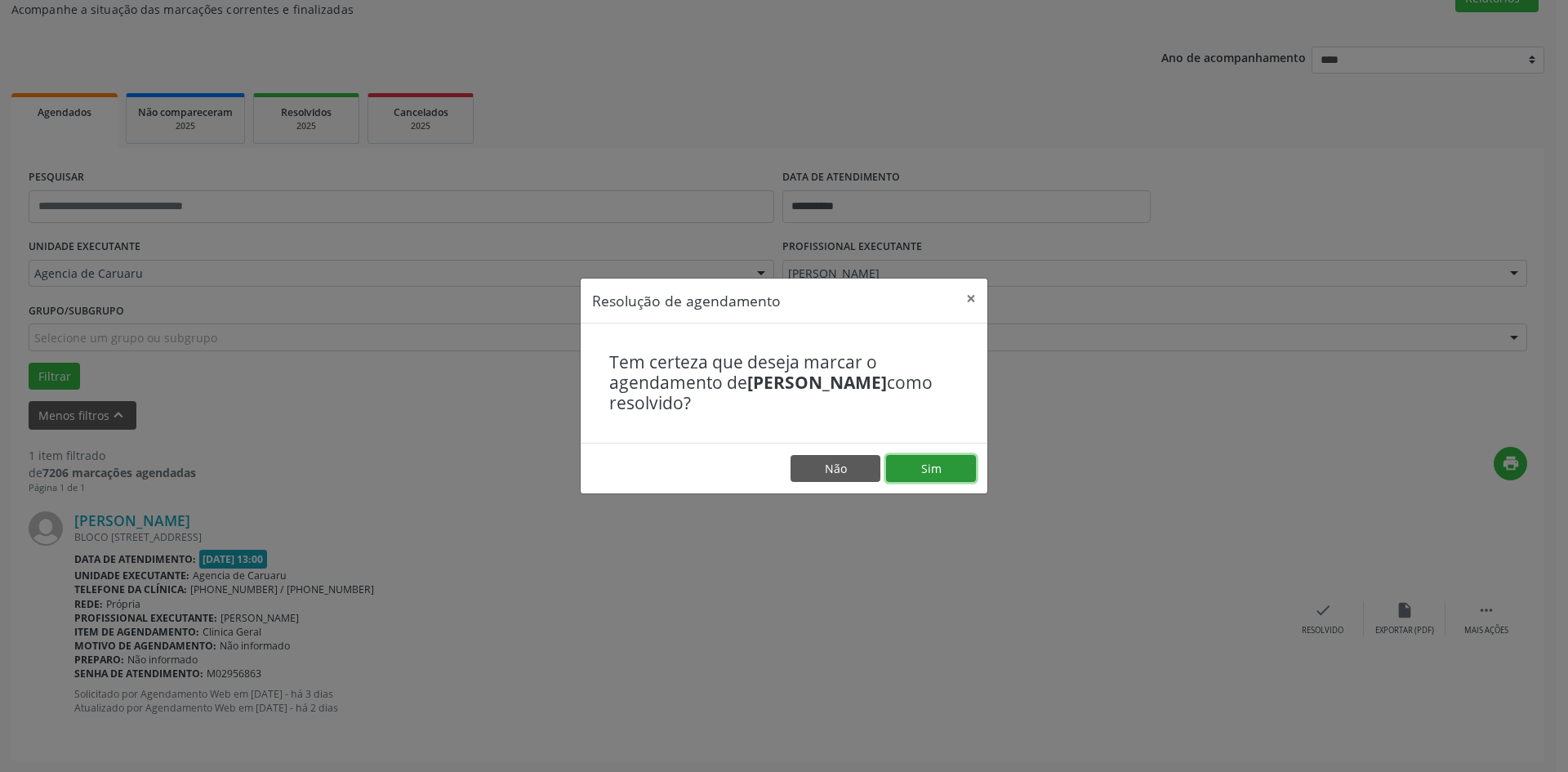
click at [899, 472] on button "Sim" at bounding box center [930, 468] width 89 height 28
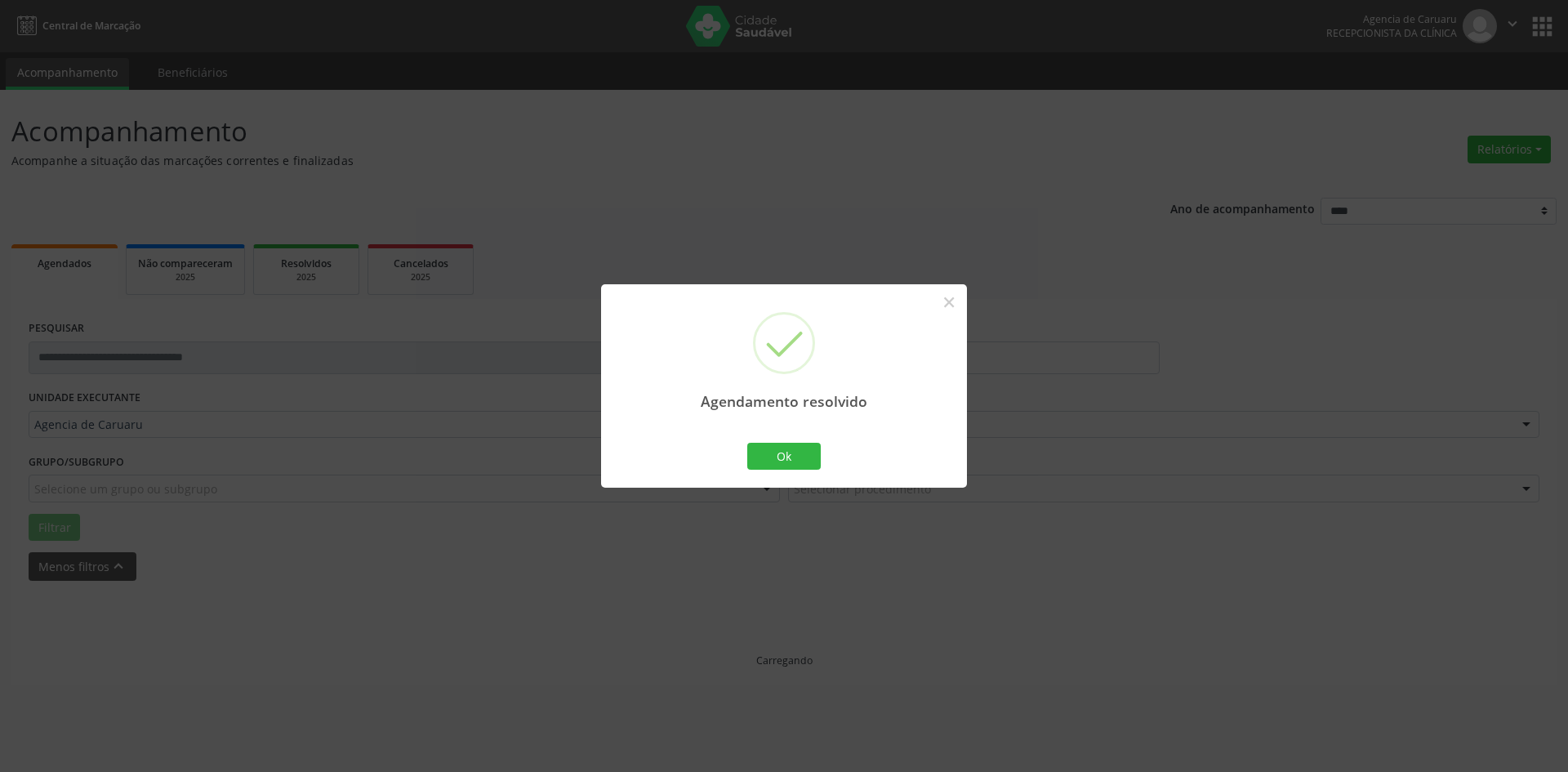
scroll to position [0, 0]
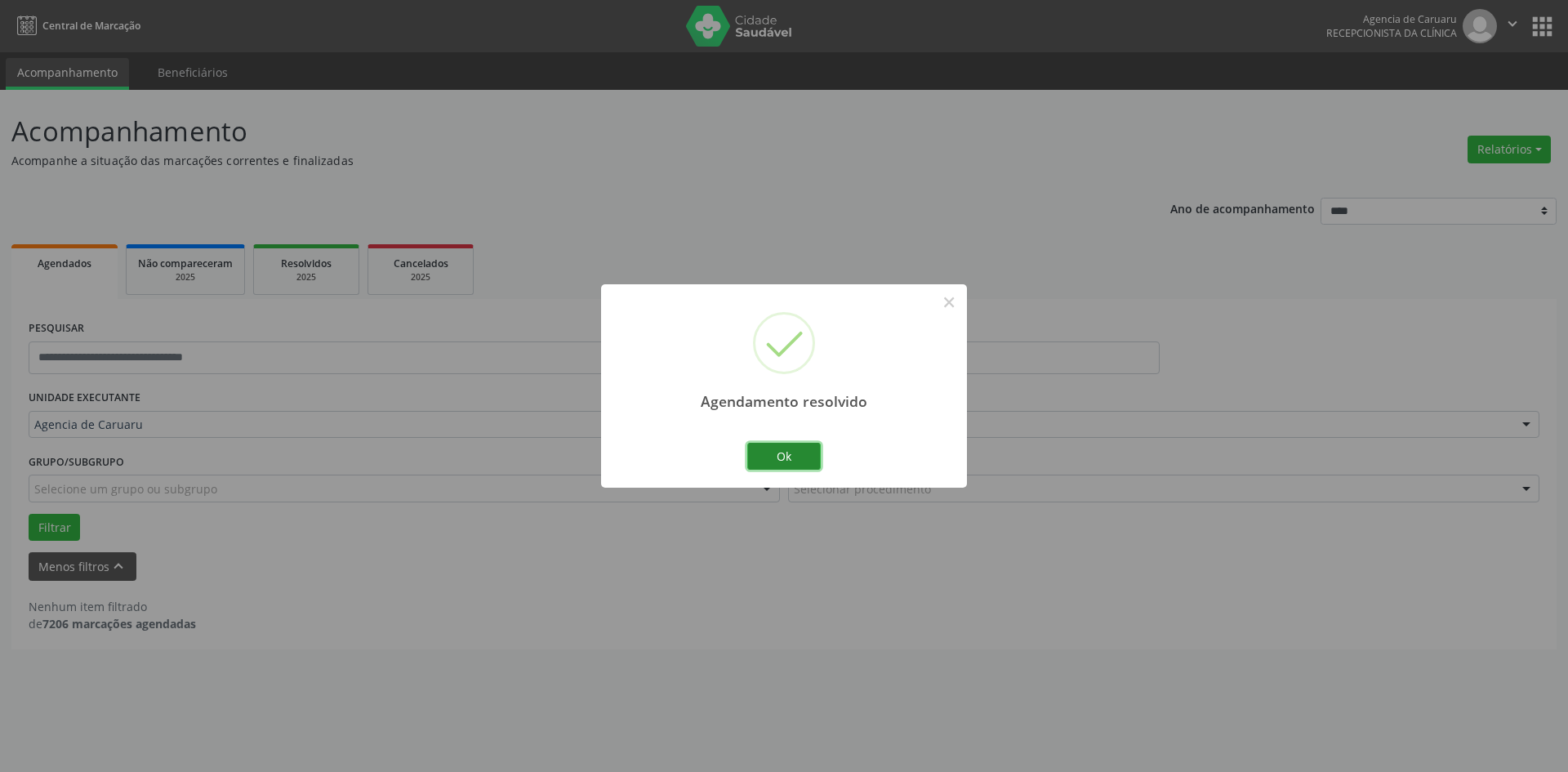
click at [806, 460] on button "Ok" at bounding box center [784, 457] width 73 height 28
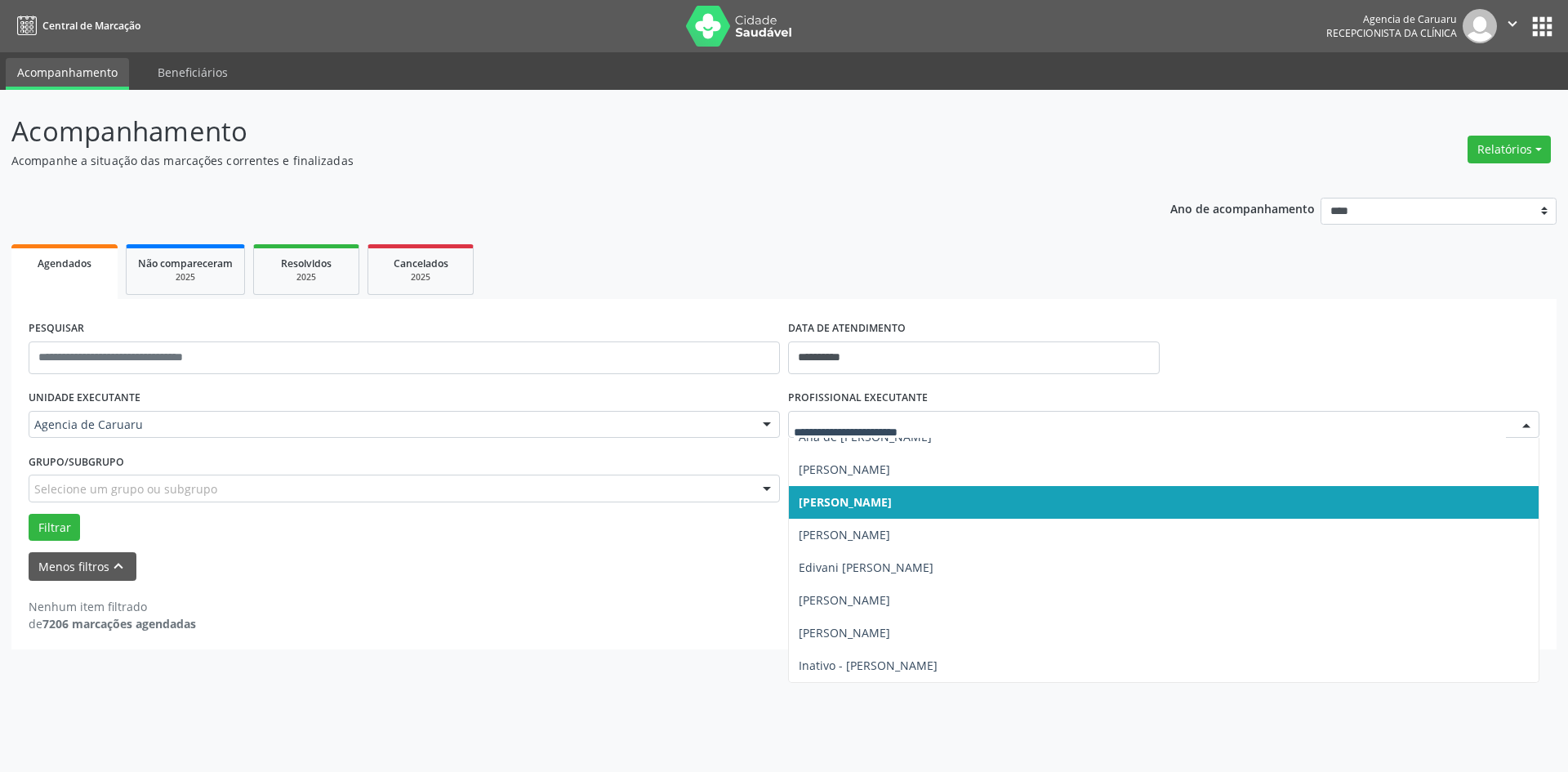
click at [992, 433] on div at bounding box center [1164, 424] width 751 height 28
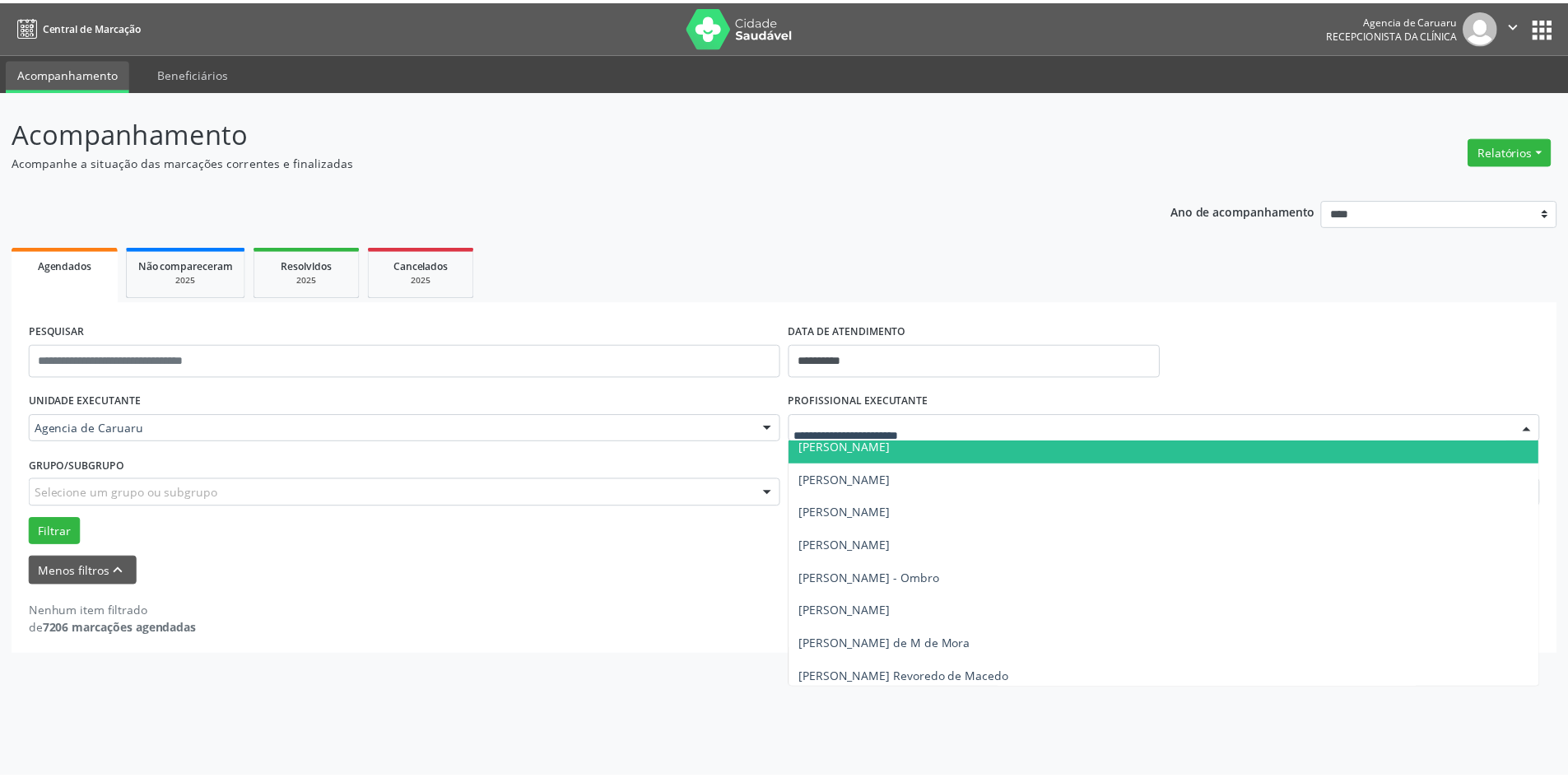
scroll to position [627, 0]
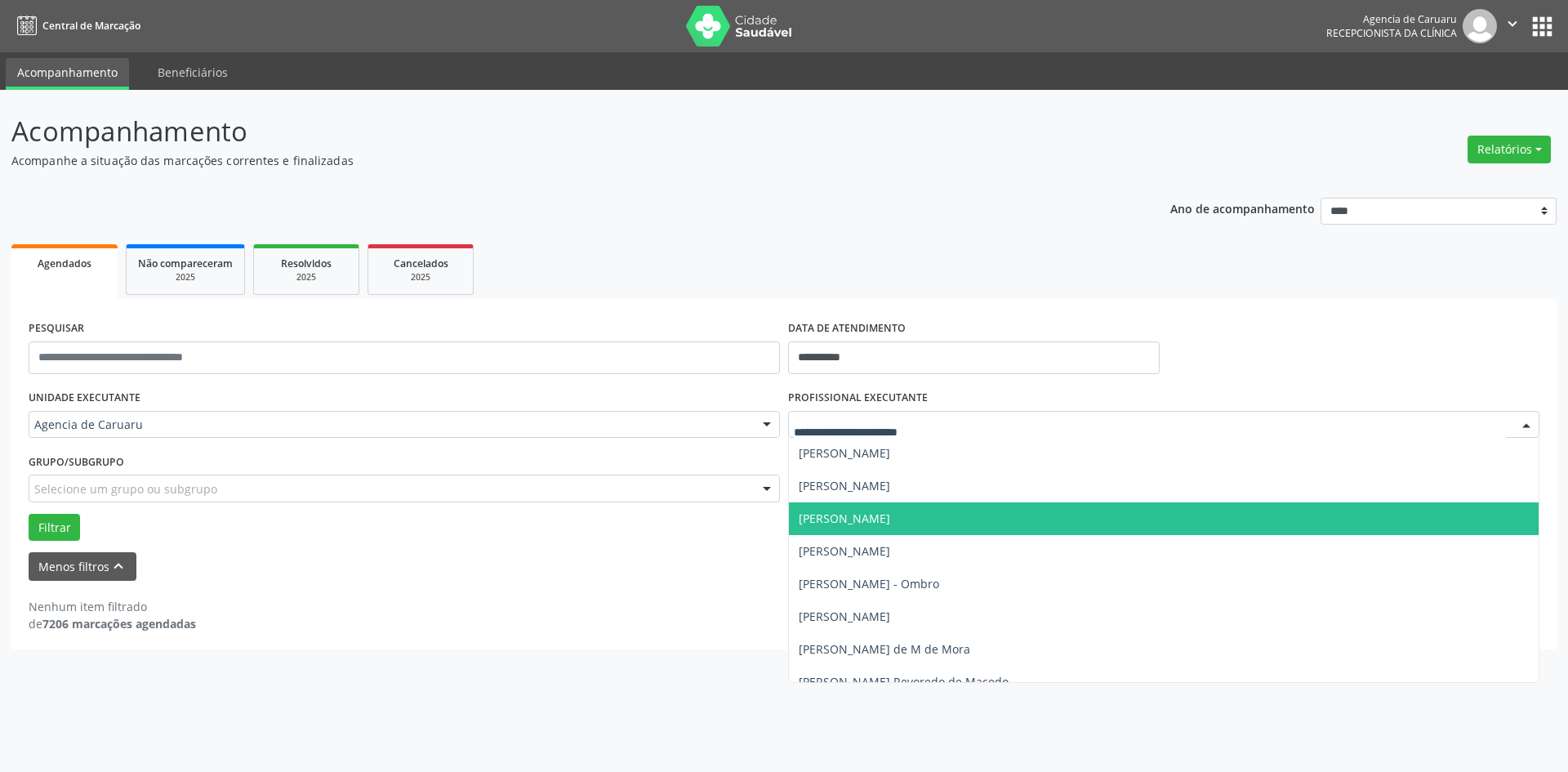
click at [965, 509] on span "[PERSON_NAME]" at bounding box center [1164, 519] width 749 height 33
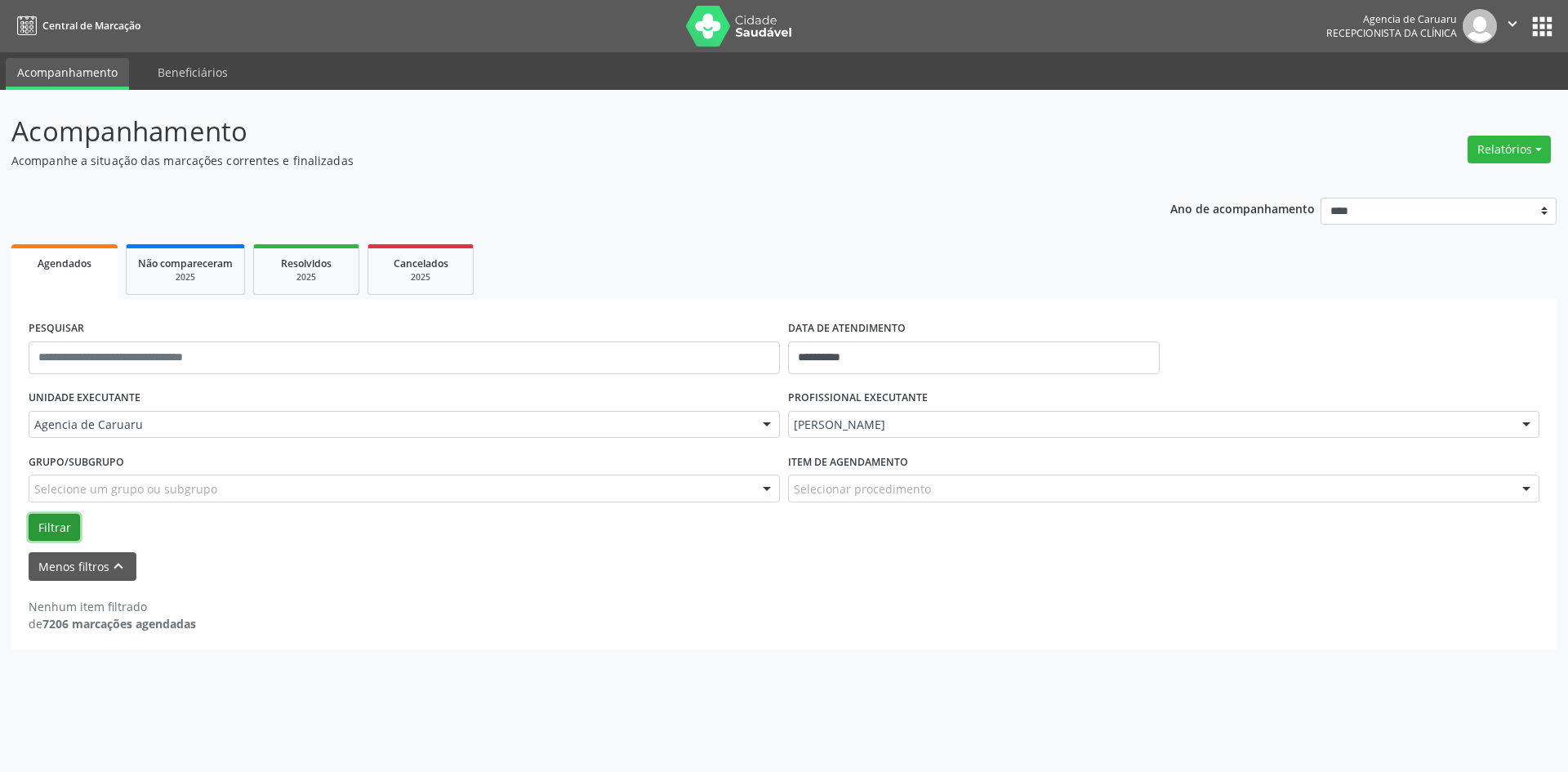
click at [57, 530] on button "Filtrar" at bounding box center [55, 527] width 52 height 28
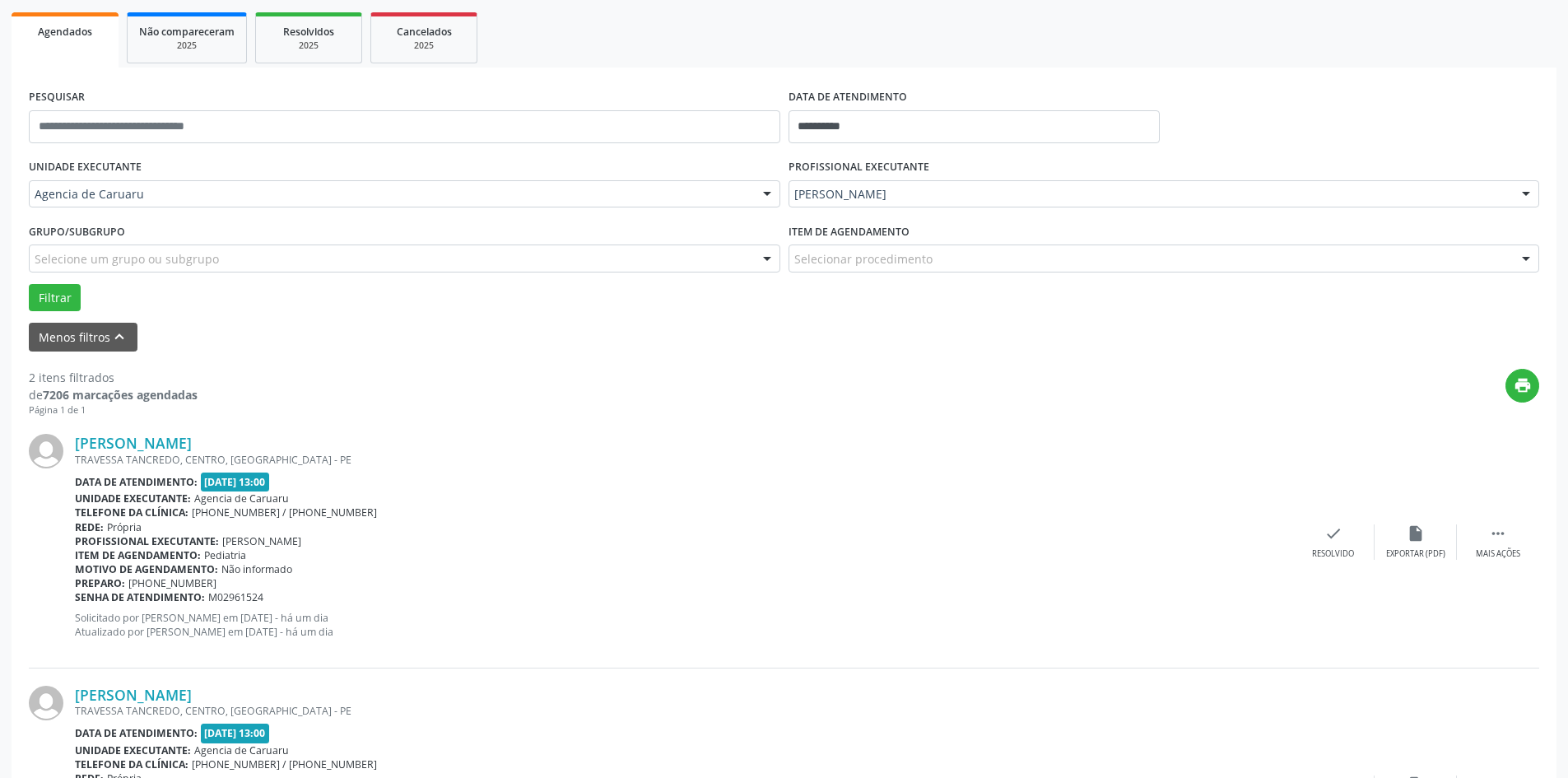
scroll to position [403, 0]
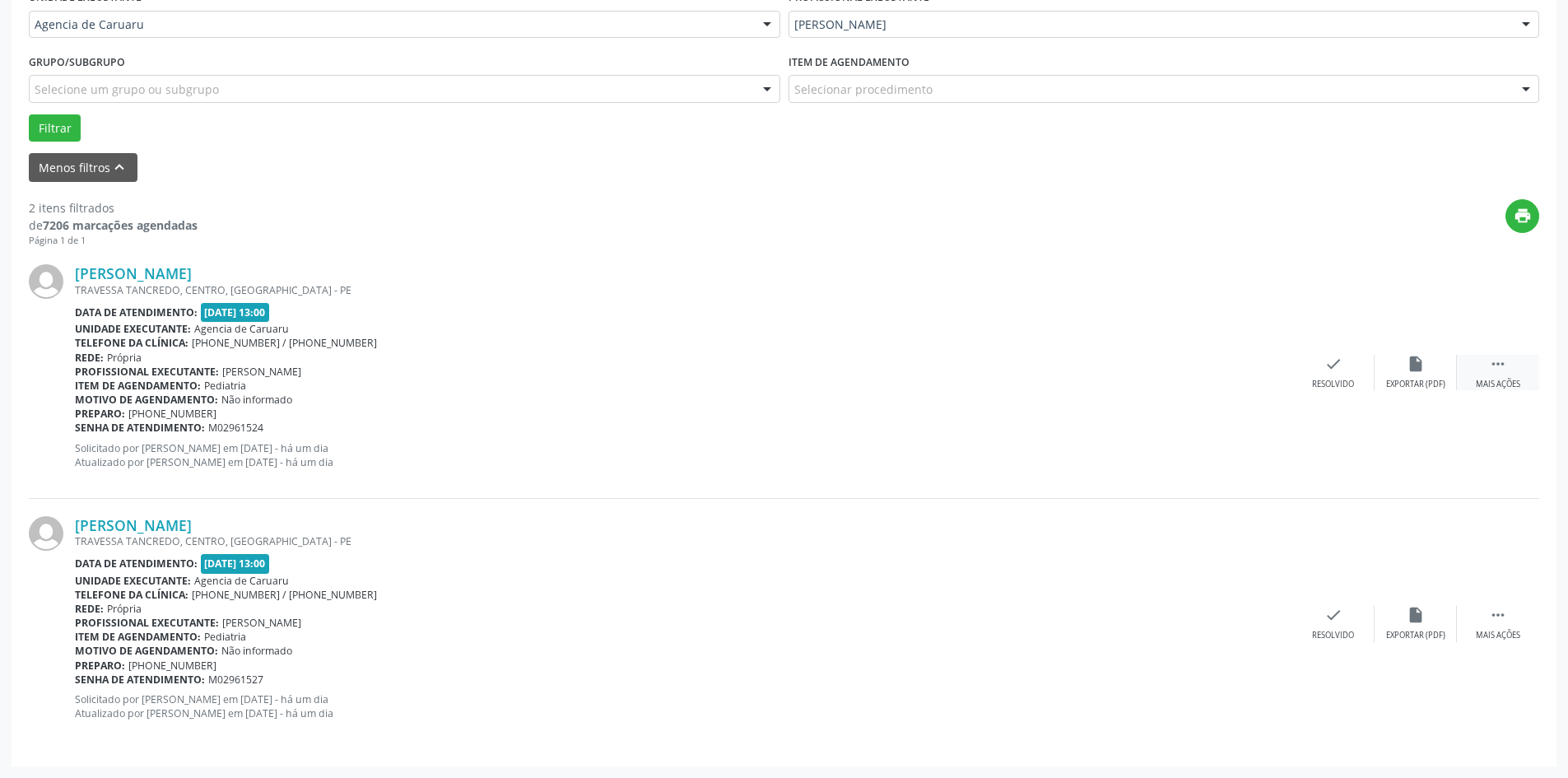
click at [1506, 377] on div " Mais ações" at bounding box center [1497, 372] width 82 height 36
click at [1397, 381] on div "Não compareceu" at bounding box center [1415, 385] width 70 height 12
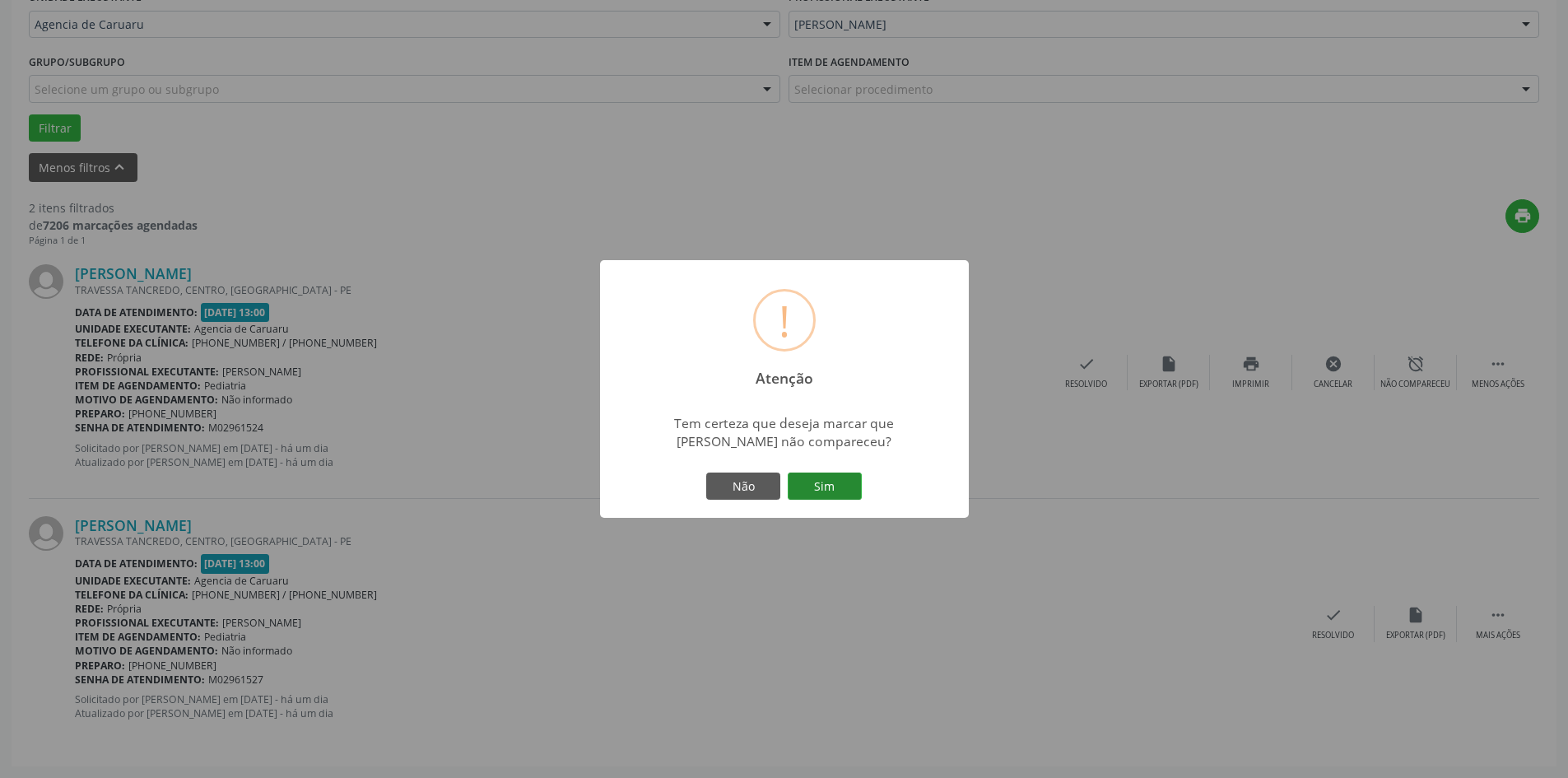
click at [810, 491] on button "Sim" at bounding box center [824, 486] width 74 height 28
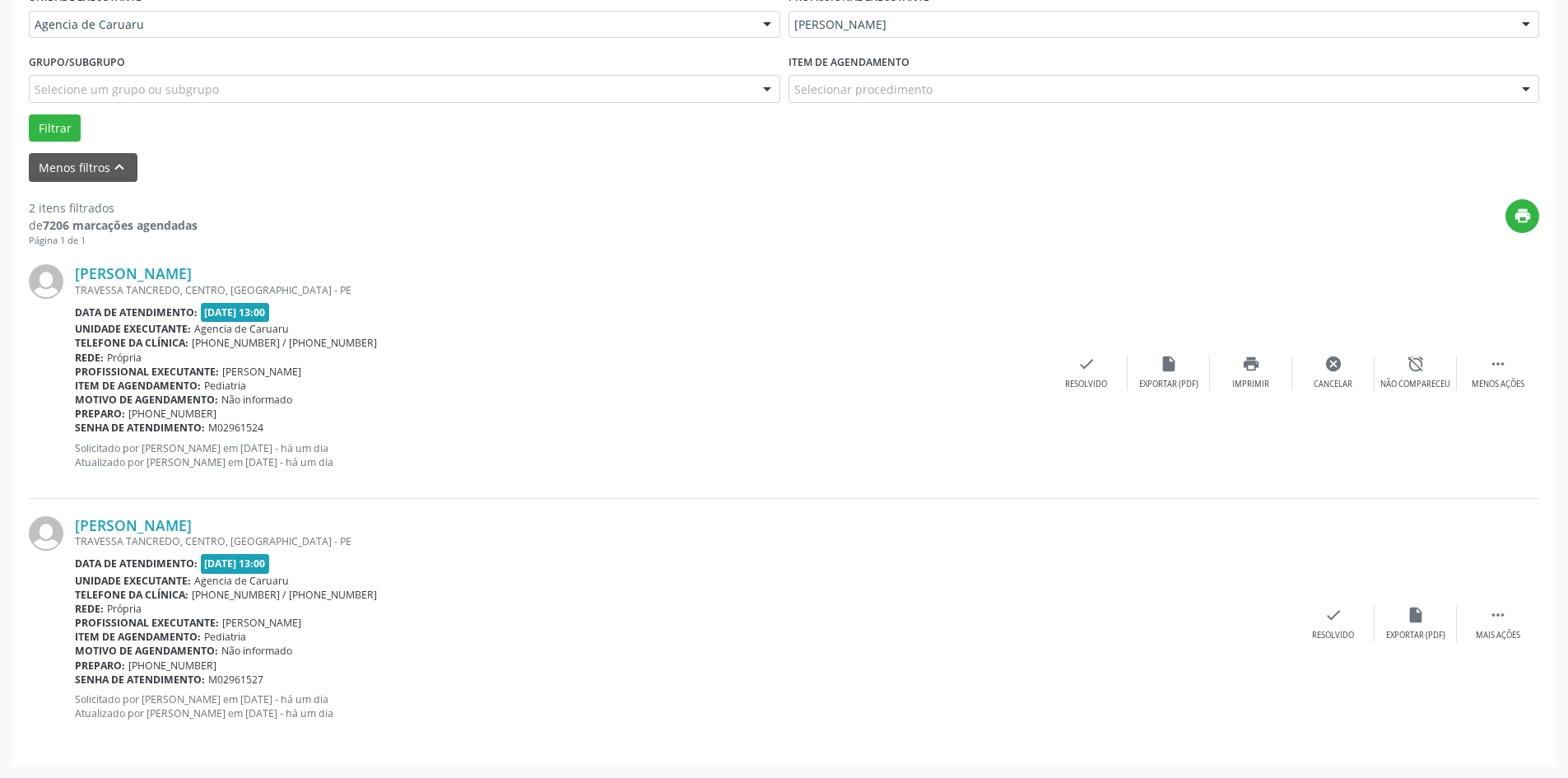
scroll to position [0, 0]
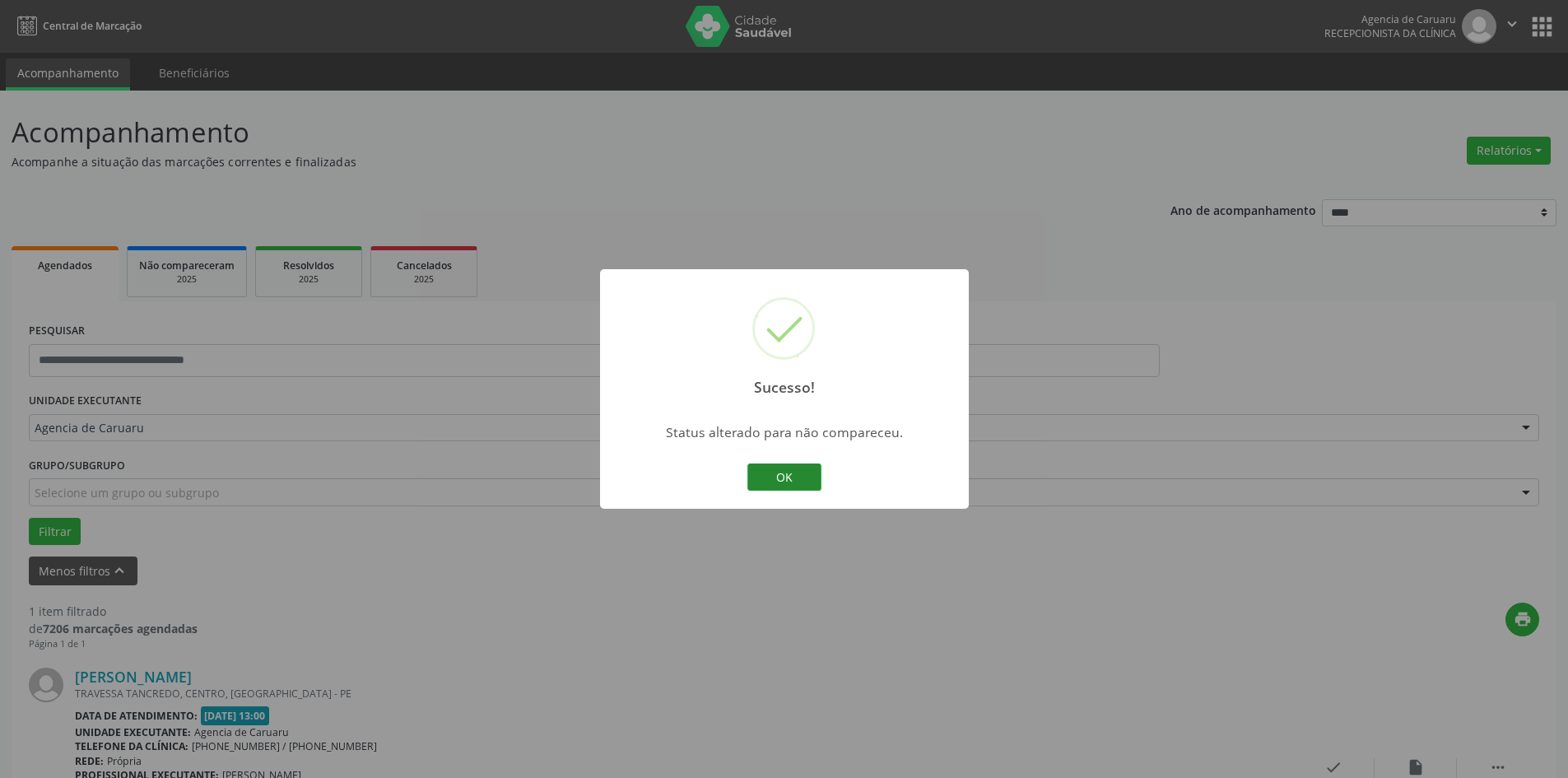
click at [797, 474] on button "OK" at bounding box center [784, 477] width 74 height 28
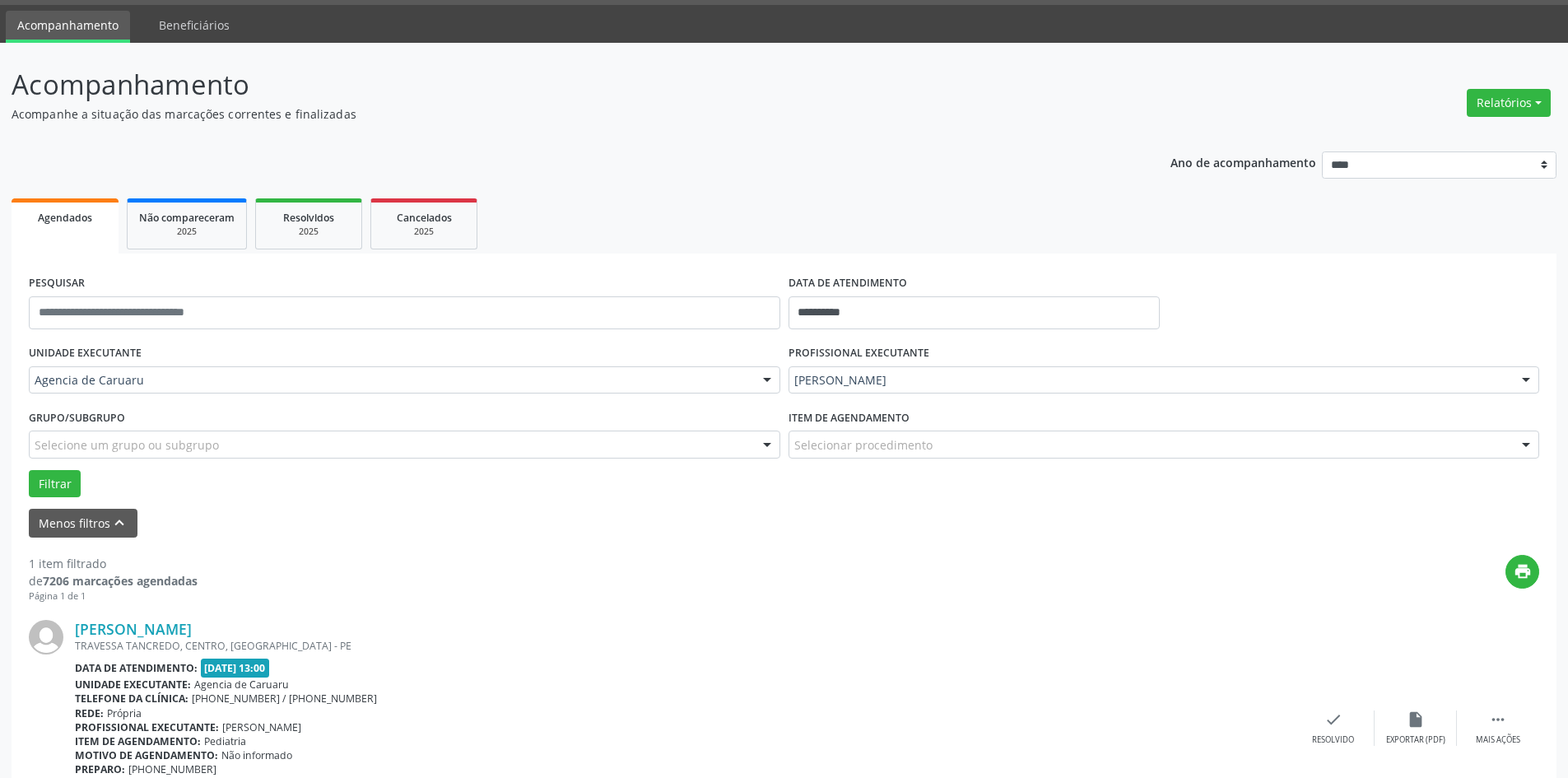
scroll to position [152, 0]
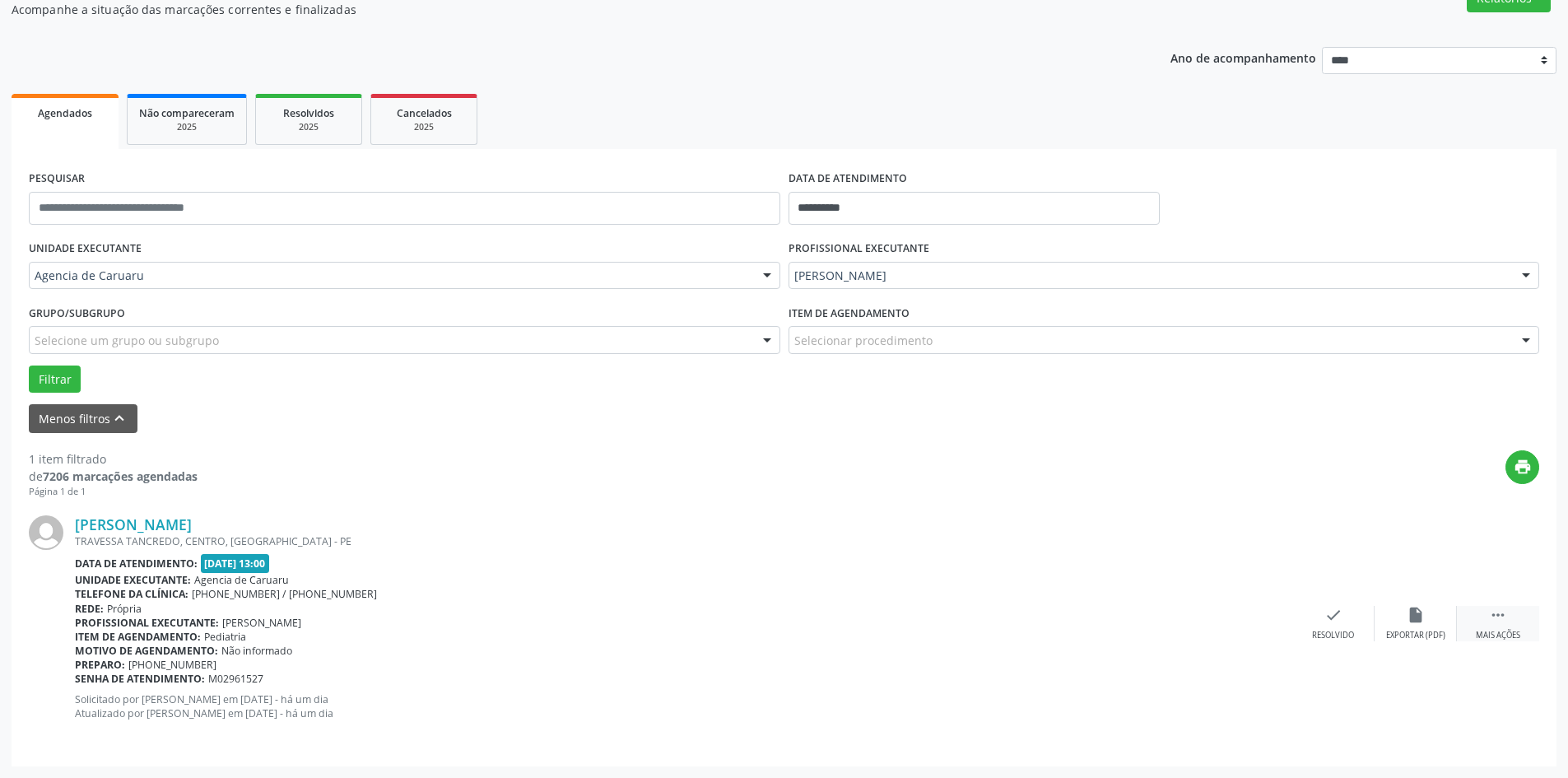
click at [1484, 633] on div "Mais ações" at bounding box center [1498, 636] width 45 height 12
click at [1424, 632] on div "Não compareceu" at bounding box center [1415, 636] width 70 height 12
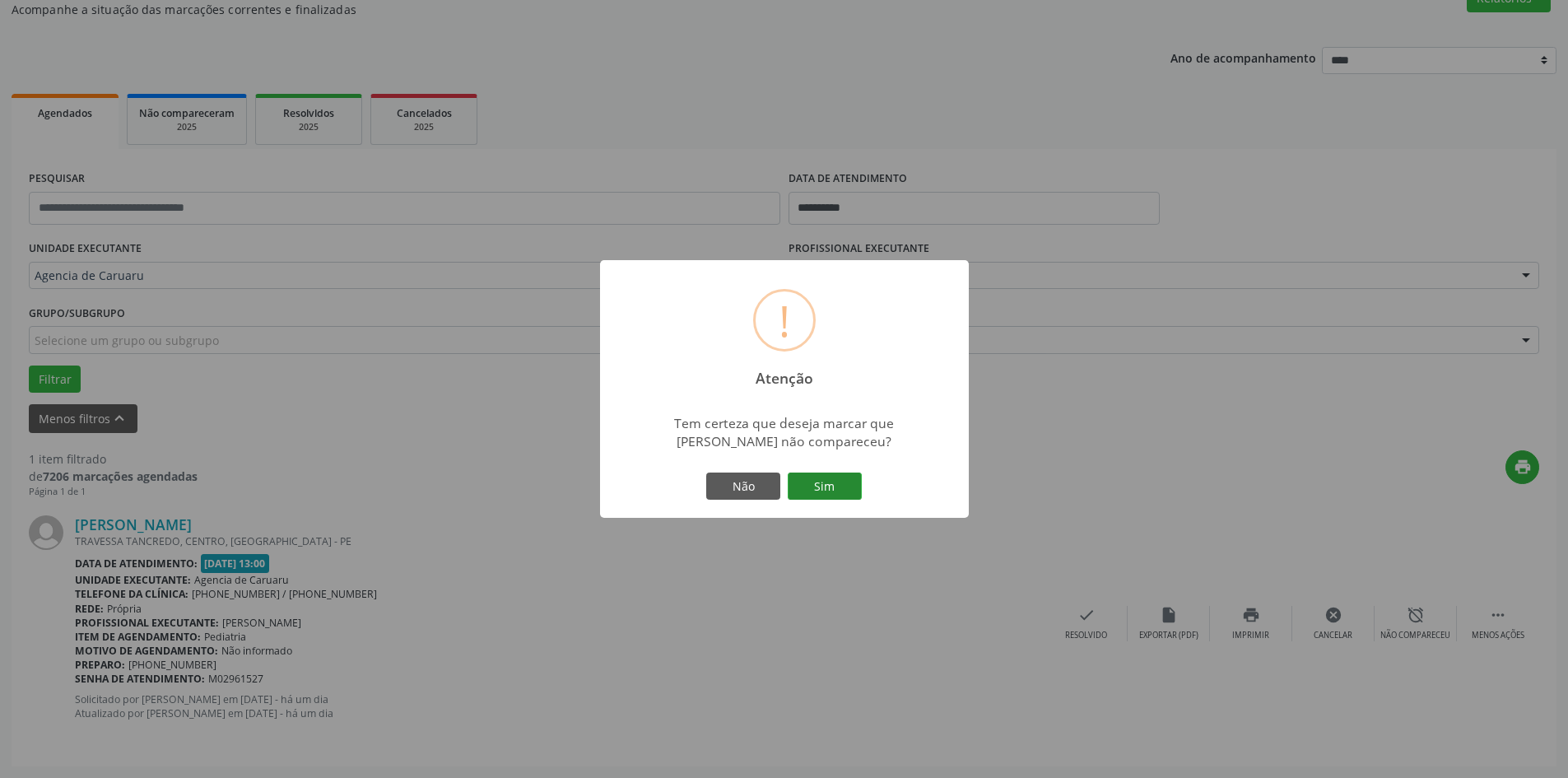
click at [819, 478] on button "Sim" at bounding box center [824, 486] width 74 height 28
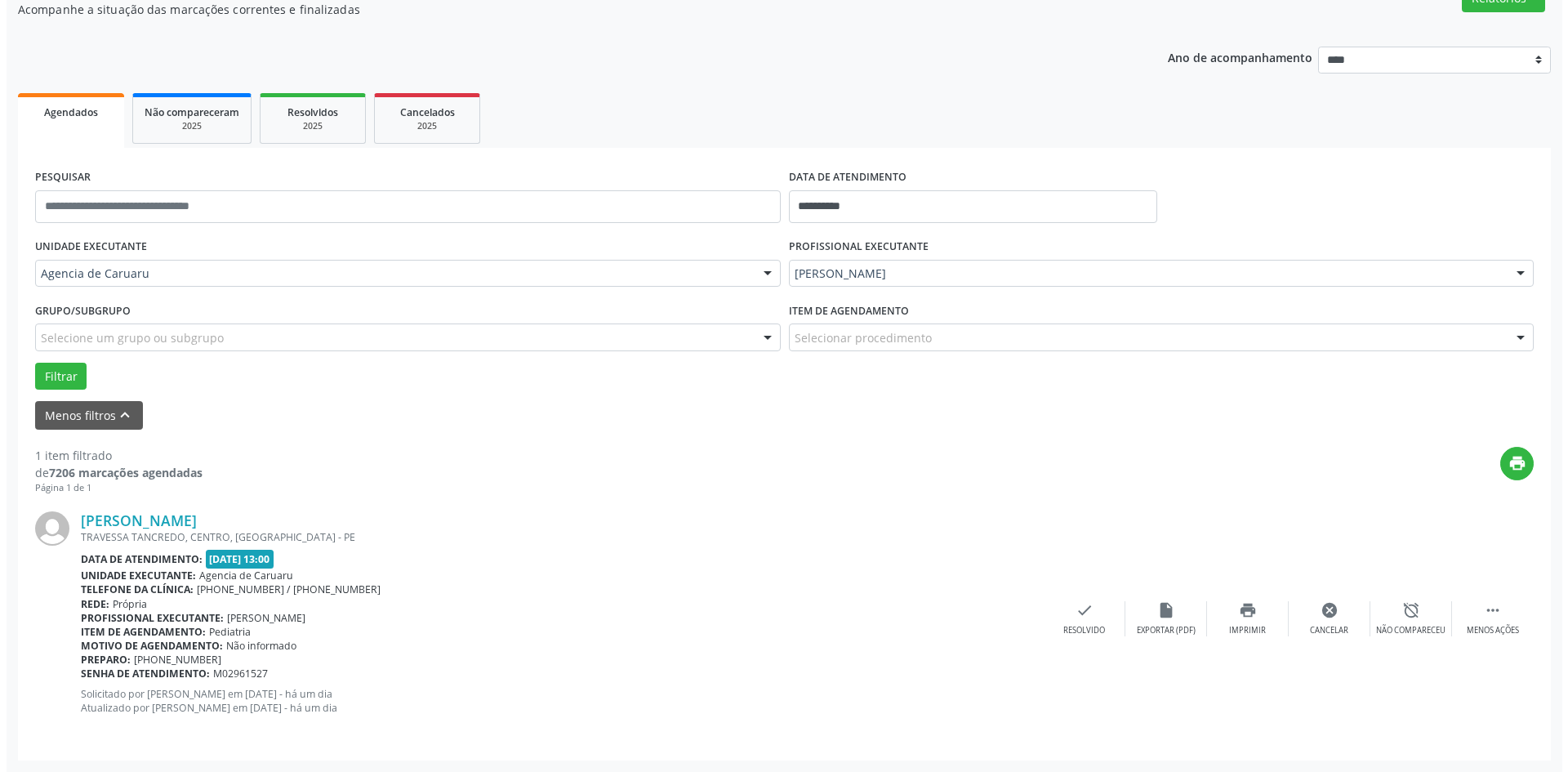
scroll to position [0, 0]
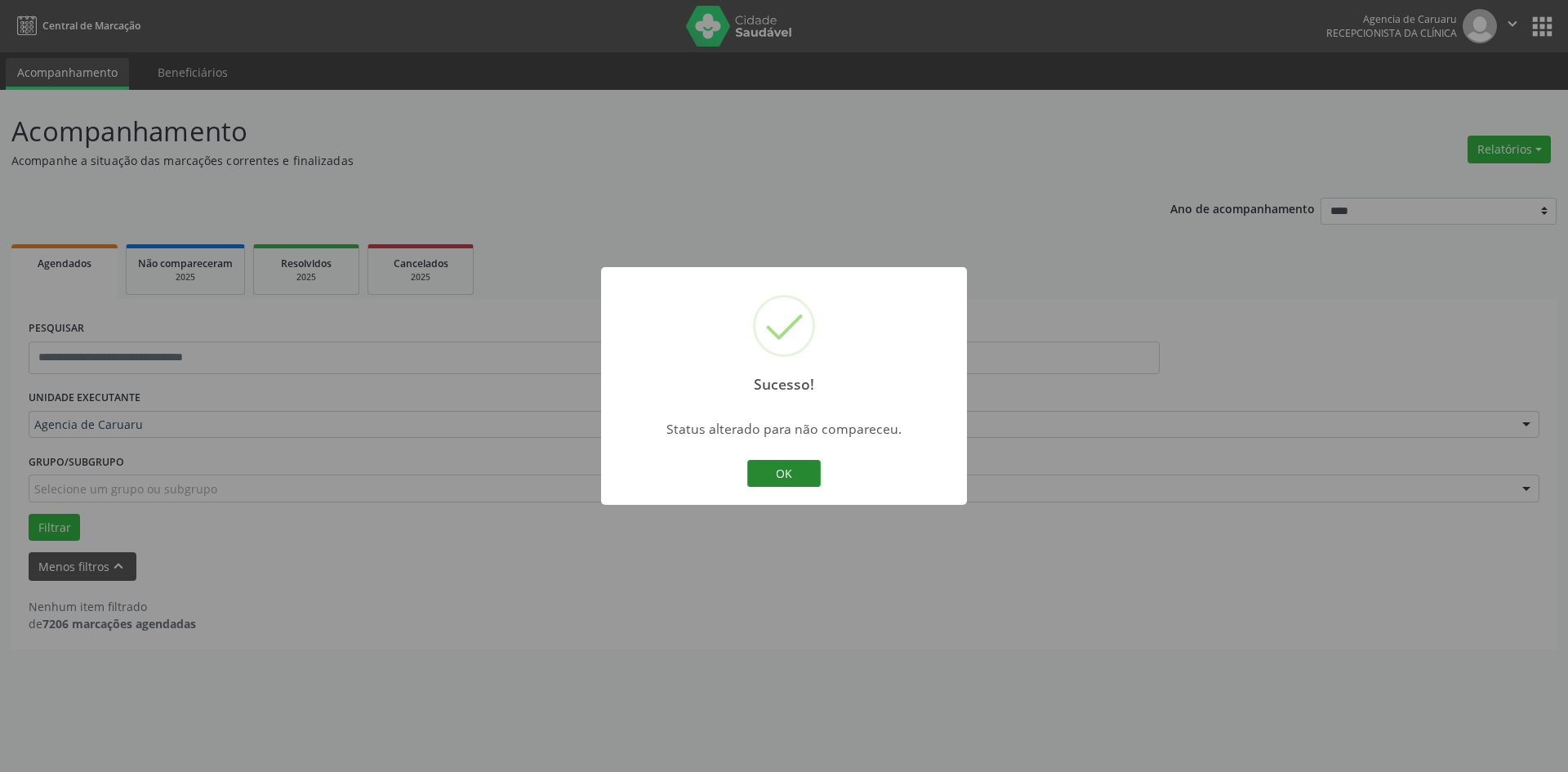
click at [793, 470] on button "OK" at bounding box center [784, 473] width 73 height 28
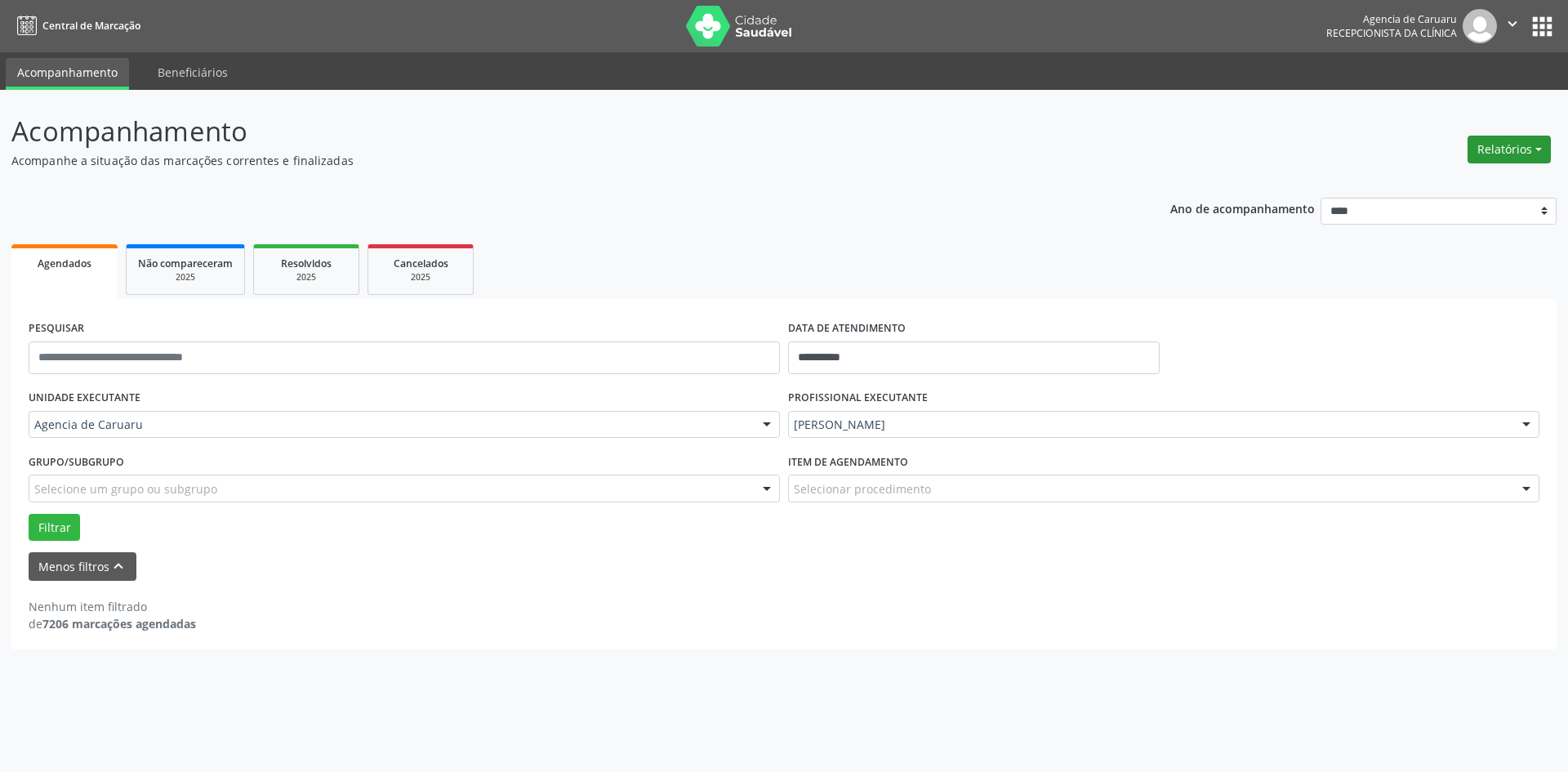
drag, startPoint x: 1461, startPoint y: 150, endPoint x: 1476, endPoint y: 154, distance: 15.5
click at [1464, 150] on header "Acompanhamento Acompanhe a situação das marcações correntes e finalizadas Relat…" at bounding box center [784, 140] width 1545 height 58
click at [1480, 154] on button "Relatórios" at bounding box center [1508, 149] width 84 height 28
click at [1398, 187] on link "Agendamentos" at bounding box center [1463, 185] width 176 height 23
select select "*"
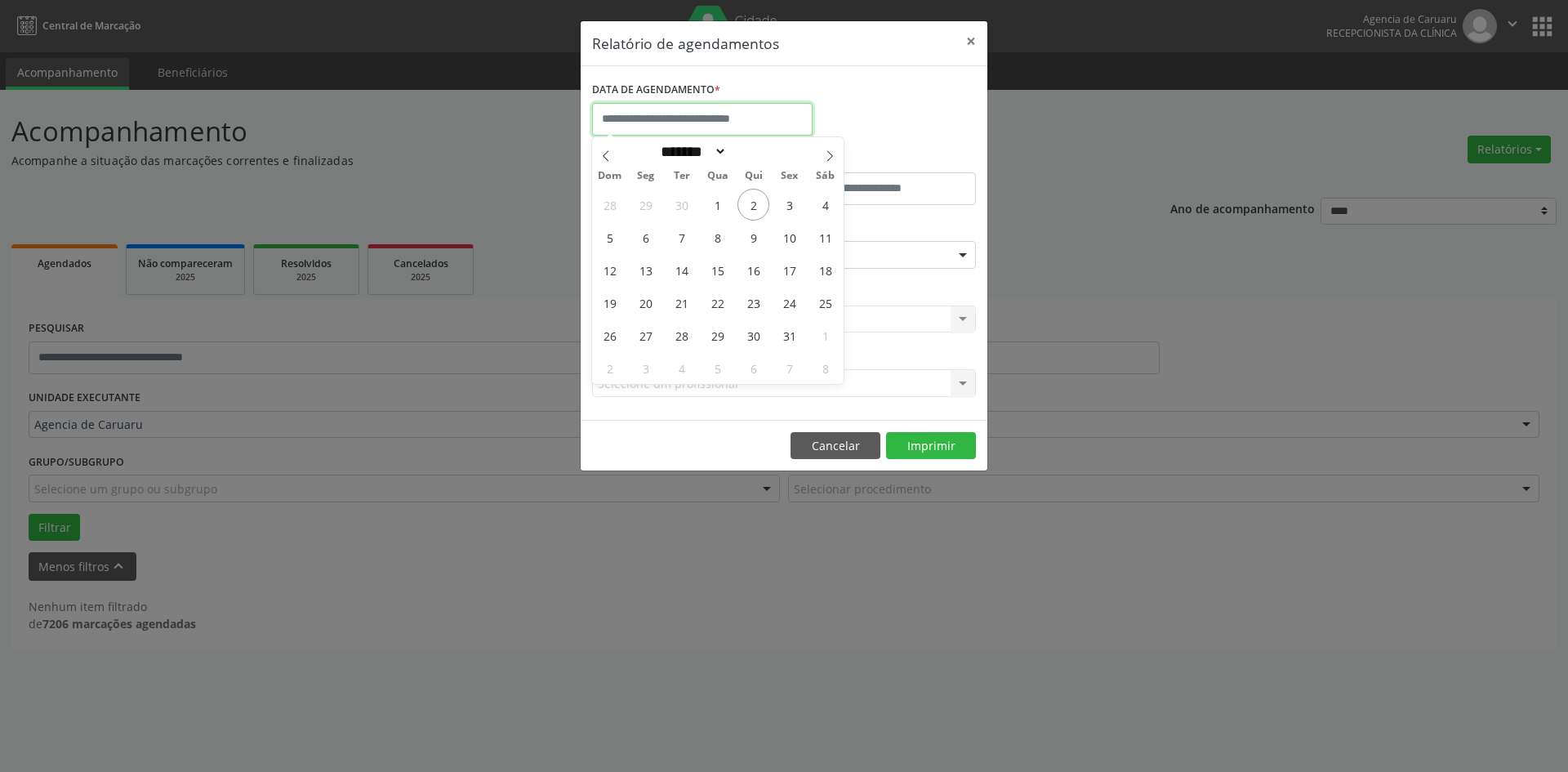
click at [644, 125] on input "text" at bounding box center [701, 119] width 220 height 33
click at [788, 210] on span "3" at bounding box center [789, 204] width 32 height 32
type input "**********"
click at [788, 210] on span "3" at bounding box center [789, 204] width 32 height 32
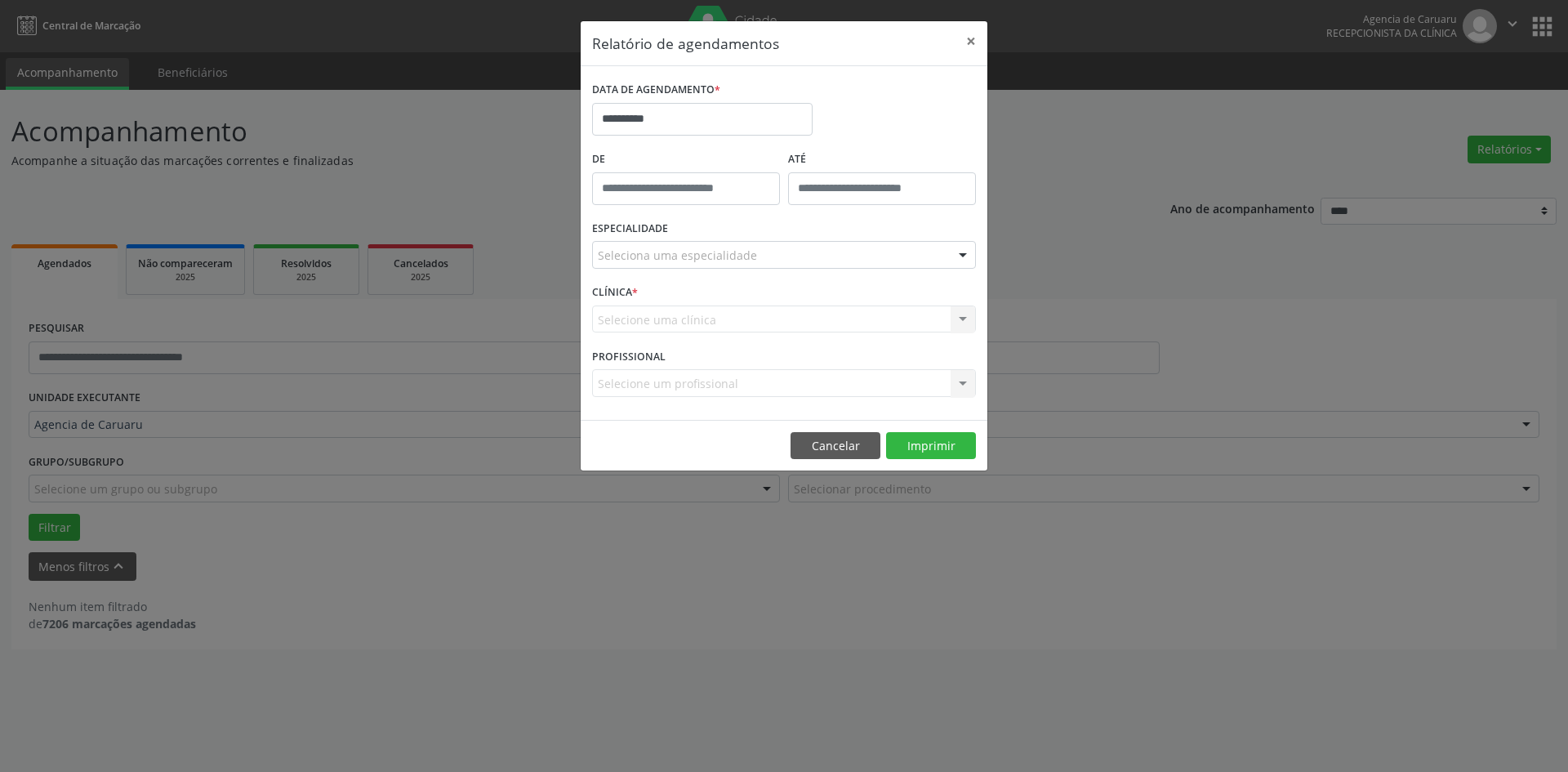
click at [780, 259] on div "Seleciona uma especialidade" at bounding box center [783, 255] width 383 height 28
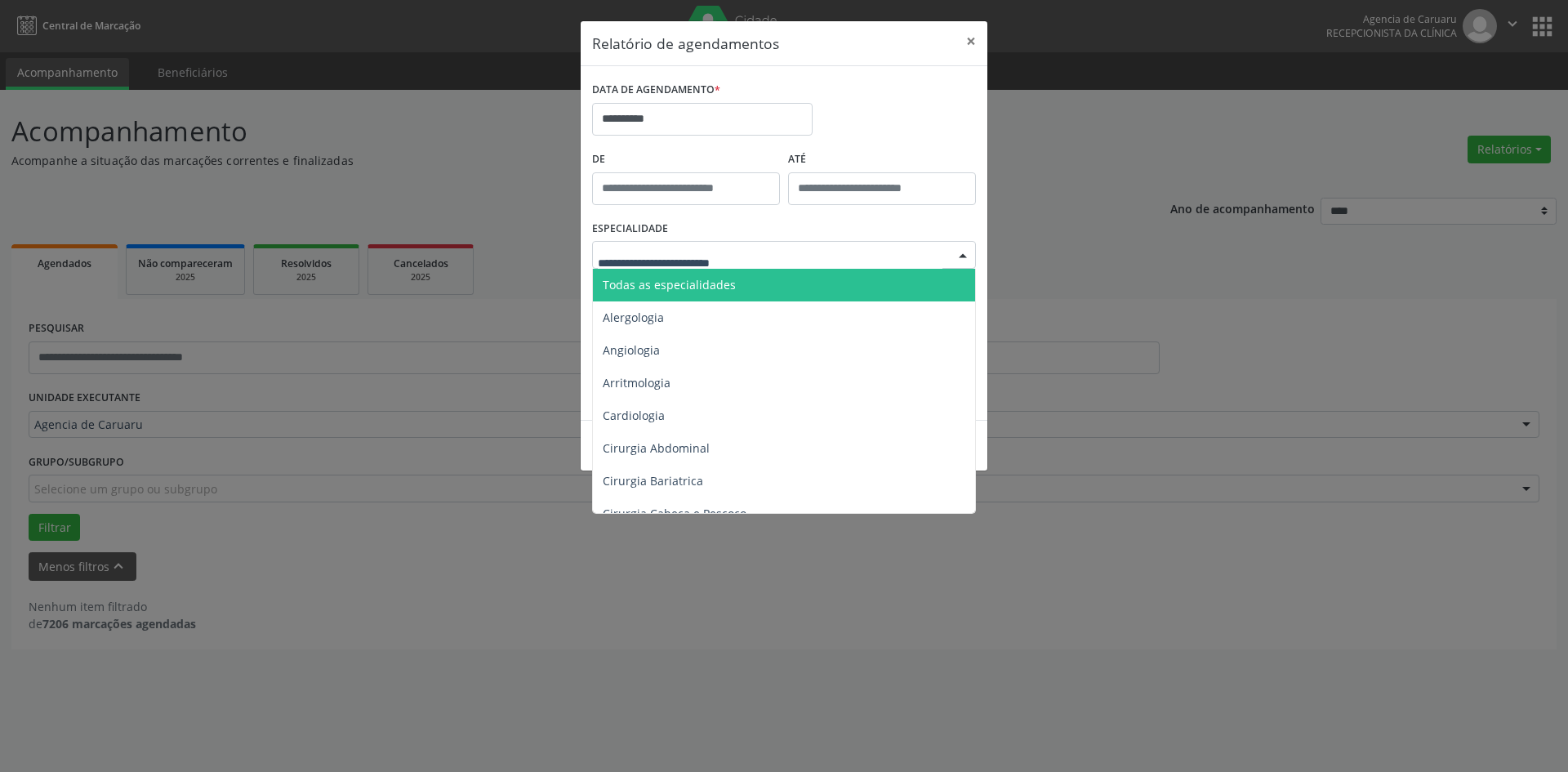
click at [773, 283] on span "Todas as especialidades" at bounding box center [785, 286] width 384 height 33
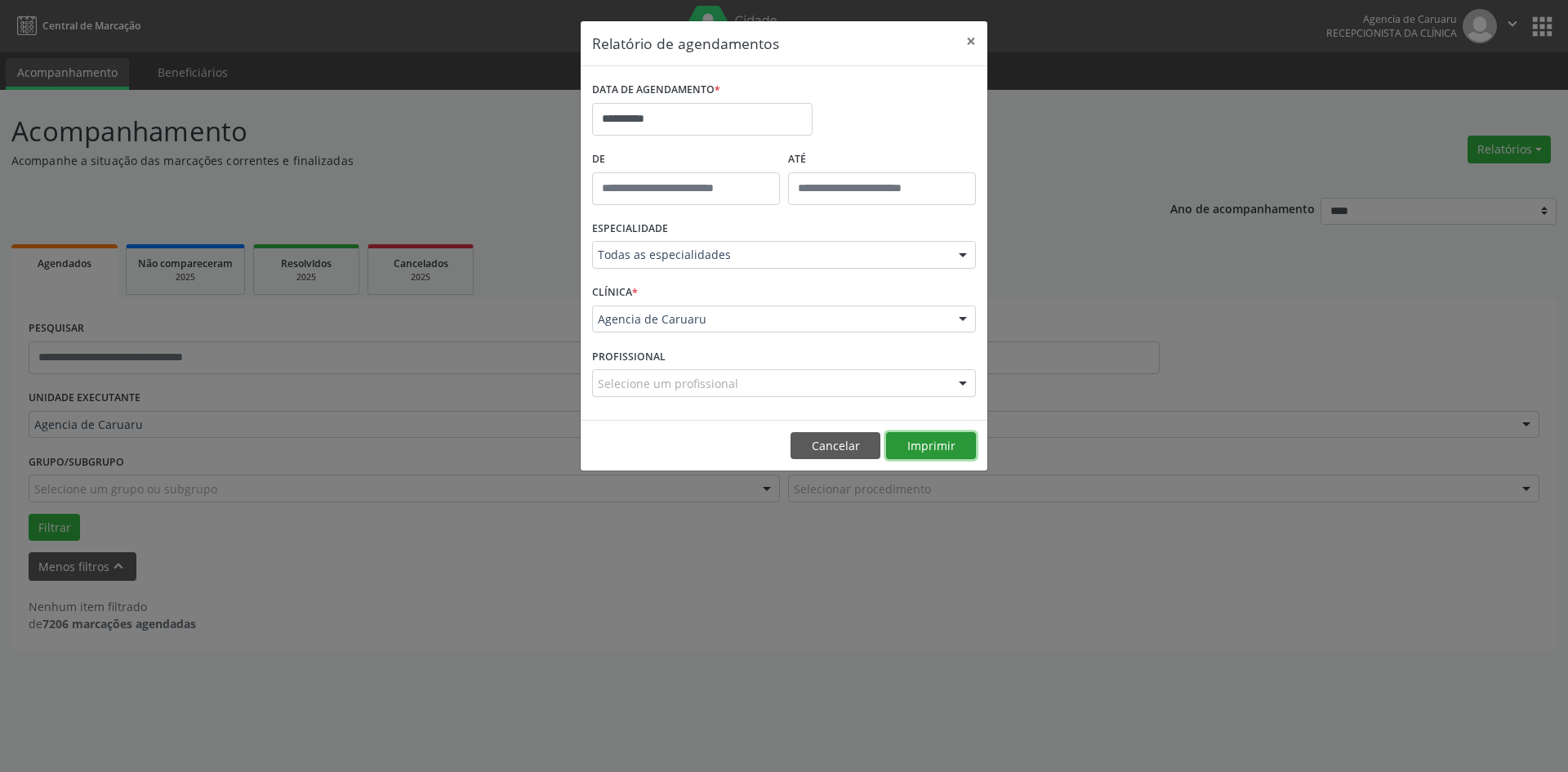
click at [917, 442] on button "Imprimir" at bounding box center [930, 446] width 89 height 28
